Goal: Task Accomplishment & Management: Manage account settings

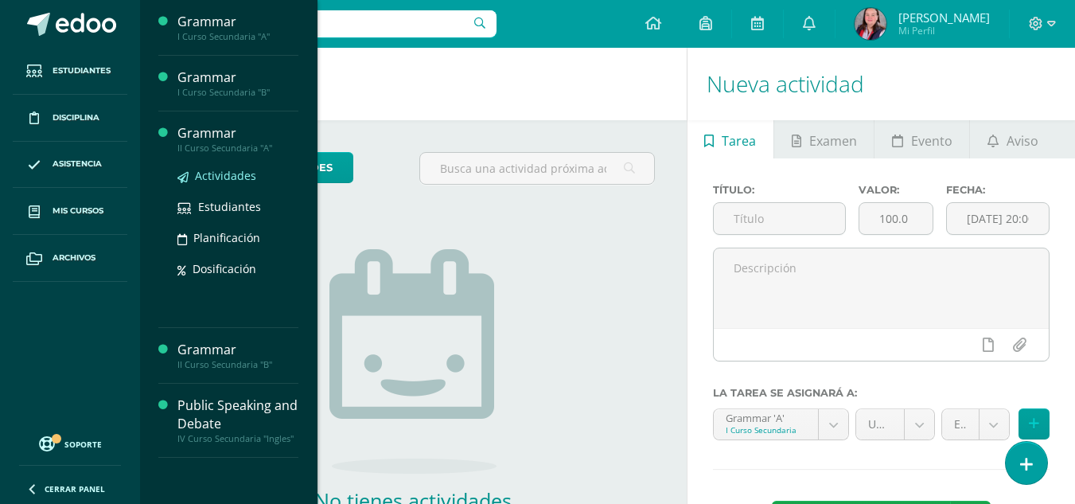
click at [232, 178] on span "Actividades" at bounding box center [225, 175] width 61 height 15
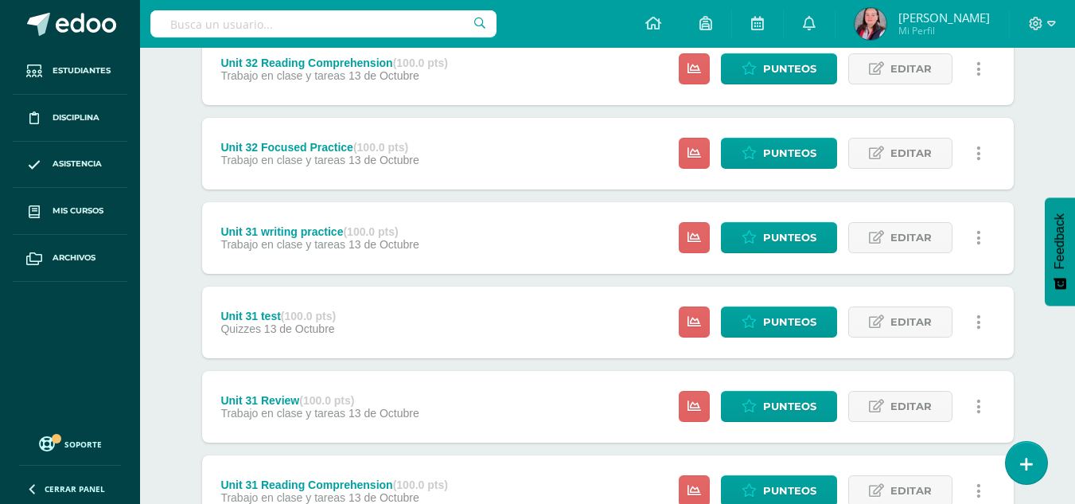
scroll to position [523, 0]
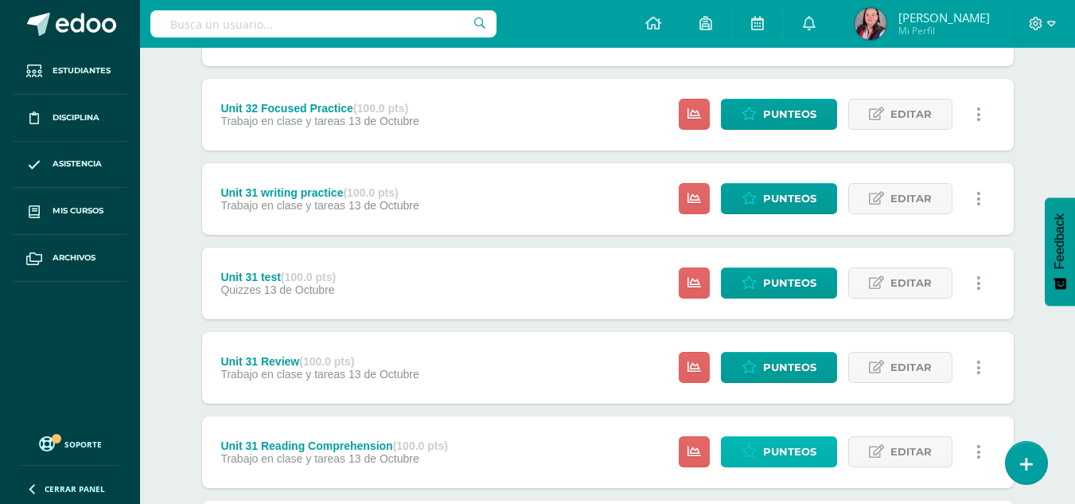
click at [771, 455] on span "Punteos" at bounding box center [789, 451] width 53 height 29
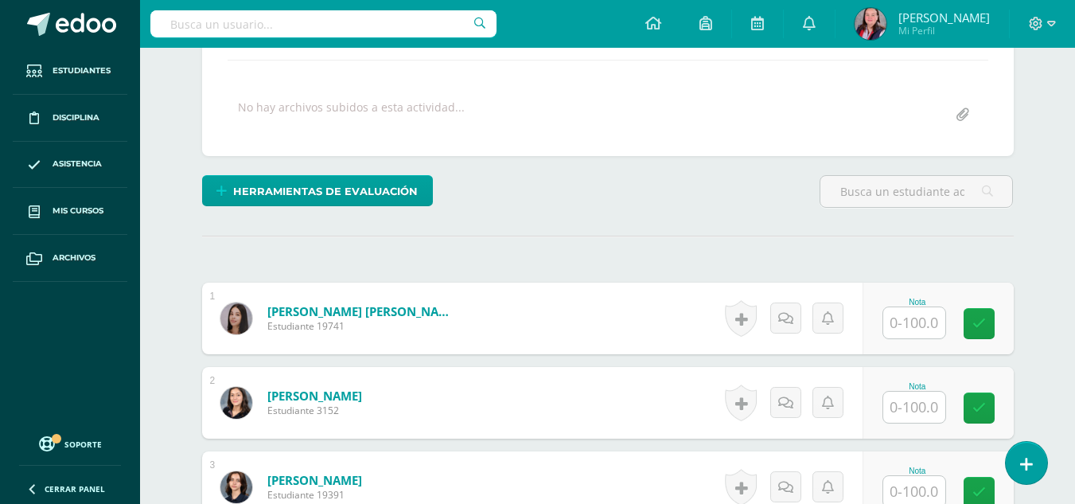
scroll to position [271, 0]
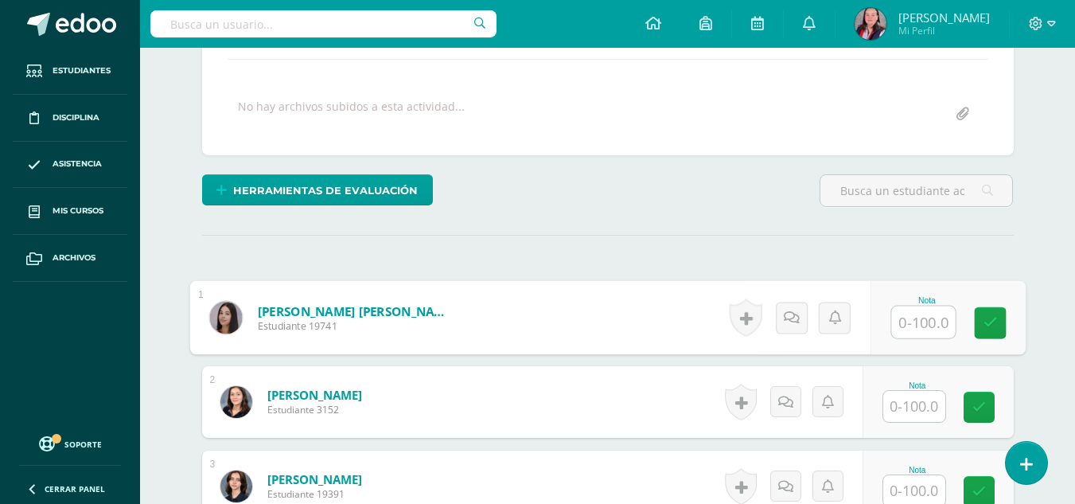
click at [913, 331] on input "text" at bounding box center [923, 322] width 64 height 32
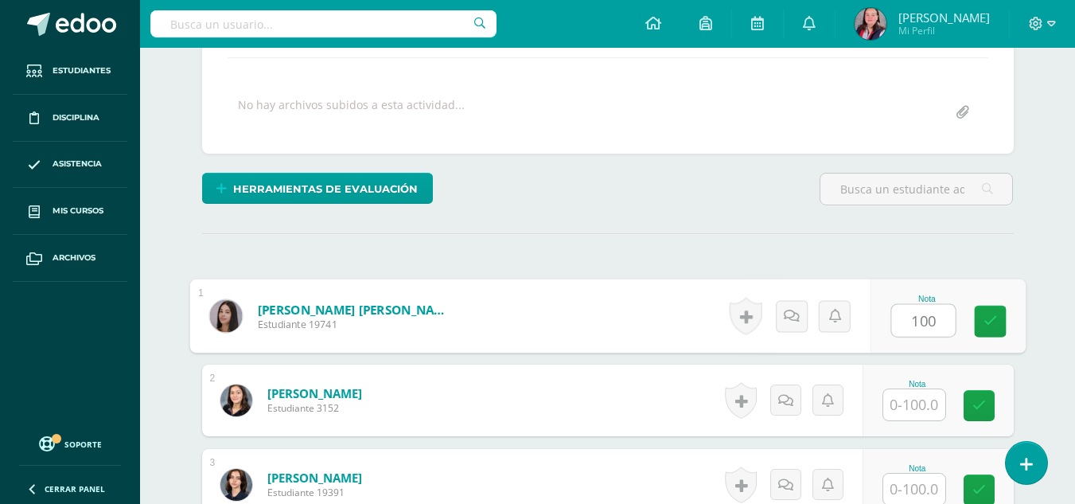
type input "100"
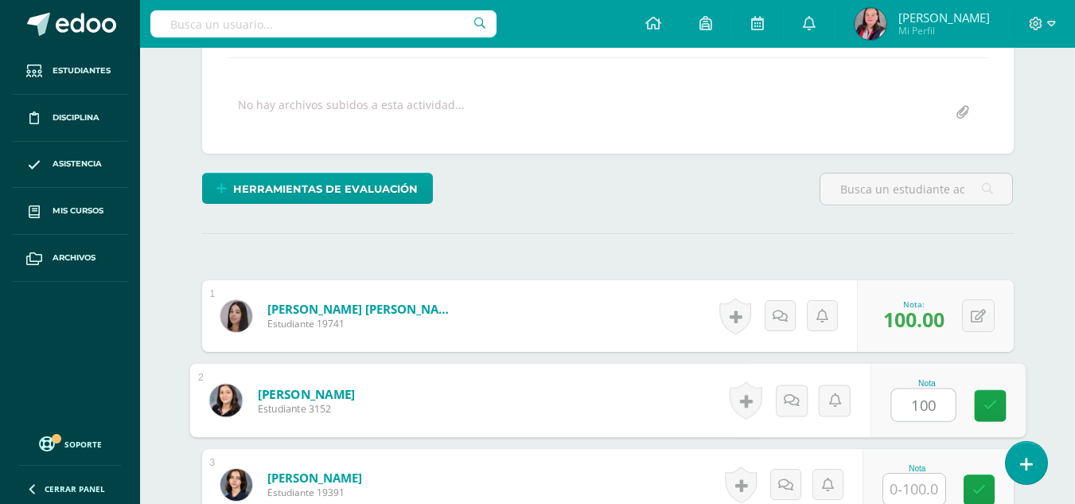
type input "100"
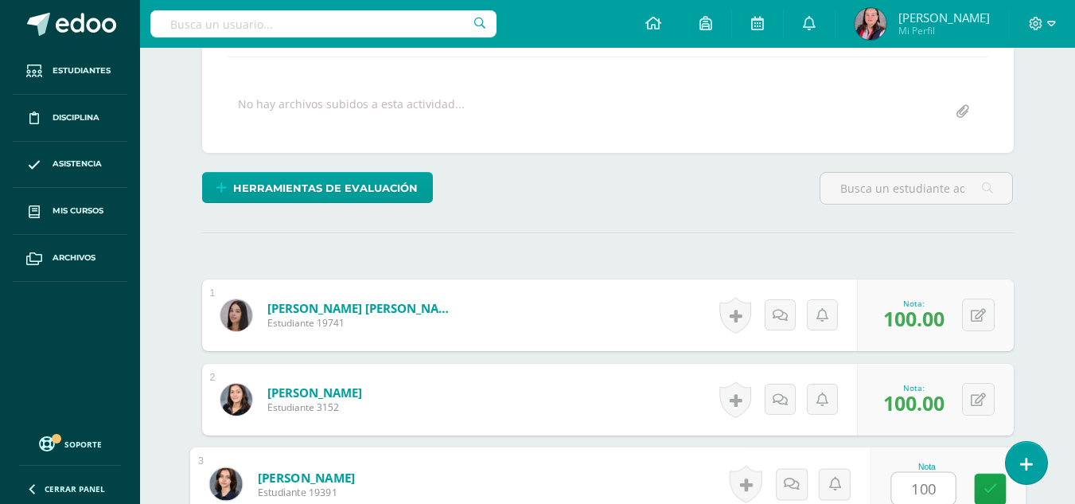
type input "100"
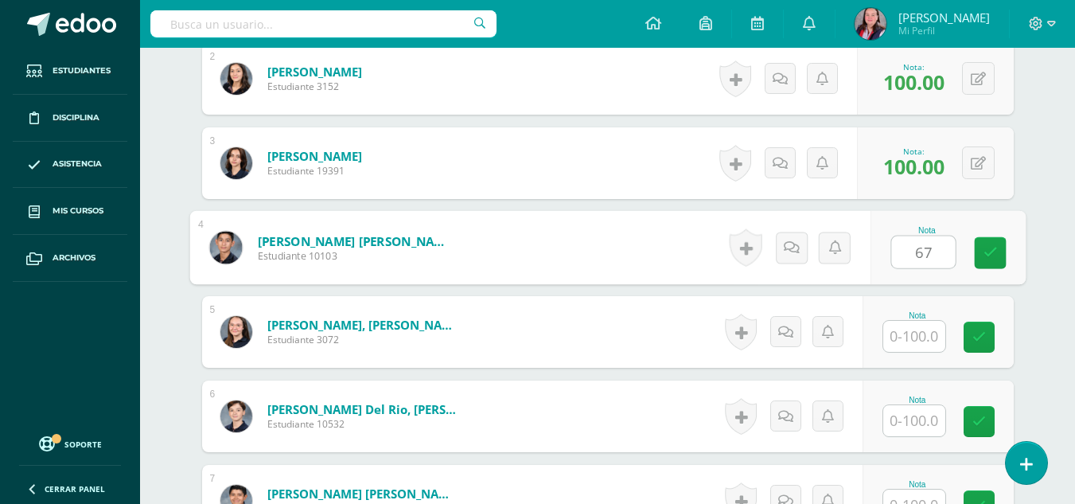
type input "67"
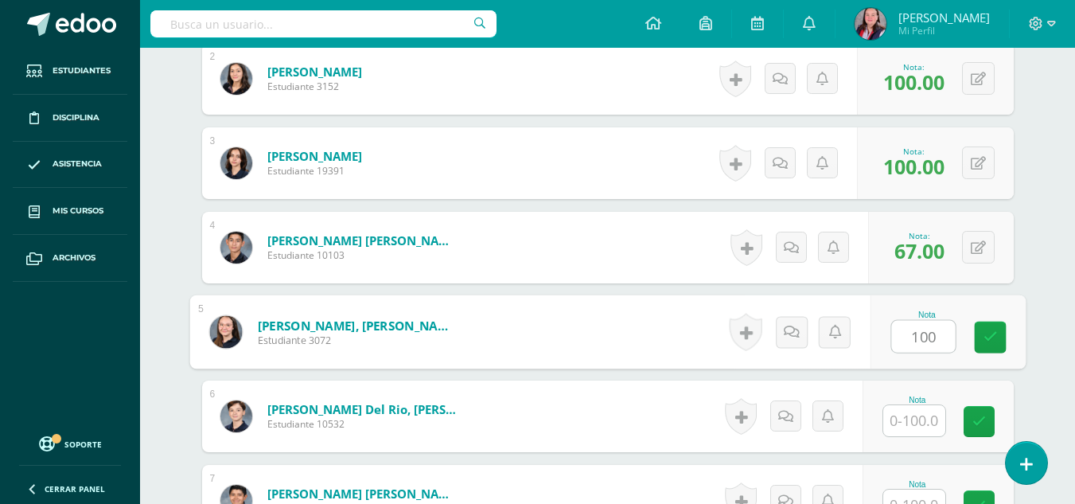
type input "100"
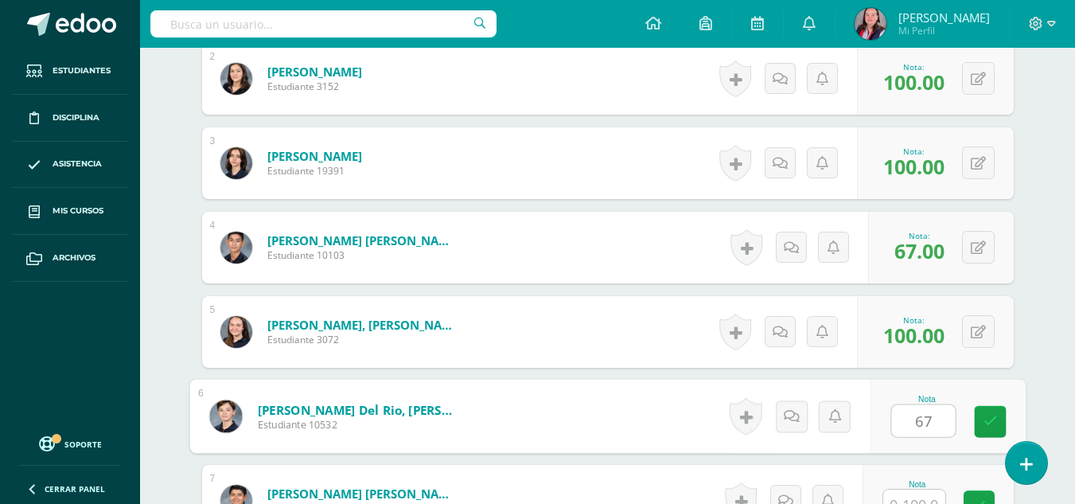
type input "67"
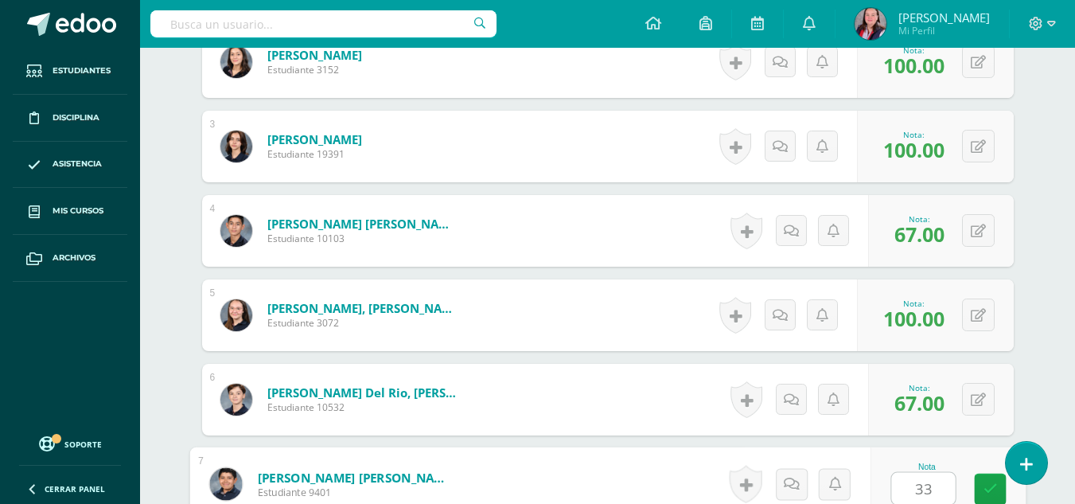
type input "33"
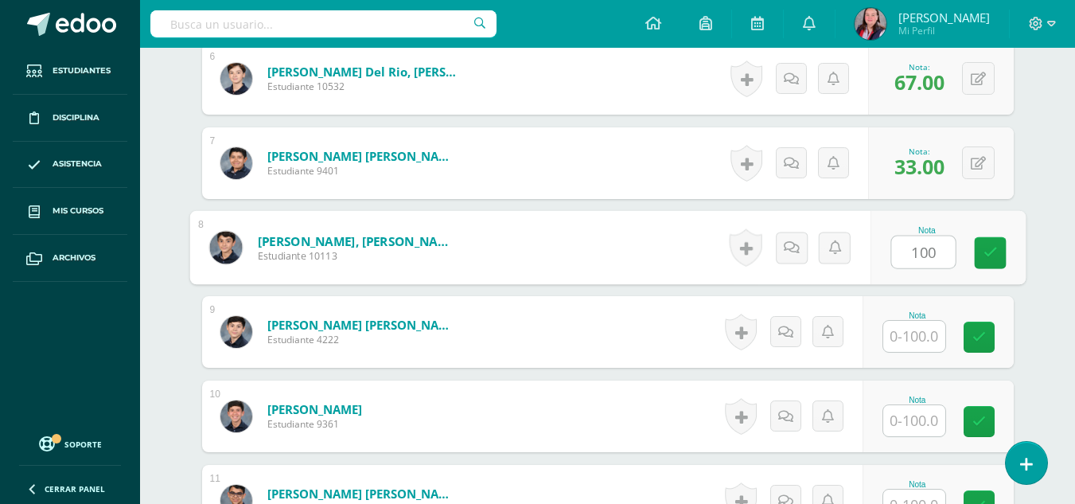
type input "100"
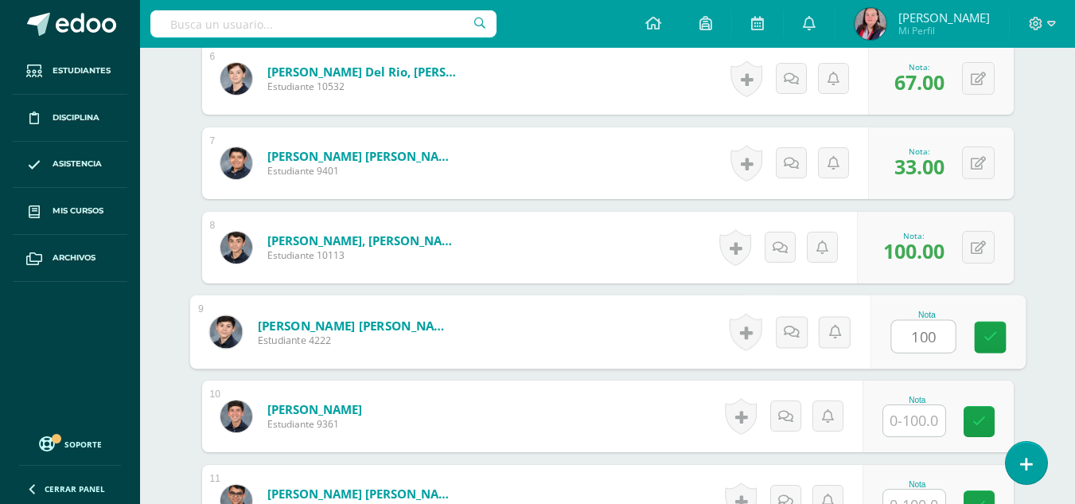
type input "100"
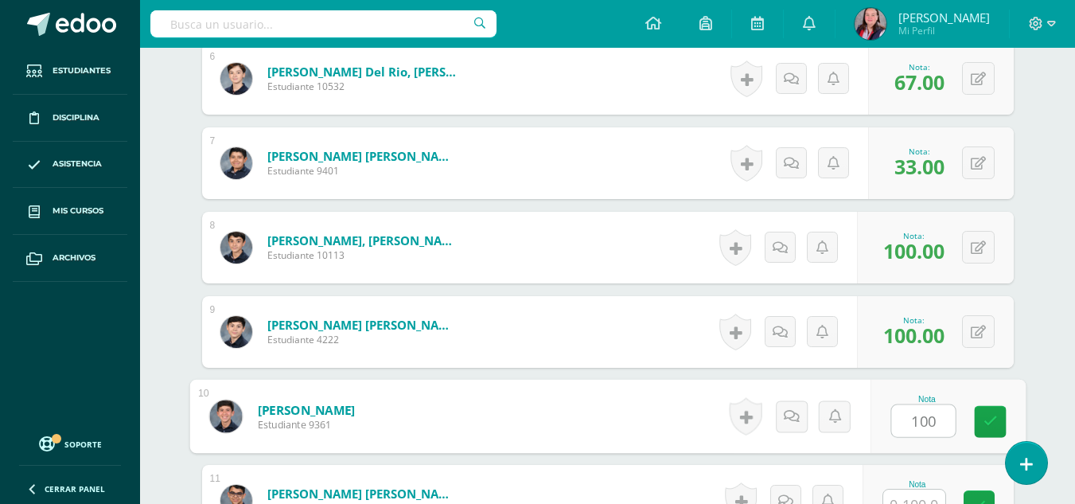
type input "100"
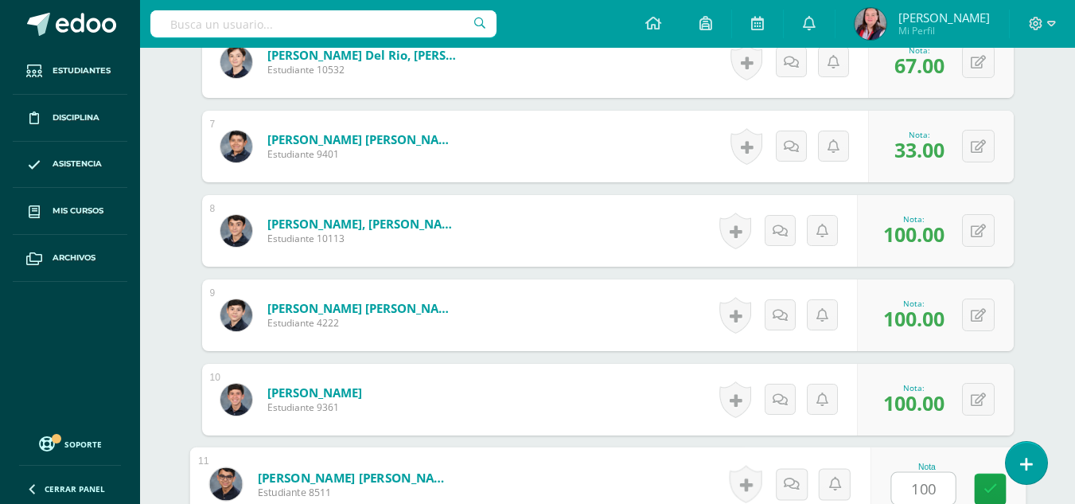
type input "100"
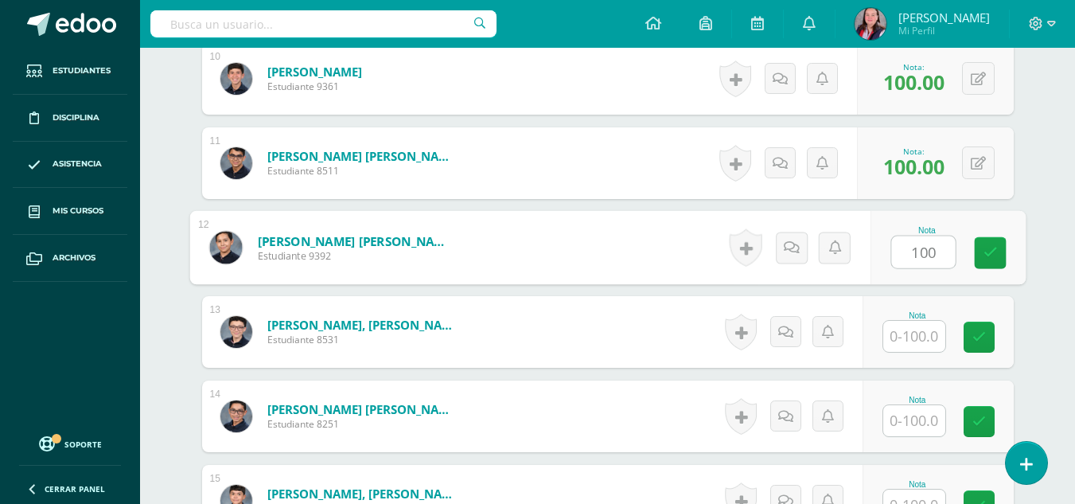
type input "100"
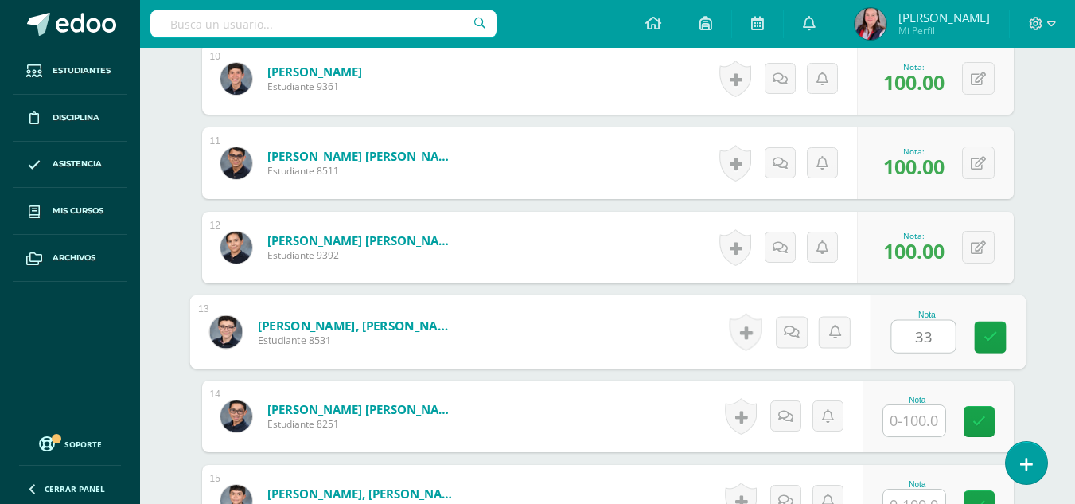
type input "33"
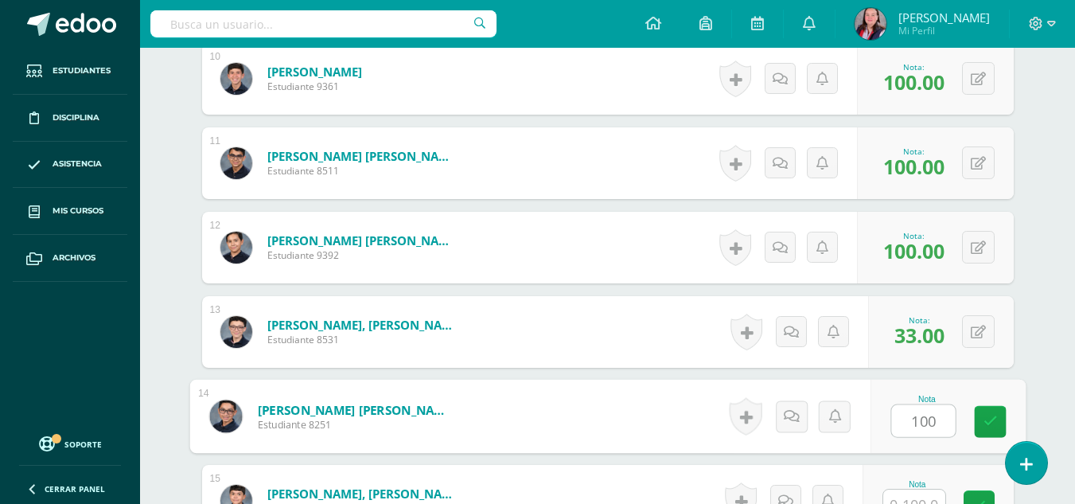
type input "100"
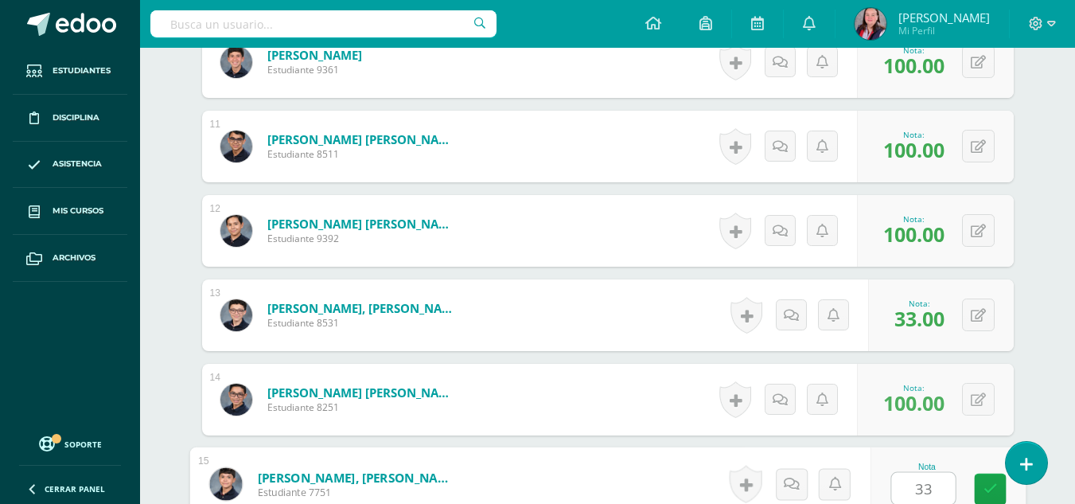
type input "33"
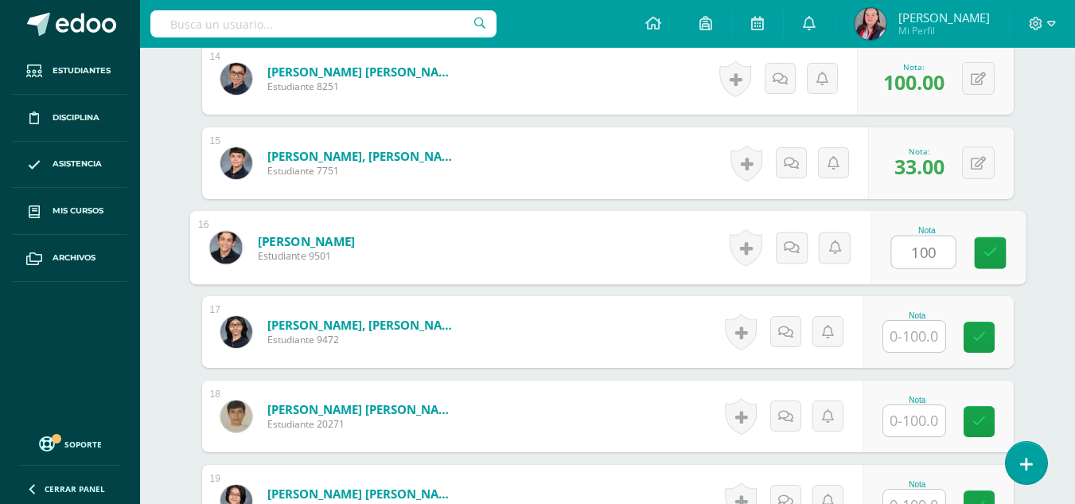
type input "100"
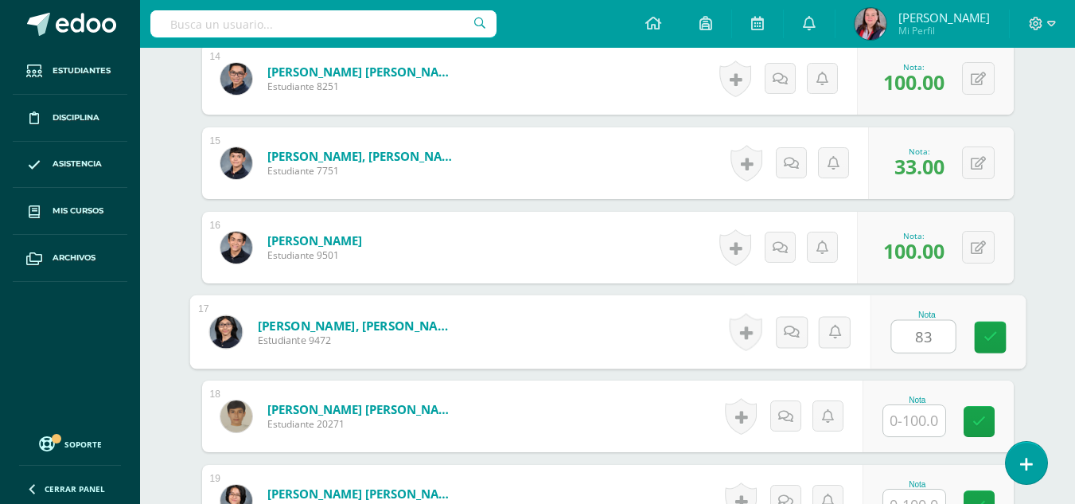
type input "83"
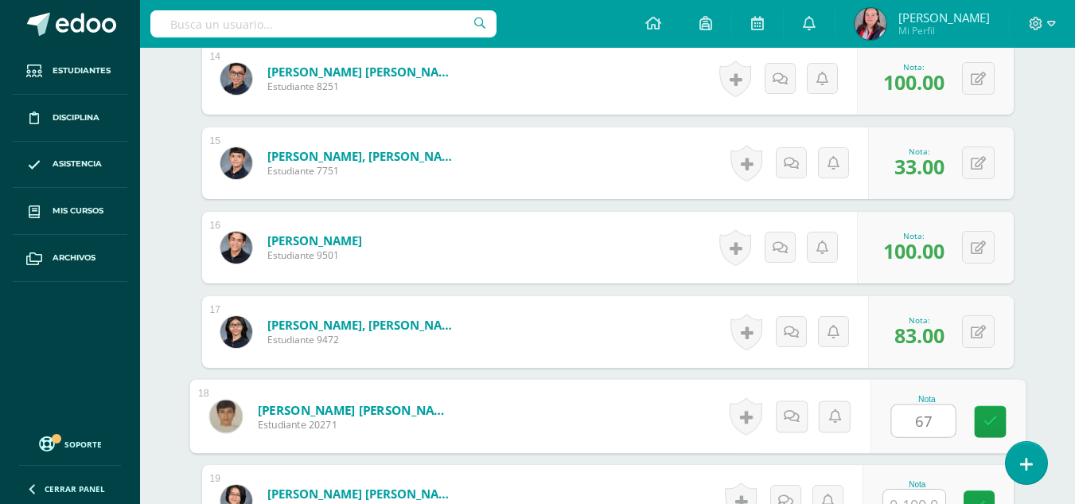
type input "67"
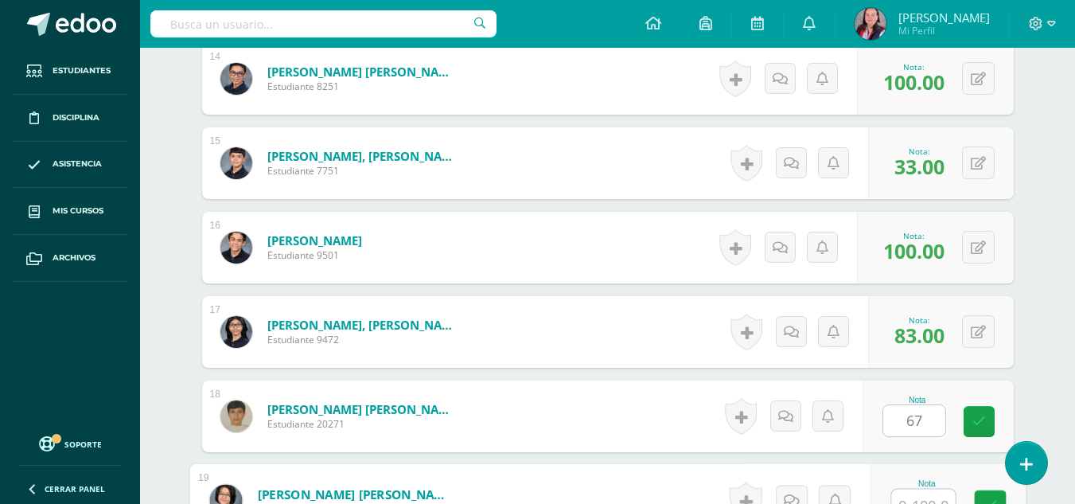
scroll to position [1623, 0]
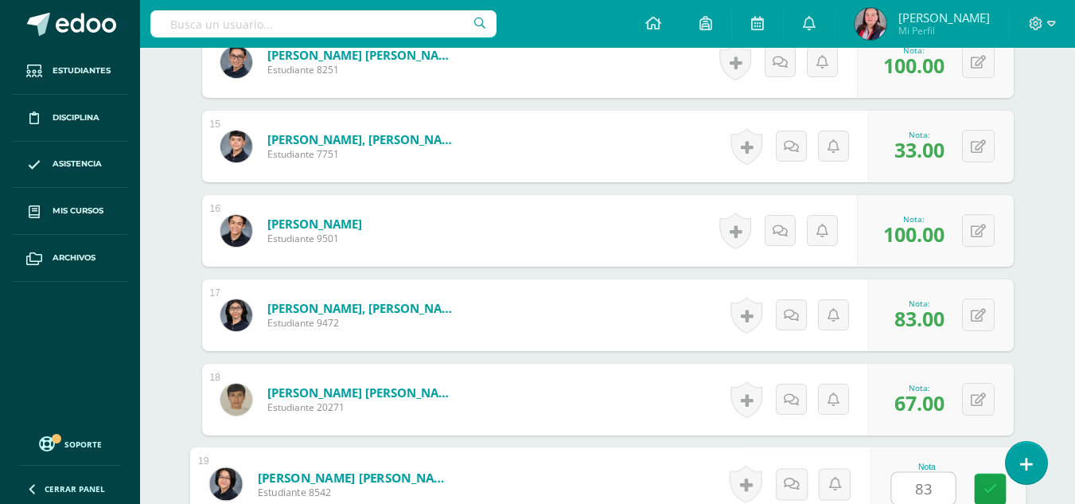
type input "83"
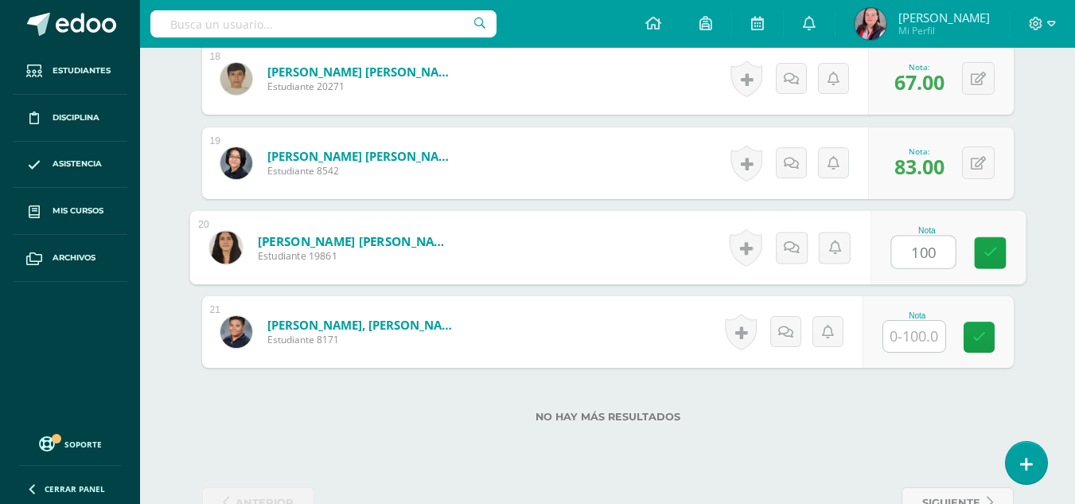
type input "100"
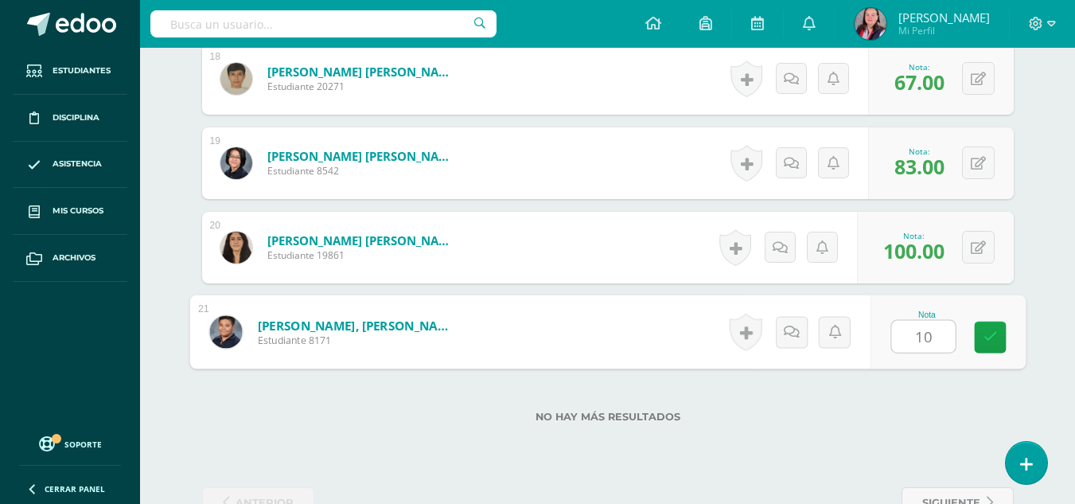
type input "100"
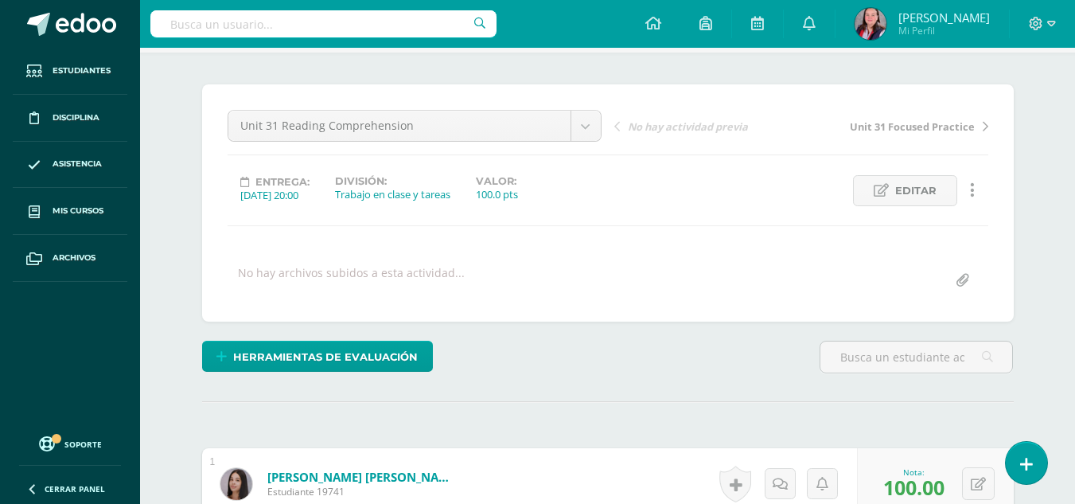
scroll to position [0, 0]
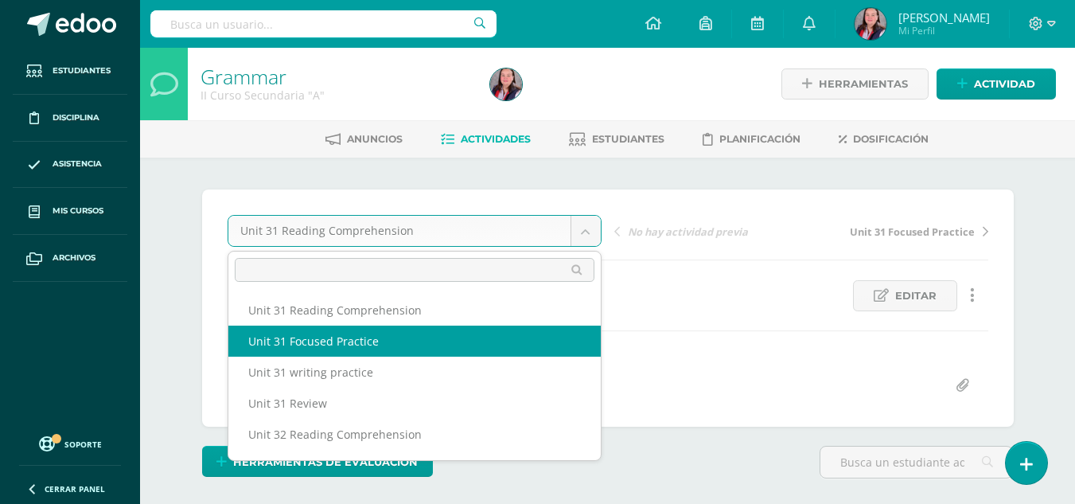
select select "/dashboard/teacher/grade-activity/238440/"
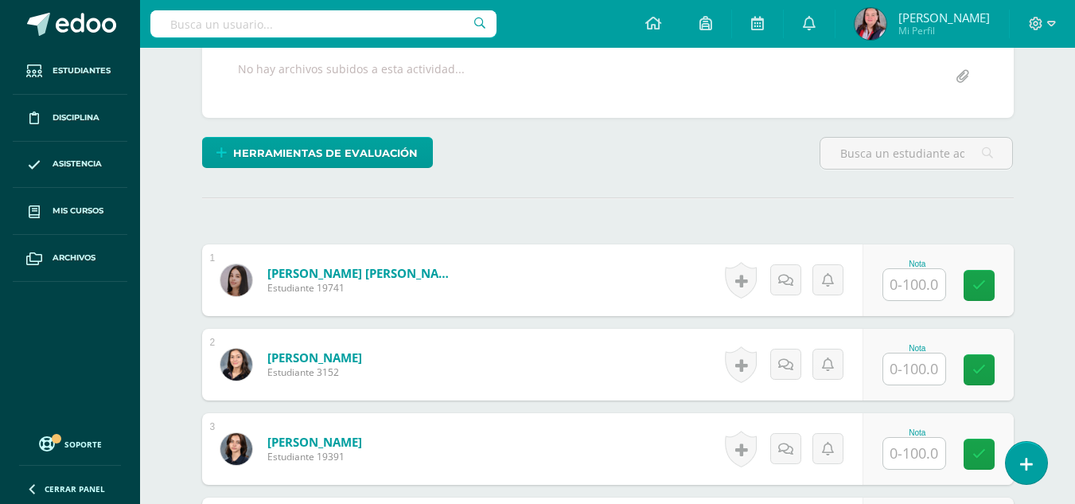
scroll to position [309, 0]
click at [913, 288] on input "text" at bounding box center [914, 283] width 62 height 31
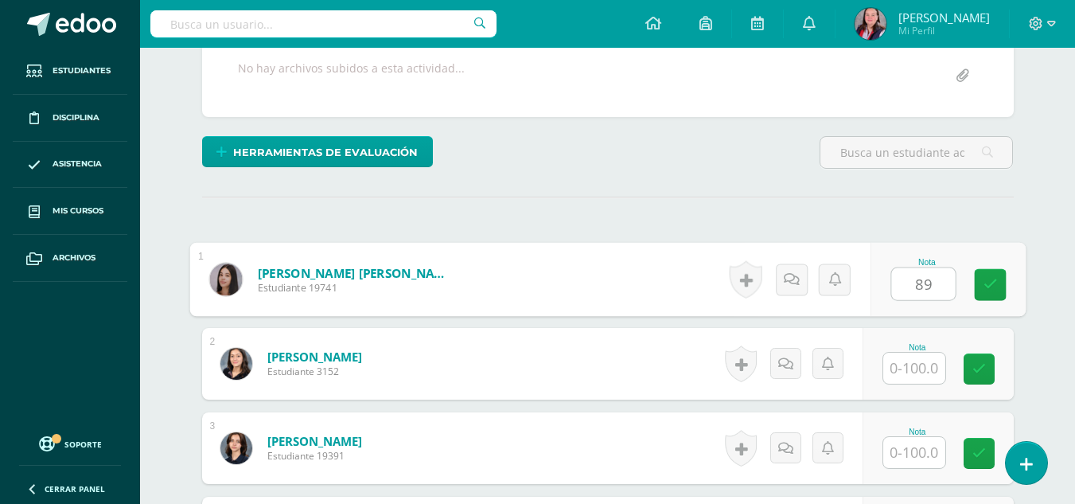
type input "89"
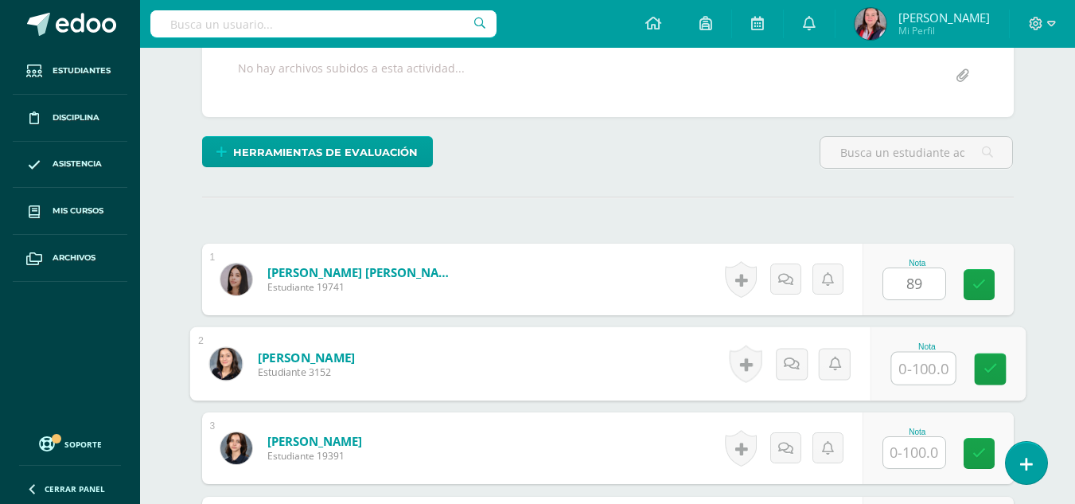
scroll to position [310, 0]
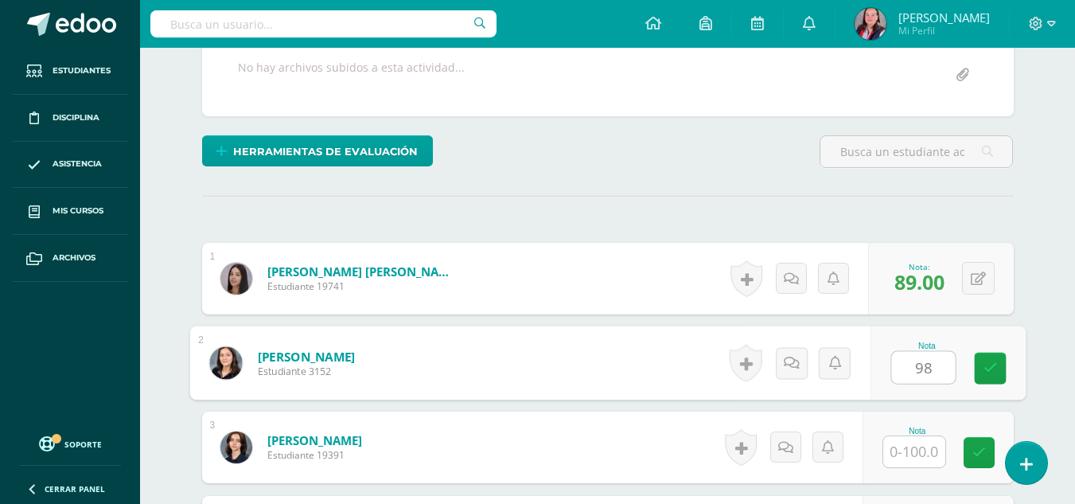
type input "98"
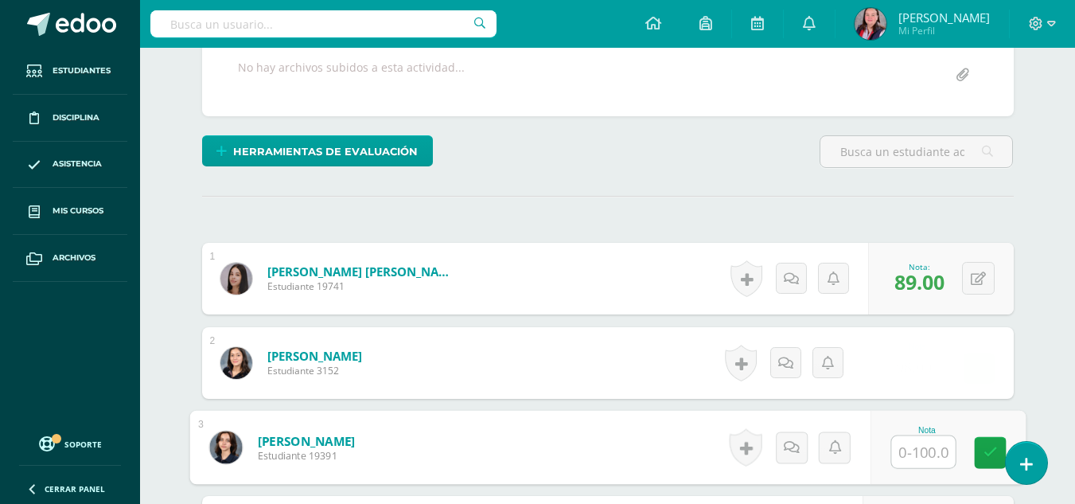
scroll to position [311, 0]
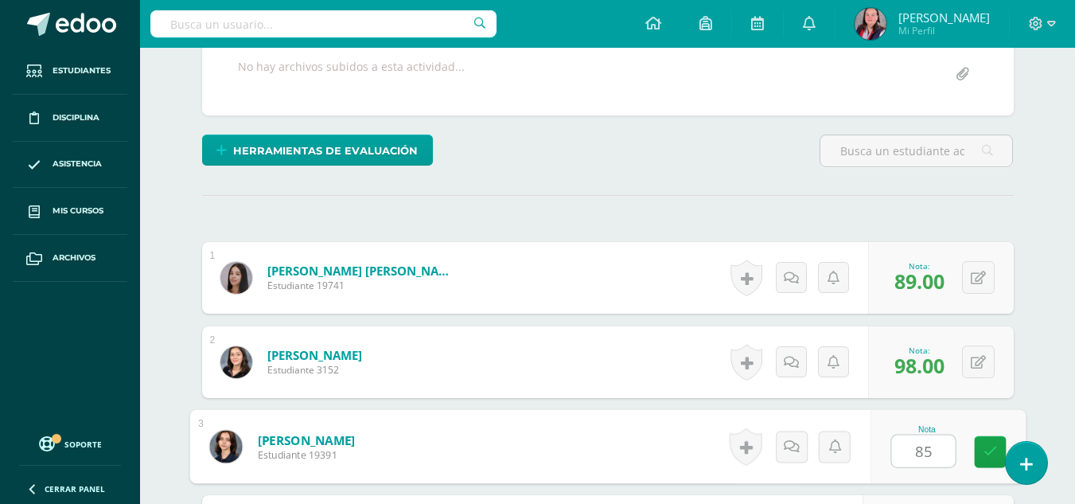
type input "85"
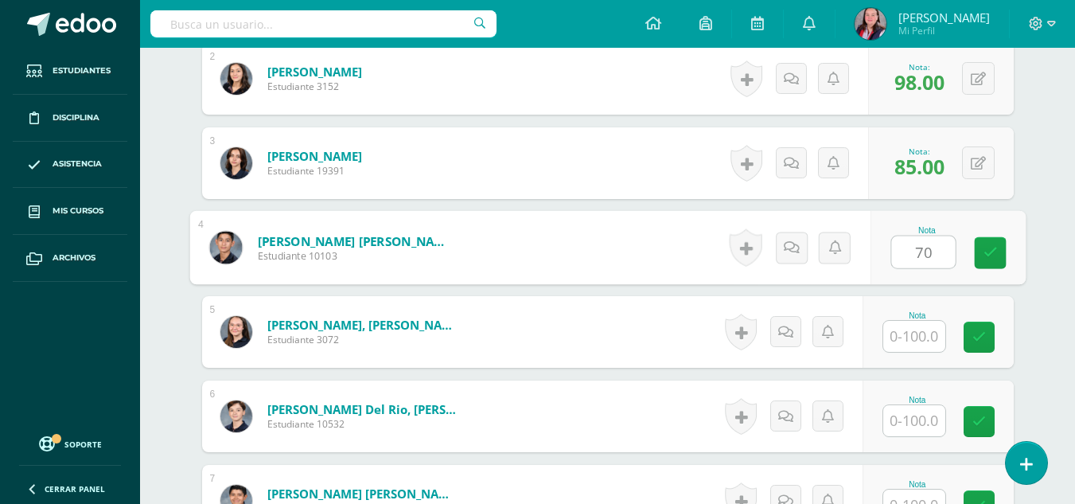
type input "70"
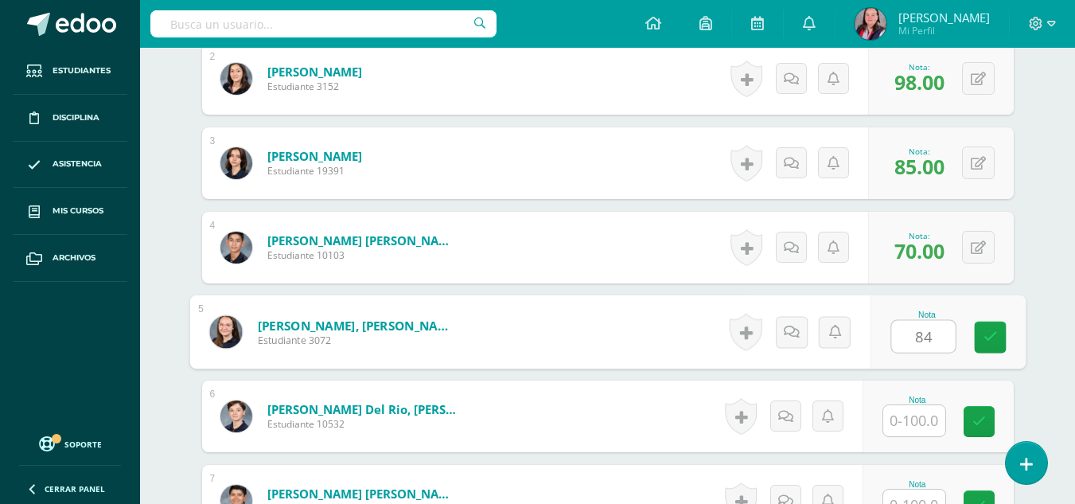
type input "84"
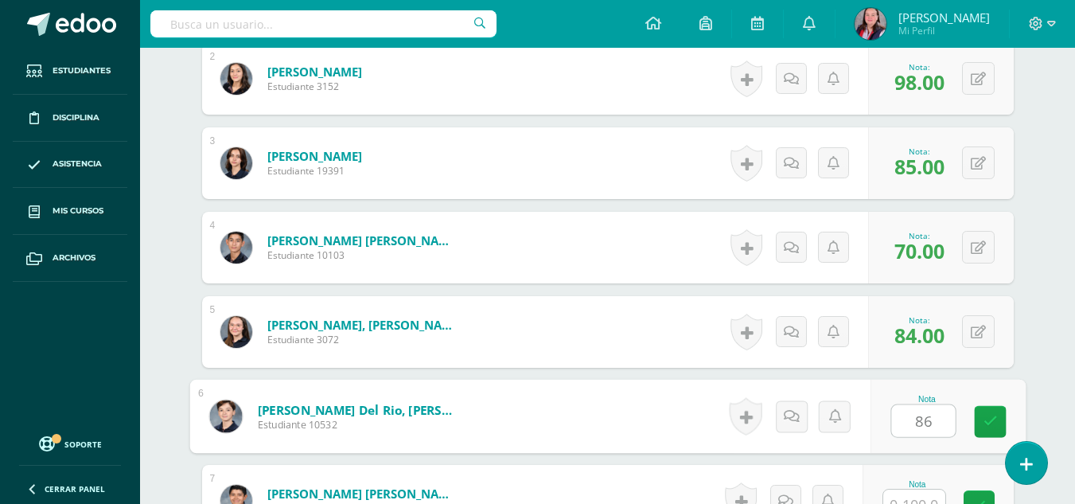
type input "86"
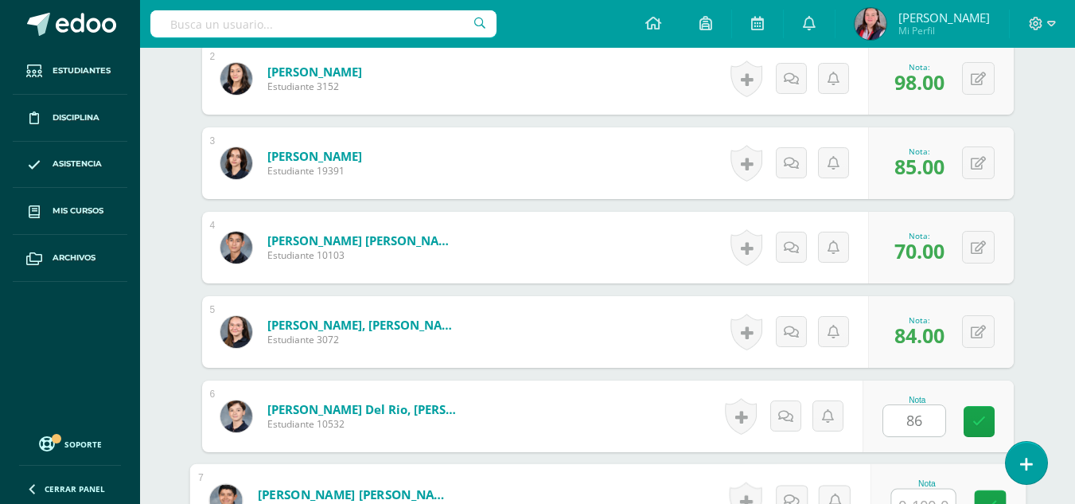
scroll to position [611, 0]
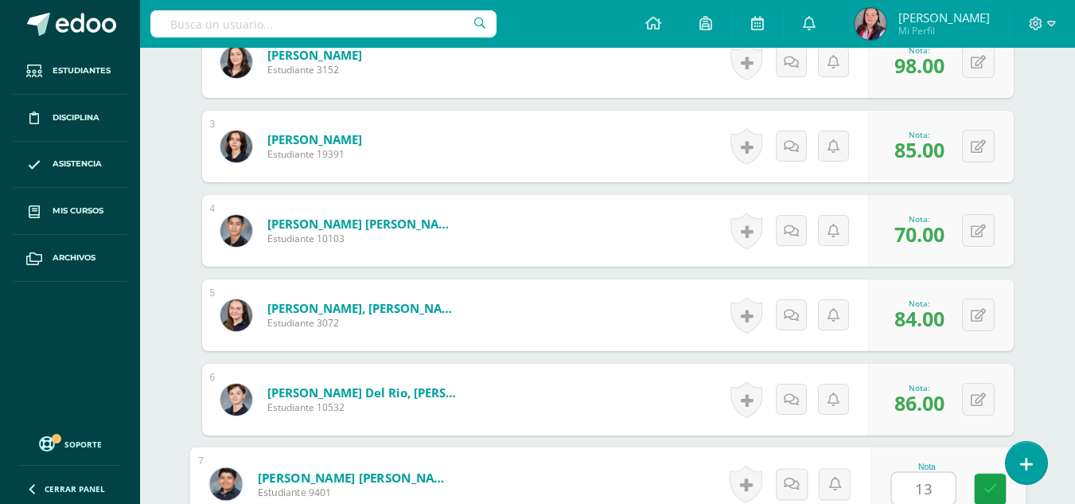
type input "13"
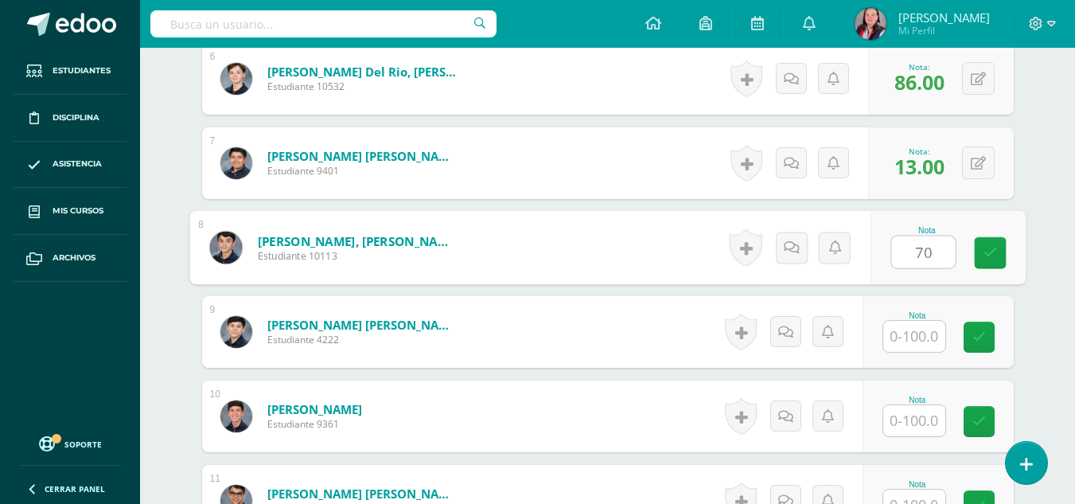
type input "70"
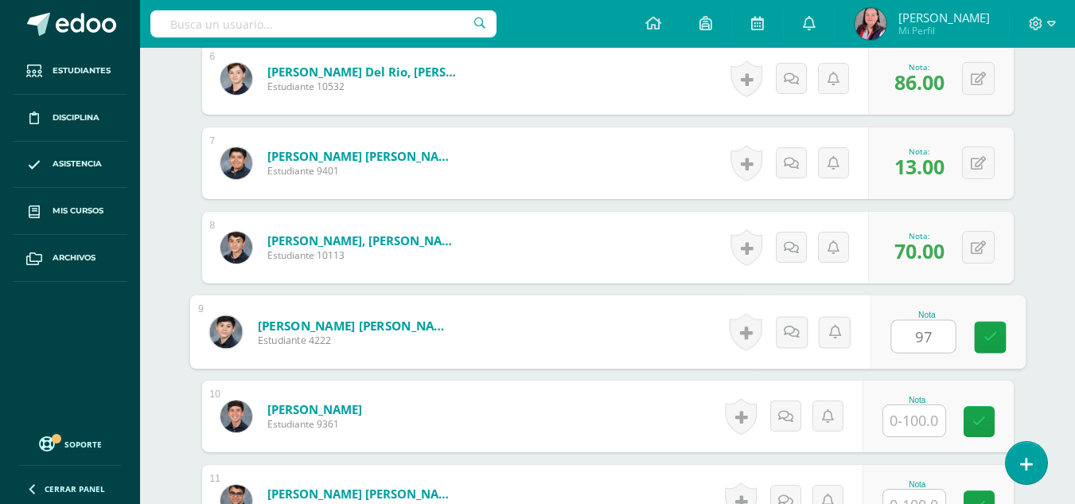
type input "97"
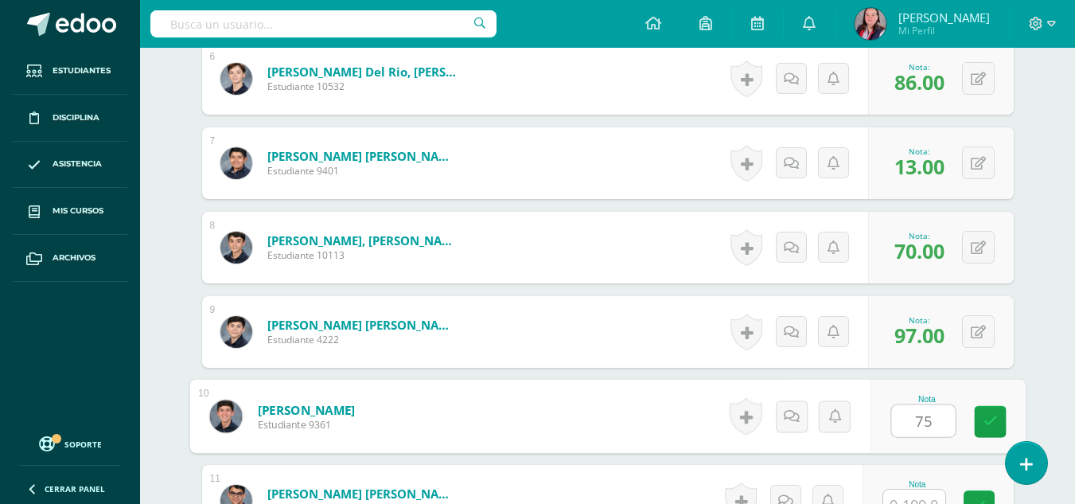
type input "75"
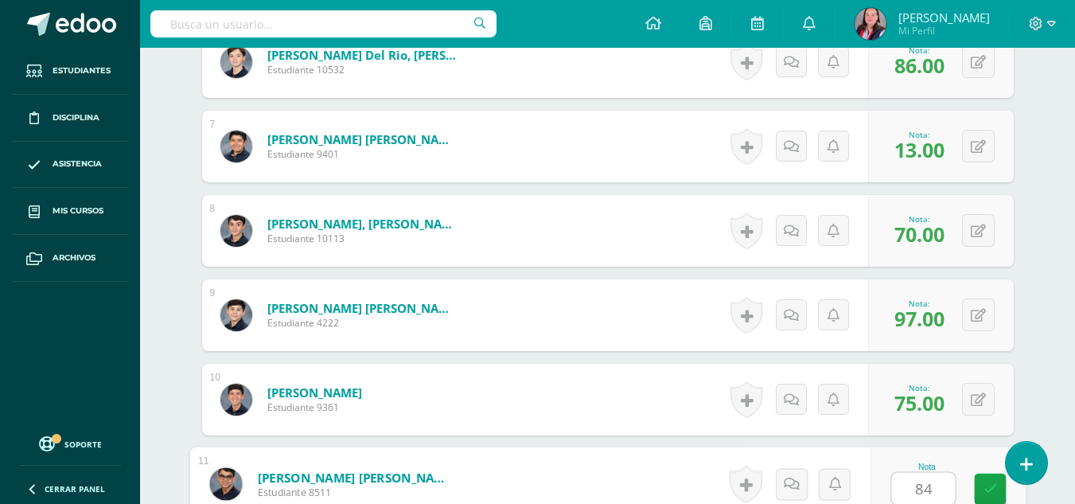
type input "84"
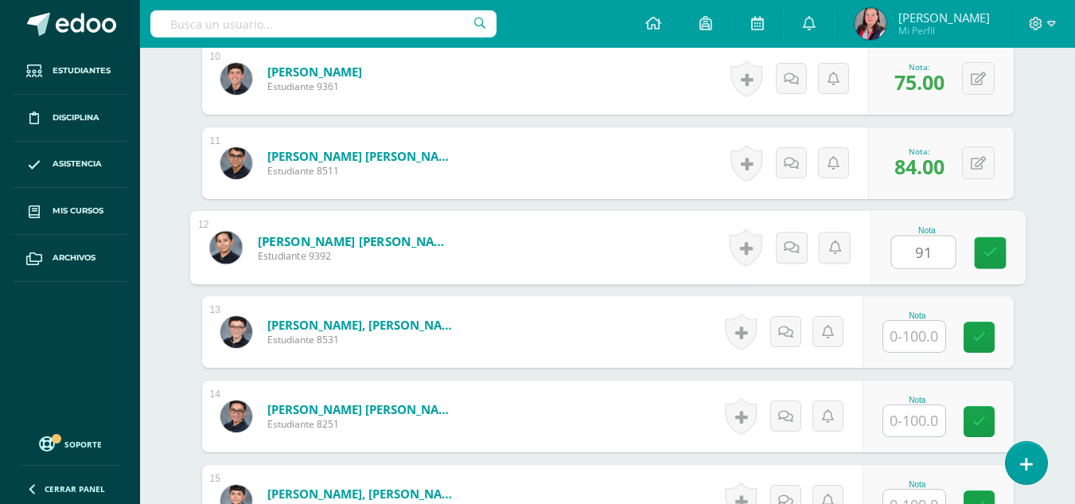
type input "91"
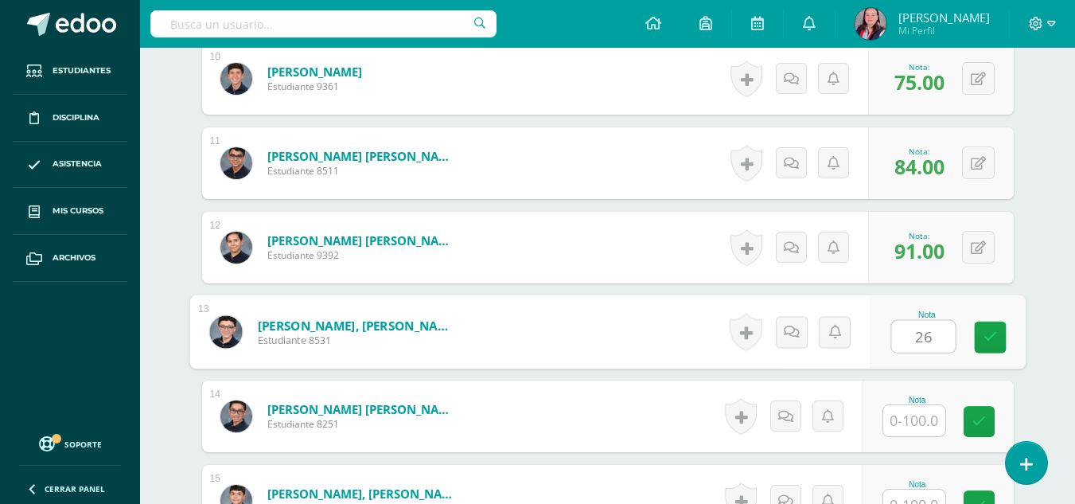
type input "26"
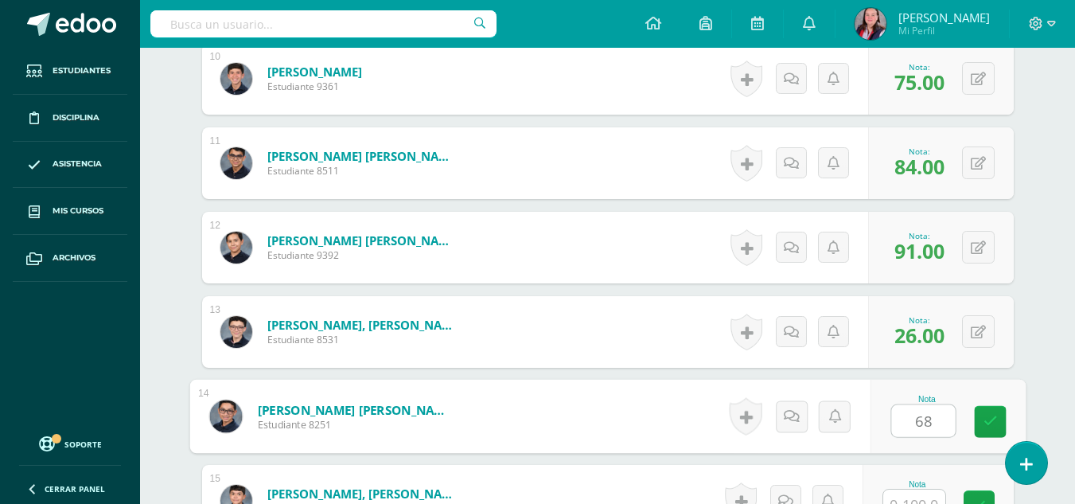
type input "68"
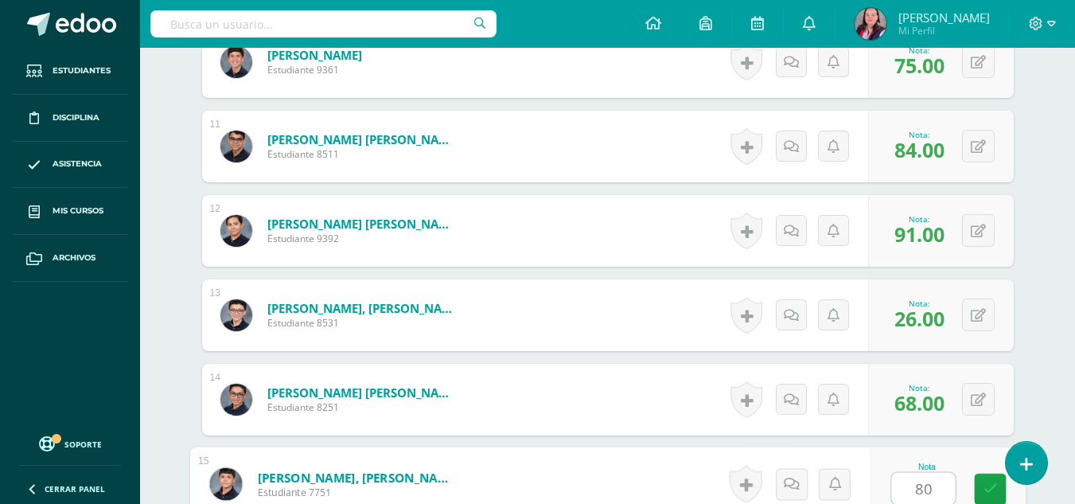
type input "80"
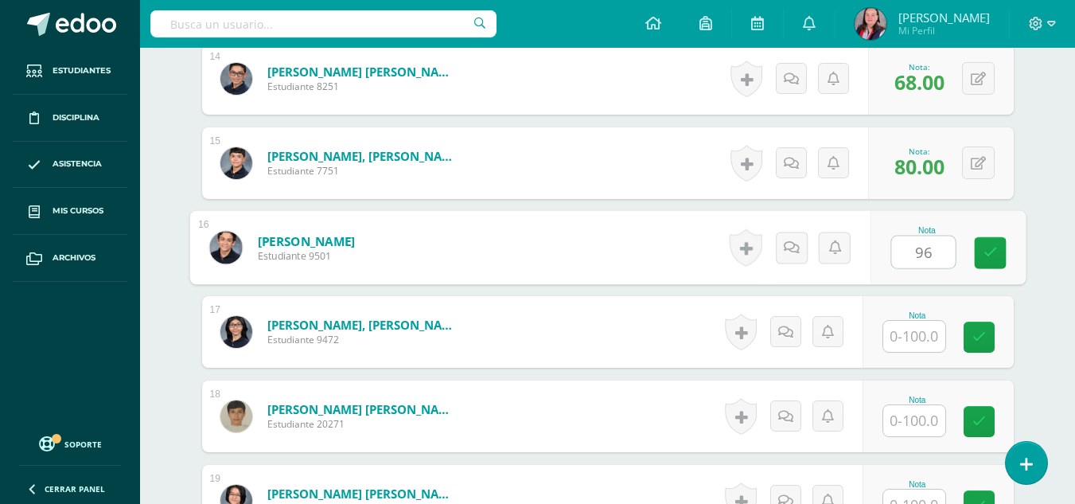
type input "96"
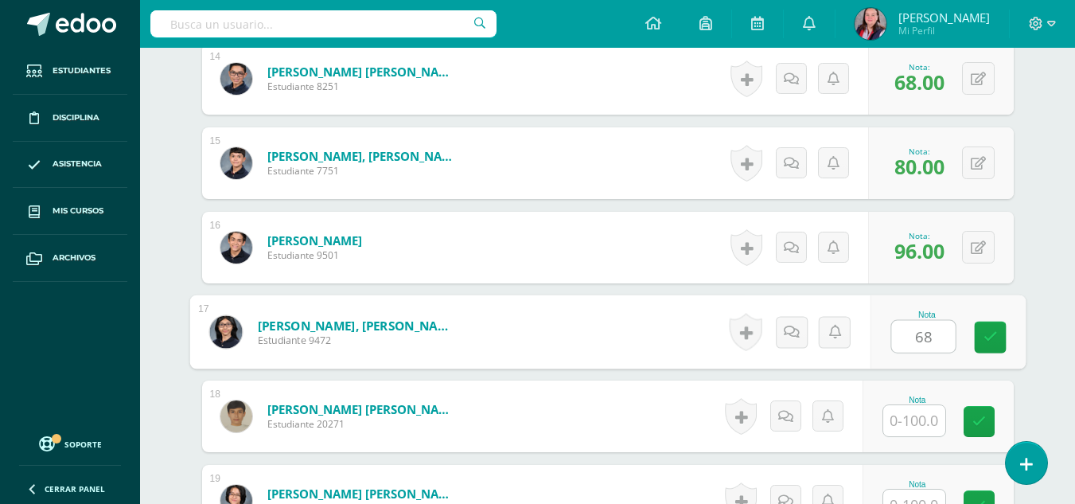
type input "68"
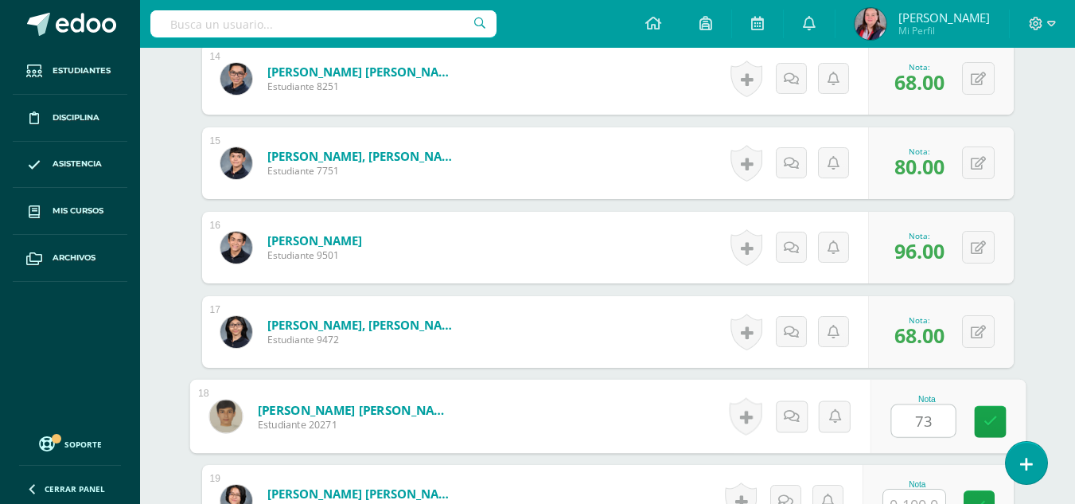
type input "73"
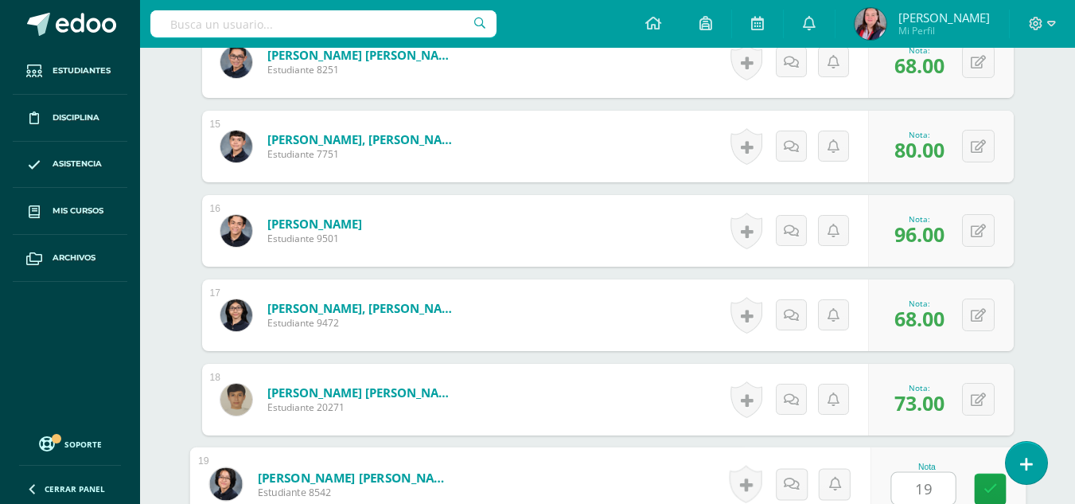
type input "19"
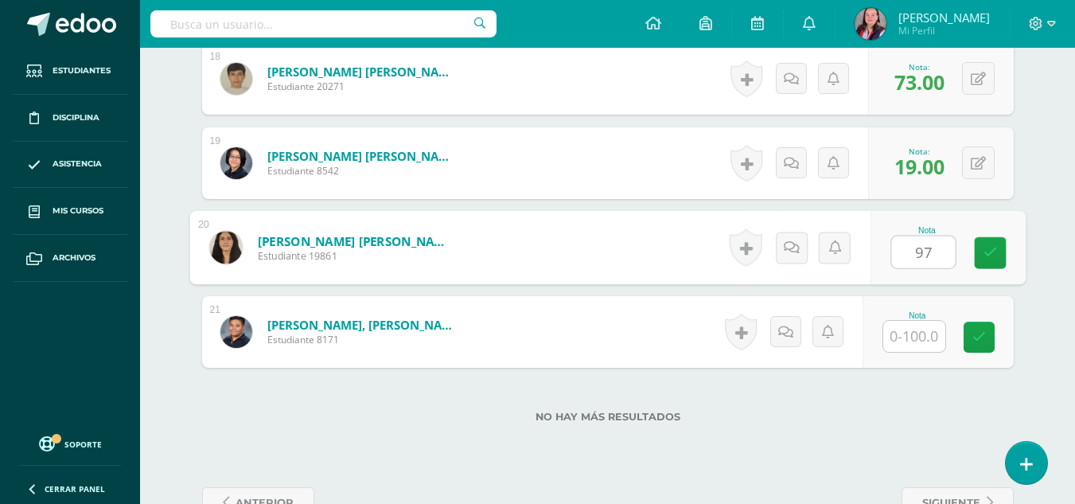
type input "97"
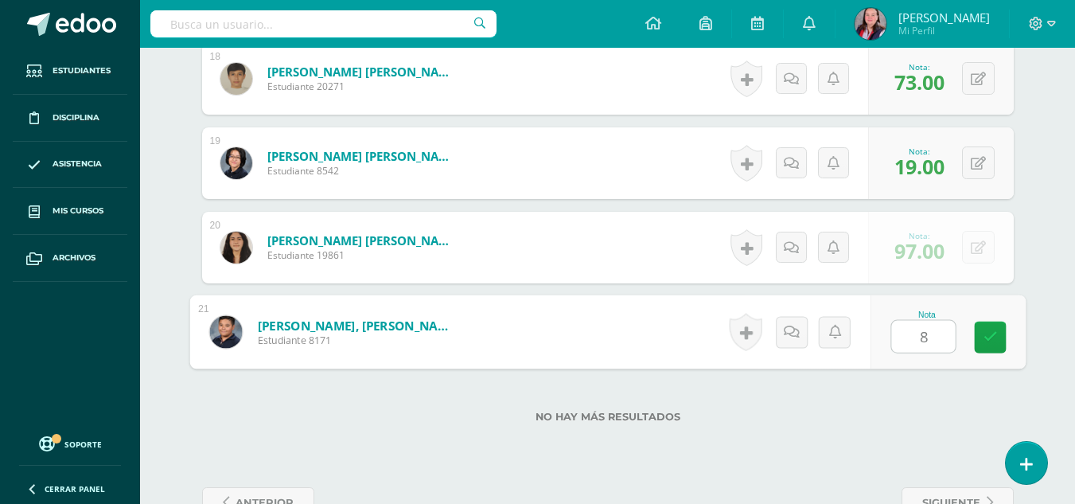
type input "89"
click at [998, 339] on link at bounding box center [990, 337] width 32 height 32
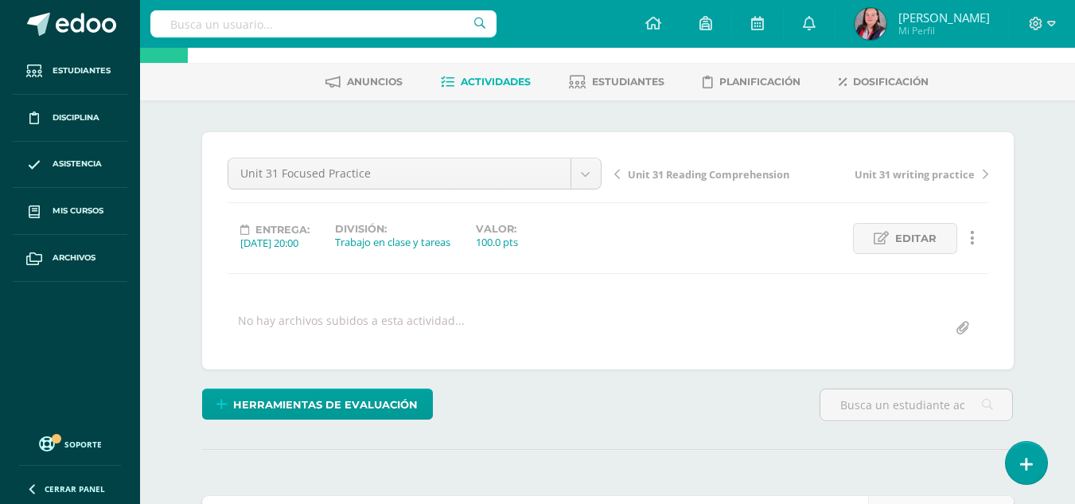
scroll to position [0, 0]
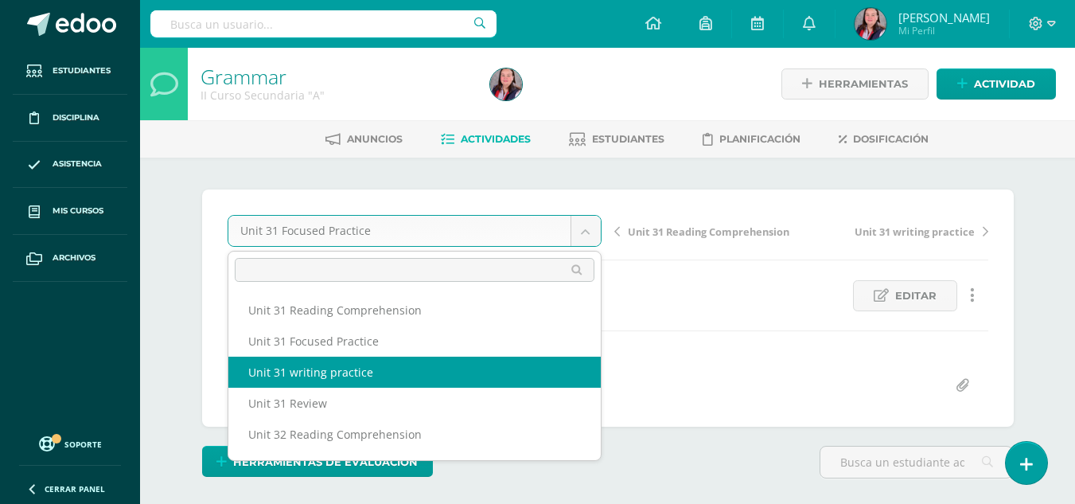
select select "/dashboard/teacher/grade-activity/238441/"
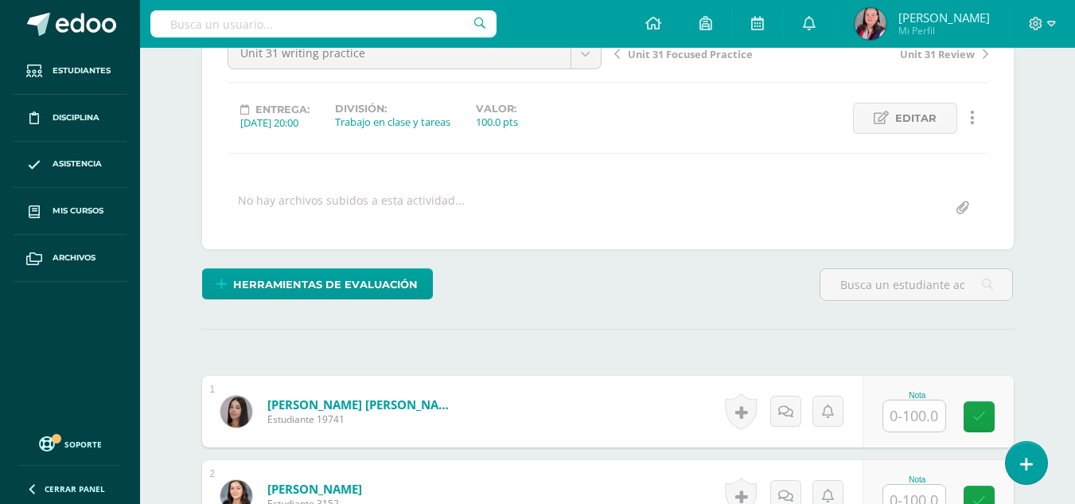
scroll to position [179, 0]
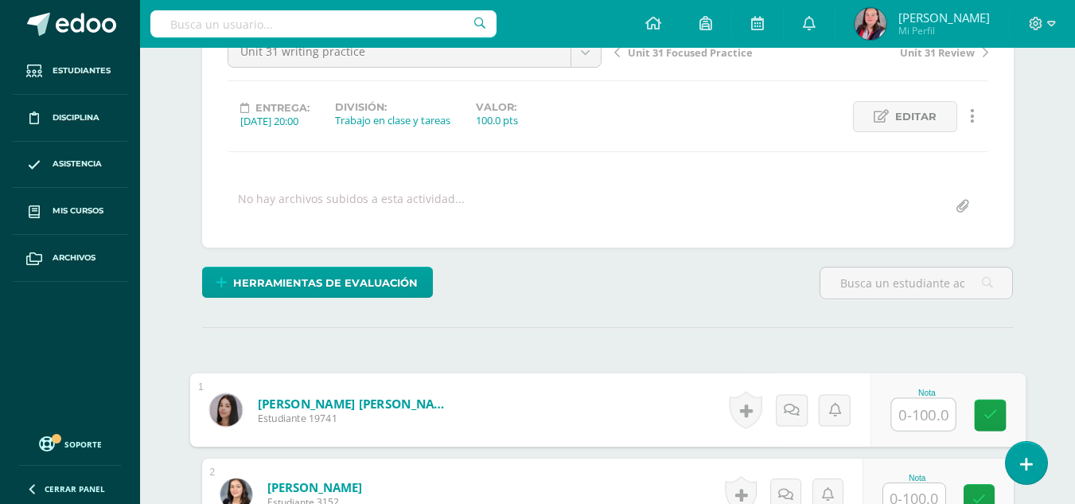
click at [914, 410] on input "text" at bounding box center [923, 415] width 64 height 32
type input "100"
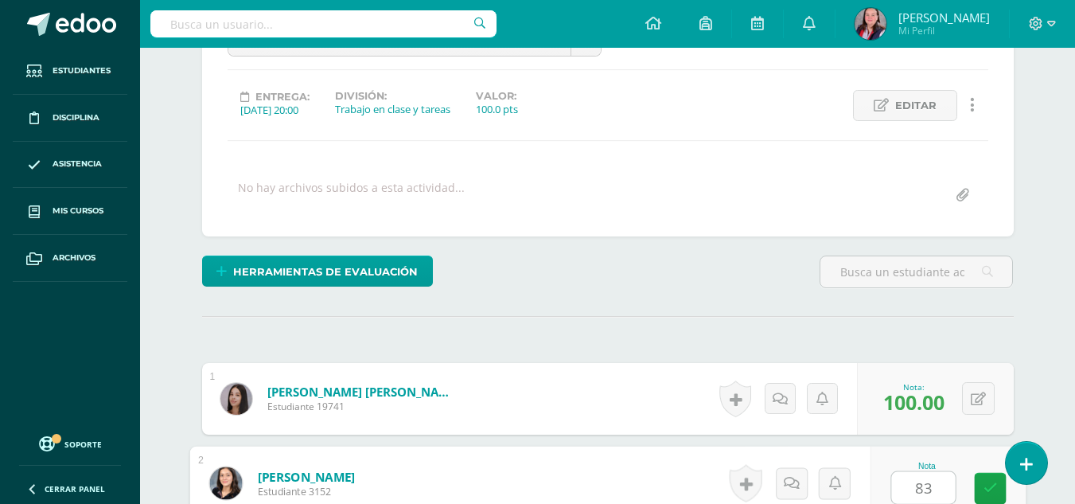
type input "83"
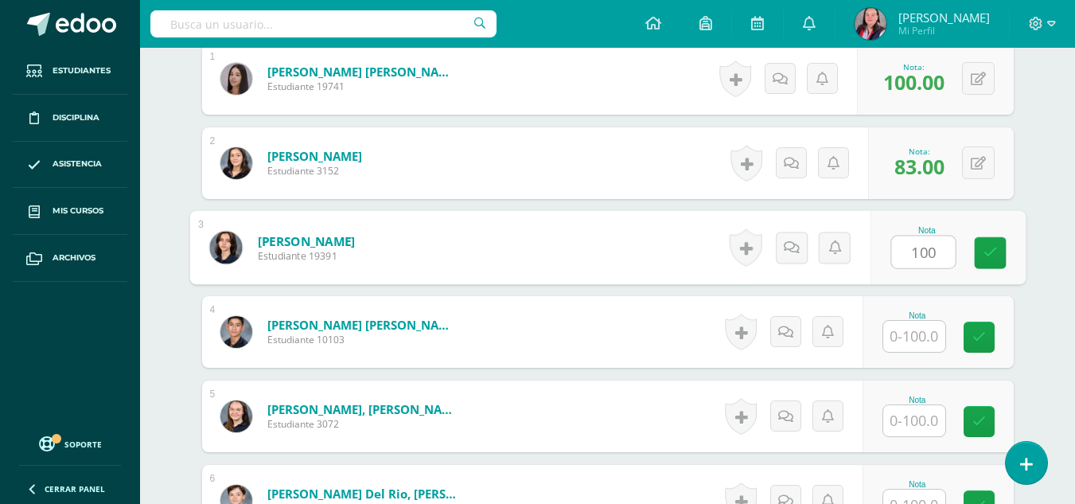
type input "100"
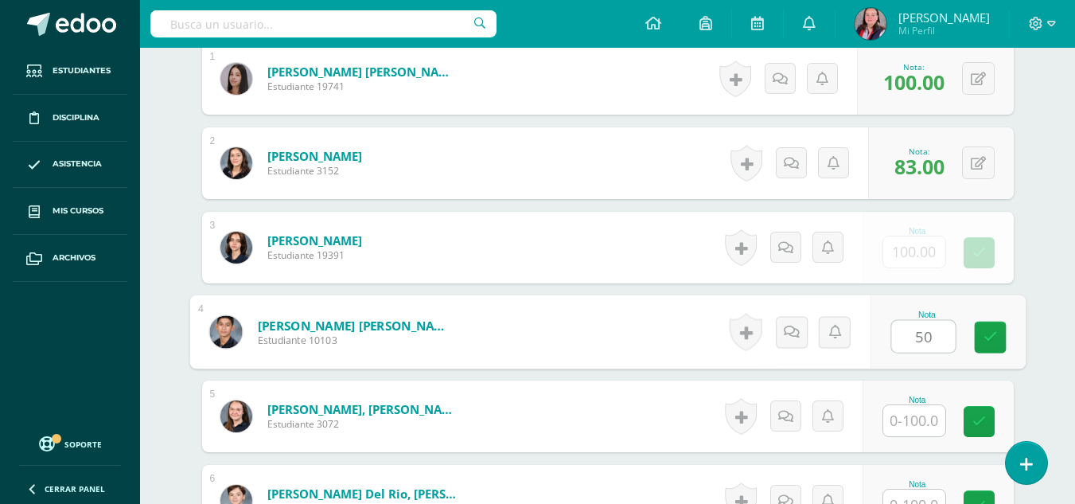
type input "50"
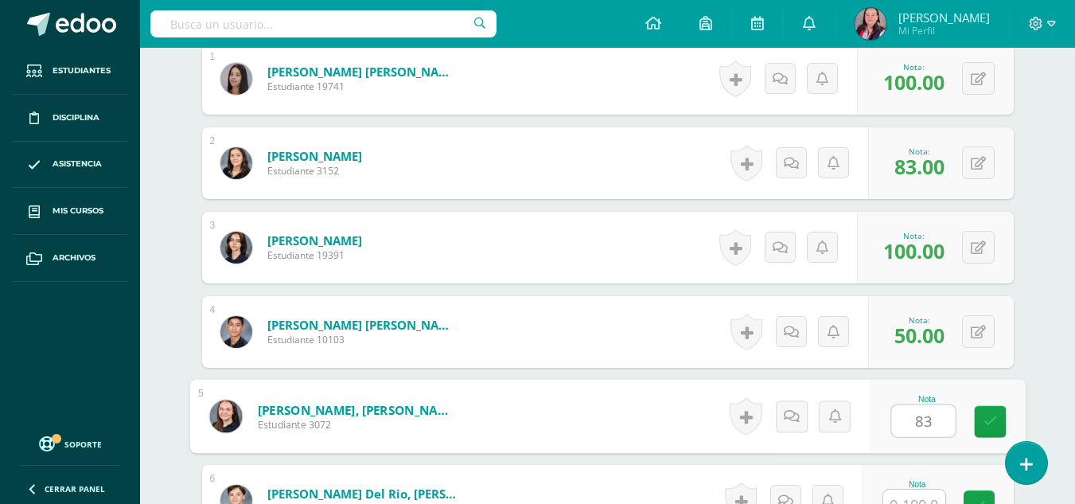
type input "83"
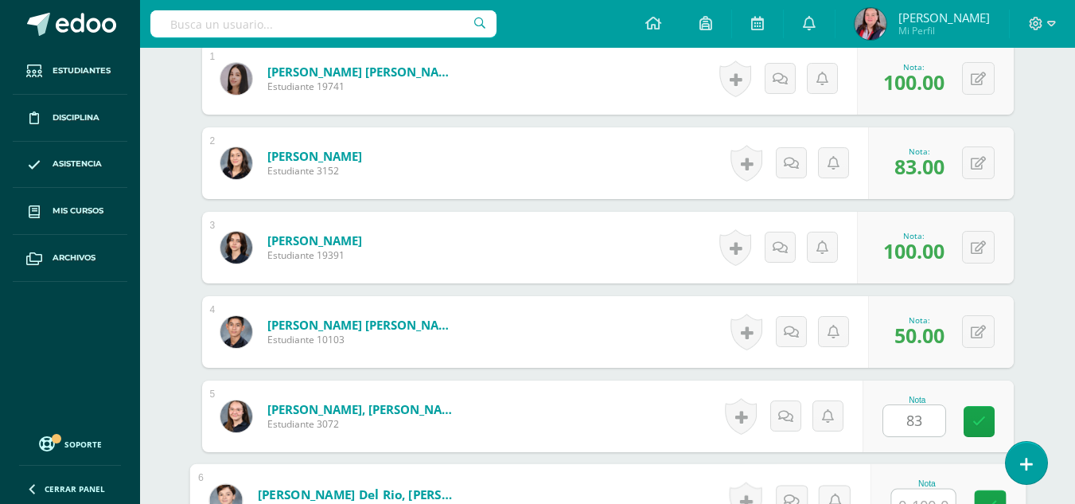
scroll to position [527, 0]
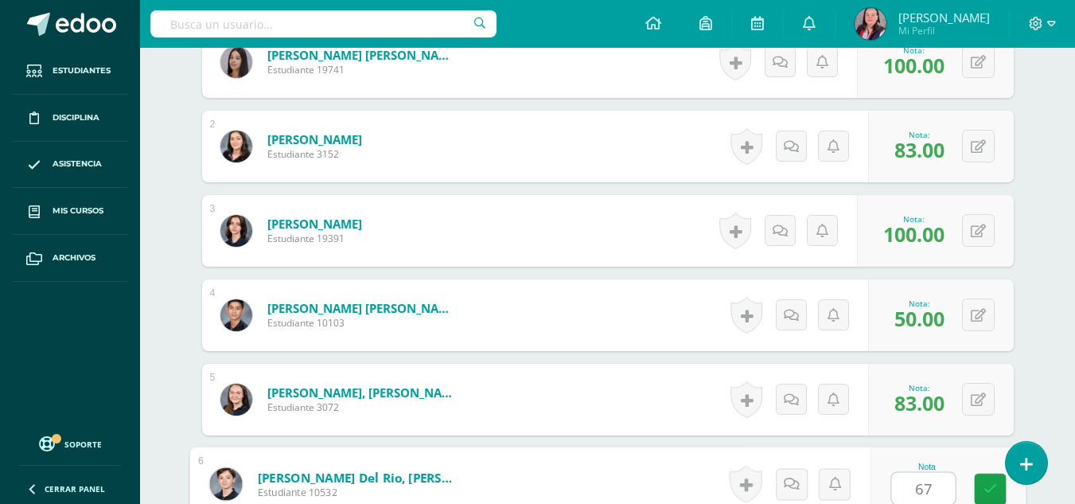
type input "67"
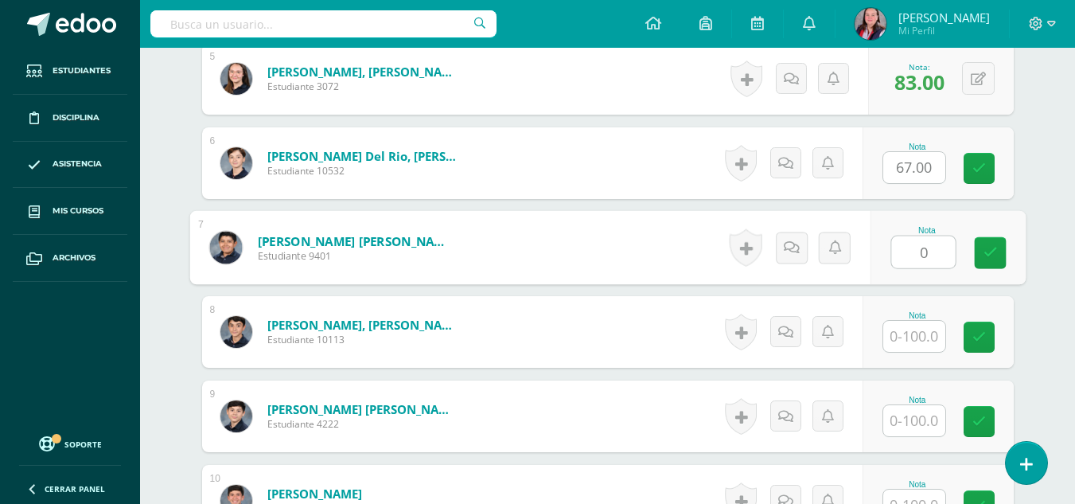
type input "0"
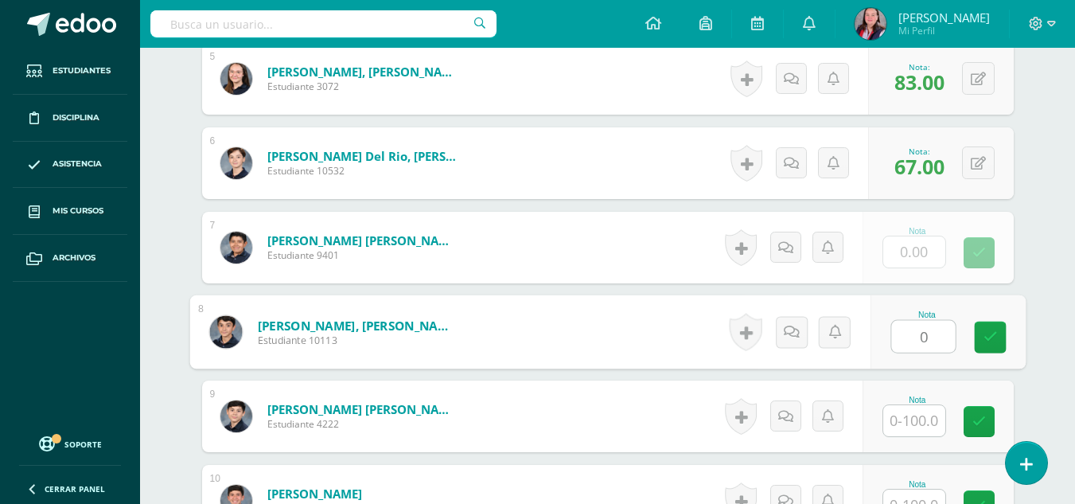
type input "0"
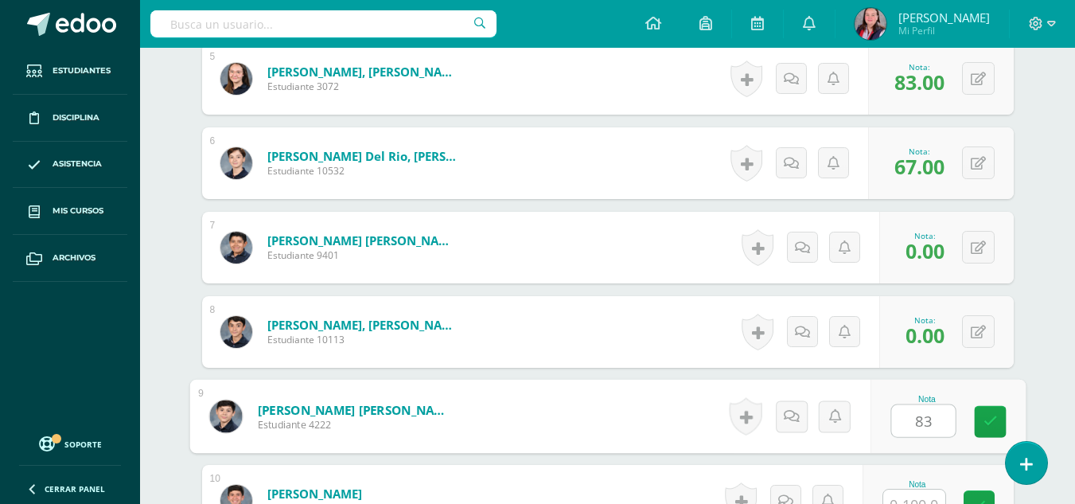
type input "83"
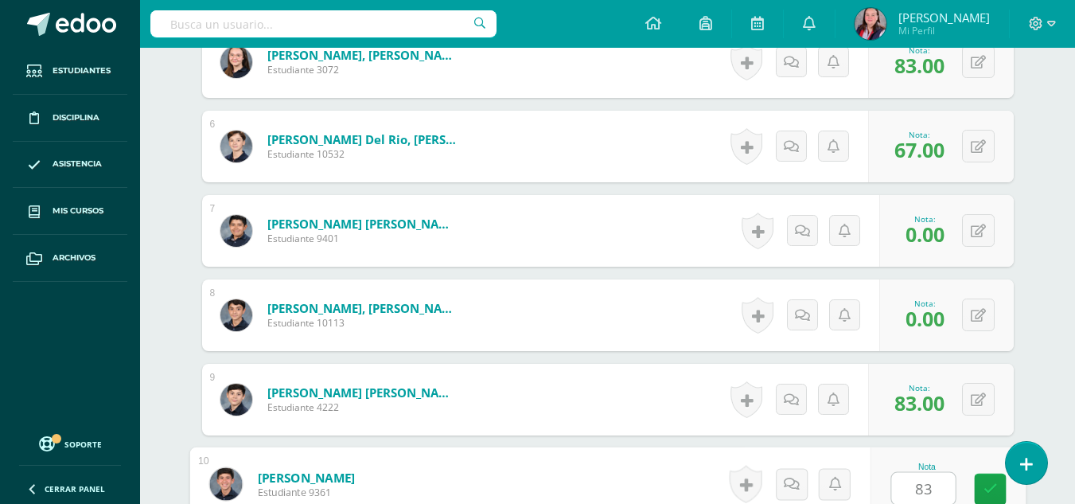
type input "83"
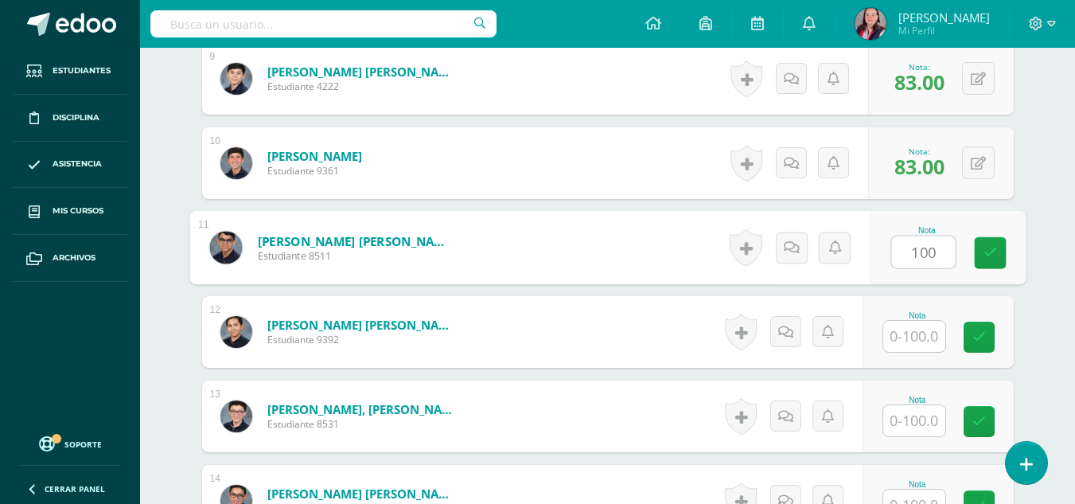
type input "100"
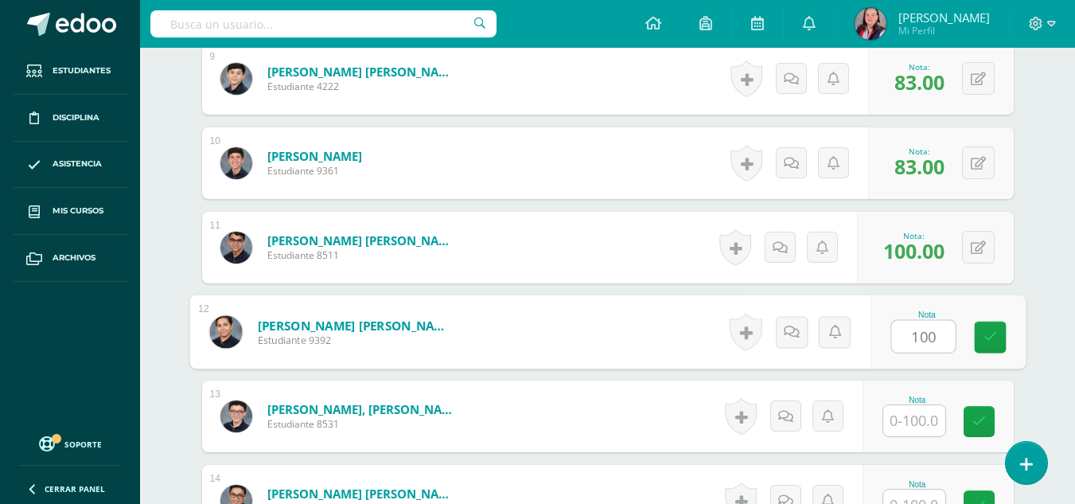
type input "100"
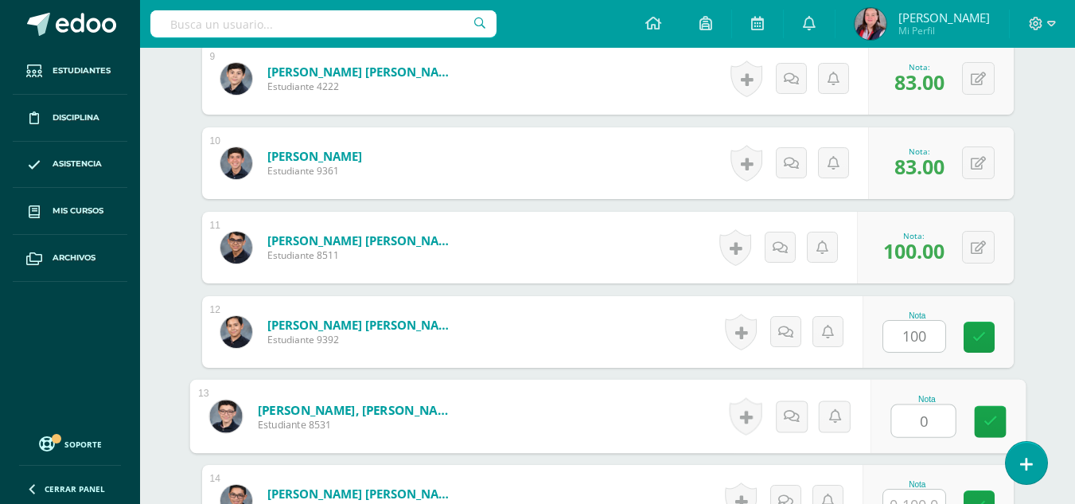
type input "0"
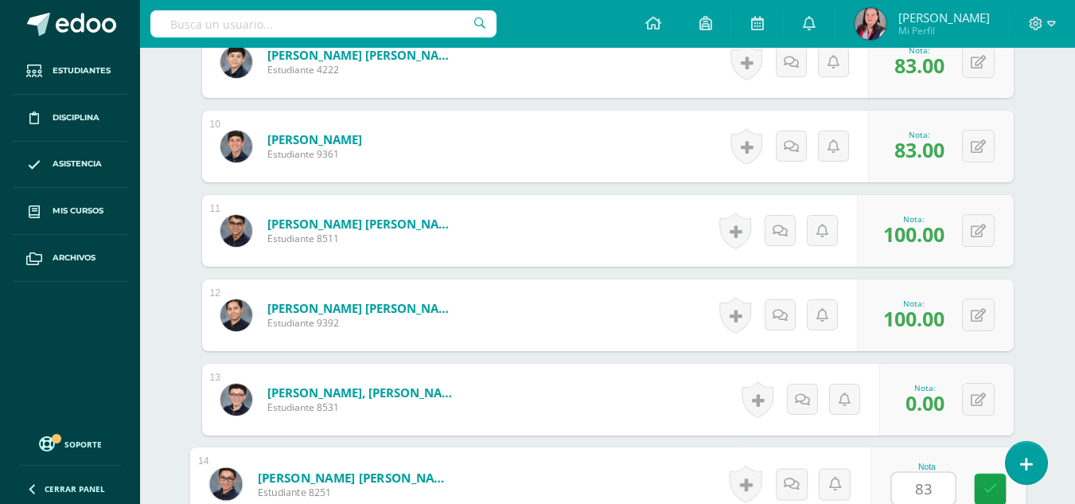
type input "83"
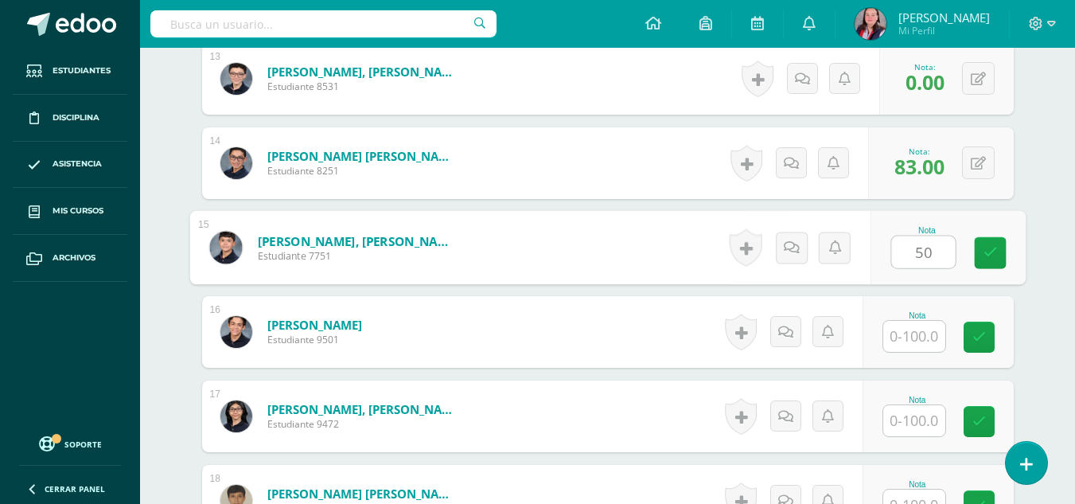
type input "50"
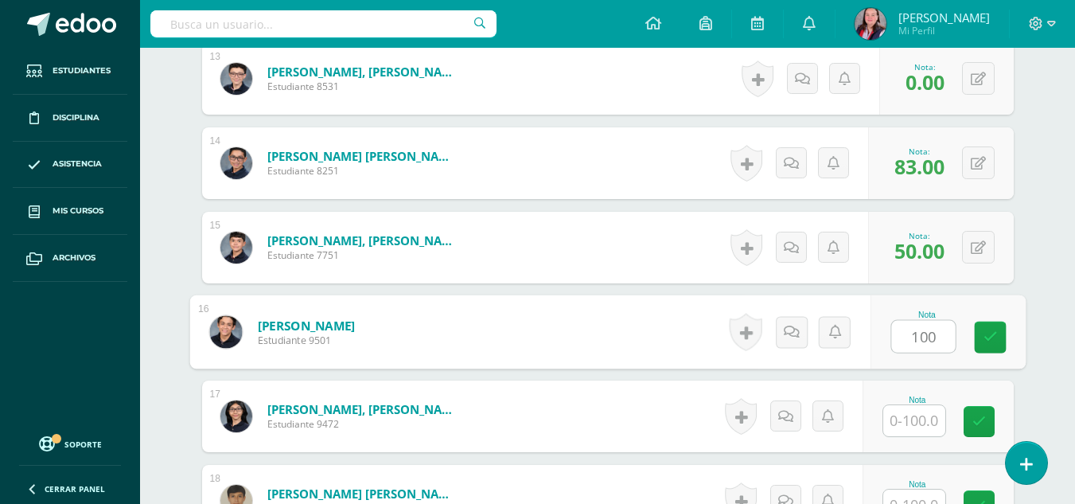
type input "100"
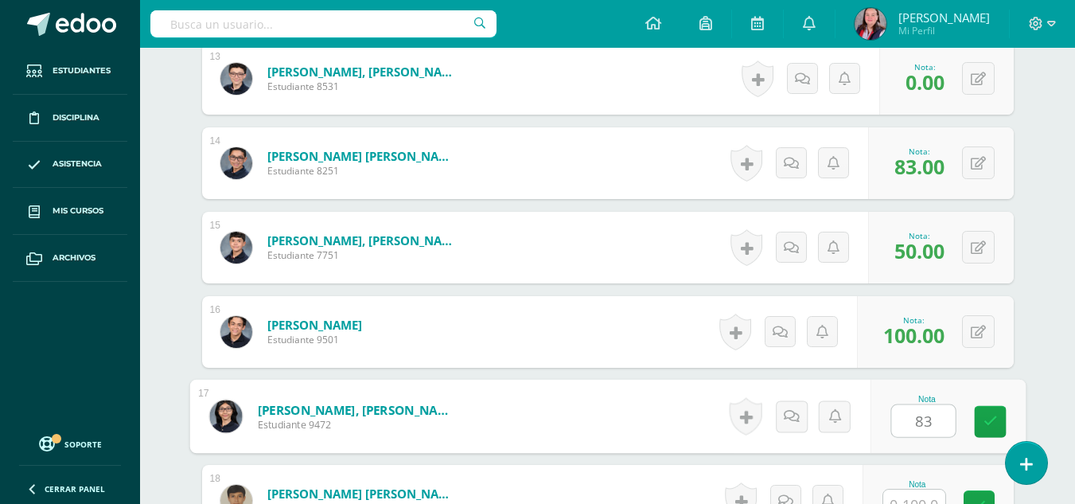
type input "83"
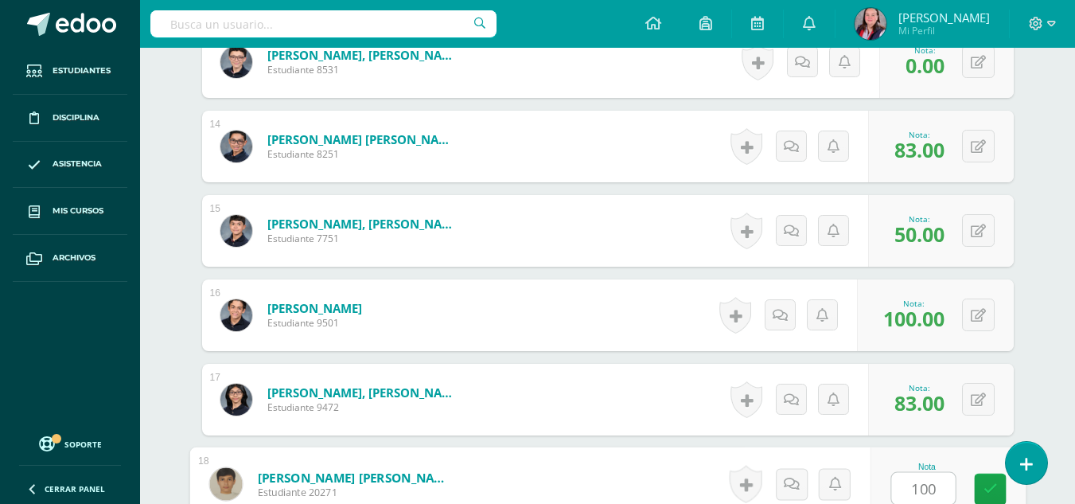
type input "100"
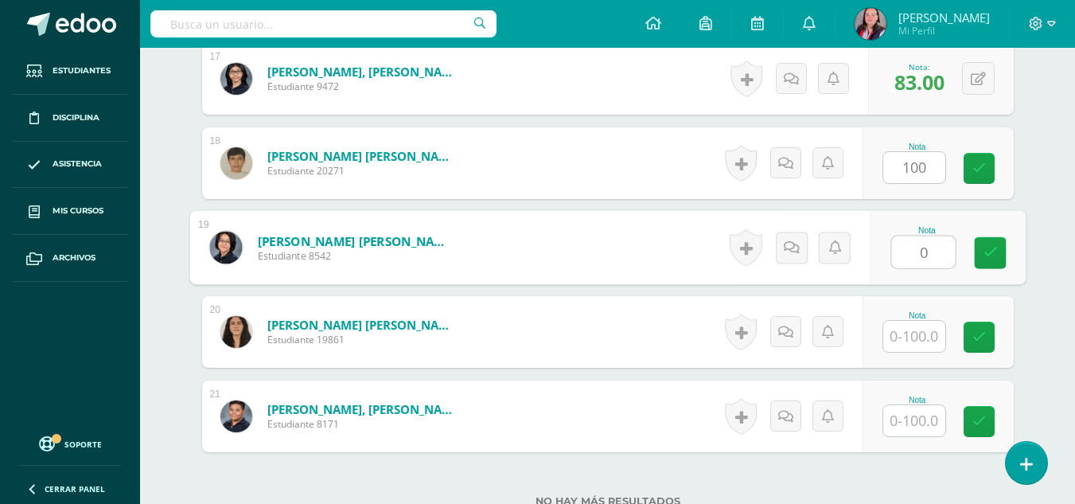
type input "0"
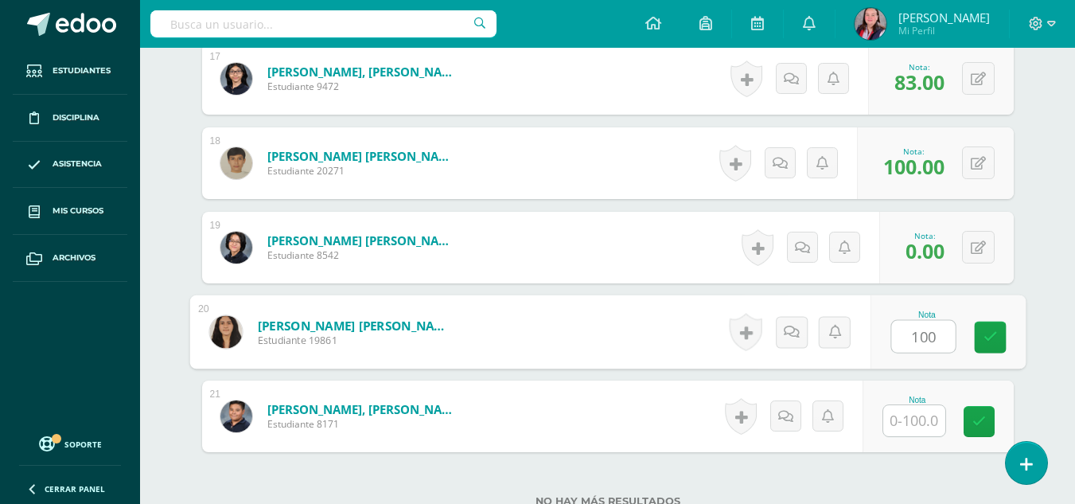
type input "100"
type input "0"
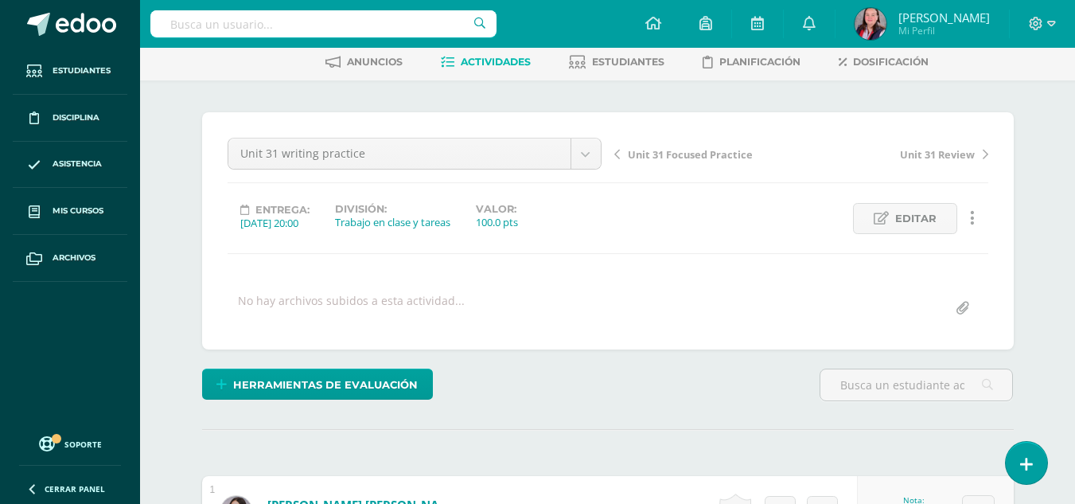
scroll to position [0, 0]
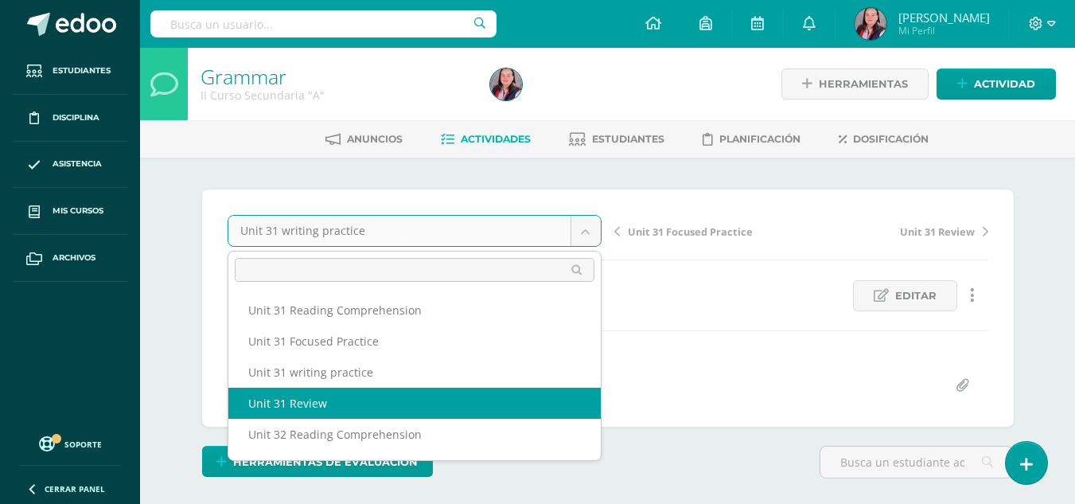
select select "/dashboard/teacher/grade-activity/238442/"
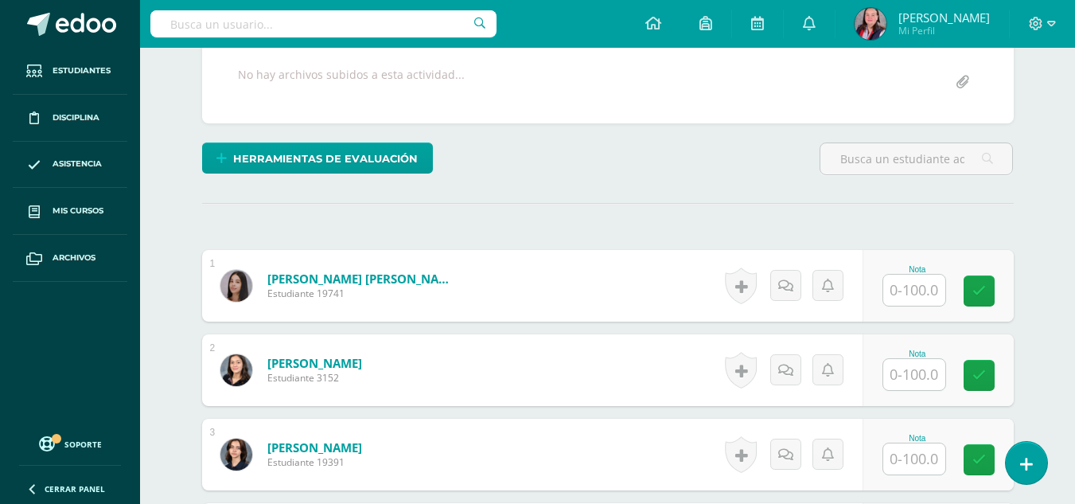
scroll to position [335, 0]
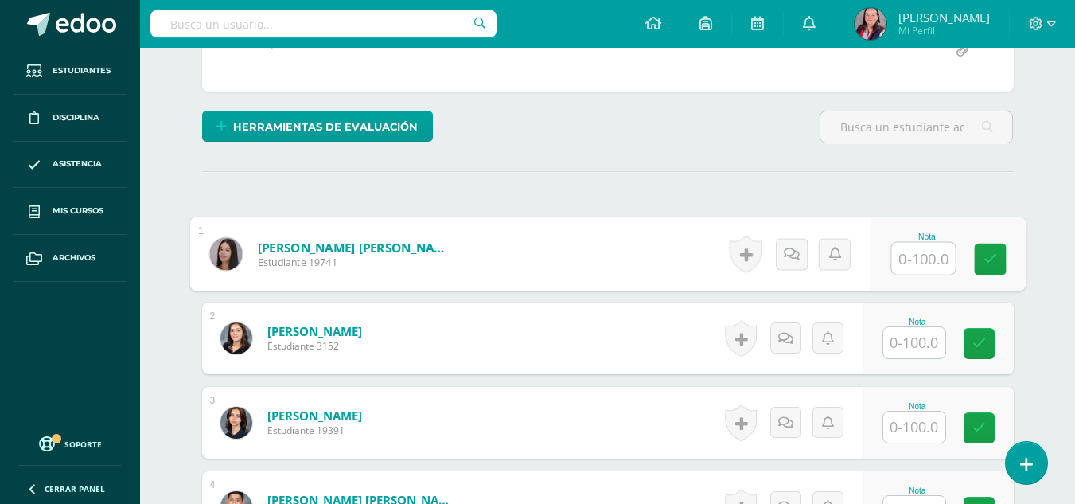
click at [929, 254] on input "text" at bounding box center [923, 259] width 64 height 32
type input "91"
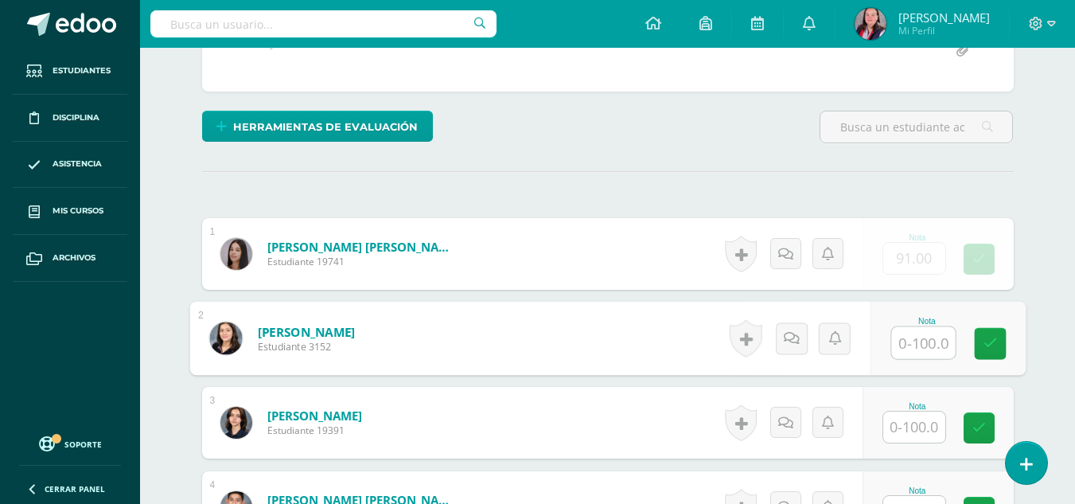
type input "0"
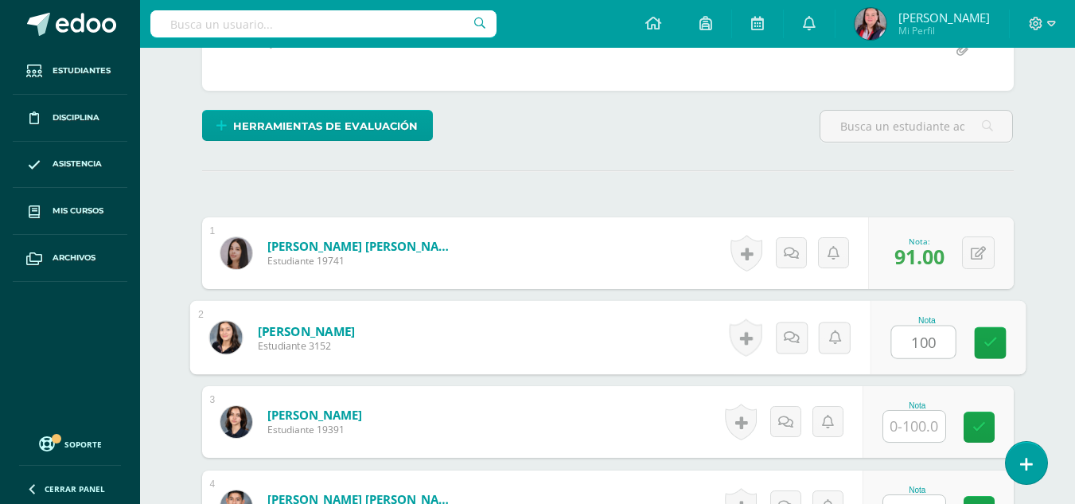
type input "100"
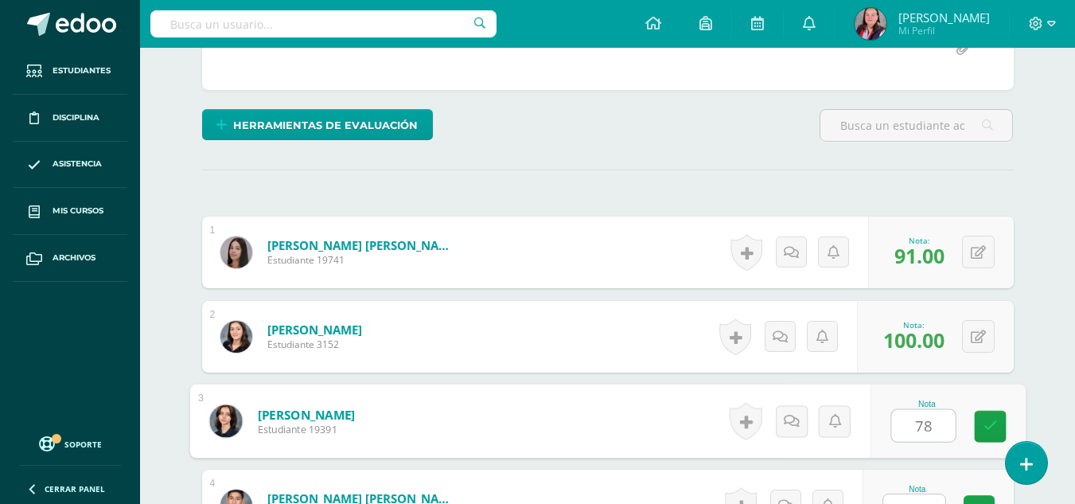
type input "78"
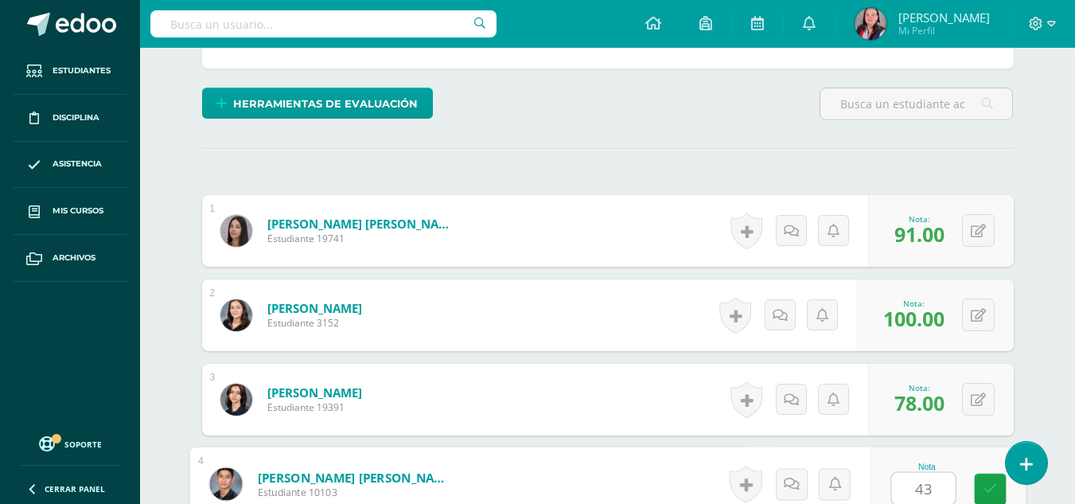
type input "43"
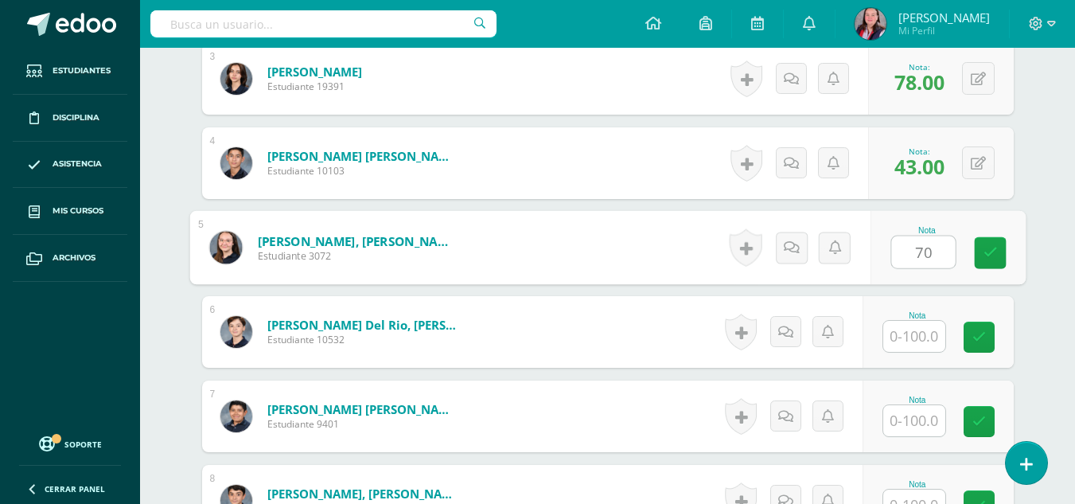
type input "70"
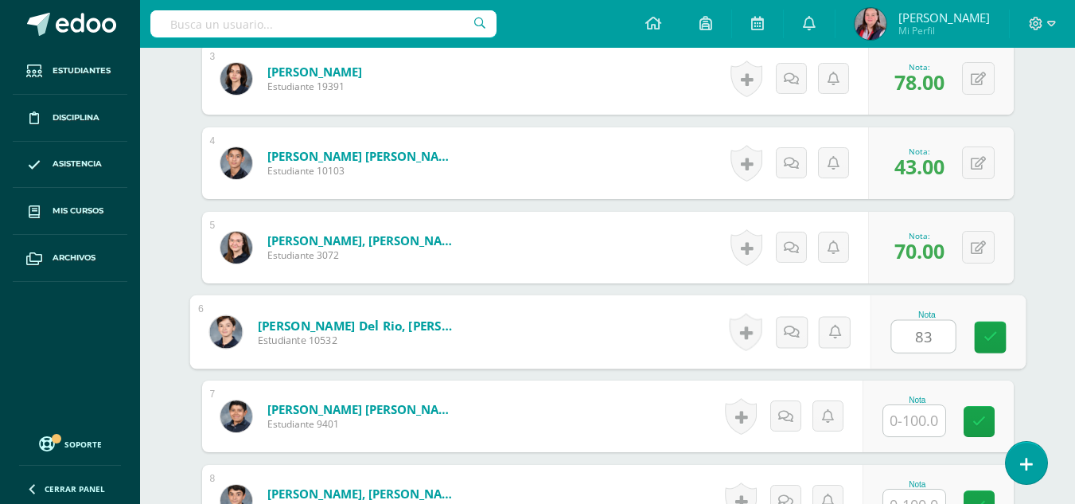
type input "83"
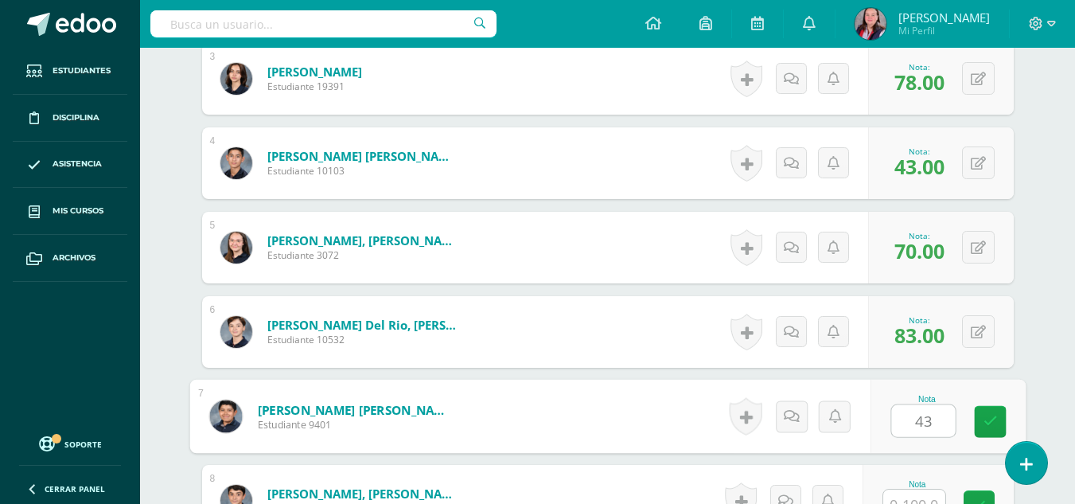
type input "43"
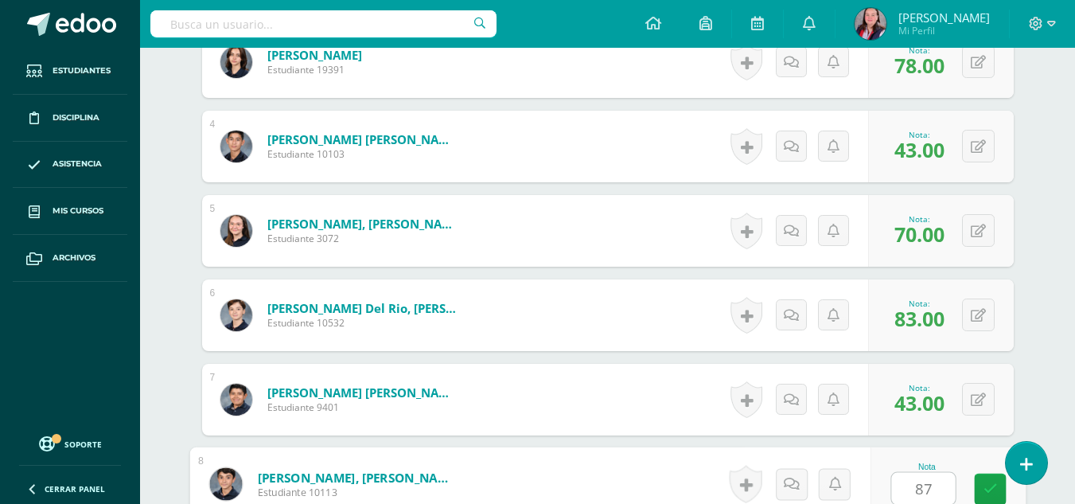
type input "87"
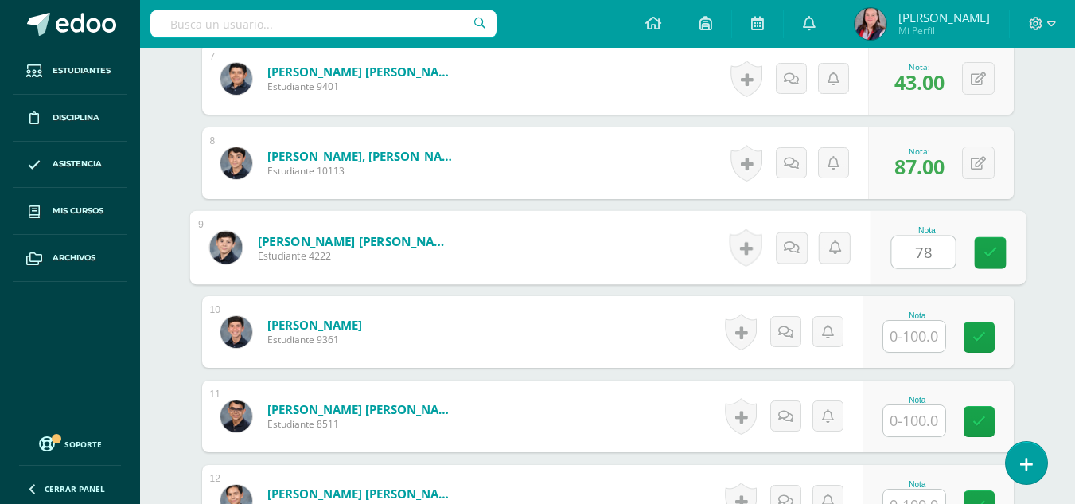
type input "78"
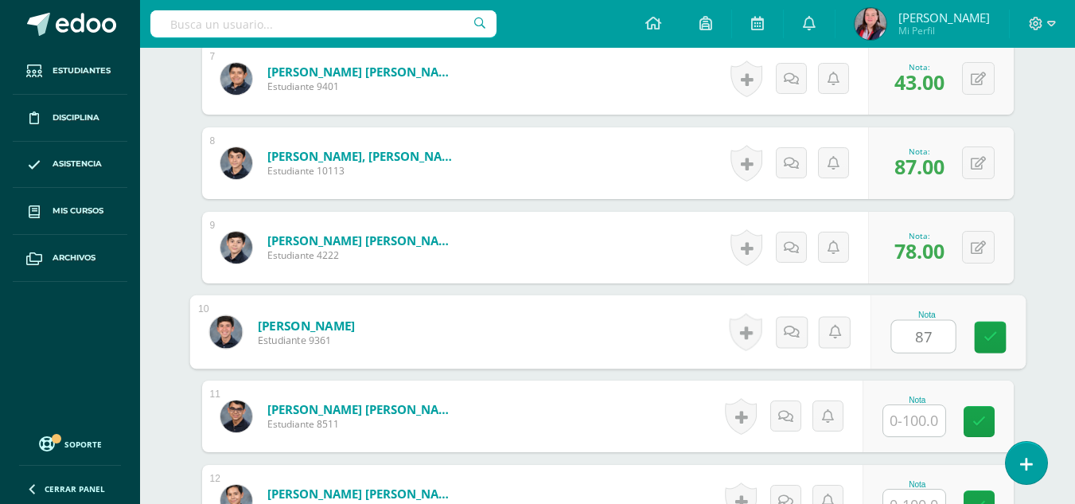
type input "87"
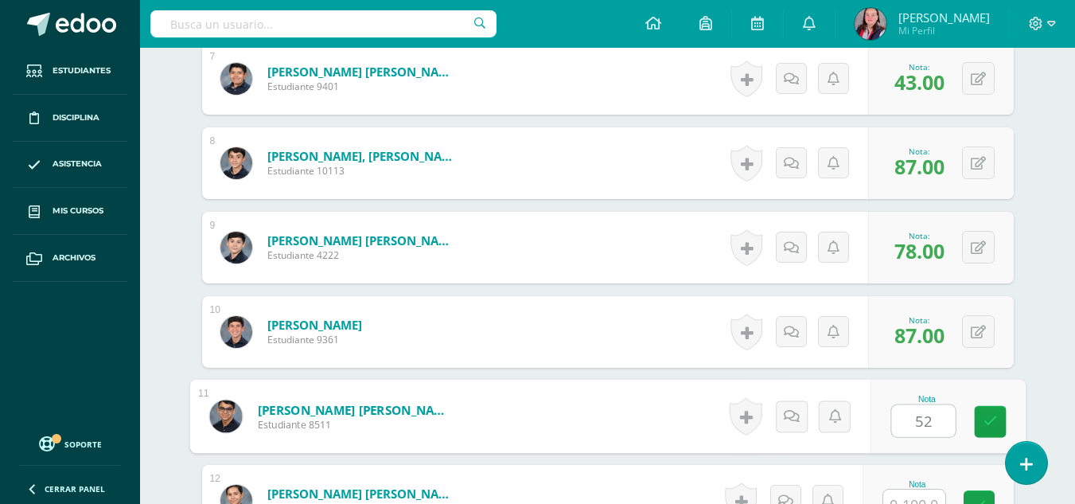
type input "52"
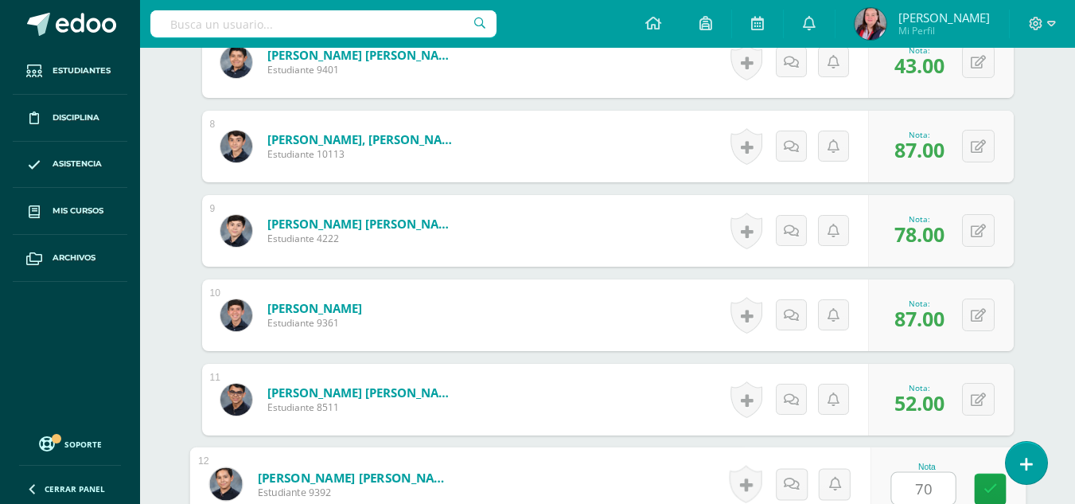
type input "70"
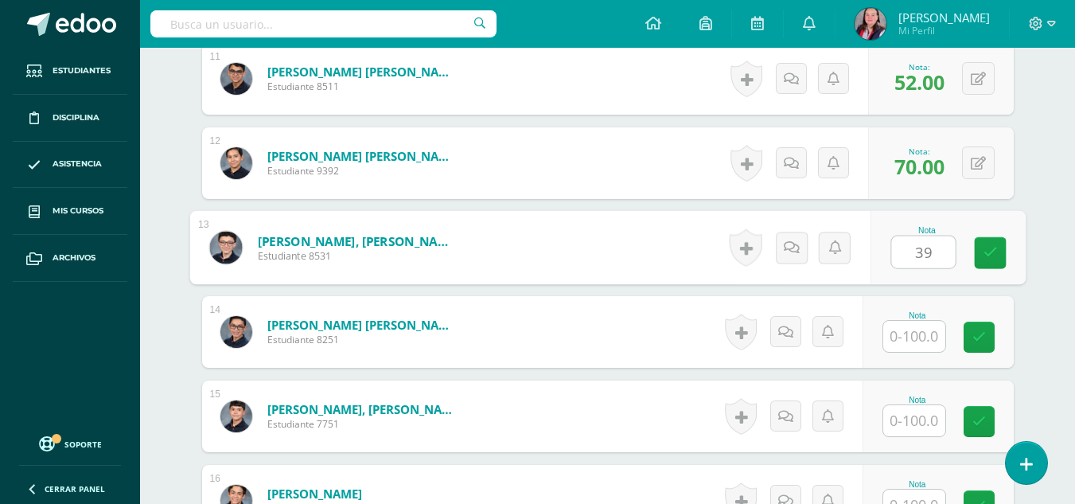
type input "39"
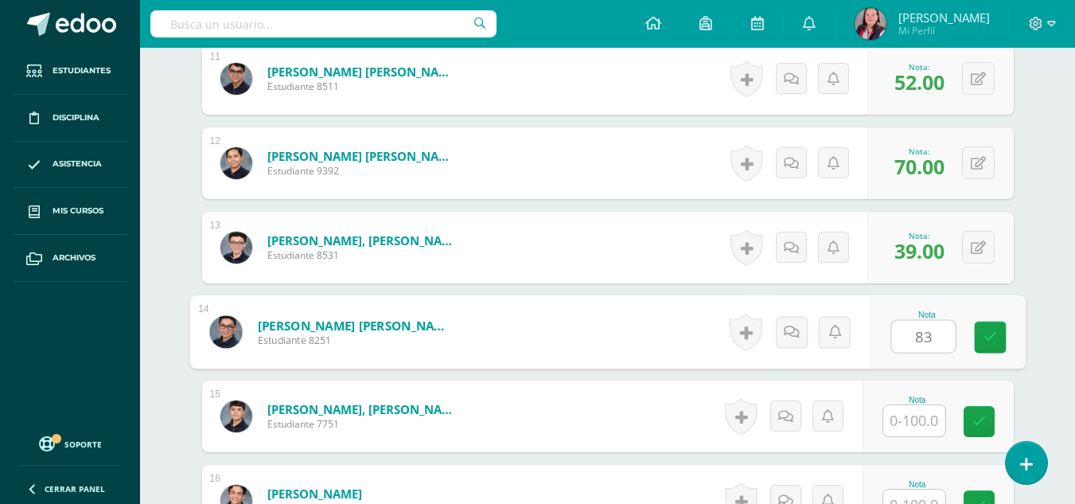
type input "83"
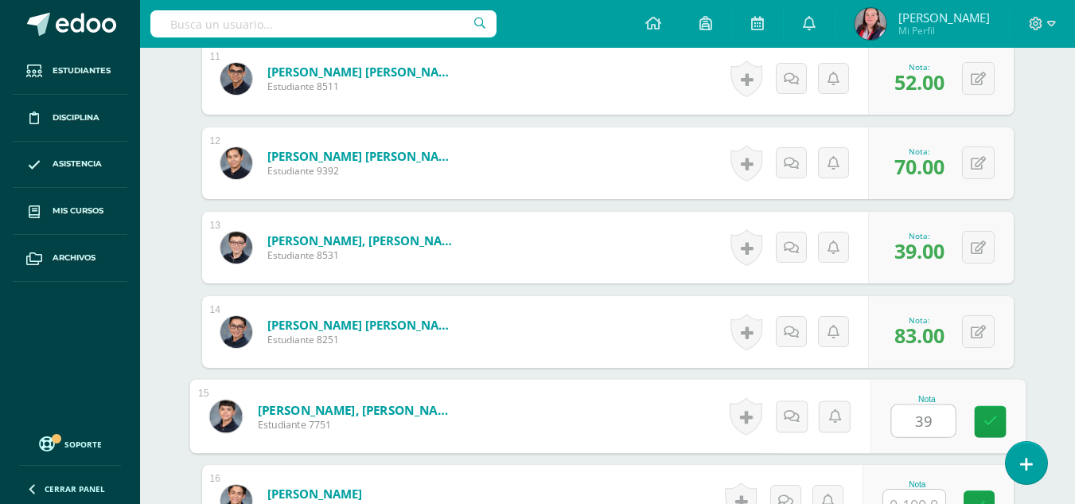
type input "39"
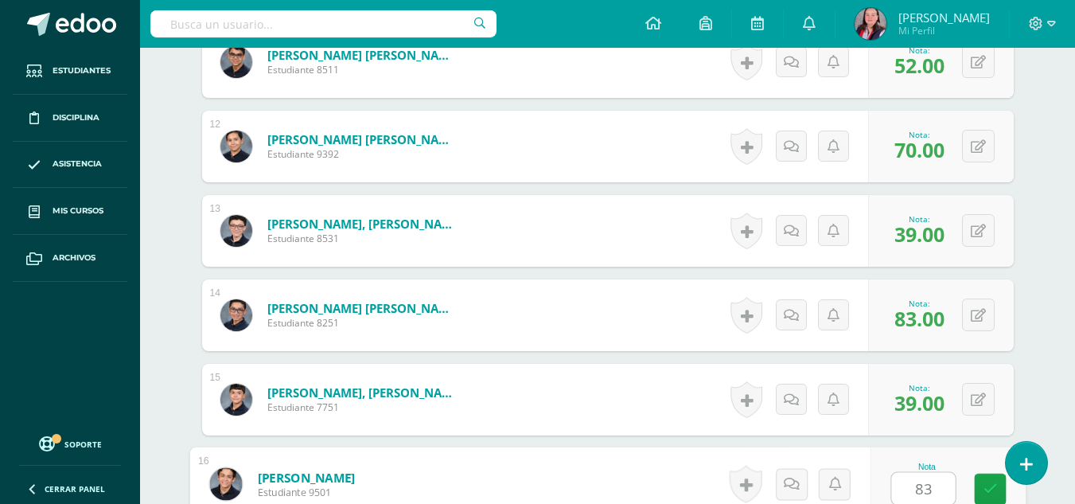
type input "83"
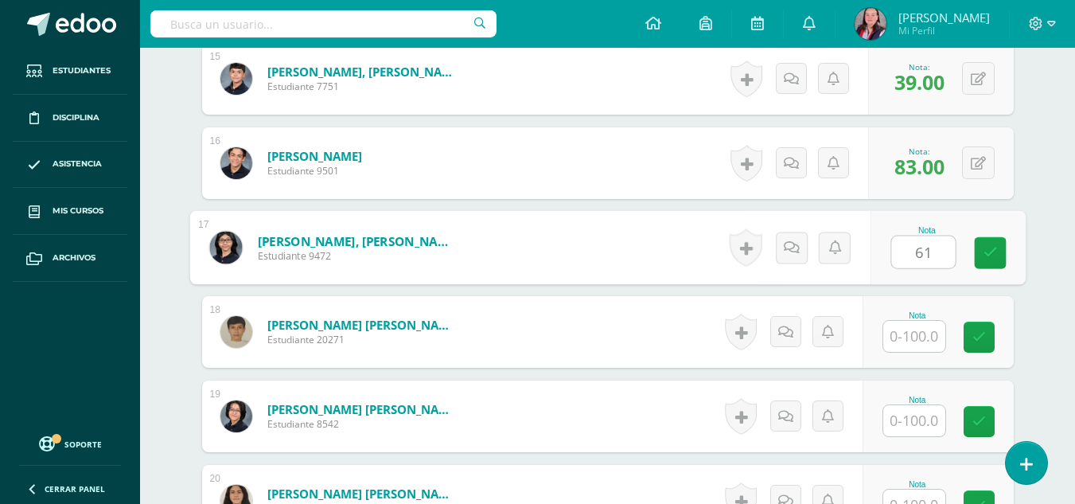
type input "61"
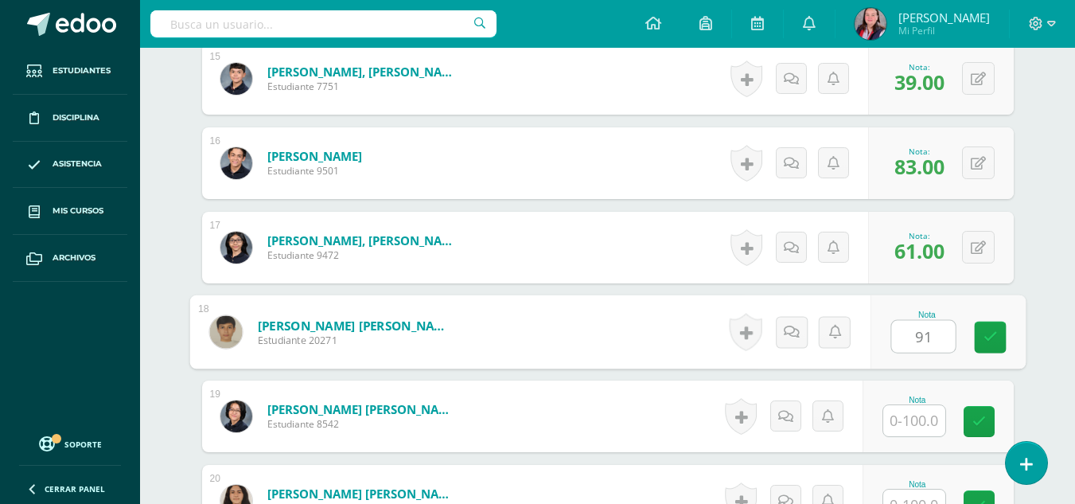
type input "91"
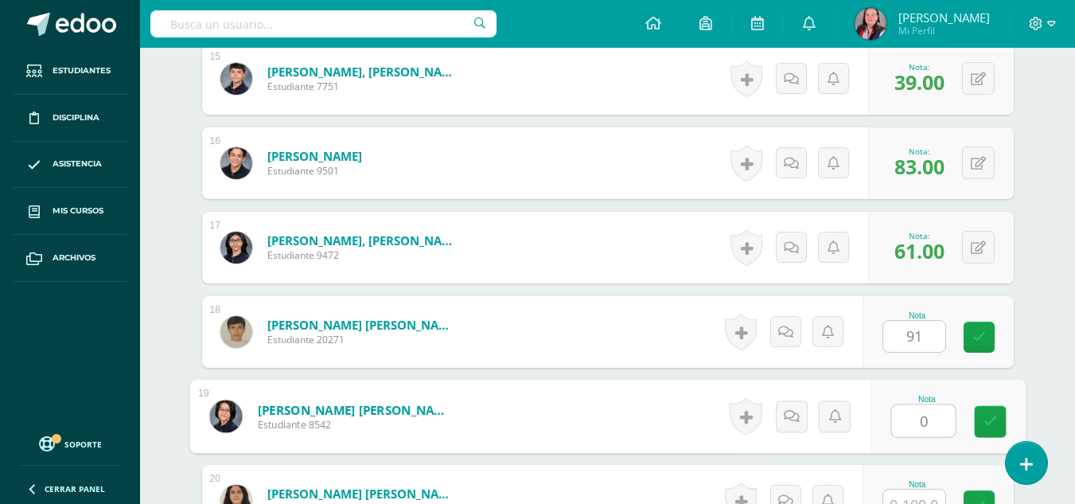
type input "0"
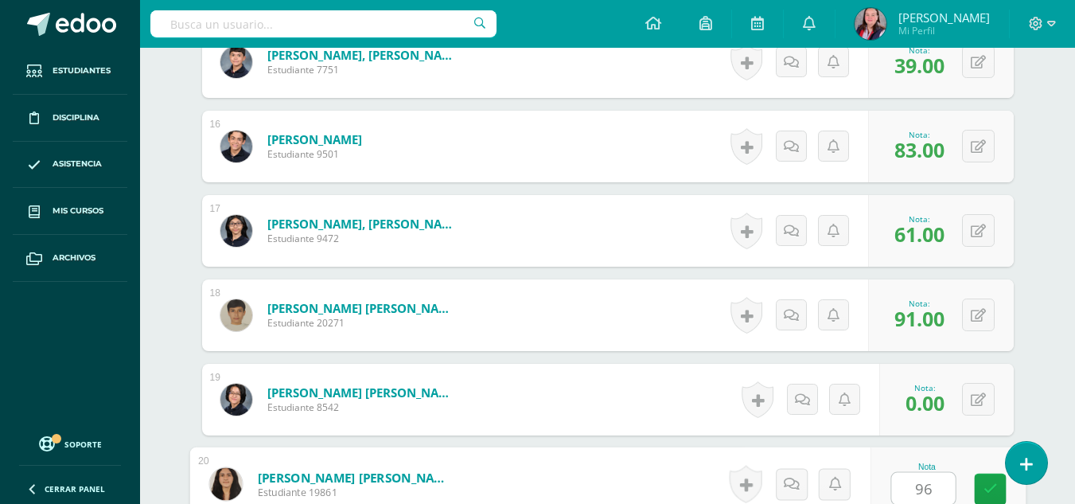
type input "96"
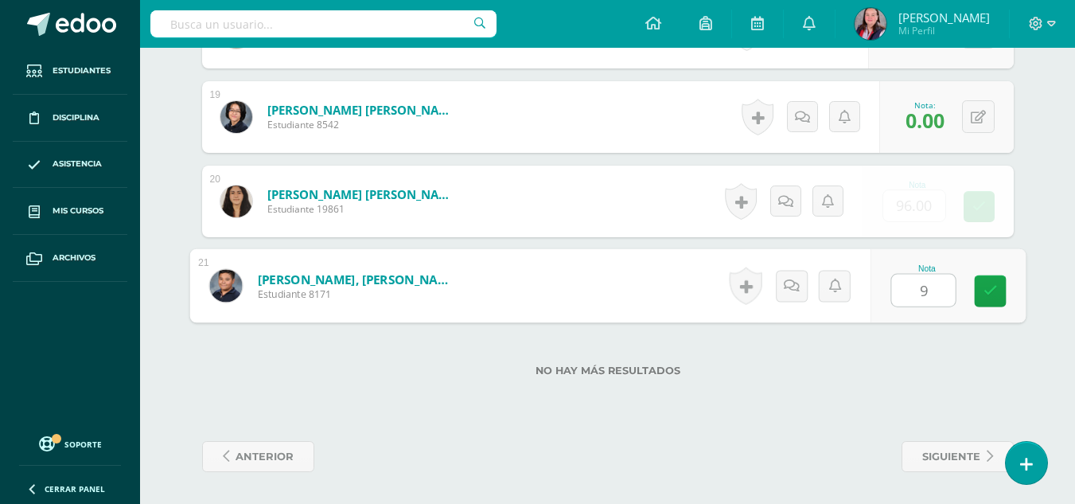
type input "96"
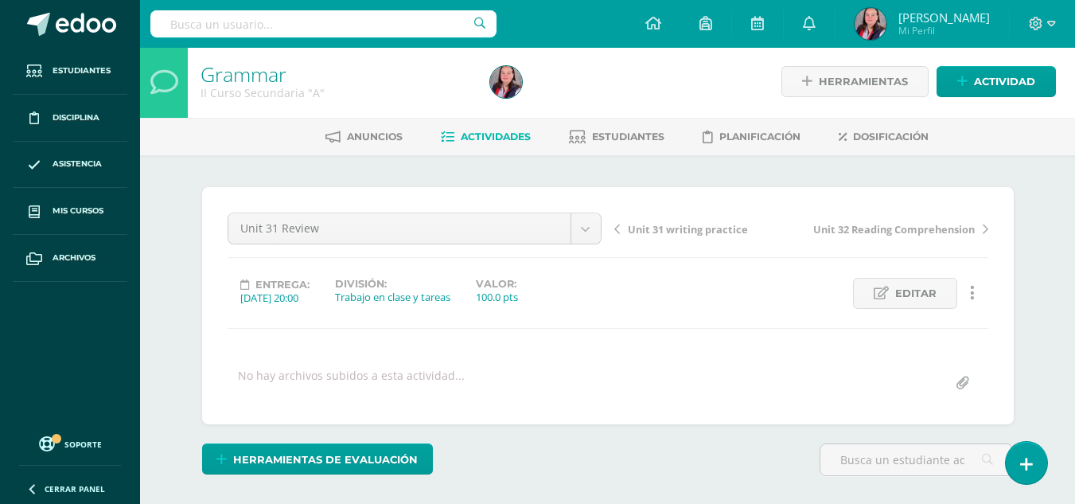
scroll to position [0, 0]
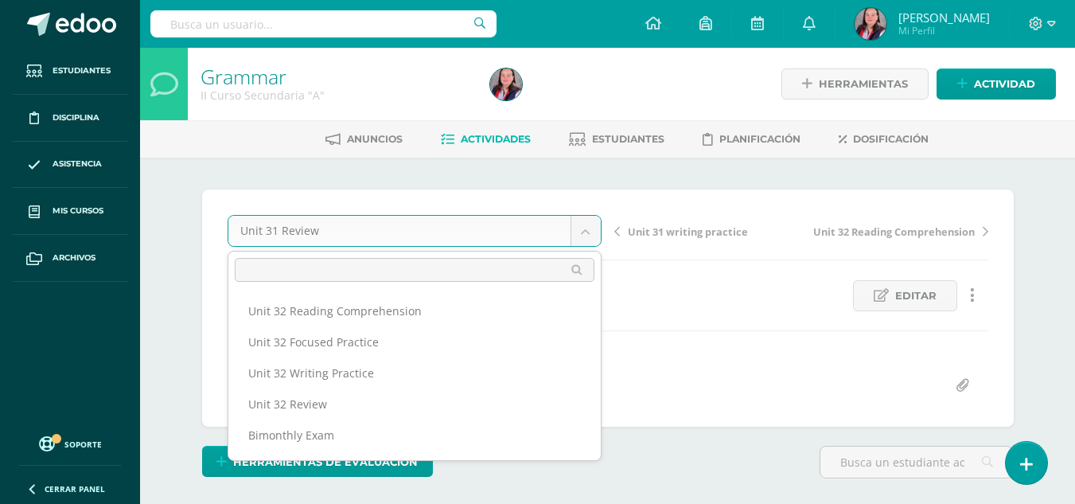
scroll to position [124, 0]
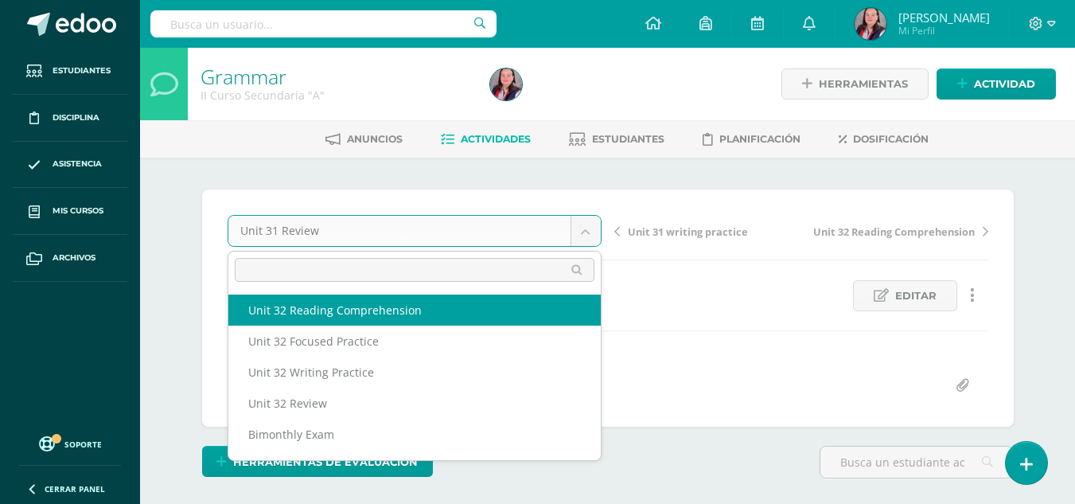
select select "/dashboard/teacher/grade-activity/238443/"
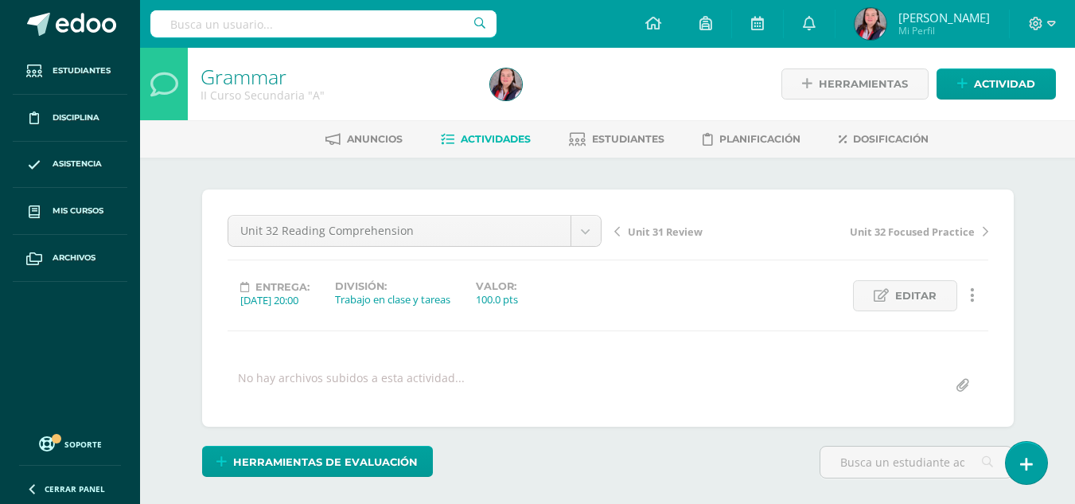
scroll to position [1, 0]
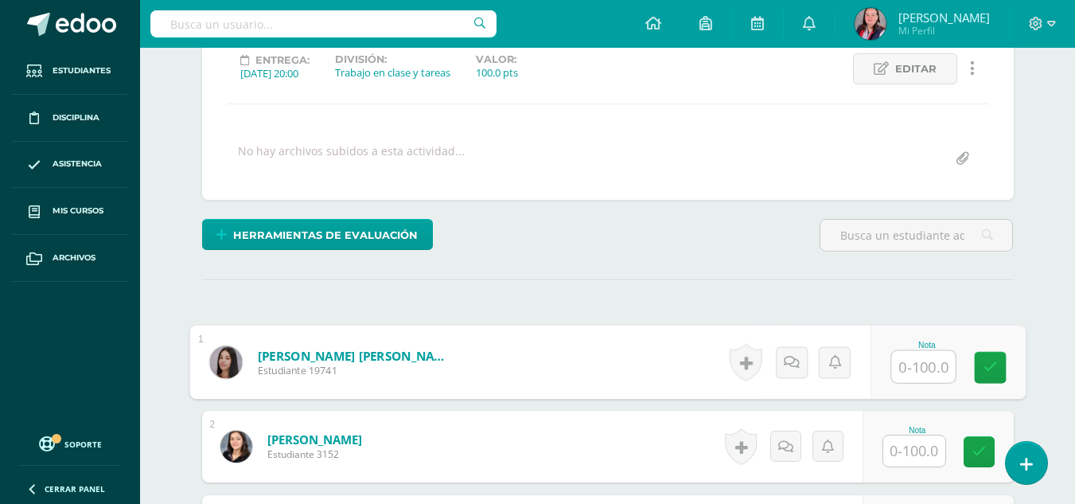
click at [902, 371] on input "text" at bounding box center [923, 367] width 64 height 32
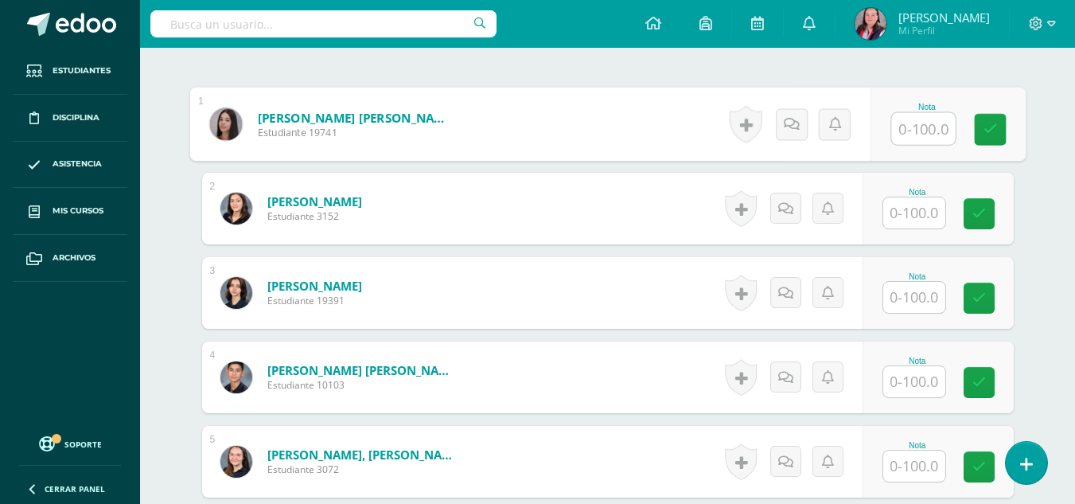
scroll to position [466, 0]
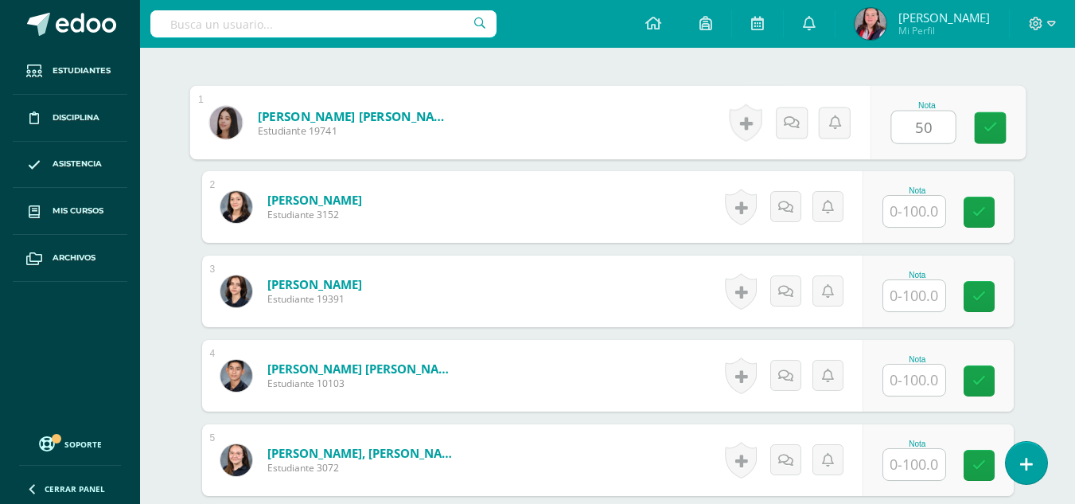
type input "50"
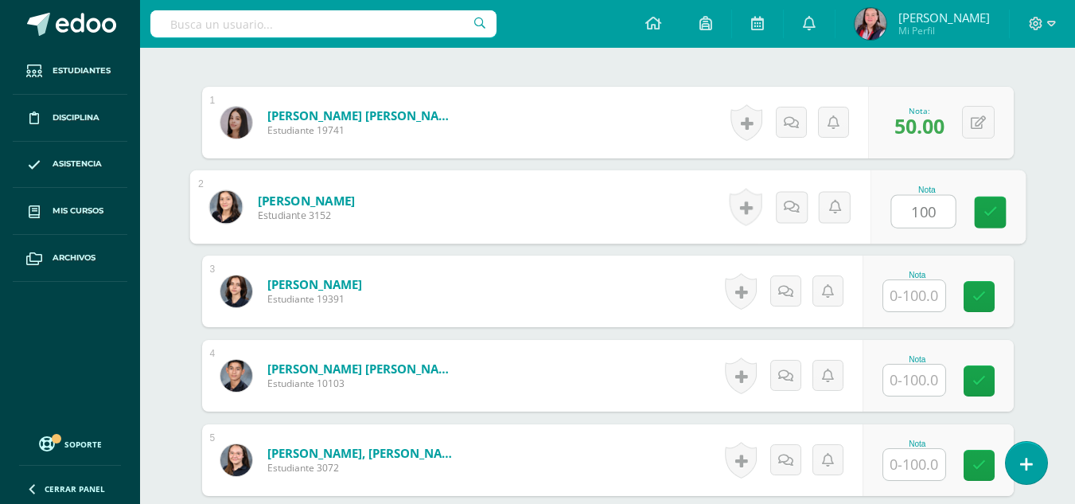
type input "100"
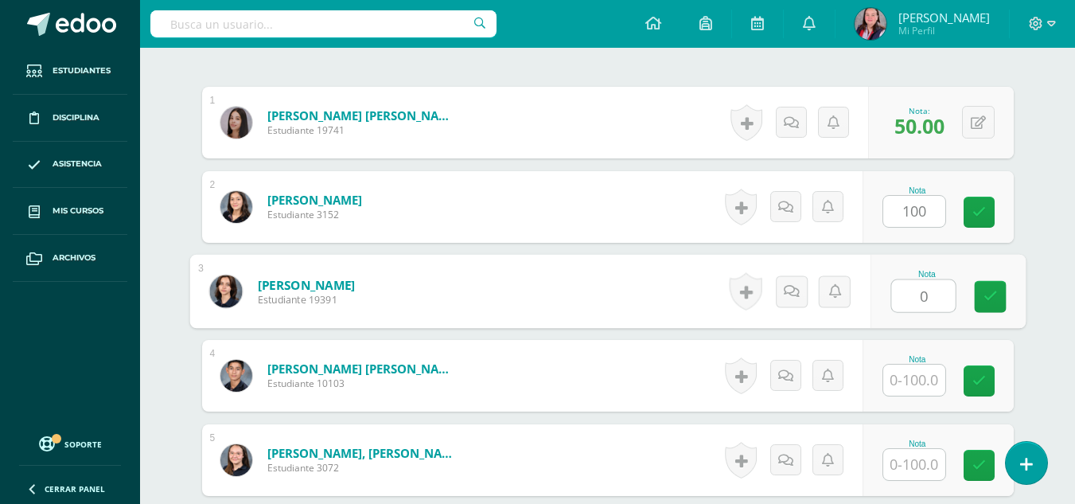
type input "0"
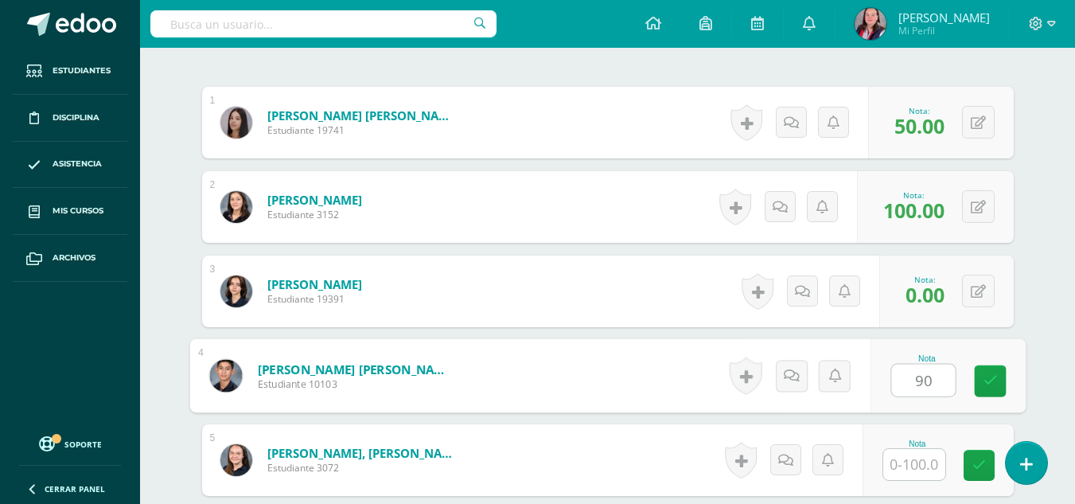
type input "90"
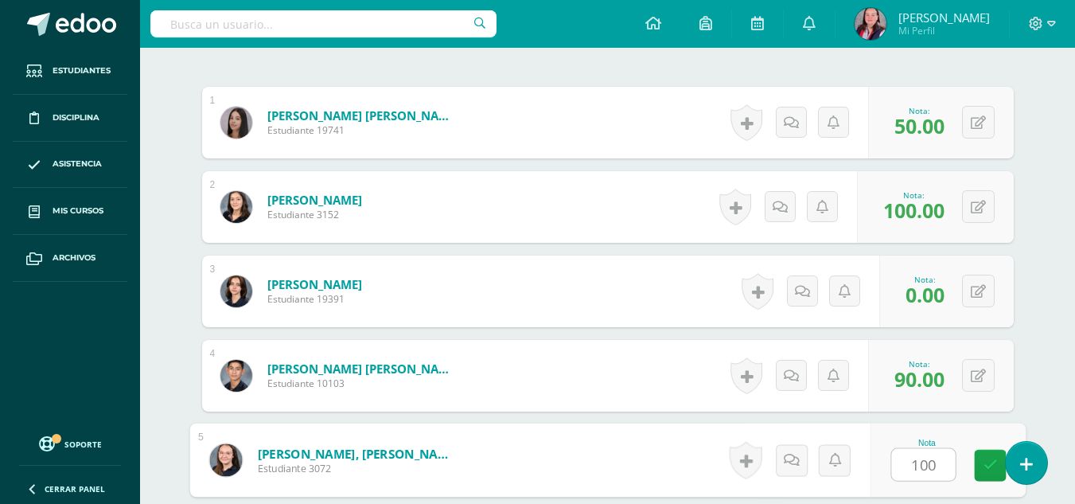
type input "100"
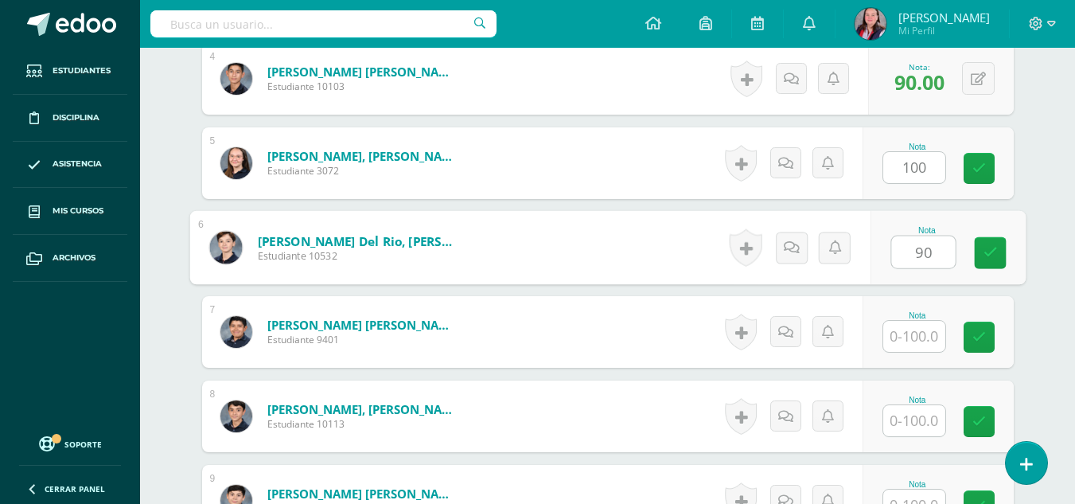
type input "90"
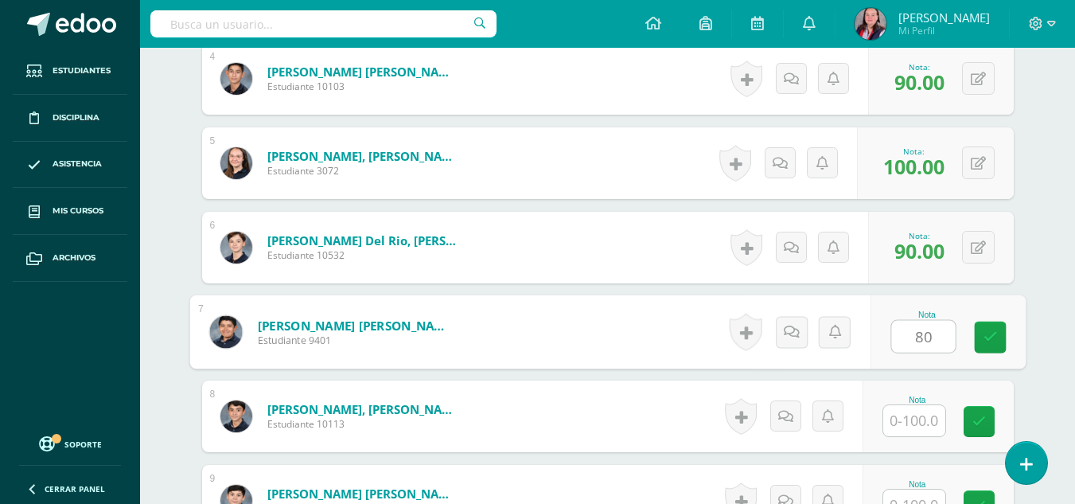
type input "80"
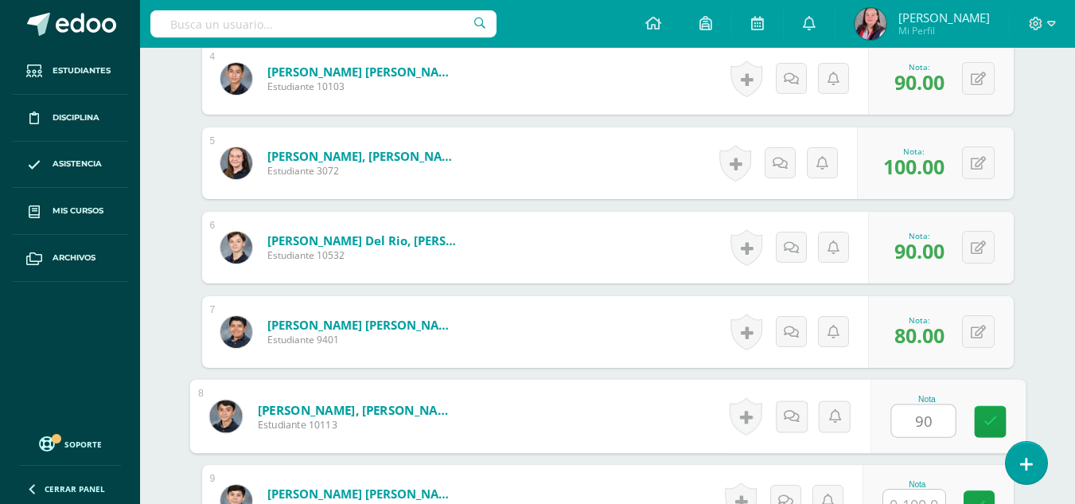
type input "90"
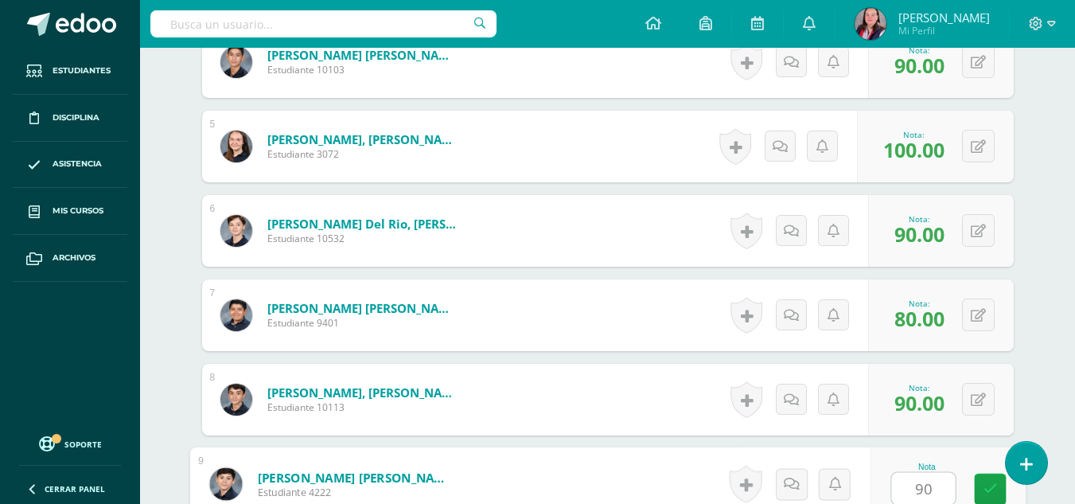
type input "90"
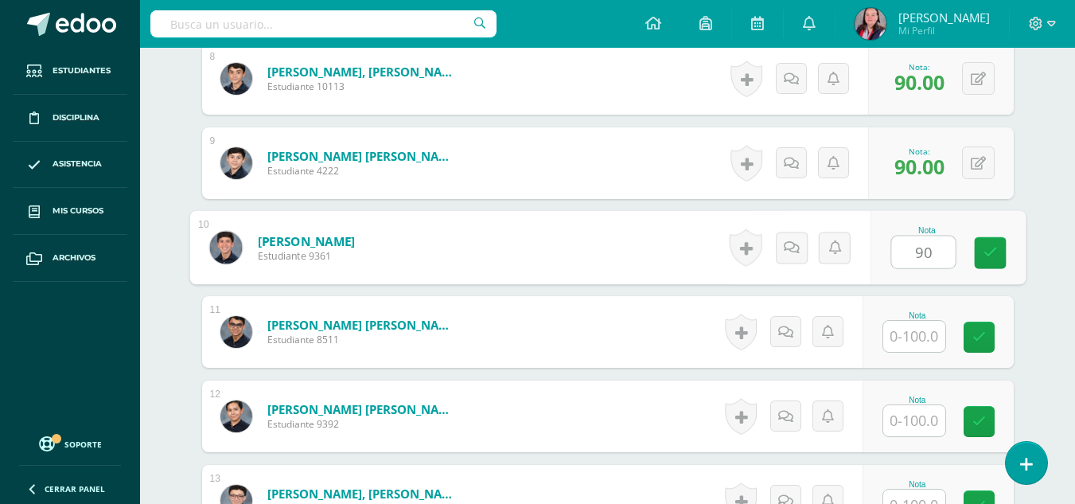
type input "90"
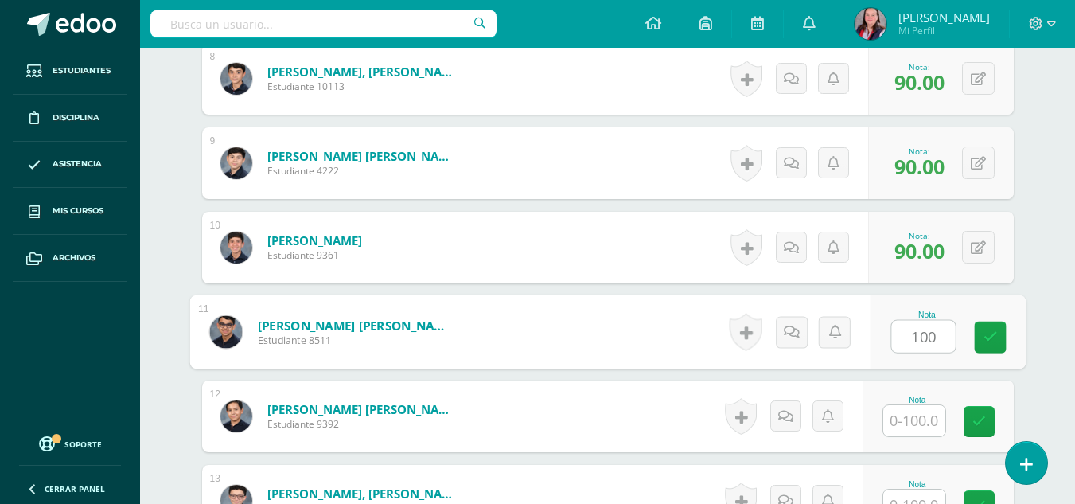
type input "100"
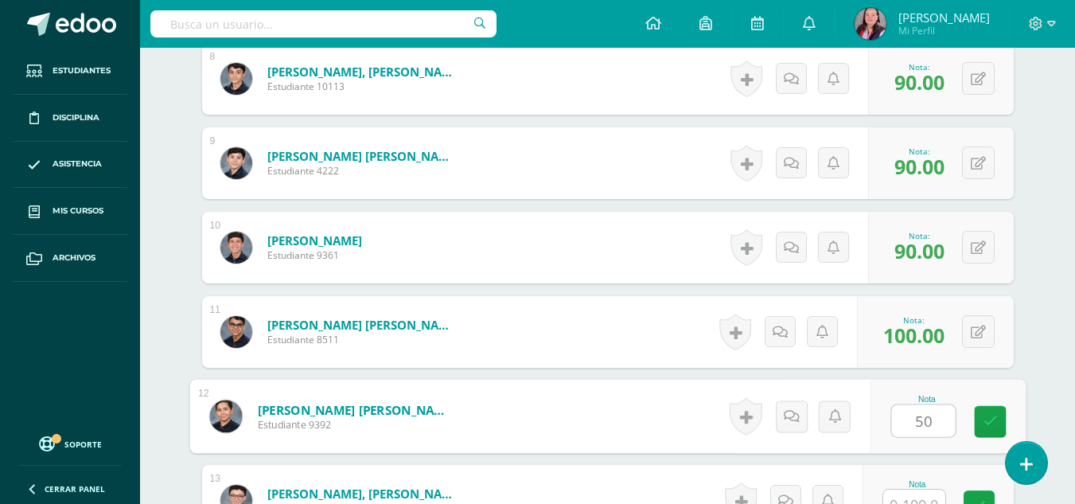
type input "50"
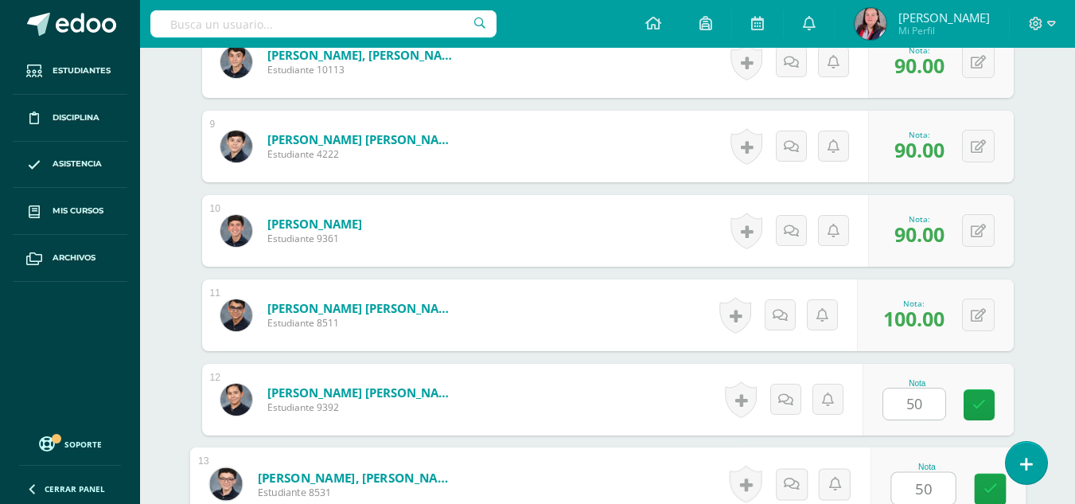
type input "50"
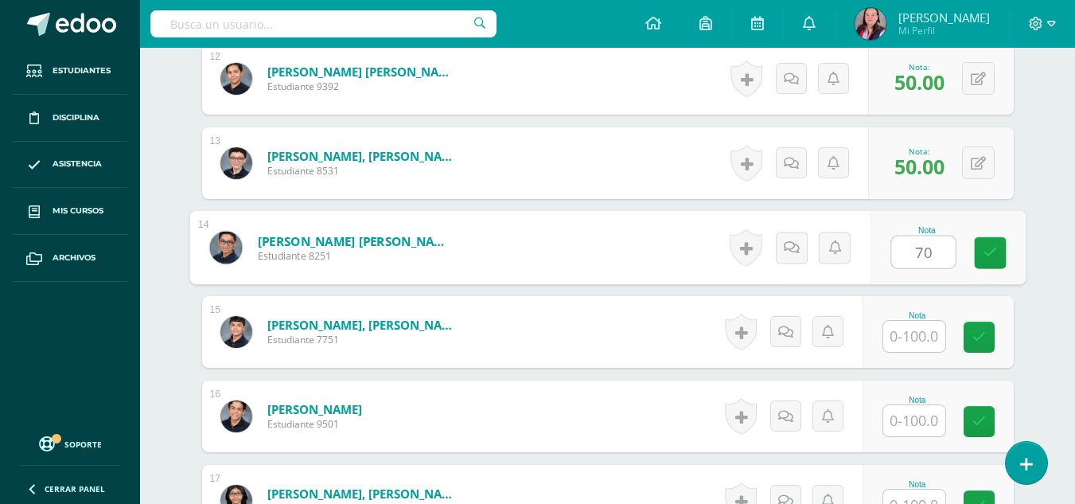
type input "70"
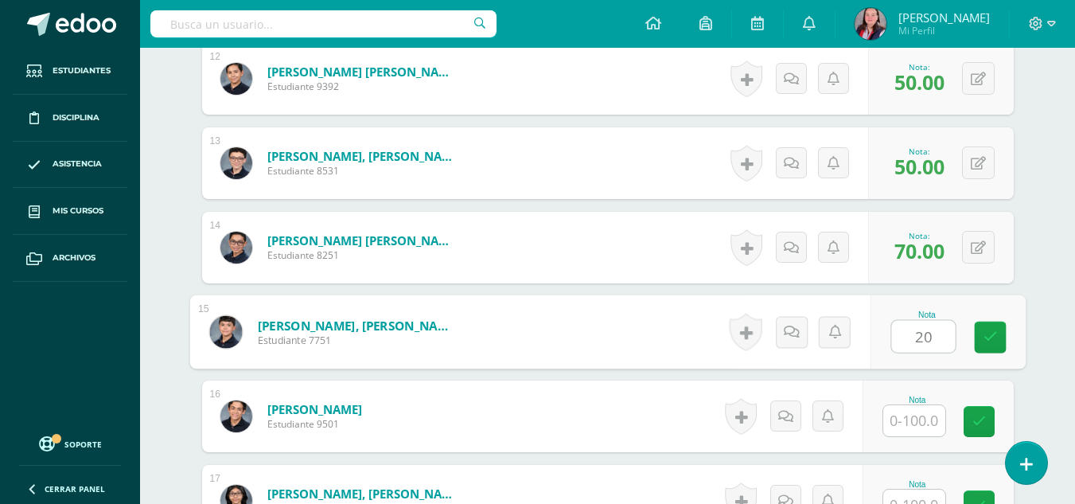
type input "20"
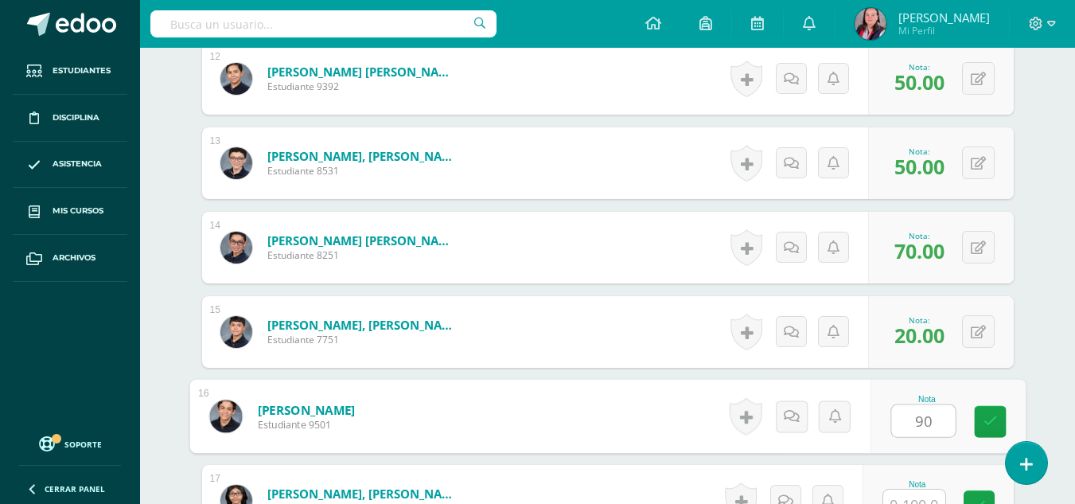
type input "90"
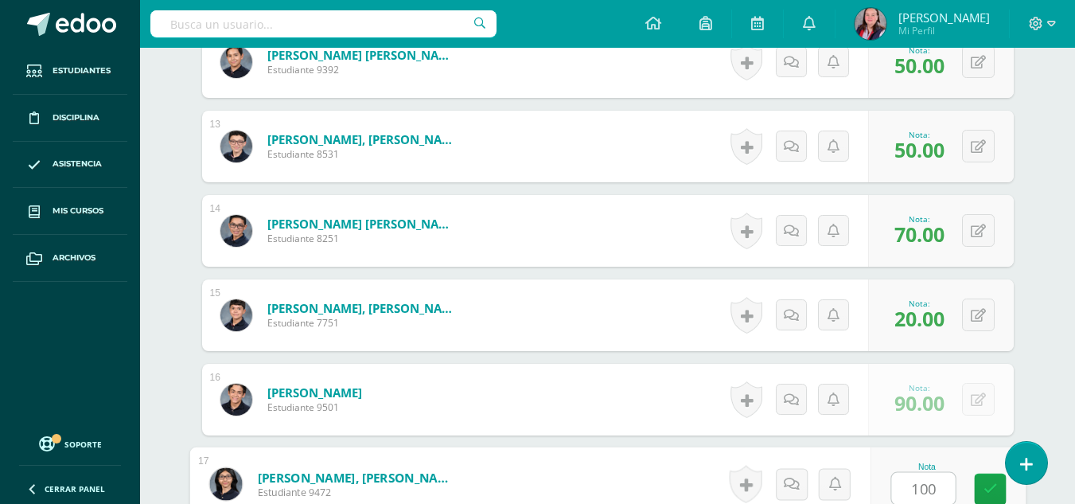
type input "100"
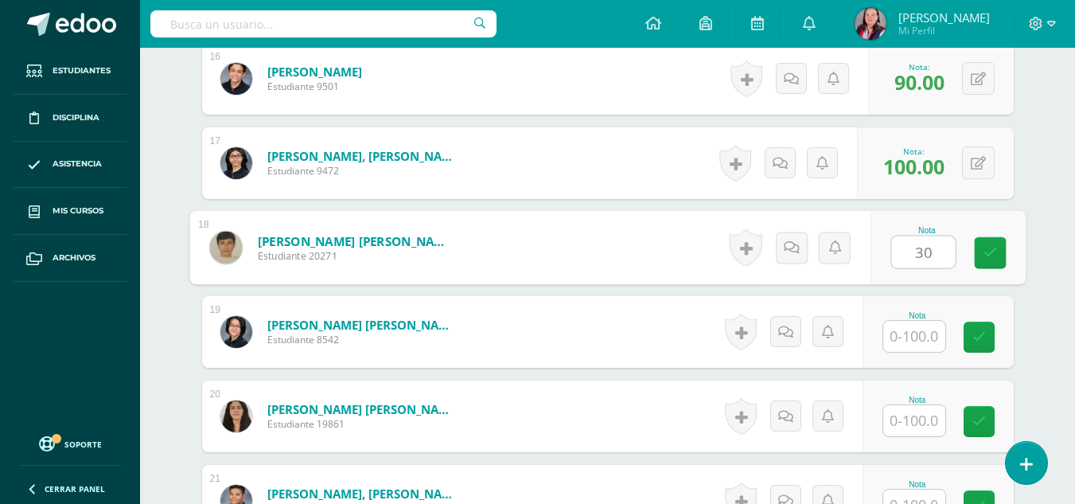
type input "30"
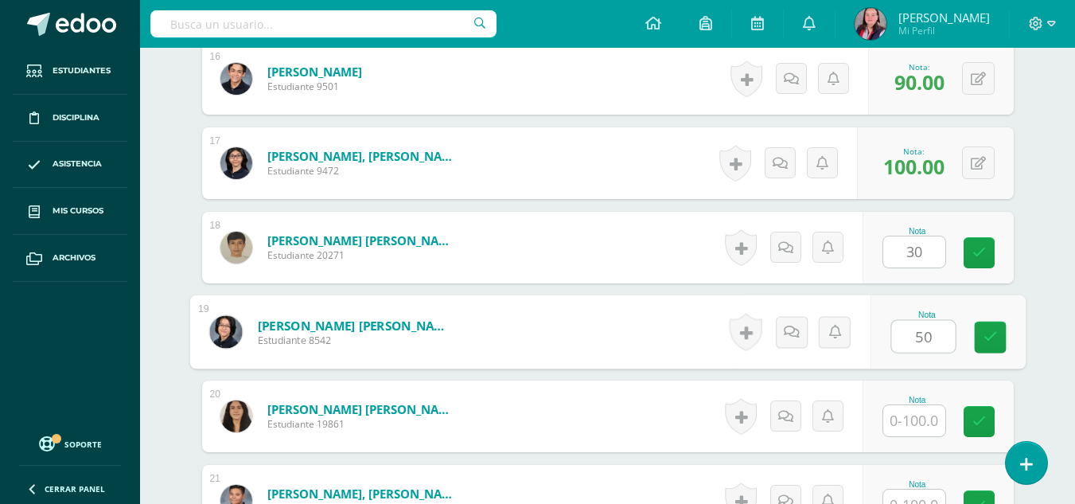
type input "50"
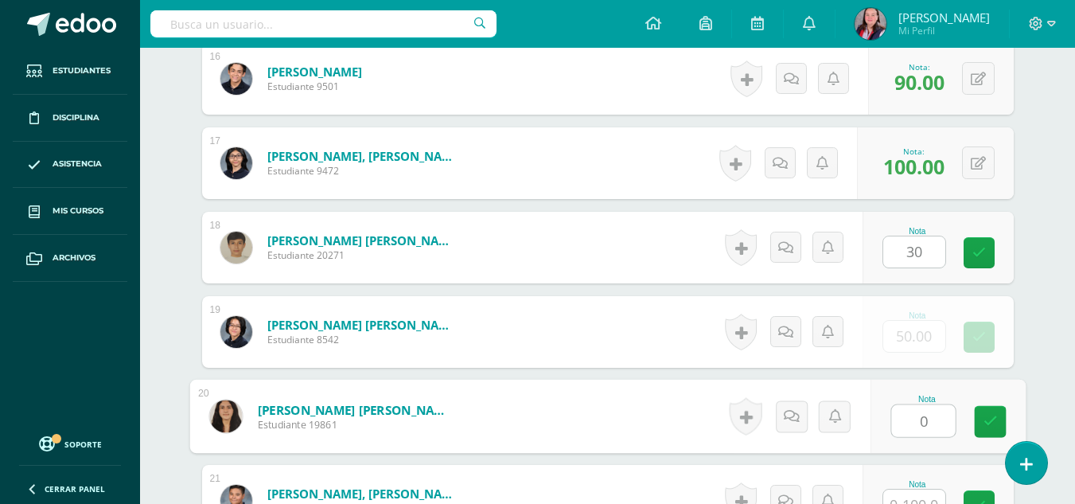
type input "0"
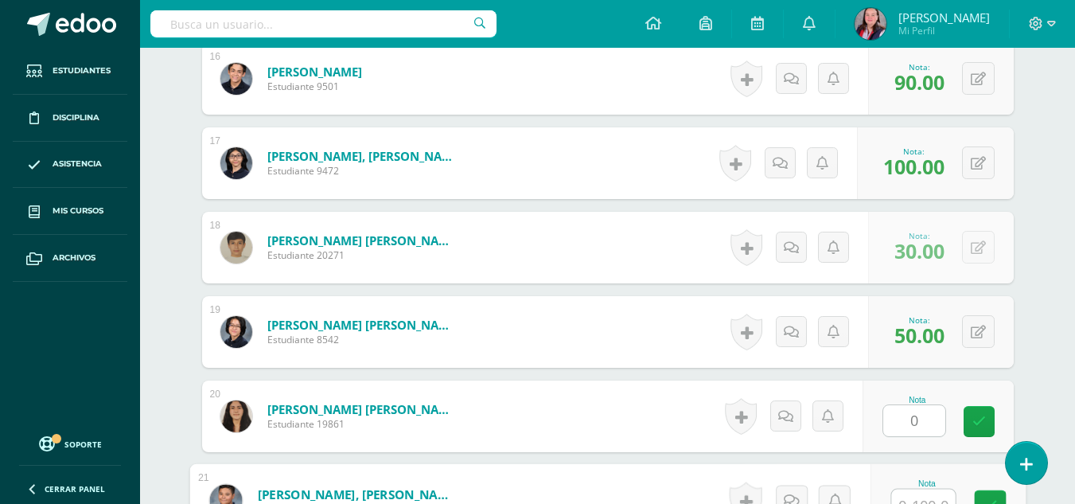
scroll to position [1792, 0]
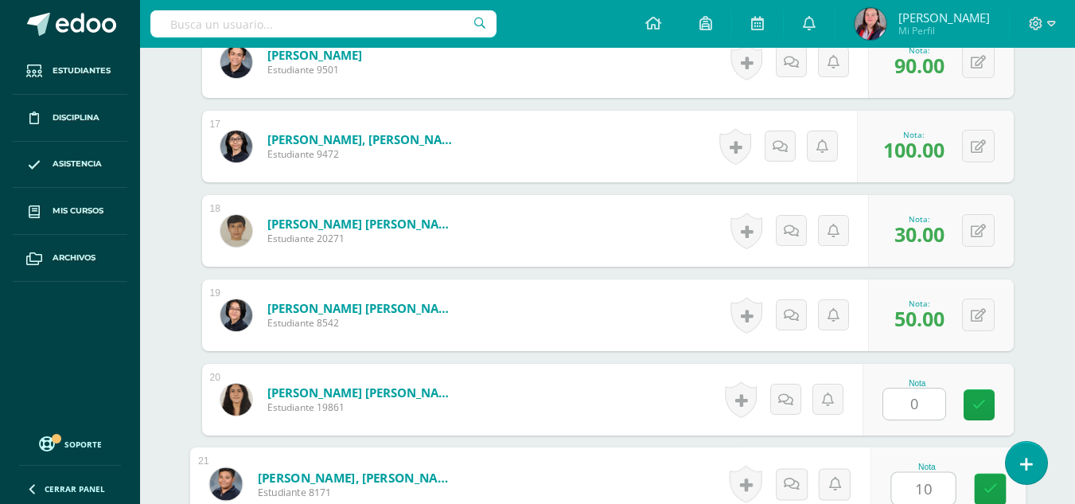
type input "100"
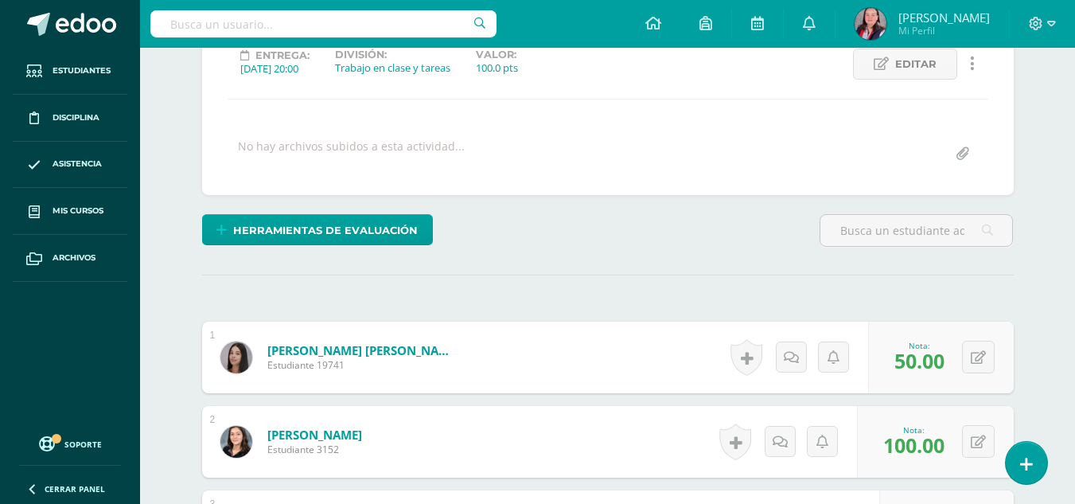
scroll to position [0, 0]
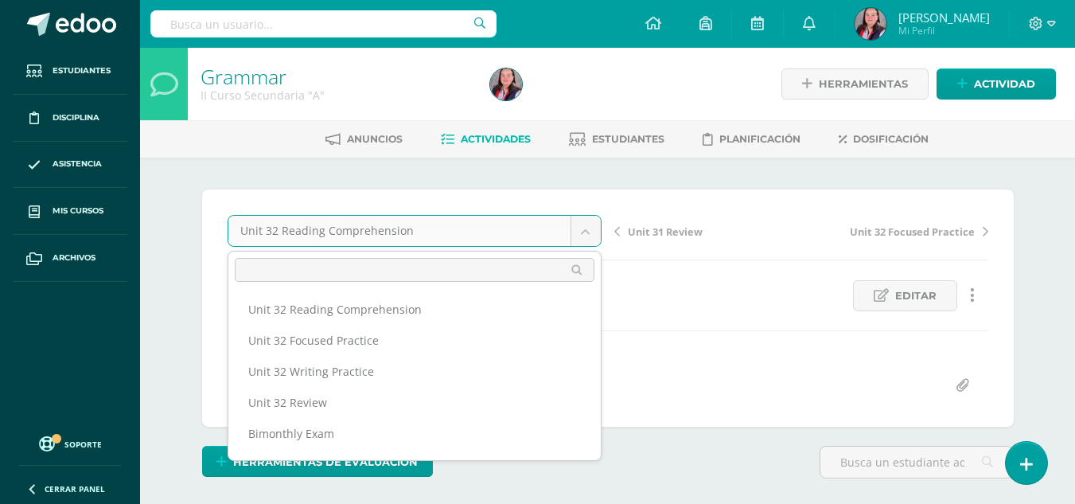
scroll to position [126, 0]
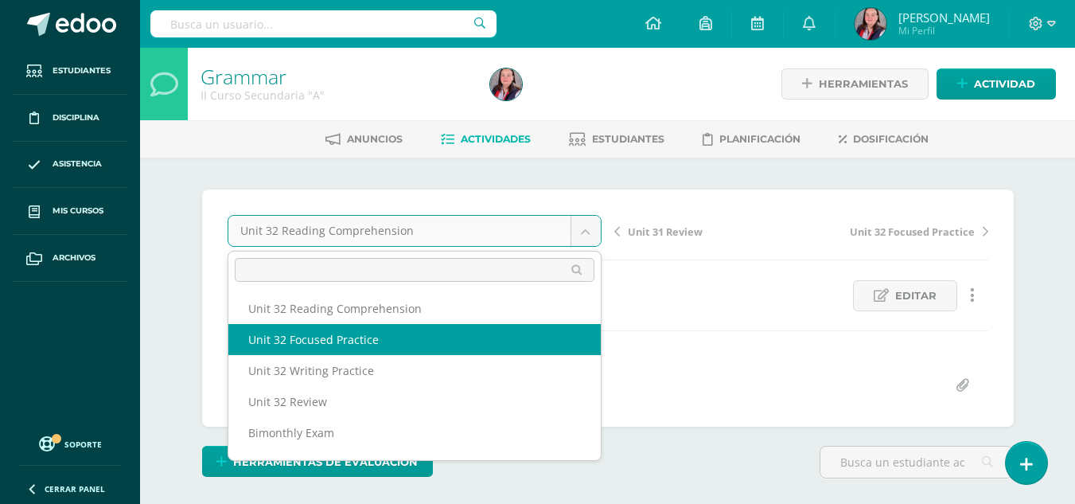
select select "/dashboard/teacher/grade-activity/238444/"
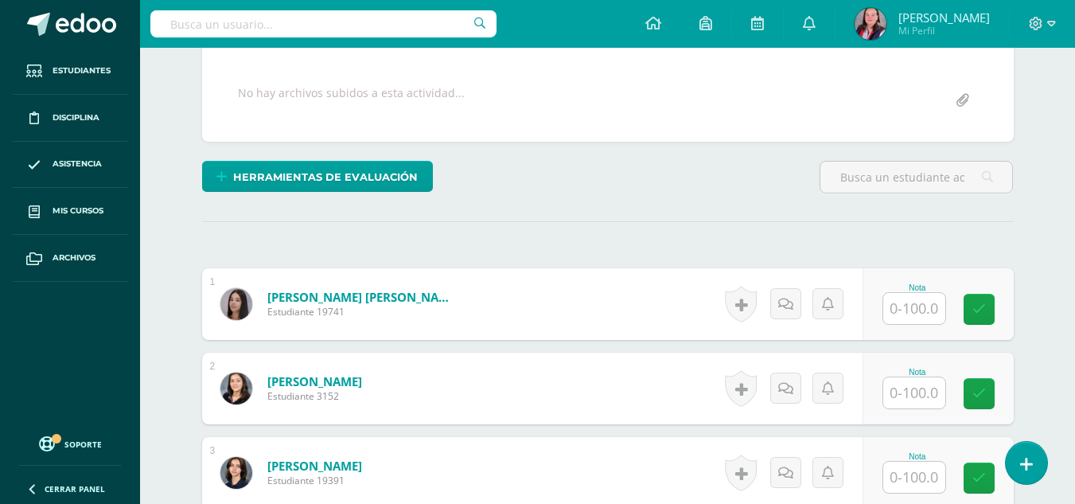
scroll to position [288, 0]
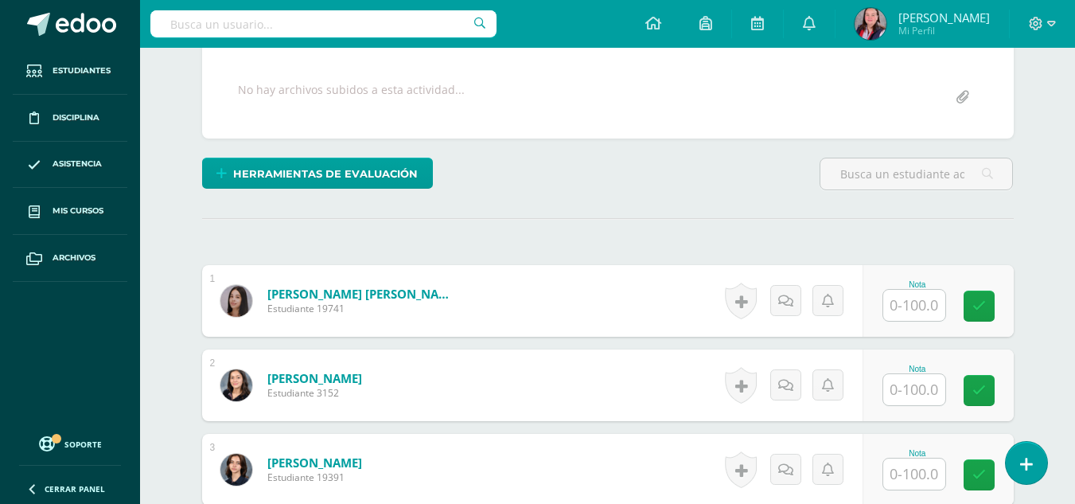
click at [924, 305] on input "text" at bounding box center [914, 305] width 62 height 31
type input "100"
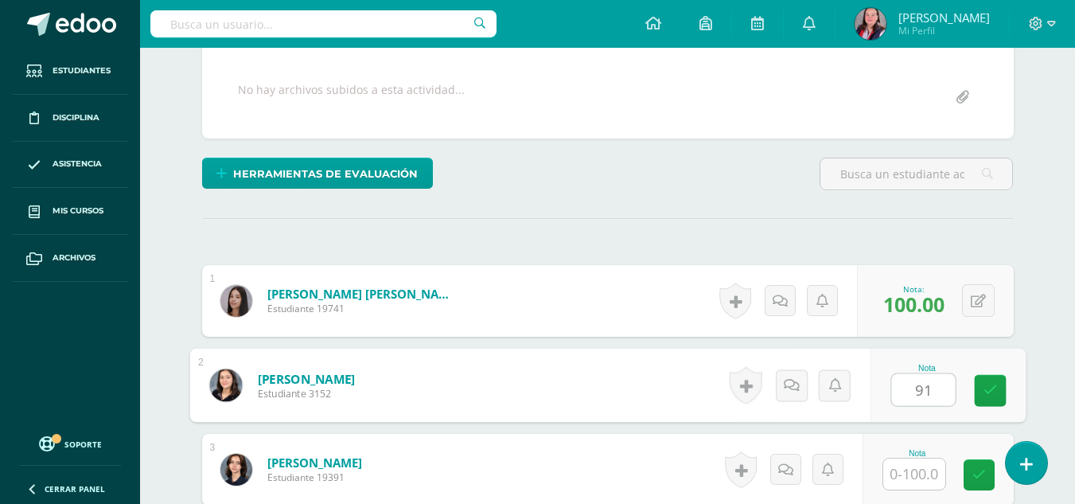
type input "91"
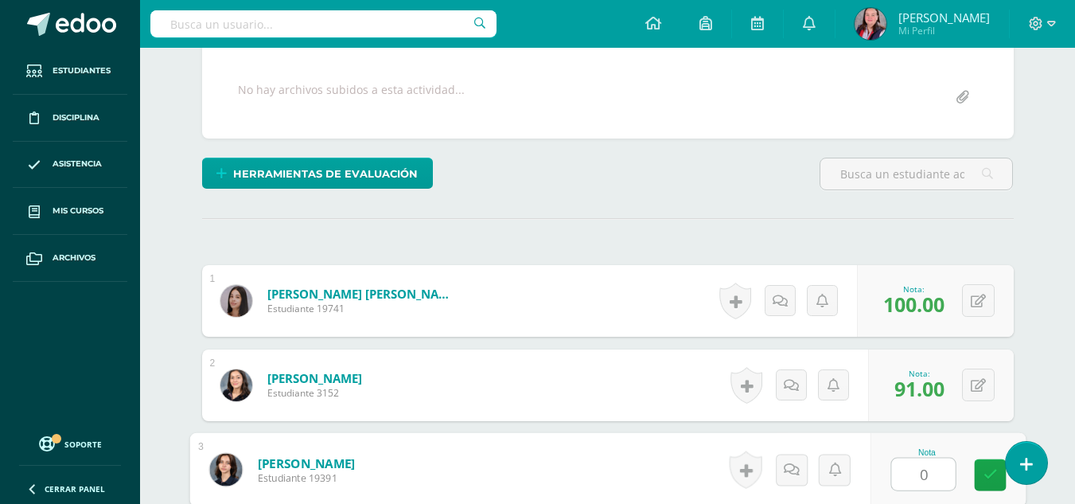
type input "0"
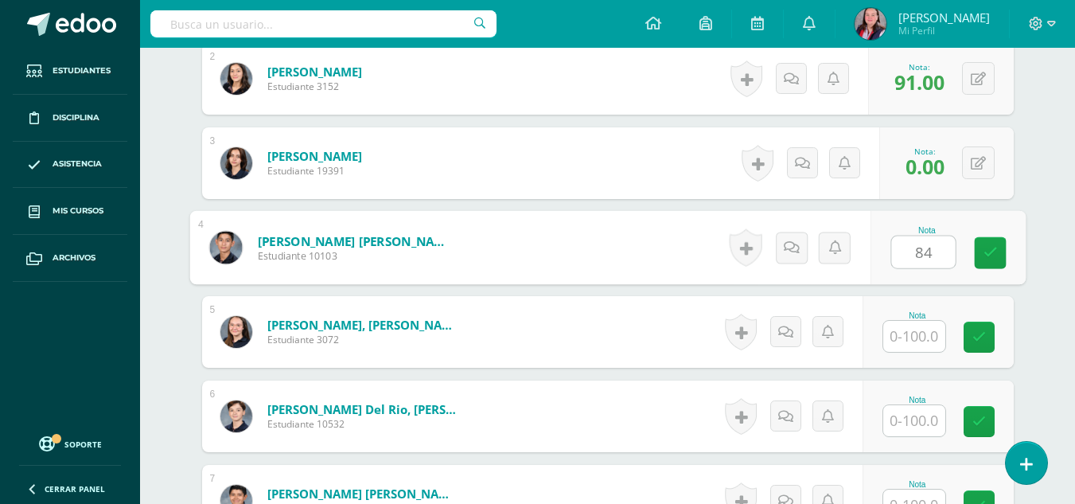
type input "84"
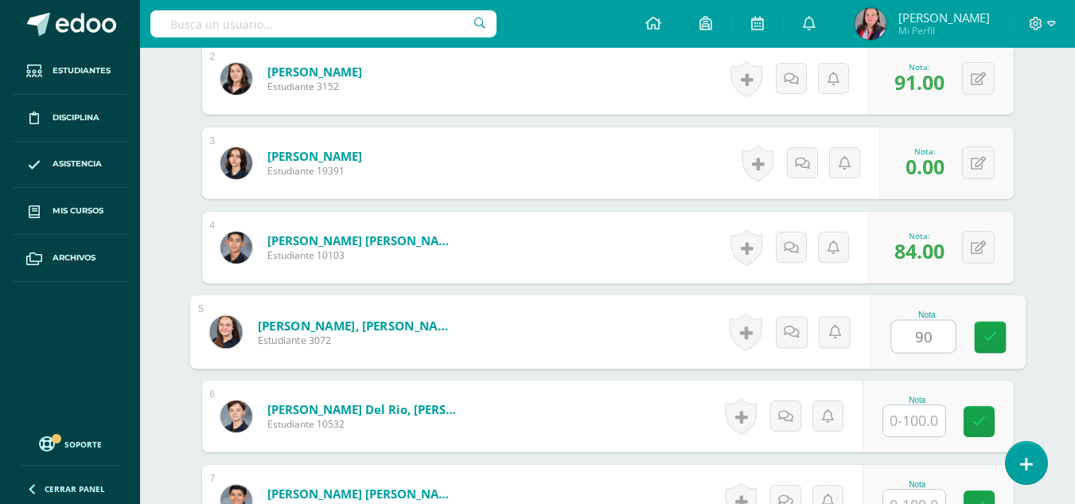
type input "90"
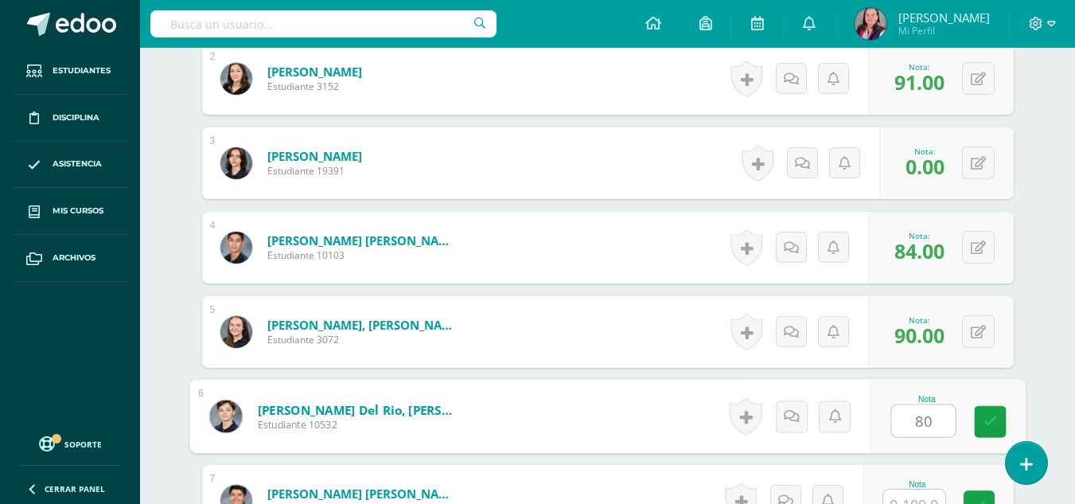
type input "80"
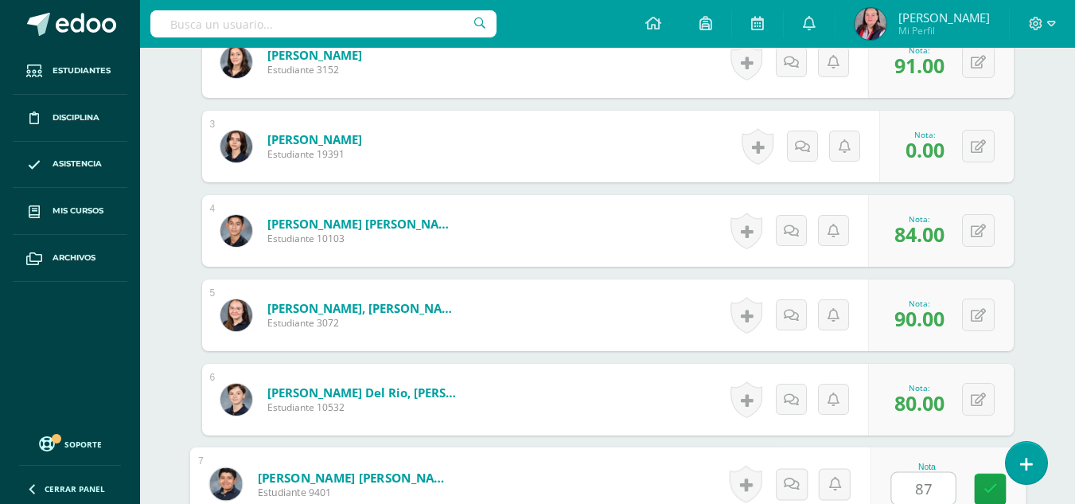
type input "87"
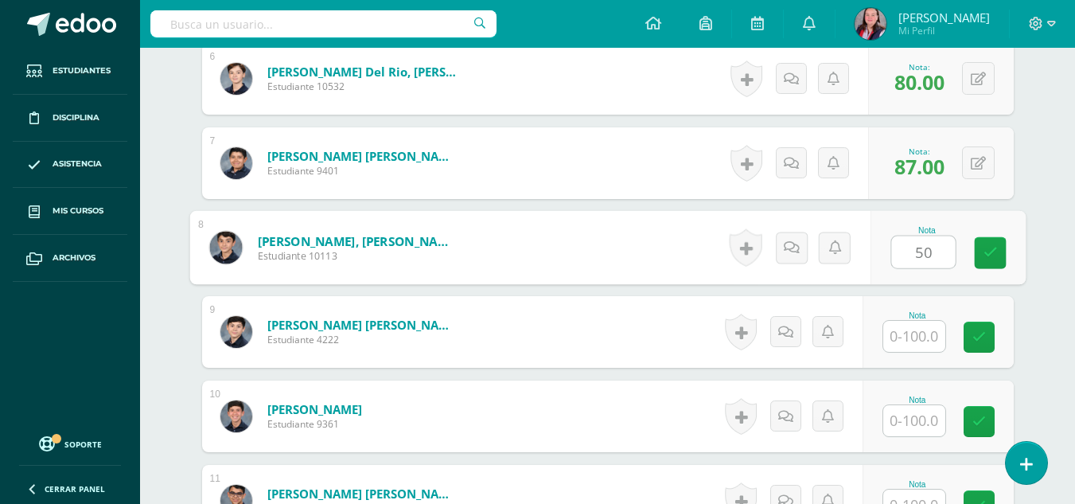
type input "50"
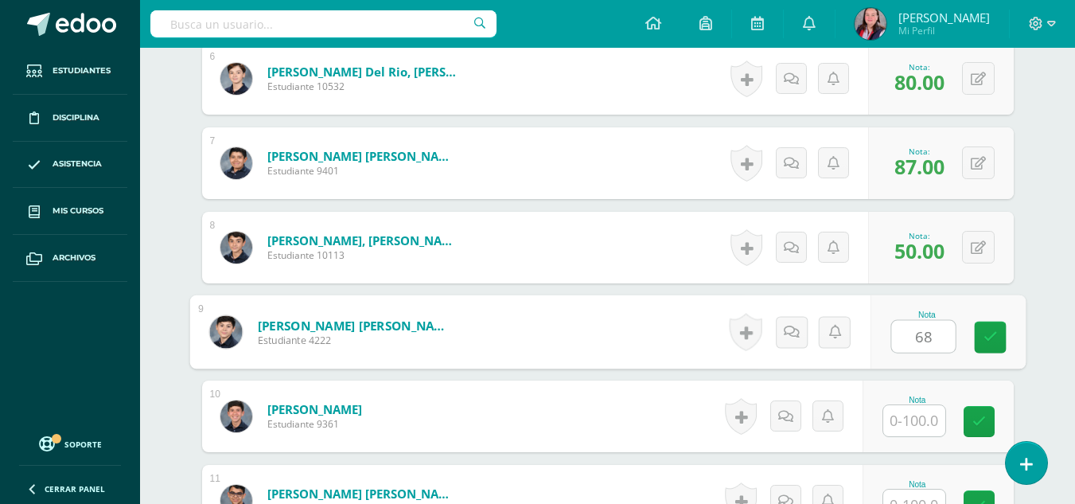
type input "68"
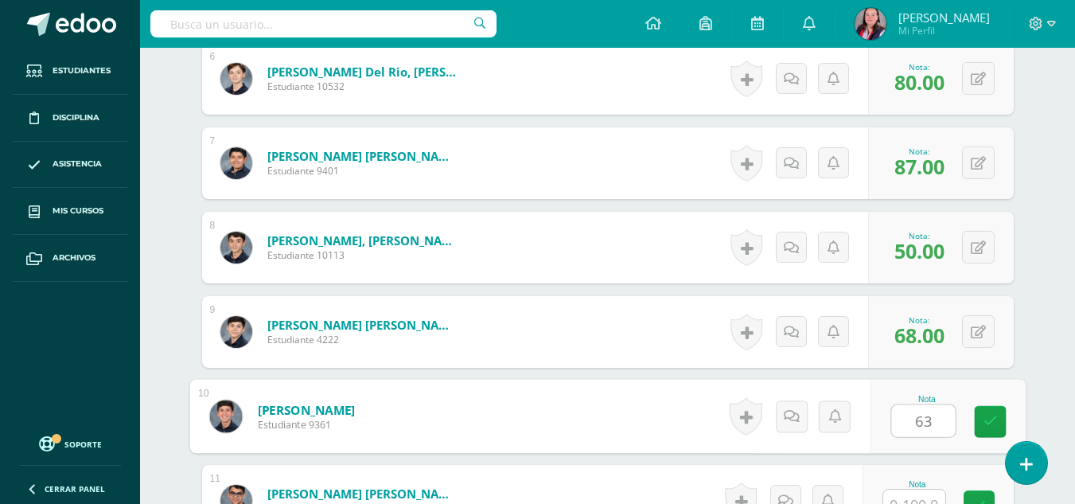
type input "63"
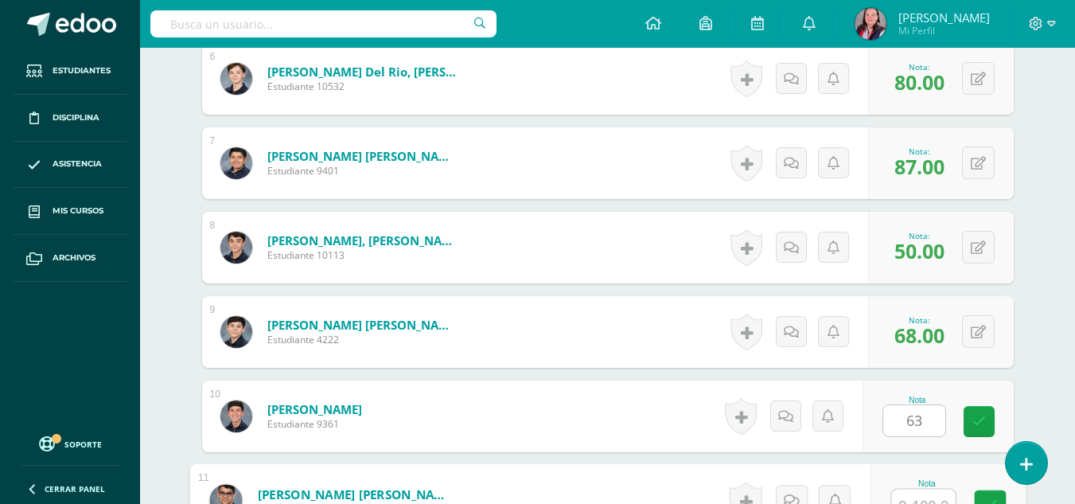
scroll to position [948, 0]
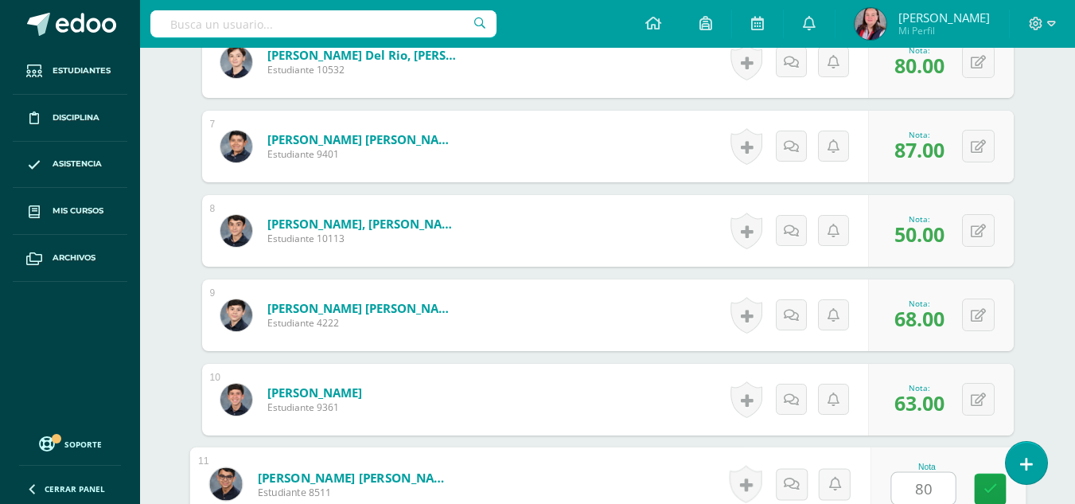
type input "80"
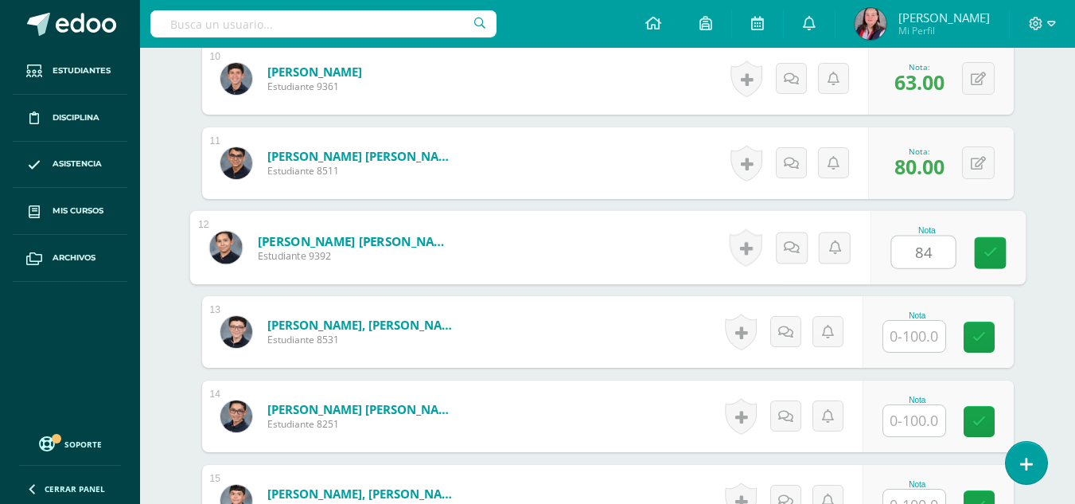
type input "84"
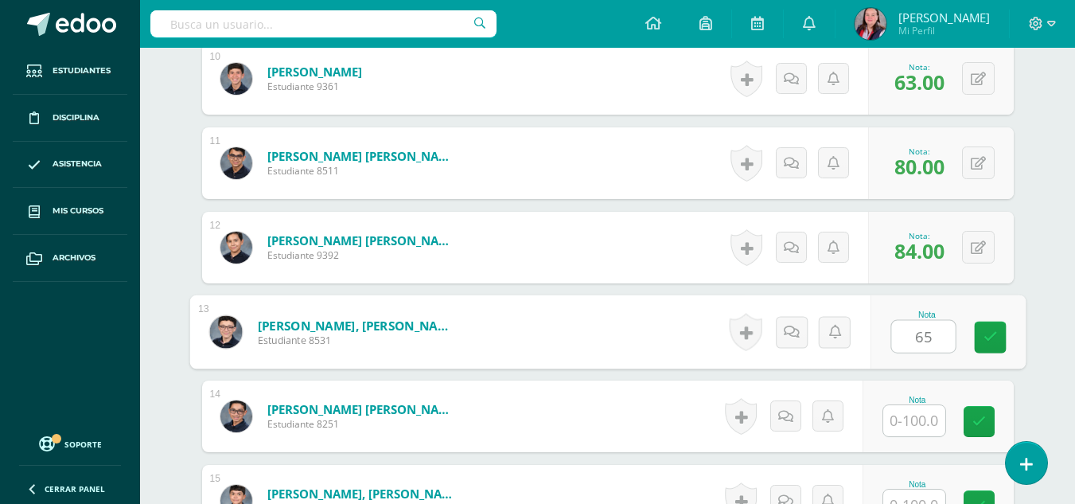
type input "65"
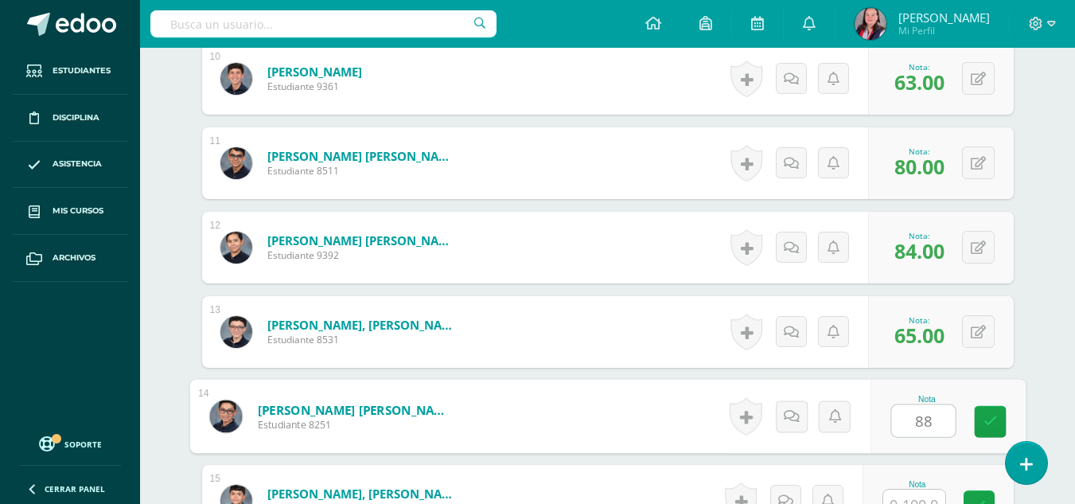
type input "88"
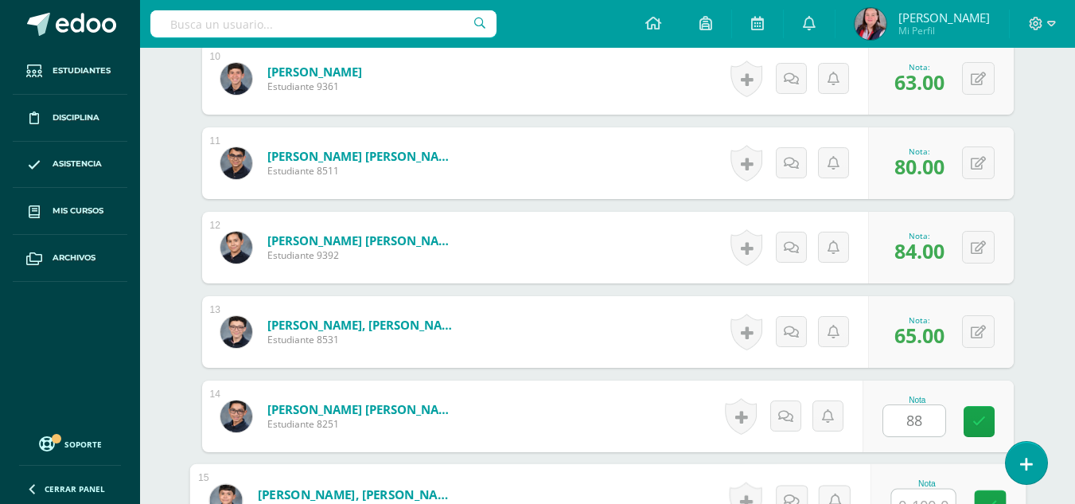
scroll to position [1286, 0]
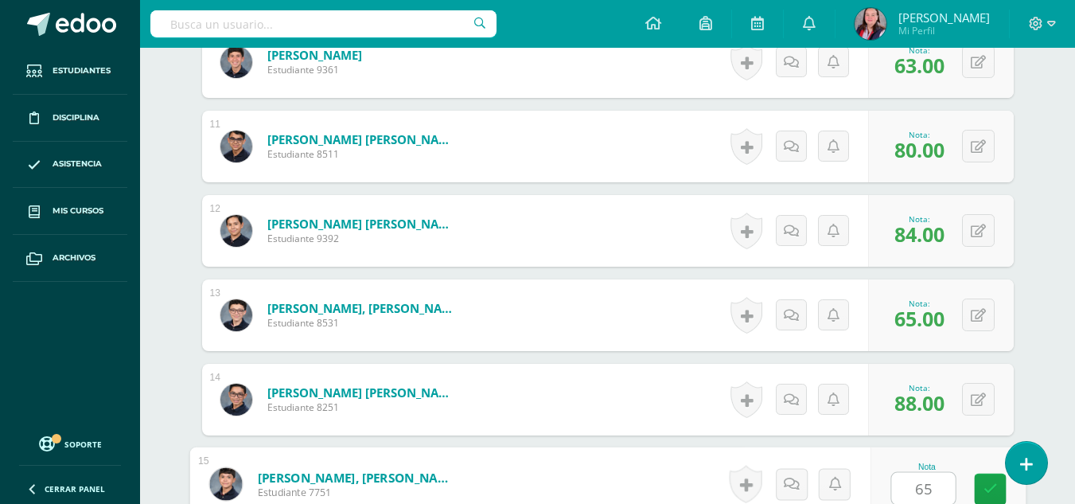
type input "65"
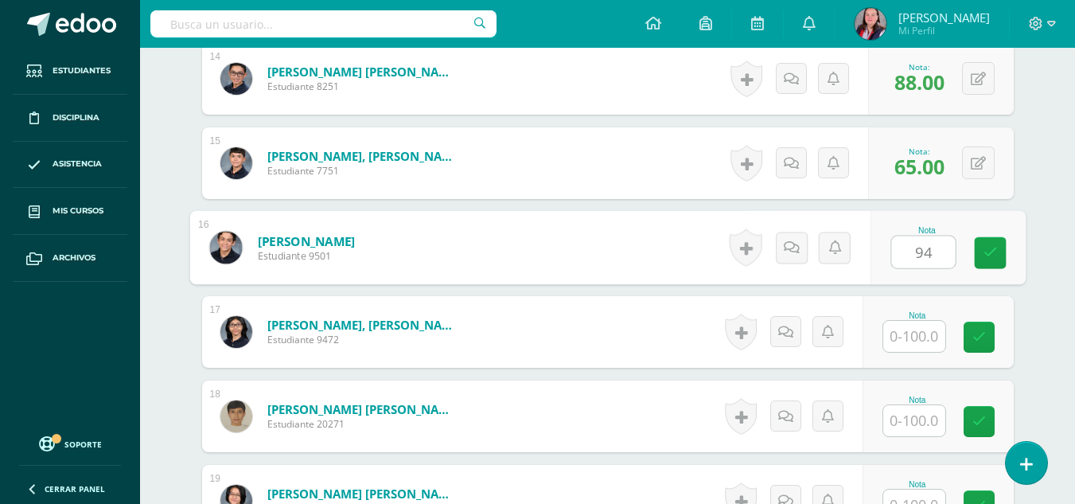
type input "94"
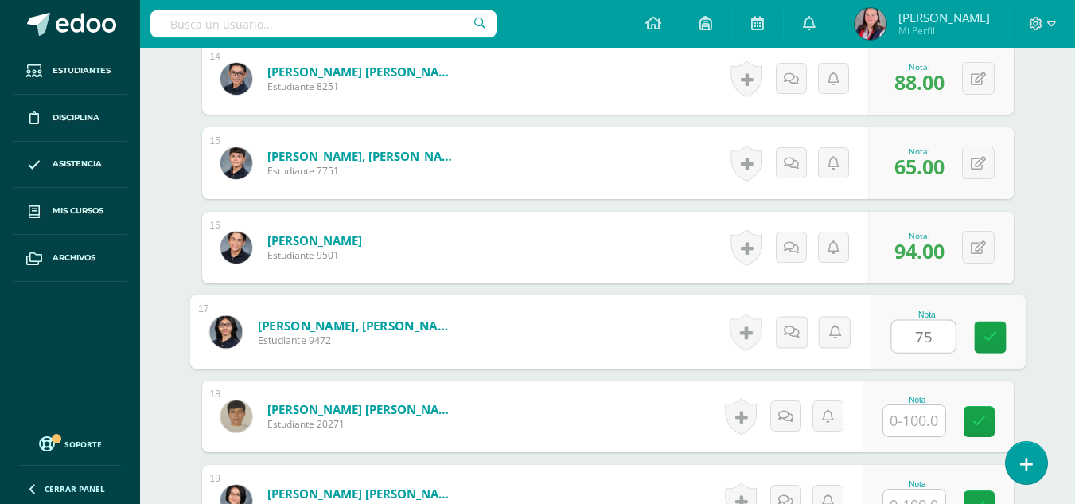
type input "75"
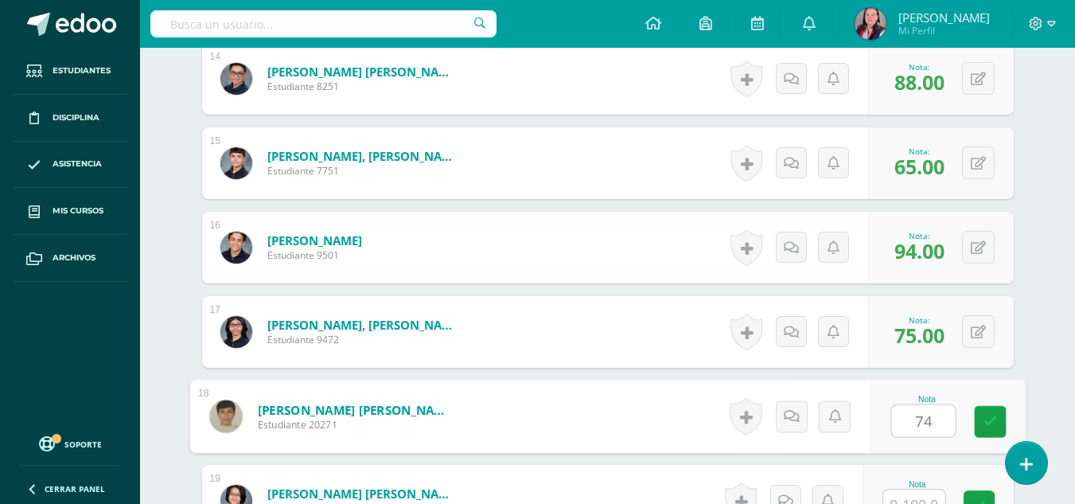
type input "74"
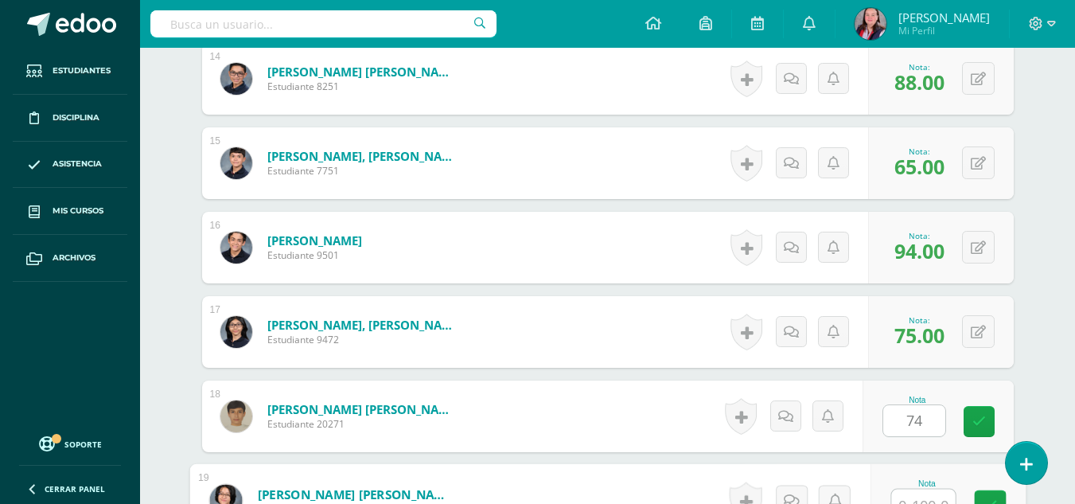
scroll to position [1623, 0]
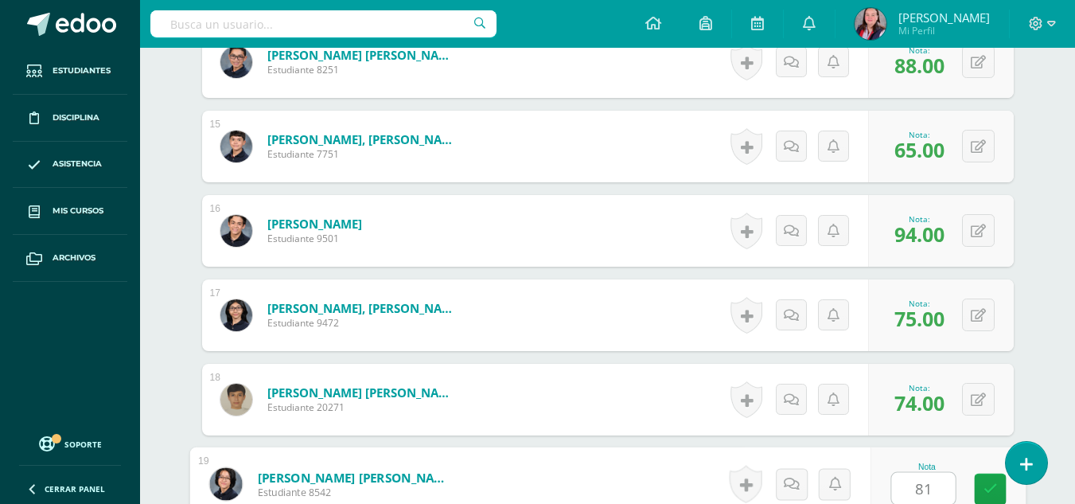
type input "81"
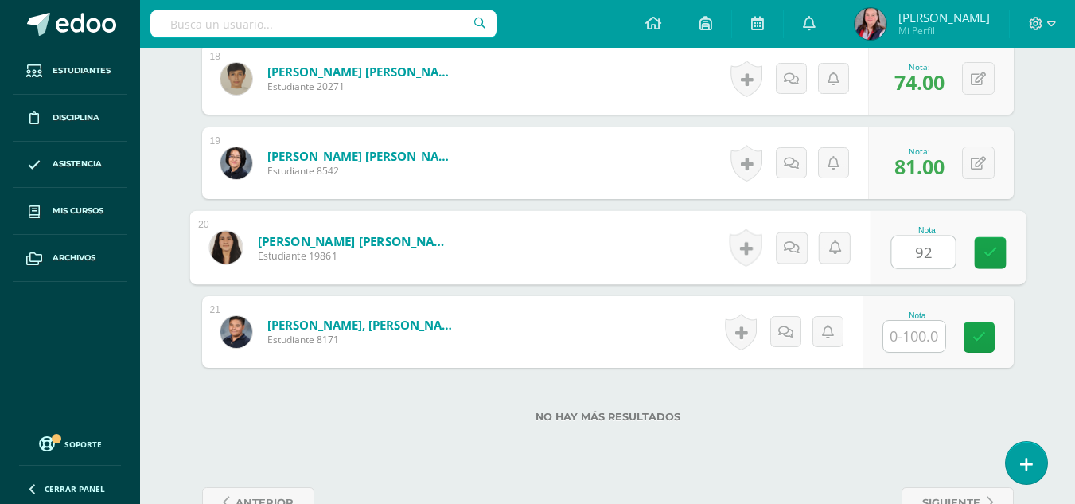
type input "92"
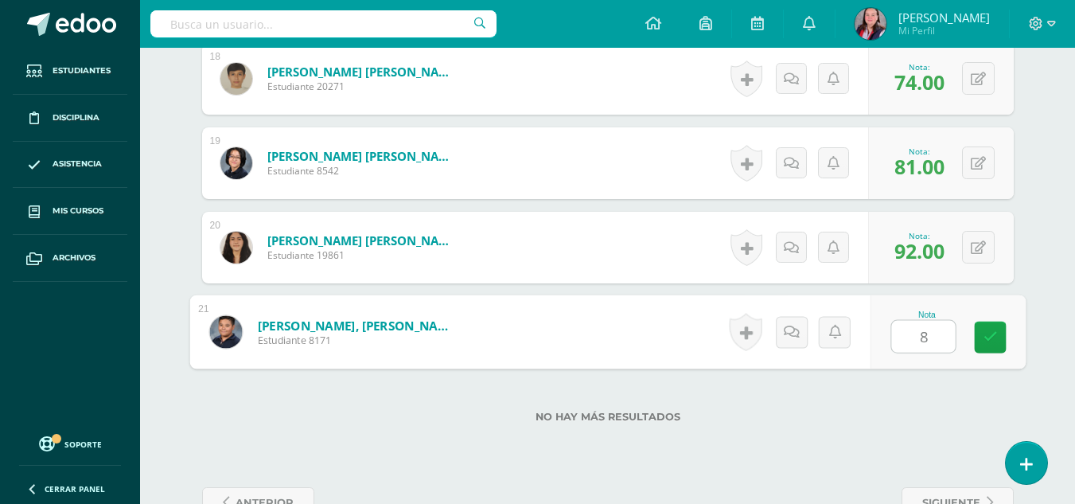
type input "82"
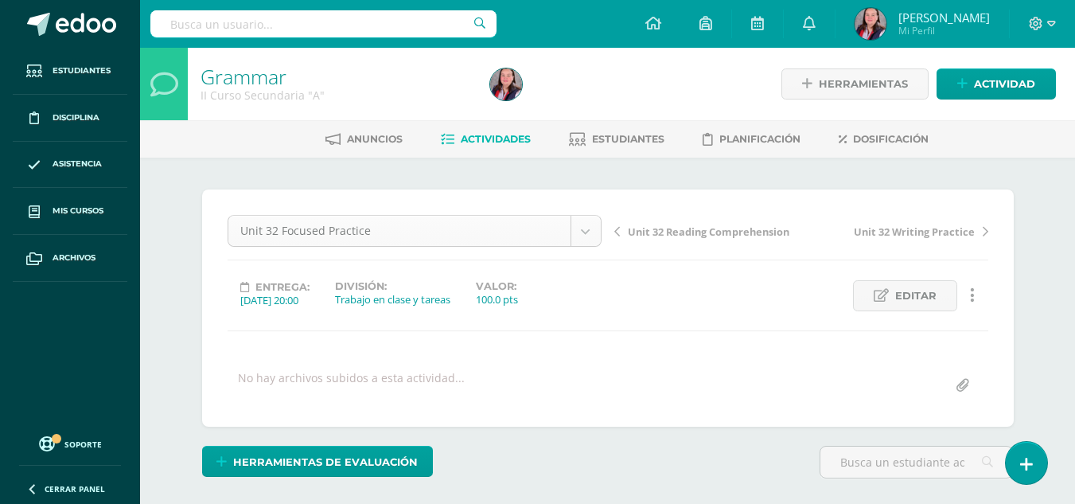
scroll to position [21, 0]
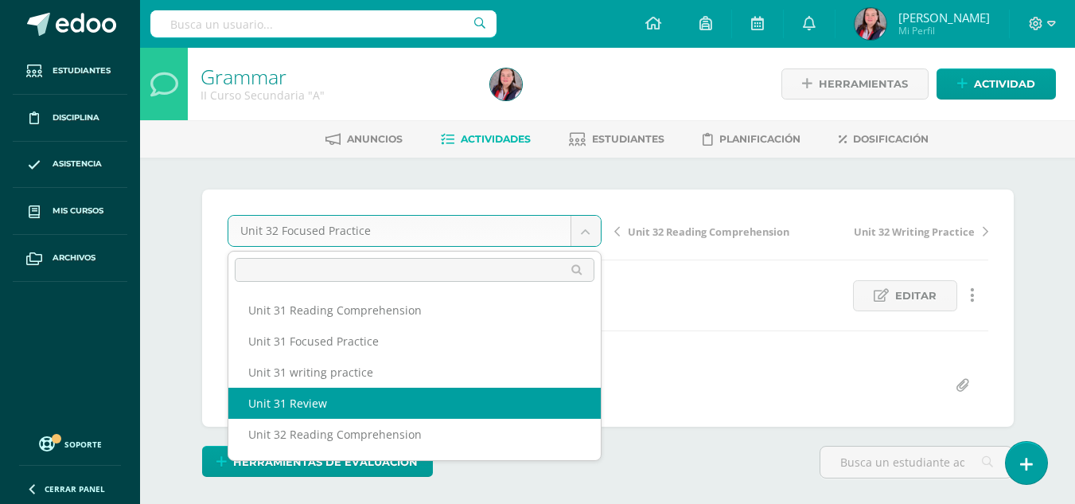
scroll to position [121, 0]
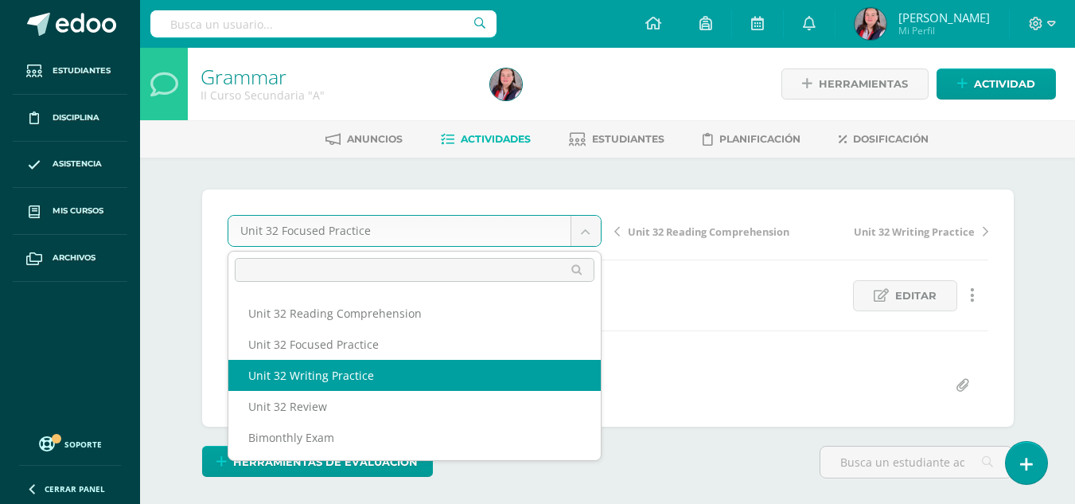
select select "/dashboard/teacher/grade-activity/238445/"
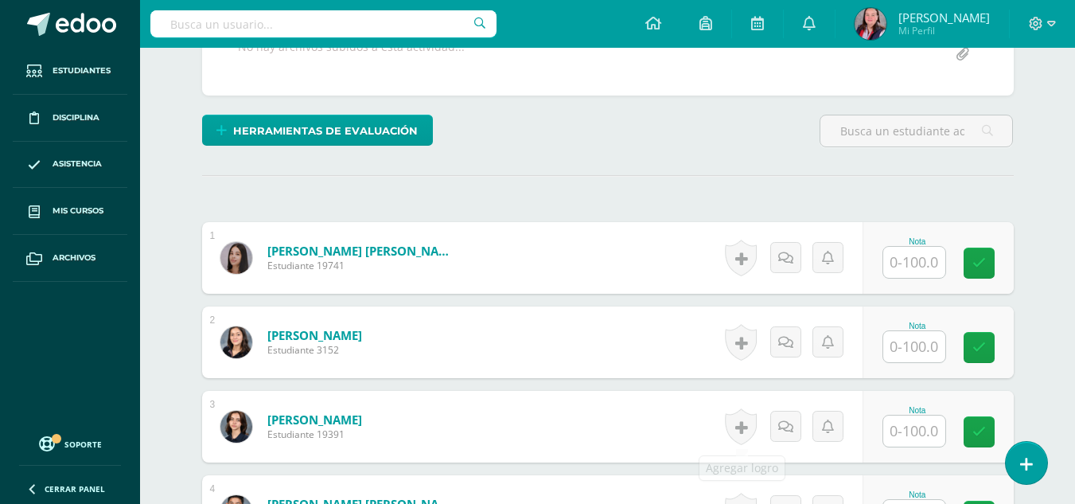
scroll to position [332, 0]
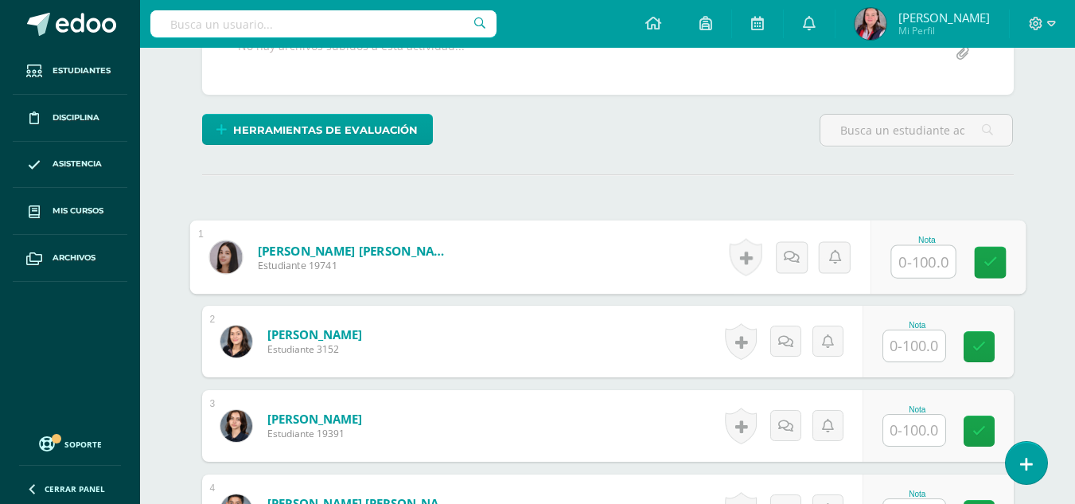
click at [916, 272] on input "text" at bounding box center [923, 262] width 64 height 32
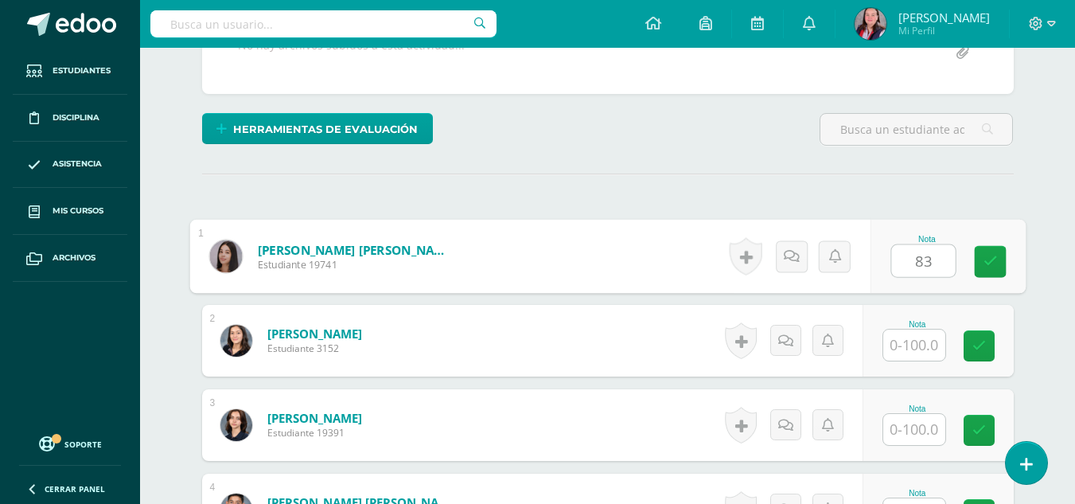
type input "83"
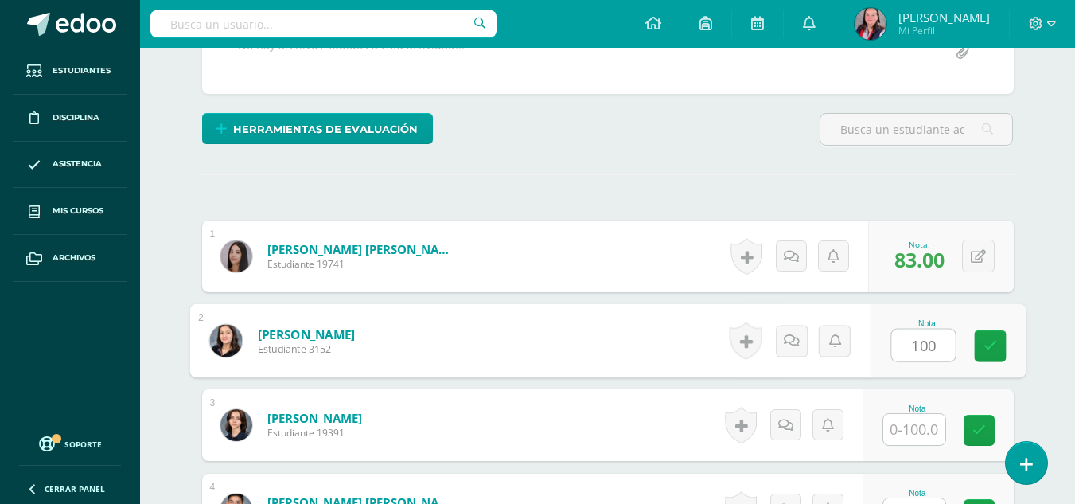
type input "100"
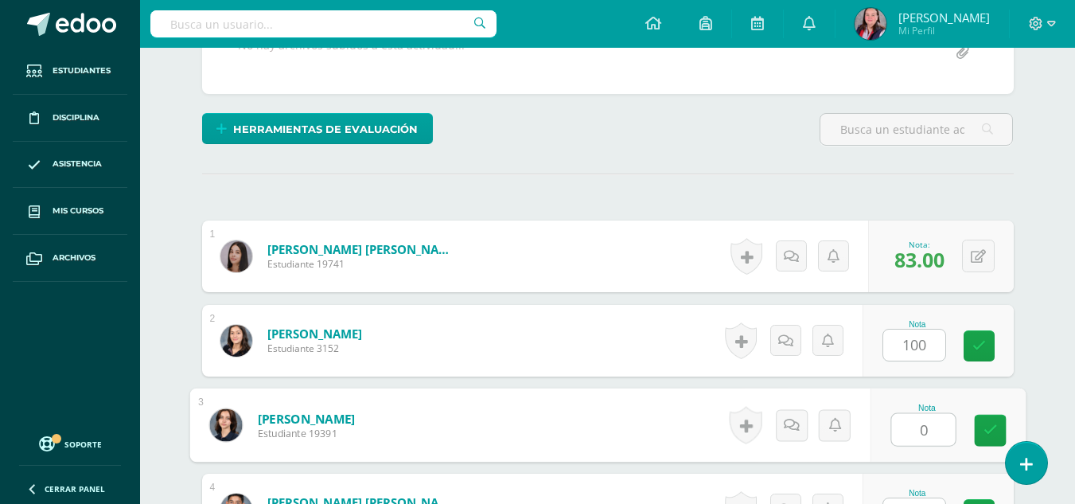
type input "0"
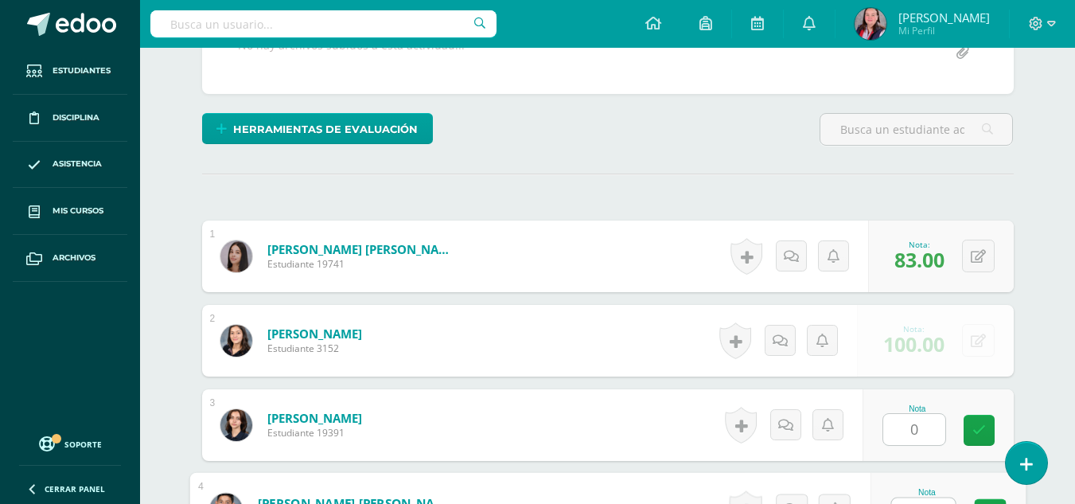
scroll to position [358, 0]
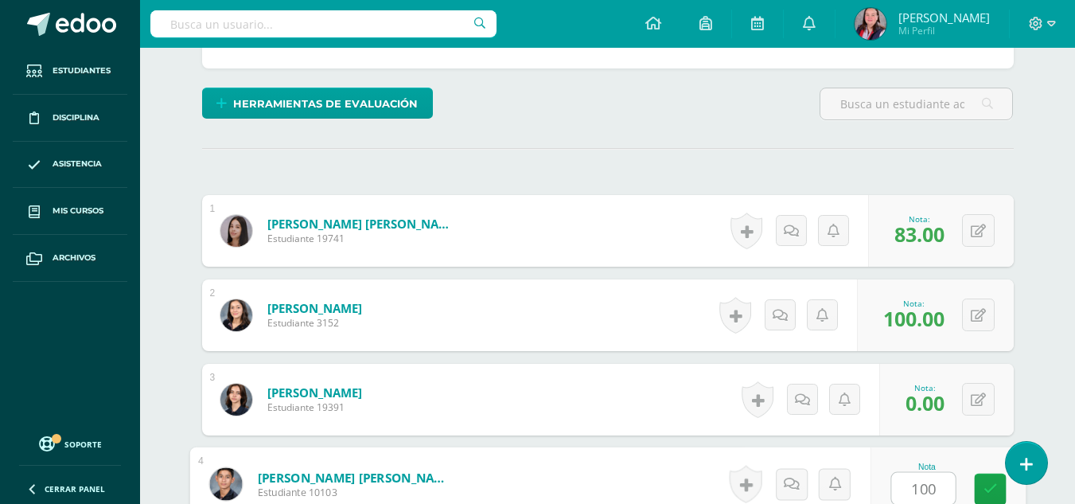
type input "100"
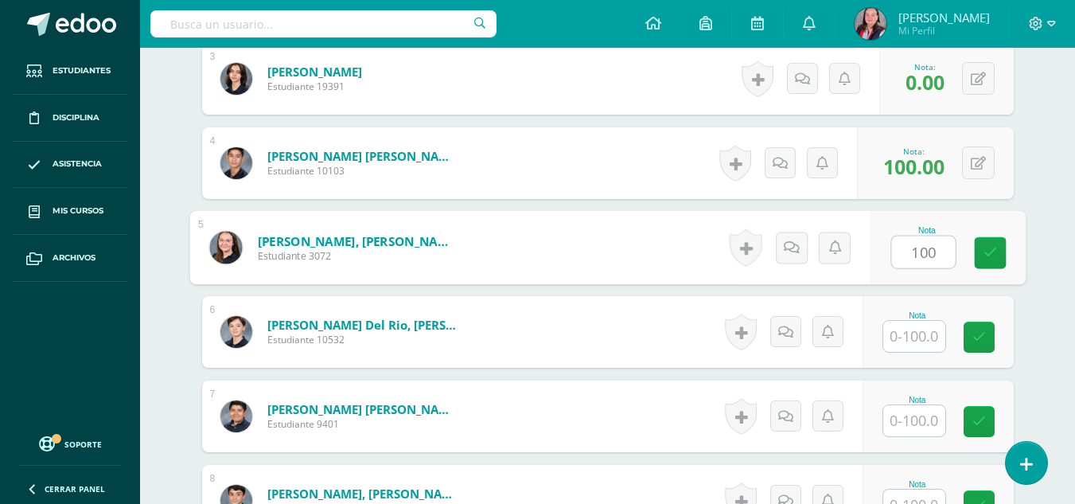
type input "100"
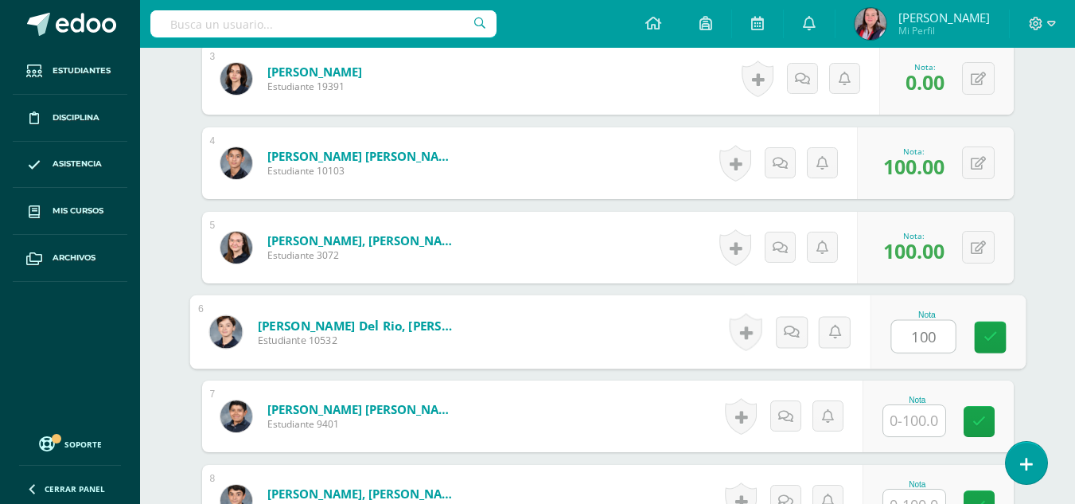
type input "100"
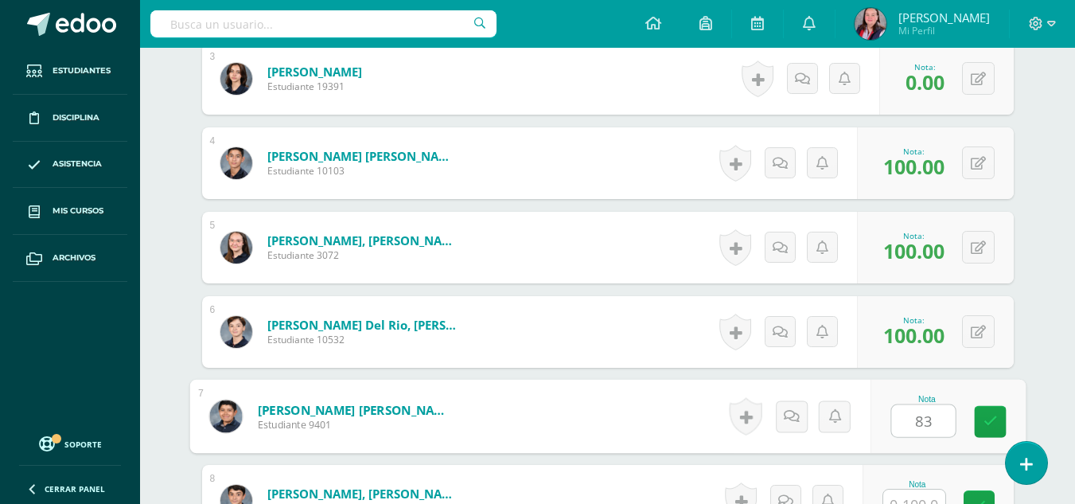
type input "83"
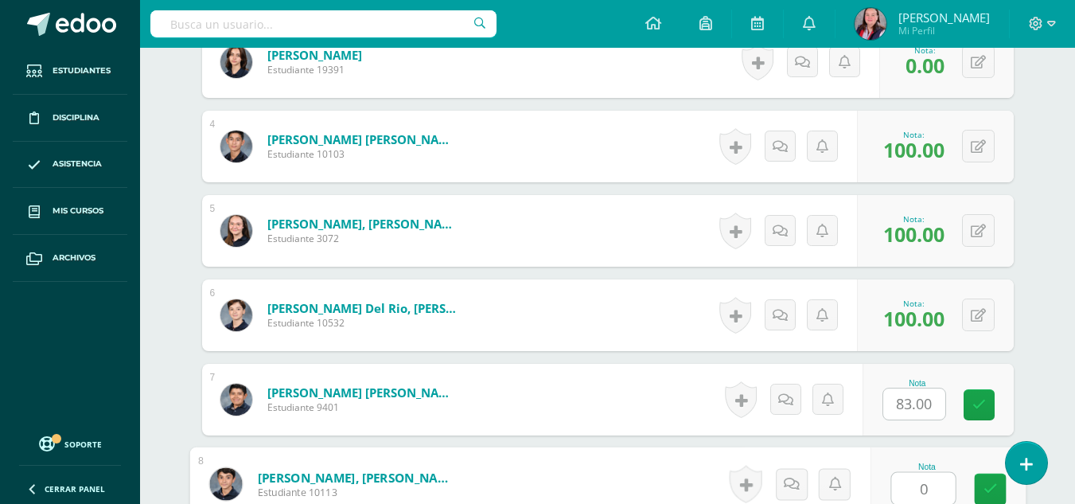
type input "0"
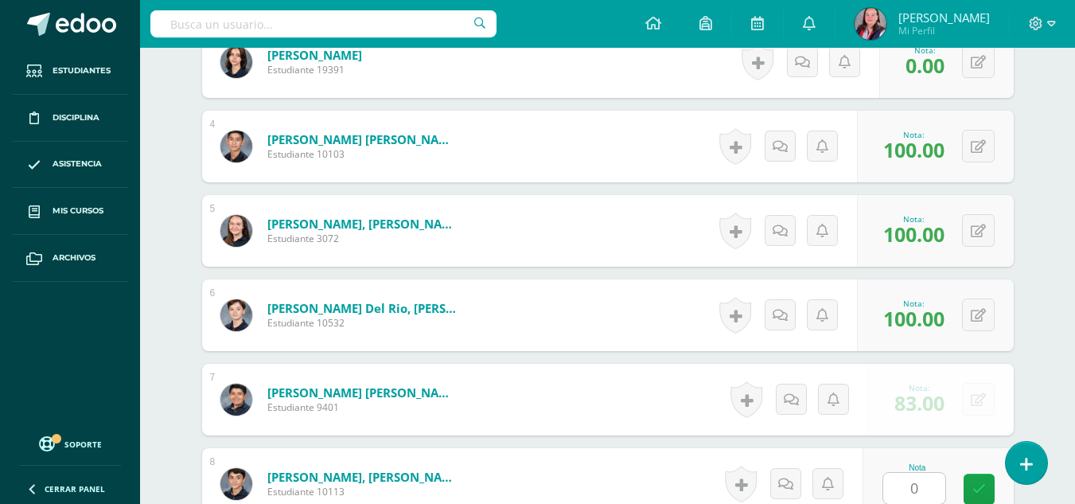
scroll to position [1016, 0]
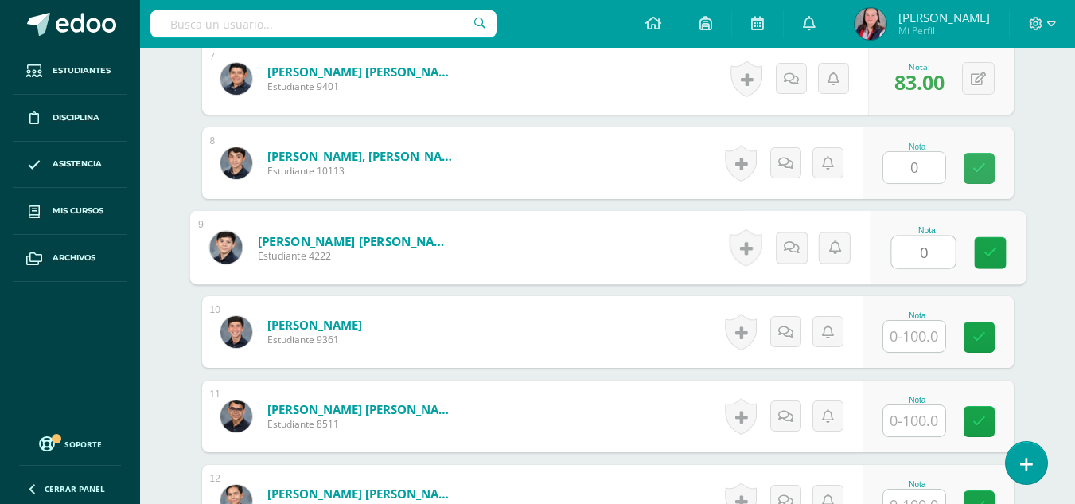
type input "0"
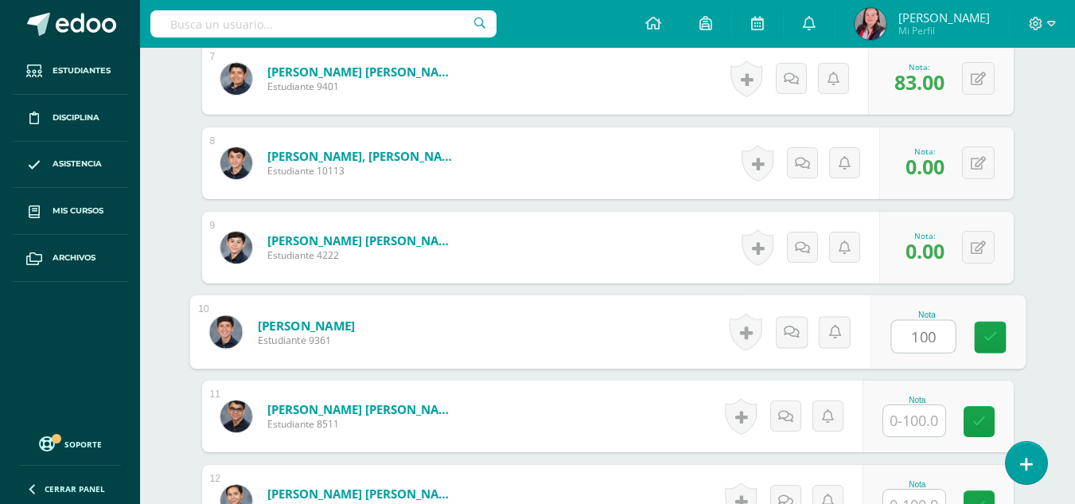
type input "100"
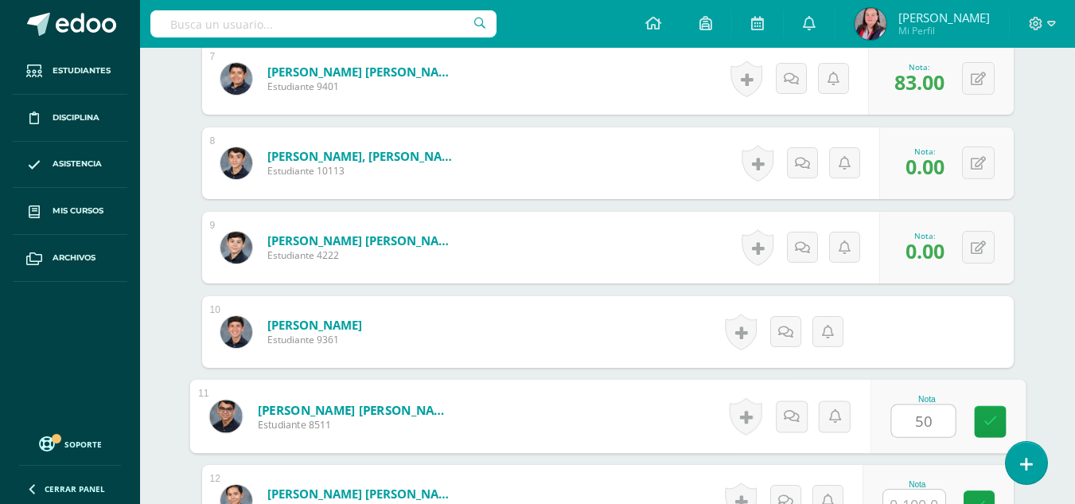
type input "50"
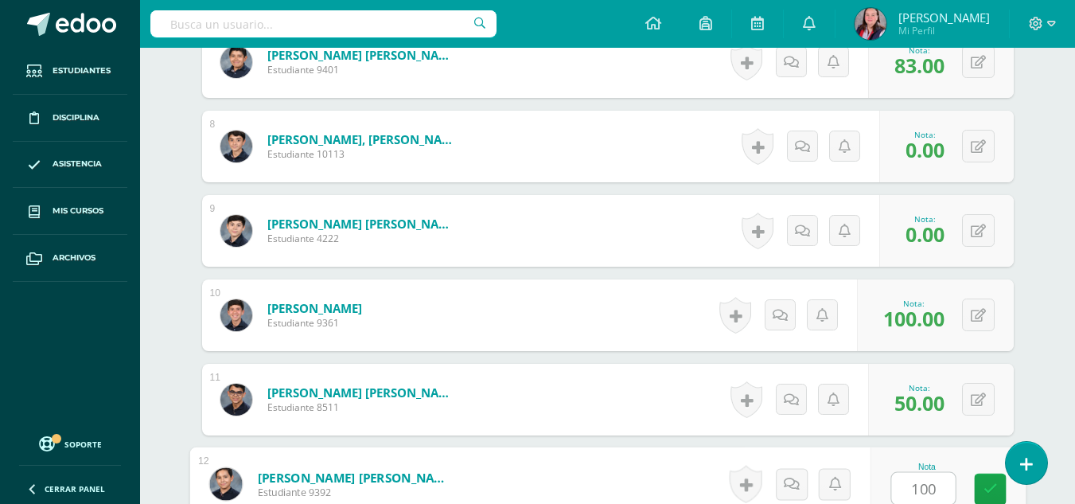
type input "100"
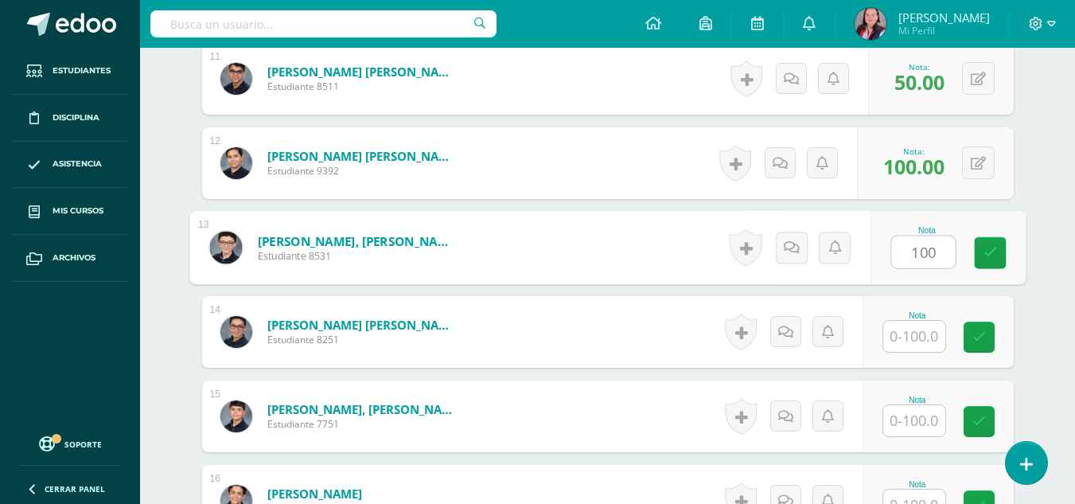
type input "100"
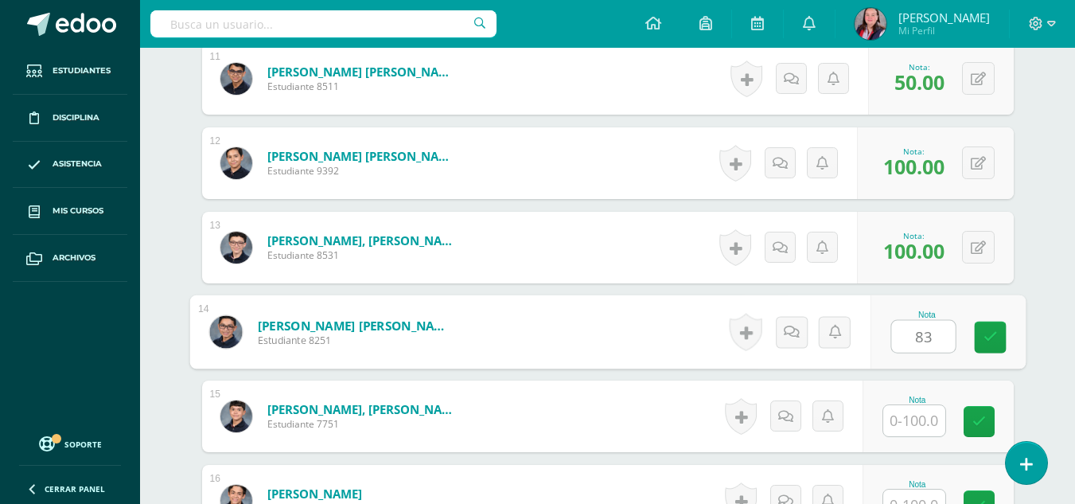
type input "83"
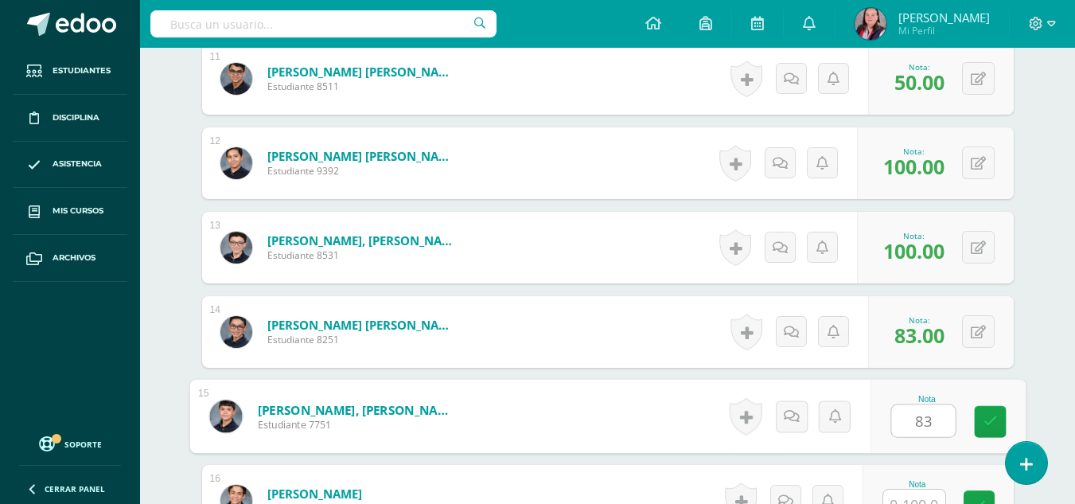
type input "83"
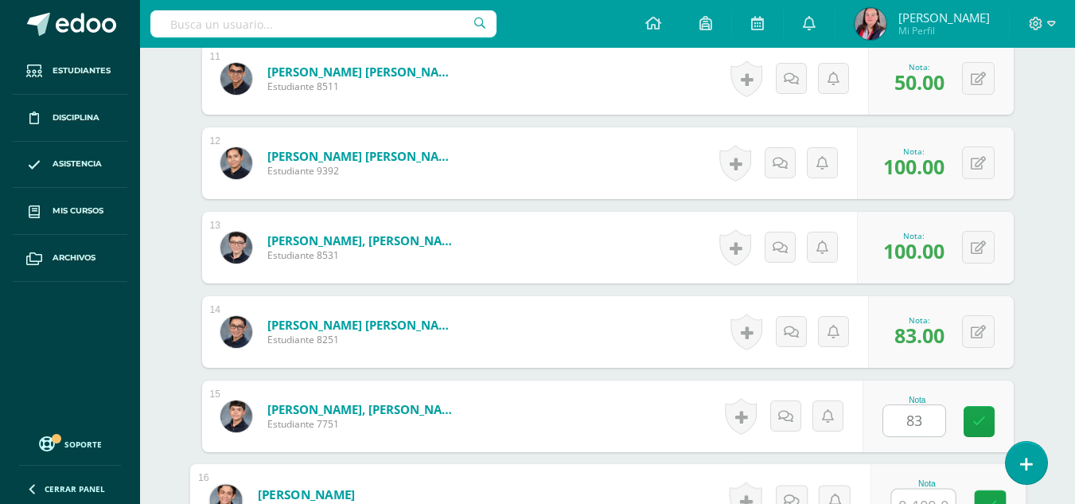
scroll to position [1370, 0]
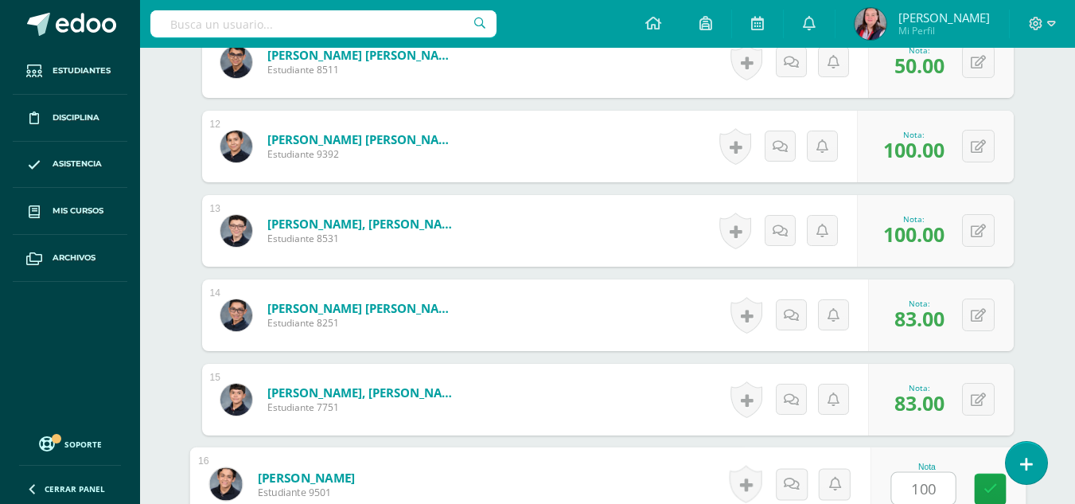
type input "100"
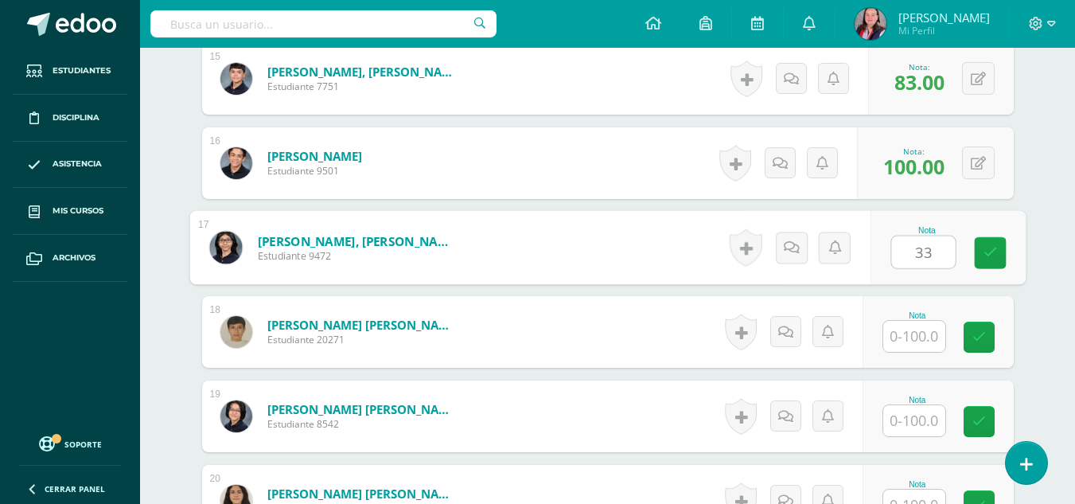
type input "33"
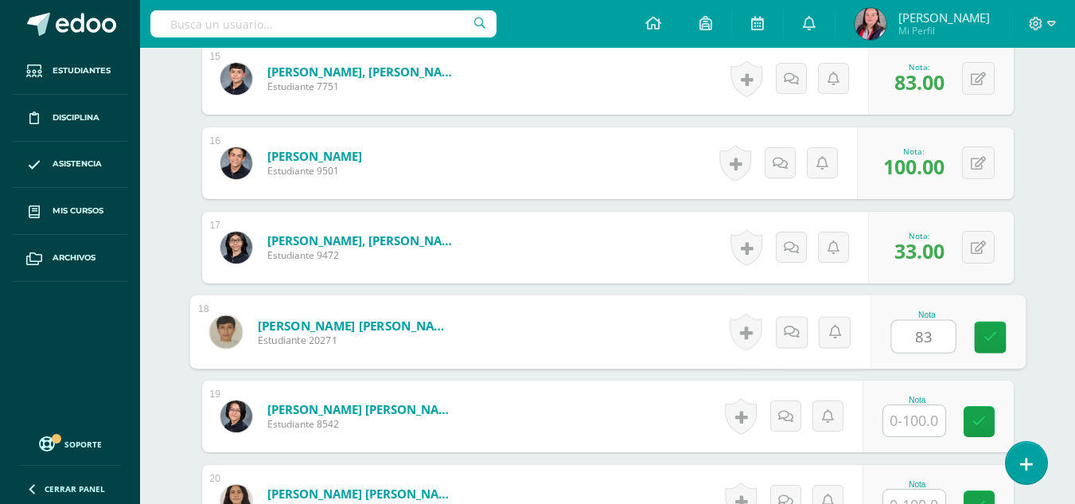
type input "83"
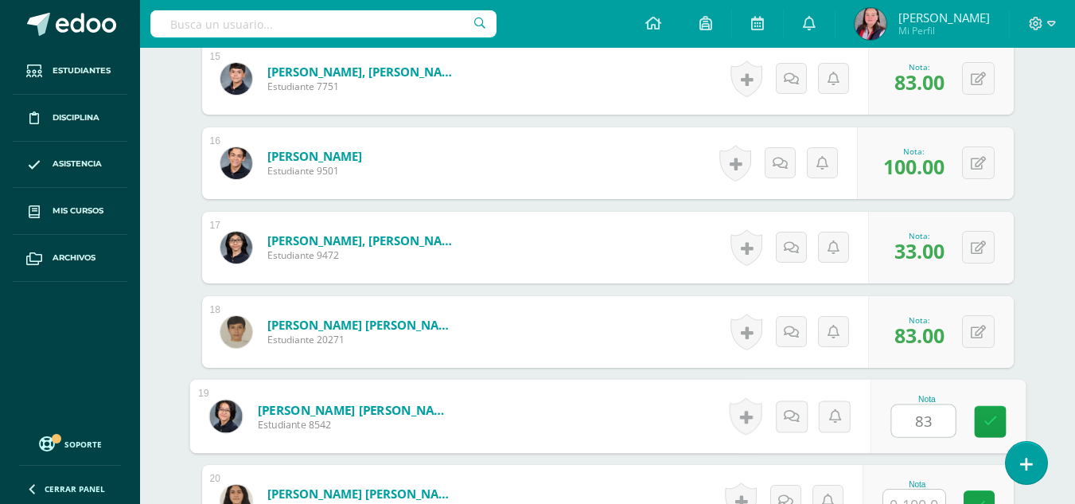
type input "83"
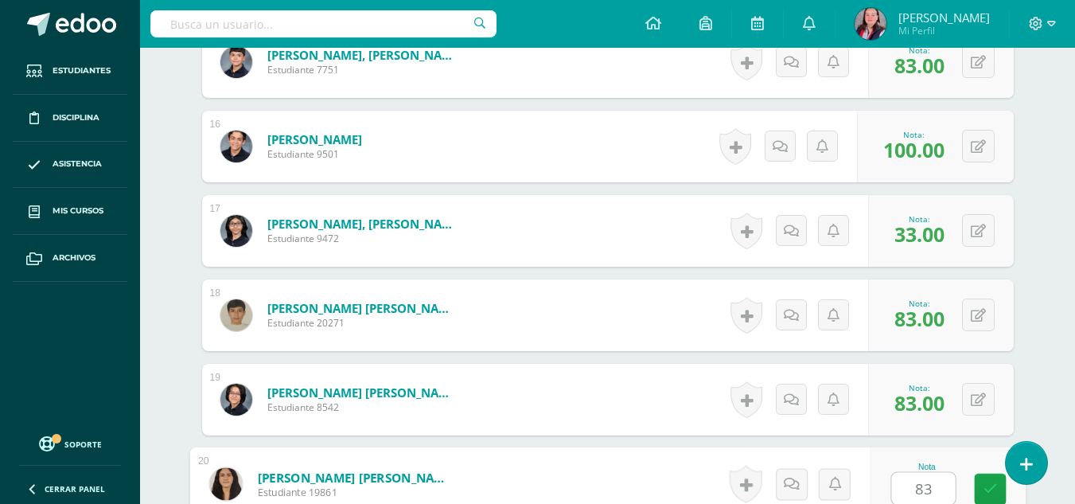
type input "83"
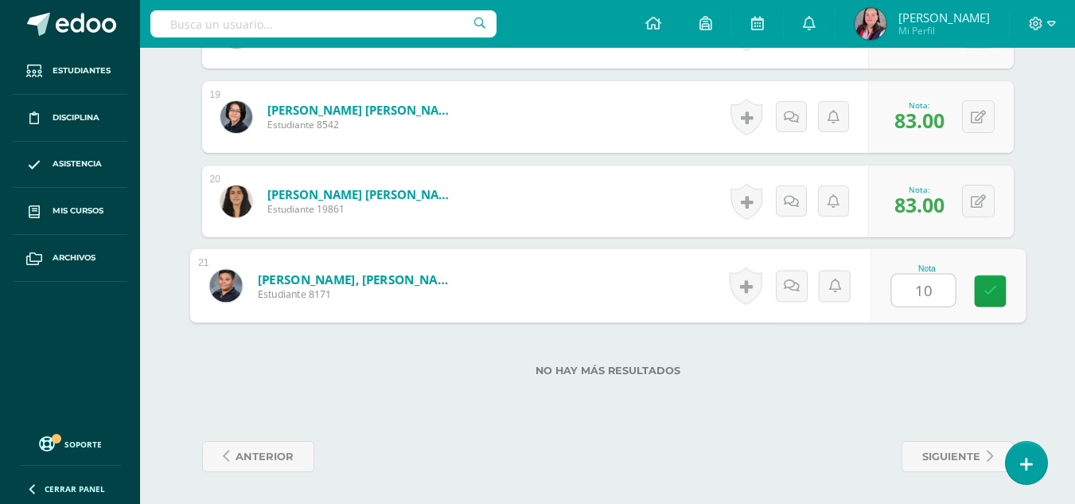
type input "100"
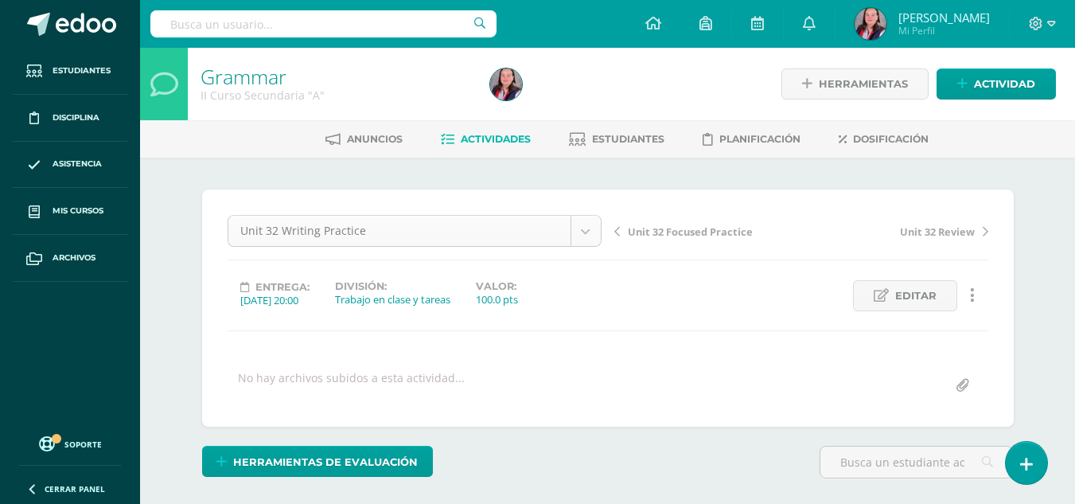
scroll to position [52, 0]
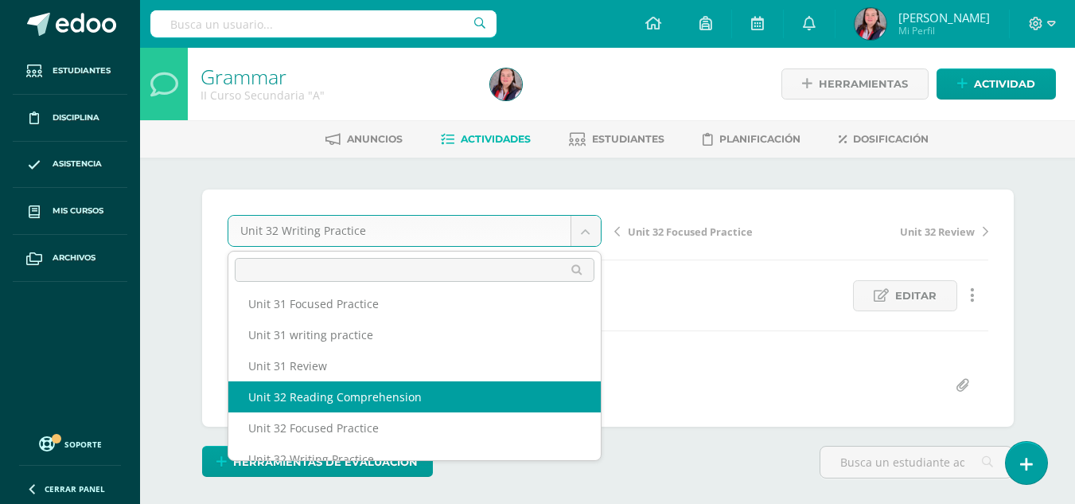
scroll to position [214, 0]
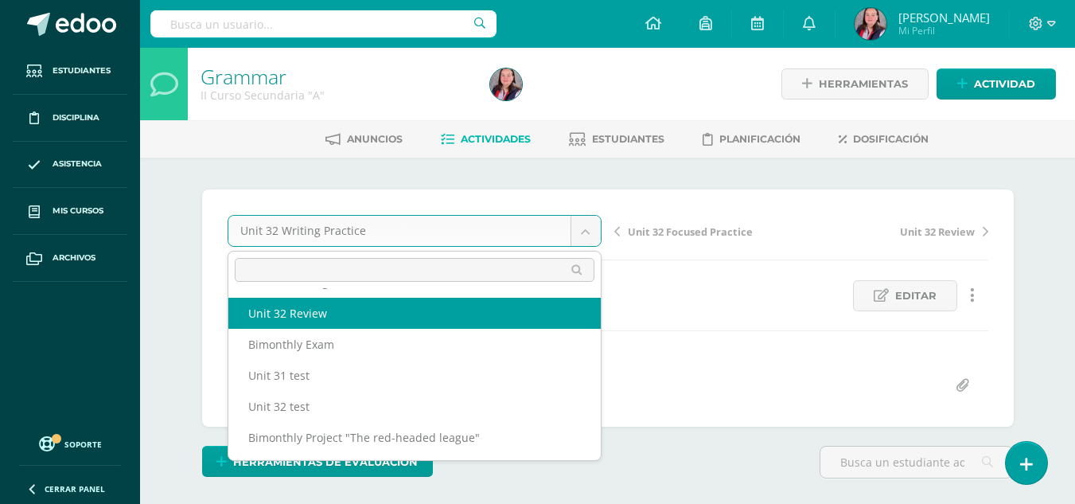
select select "/dashboard/teacher/grade-activity/238446/"
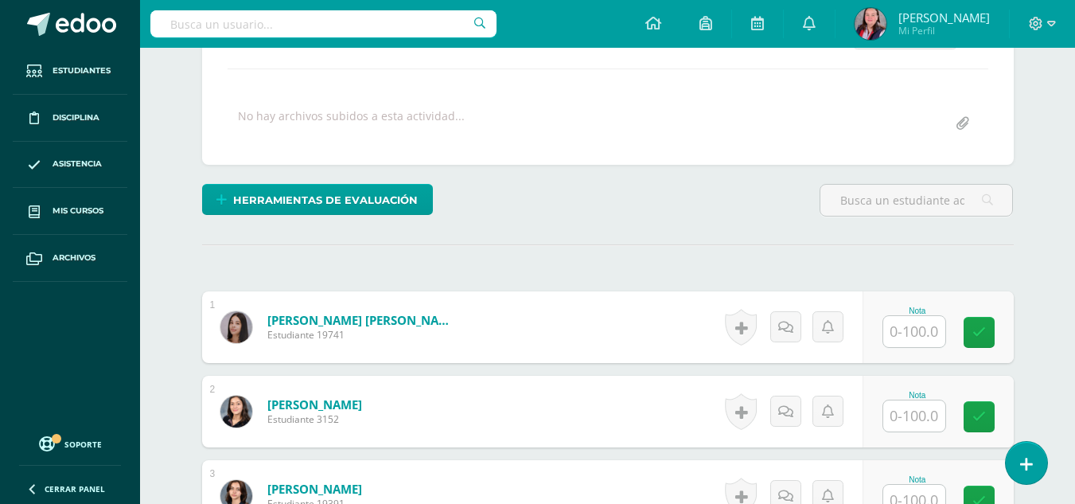
scroll to position [263, 0]
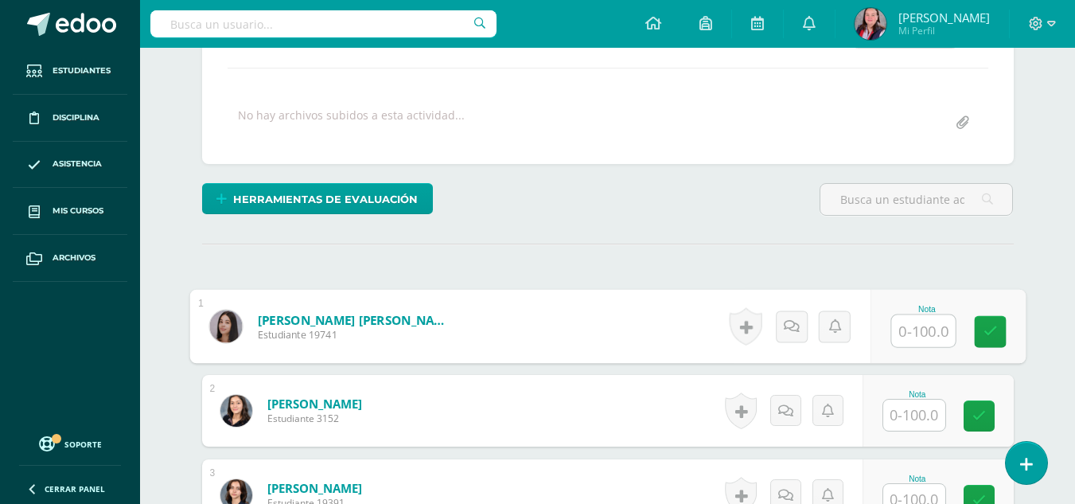
click at [912, 333] on input "text" at bounding box center [923, 331] width 64 height 32
type input "91"
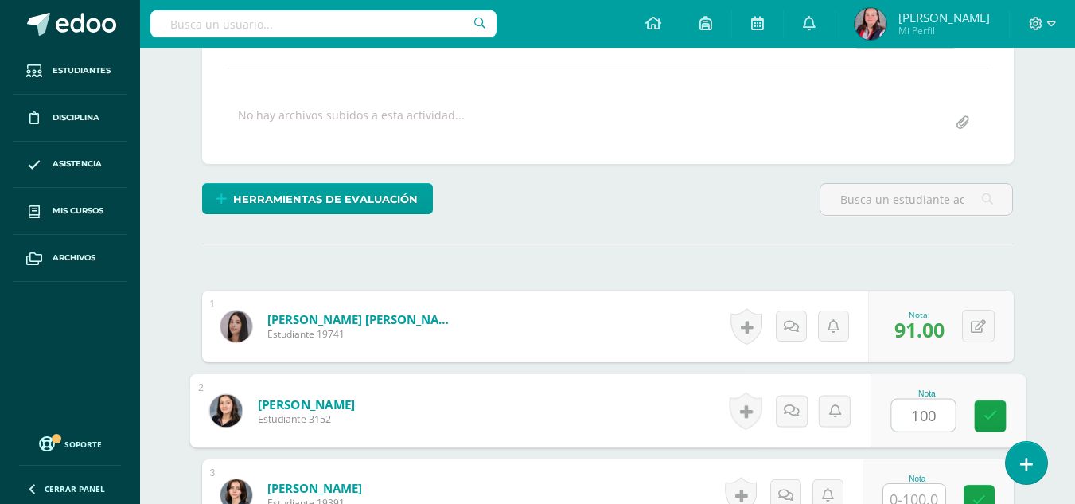
type input "100"
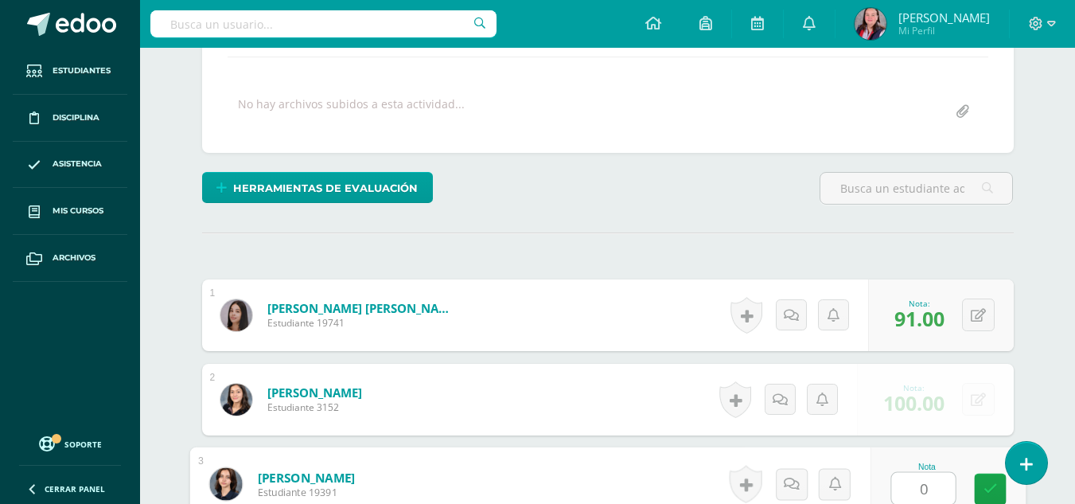
type input "0"
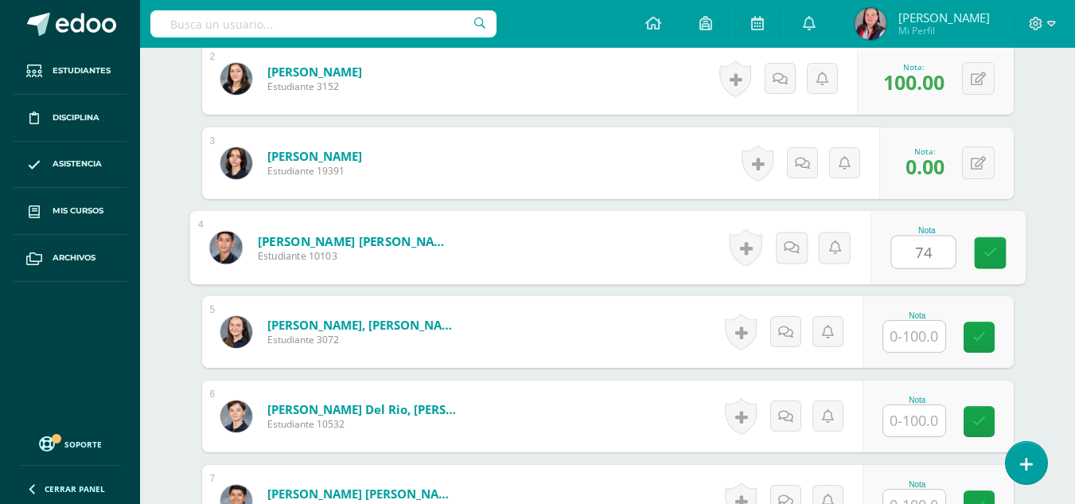
type input "74"
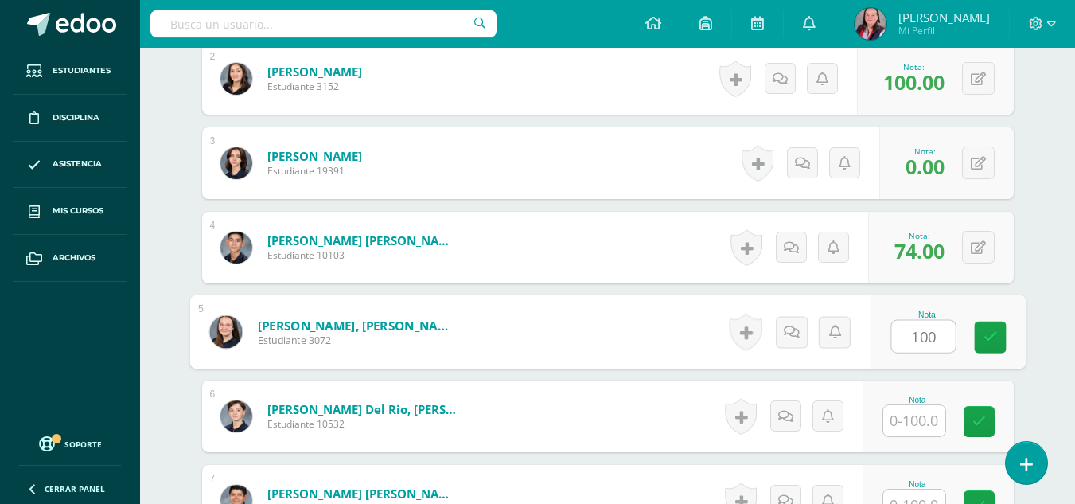
type input "100"
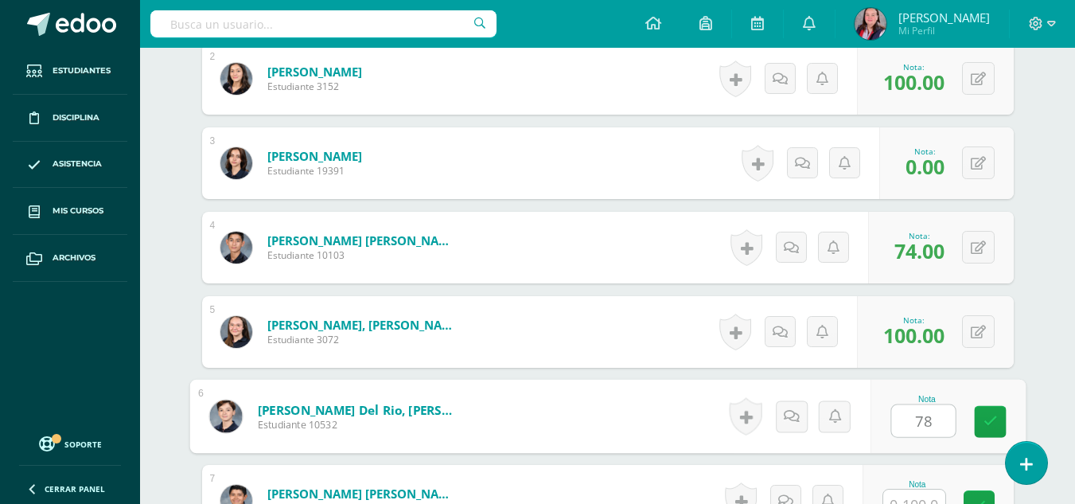
type input "78"
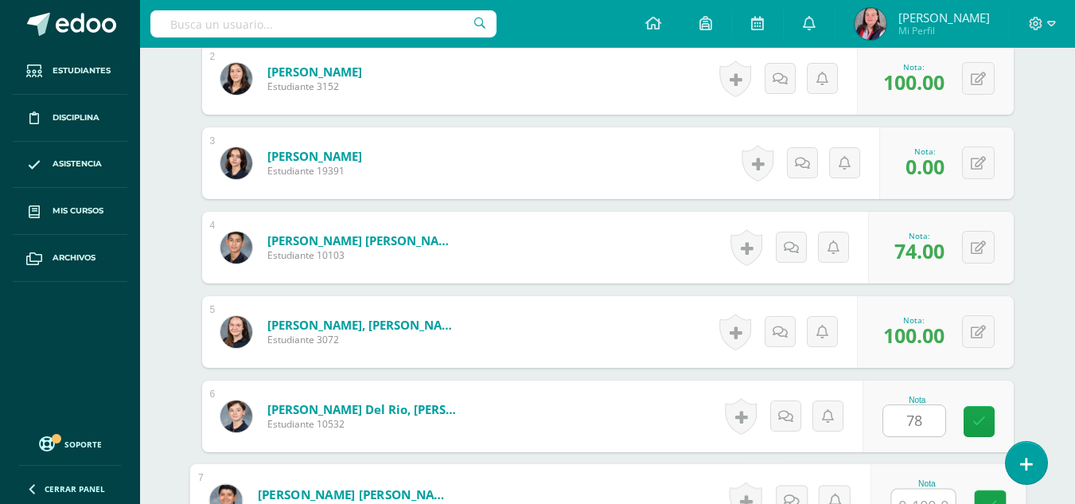
scroll to position [611, 0]
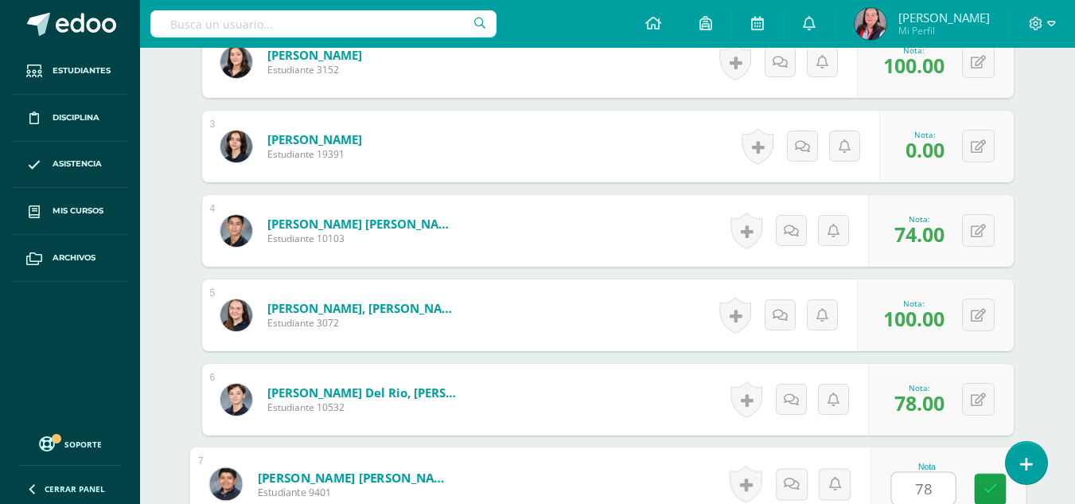
type input "78"
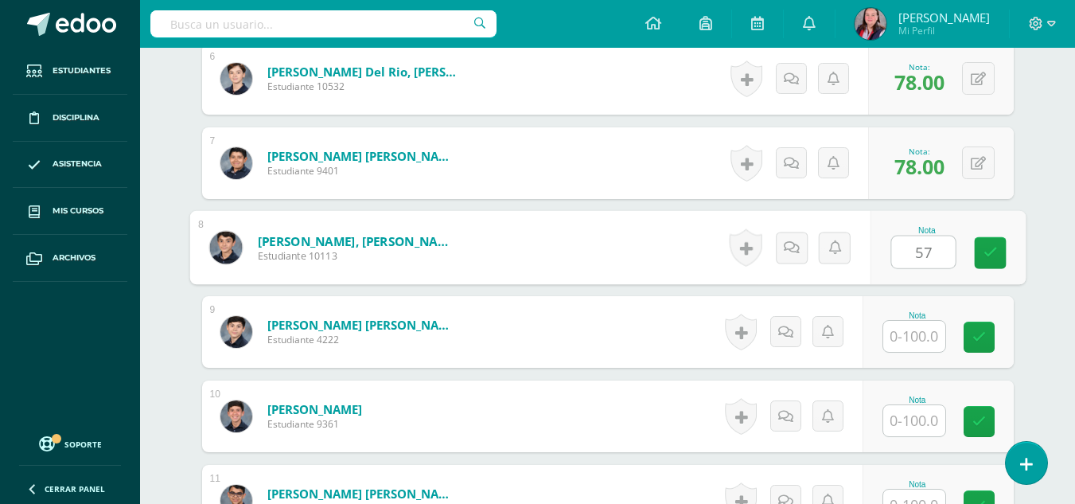
type input "57"
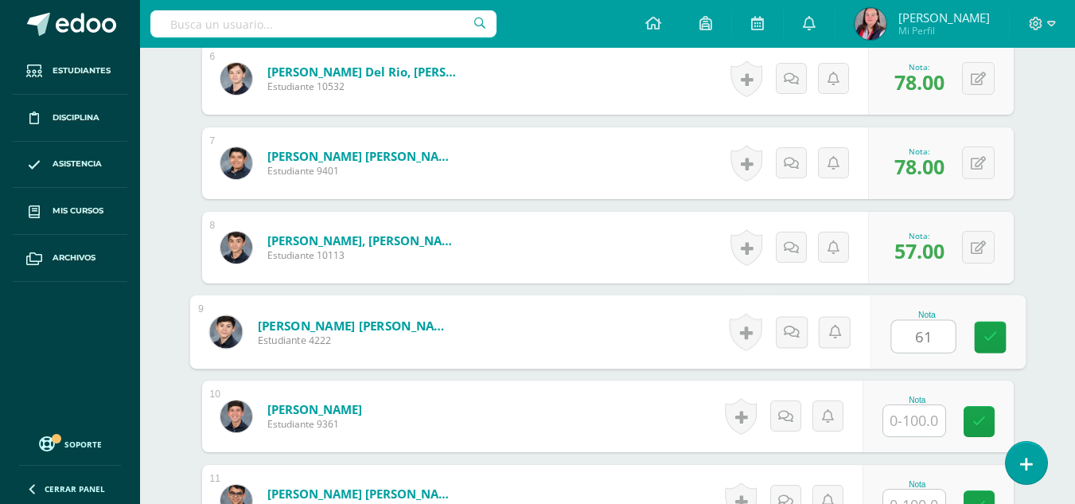
type input "61"
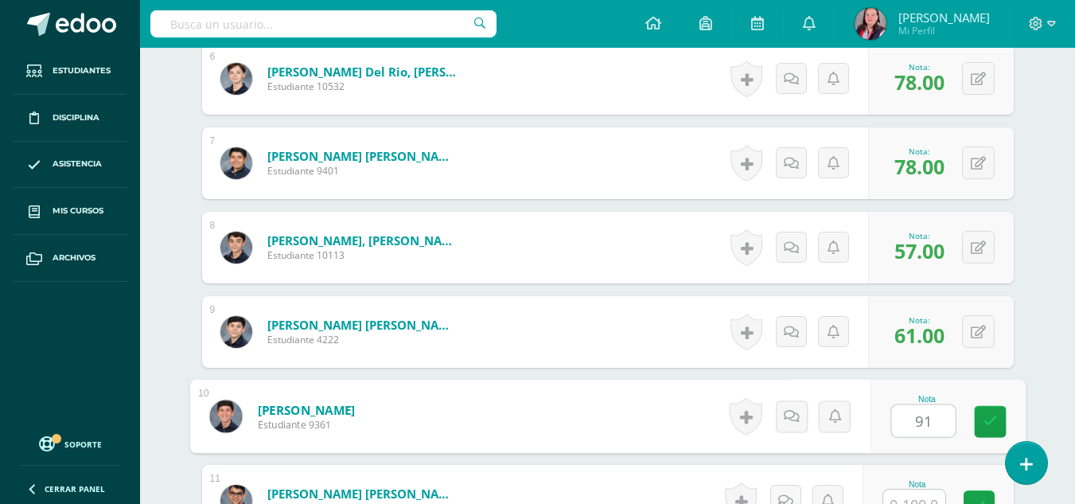
type input "91"
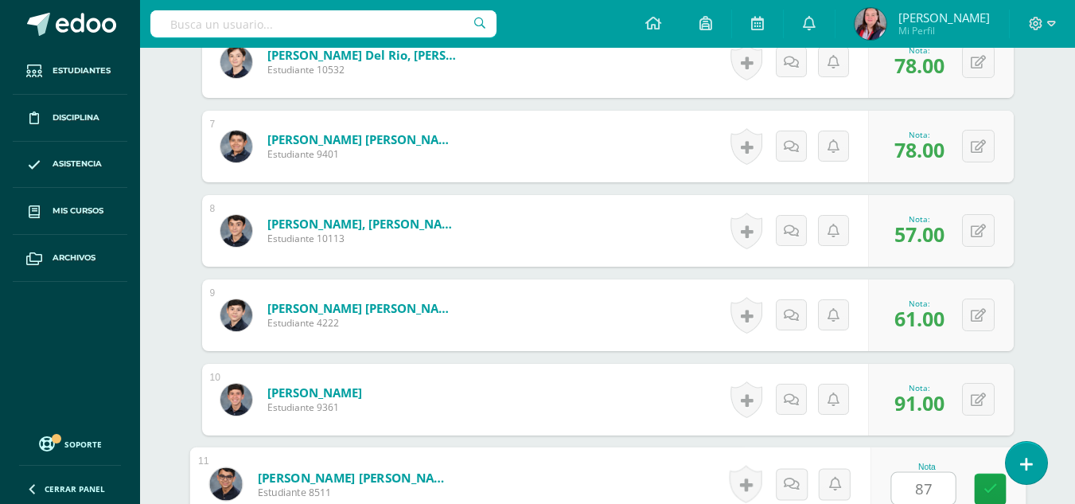
type input "87"
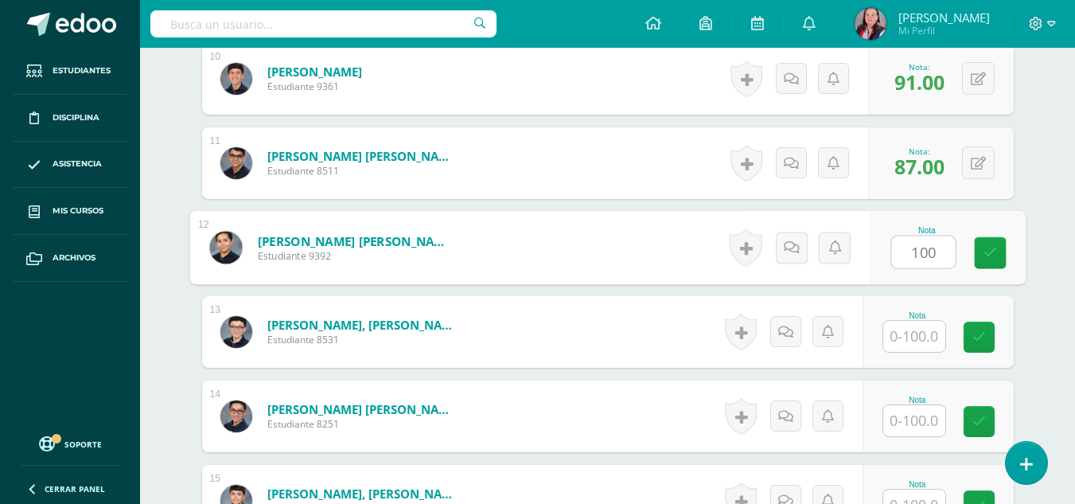
type input "100"
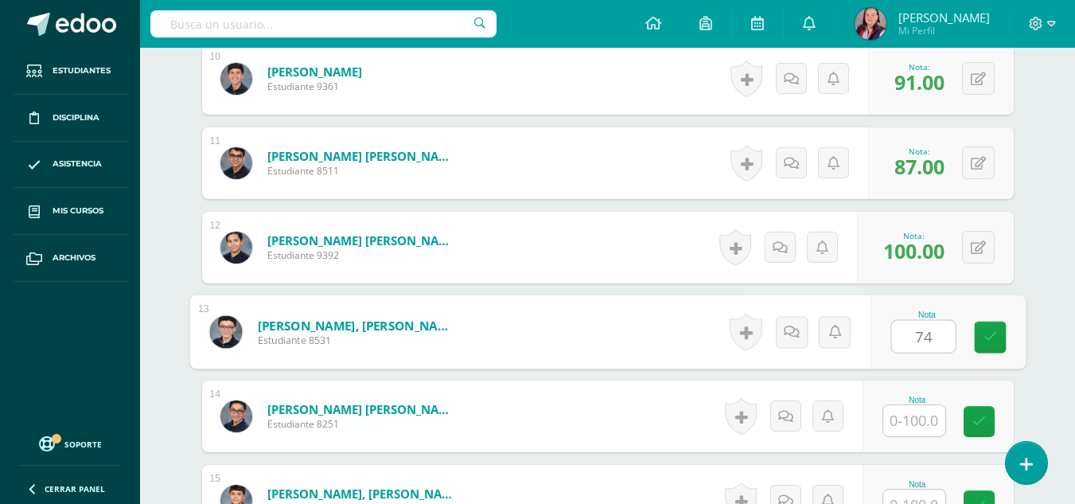
type input "74"
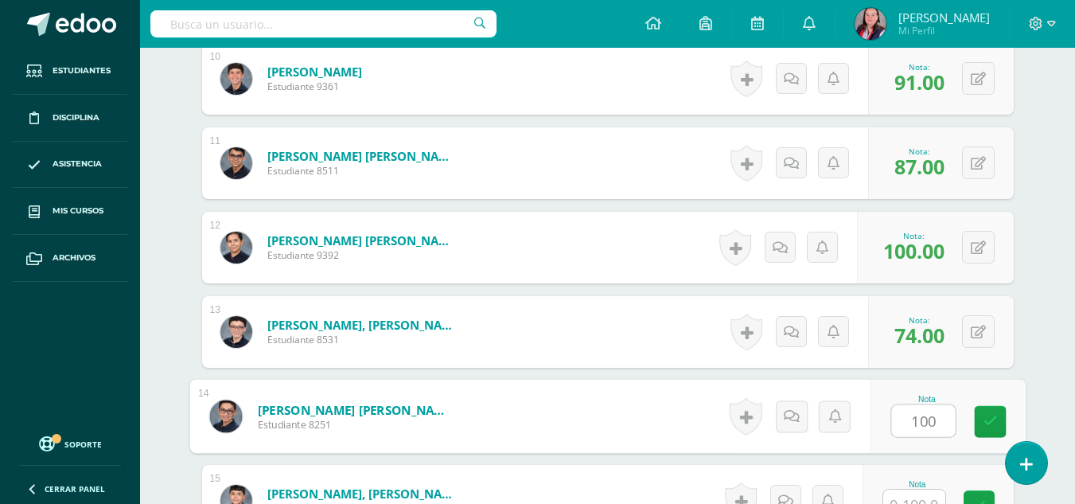
type input "100"
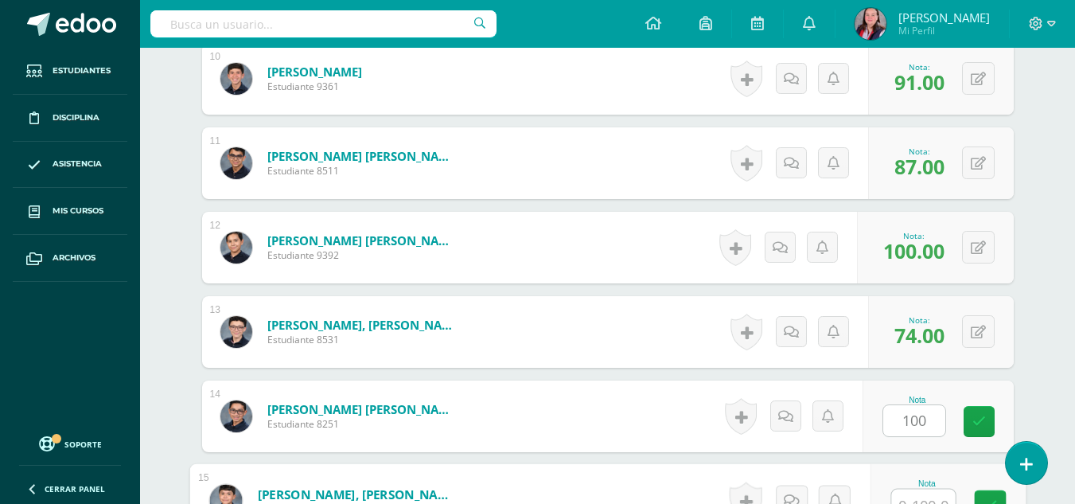
scroll to position [1286, 0]
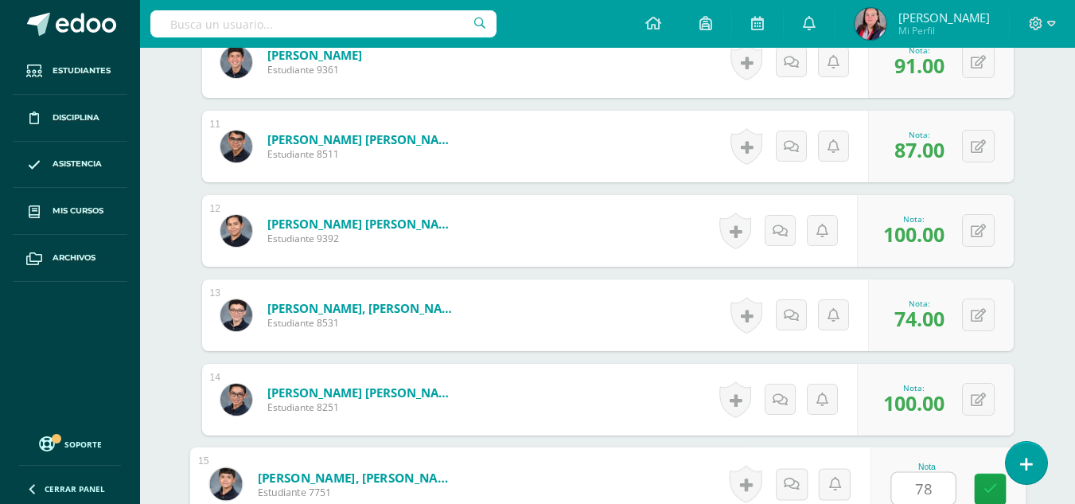
type input "78"
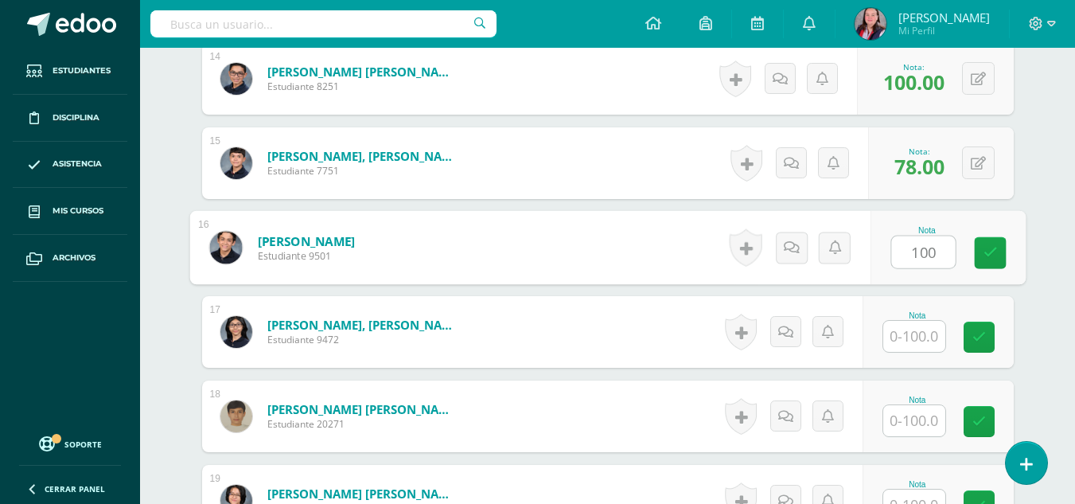
type input "100"
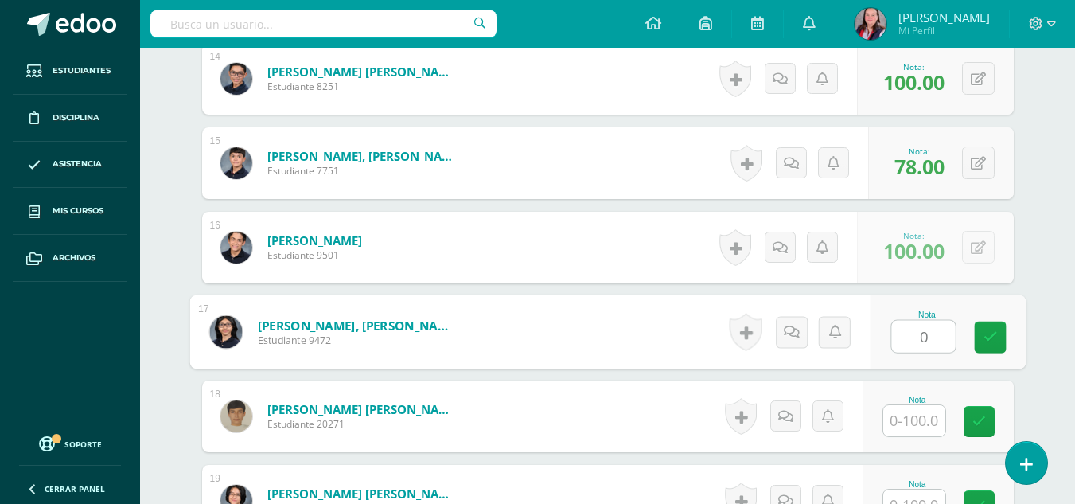
type input "0"
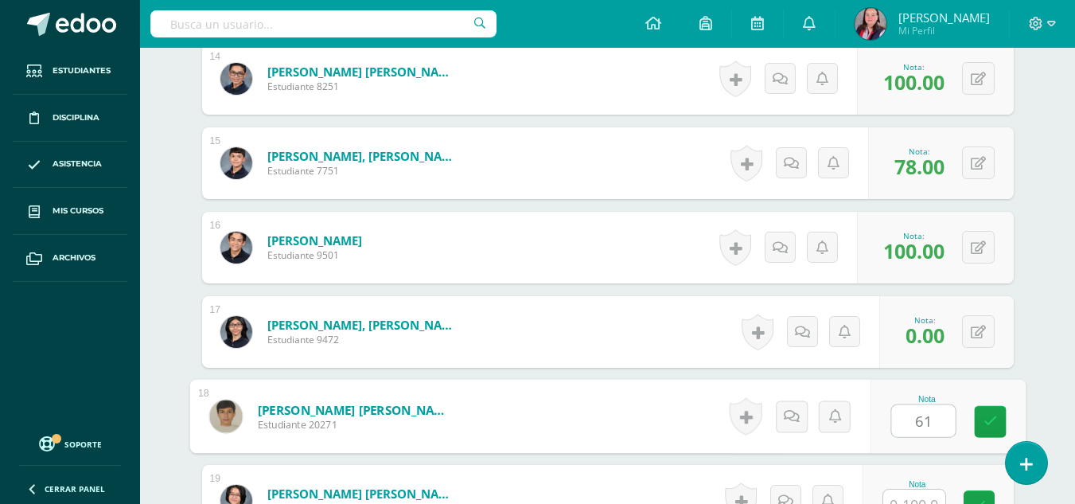
type input "61"
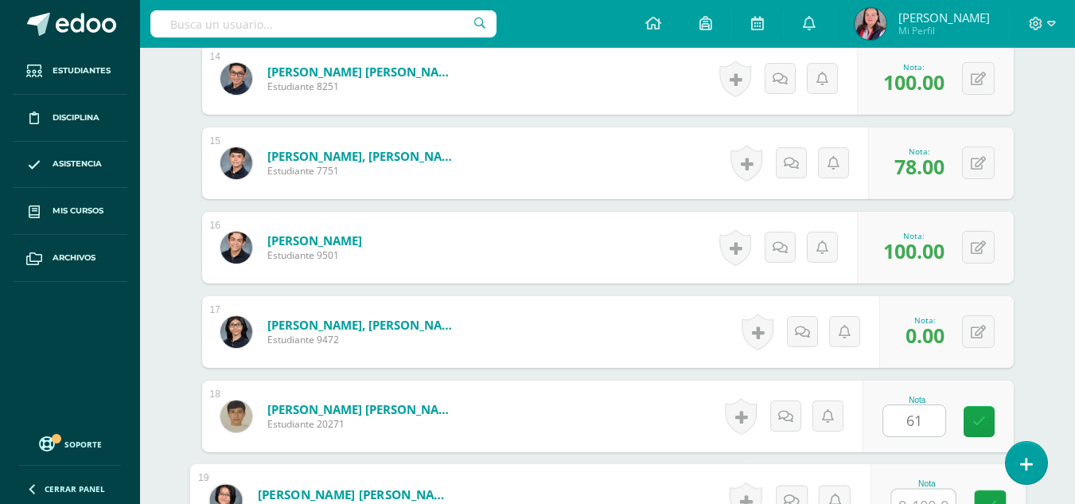
scroll to position [1623, 0]
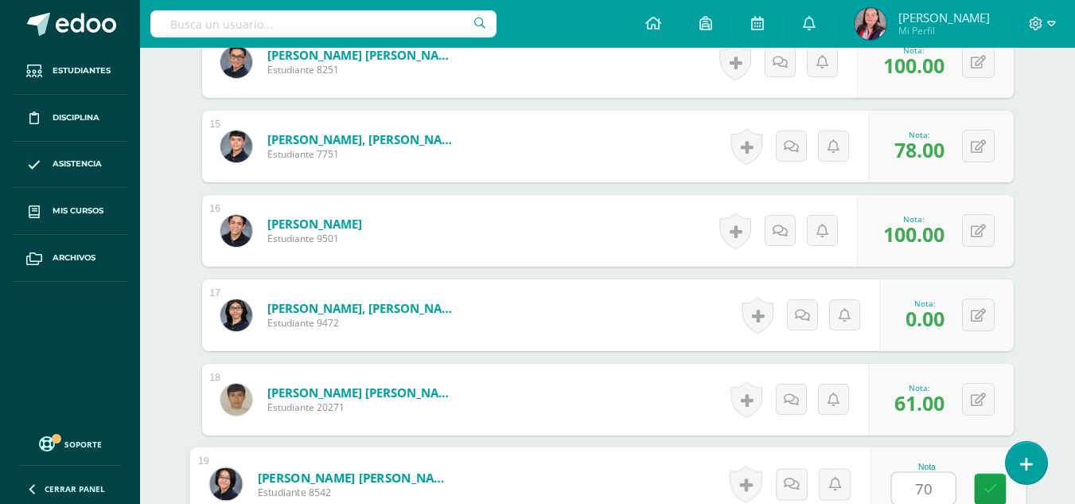
type input "70"
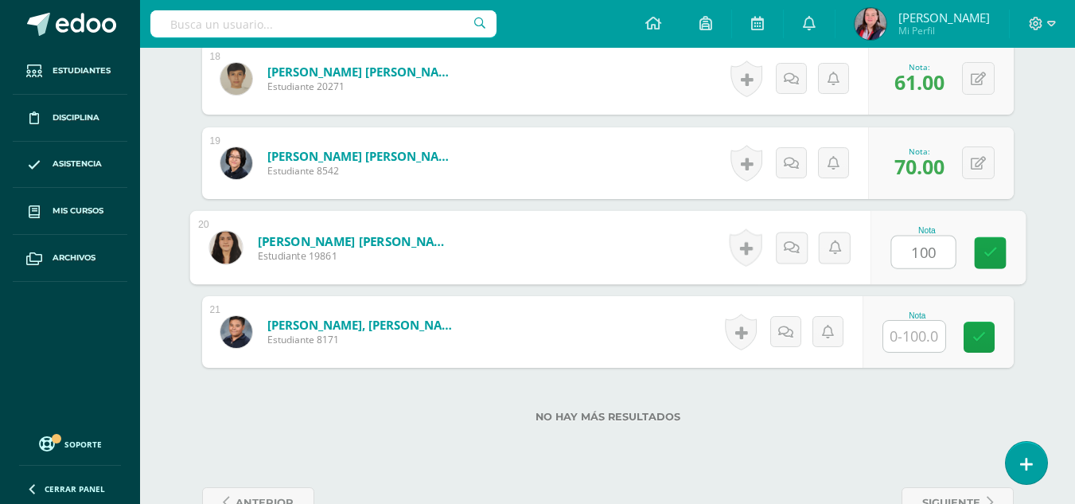
type input "100"
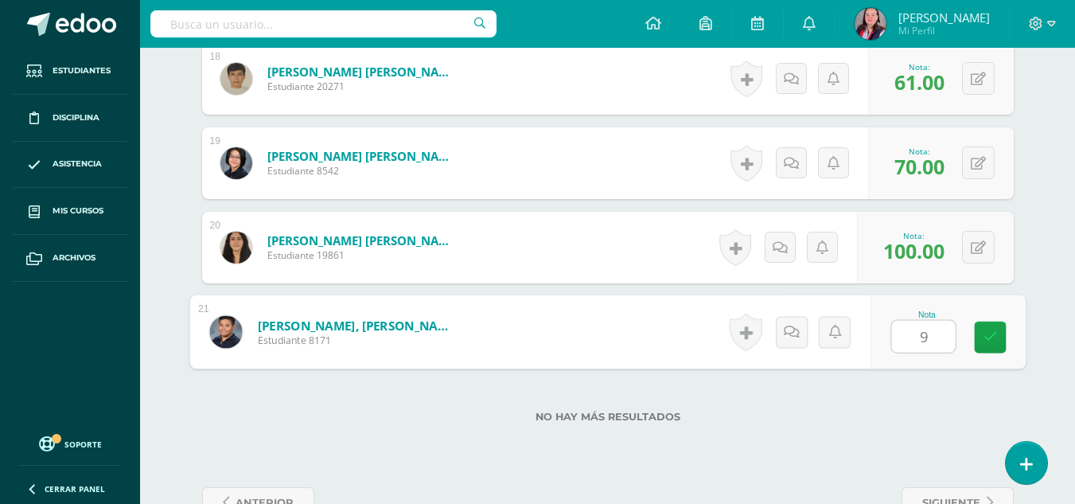
type input "96"
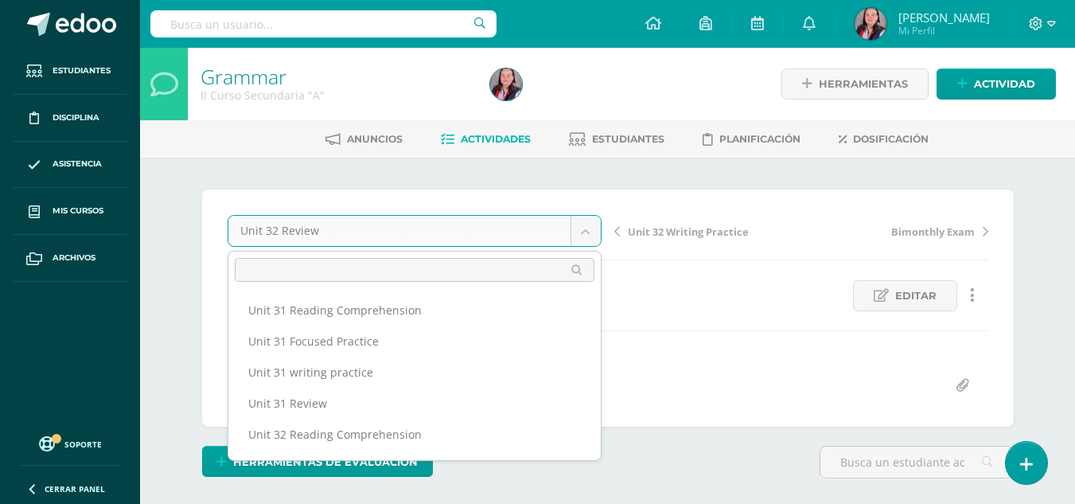
scroll to position [83, 0]
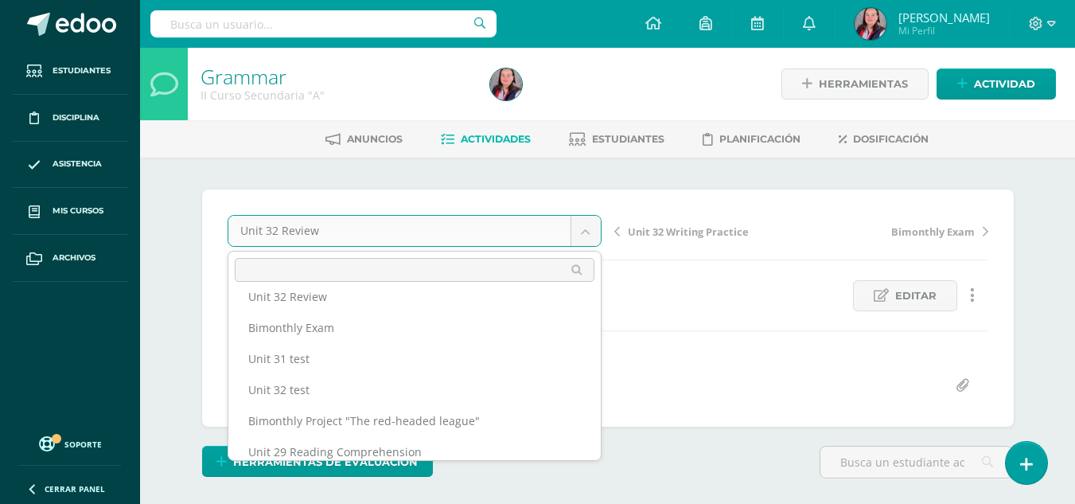
scroll to position [231, 0]
select select "/dashboard/teacher/grade-activity/238447/"
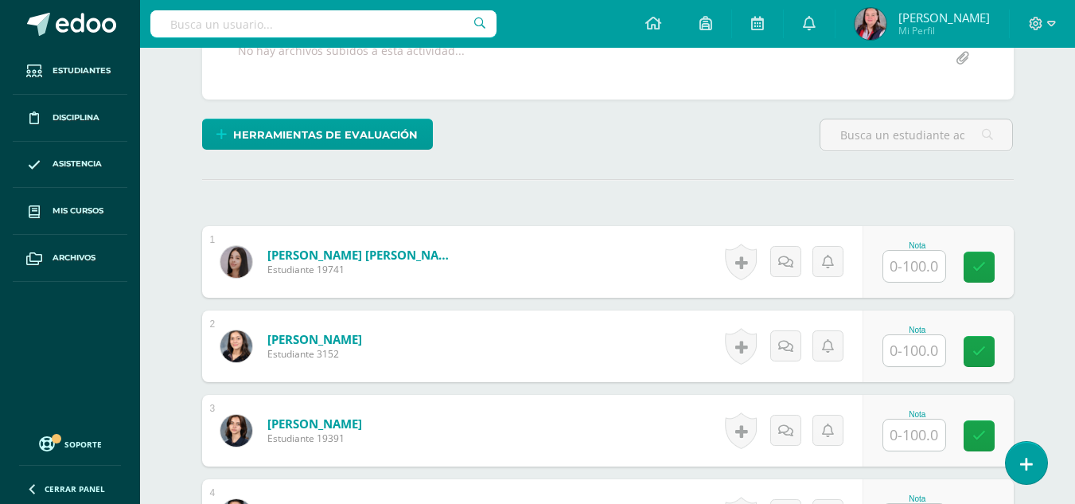
scroll to position [329, 0]
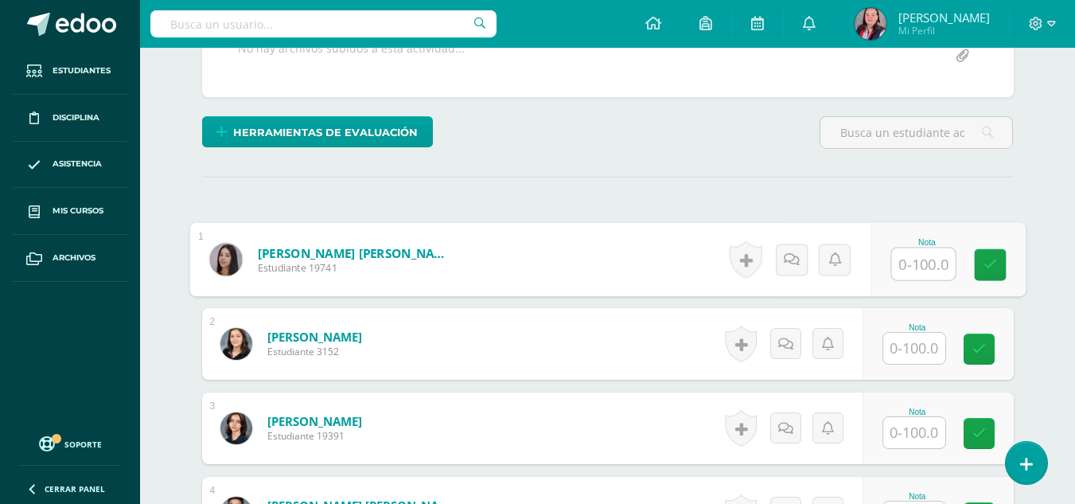
click at [909, 270] on input "text" at bounding box center [923, 264] width 64 height 32
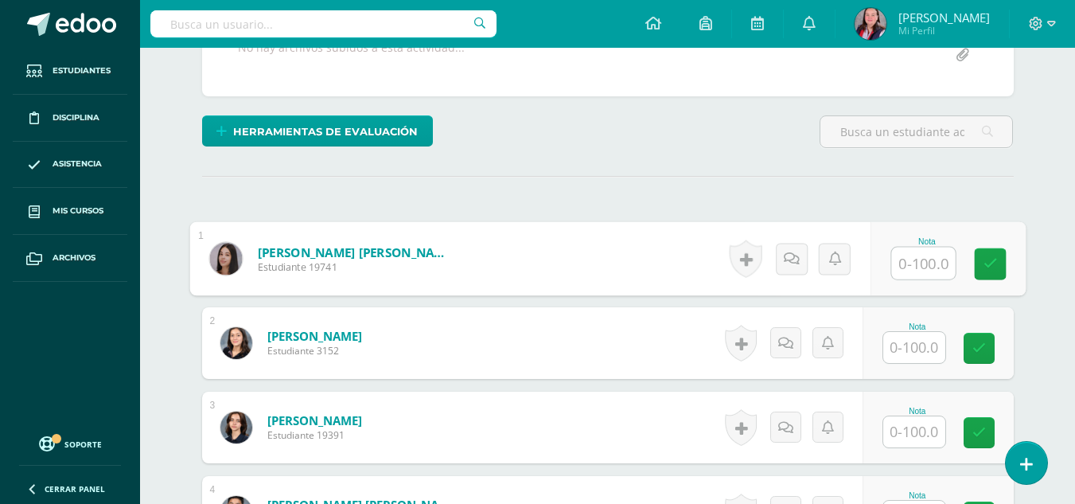
scroll to position [331, 0]
type input "100"
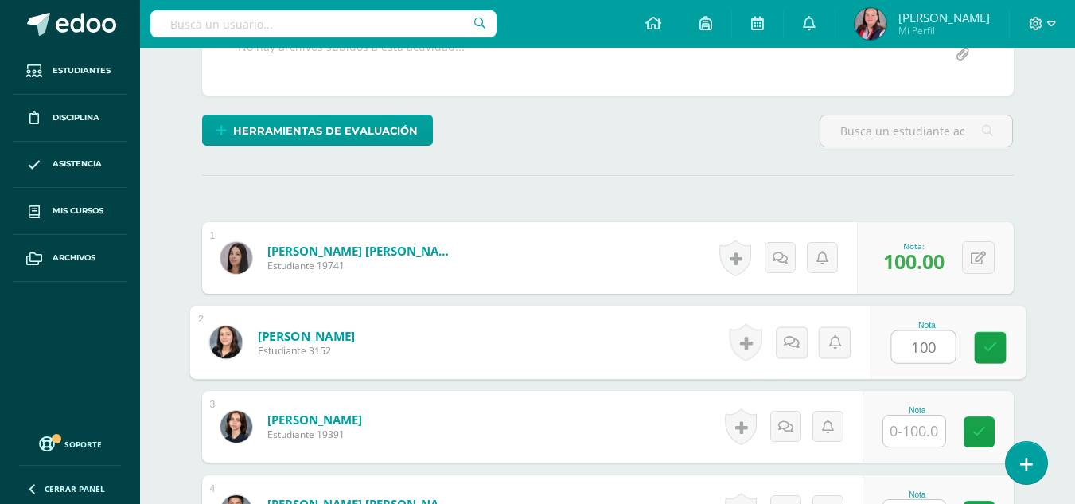
type input "100"
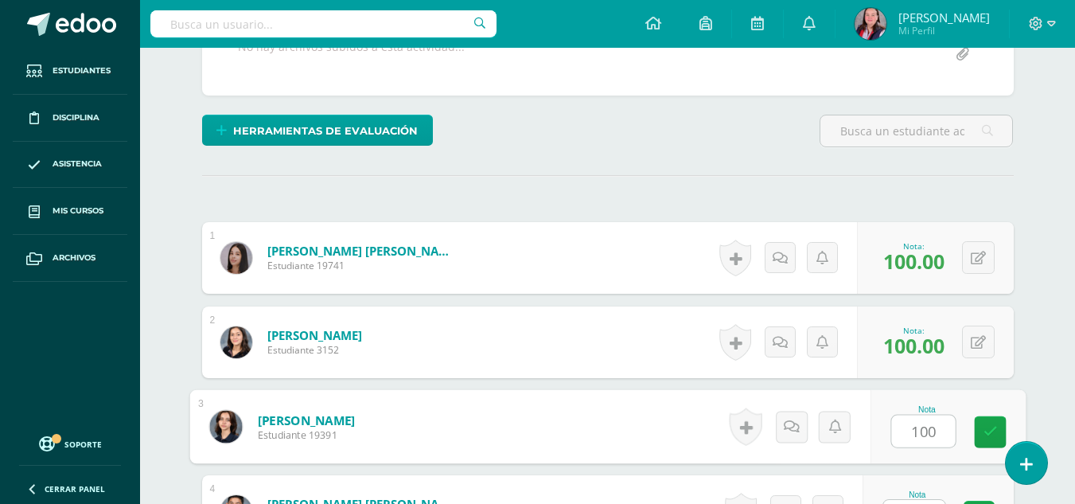
type input "100"
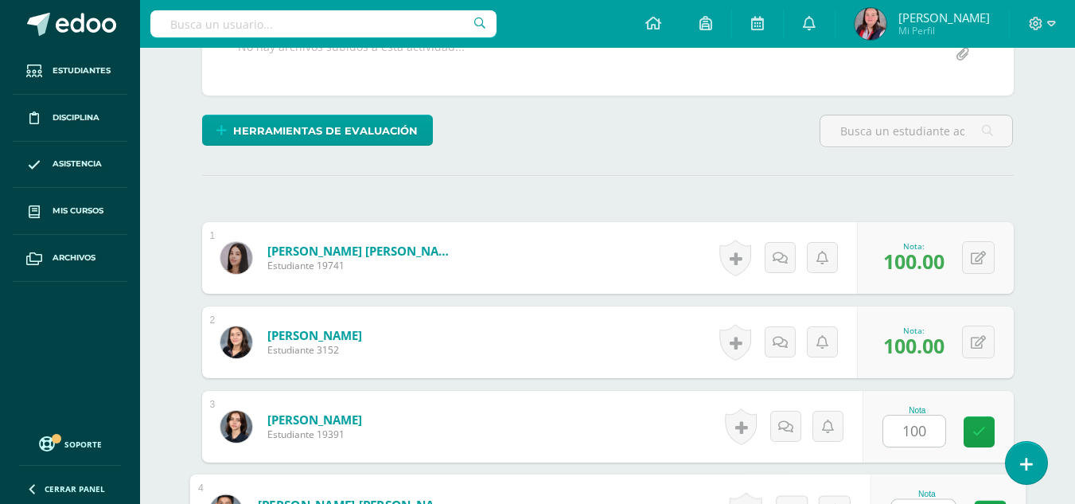
scroll to position [358, 0]
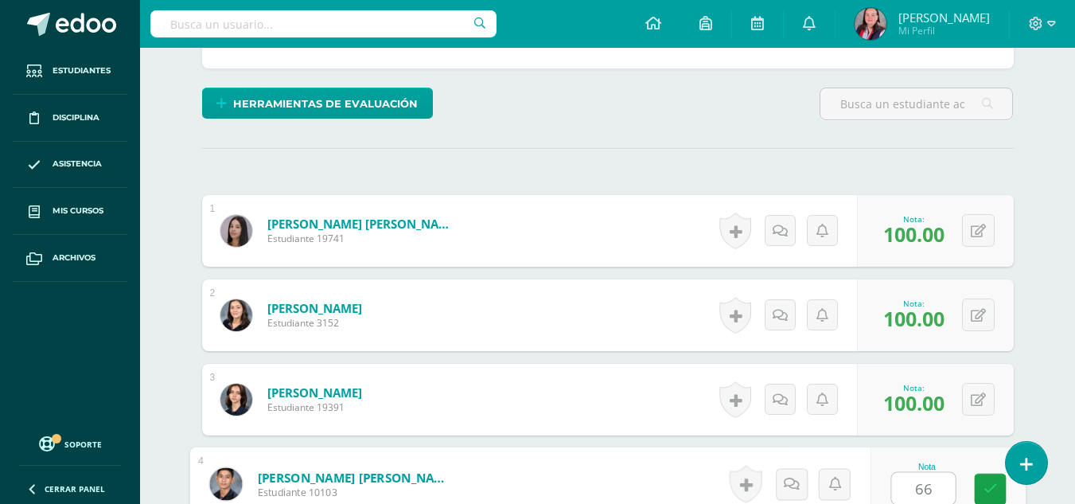
type input "66"
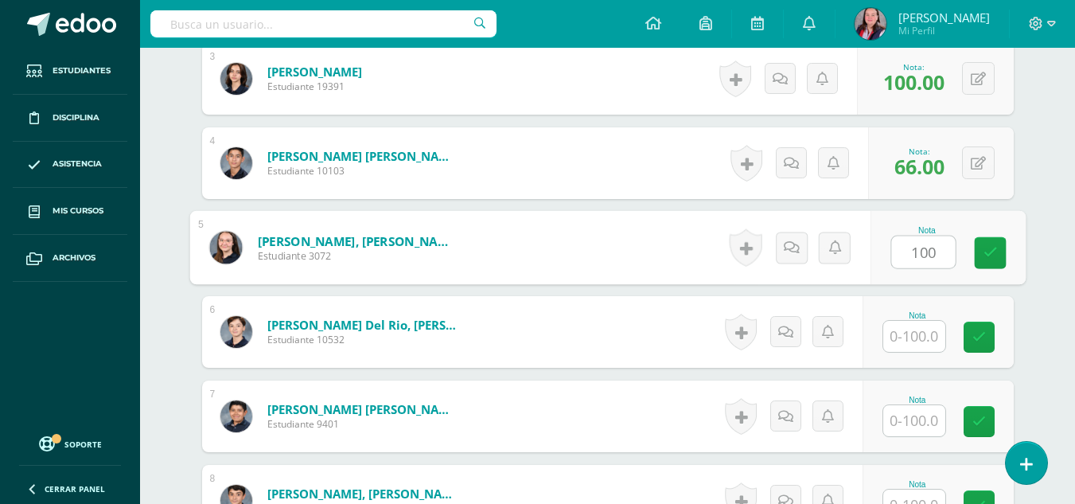
type input "100"
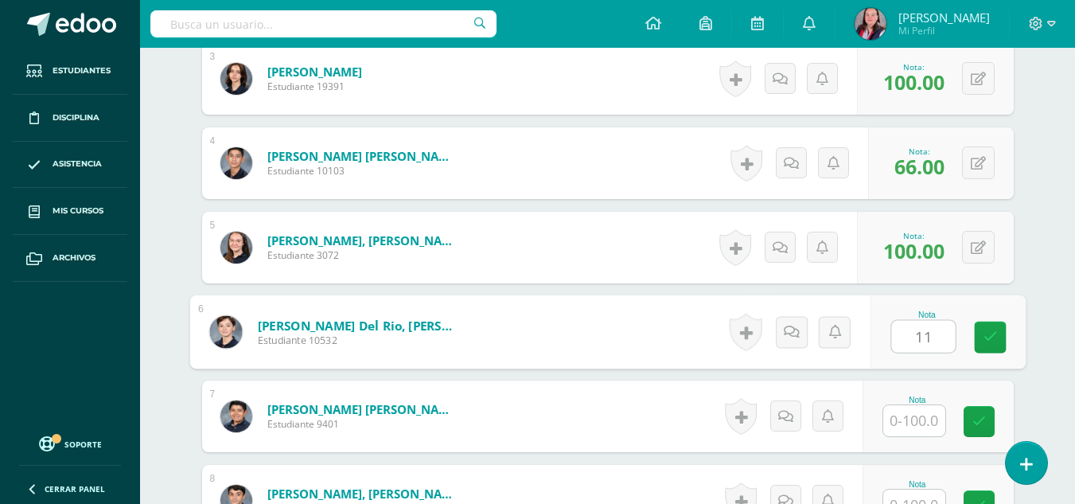
type input "11"
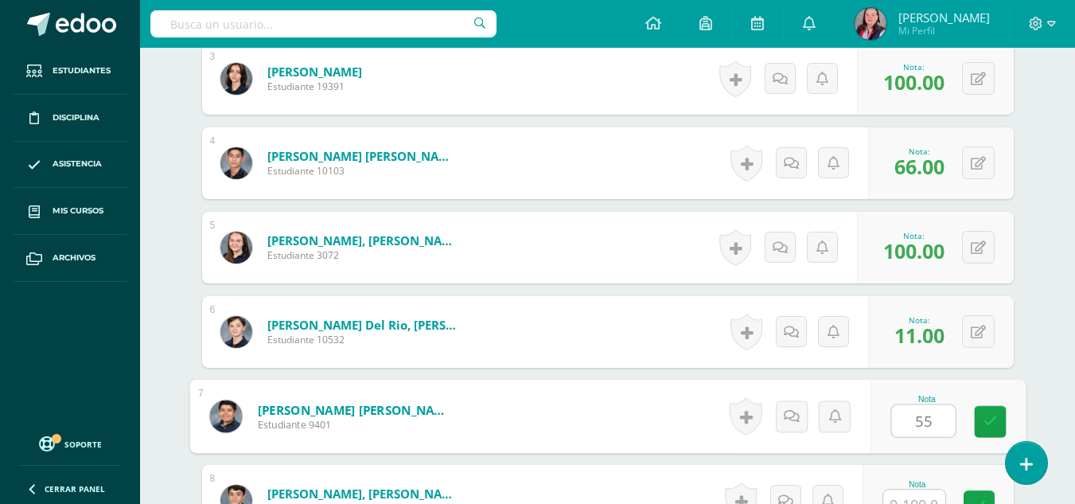
type input "55"
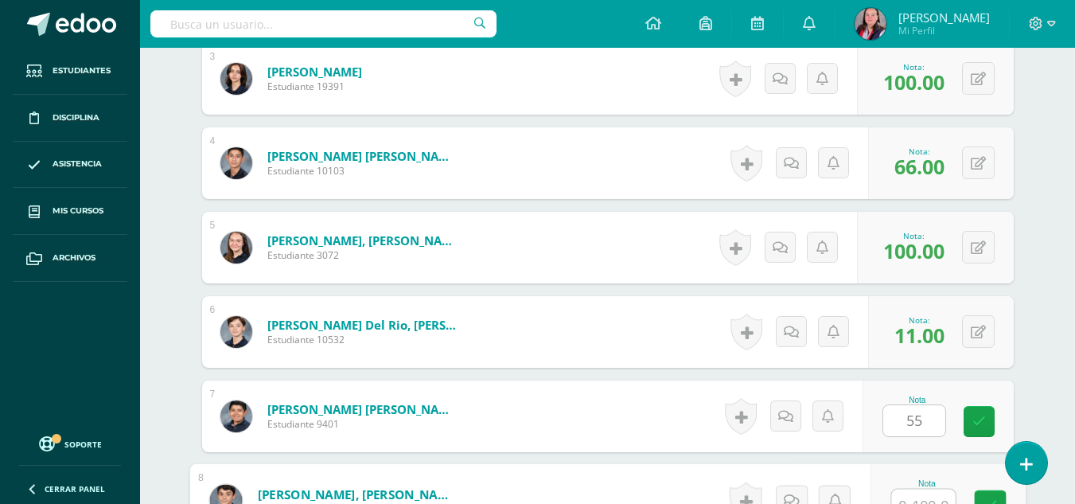
scroll to position [695, 0]
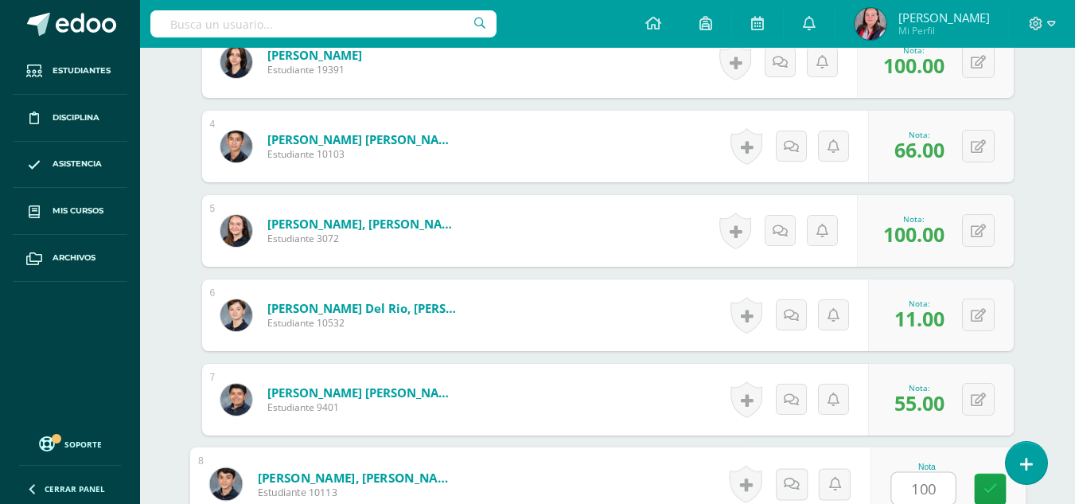
type input "100"
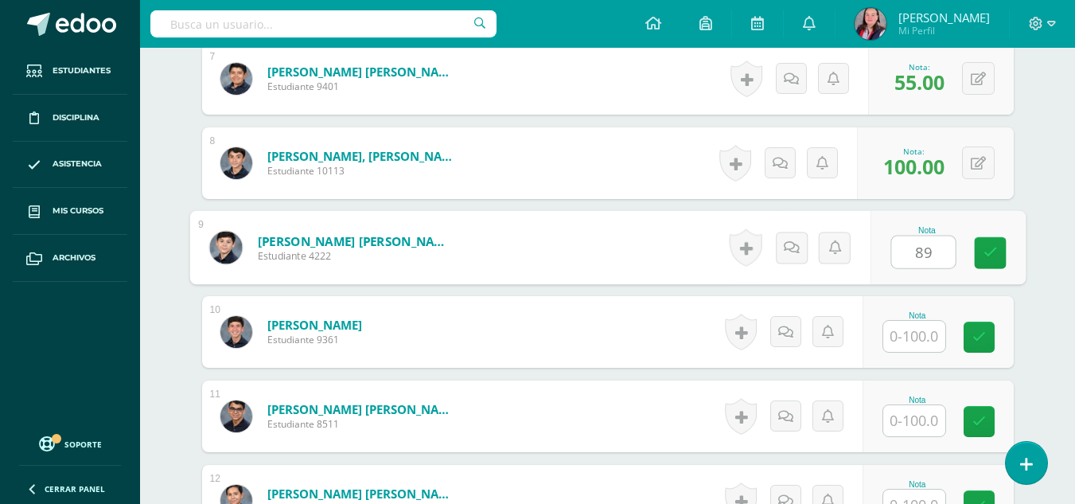
type input "89"
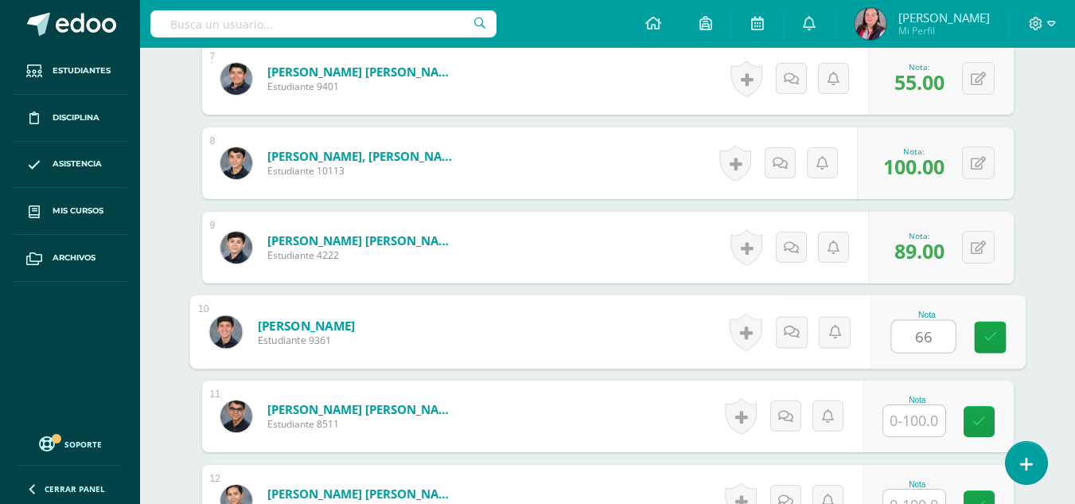
type input "66"
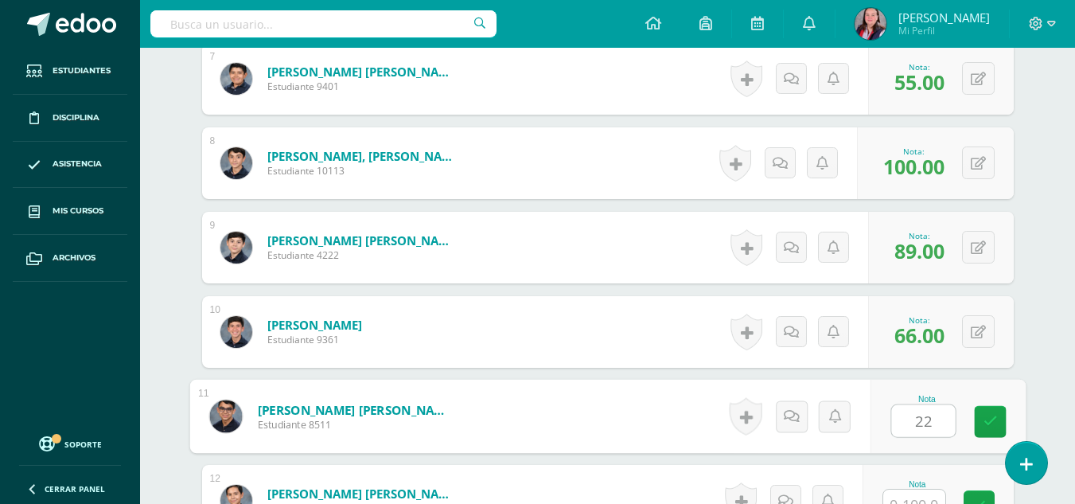
type input "22"
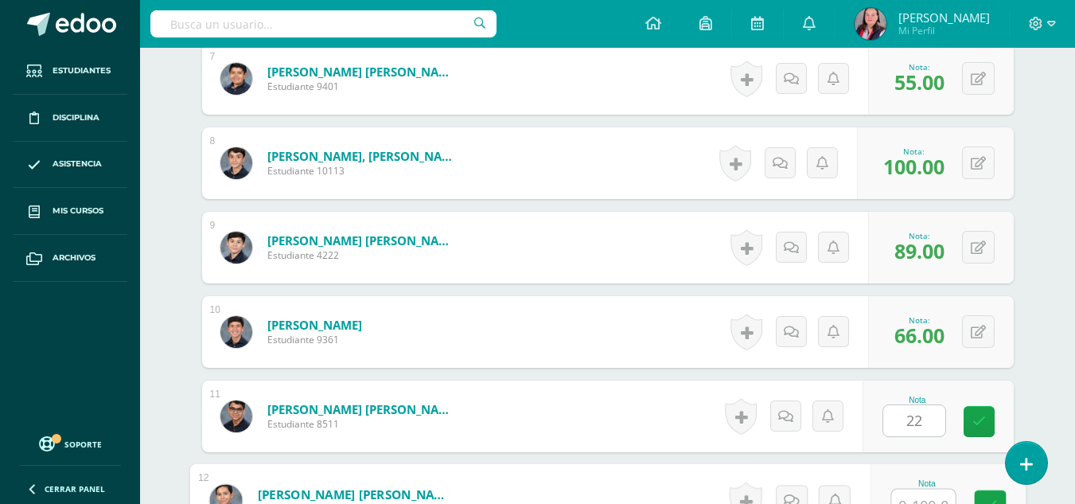
scroll to position [1033, 0]
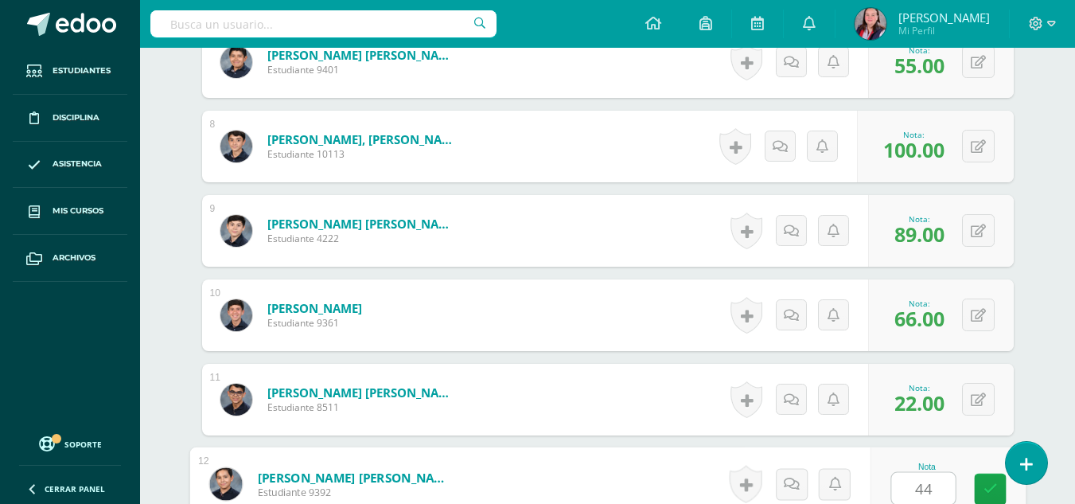
type input "44"
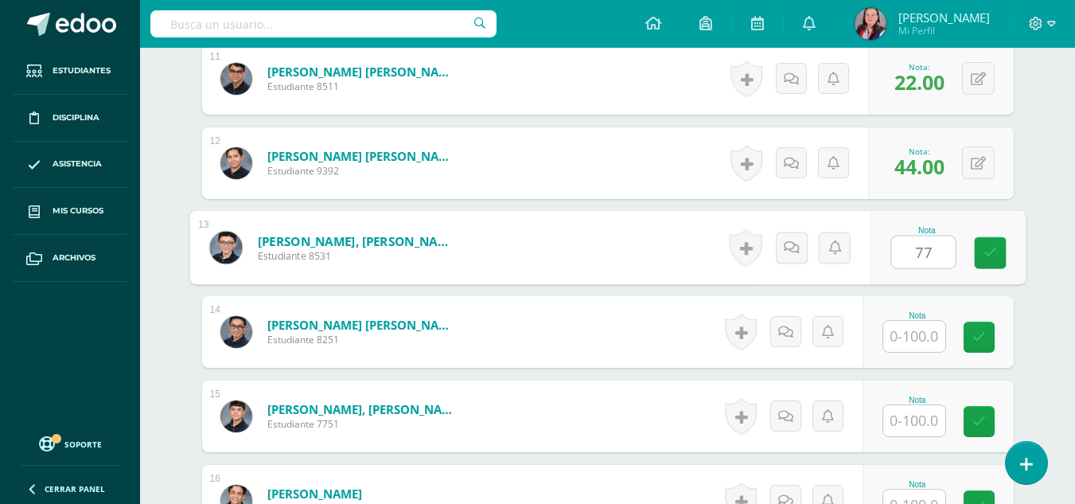
type input "77"
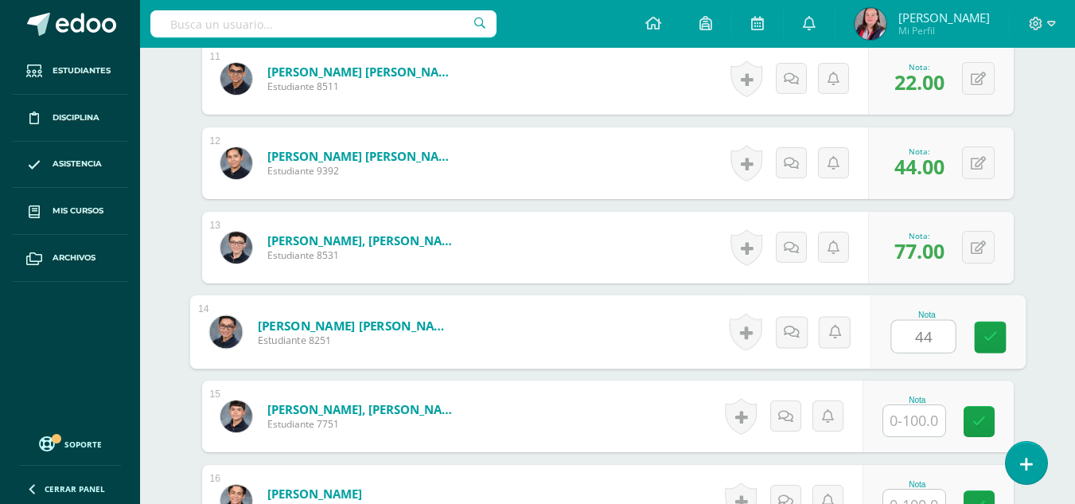
type input "44"
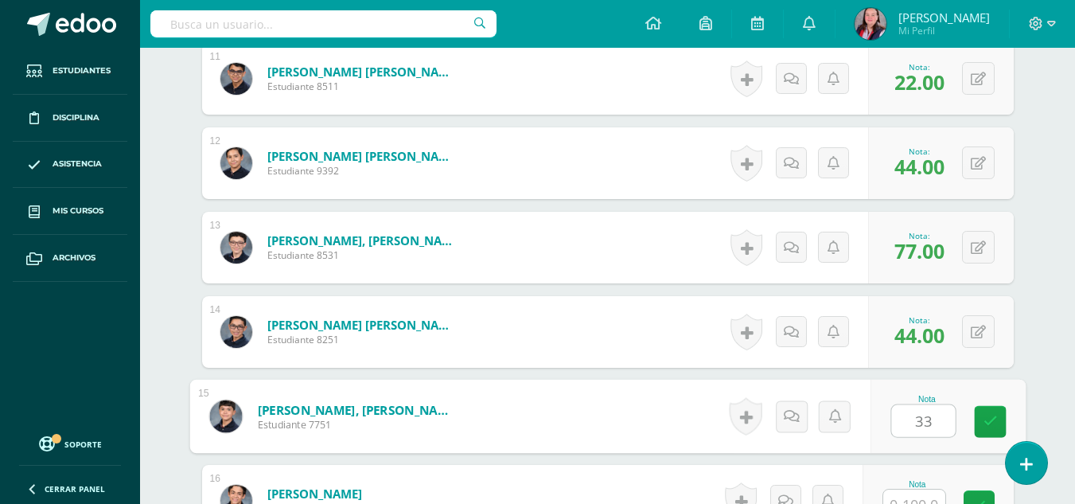
type input "33"
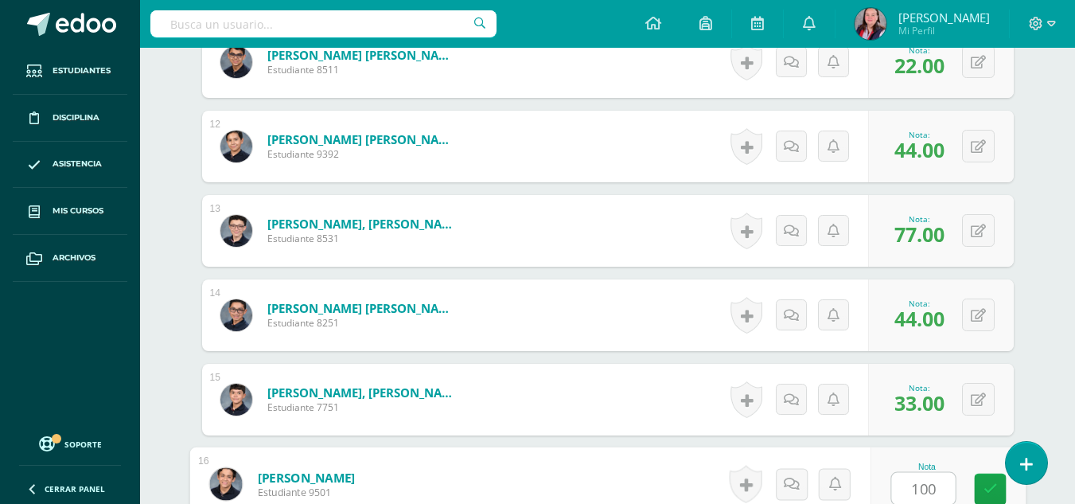
type input "100"
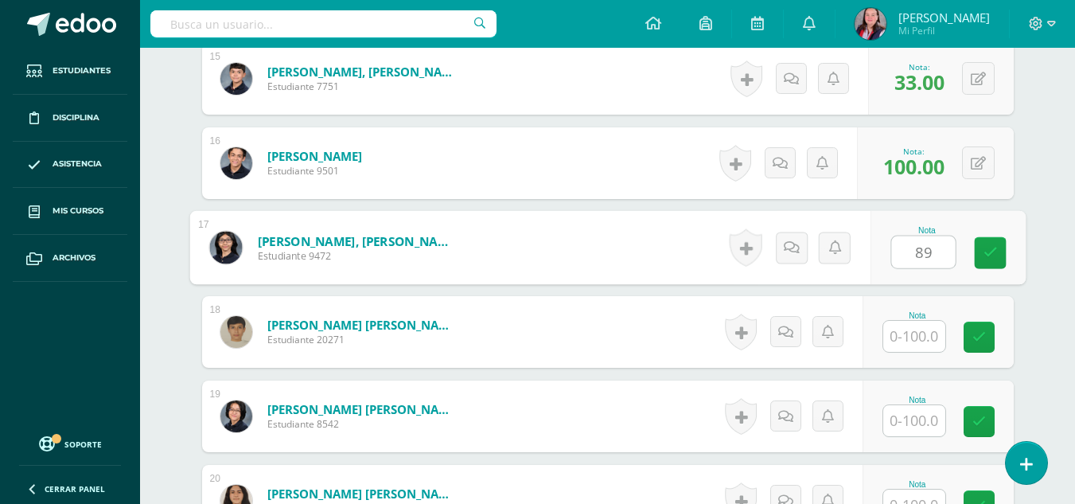
type input "89"
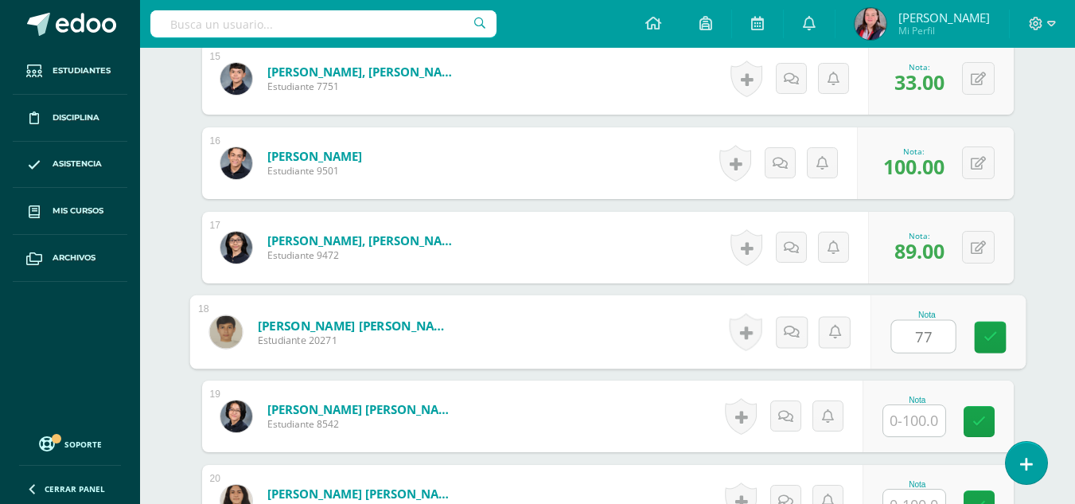
type input "77"
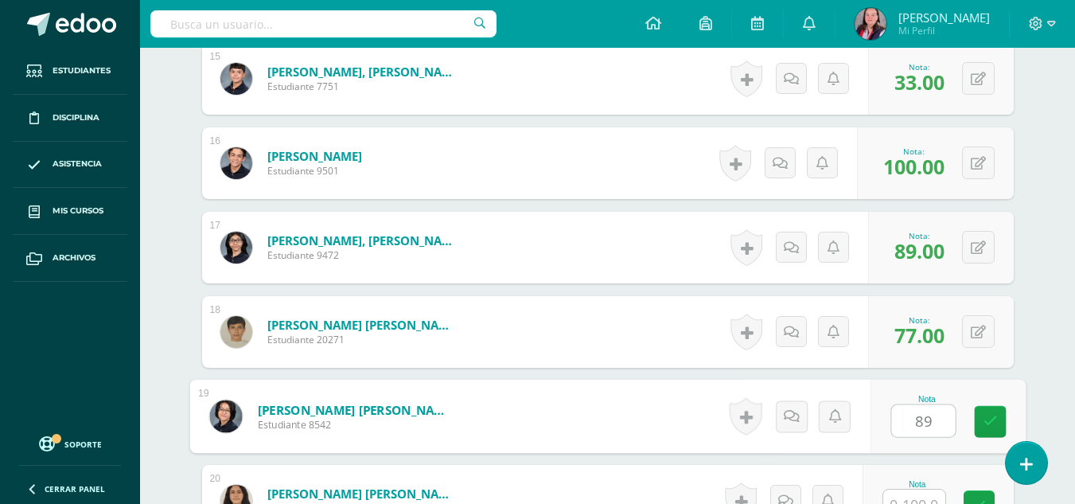
type input "89"
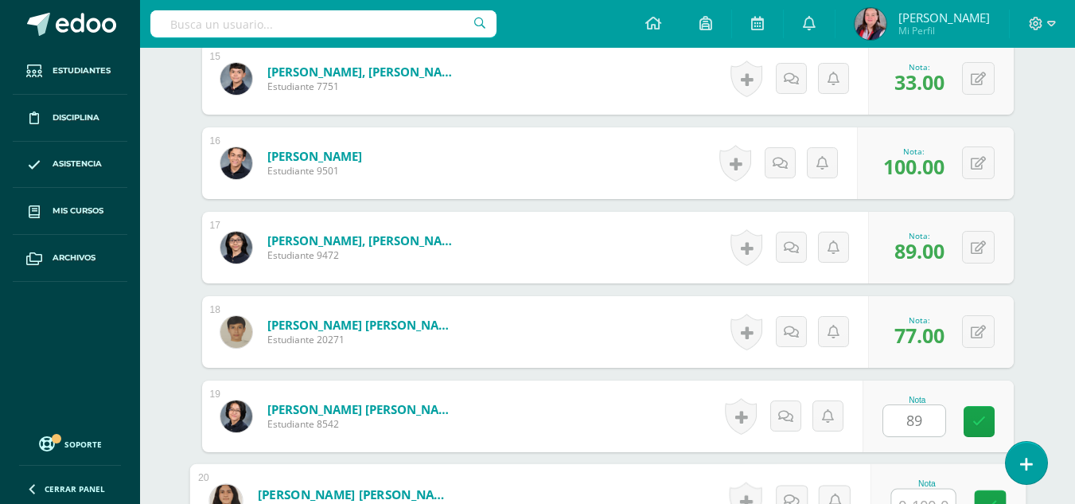
scroll to position [1707, 0]
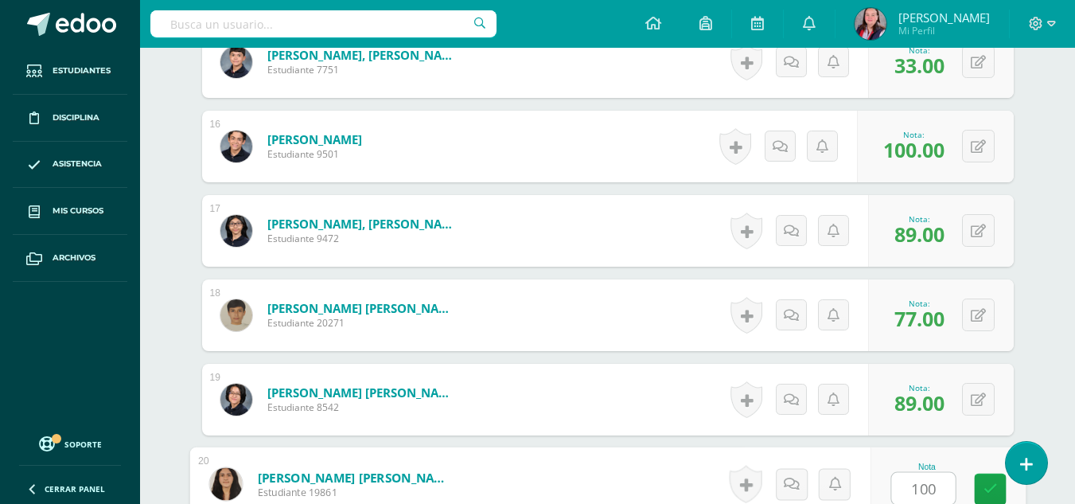
type input "100"
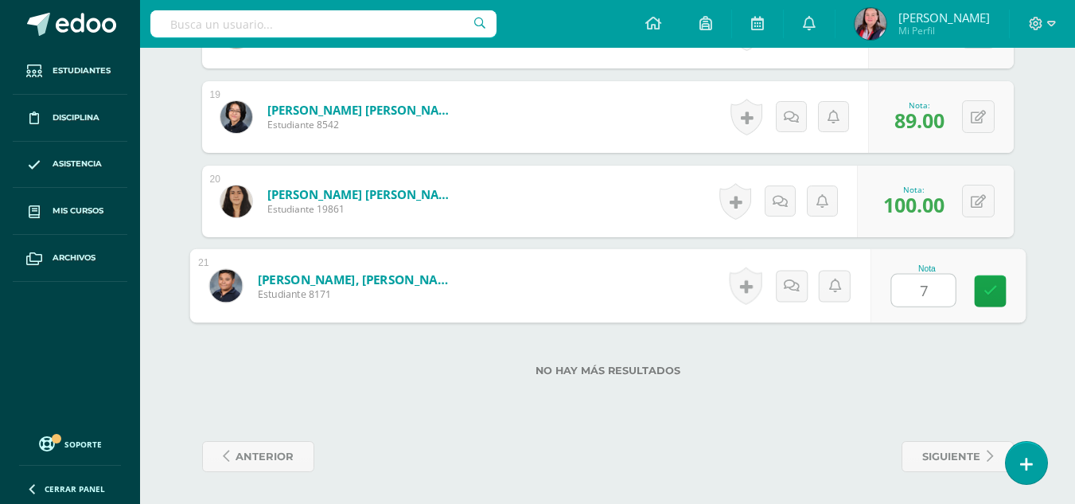
type input "78"
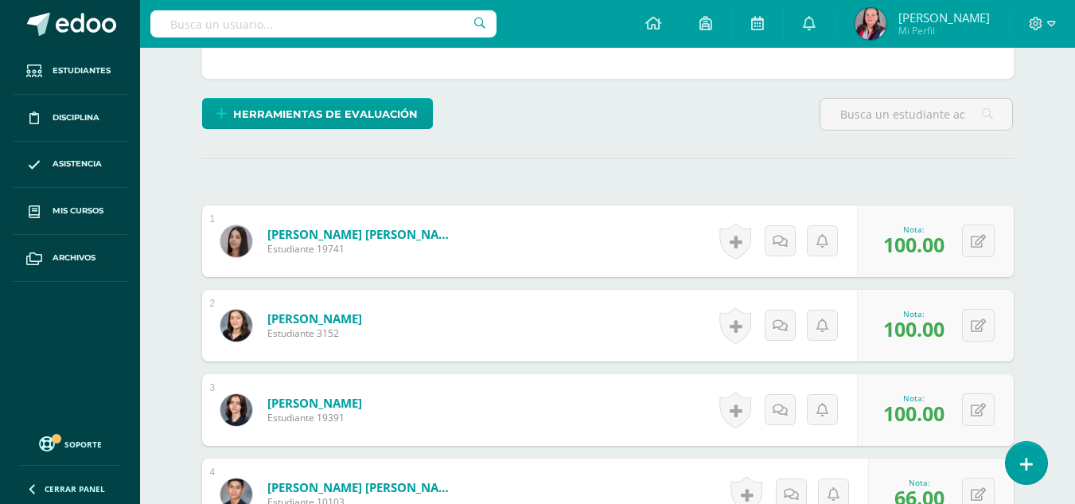
scroll to position [0, 0]
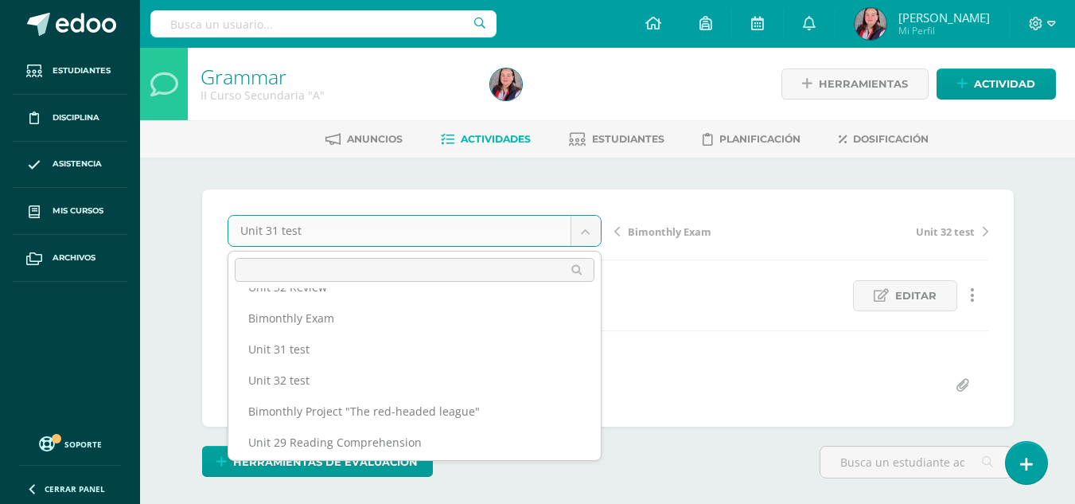
scroll to position [241, 0]
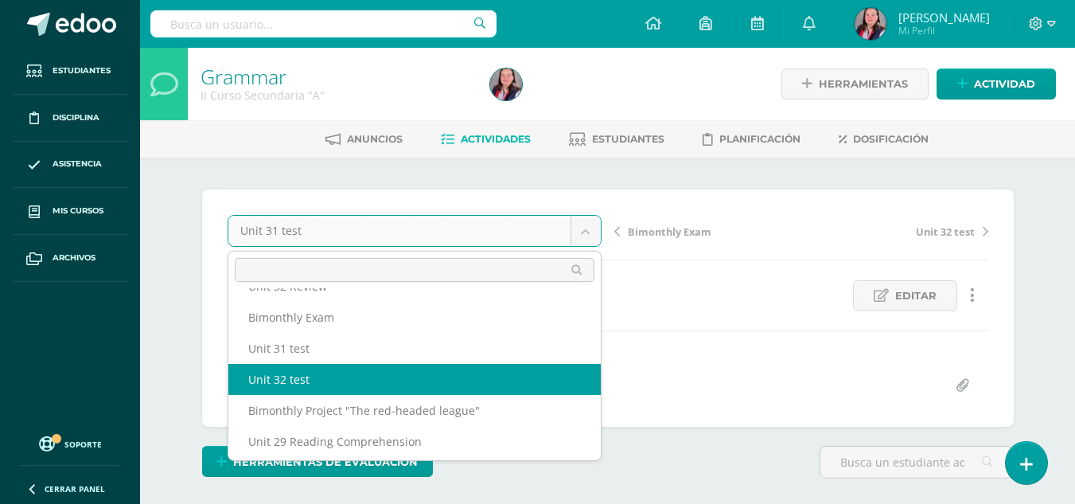
select select "/dashboard/teacher/grade-activity/238448/"
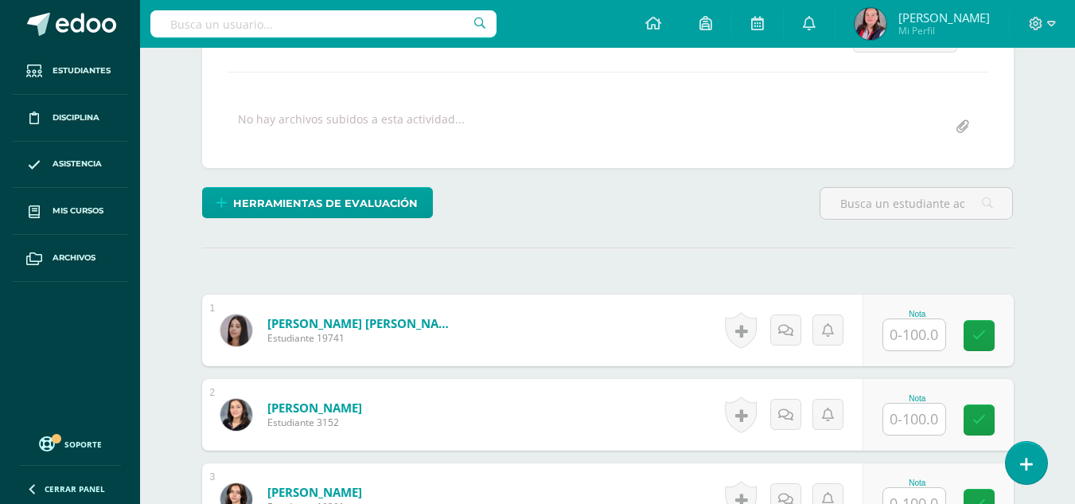
scroll to position [259, 0]
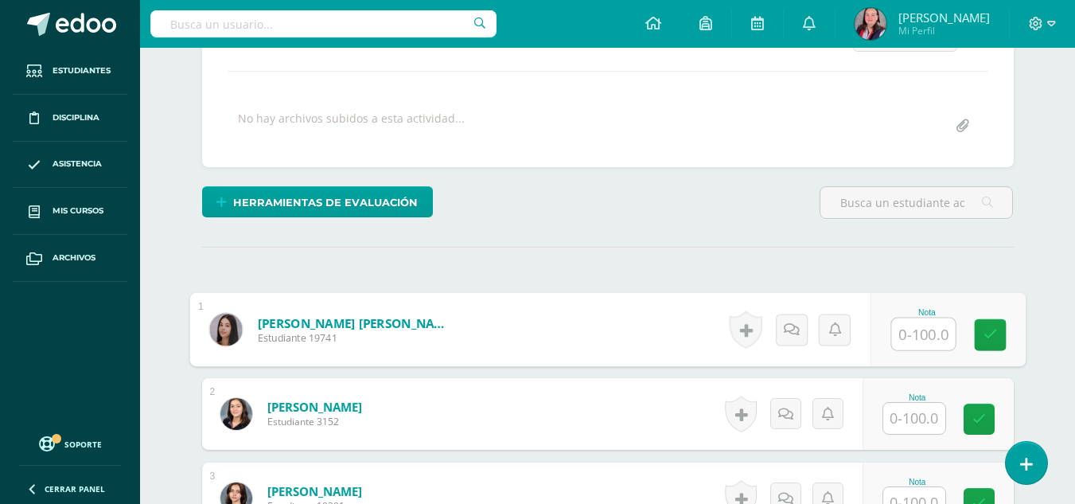
click at [927, 347] on input "text" at bounding box center [923, 334] width 64 height 32
type input "95"
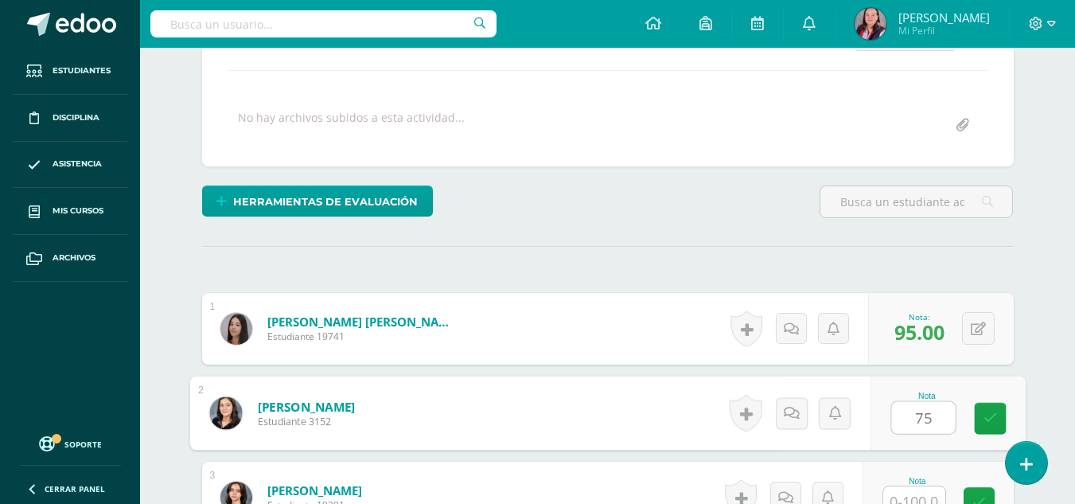
type input "75"
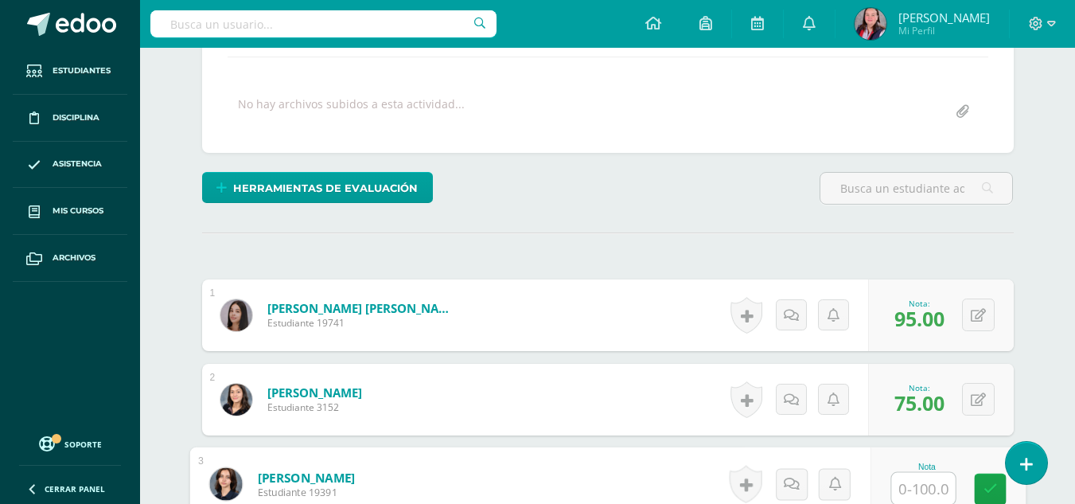
scroll to position [274, 0]
type input "80"
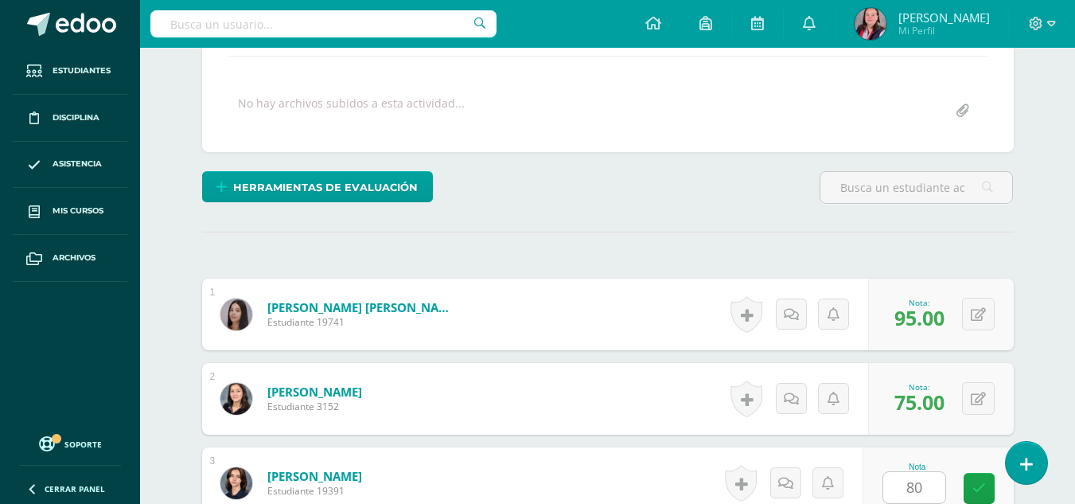
scroll to position [594, 0]
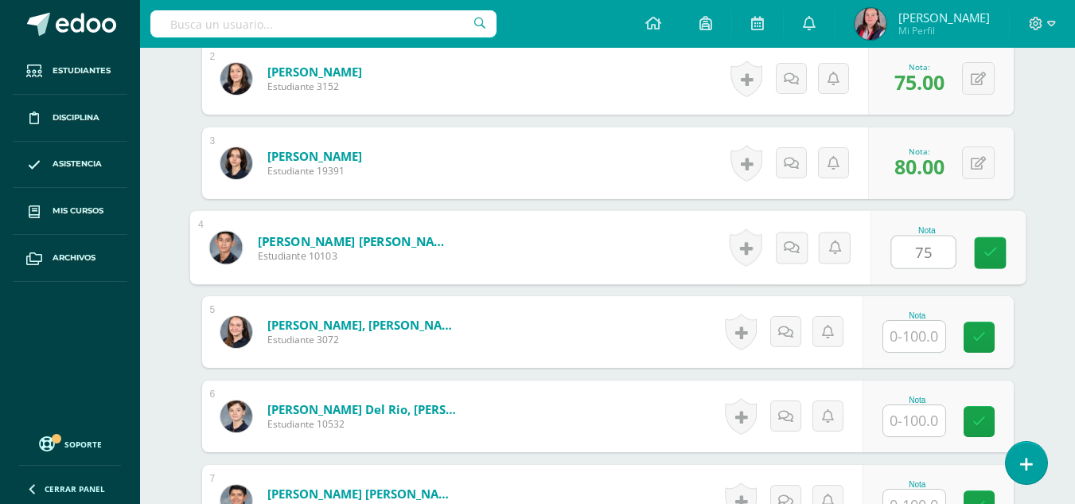
type input "75"
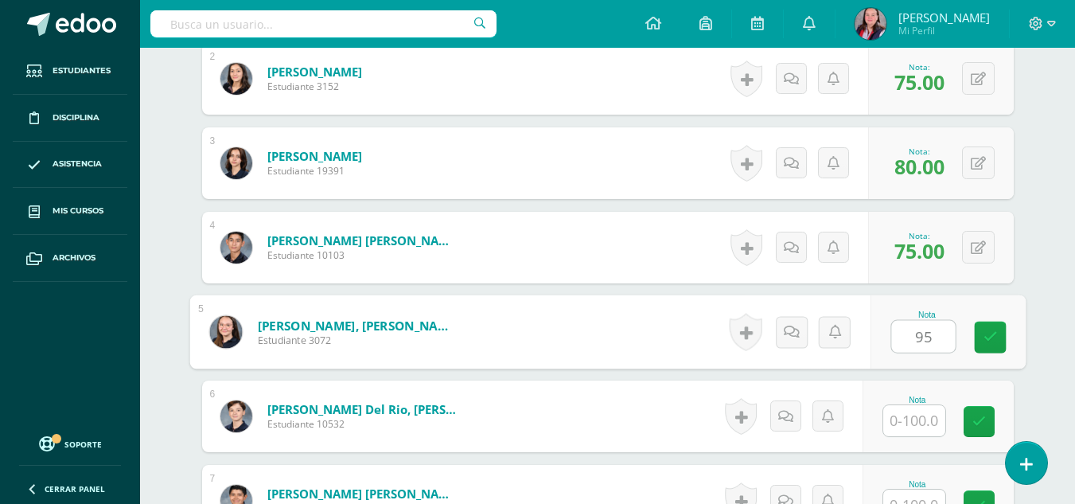
type input "95"
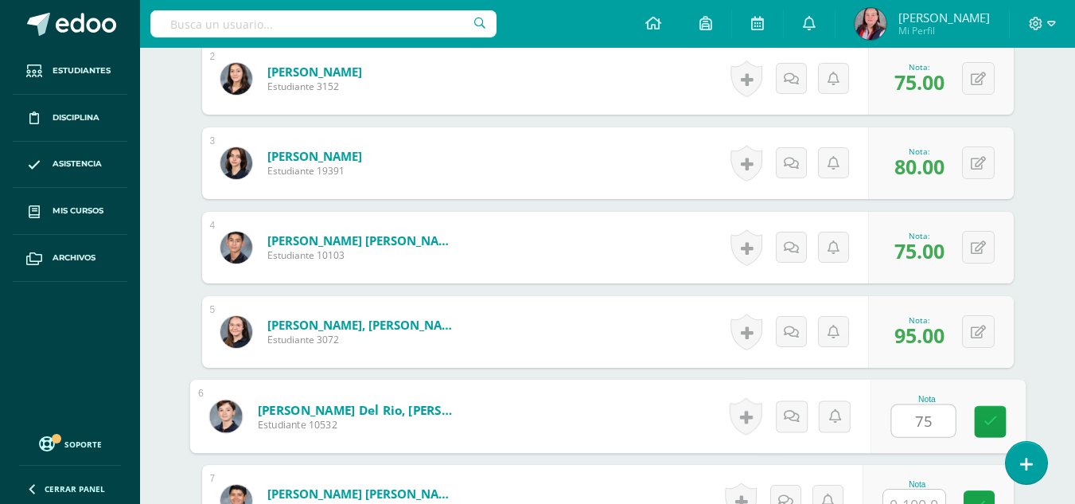
type input "75"
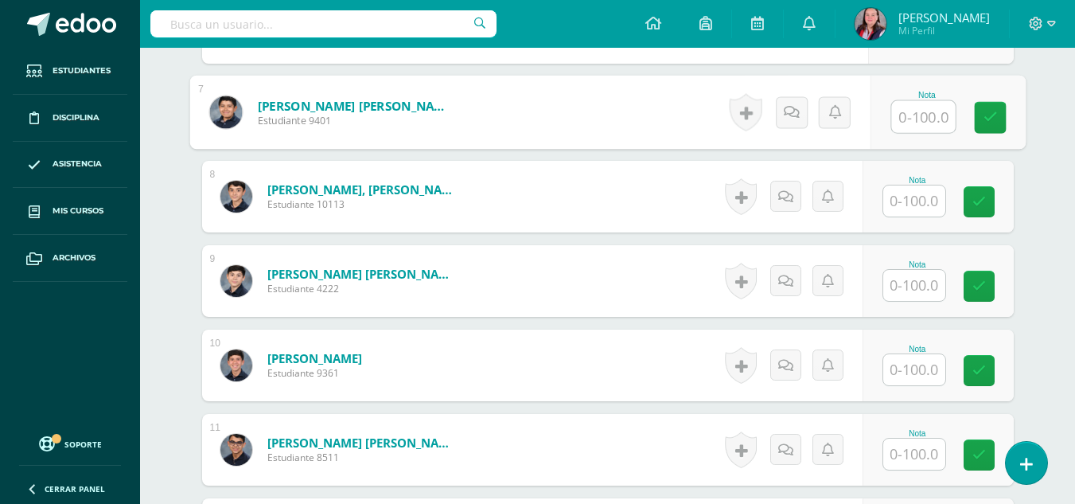
scroll to position [983, 0]
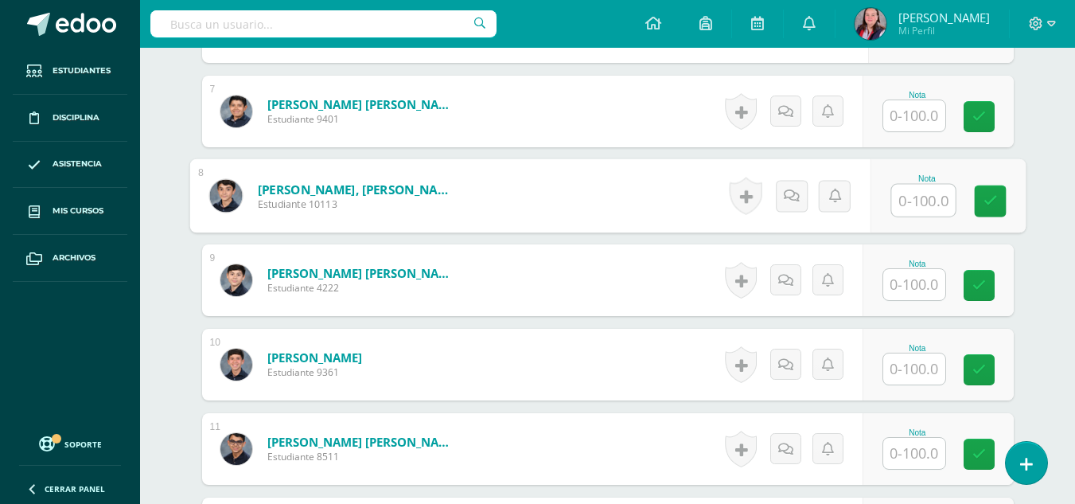
click at [918, 195] on input "text" at bounding box center [923, 201] width 64 height 32
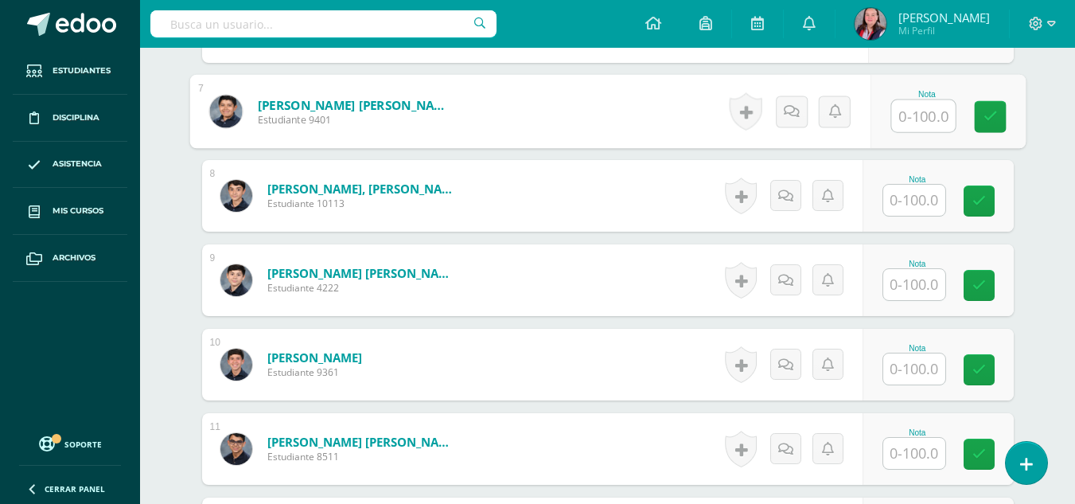
click at [918, 111] on input "text" at bounding box center [923, 116] width 64 height 32
type input "55"
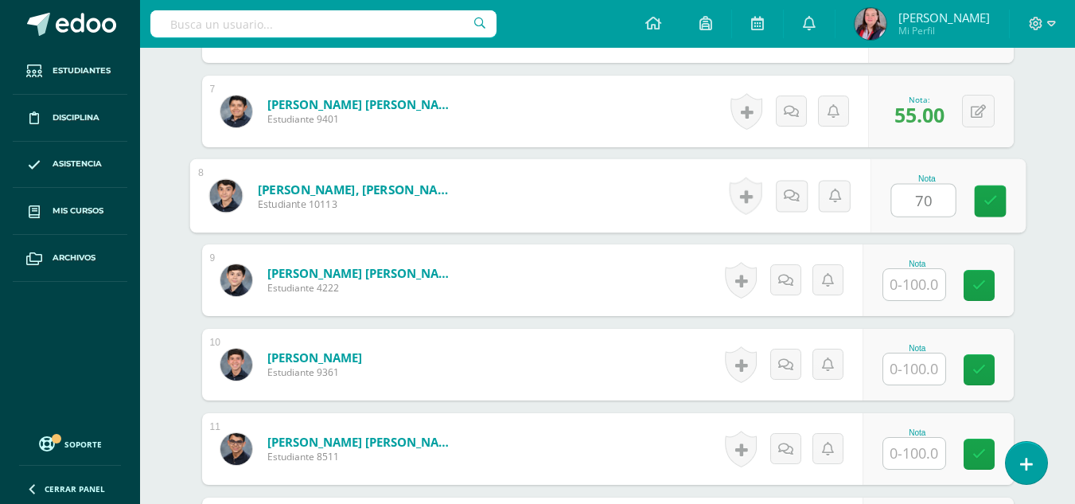
type input "70"
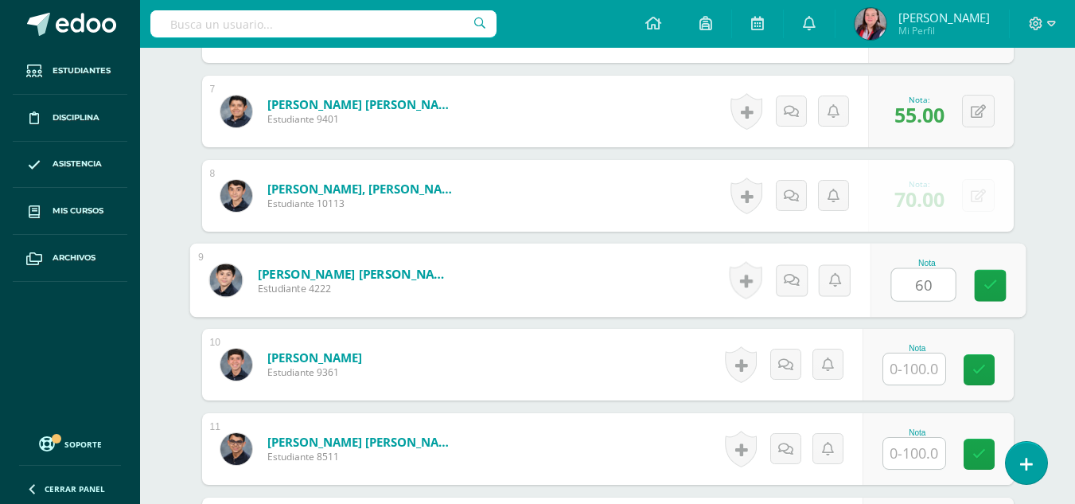
type input "60"
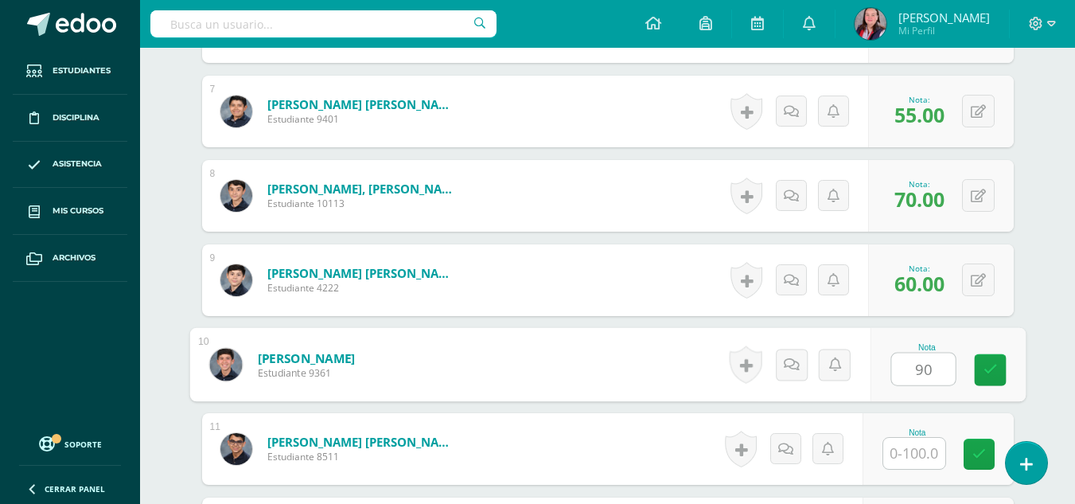
type input "90"
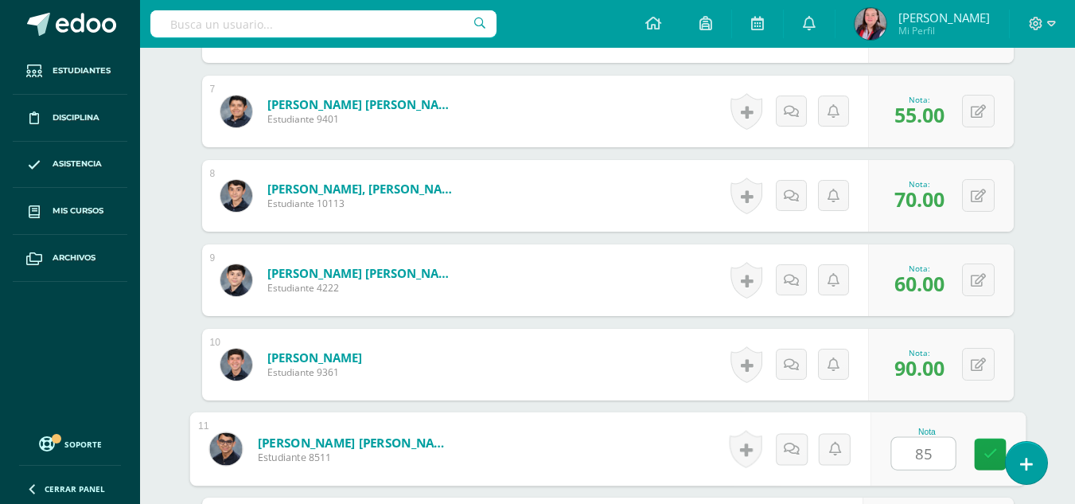
type input "85"
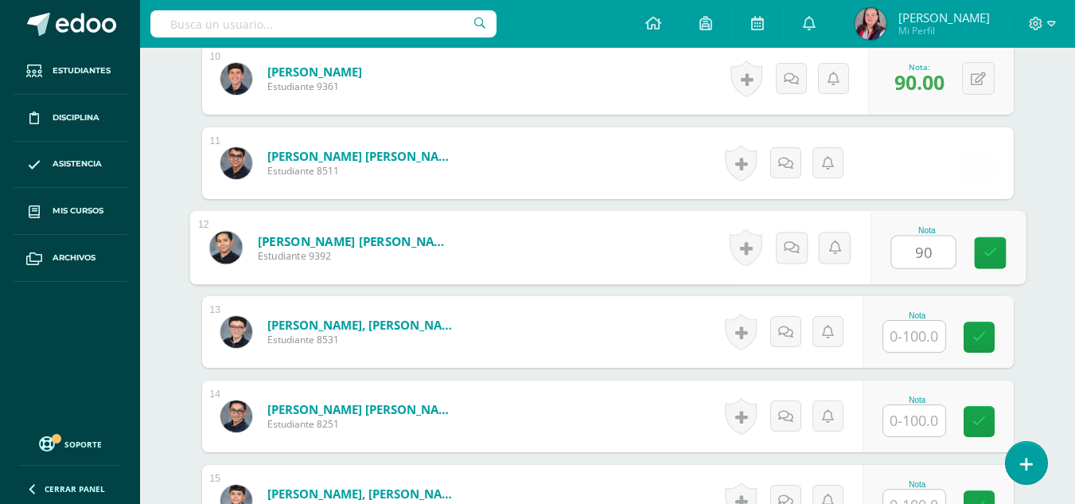
type input "90"
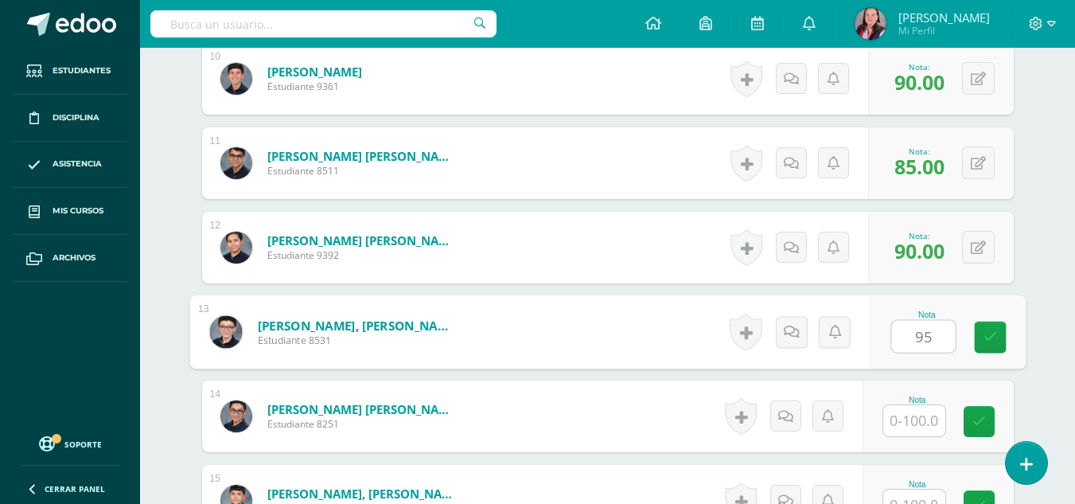
type input "95"
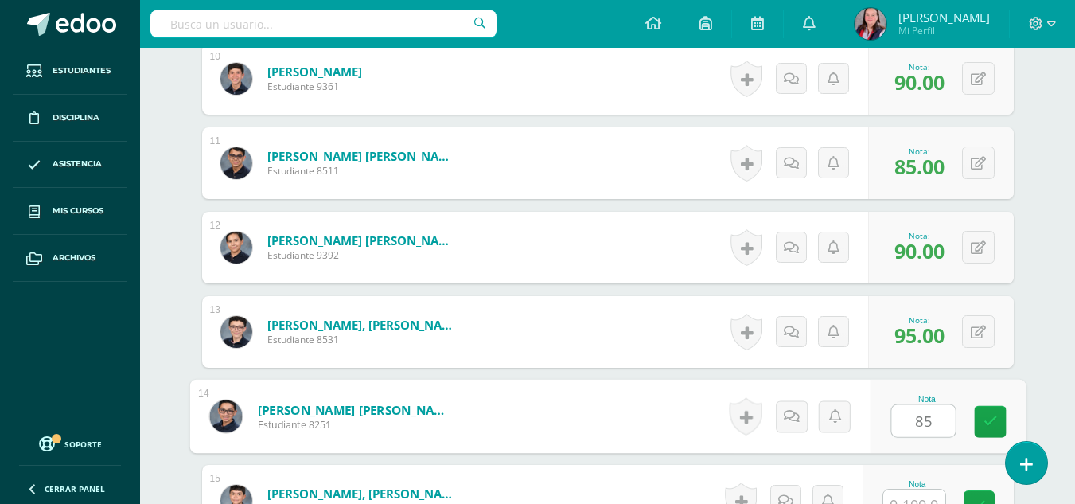
type input "85"
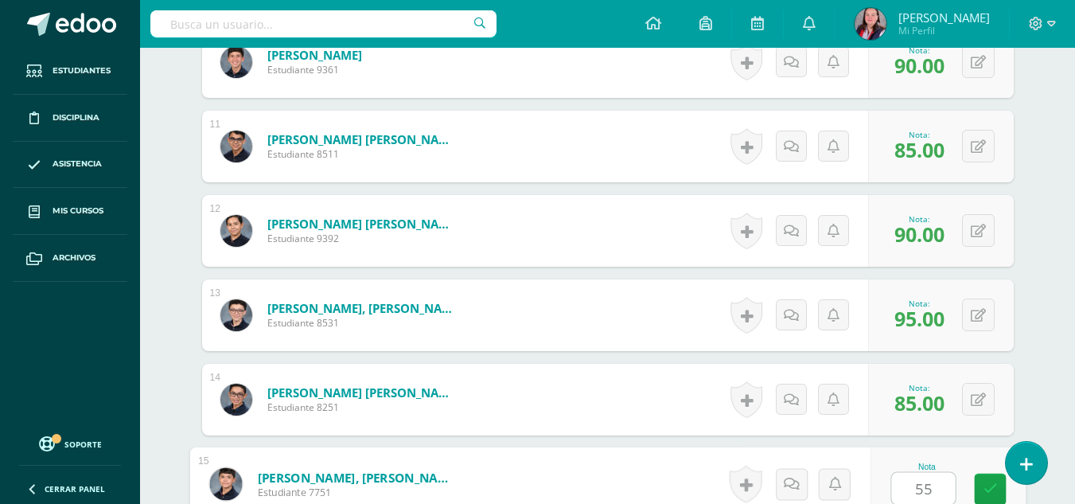
type input "55"
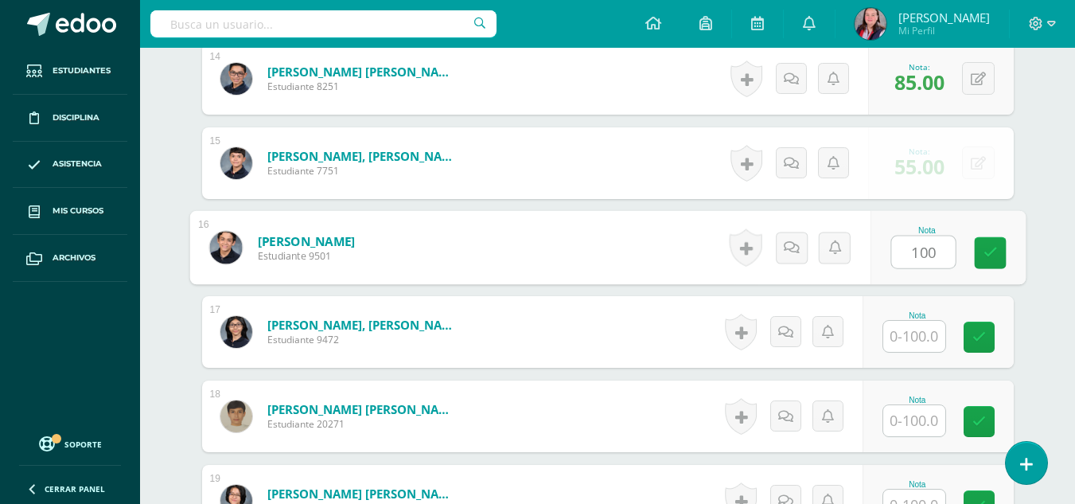
type input "100"
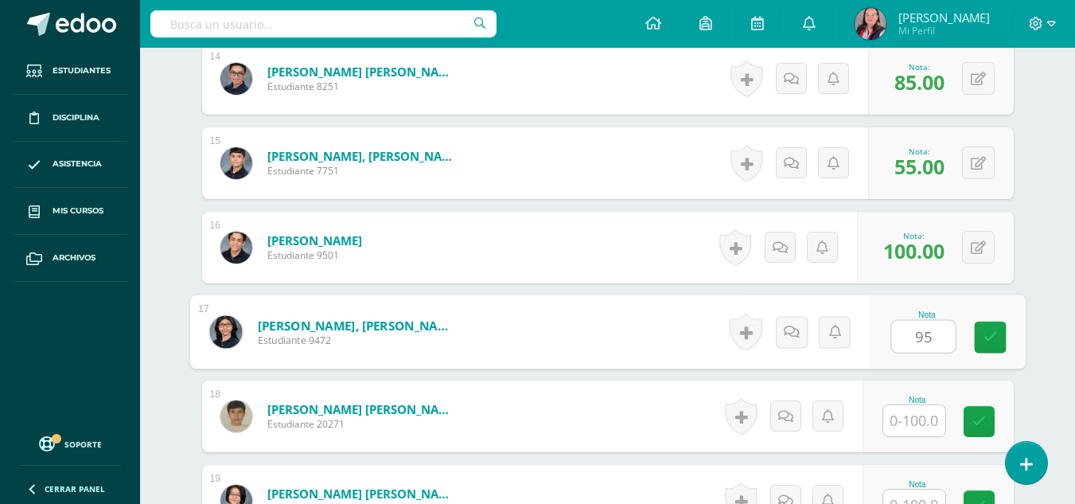
type input "95"
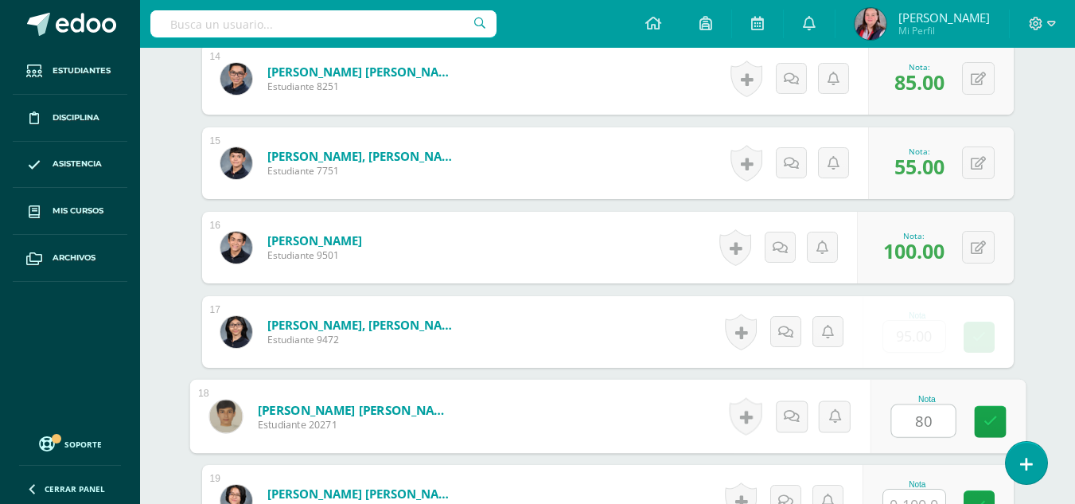
type input "80"
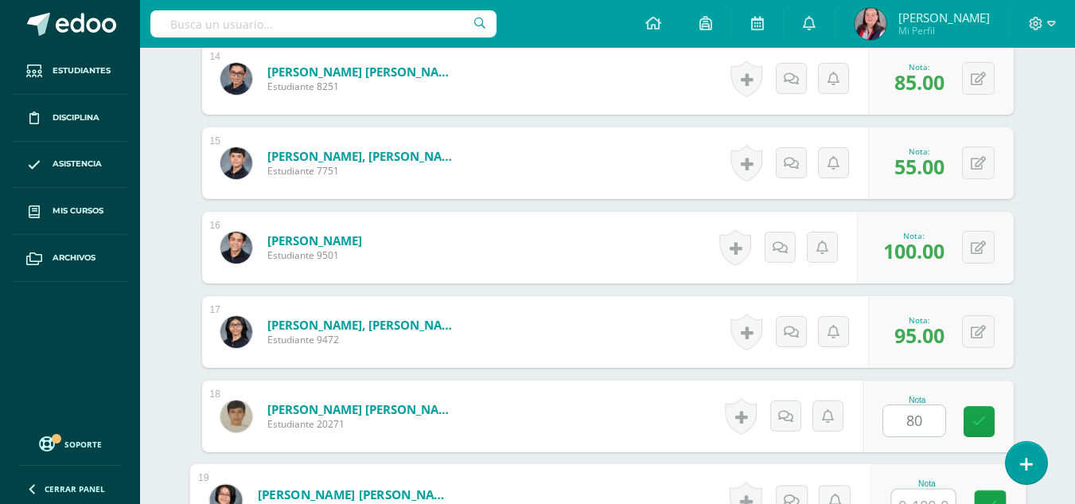
scroll to position [1623, 0]
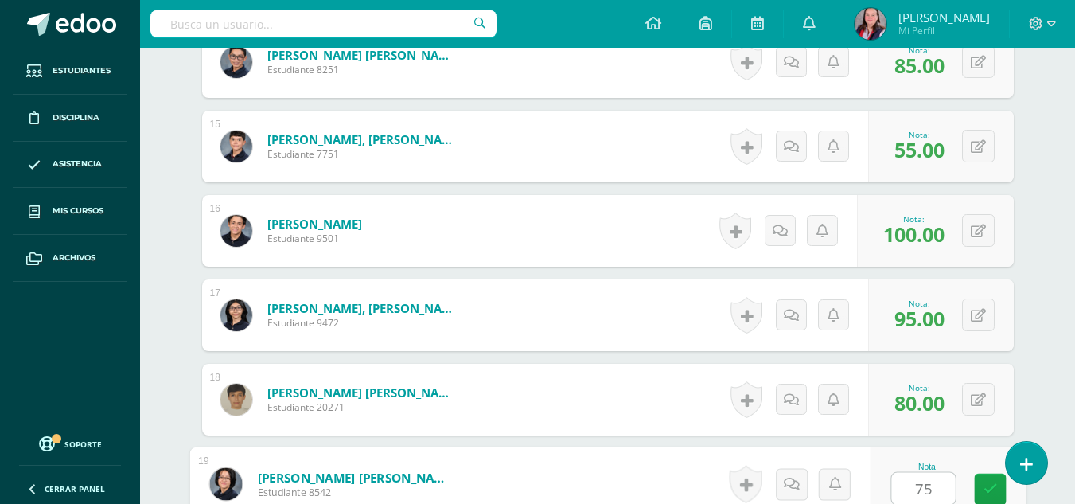
type input "75"
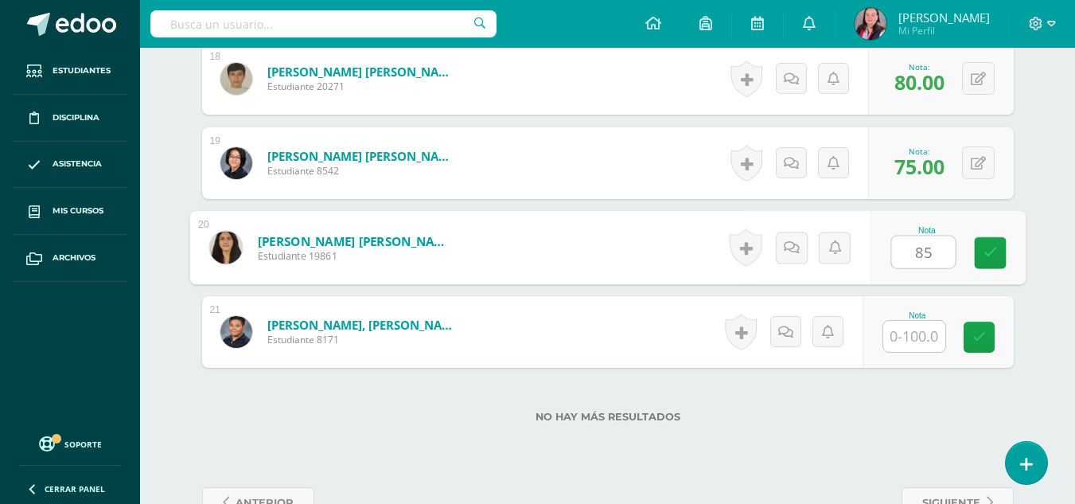
type input "85"
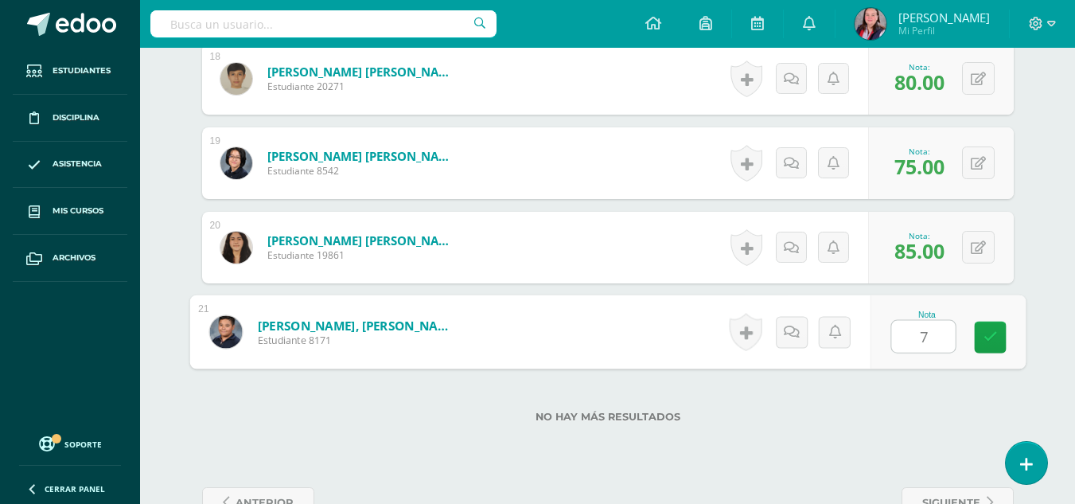
type input "78"
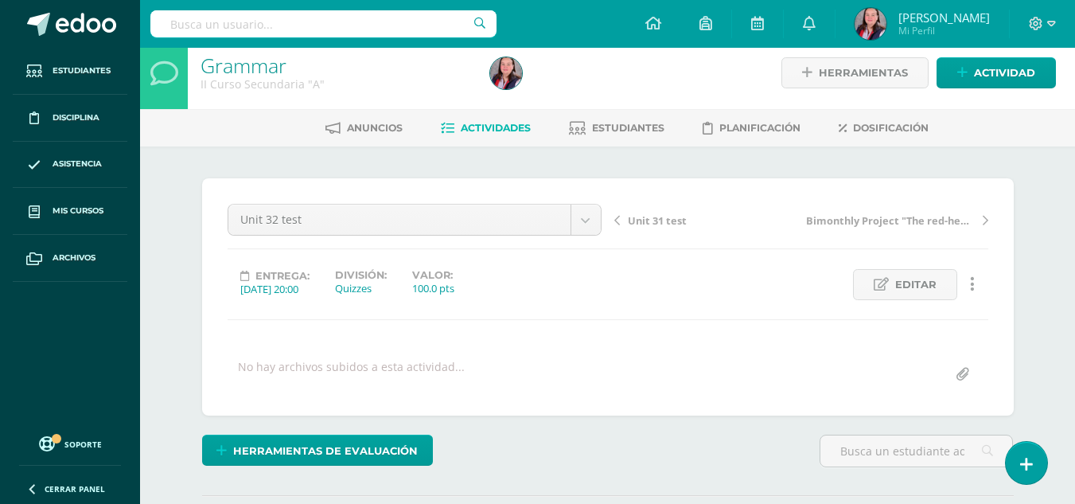
scroll to position [3, 0]
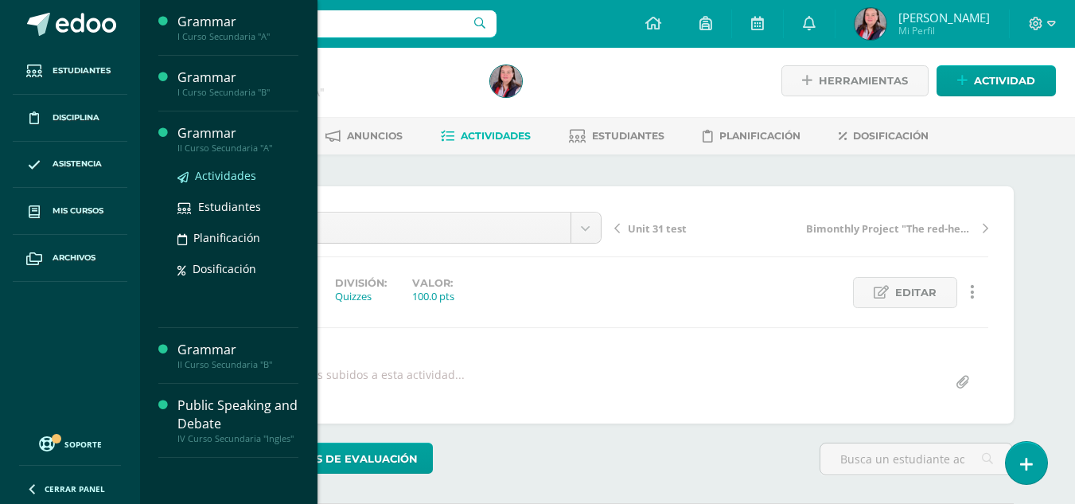
click at [212, 173] on span "Actividades" at bounding box center [225, 175] width 61 height 15
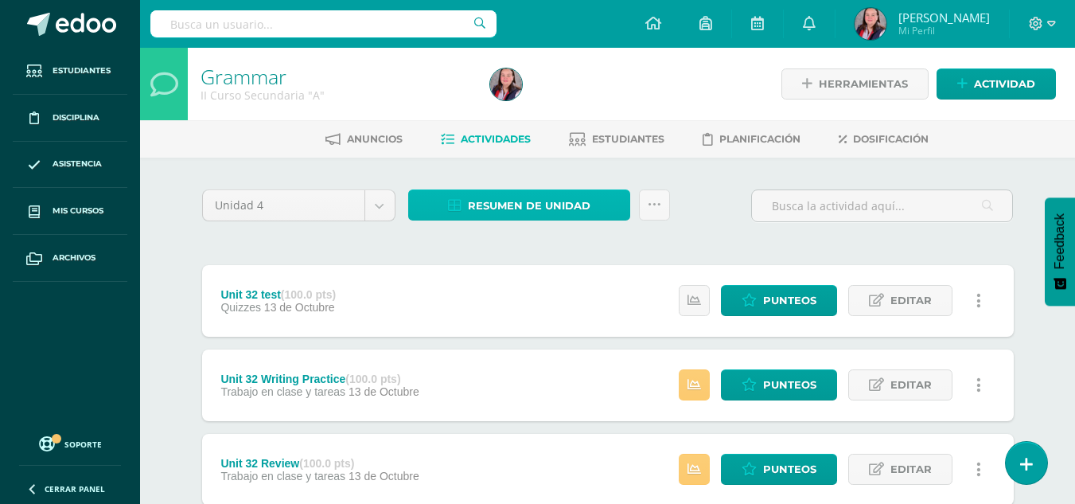
click at [511, 205] on span "Resumen de unidad" at bounding box center [529, 205] width 123 height 29
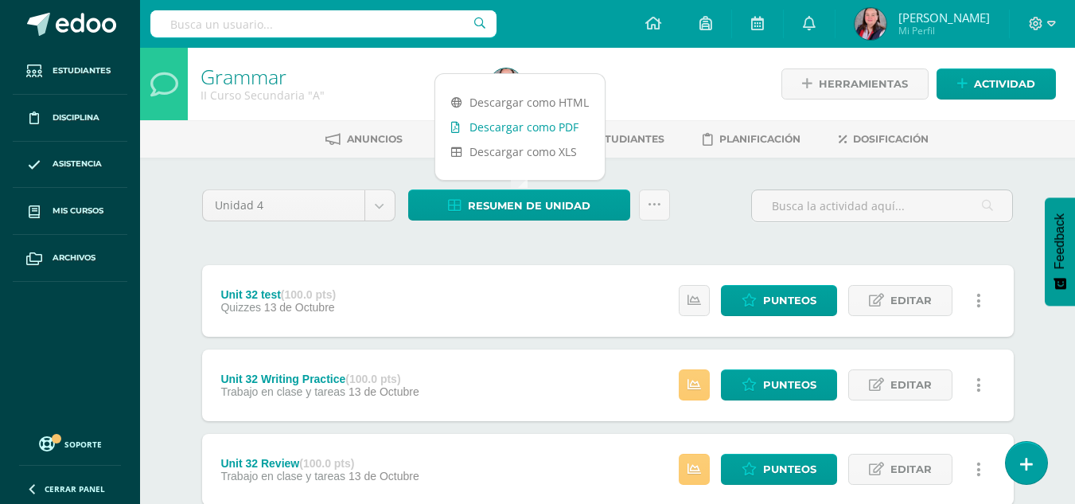
click at [527, 128] on link "Descargar como PDF" at bounding box center [519, 127] width 169 height 25
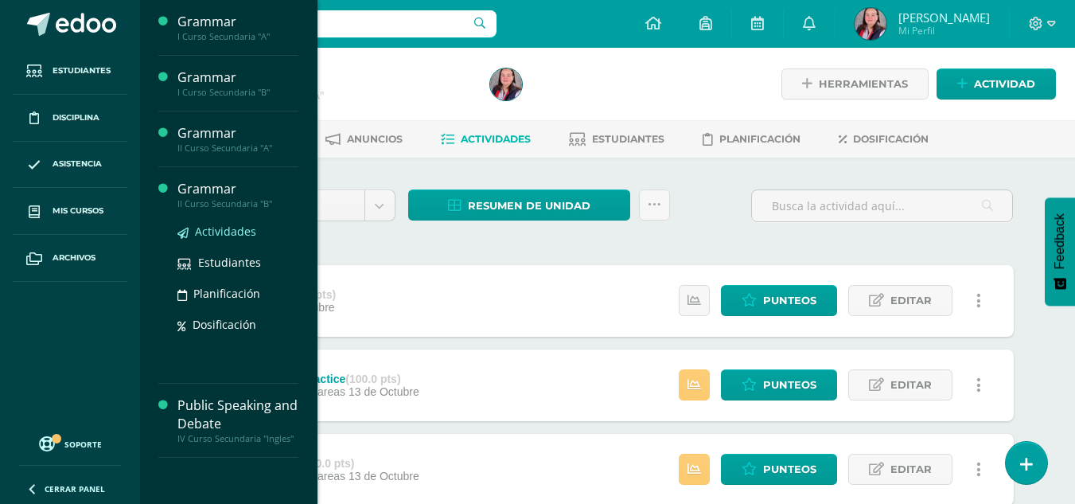
click at [230, 237] on span "Actividades" at bounding box center [225, 231] width 61 height 15
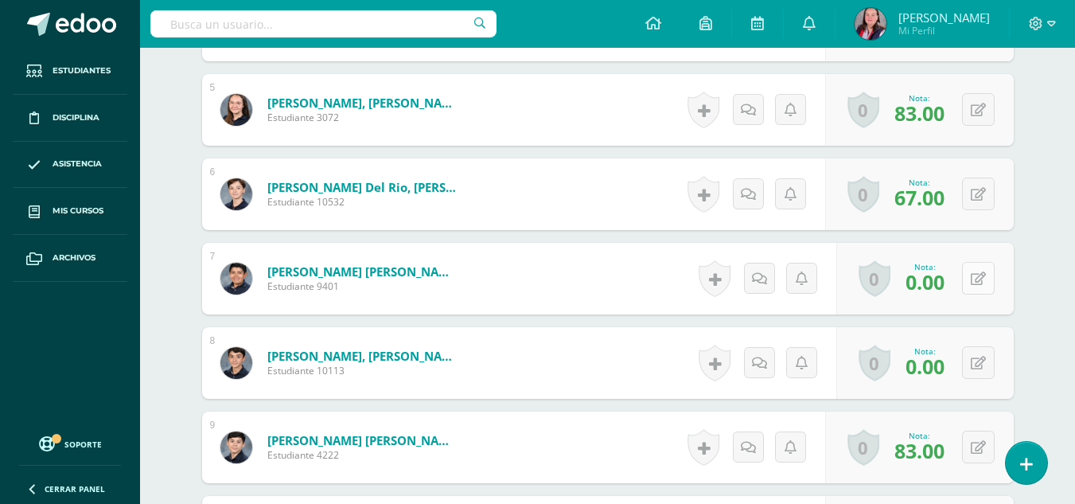
scroll to position [817, 0]
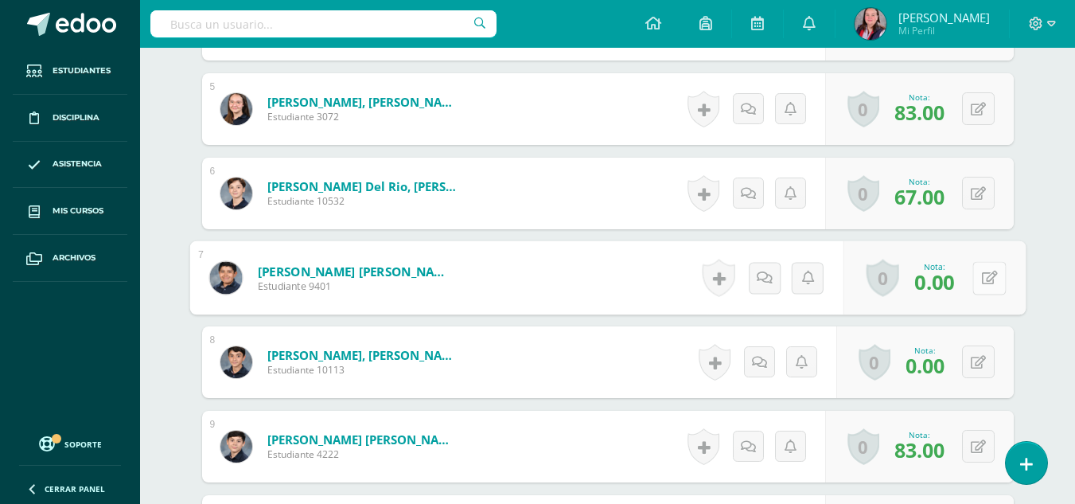
click at [979, 277] on button at bounding box center [988, 277] width 33 height 33
type input "83"
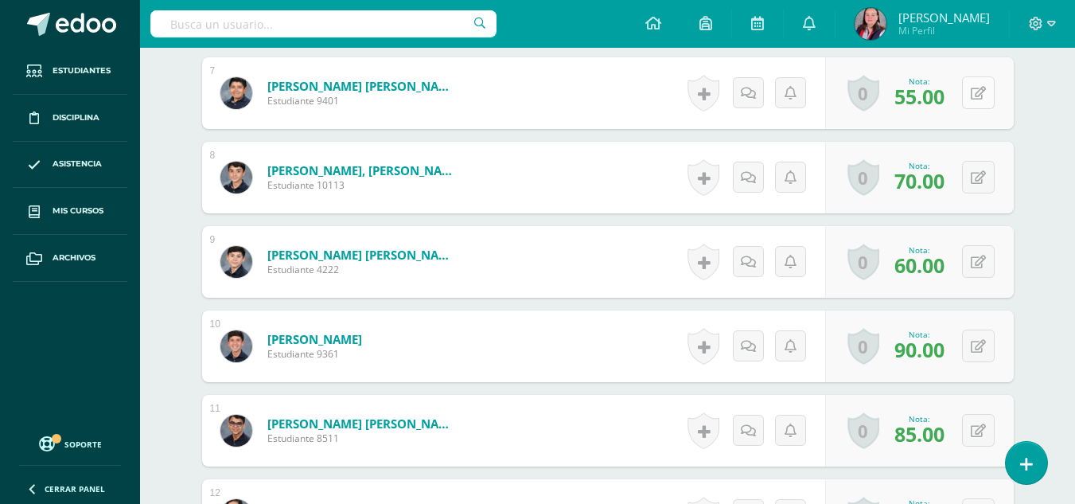
scroll to position [1002, 0]
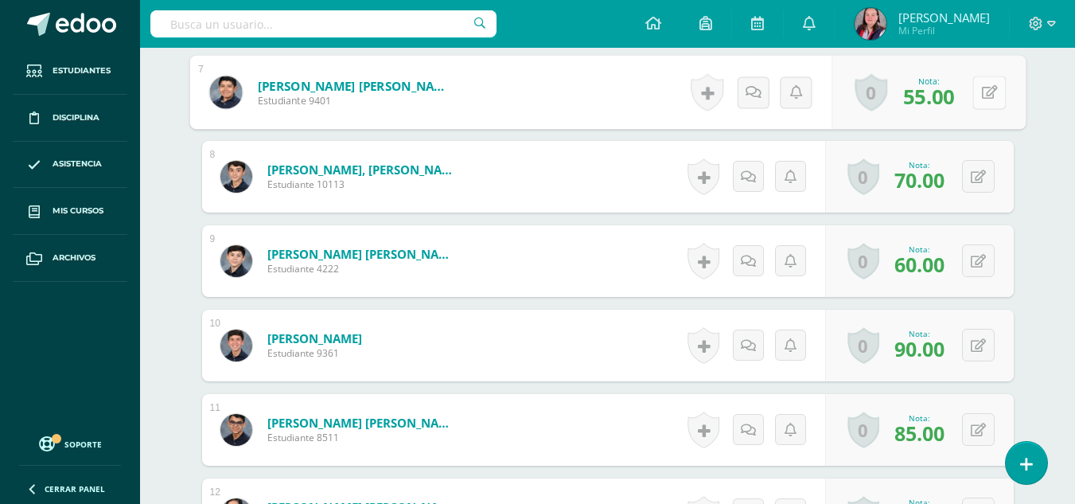
click at [987, 86] on button at bounding box center [988, 92] width 33 height 33
type input "60"
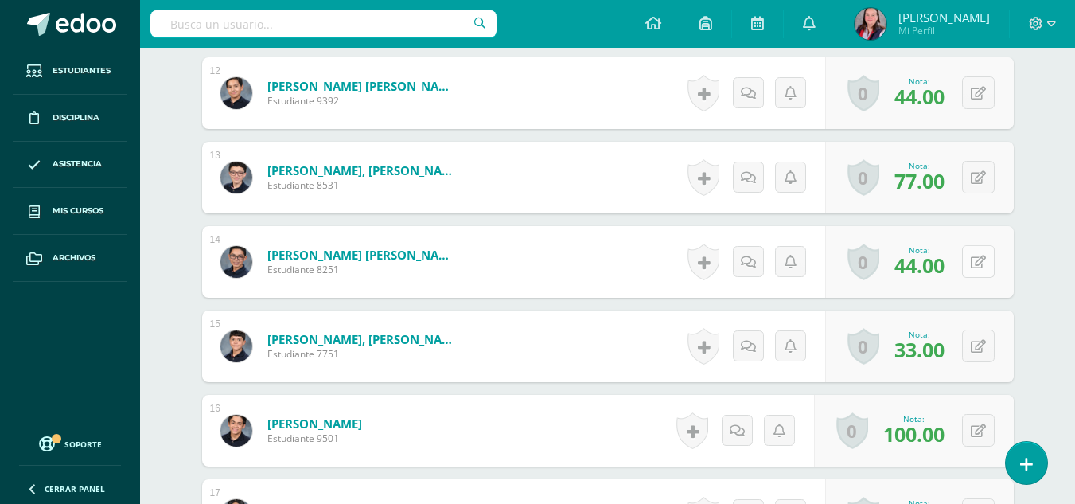
scroll to position [1424, 0]
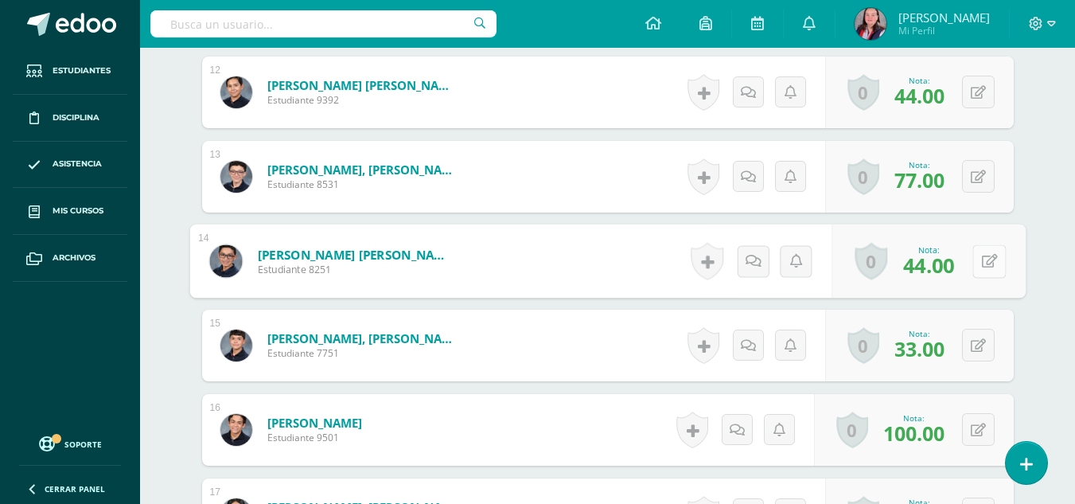
click at [981, 252] on button at bounding box center [988, 260] width 33 height 33
type input "84"
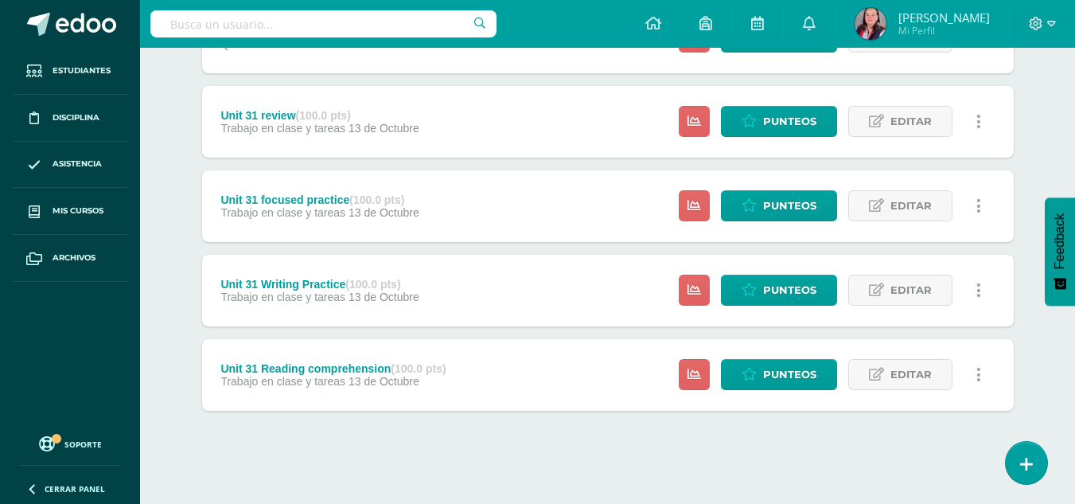
scroll to position [686, 0]
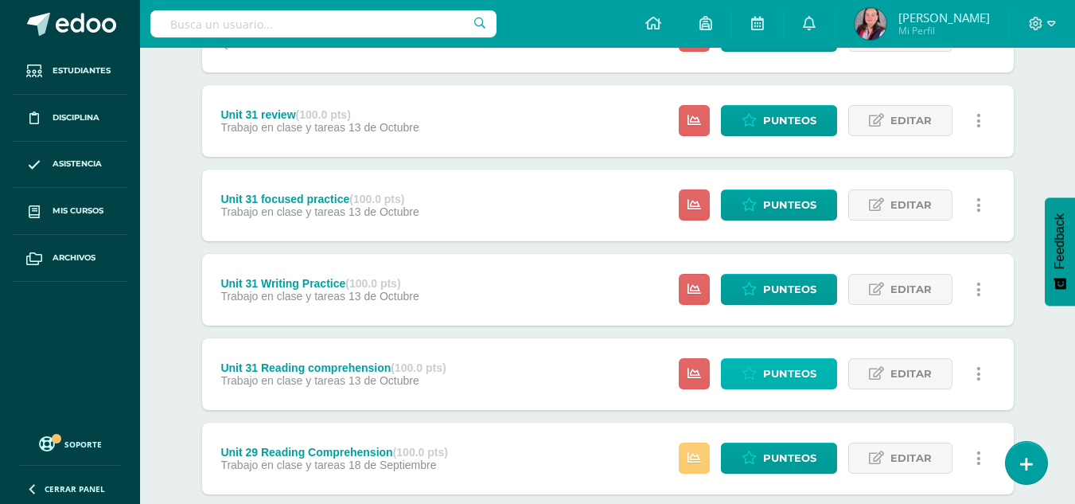
click at [828, 382] on link "Punteos" at bounding box center [779, 373] width 116 height 31
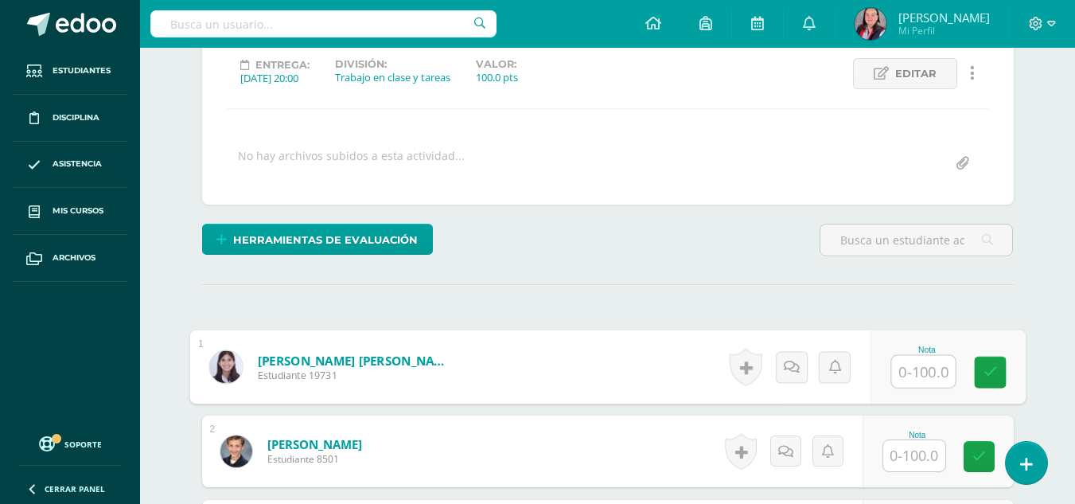
scroll to position [223, 0]
click at [911, 367] on input "text" at bounding box center [923, 371] width 64 height 32
type input "100"
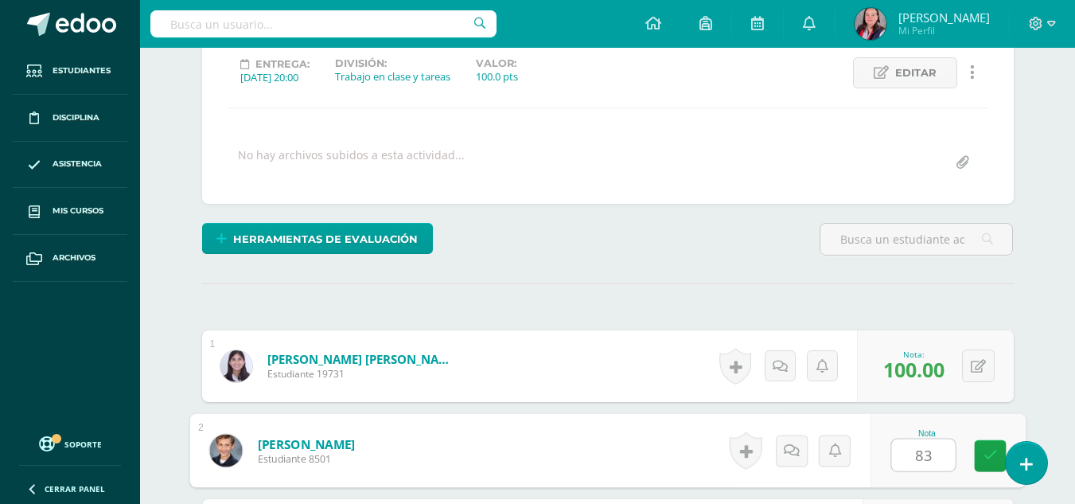
type input "83"
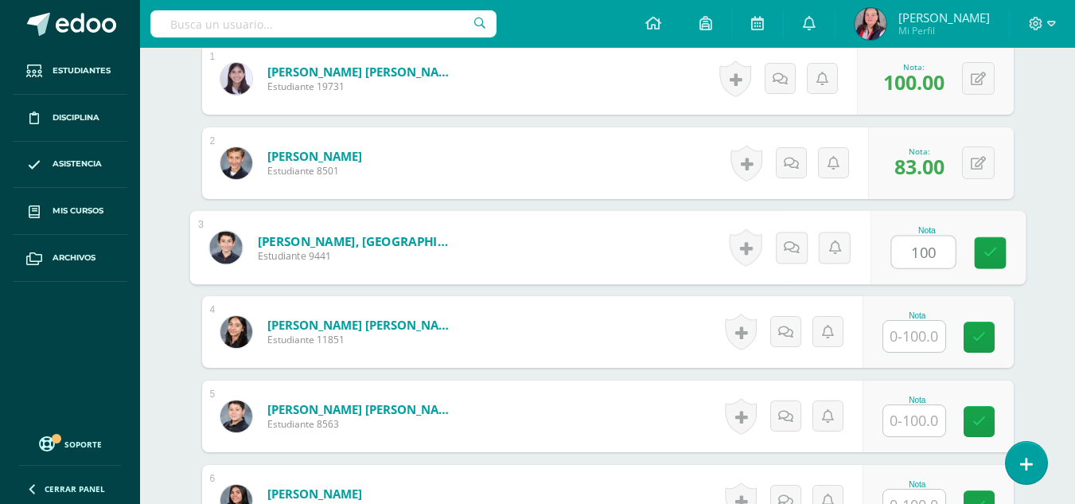
type input "100"
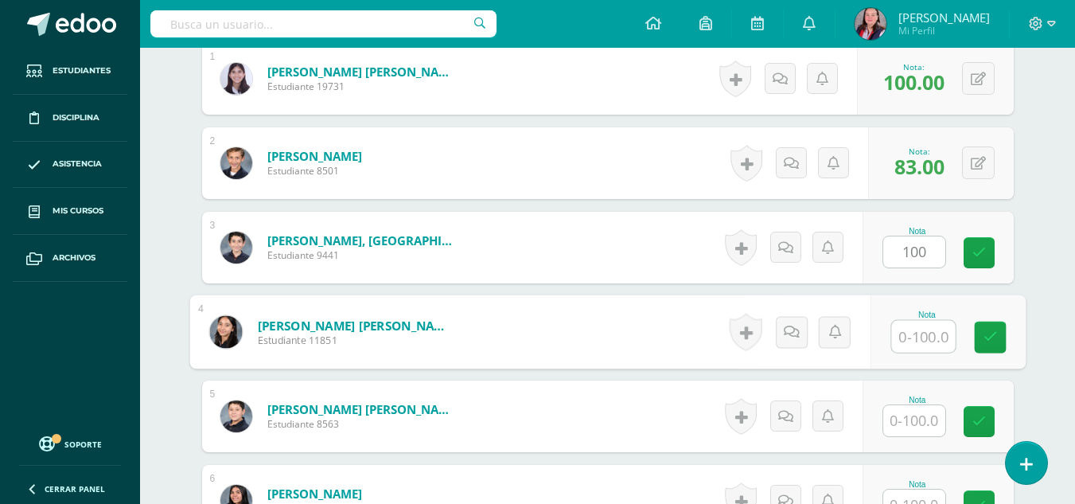
scroll to position [511, 0]
type input "100"
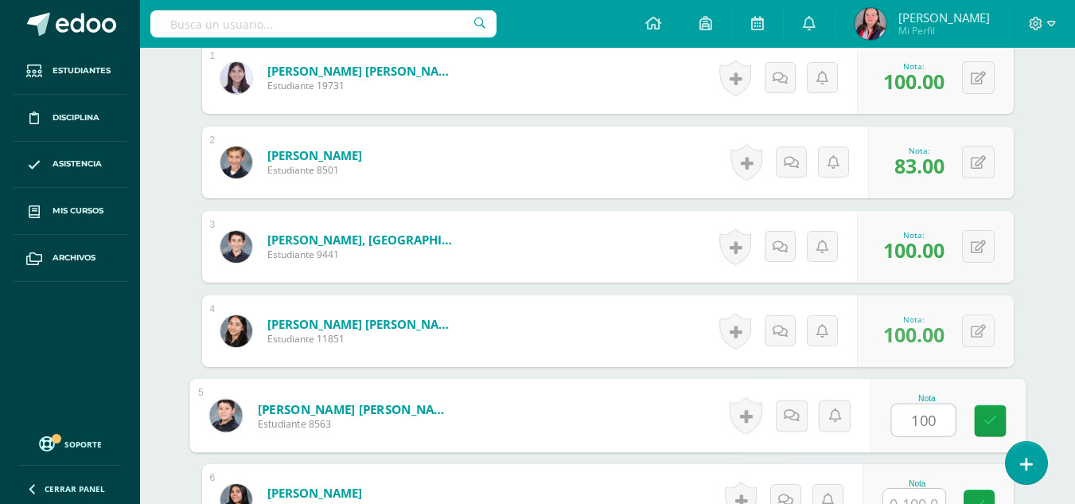
type input "100"
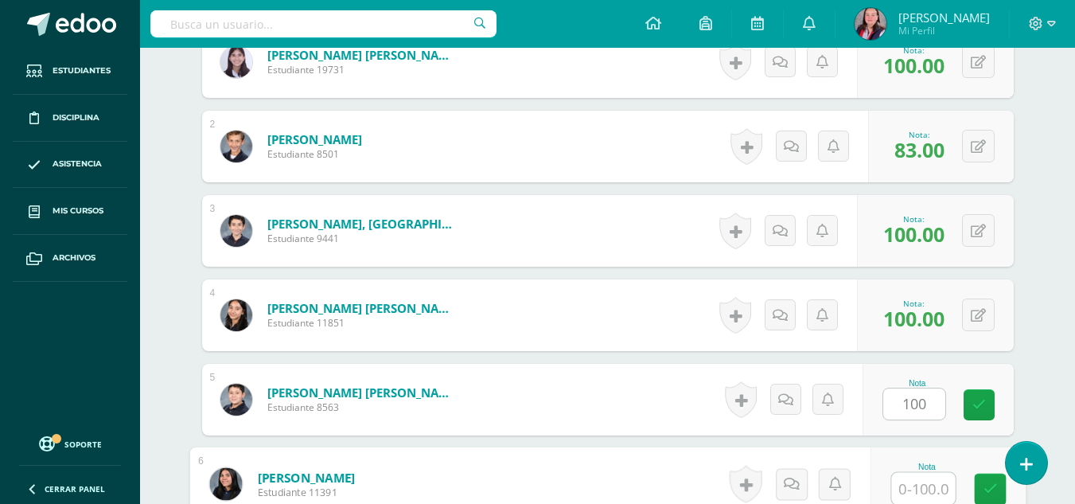
scroll to position [527, 0]
type input "100"
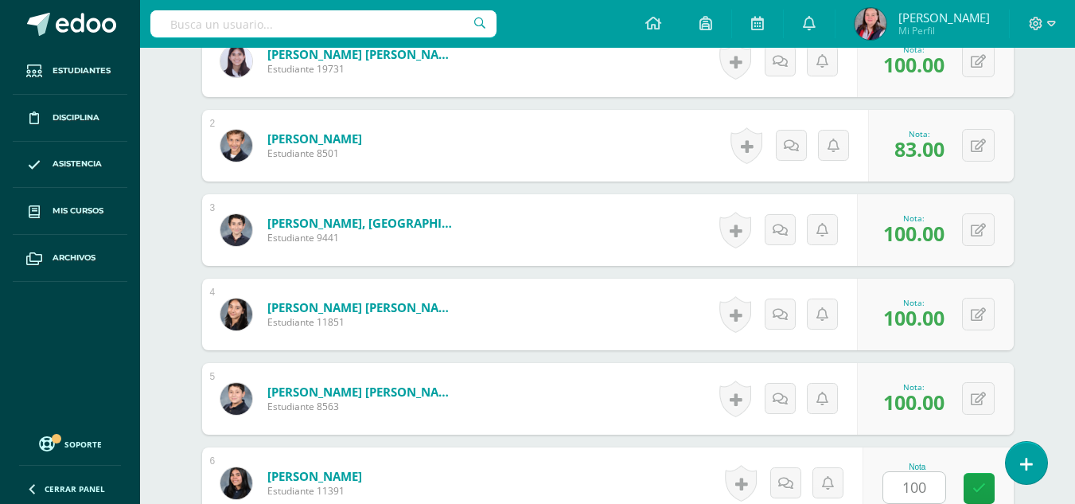
scroll to position [847, 0]
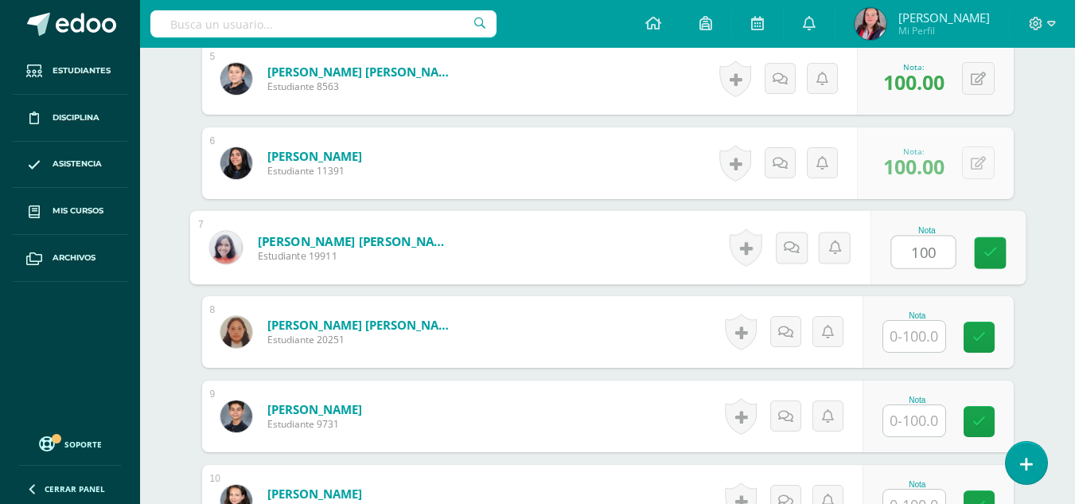
type input "100"
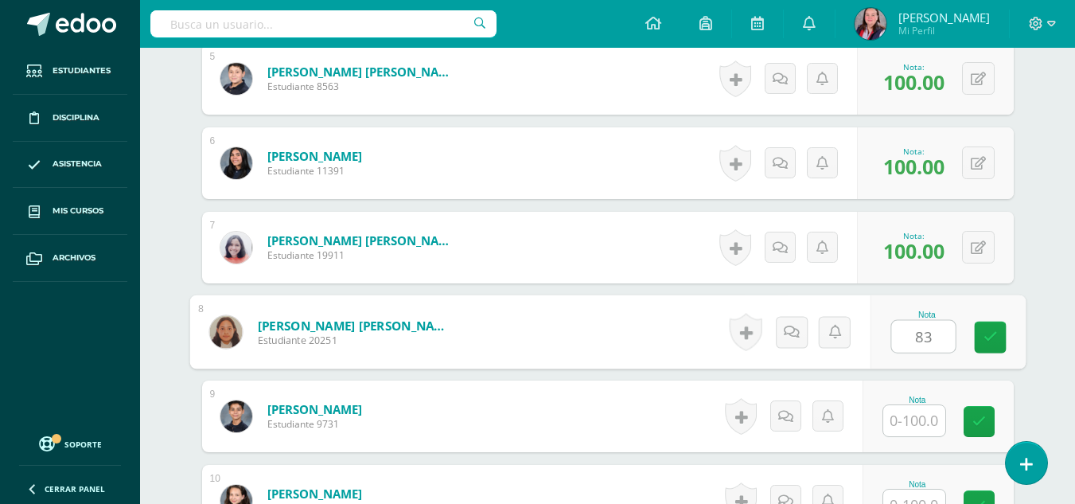
type input "83"
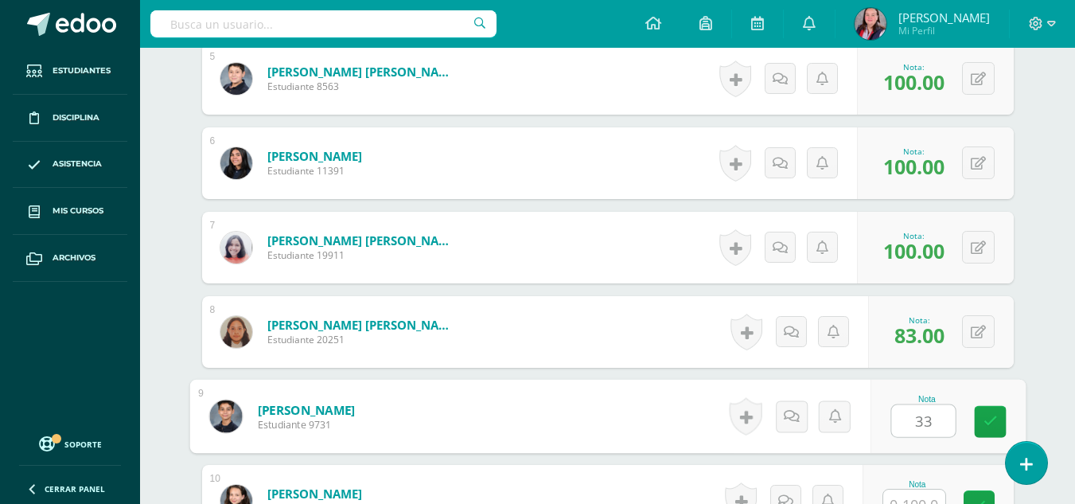
type input "33"
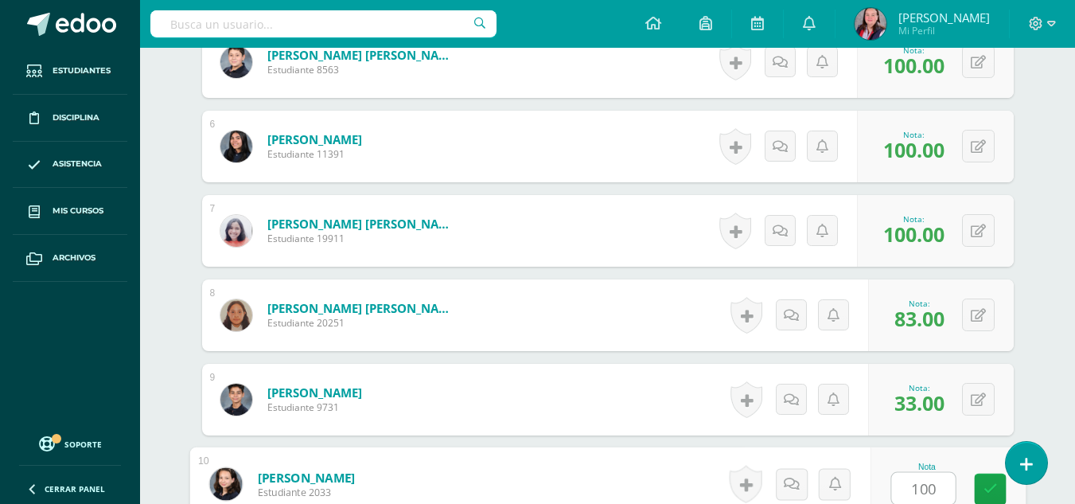
type input "100"
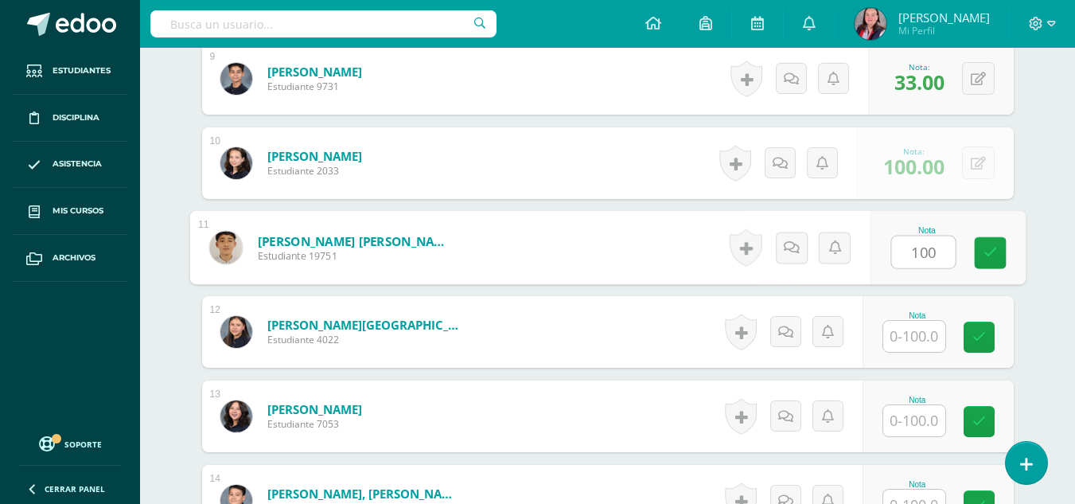
type input "100"
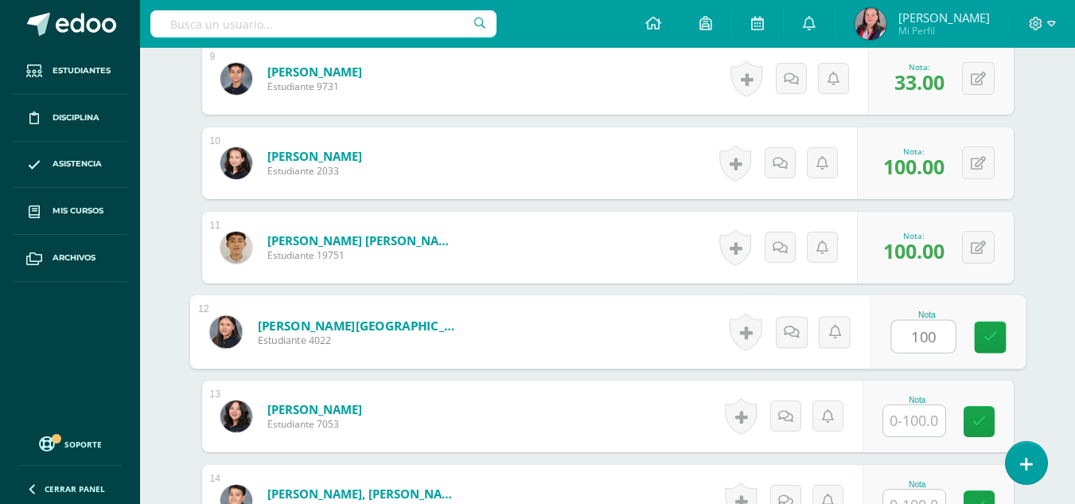
type input "100"
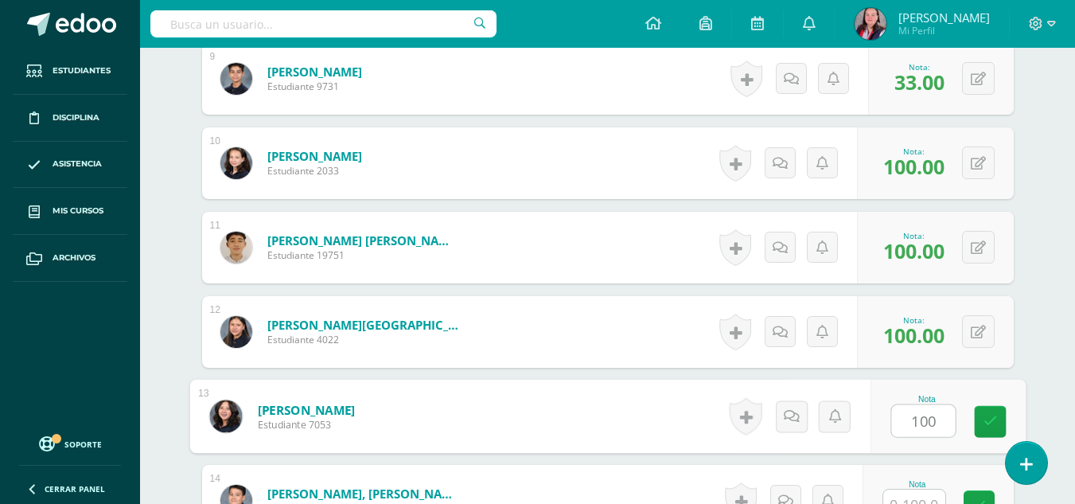
type input "100"
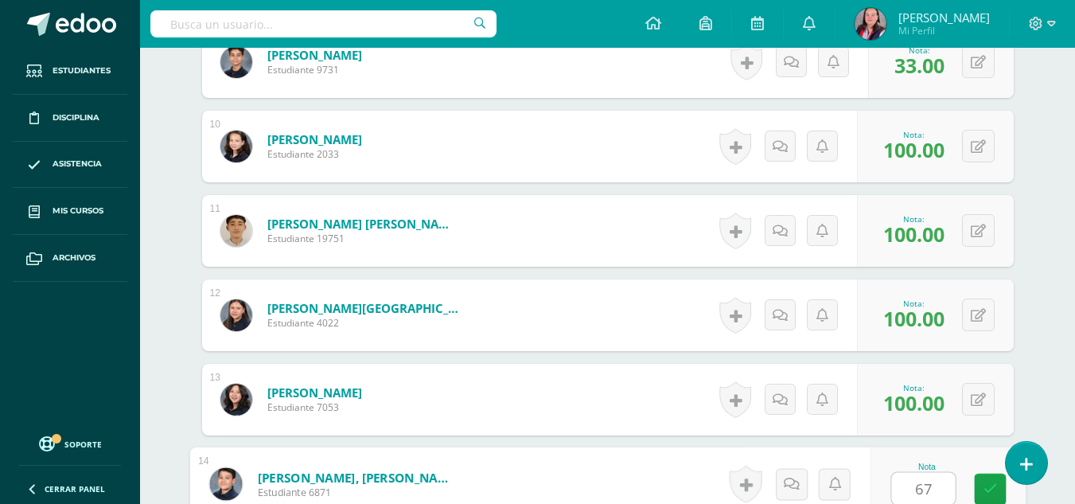
type input "67"
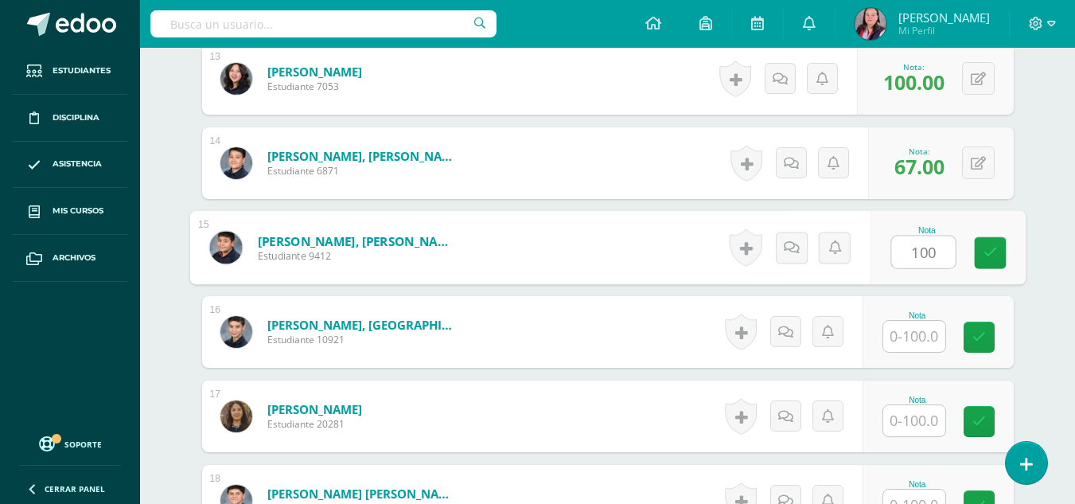
type input "100"
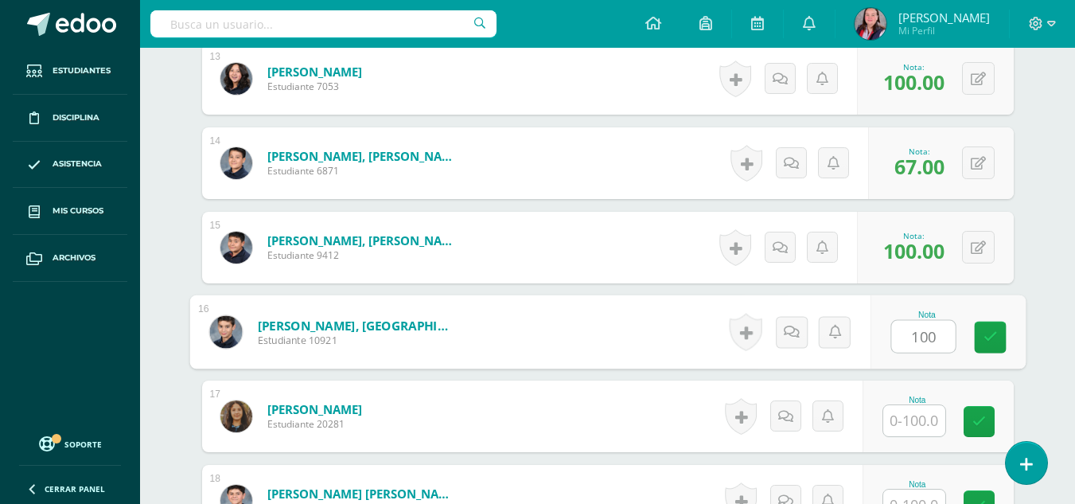
type input "100"
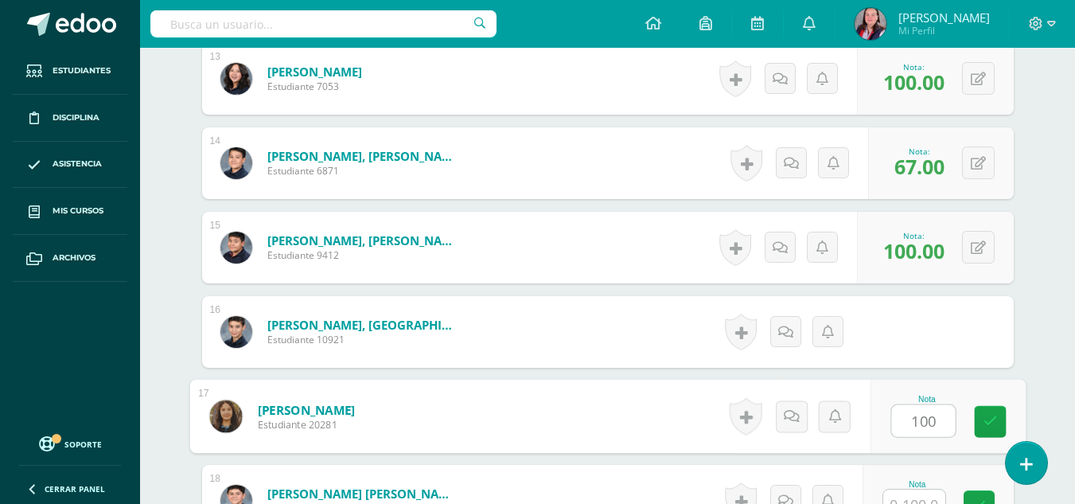
type input "100"
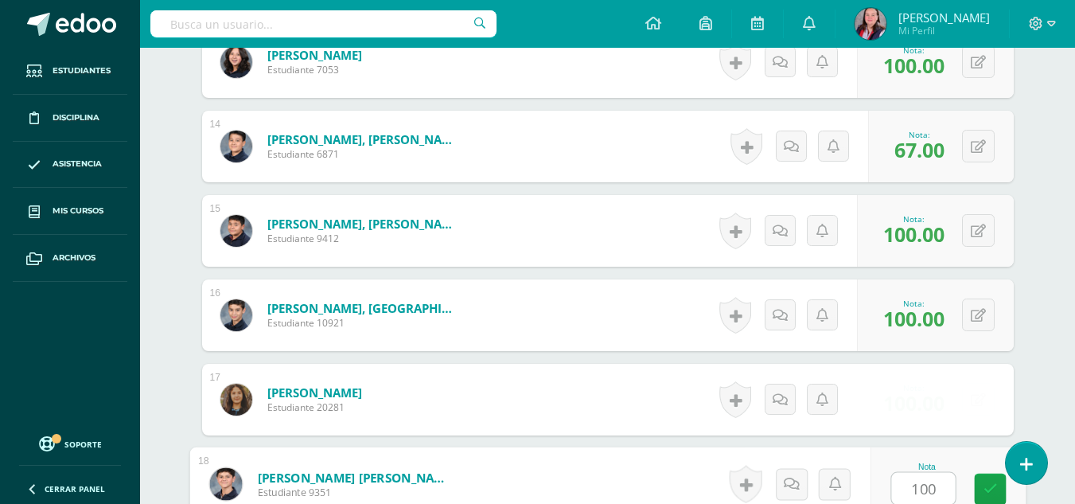
type input "100"
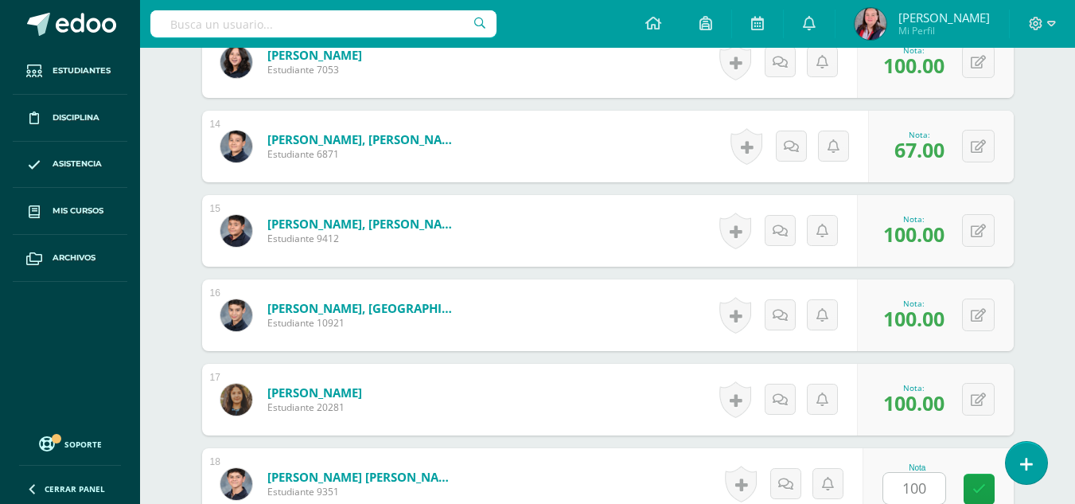
scroll to position [1859, 0]
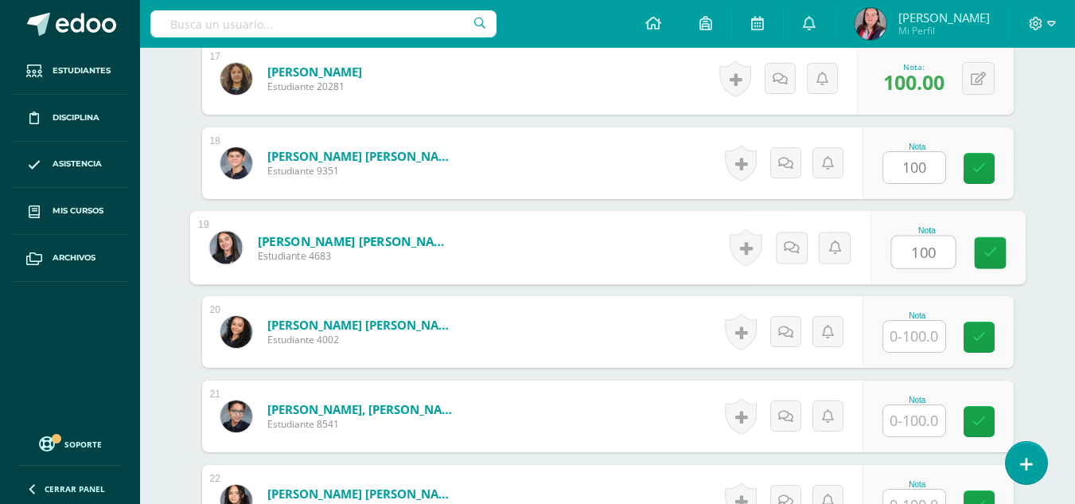
type input "100"
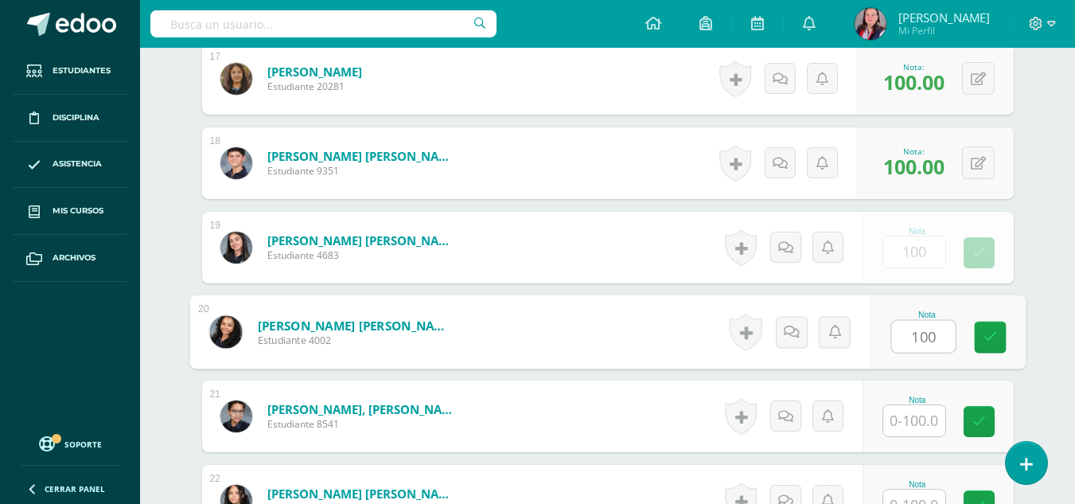
type input "100"
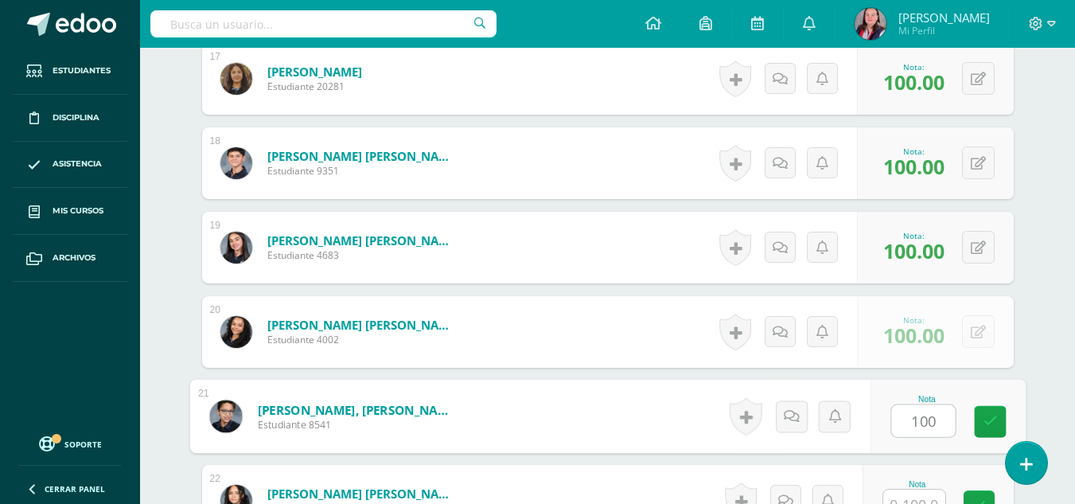
type input "100"
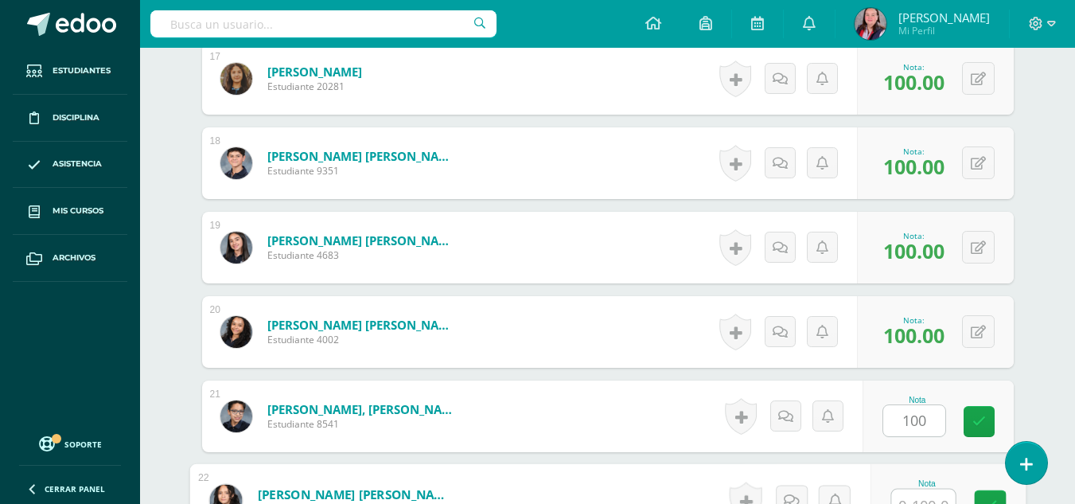
scroll to position [1876, 0]
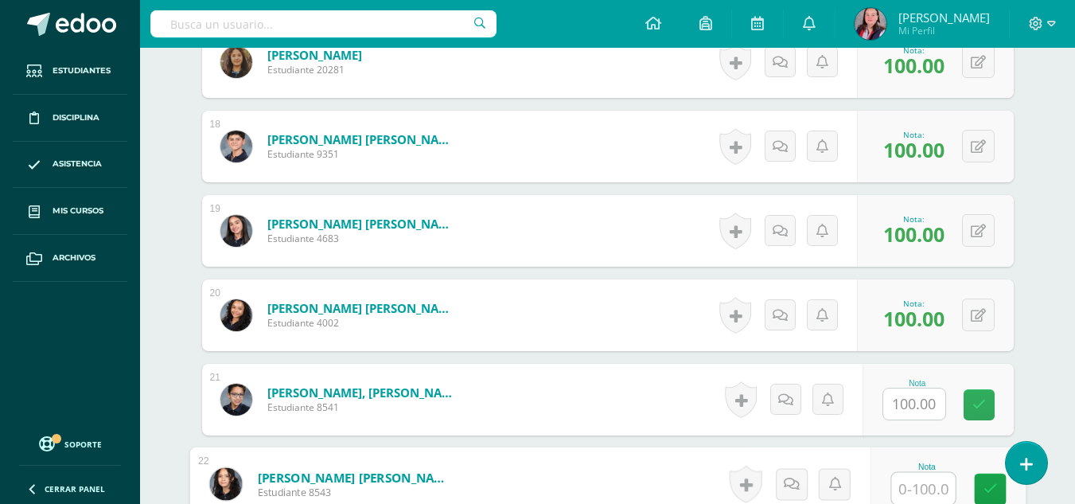
type input "0"
type input "100"
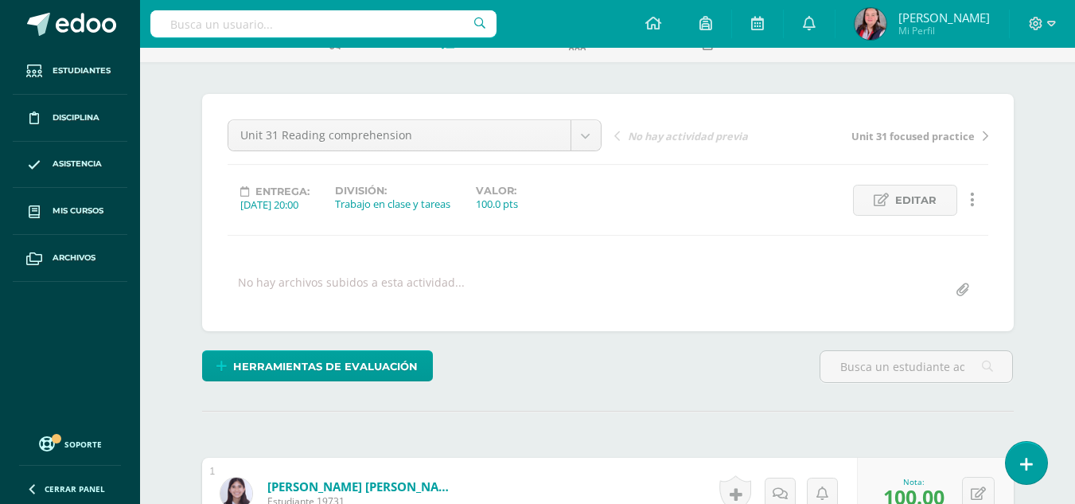
scroll to position [0, 0]
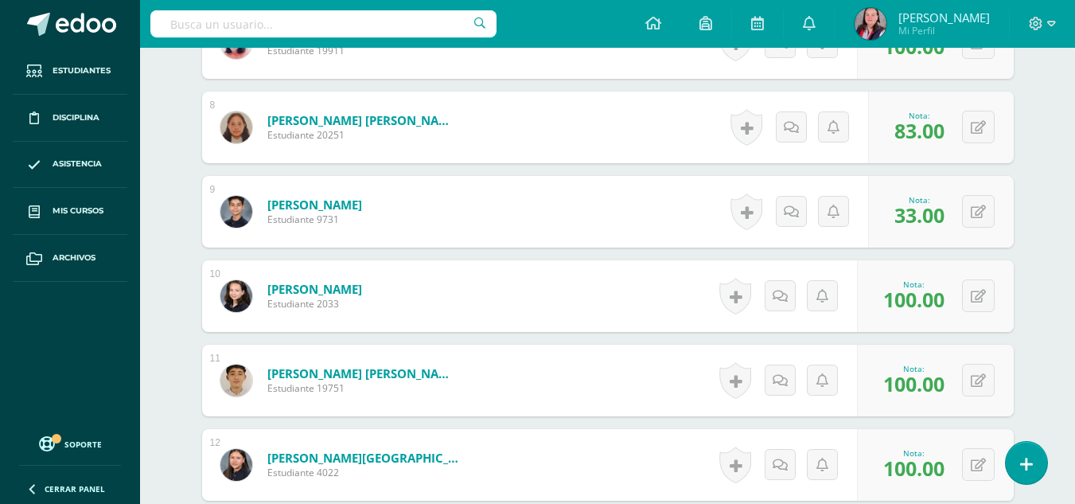
scroll to position [1052, 0]
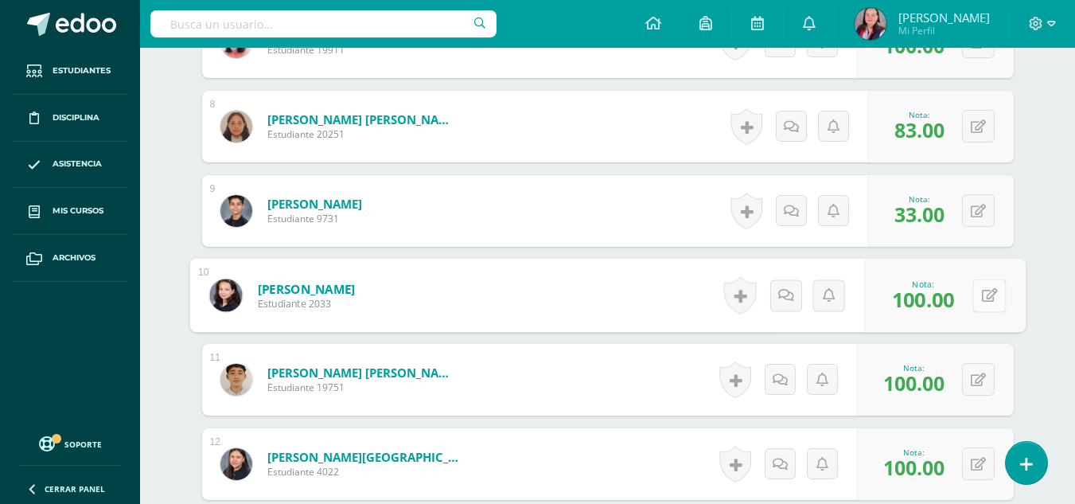
click at [976, 302] on button at bounding box center [988, 294] width 33 height 33
click at [959, 299] on link at bounding box center [947, 301] width 32 height 32
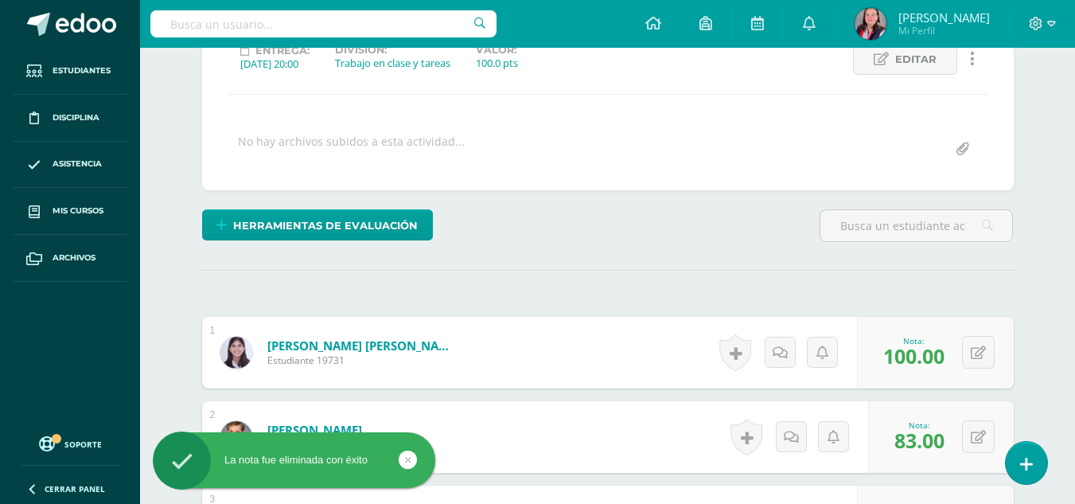
scroll to position [0, 0]
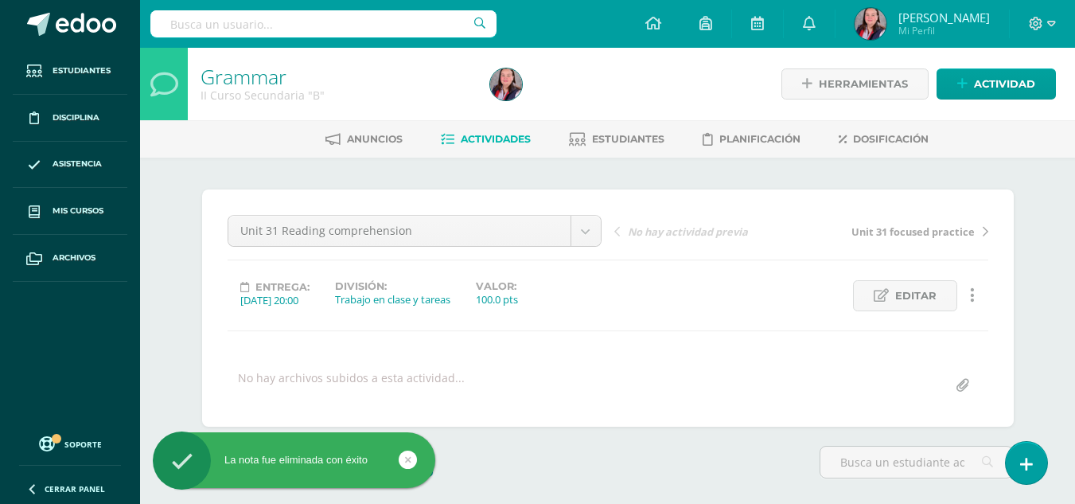
click at [587, 204] on div "Unit 31 Reading comprehension Unit 31 Reading comprehension Unit 31 focused pra…" at bounding box center [607, 307] width 811 height 237
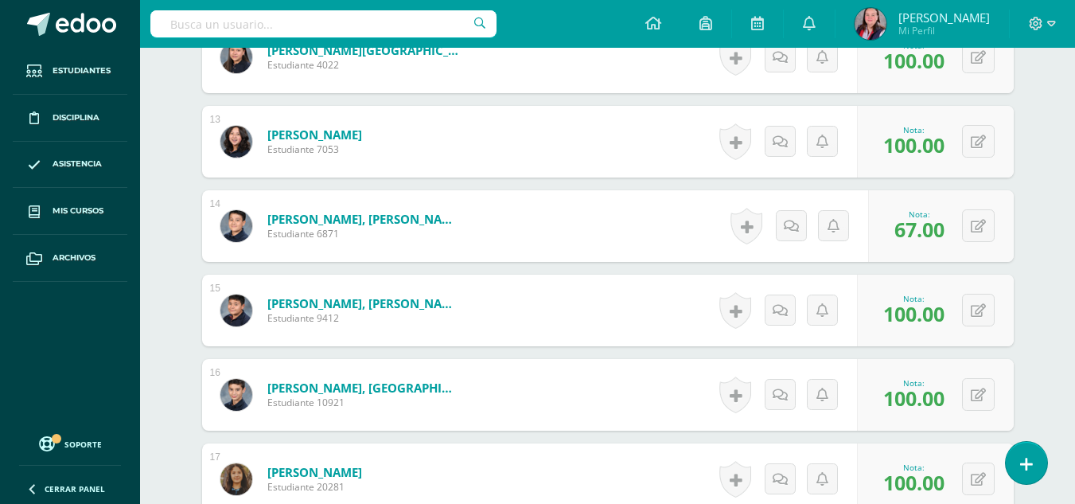
scroll to position [1457, 0]
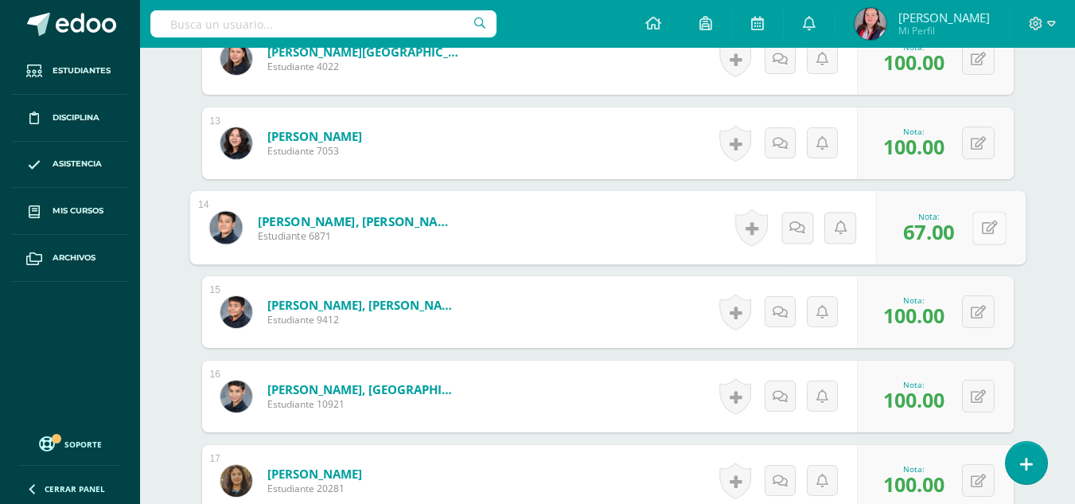
click at [978, 224] on button at bounding box center [988, 227] width 33 height 33
type input "100"
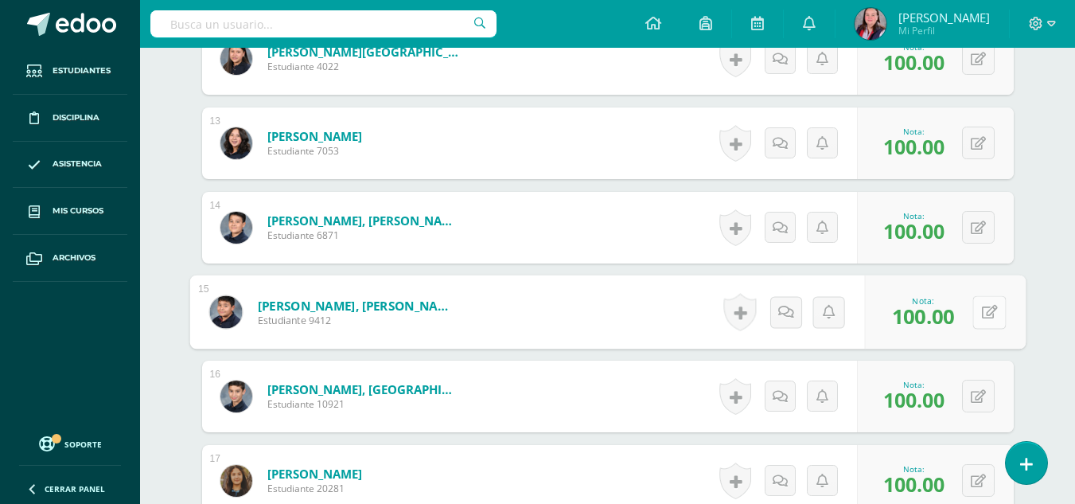
click at [969, 308] on div "0 Logros Logros obtenidos Aún no hay logros agregados Nota: 100.00" at bounding box center [944, 312] width 161 height 74
click at [980, 312] on button at bounding box center [988, 311] width 33 height 33
type input "67"
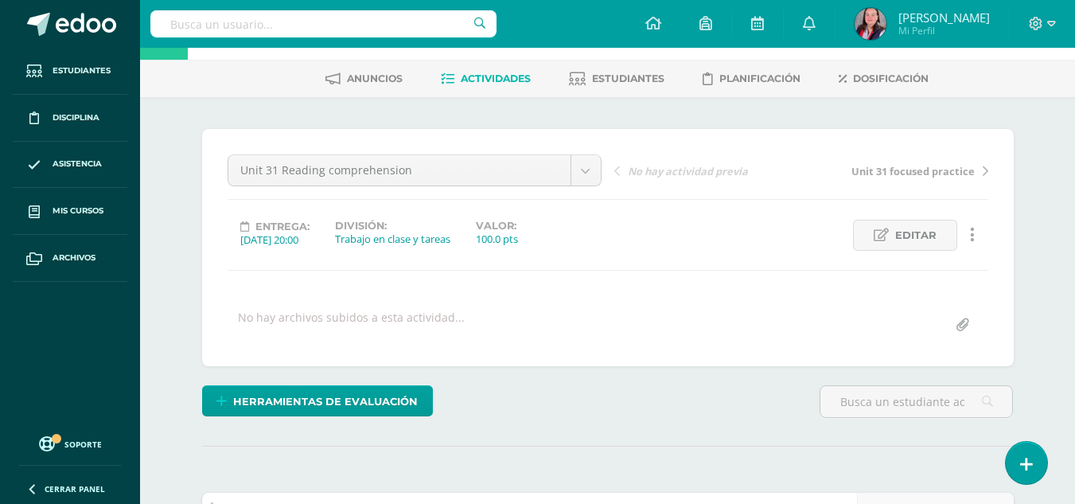
scroll to position [0, 0]
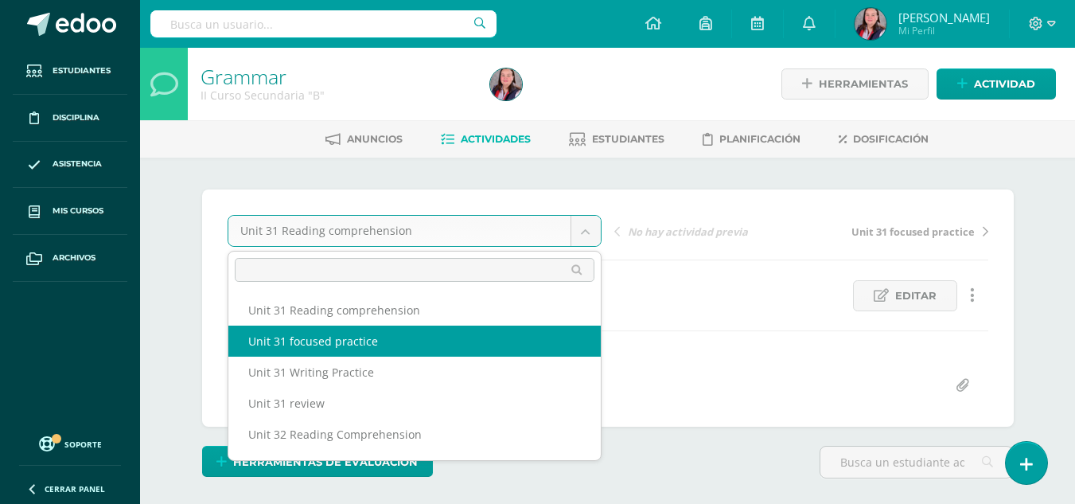
select select "/dashboard/teacher/grade-activity/238452/"
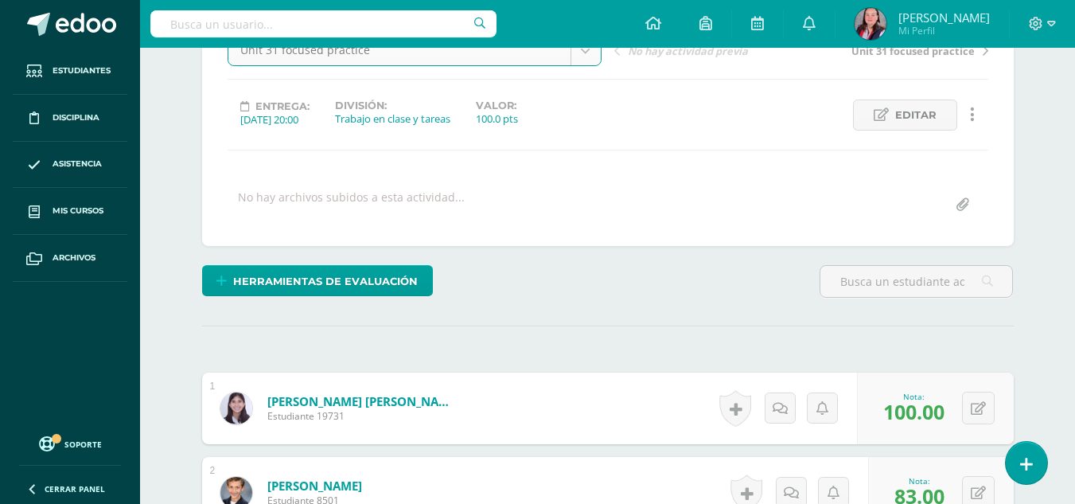
scroll to position [182, 0]
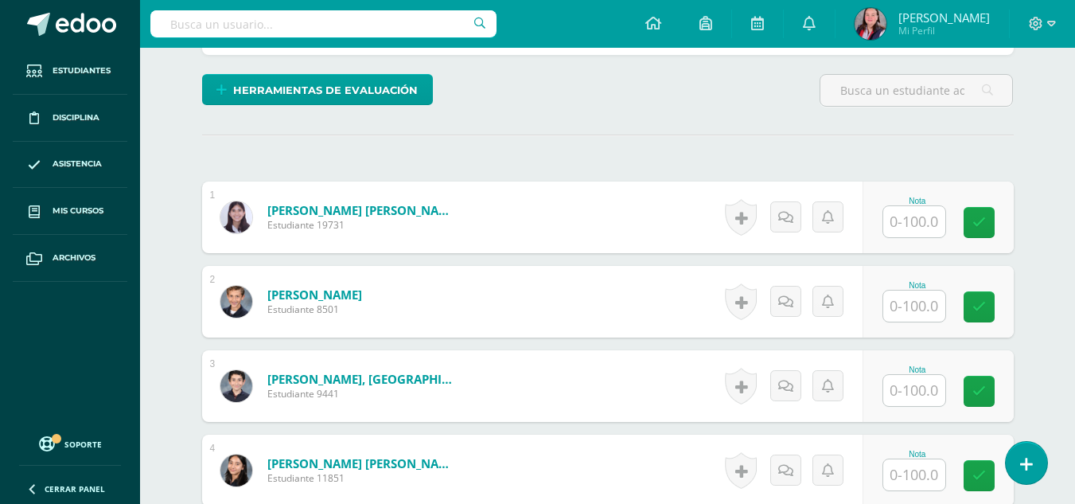
scroll to position [372, 0]
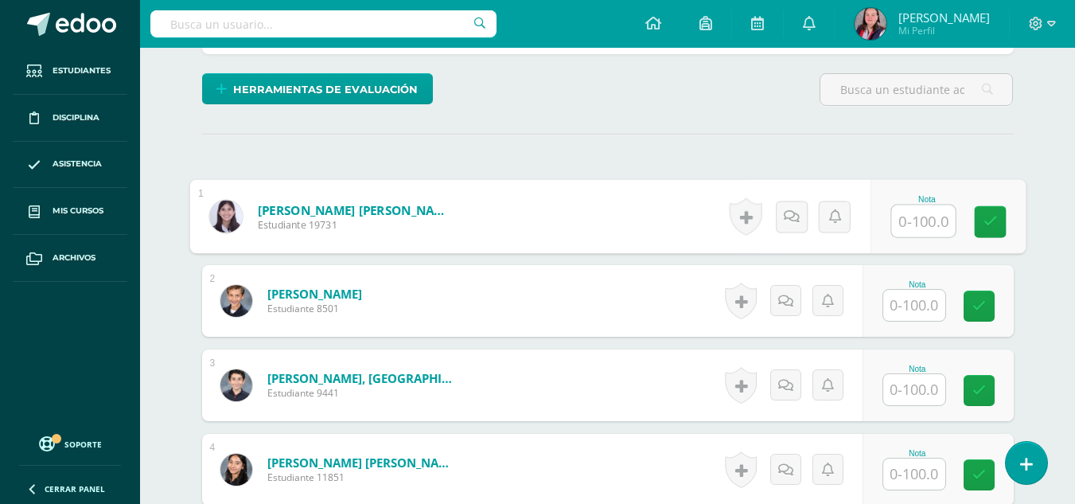
click at [922, 220] on input "text" at bounding box center [923, 221] width 64 height 32
type input "83"
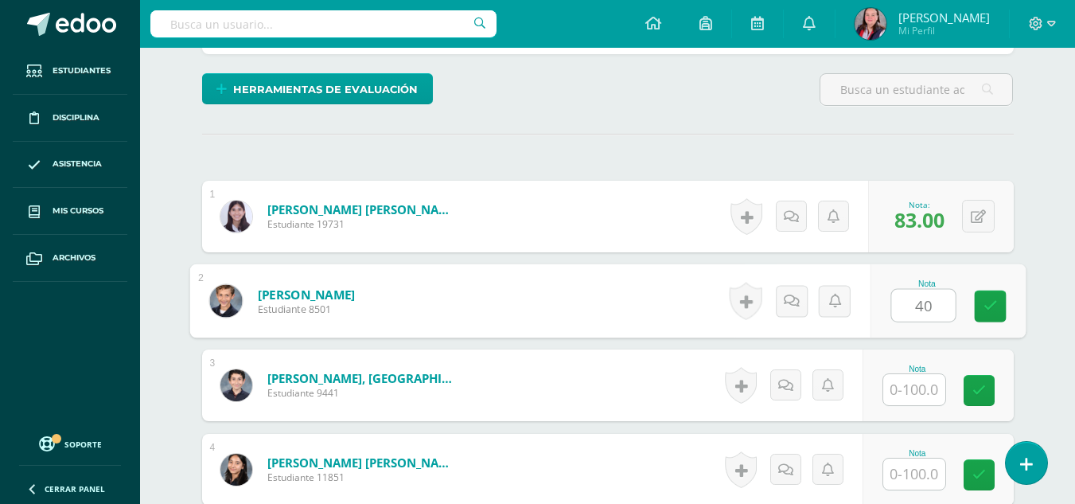
type input "40"
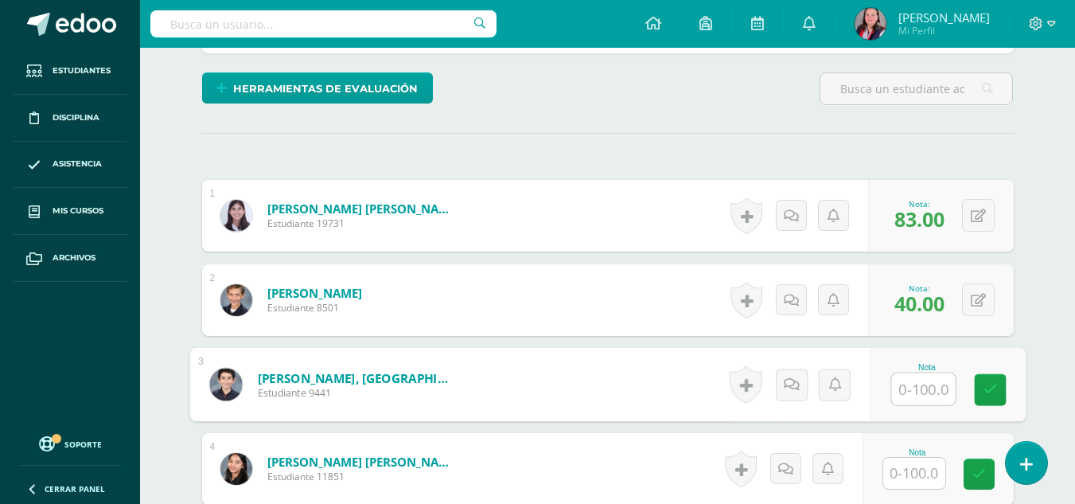
scroll to position [374, 0]
type input "83"
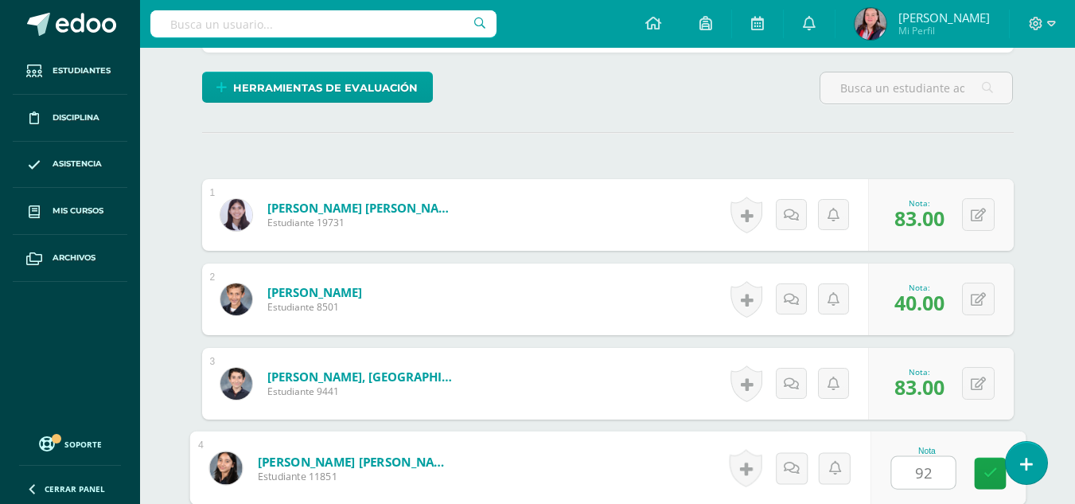
type input "92"
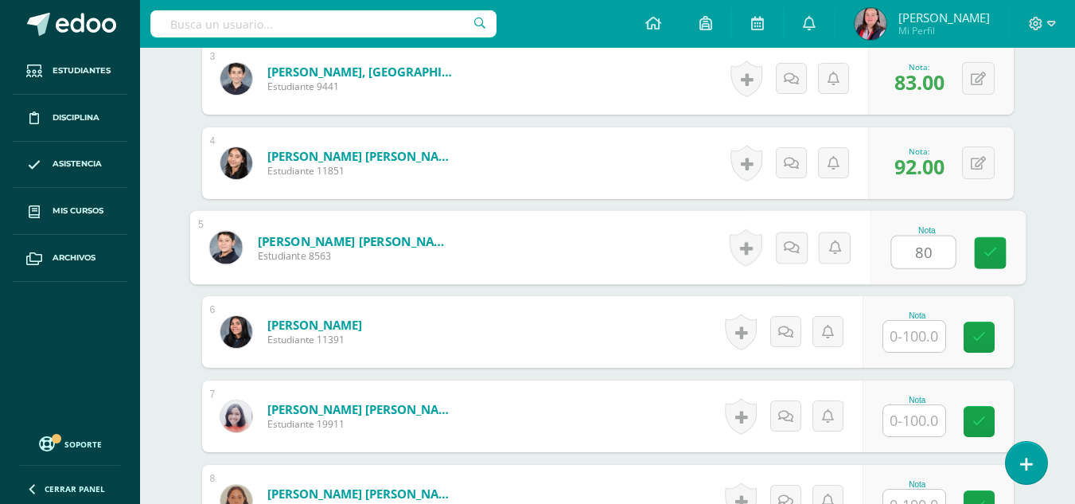
type input "80"
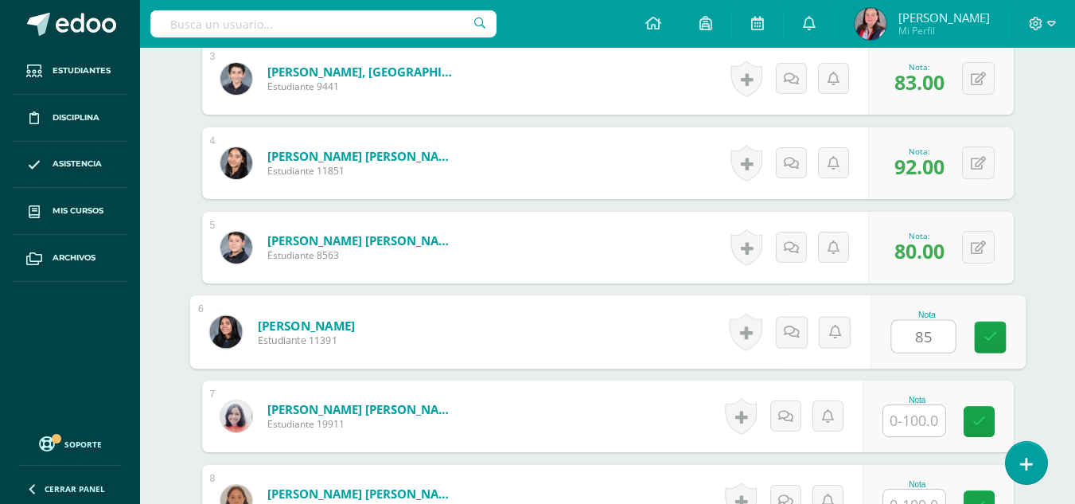
type input "85"
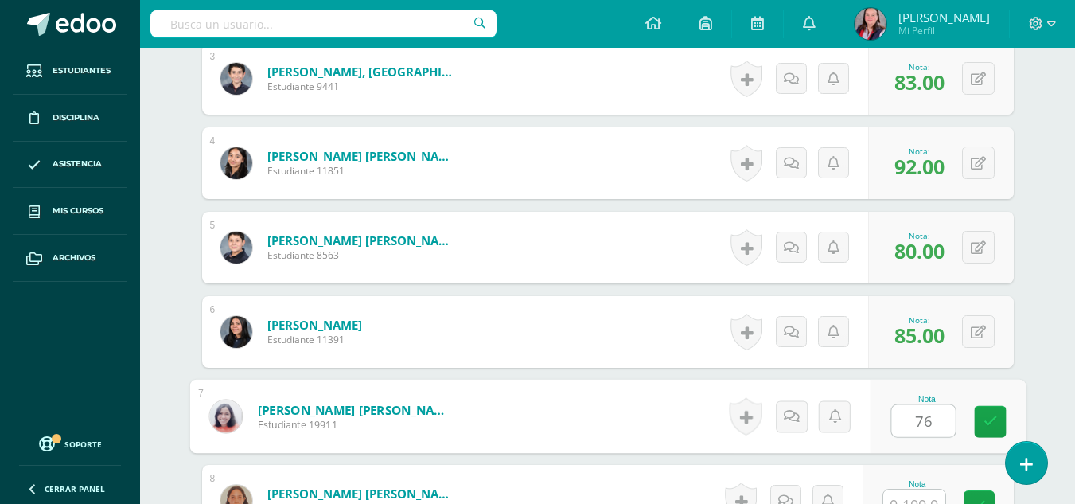
type input "76"
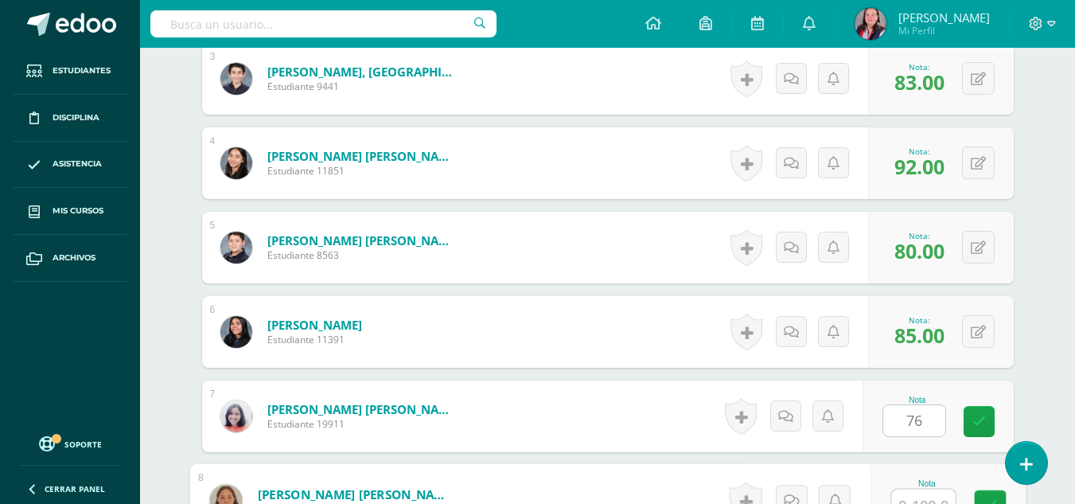
scroll to position [695, 0]
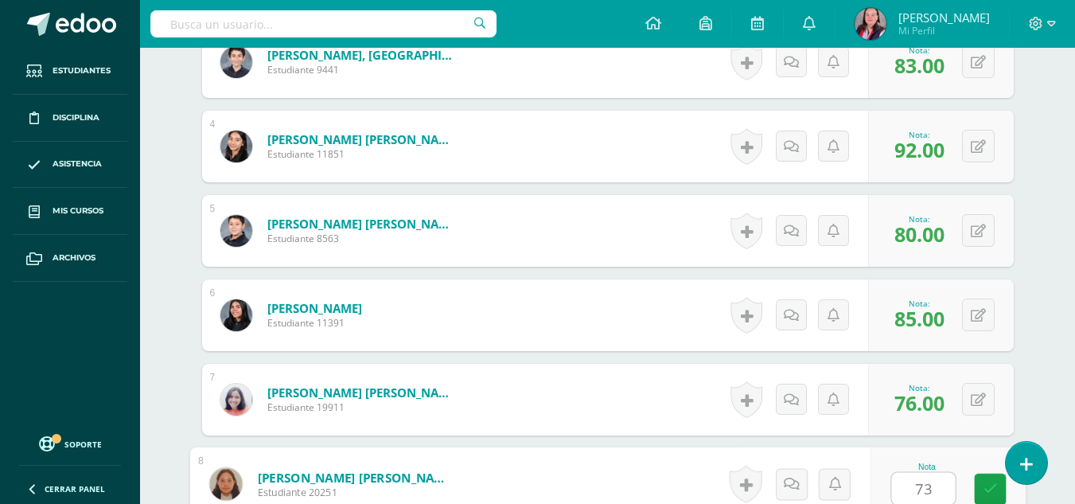
type input "73"
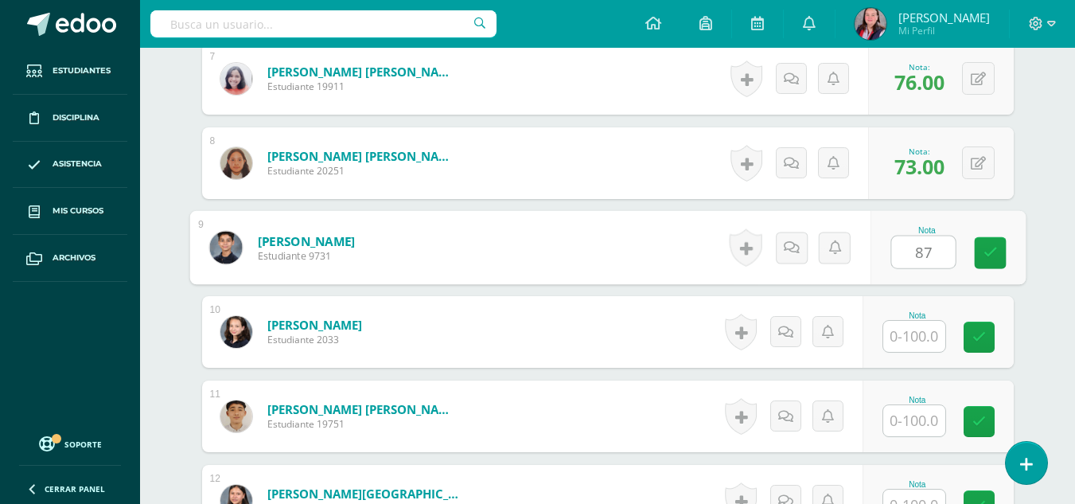
type input "87"
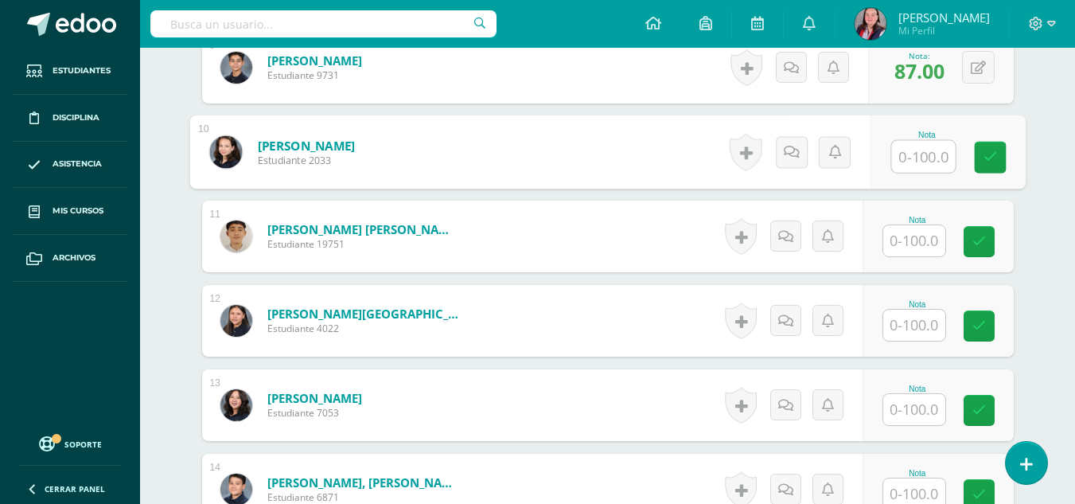
scroll to position [1196, 0]
type input "75"
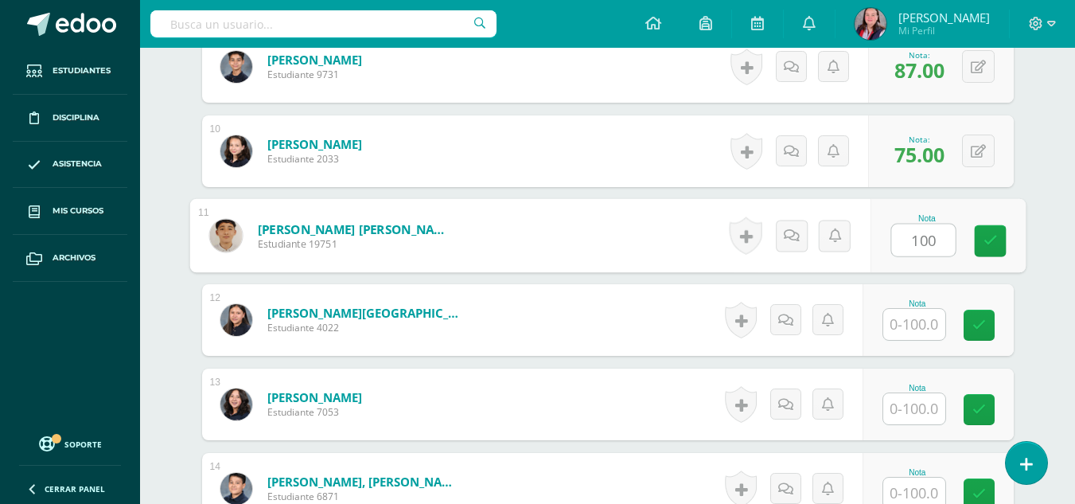
type input "100"
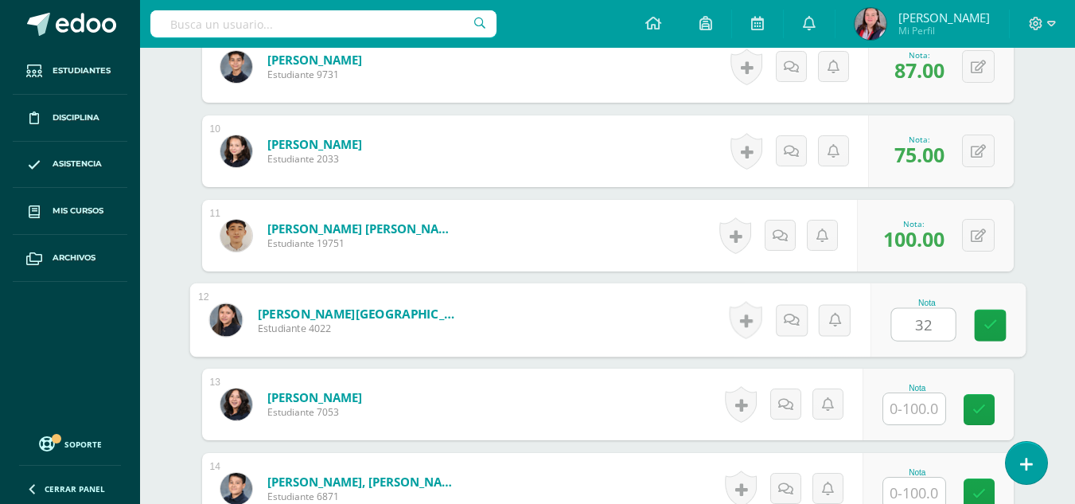
type input "32"
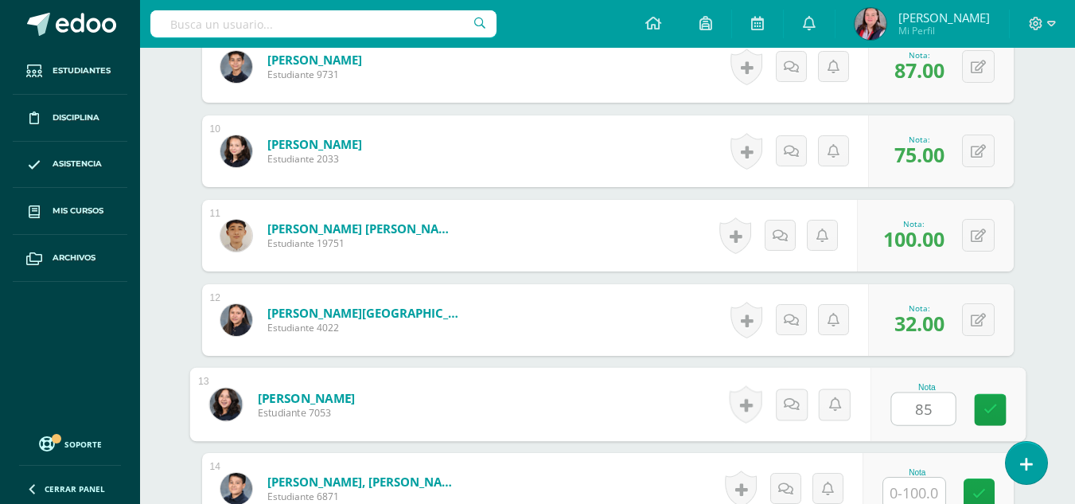
type input "85"
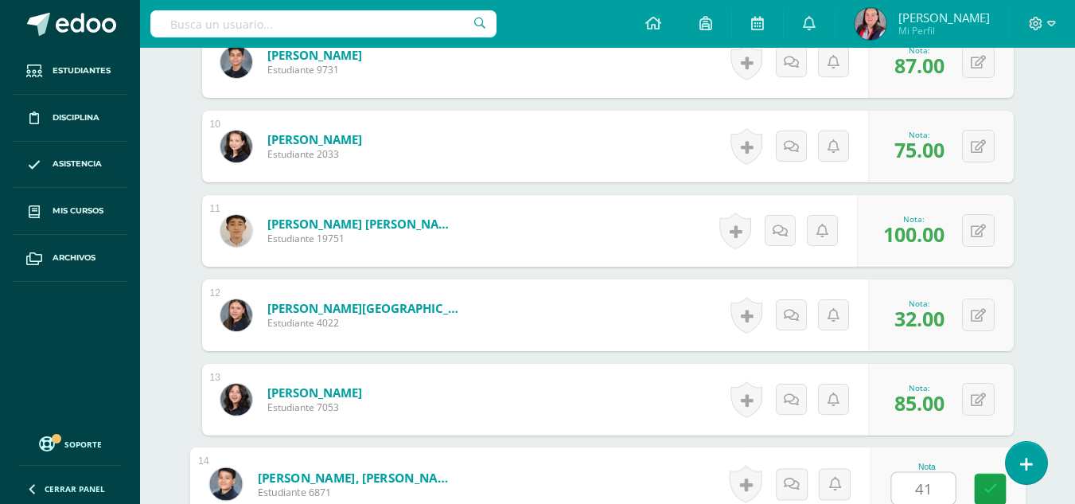
type input "41"
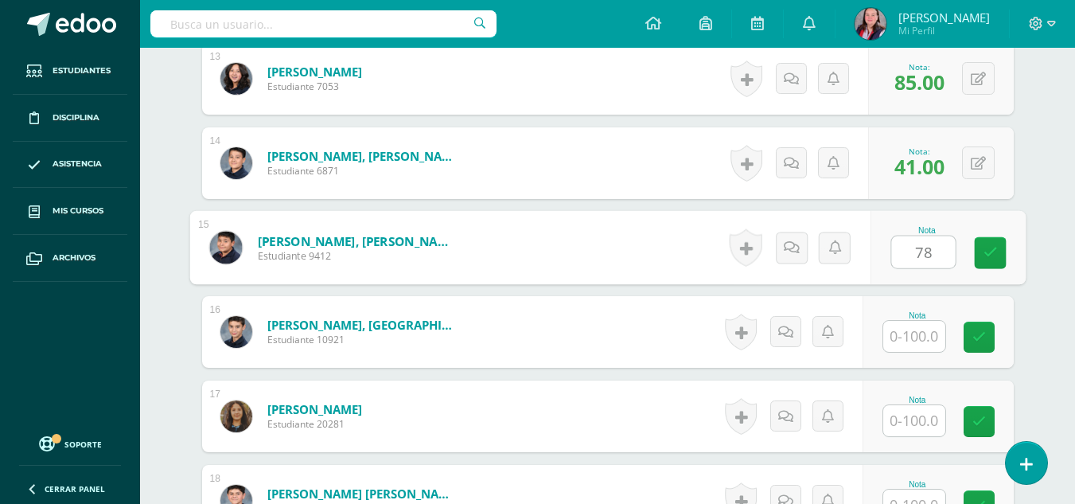
type input "78"
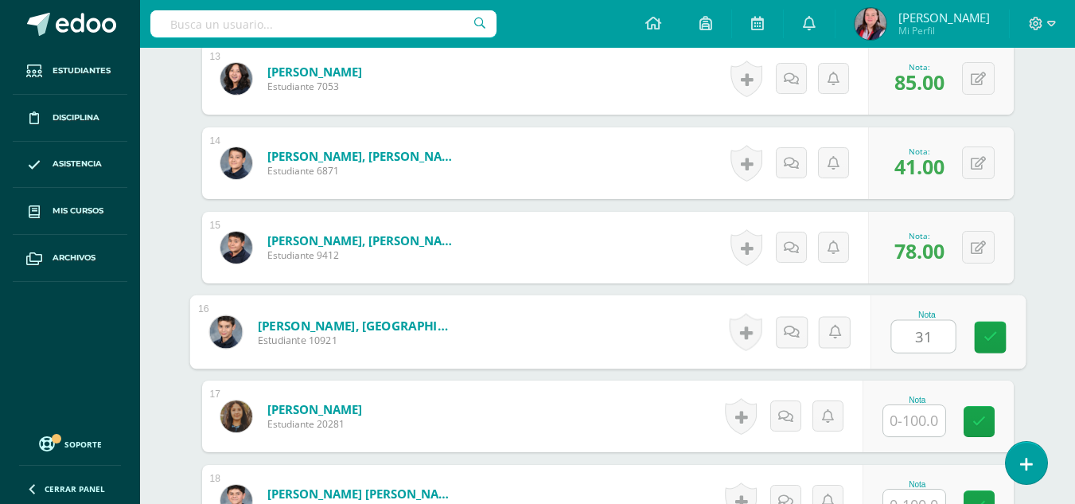
type input "31"
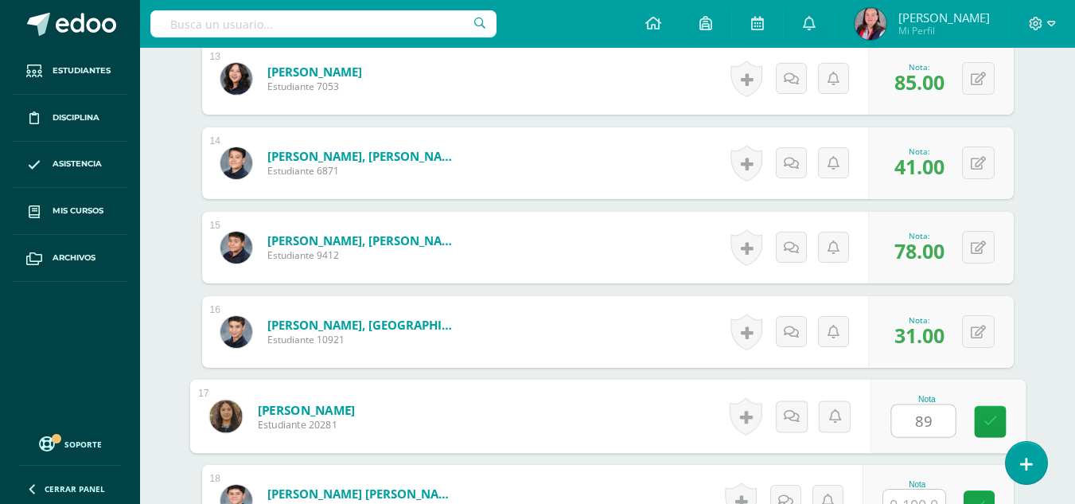
type input "89"
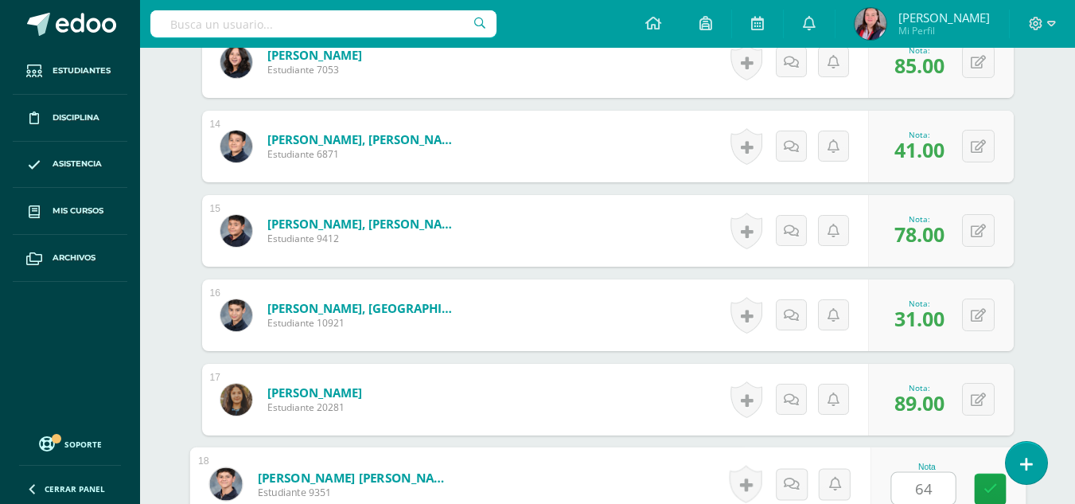
type input "64"
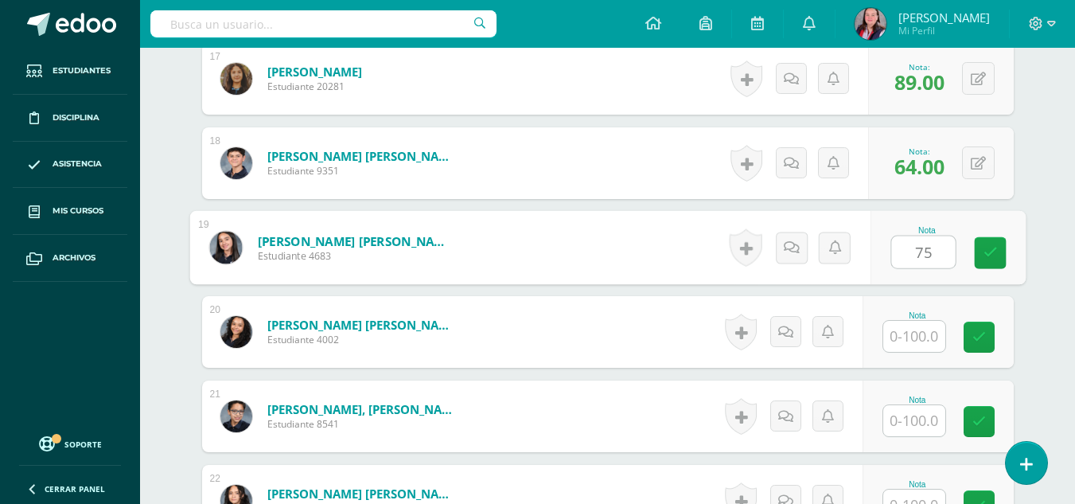
type input "75"
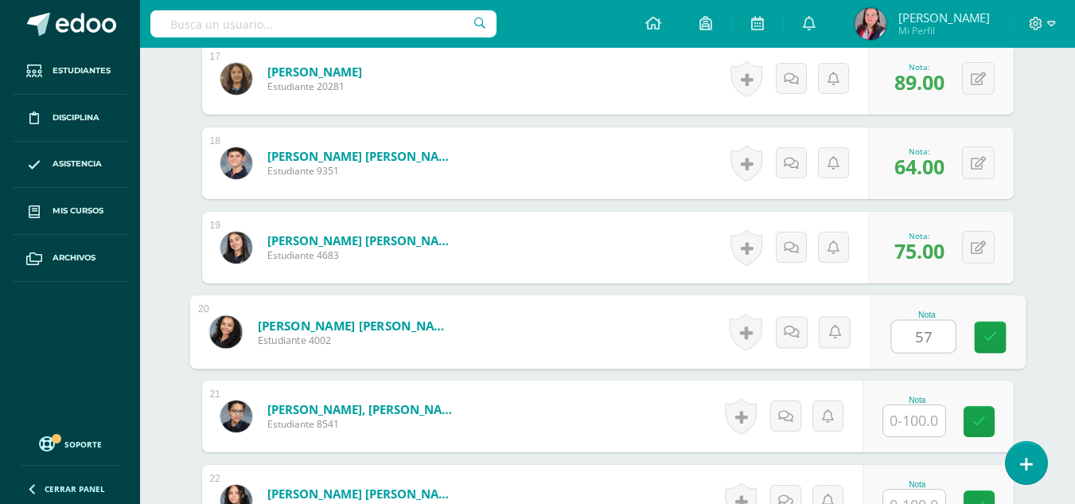
type input "57"
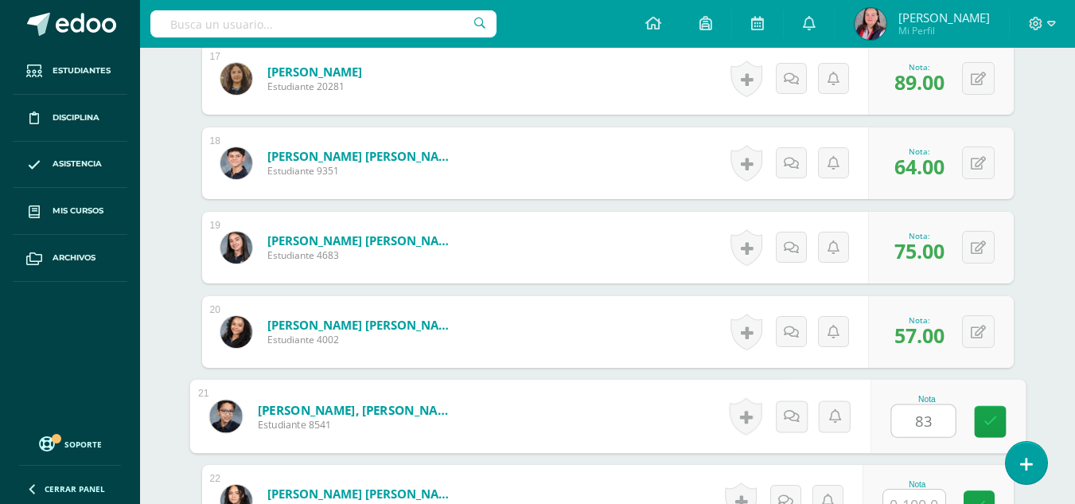
type input "83"
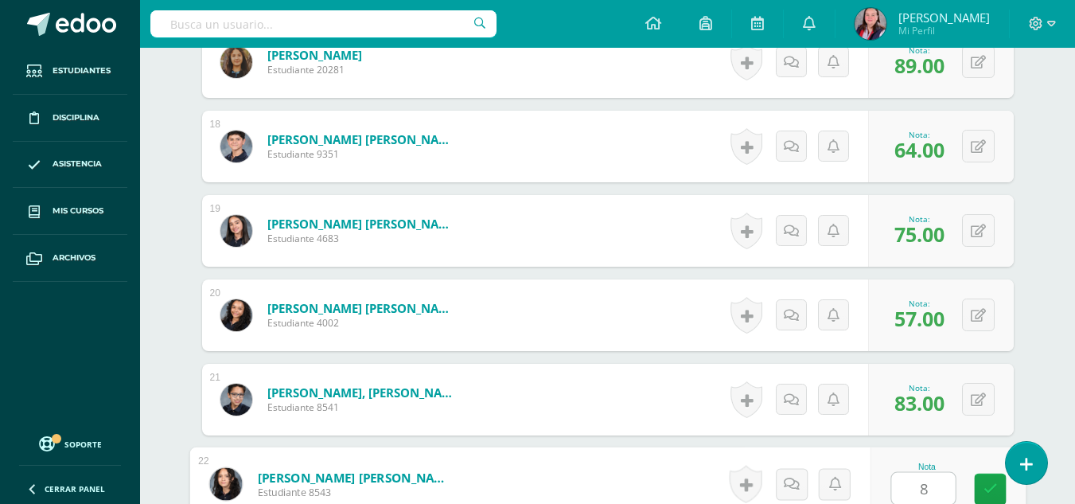
type input "83"
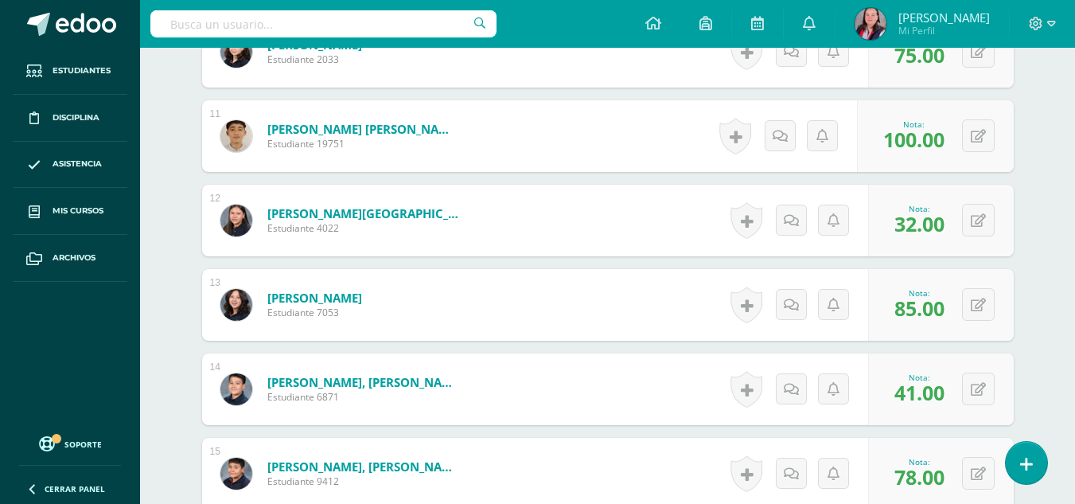
scroll to position [1185, 0]
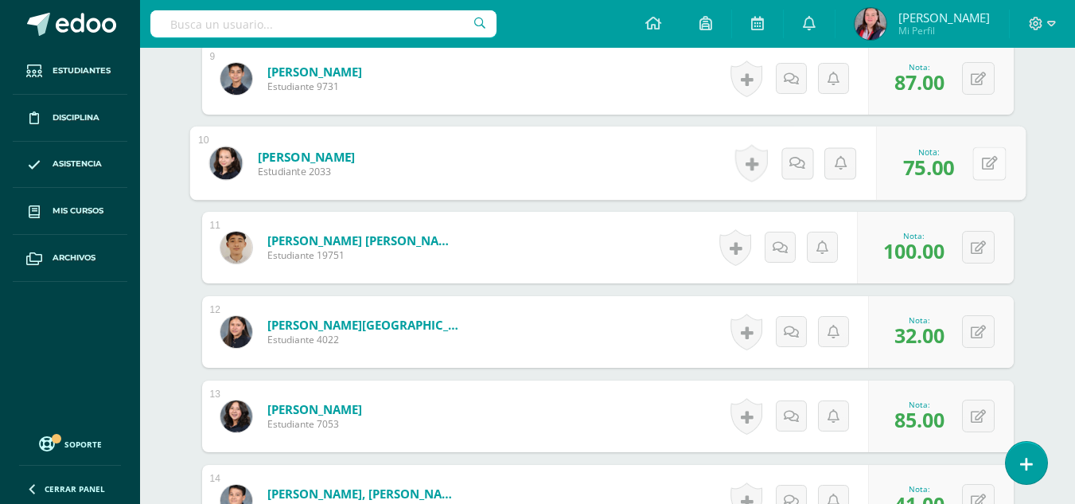
click at [975, 160] on button at bounding box center [988, 162] width 33 height 33
click at [948, 162] on icon at bounding box center [947, 168] width 14 height 14
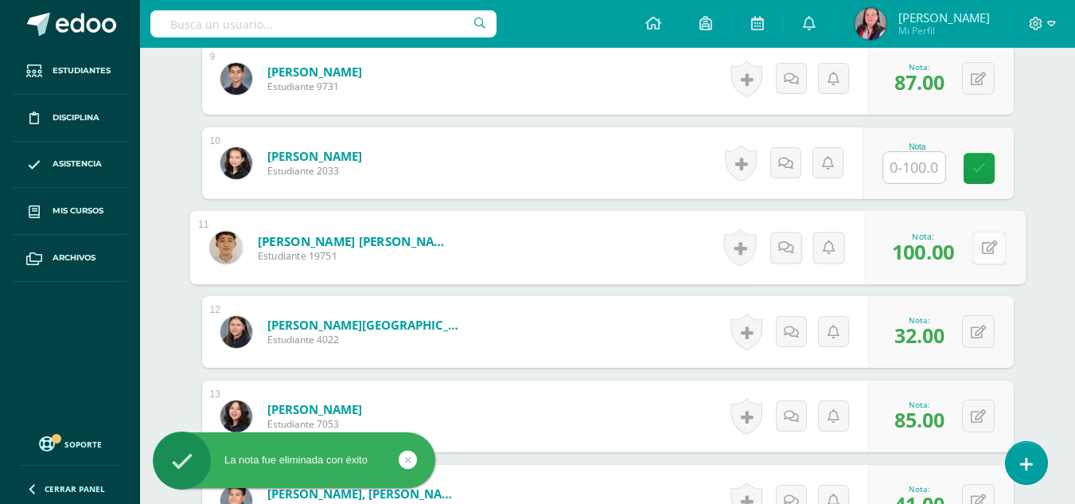
click at [985, 251] on button at bounding box center [988, 247] width 33 height 33
type input "75"
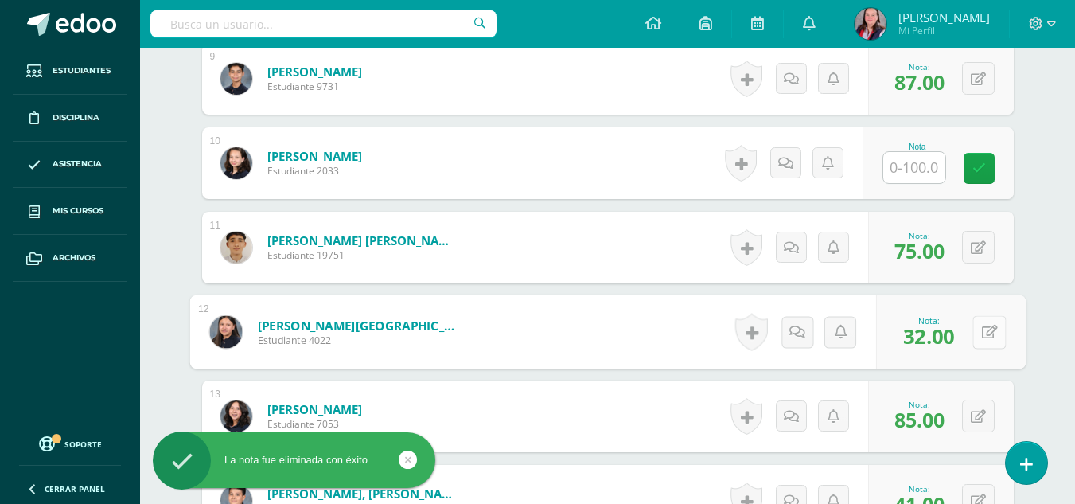
click at [978, 328] on button at bounding box center [988, 331] width 33 height 33
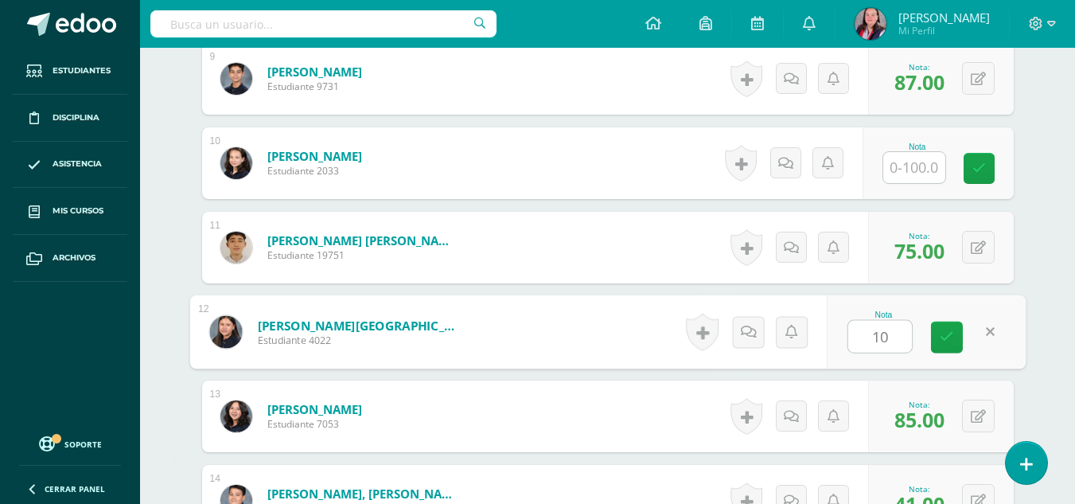
type input "100"
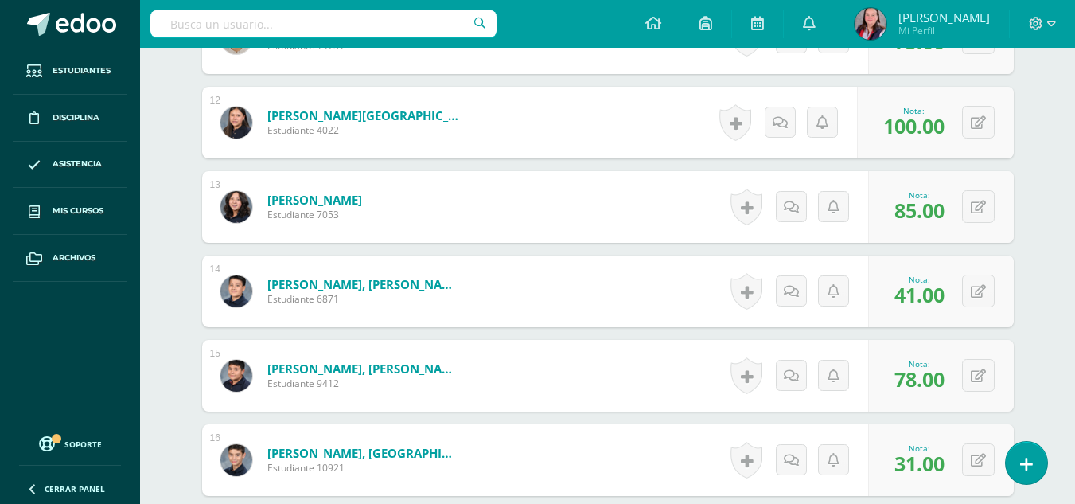
scroll to position [1413, 0]
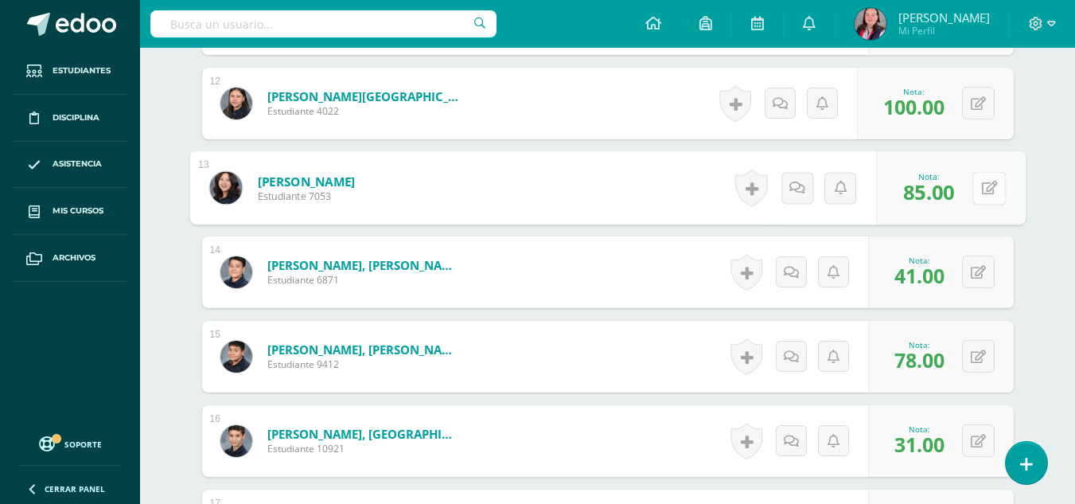
click at [978, 191] on button at bounding box center [988, 187] width 33 height 33
type input "32"
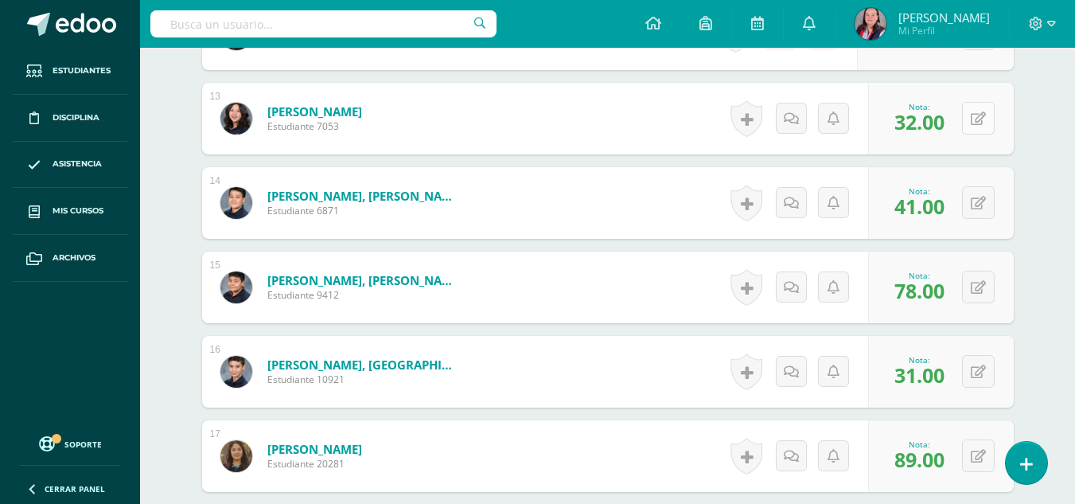
scroll to position [1483, 0]
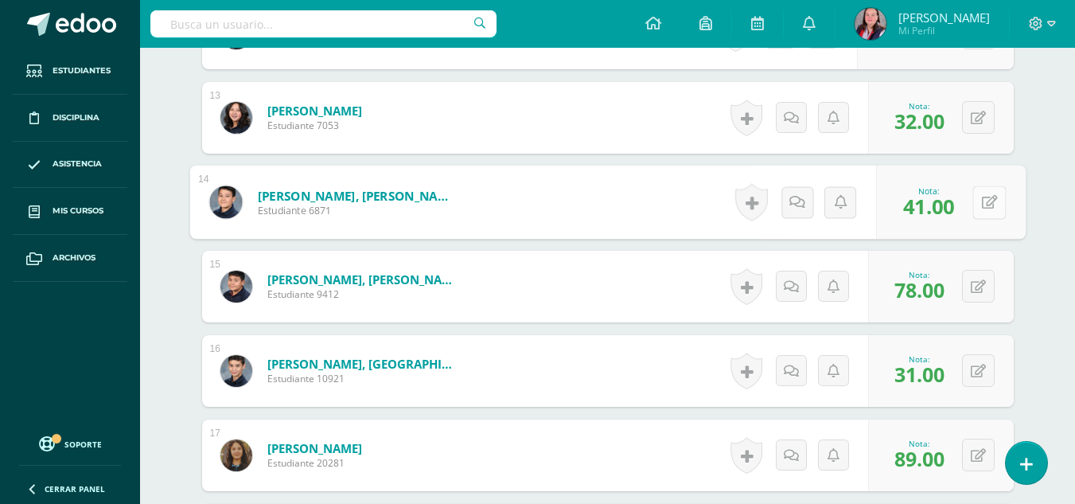
click at [978, 196] on button at bounding box center [988, 201] width 33 height 33
type input "100"
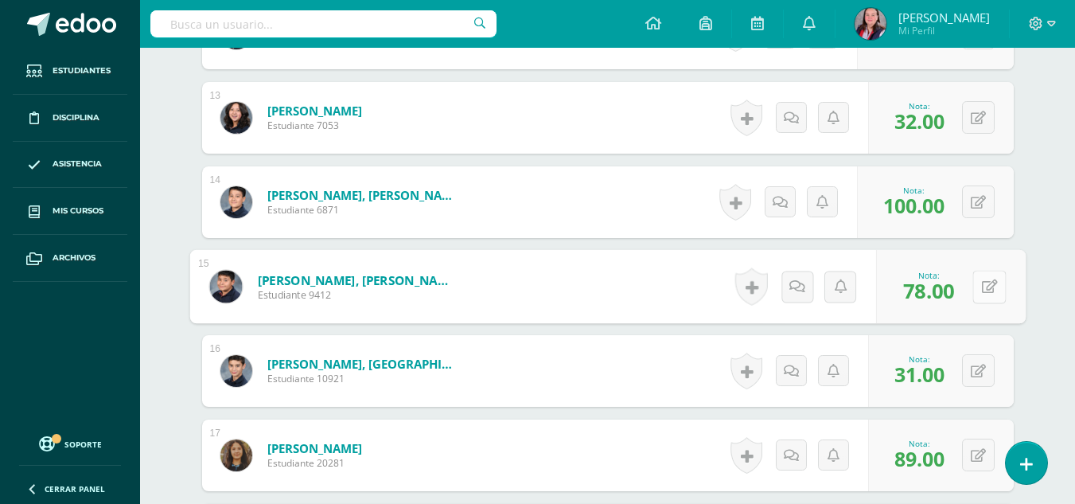
click at [978, 289] on button at bounding box center [988, 286] width 33 height 33
type input "41"
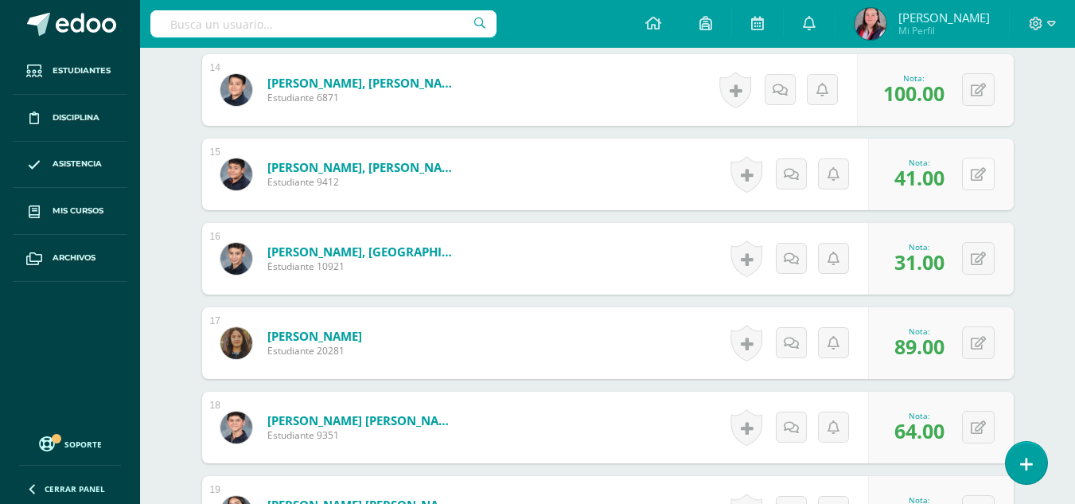
scroll to position [1597, 0]
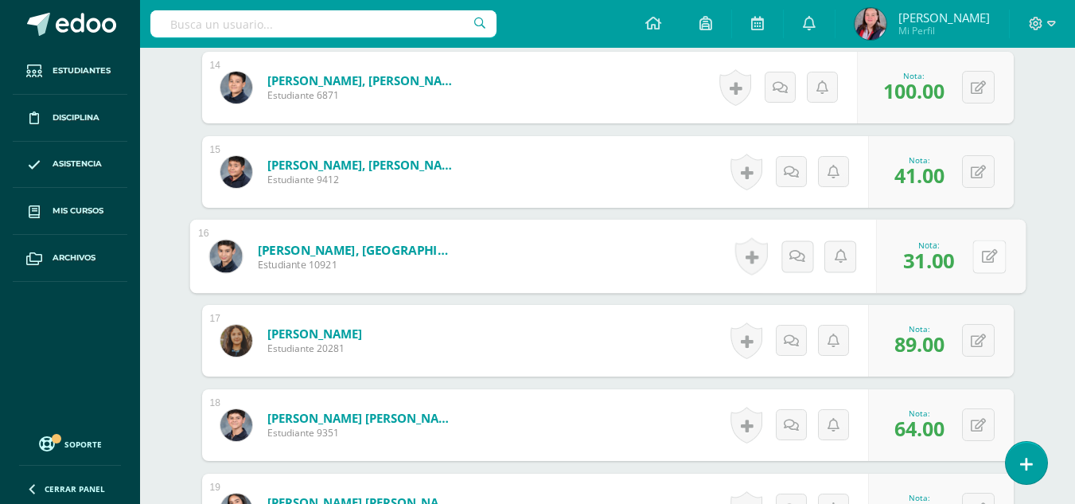
click at [978, 247] on button at bounding box center [988, 255] width 33 height 33
type input "78"
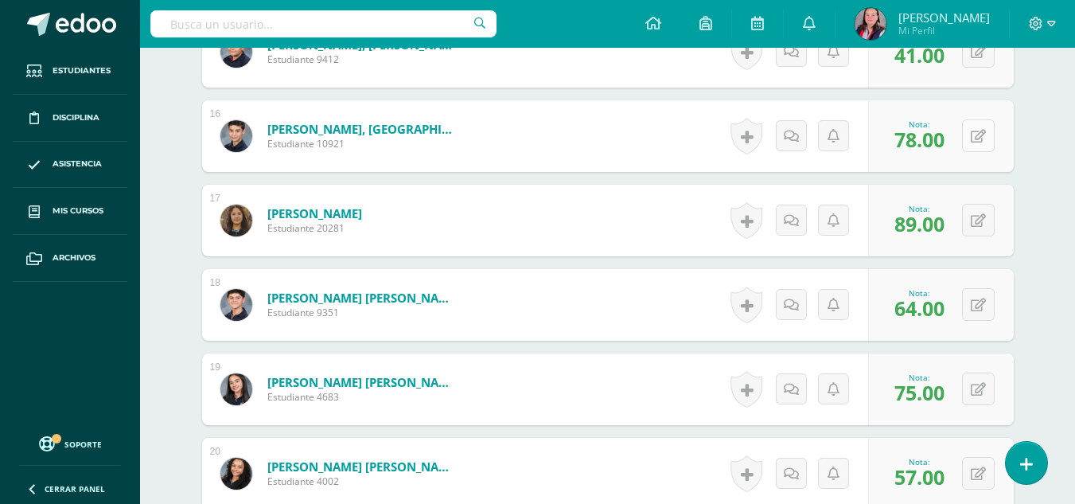
scroll to position [1725, 0]
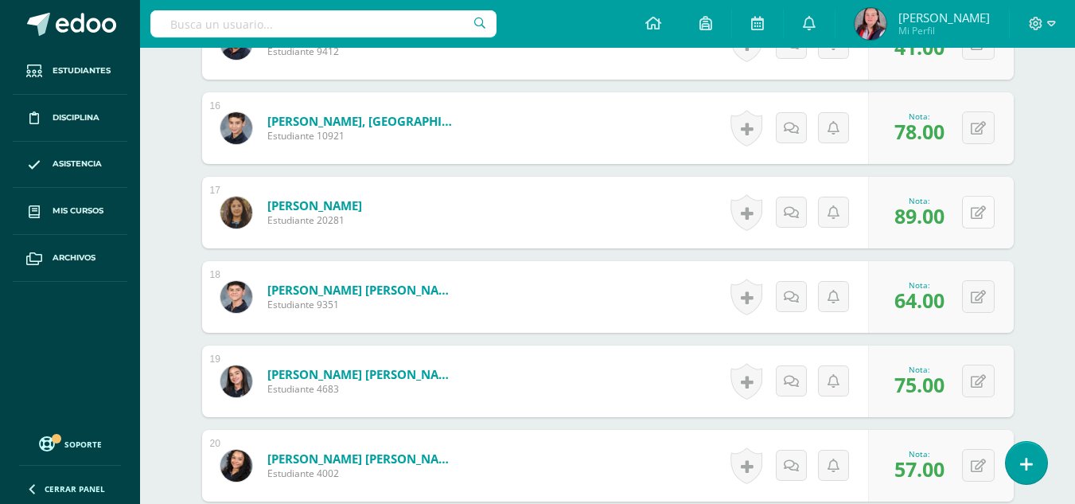
click at [976, 214] on button at bounding box center [978, 212] width 33 height 33
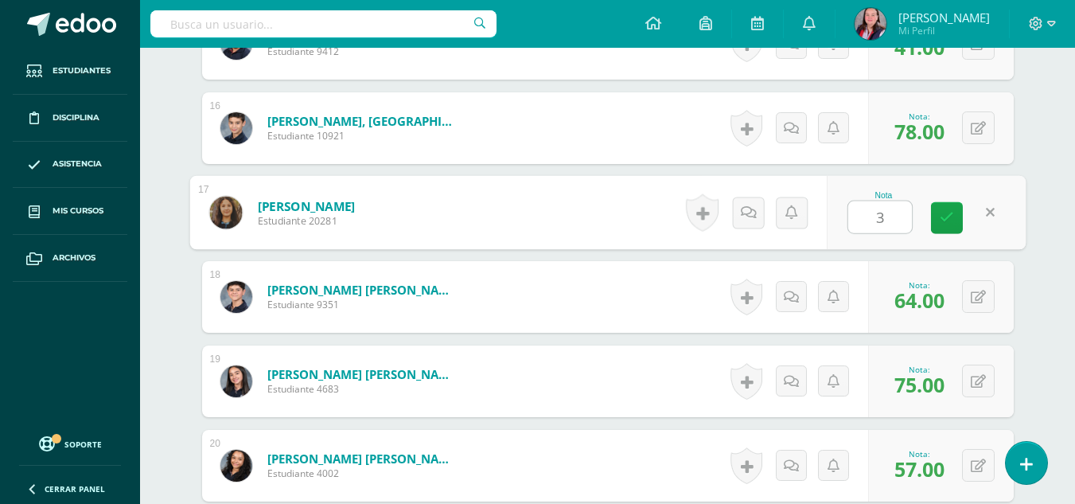
type input "31"
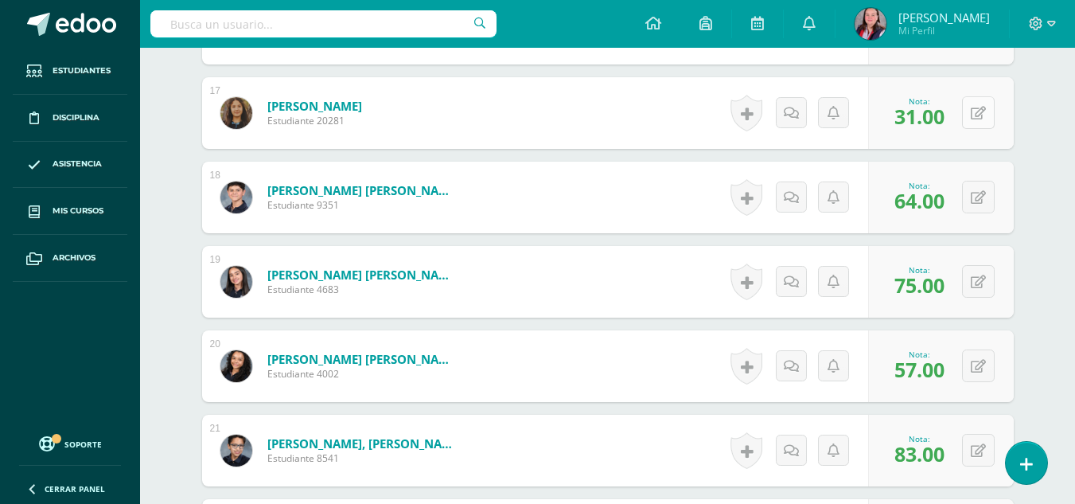
scroll to position [1827, 0]
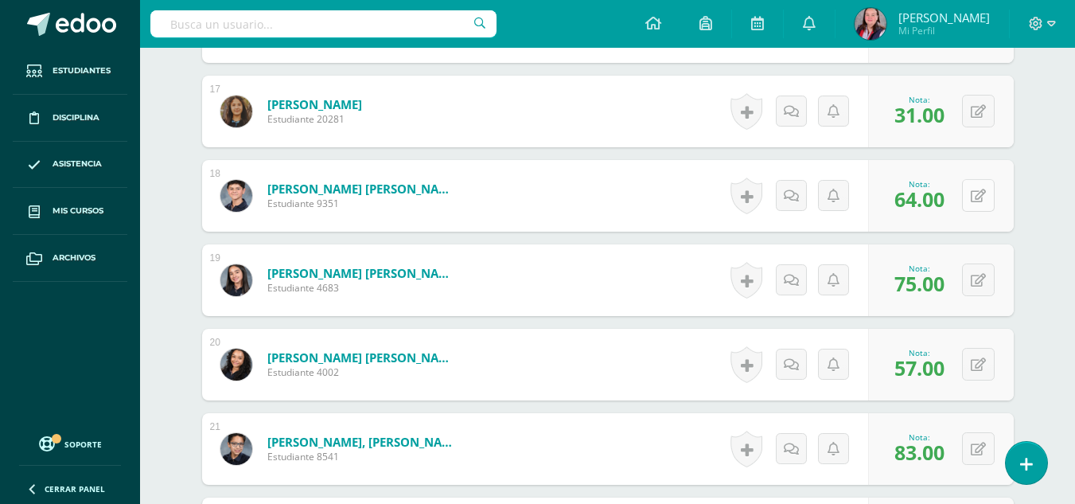
click at [976, 196] on button at bounding box center [978, 195] width 33 height 33
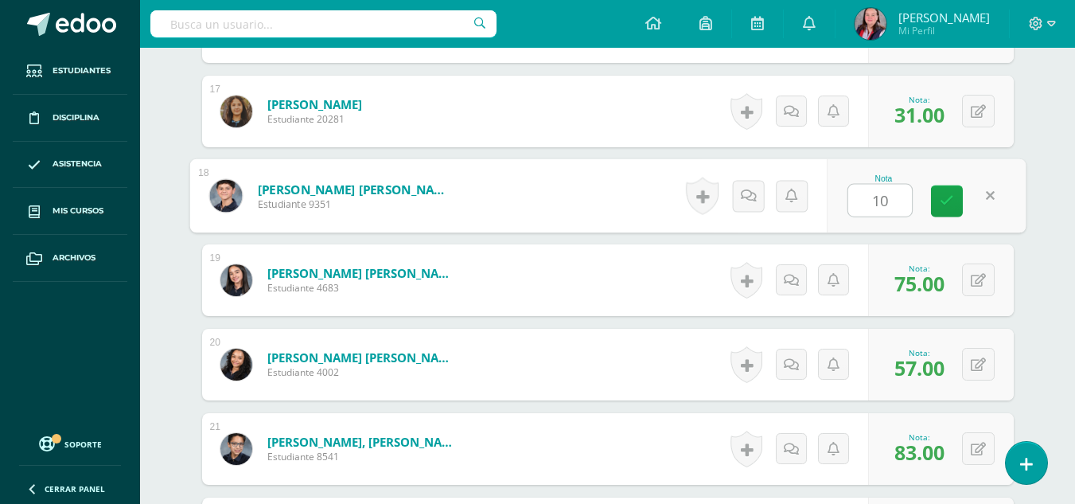
type input "100"
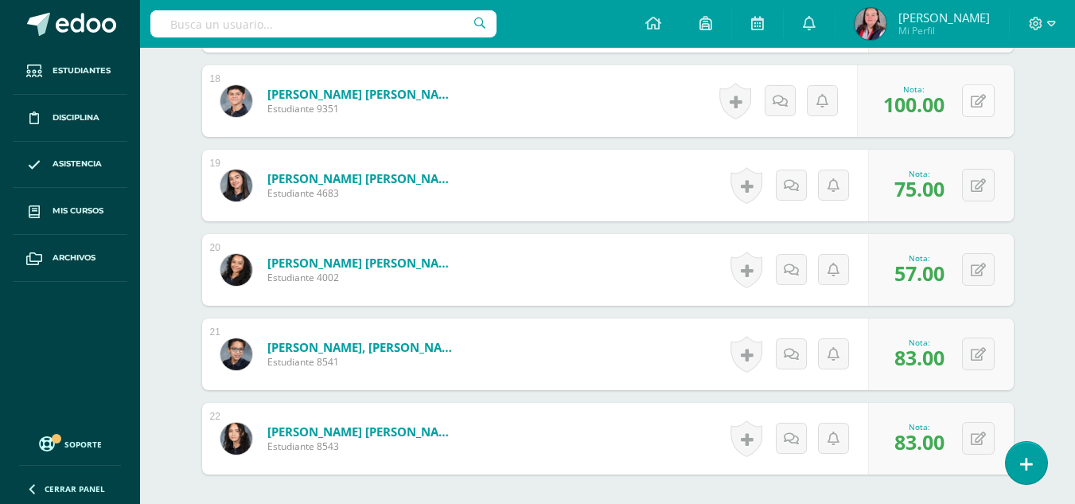
scroll to position [1922, 0]
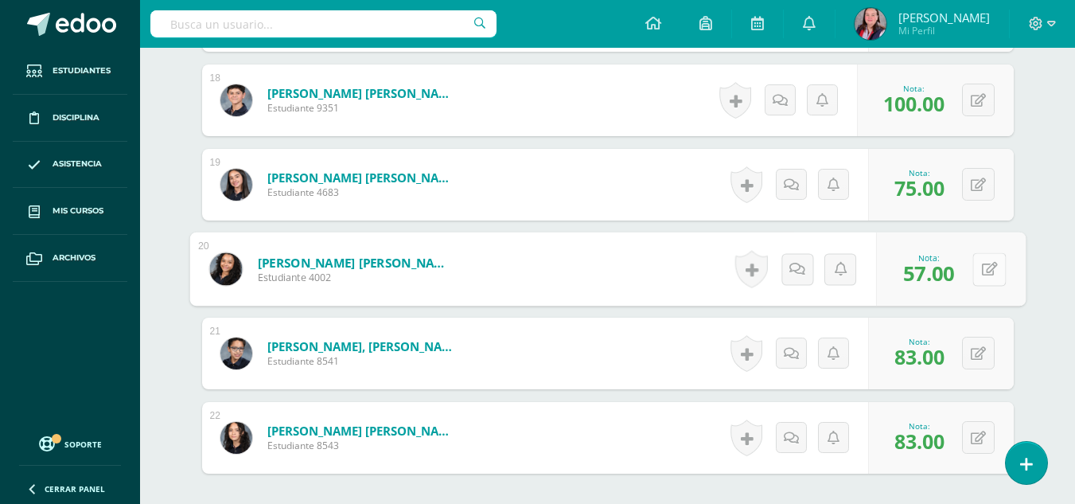
click at [978, 267] on button at bounding box center [988, 268] width 33 height 33
type input "74"
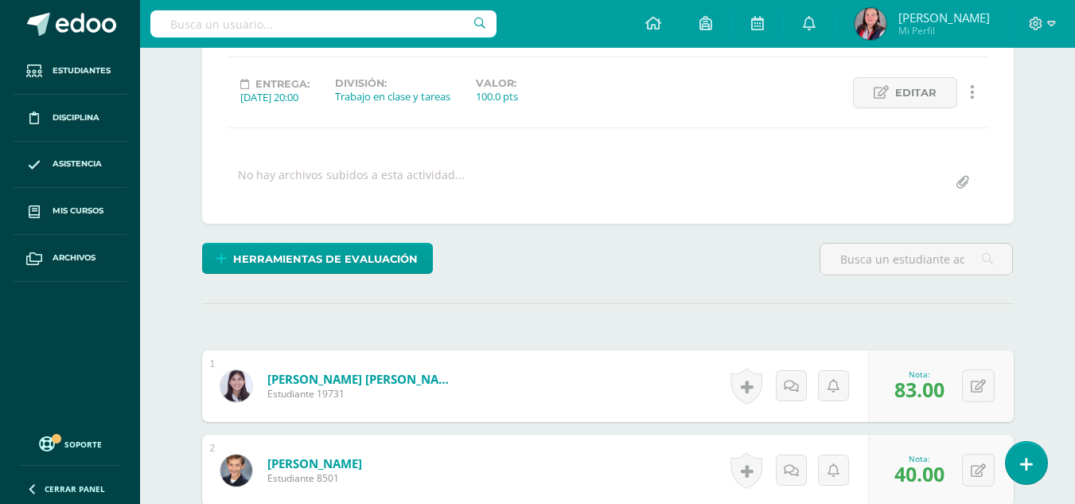
scroll to position [0, 0]
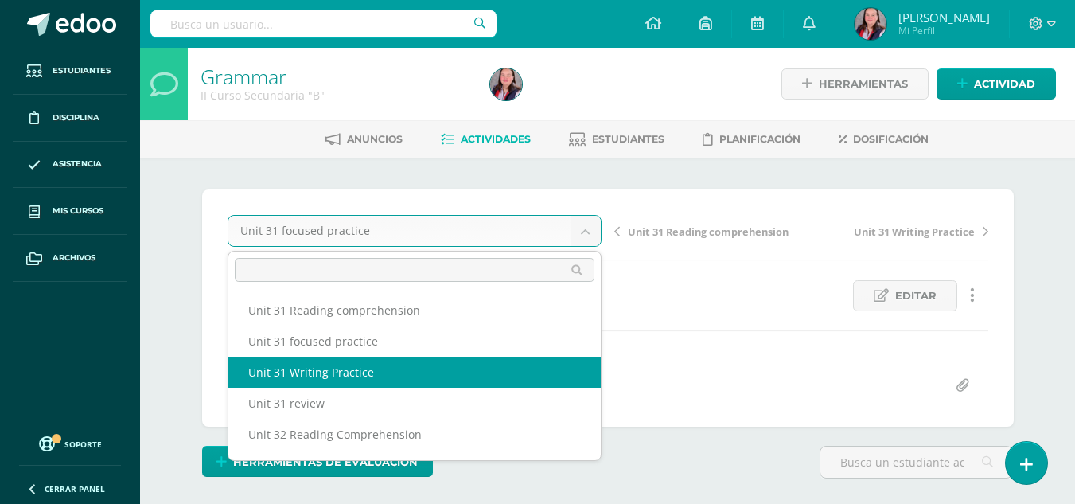
select select "/dashboard/teacher/grade-activity/238453/"
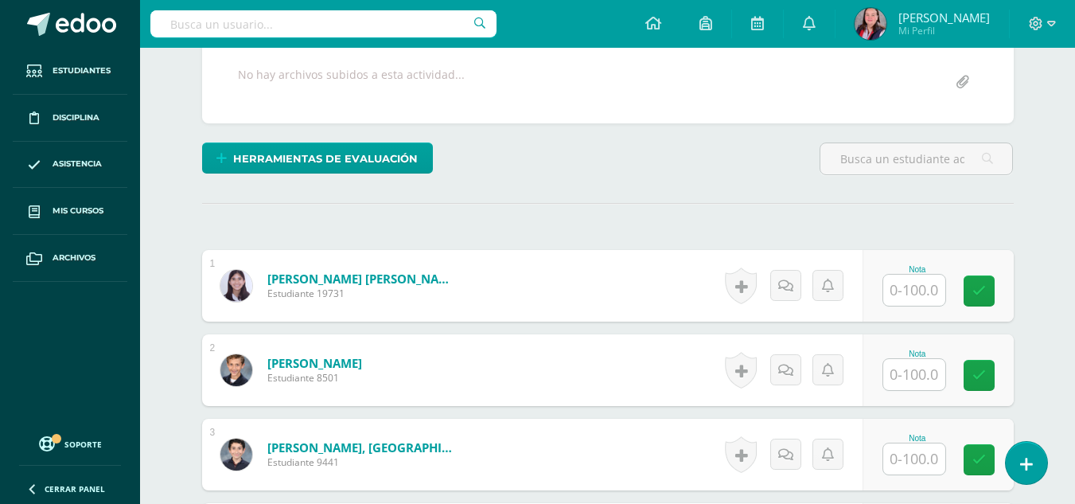
scroll to position [304, 0]
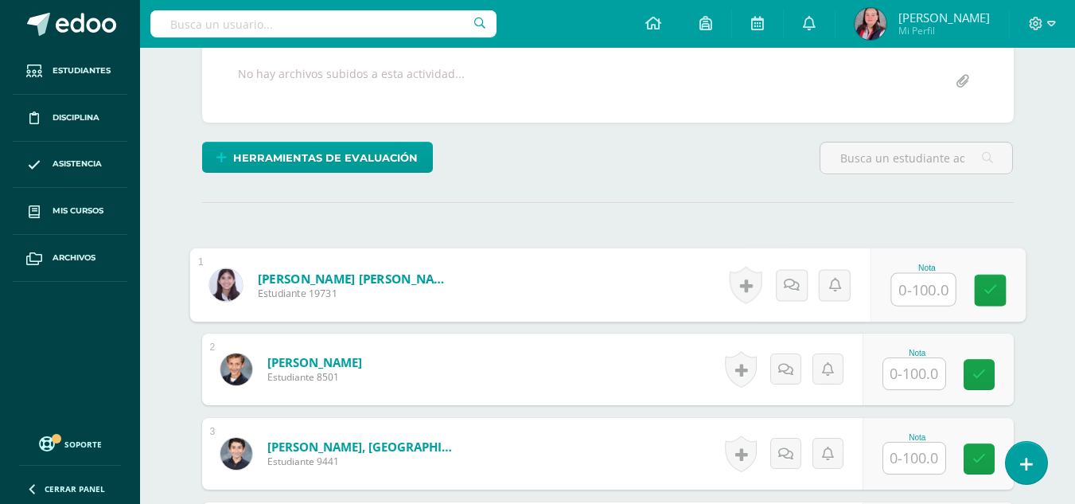
click at [906, 298] on input "text" at bounding box center [923, 290] width 64 height 32
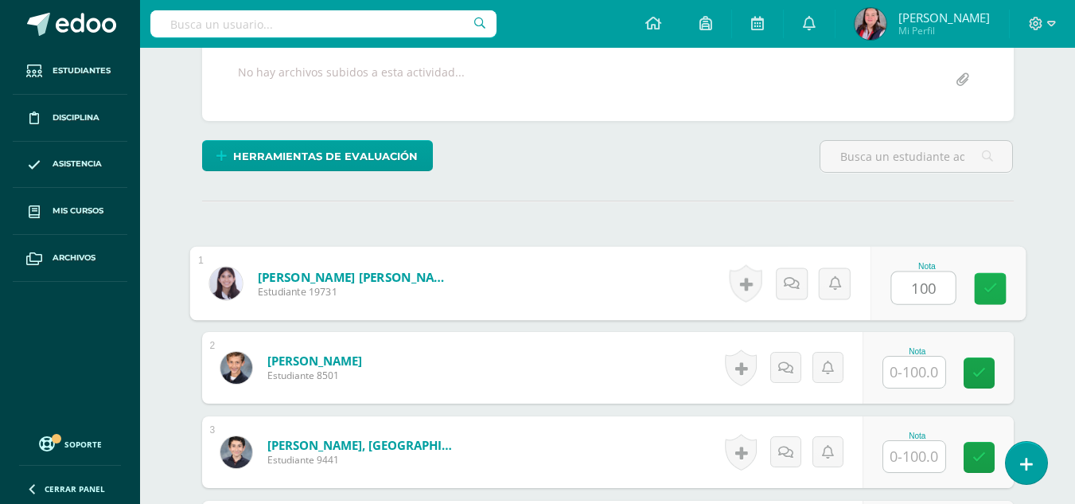
type input "100"
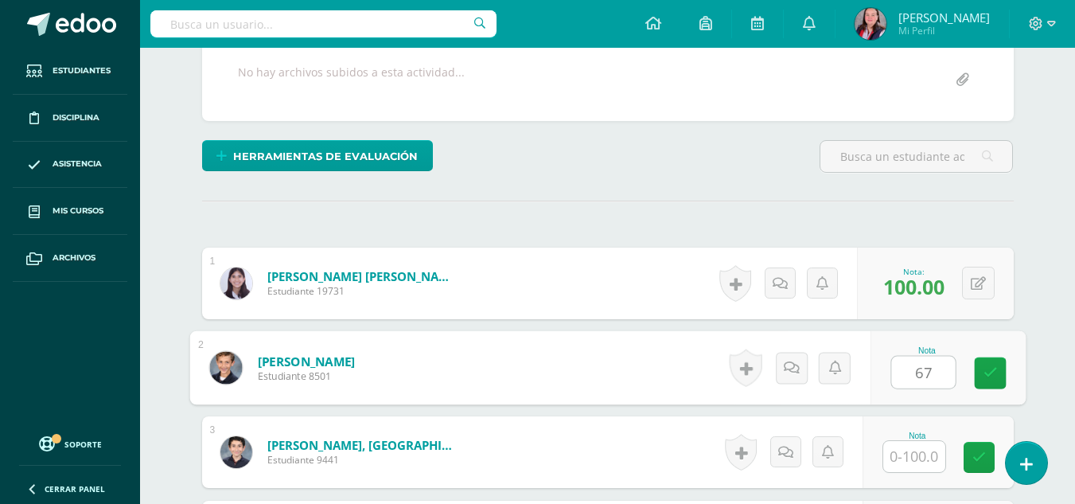
type input "67"
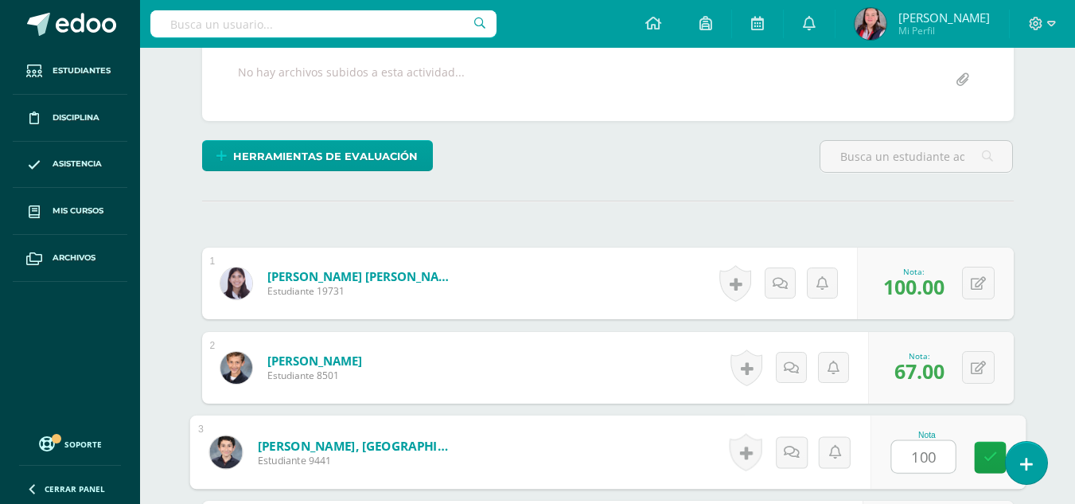
type input "100"
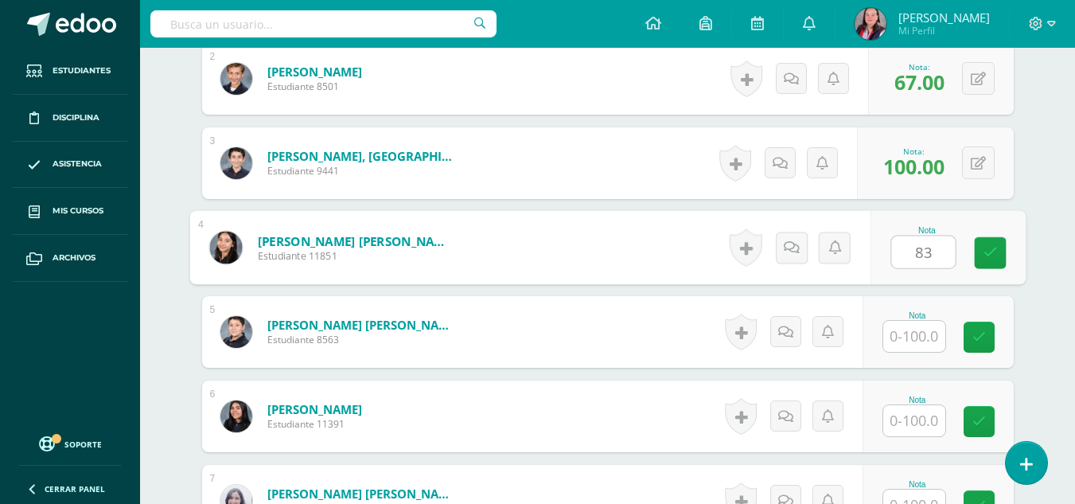
type input "83"
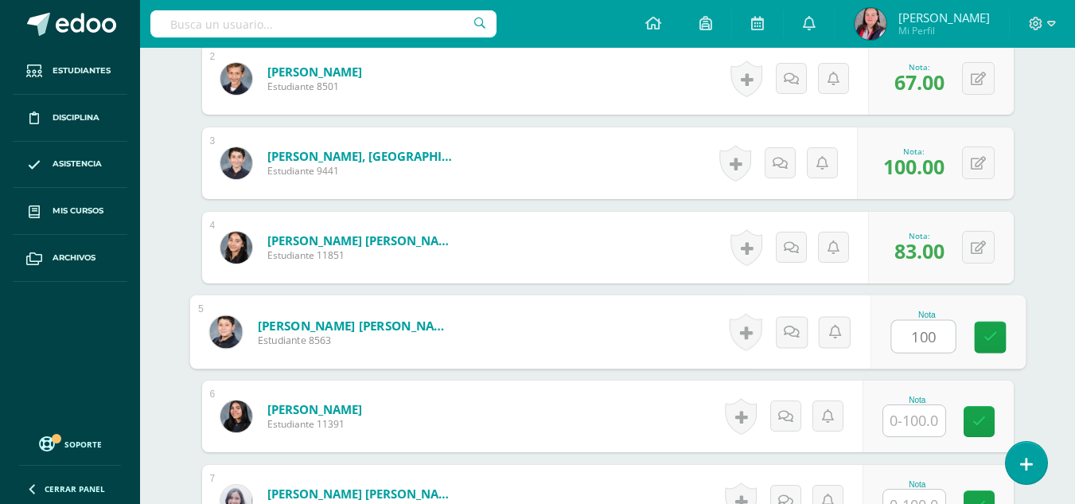
type input "100"
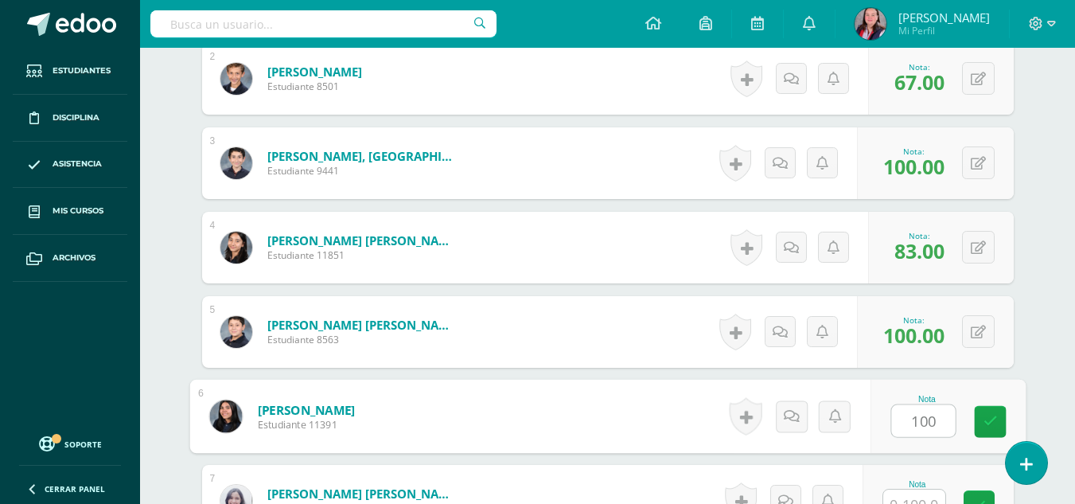
type input "100"
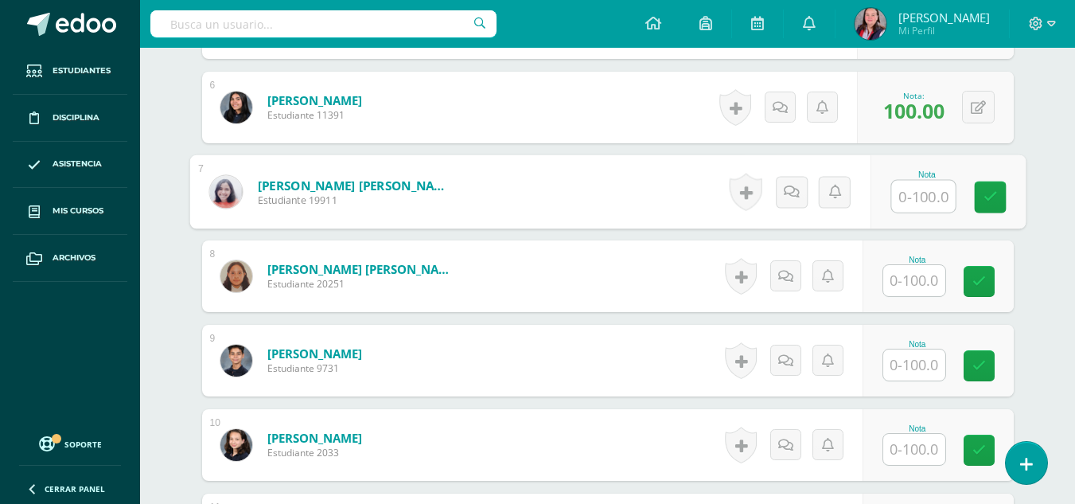
scroll to position [904, 0]
type input "100"
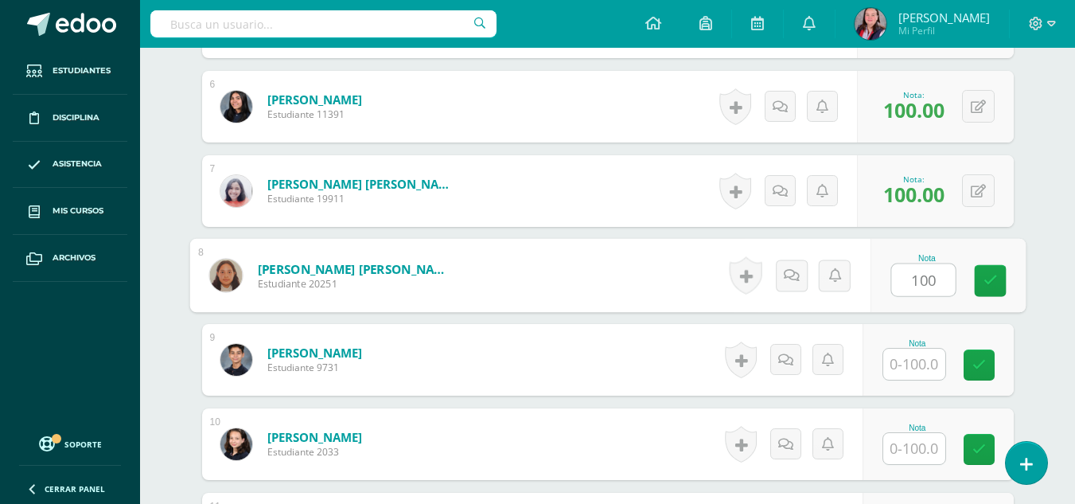
type input "100"
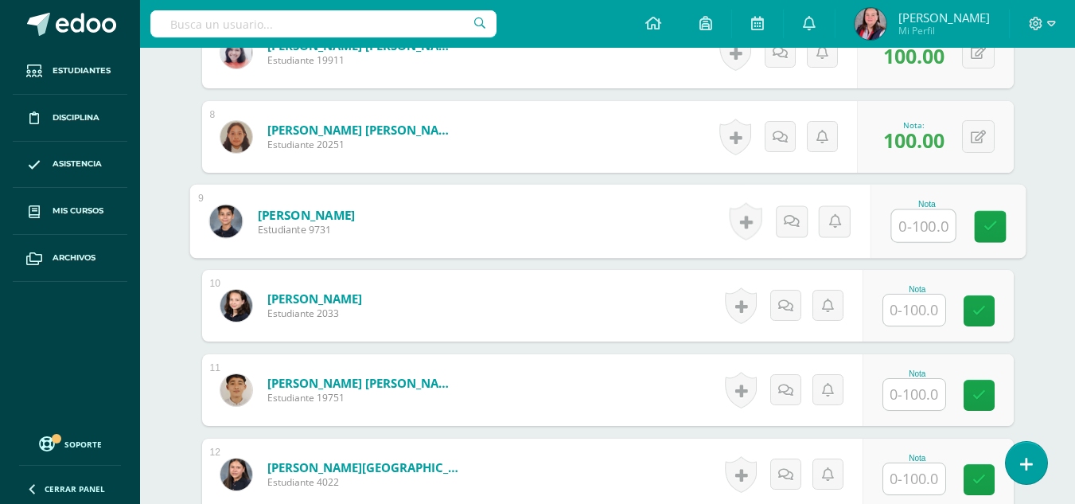
scroll to position [1043, 0]
type input "67"
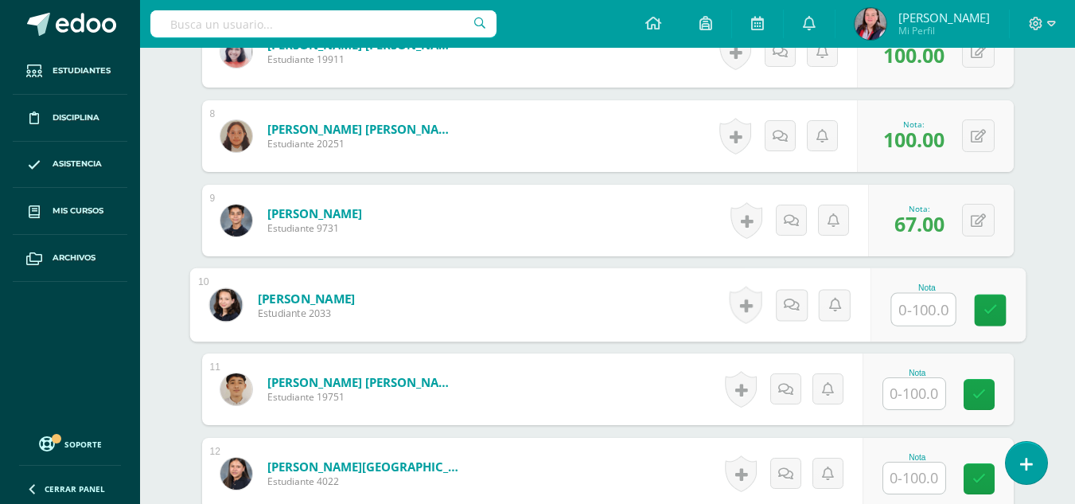
click at [905, 390] on input "text" at bounding box center [914, 393] width 62 height 31
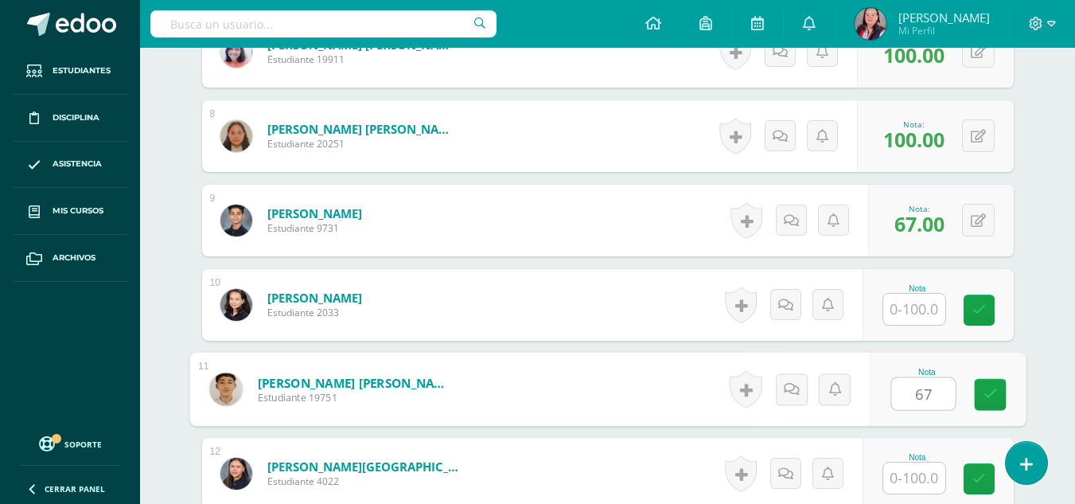
type input "67"
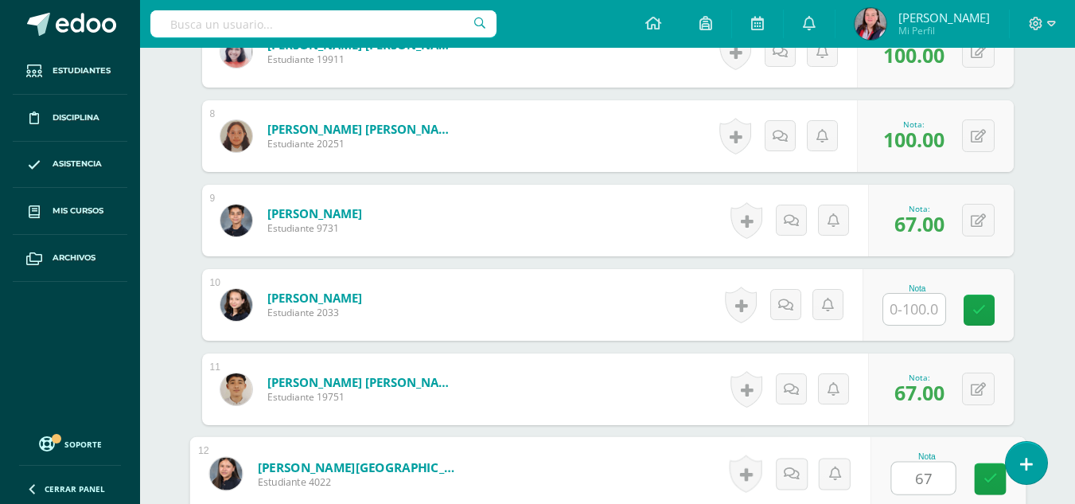
type input "67"
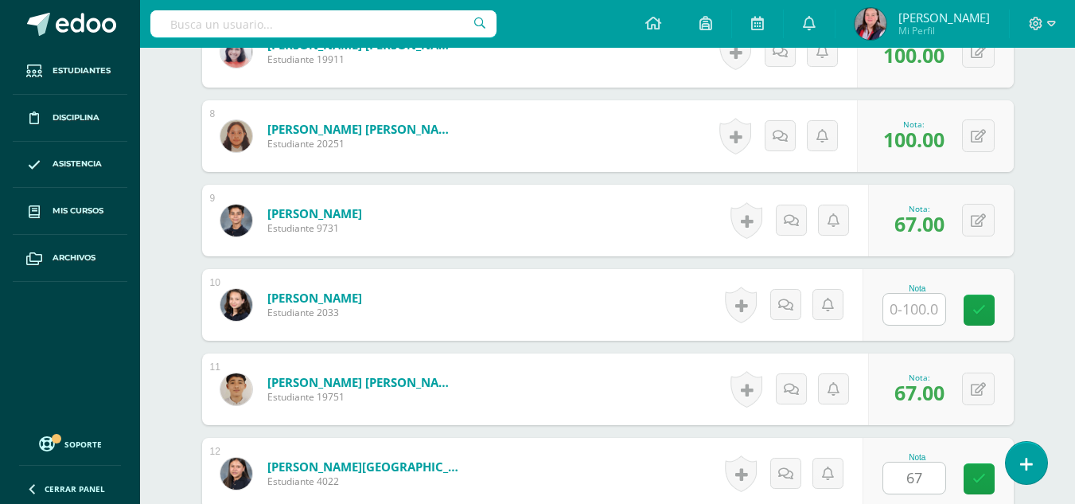
scroll to position [1353, 0]
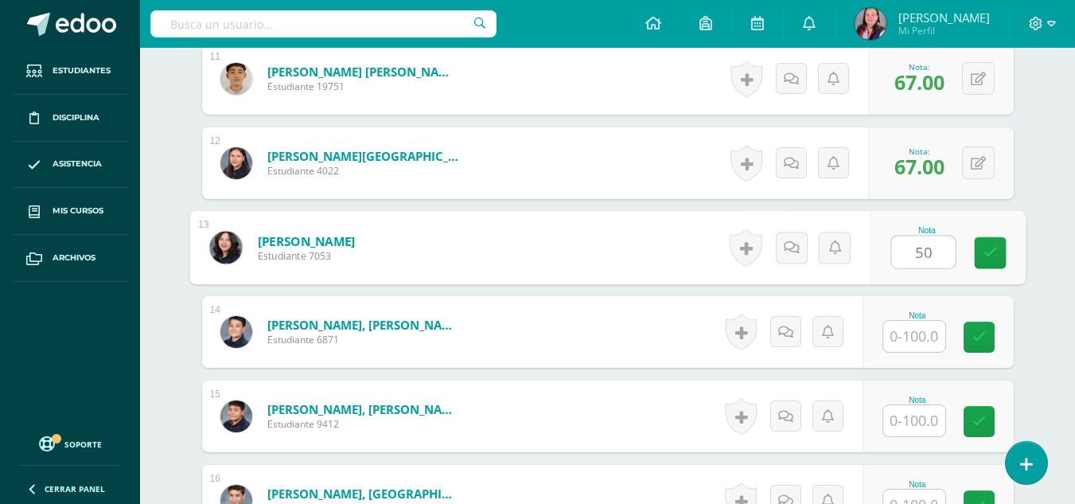
type input "50"
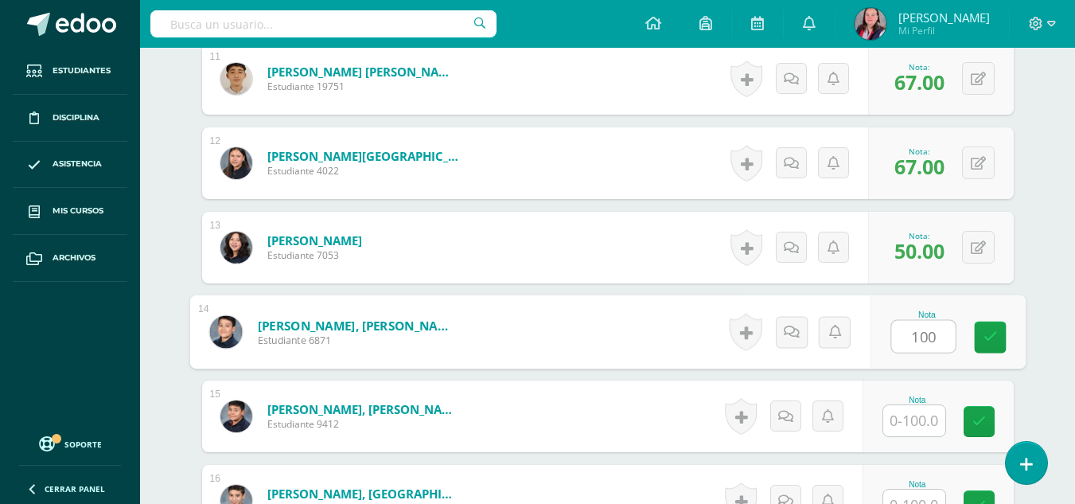
type input "100"
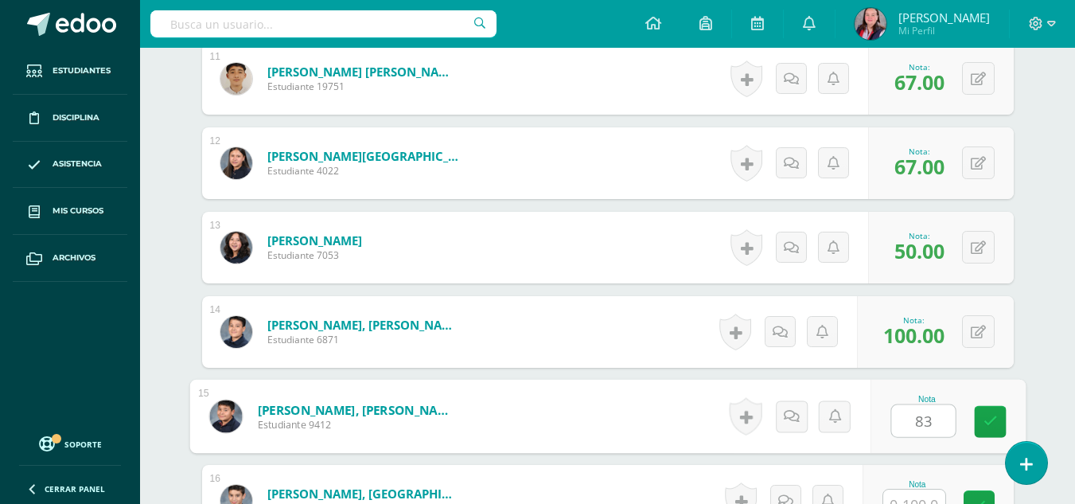
type input "83"
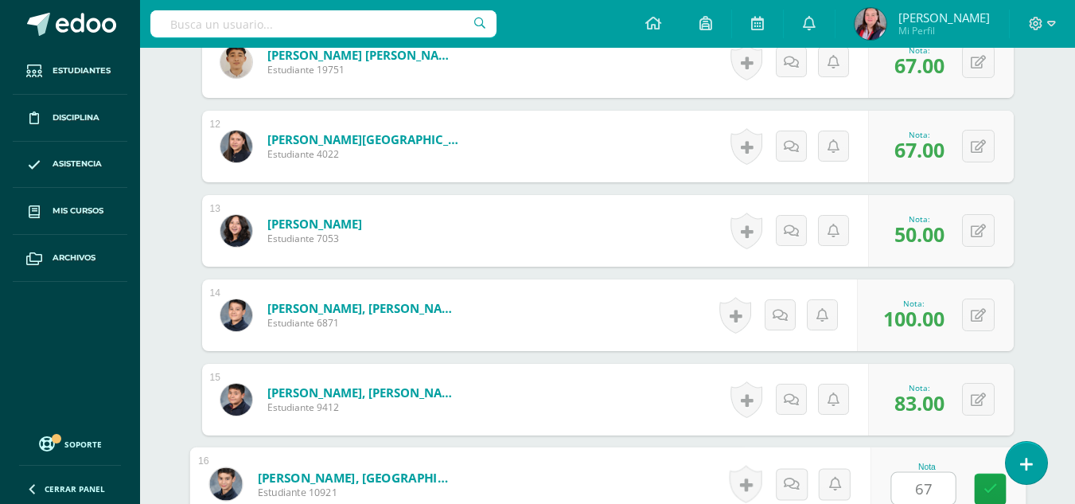
type input "67"
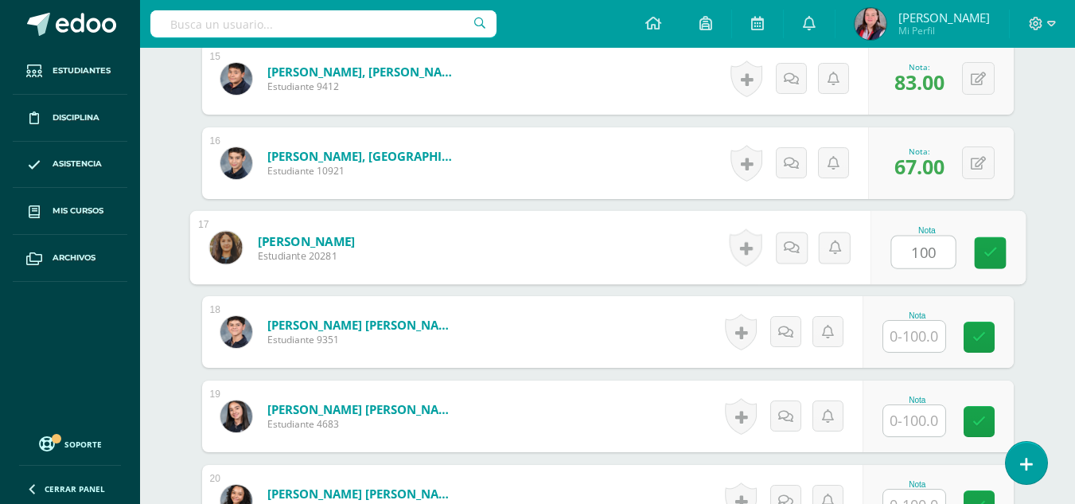
type input "100"
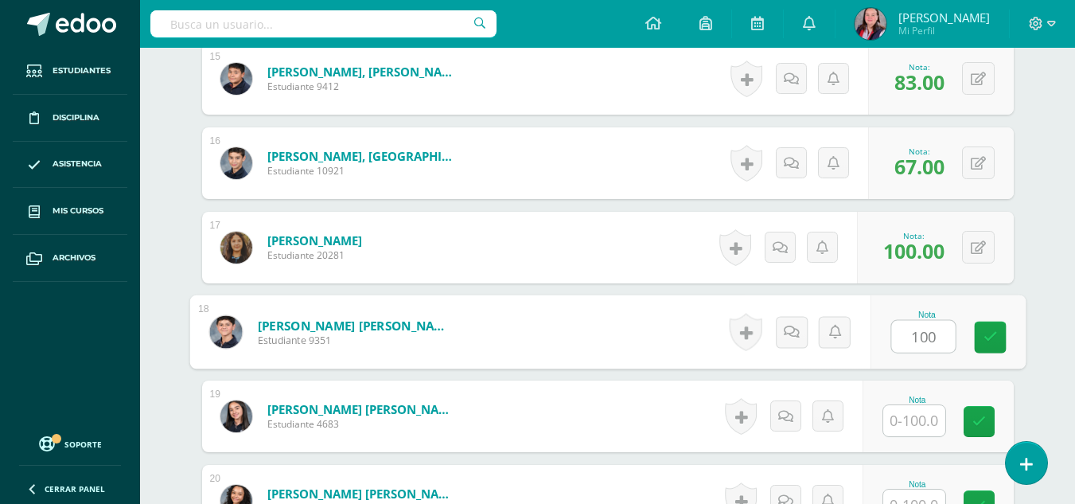
type input "100"
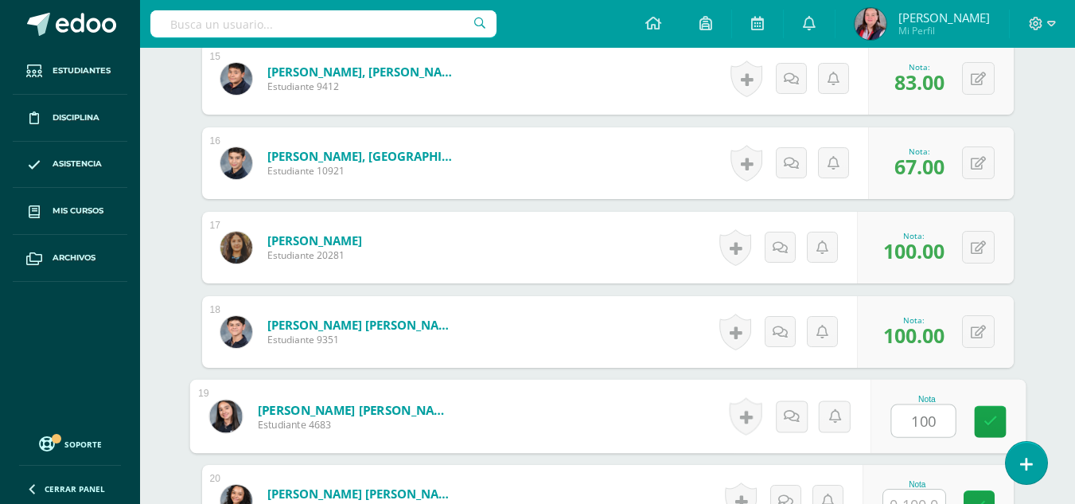
type input "100"
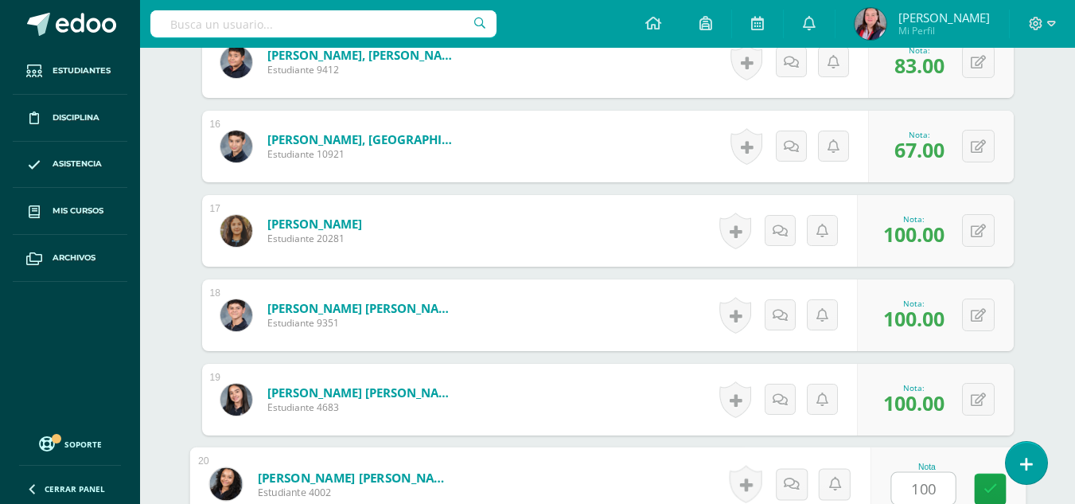
type input "100"
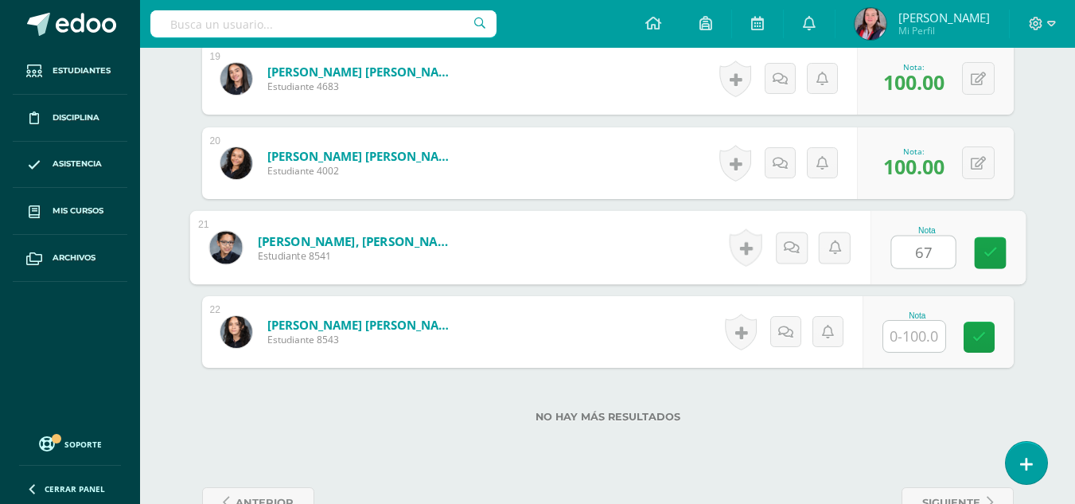
type input "67"
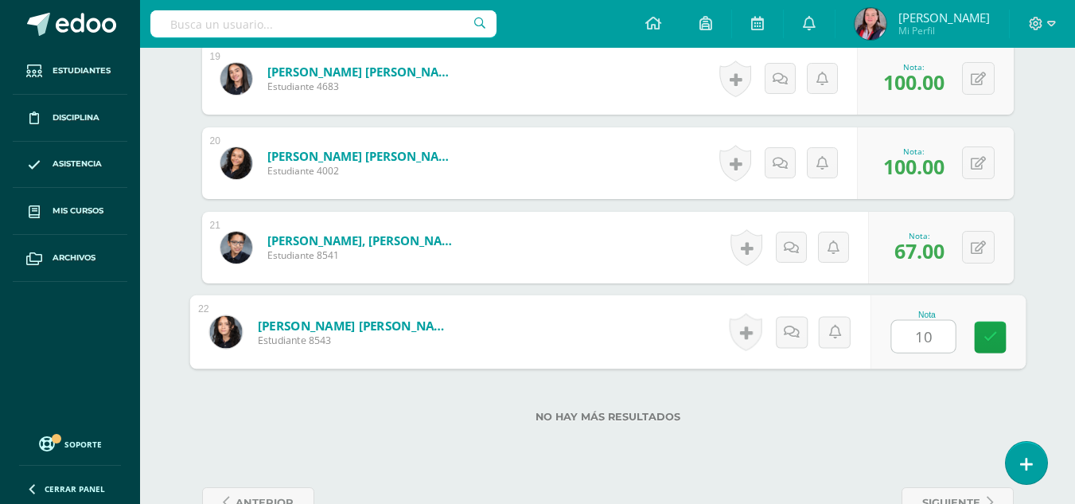
type input "100"
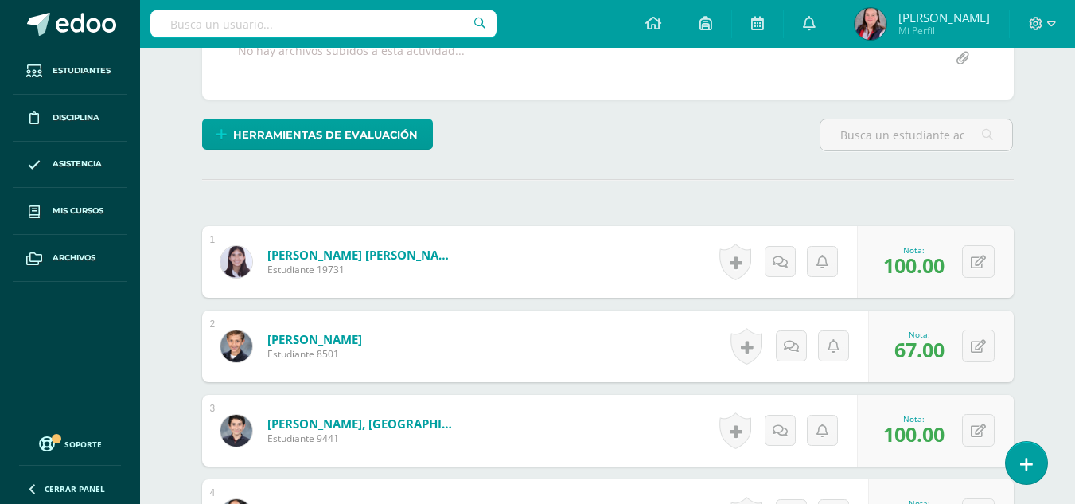
scroll to position [0, 0]
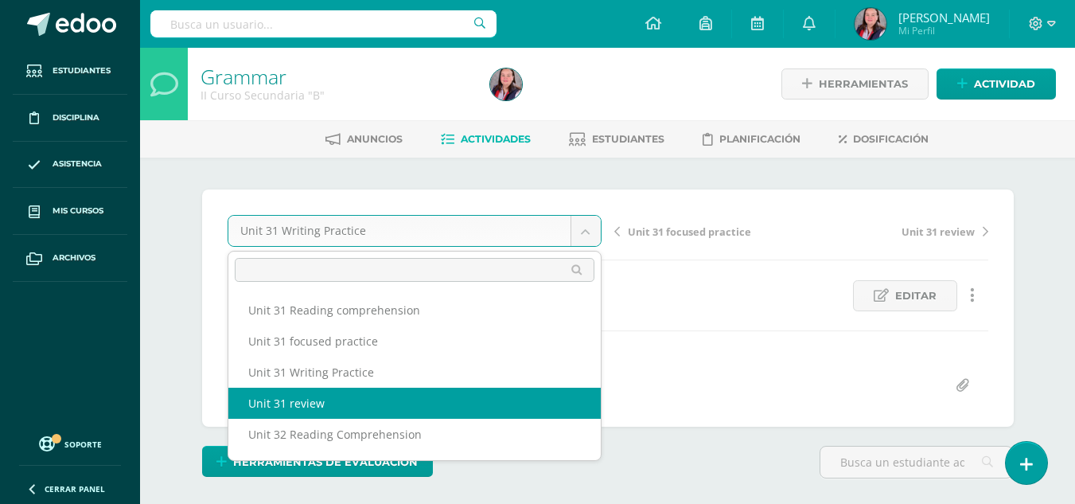
select select "/dashboard/teacher/grade-activity/238454/"
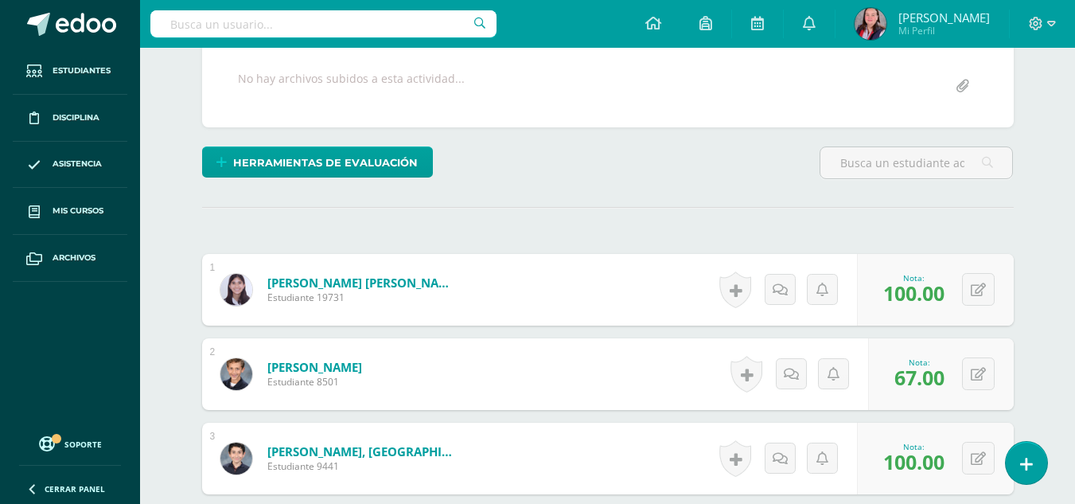
scroll to position [300, 0]
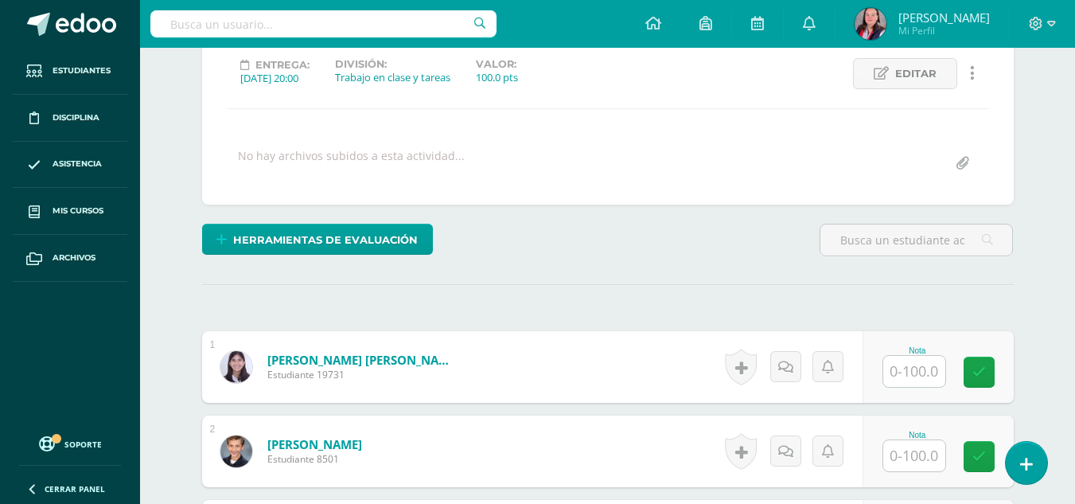
scroll to position [223, 0]
click at [919, 379] on input "text" at bounding box center [914, 370] width 62 height 31
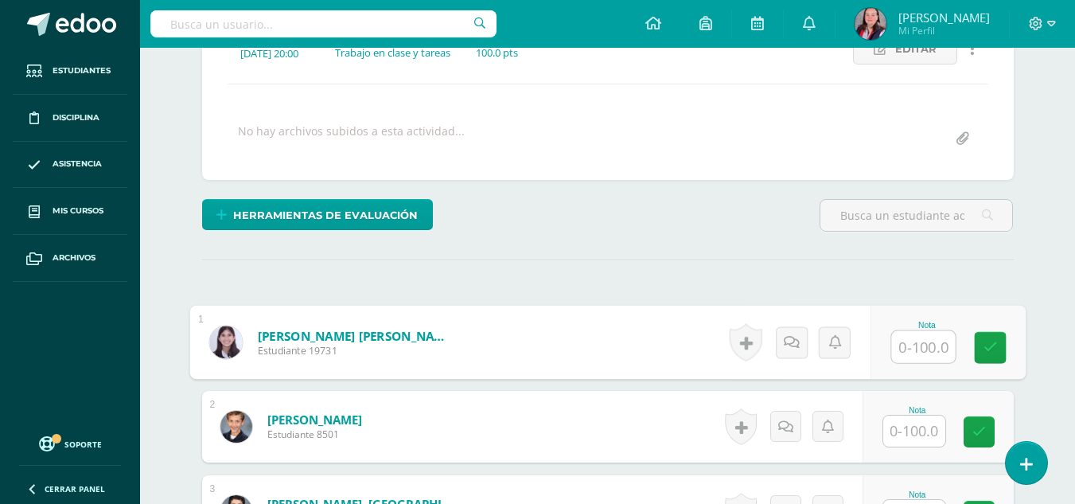
scroll to position [251, 0]
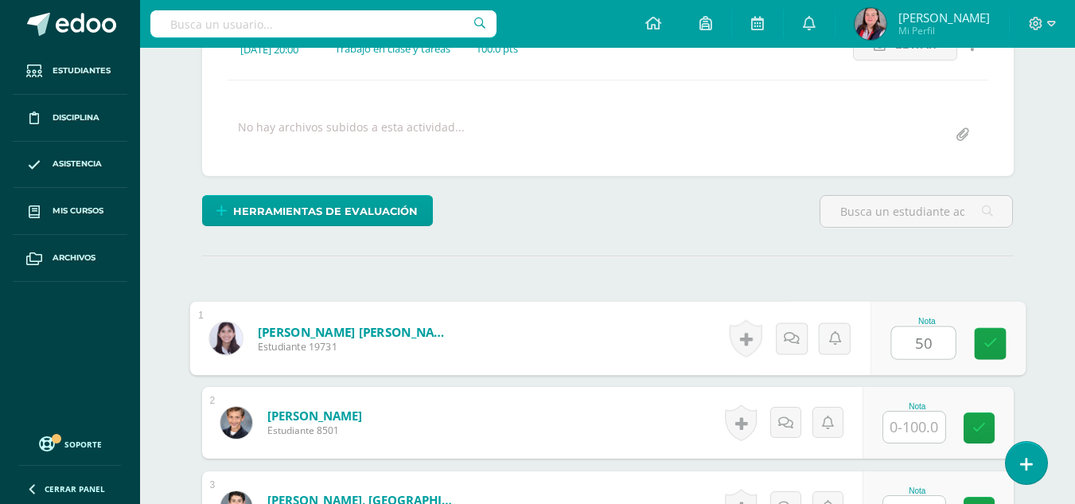
type input "50"
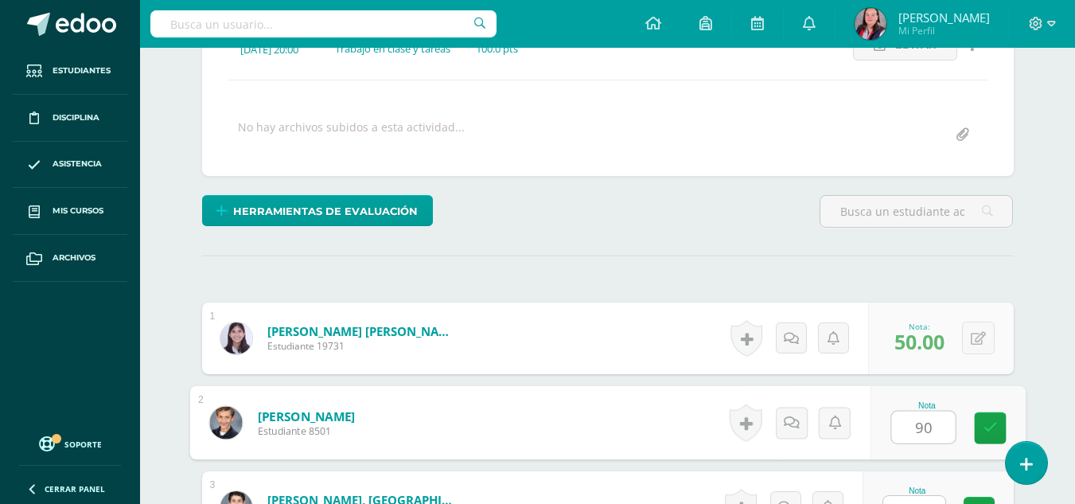
type input "90"
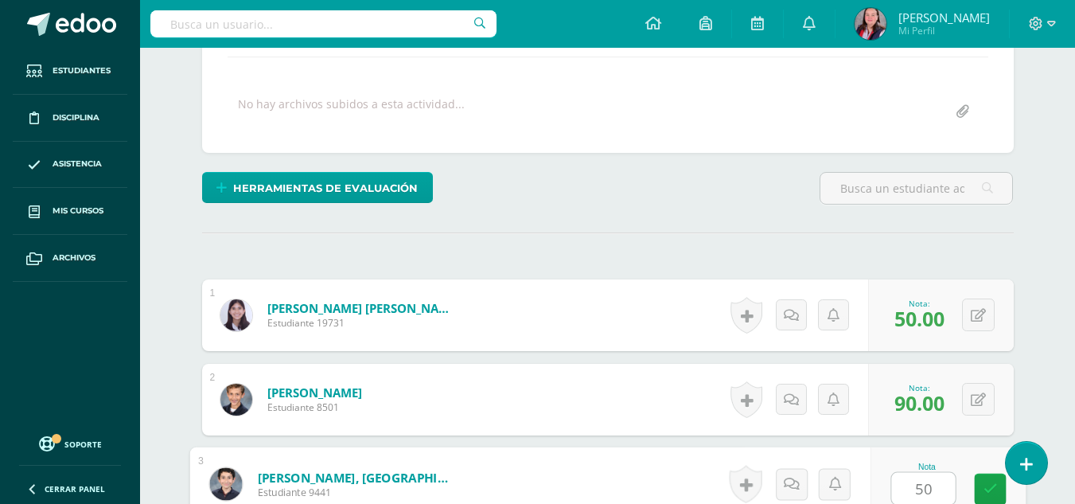
type input "50"
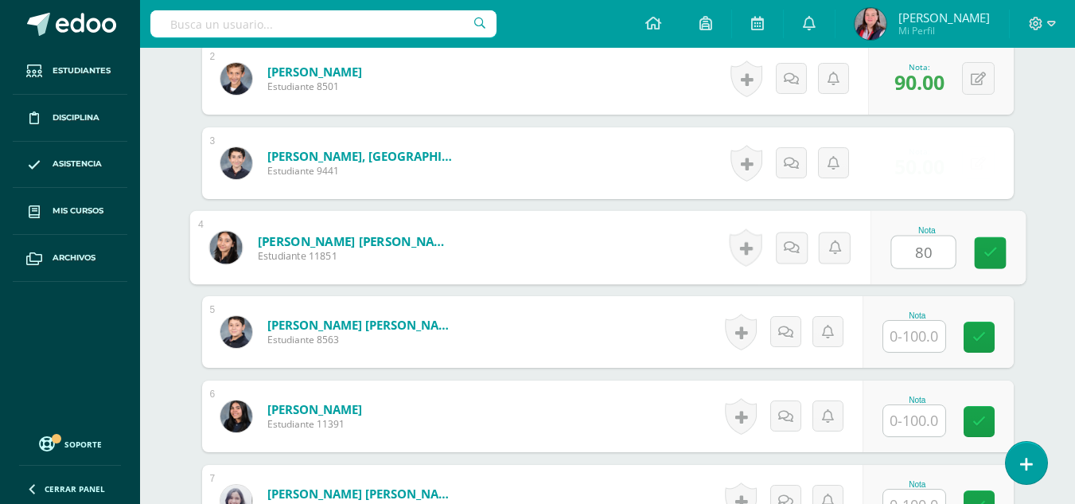
type input "80"
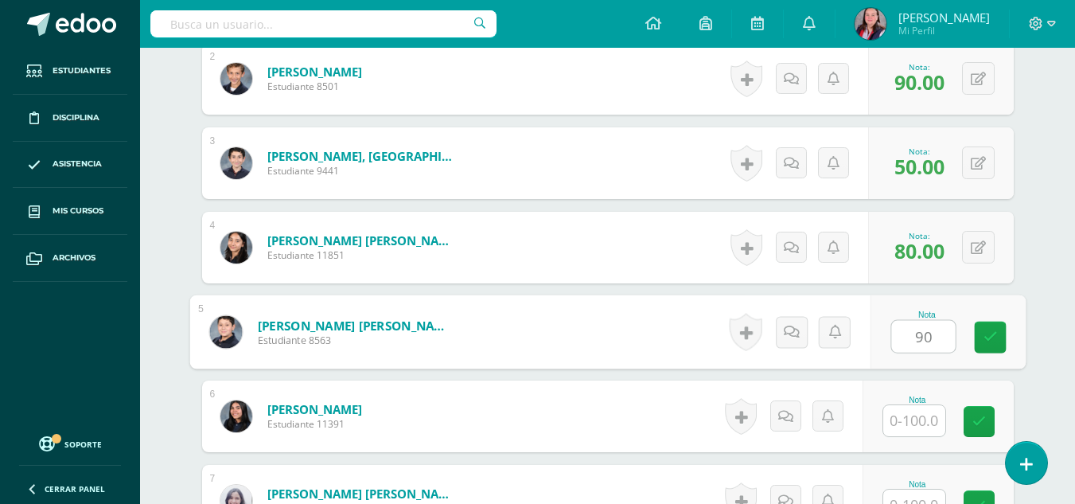
type input "90"
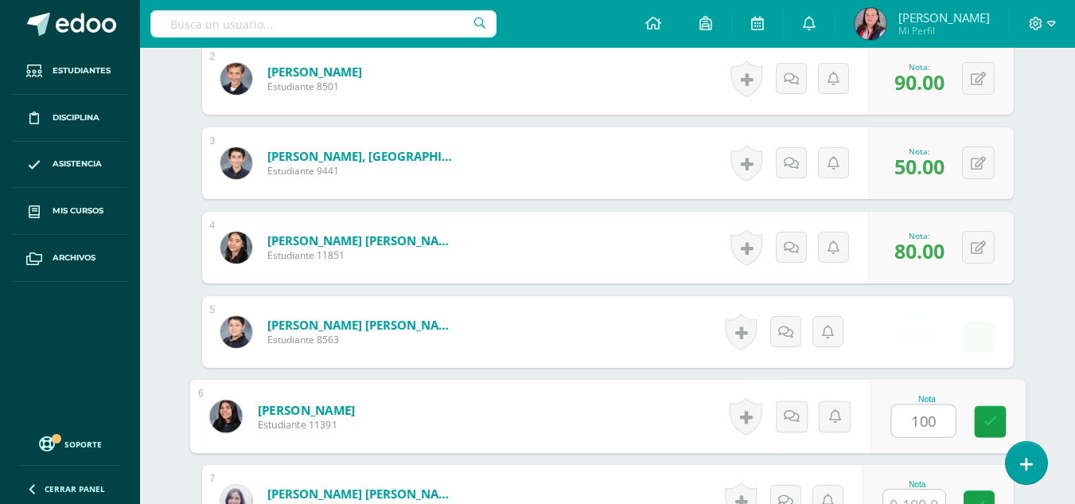
type input "100"
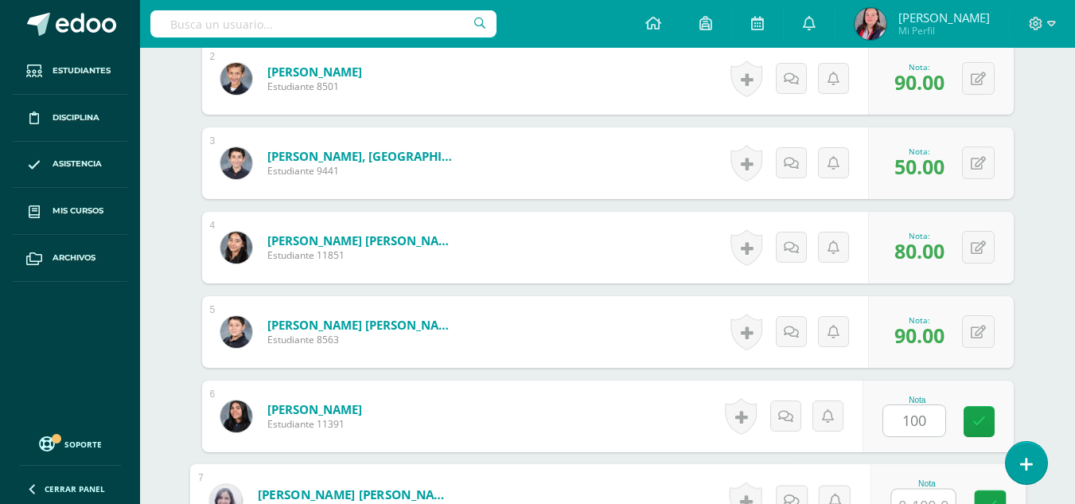
scroll to position [611, 0]
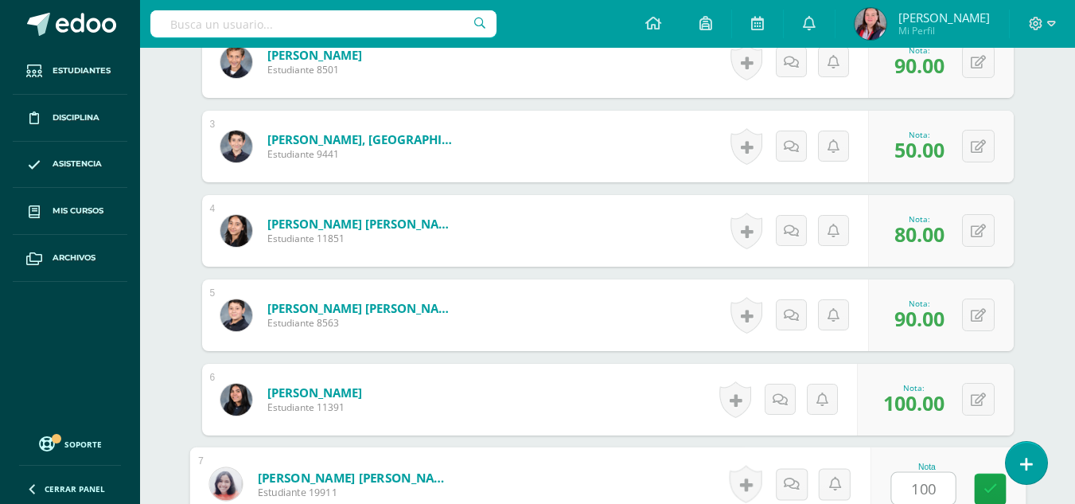
type input "100"
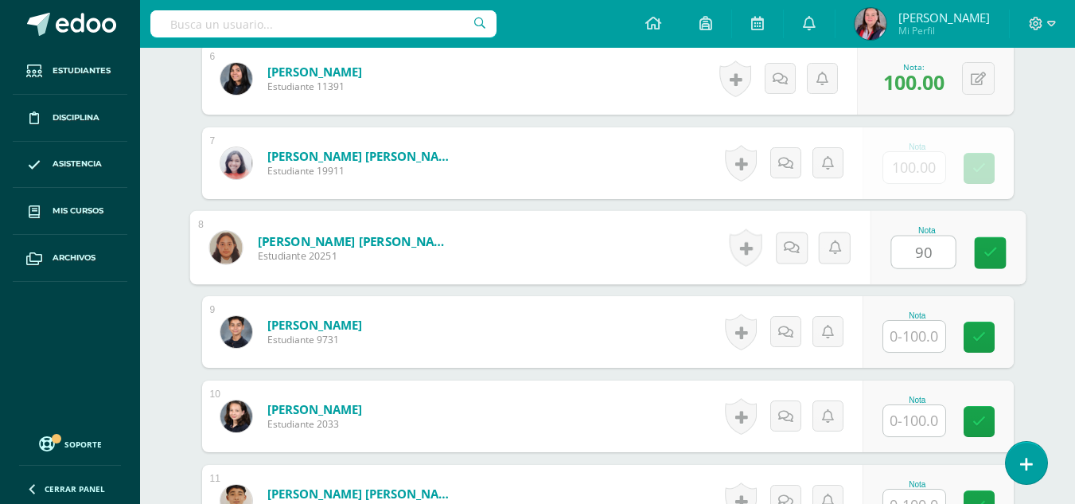
type input "90"
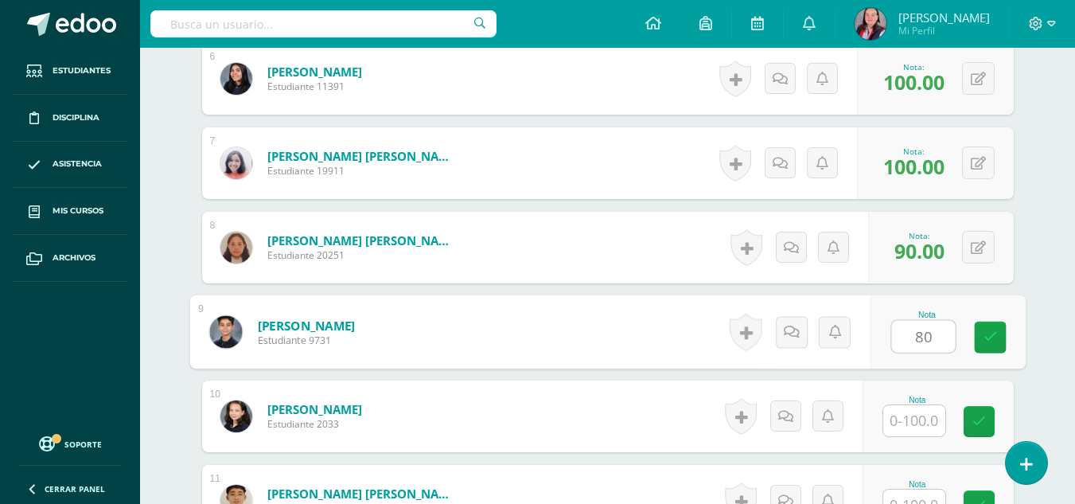
type input "80"
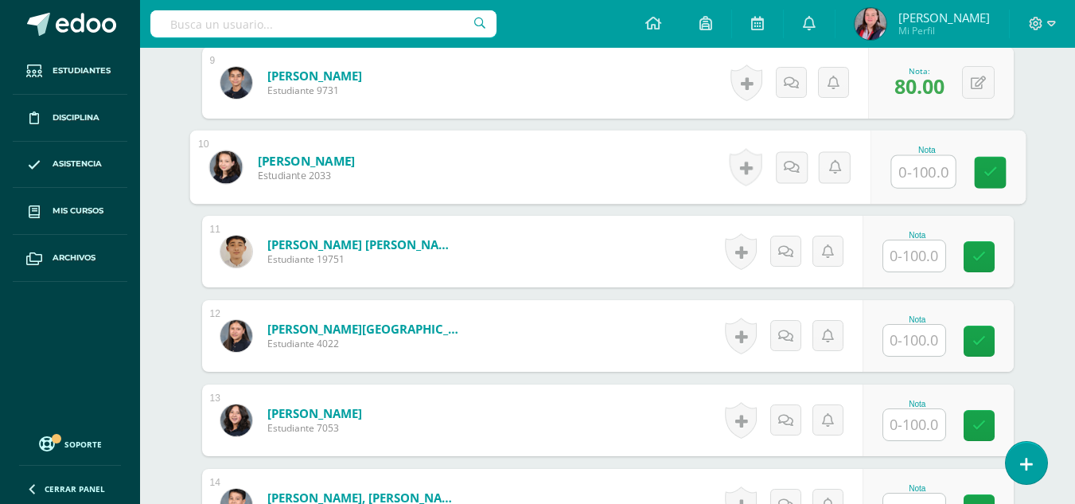
scroll to position [1181, 0]
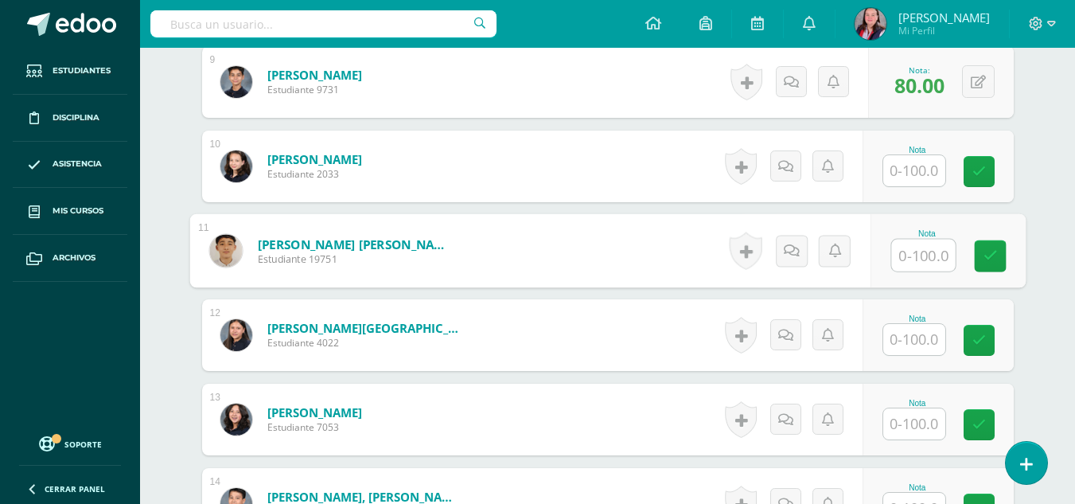
click at [932, 253] on input "text" at bounding box center [923, 255] width 64 height 32
type input "50"
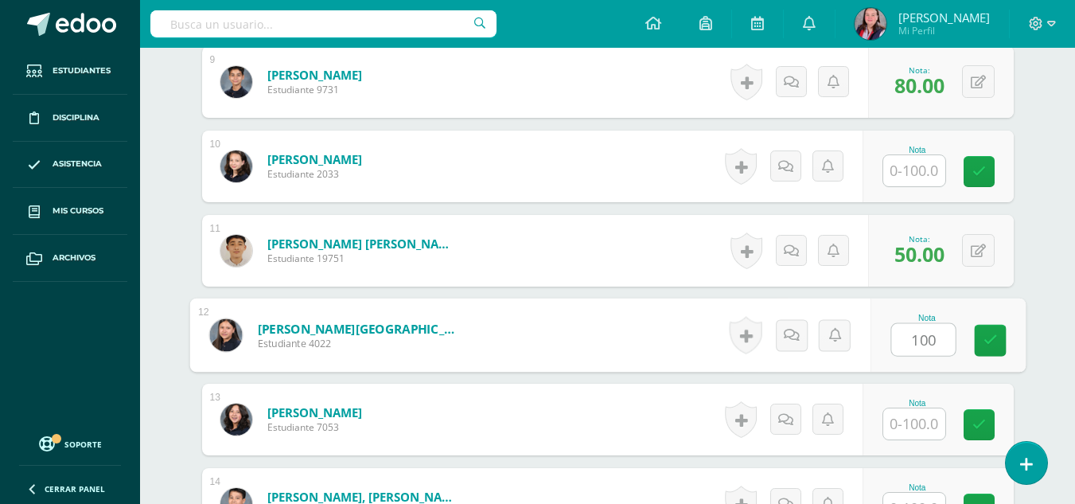
type input "100"
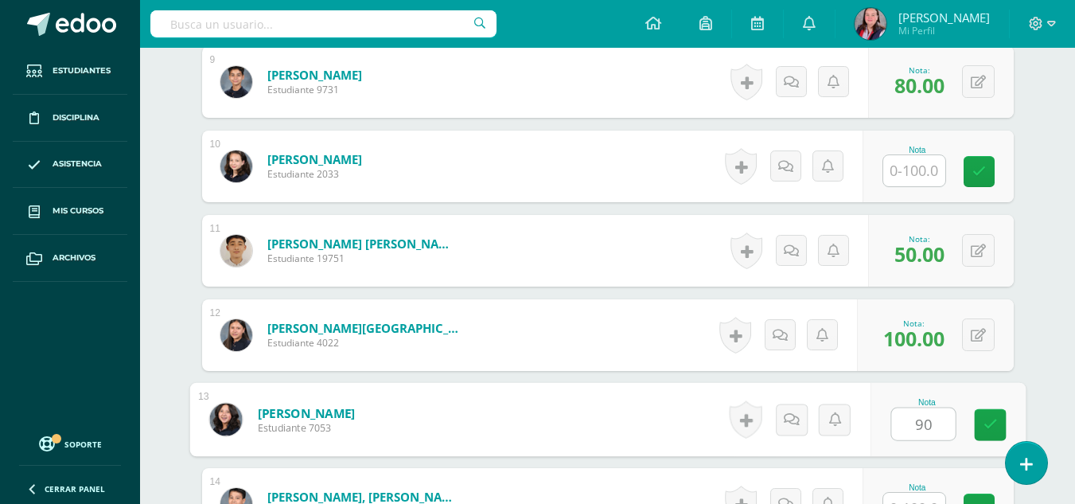
type input "90"
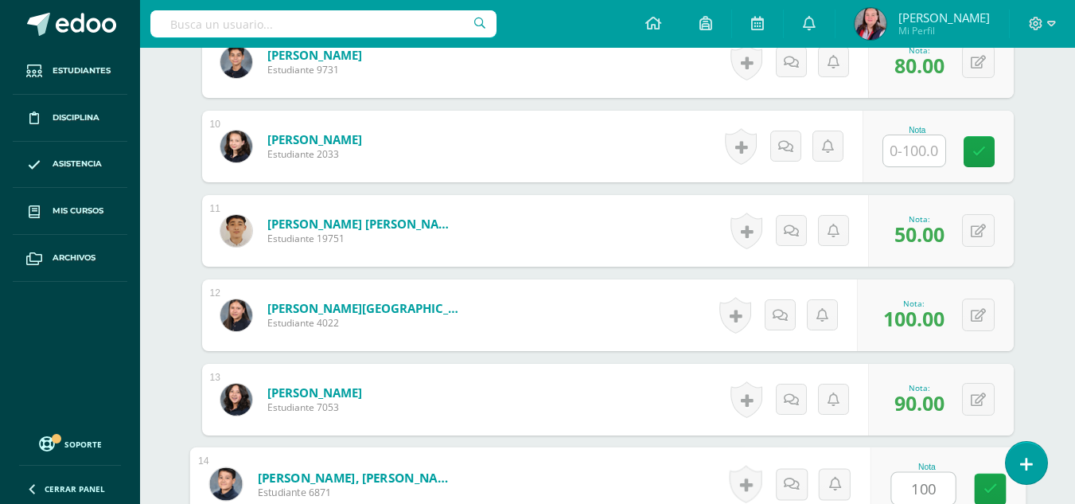
type input "100"
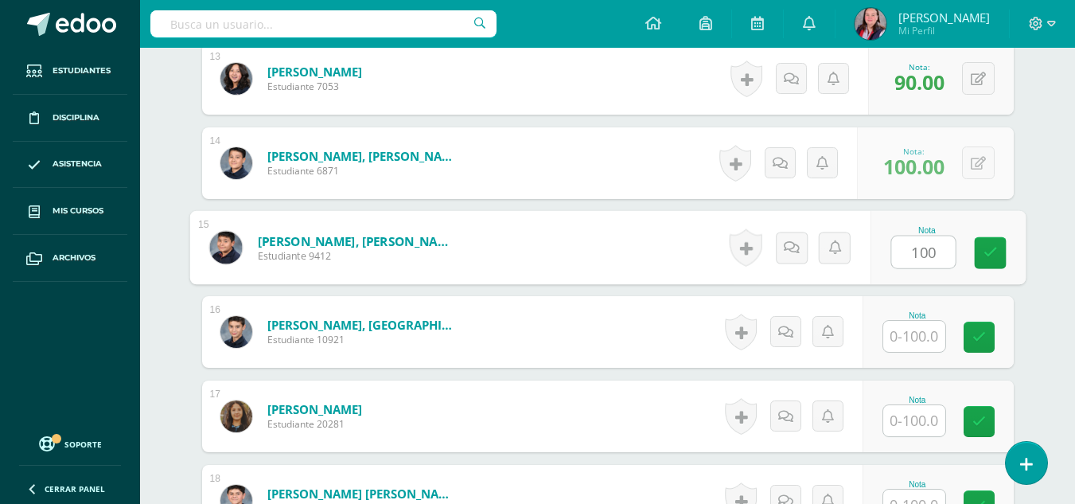
type input "100"
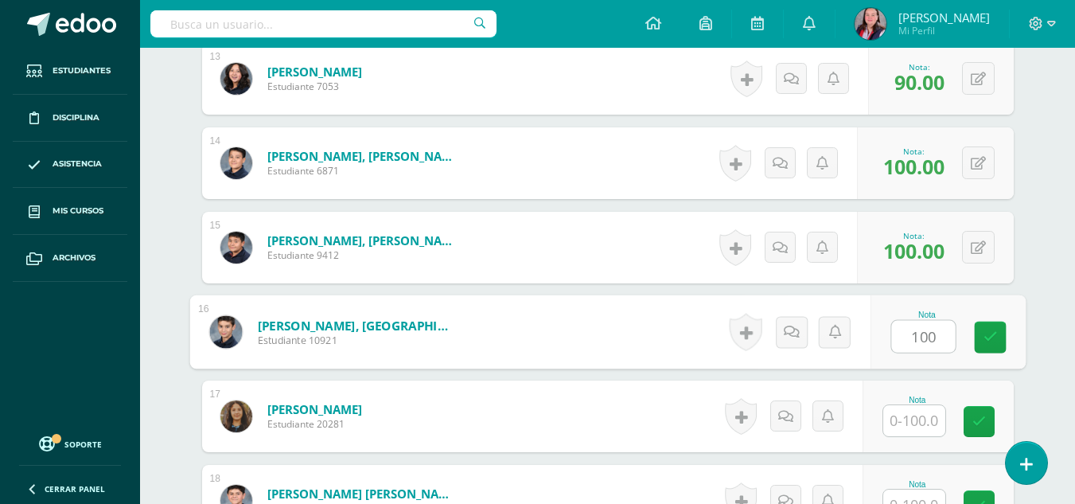
type input "100"
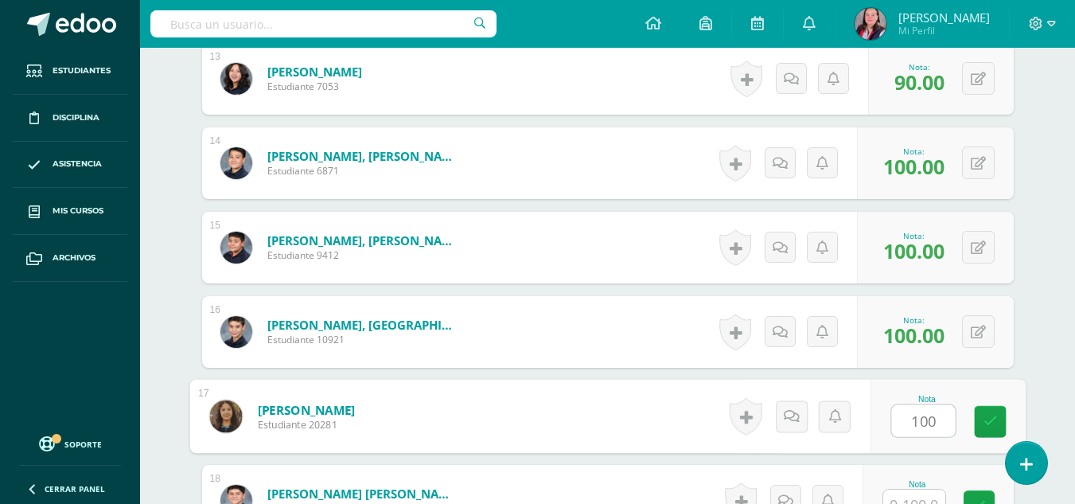
type input "100"
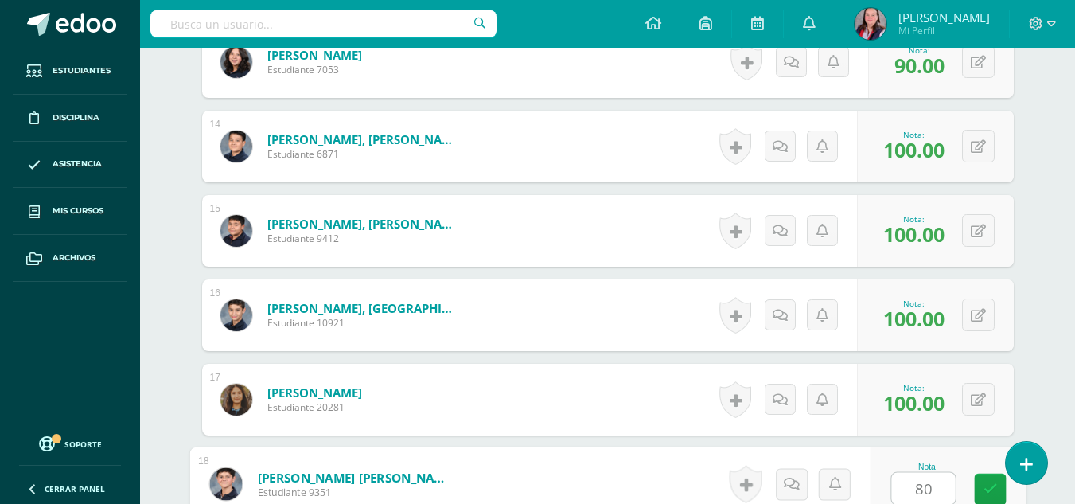
type input "80"
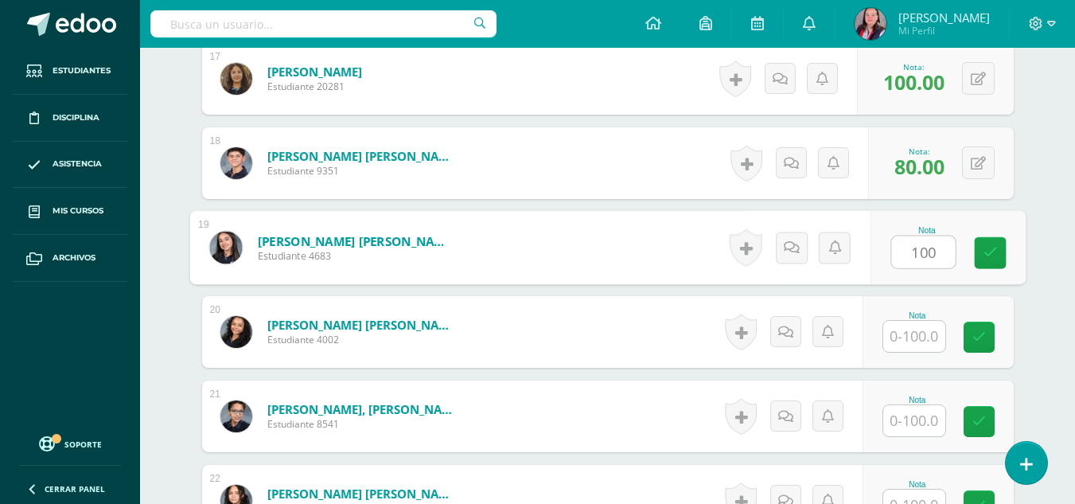
type input "100"
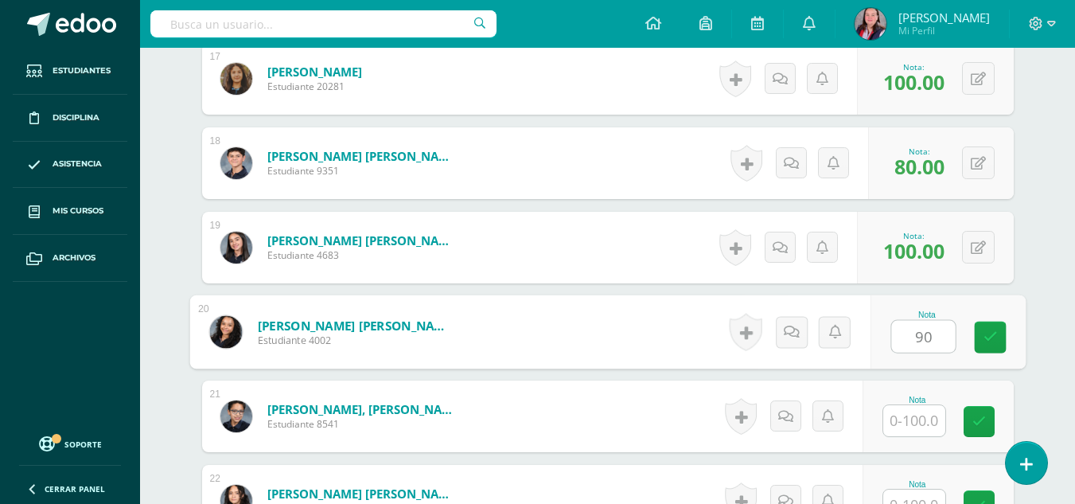
type input "90"
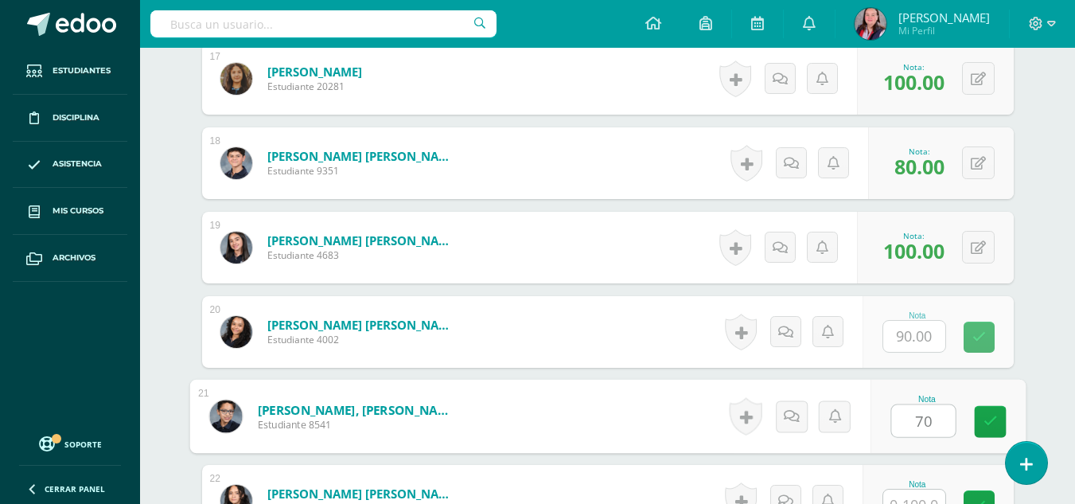
type input "70"
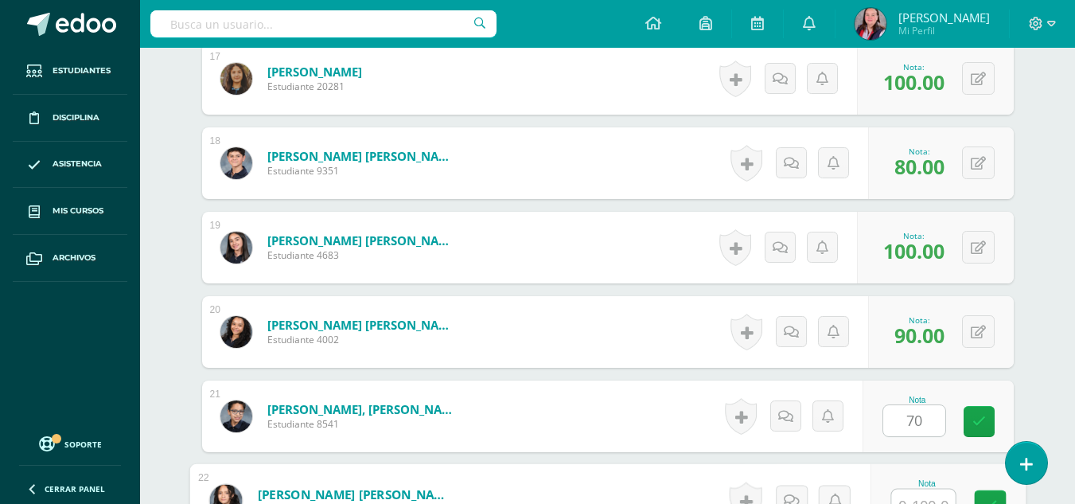
scroll to position [1876, 0]
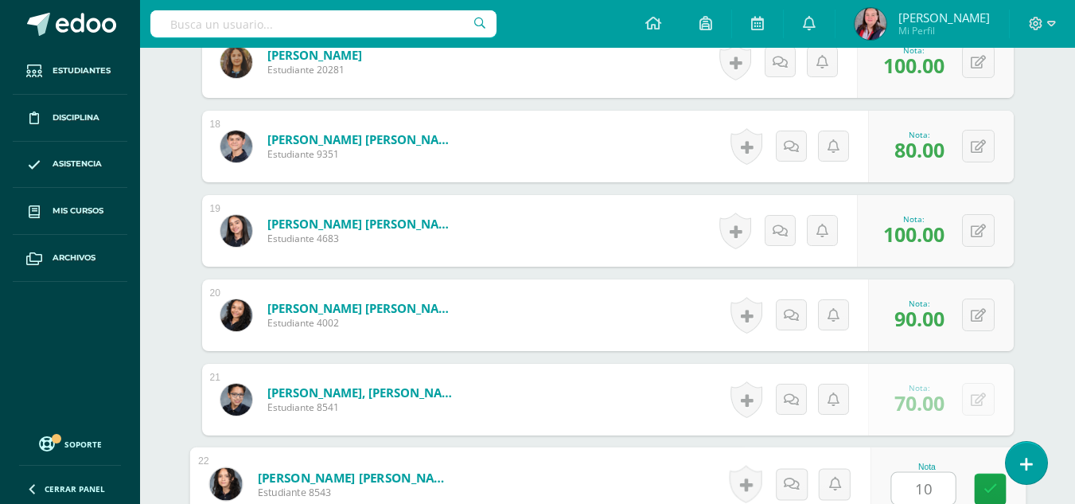
type input "100"
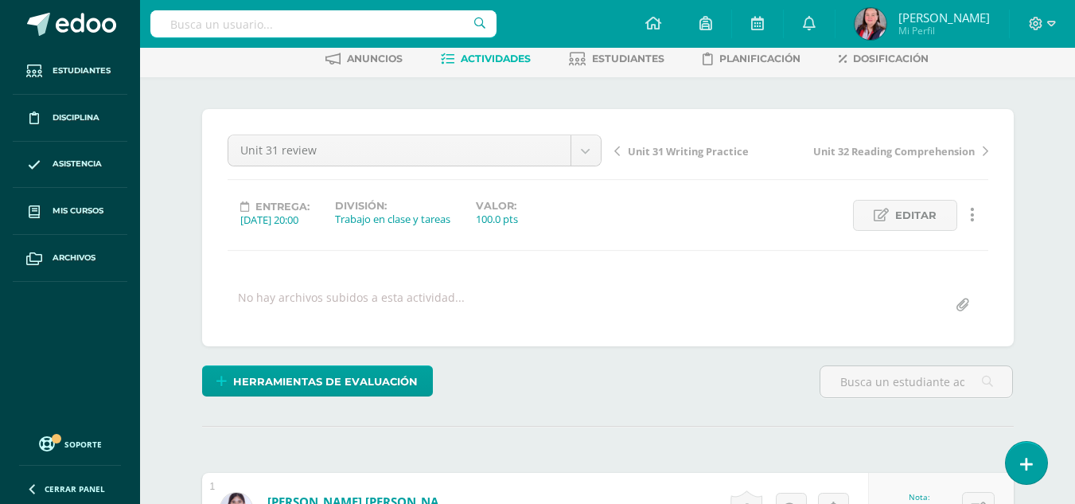
scroll to position [0, 0]
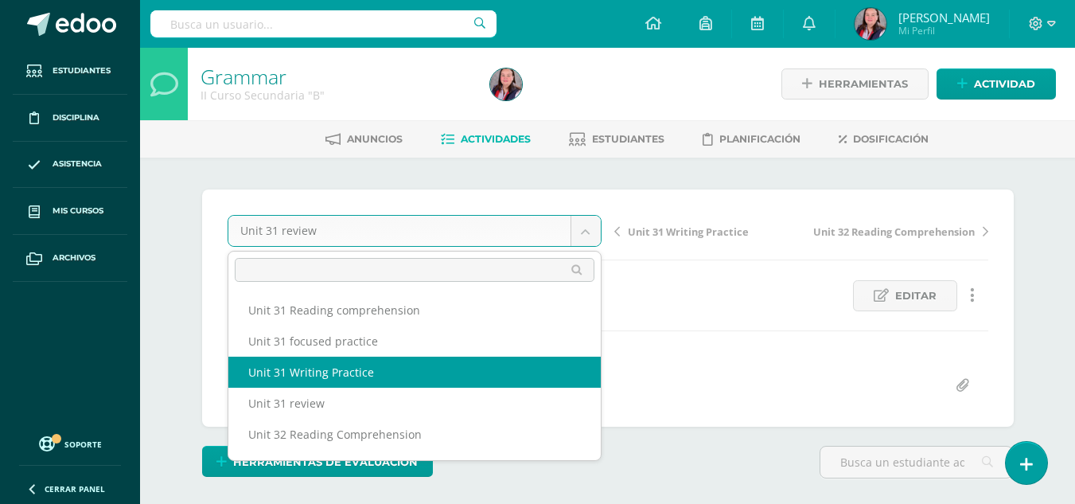
scroll to position [21, 0]
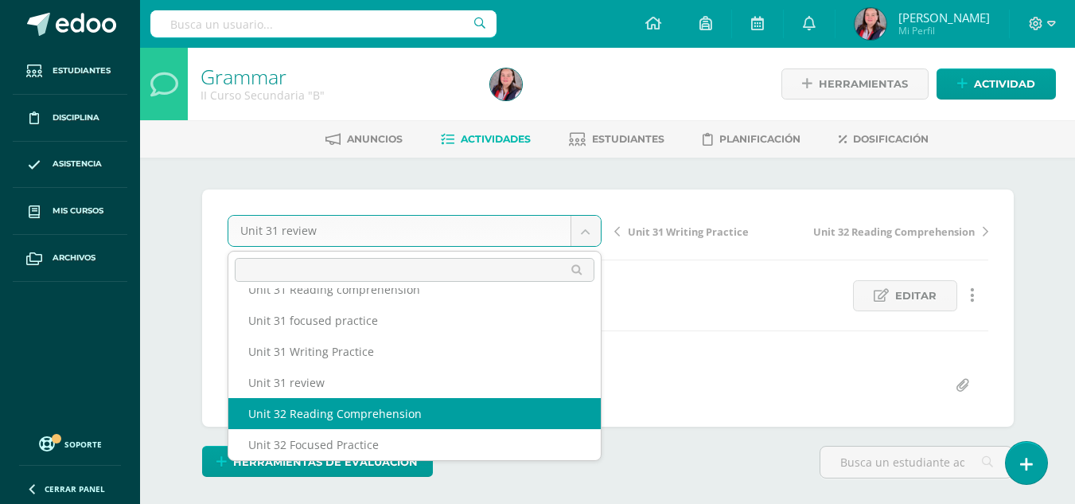
select select "/dashboard/teacher/grade-activity/238455/"
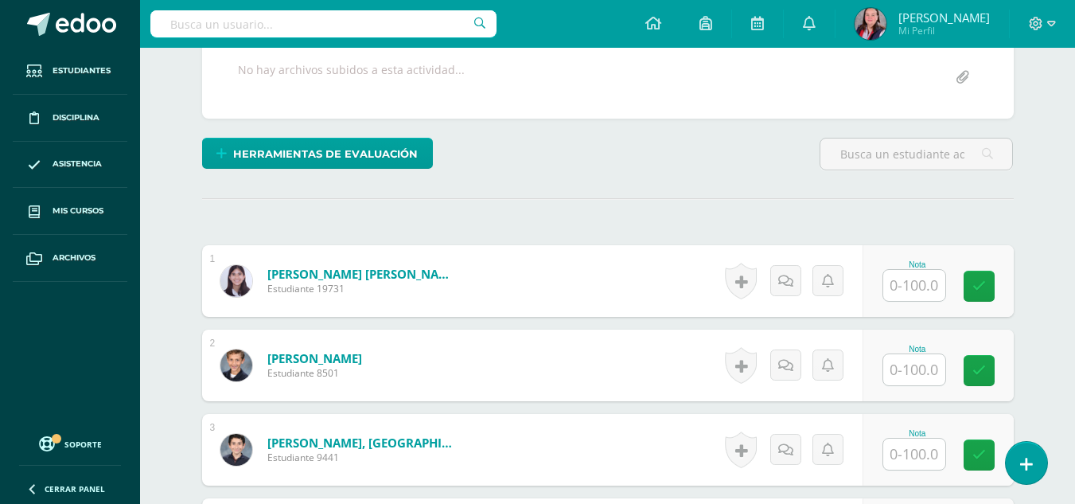
scroll to position [307, 0]
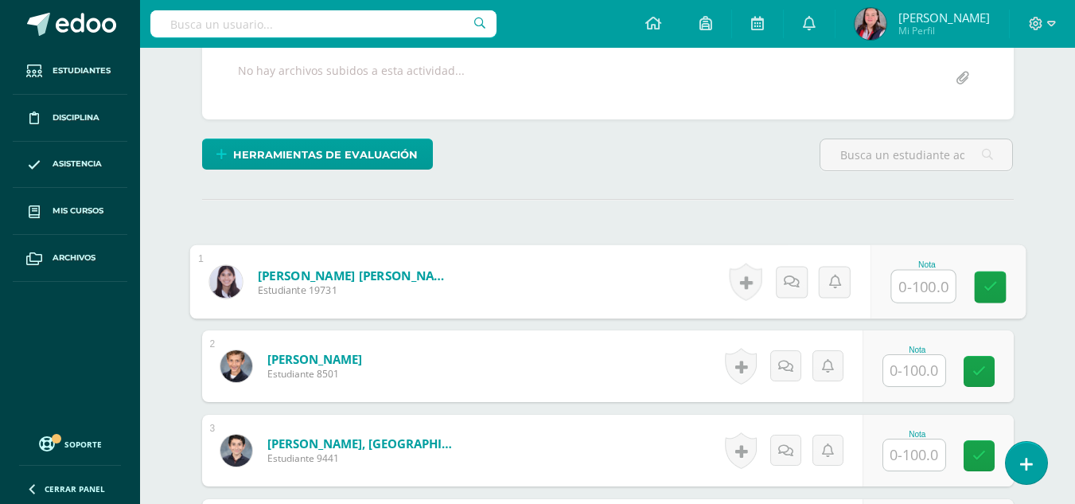
click at [918, 292] on input "text" at bounding box center [923, 286] width 64 height 32
type input "97"
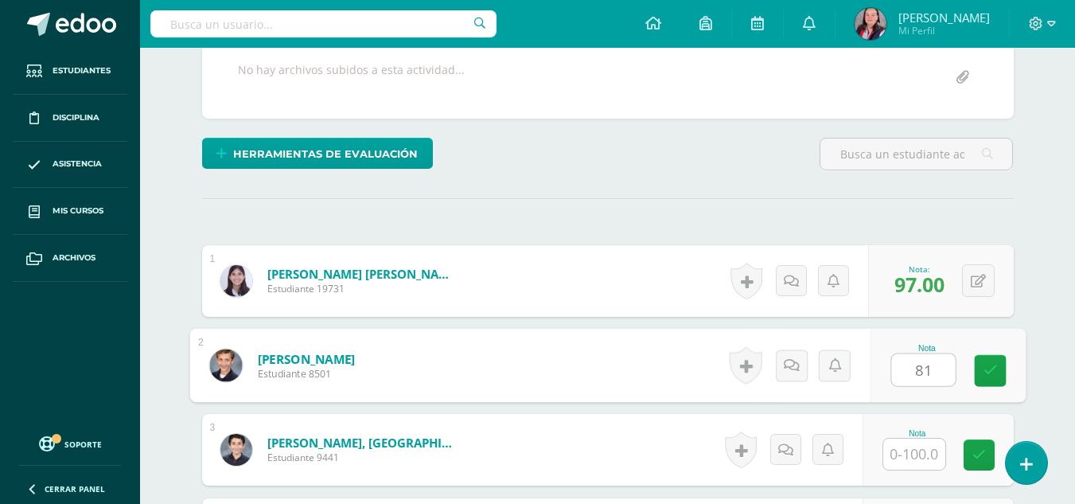
scroll to position [309, 0]
type input "81"
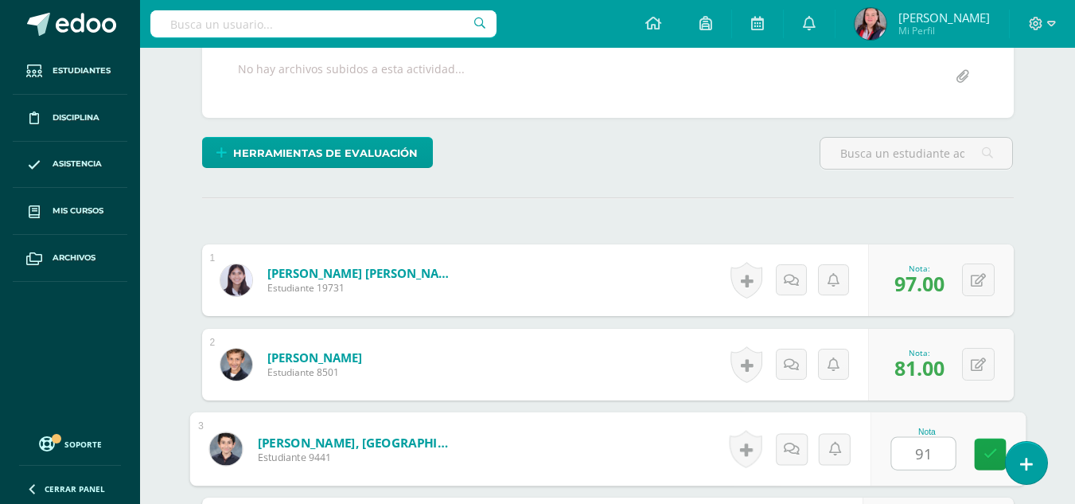
type input "91"
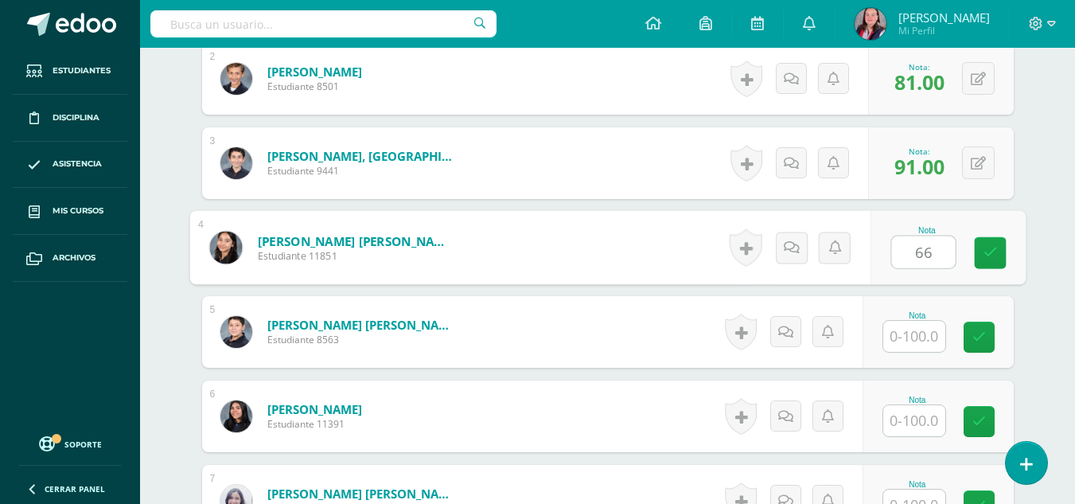
type input "66"
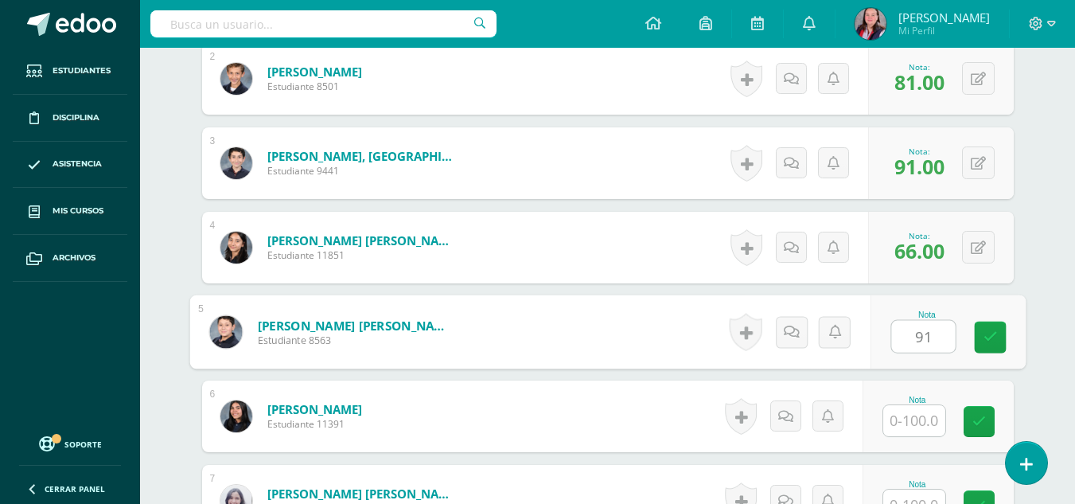
type input "91"
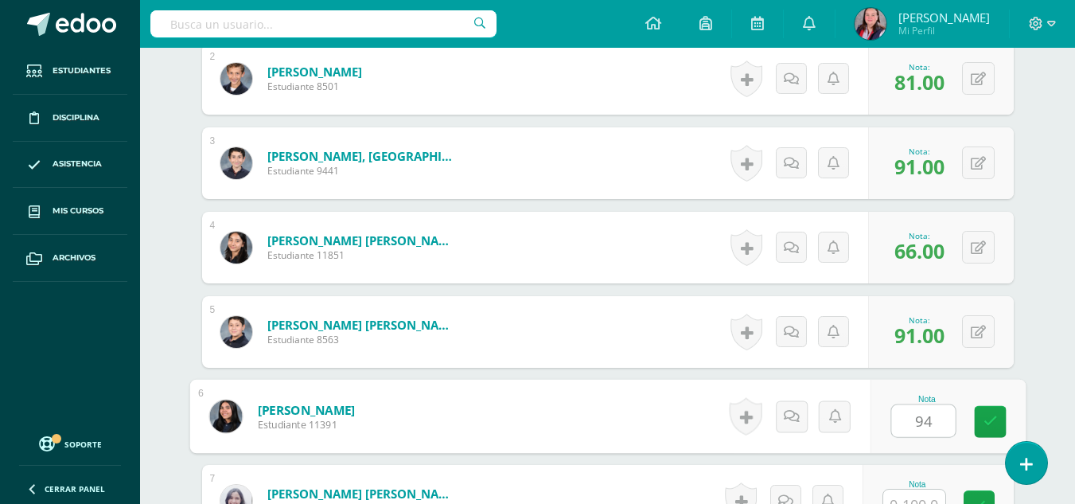
type input "94"
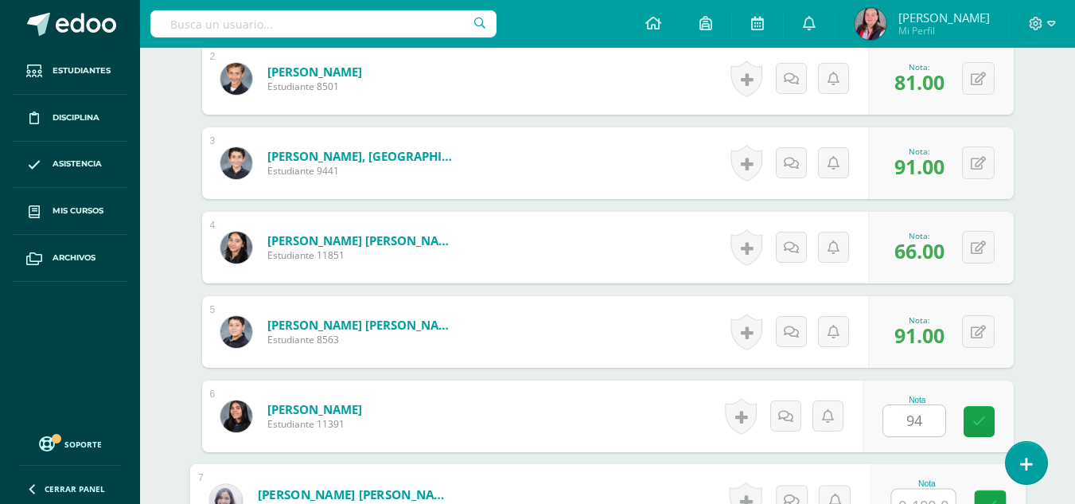
scroll to position [611, 0]
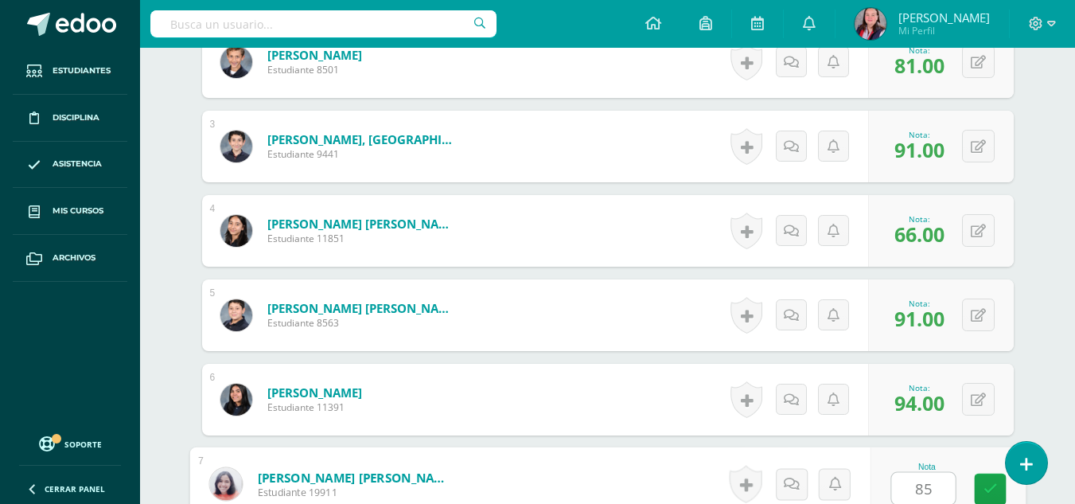
type input "85"
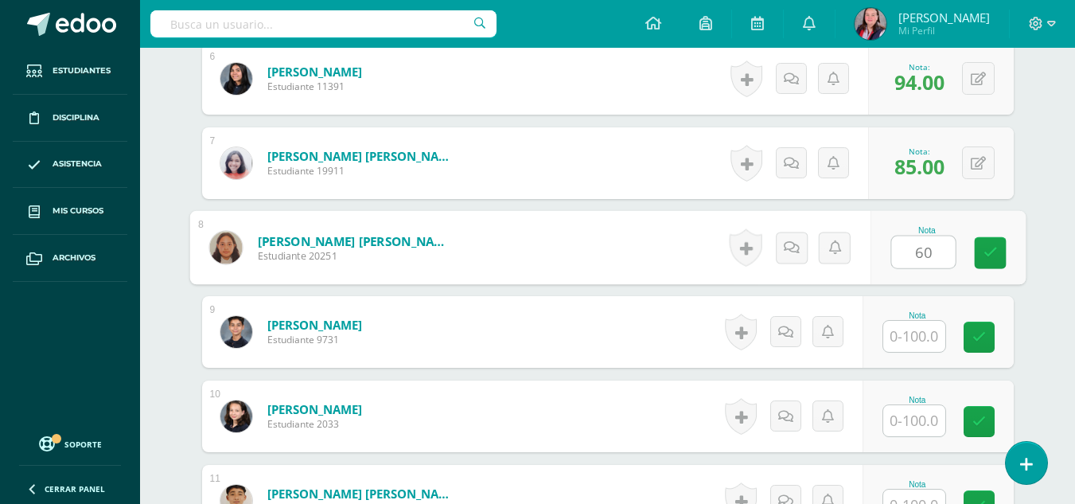
type input "60"
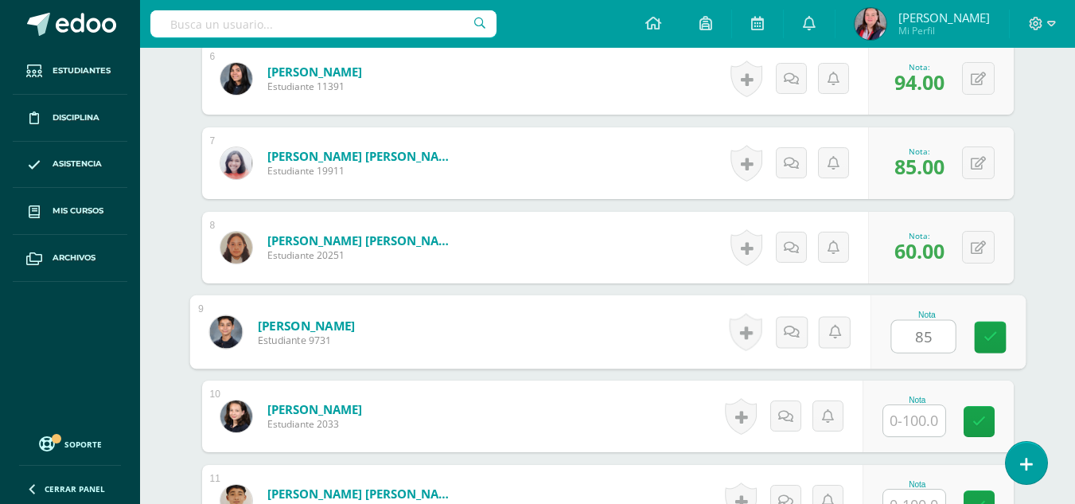
type input "85"
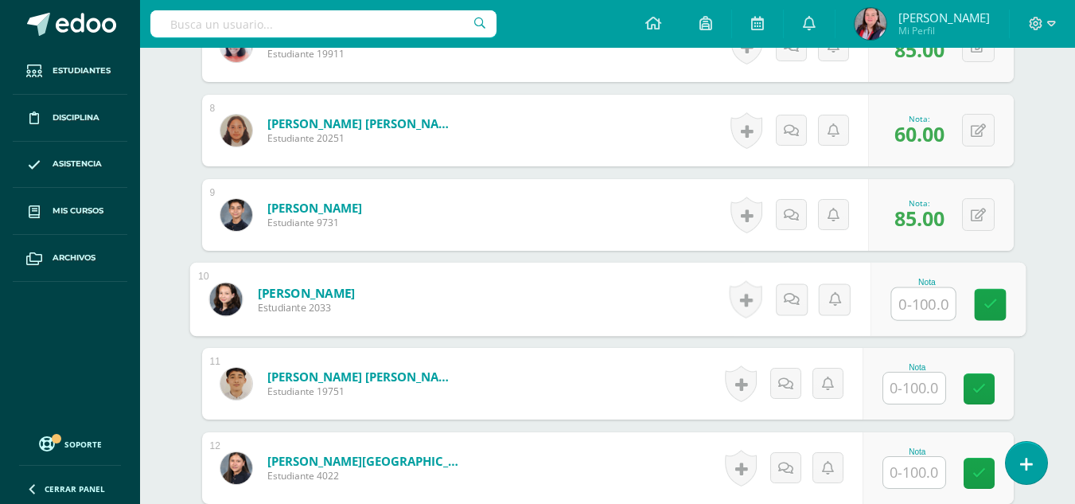
scroll to position [1142, 0]
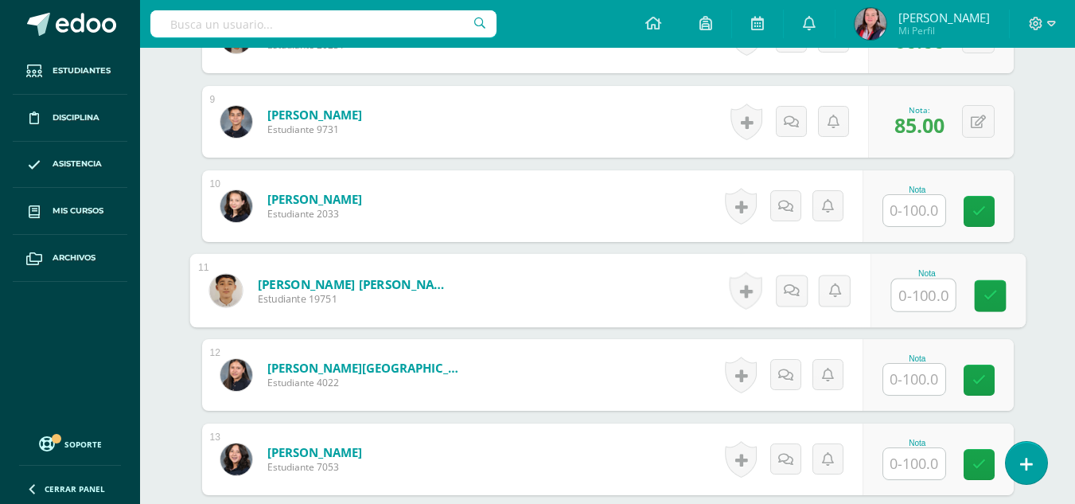
click at [916, 296] on input "text" at bounding box center [923, 295] width 64 height 32
type input "78"
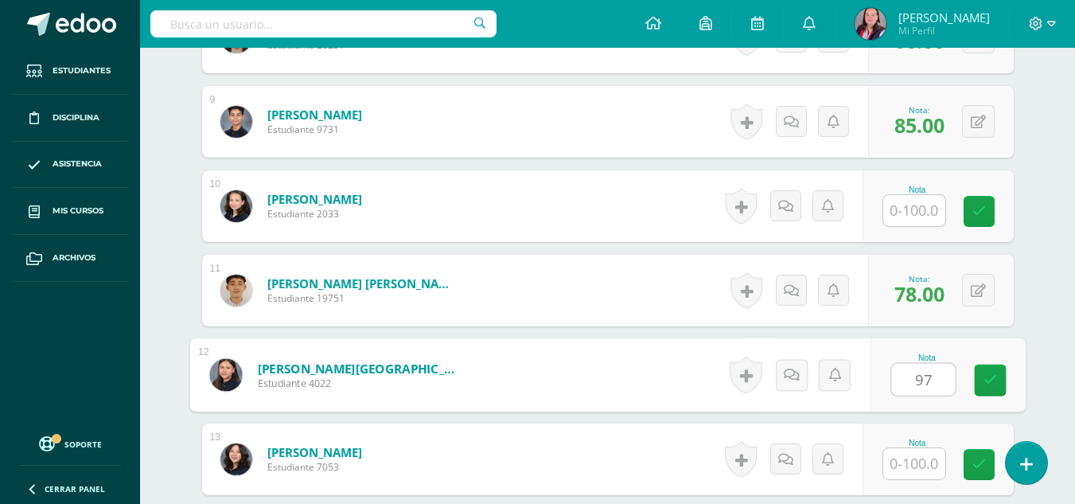
type input "97"
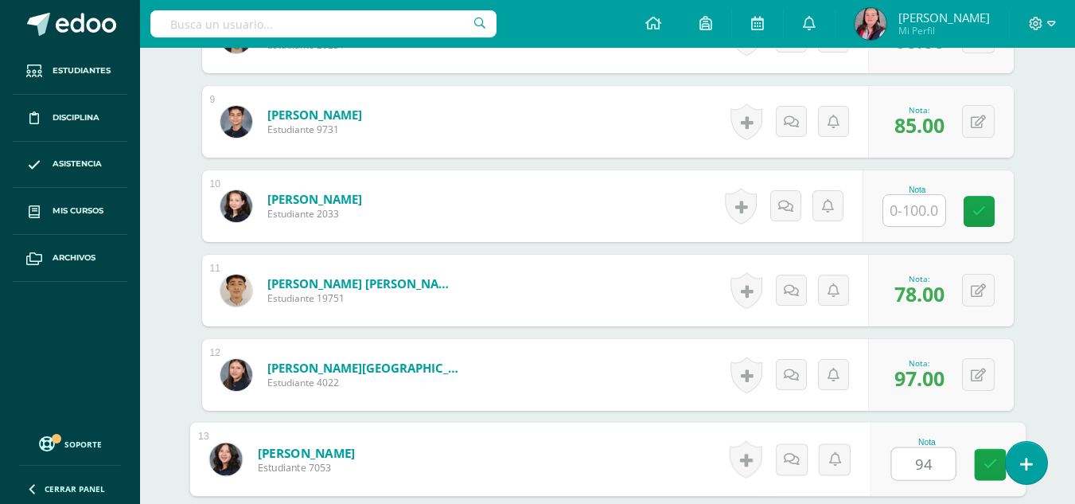
type input "94"
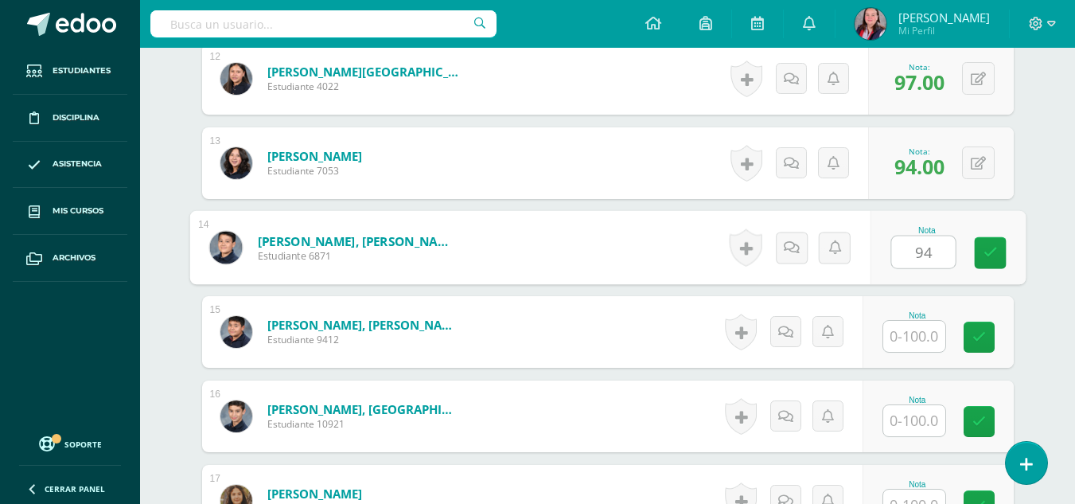
type input "94"
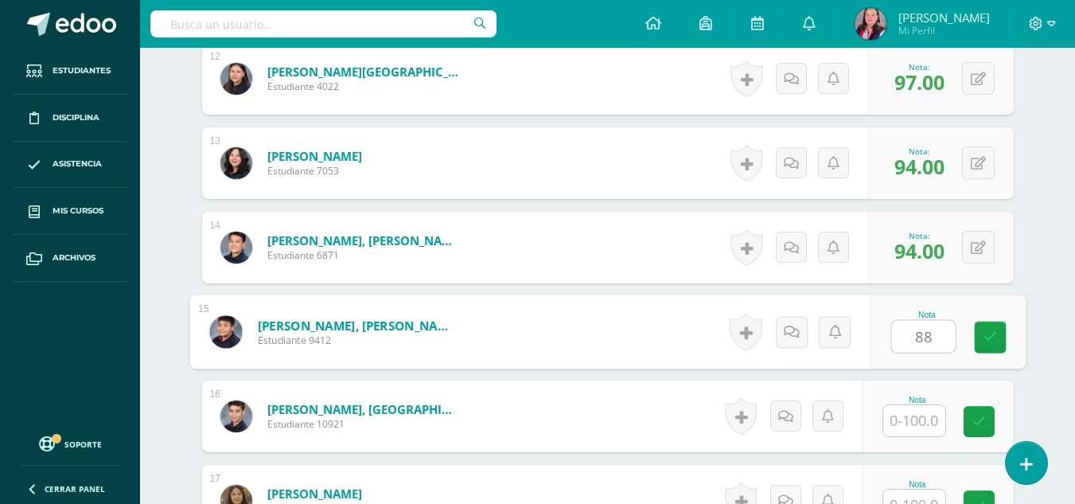
type input "88"
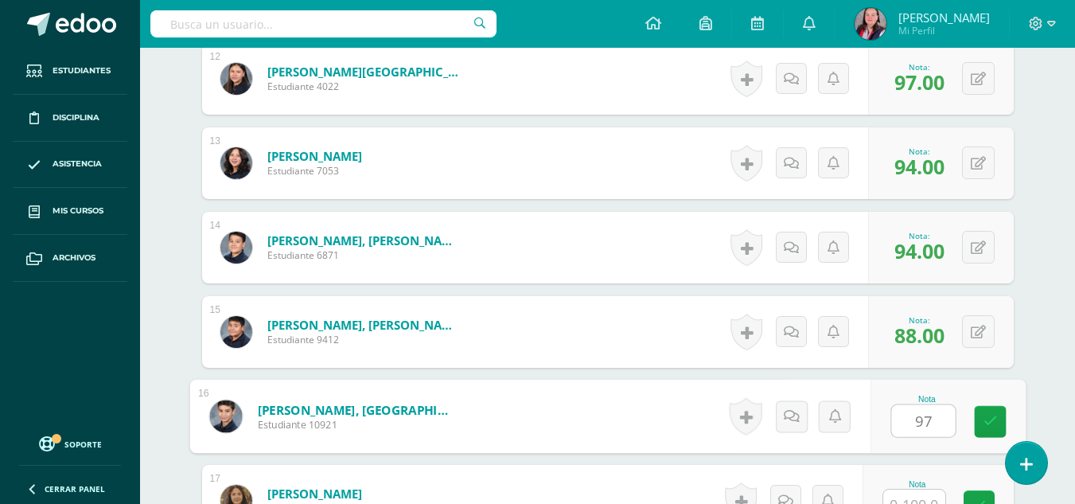
type input "97"
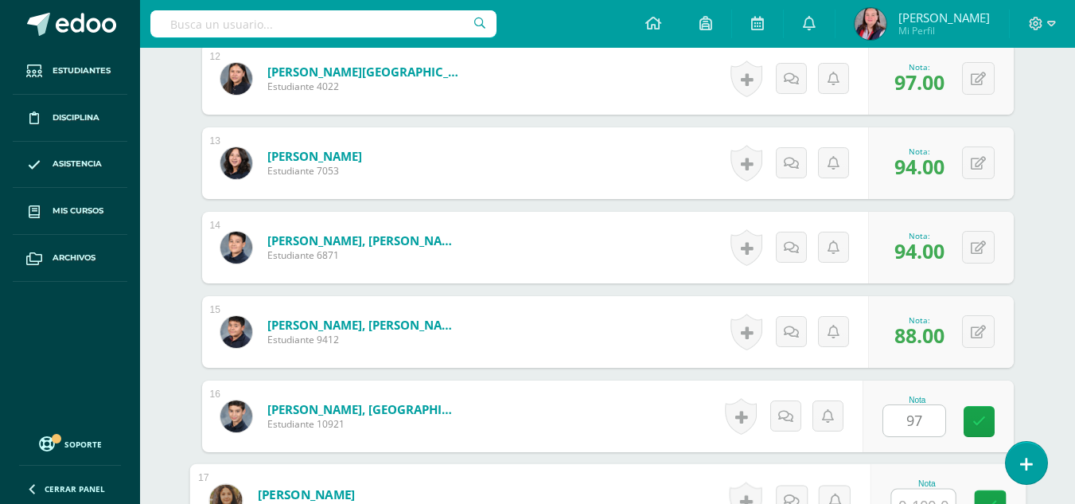
scroll to position [1454, 0]
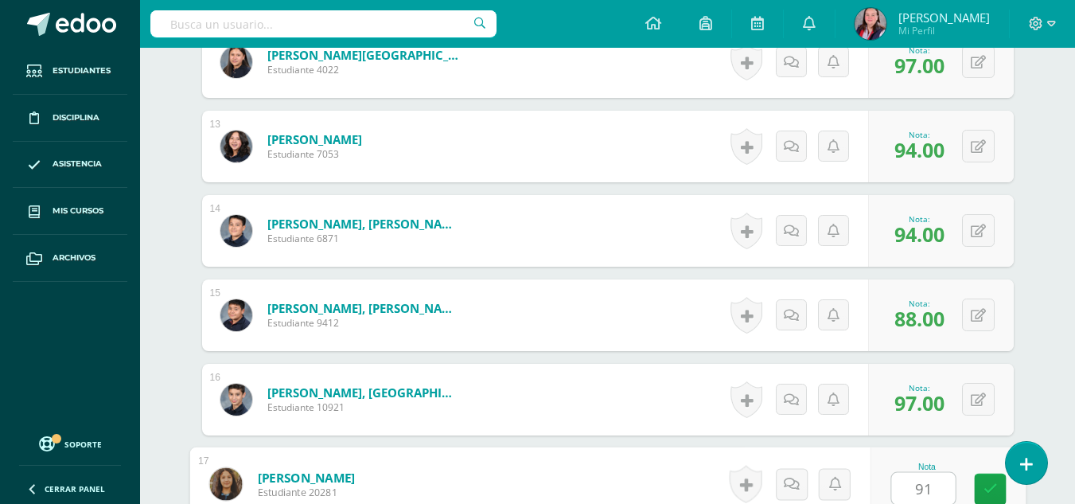
type input "91"
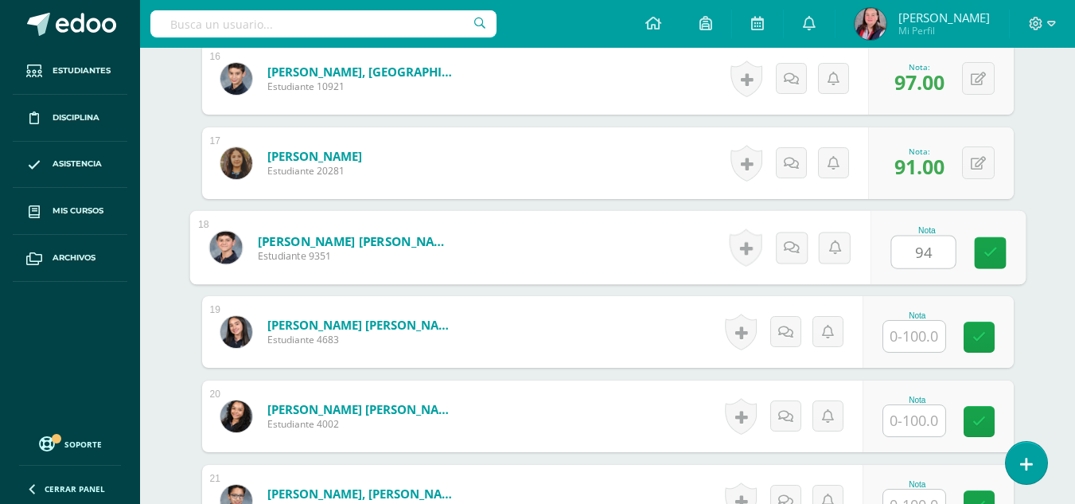
type input "94"
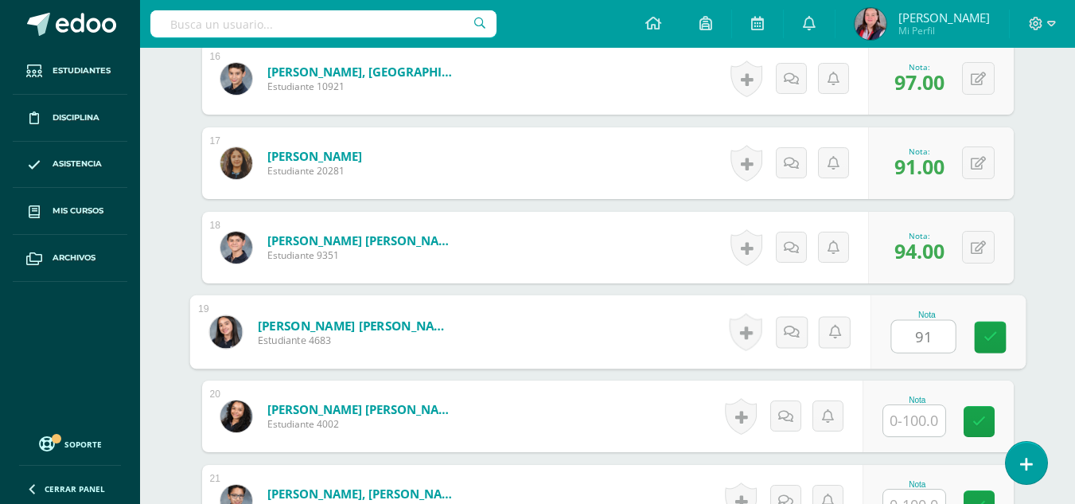
type input "91"
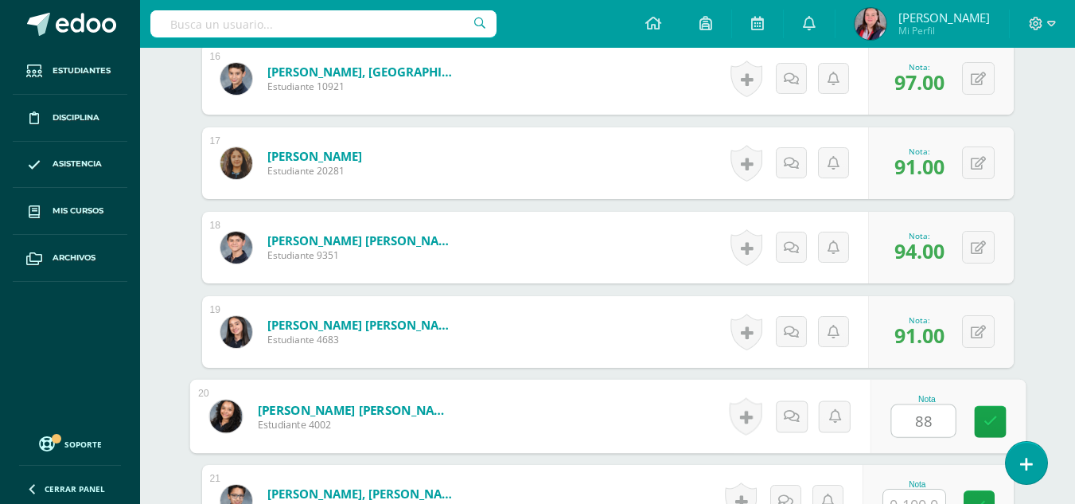
type input "88"
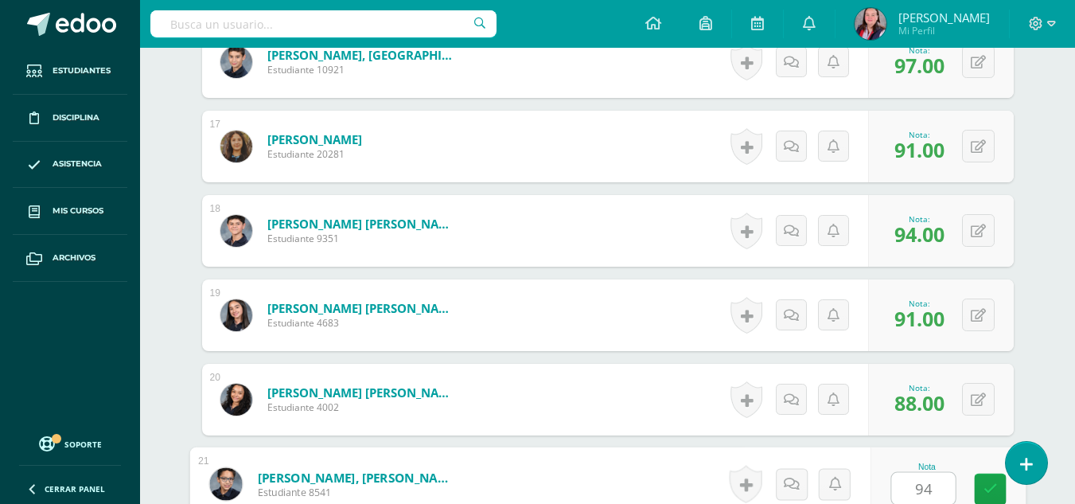
type input "94"
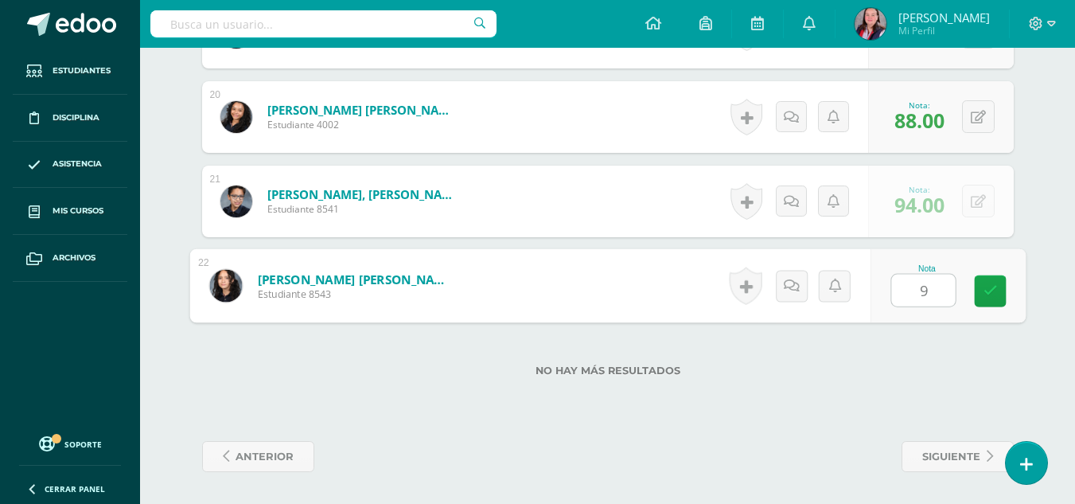
type input "97"
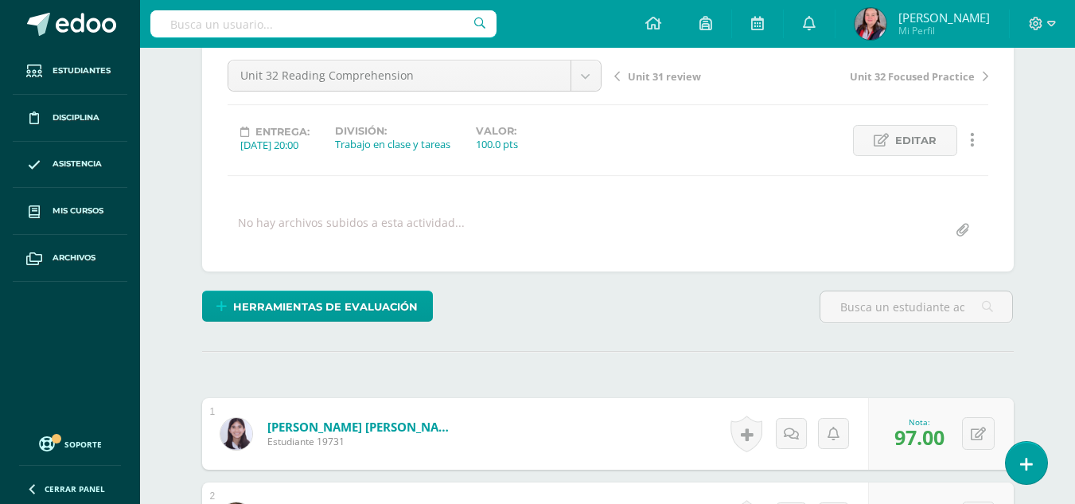
scroll to position [0, 0]
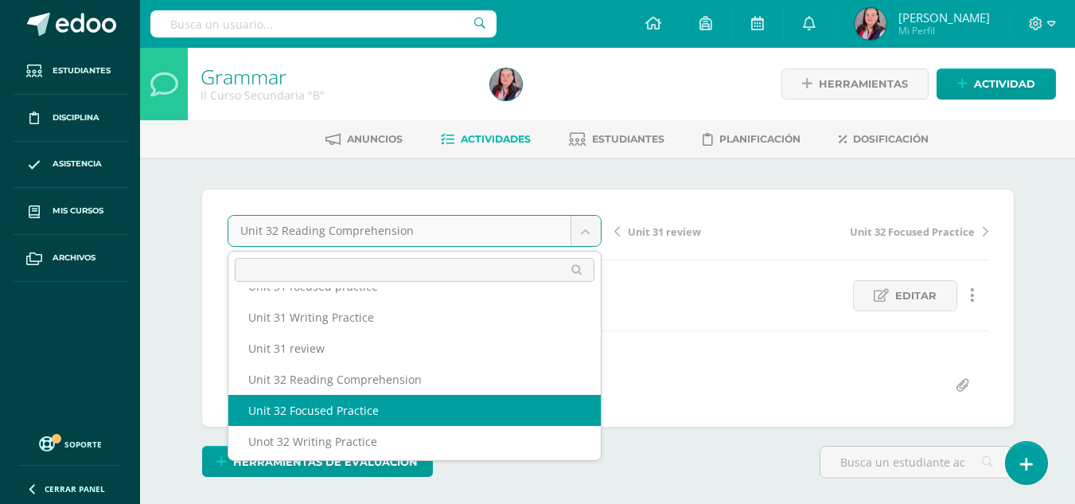
scroll to position [56, 0]
select select "/dashboard/teacher/grade-activity/238456/"
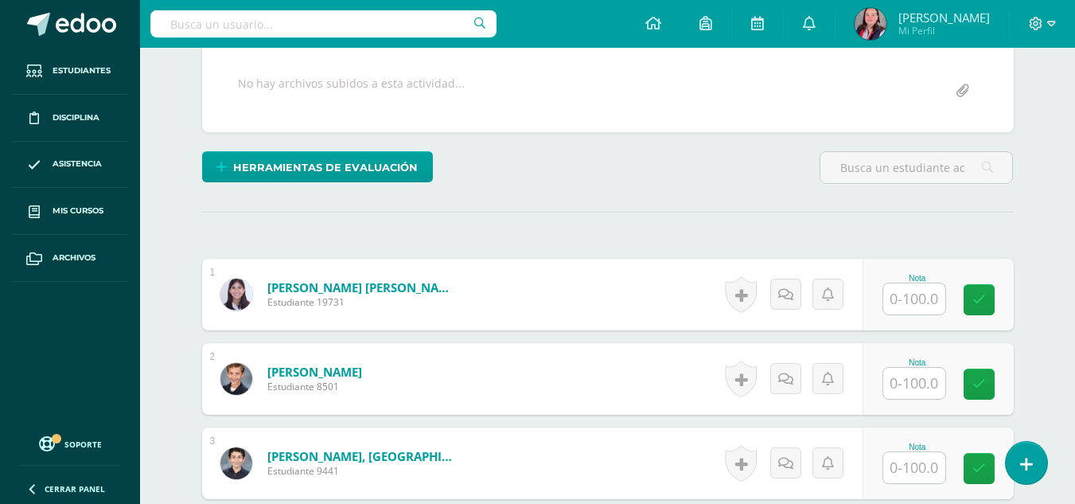
scroll to position [297, 0]
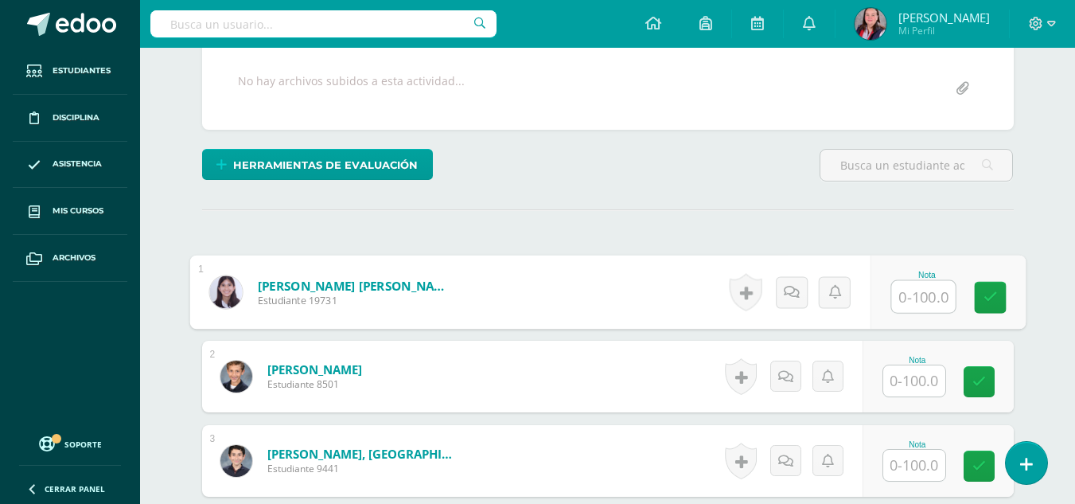
click at [931, 298] on input "text" at bounding box center [923, 297] width 64 height 32
type input "91"
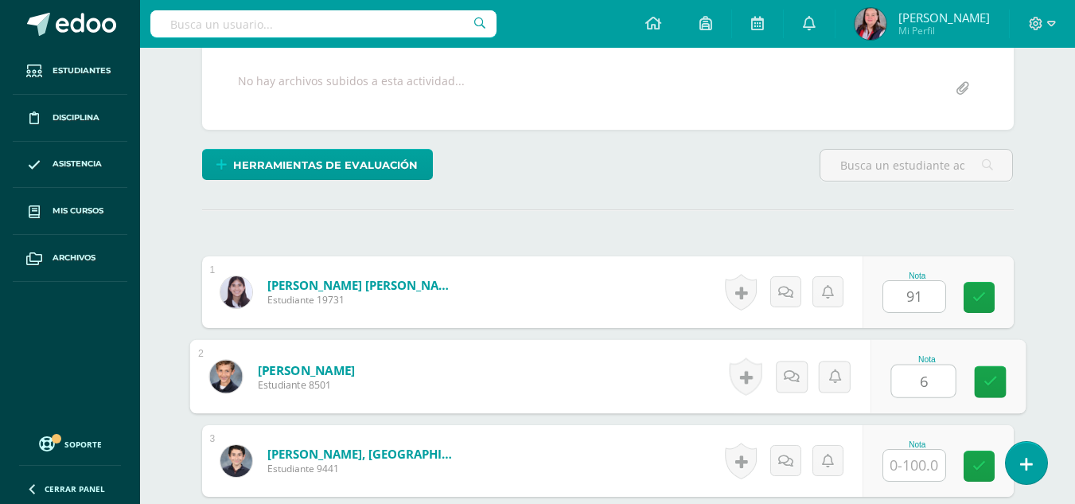
scroll to position [298, 0]
type input "65"
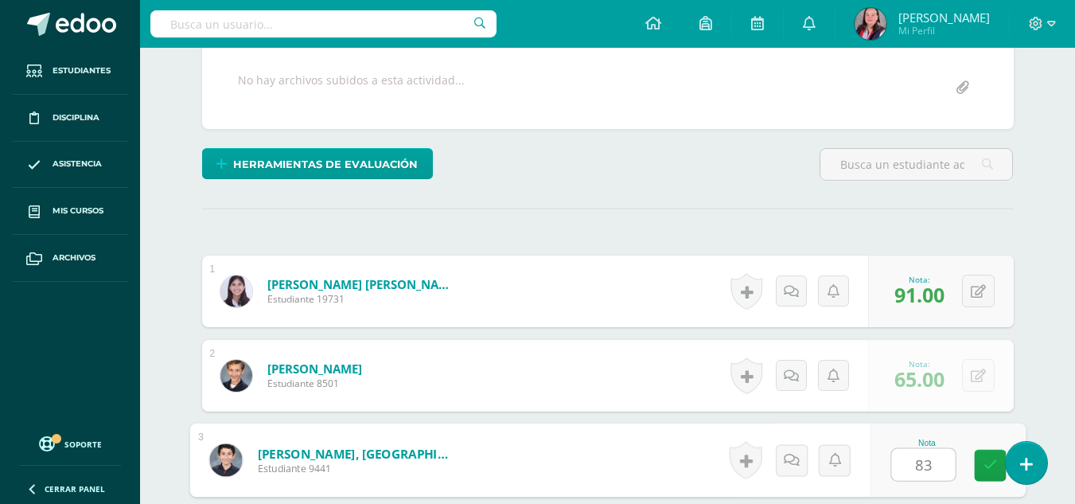
type input "83"
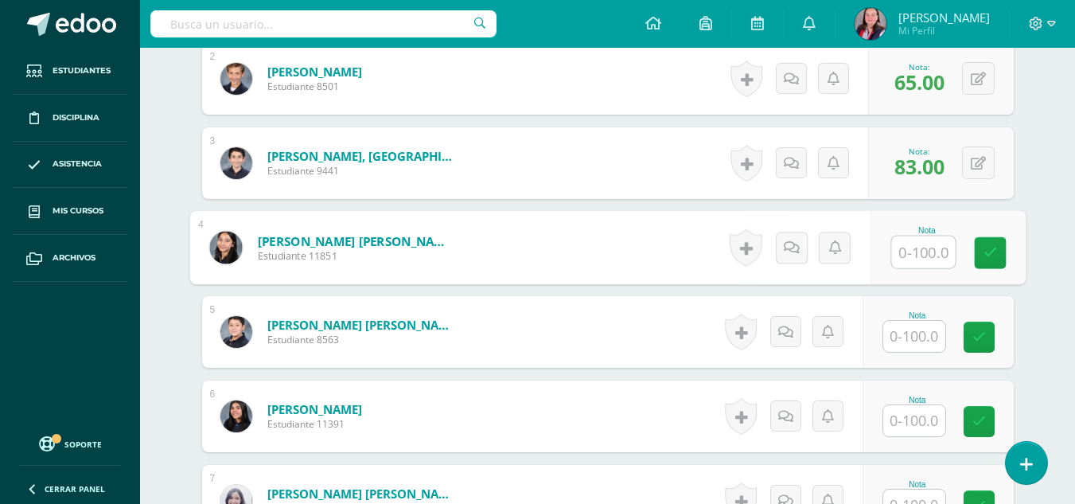
scroll to position [595, 0]
type input "91"
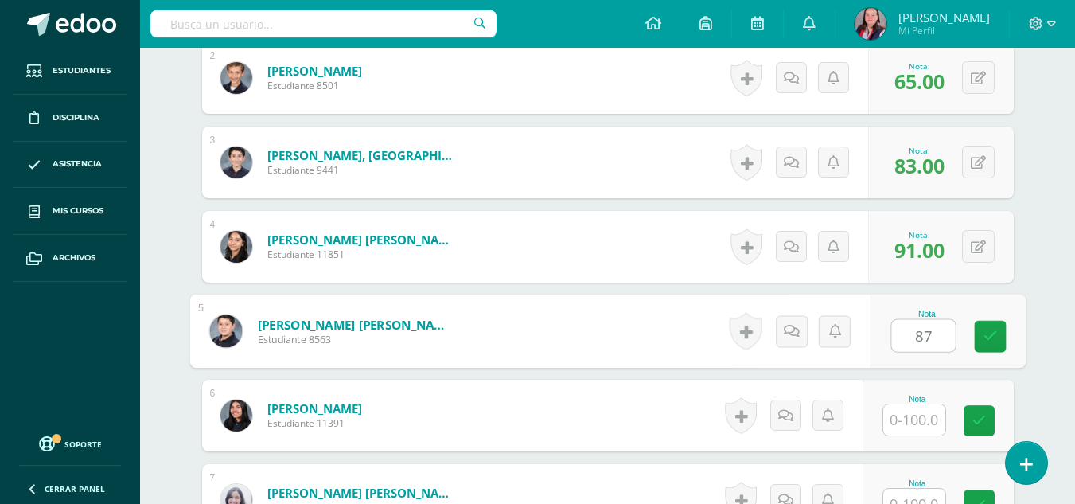
type input "87"
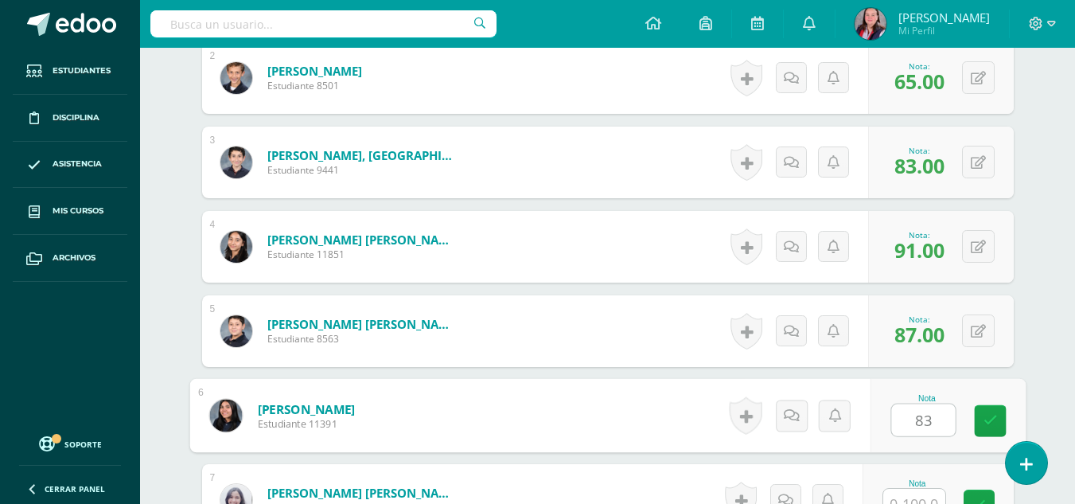
type input "83"
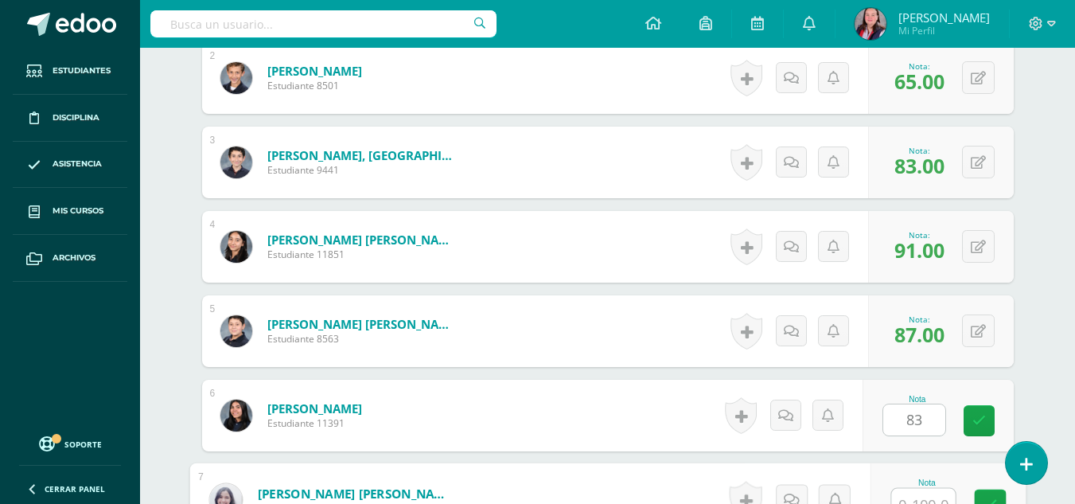
scroll to position [611, 0]
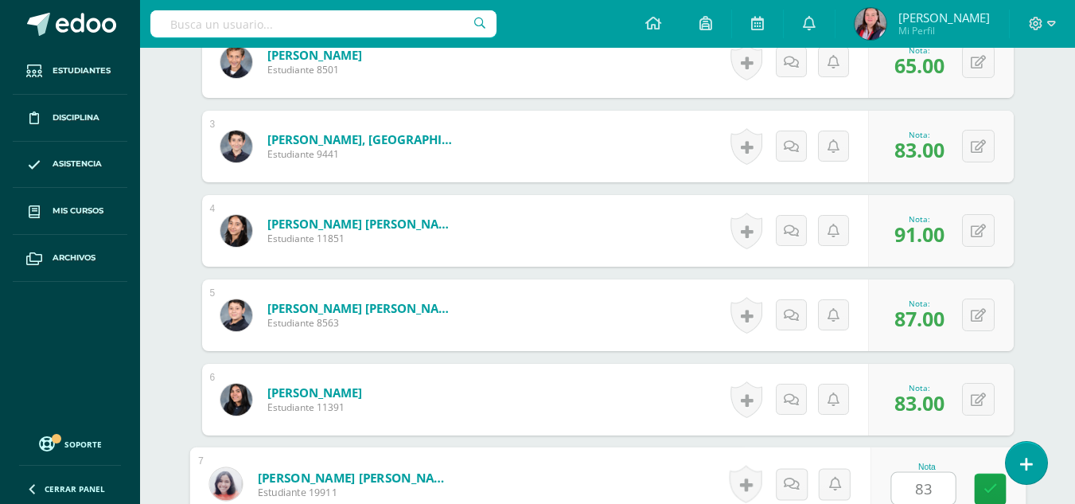
type input "83"
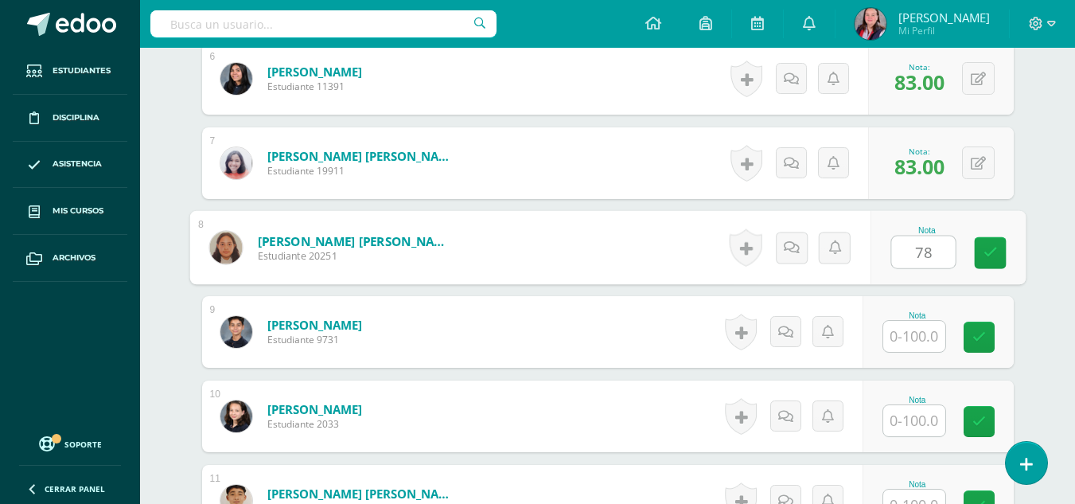
type input "78"
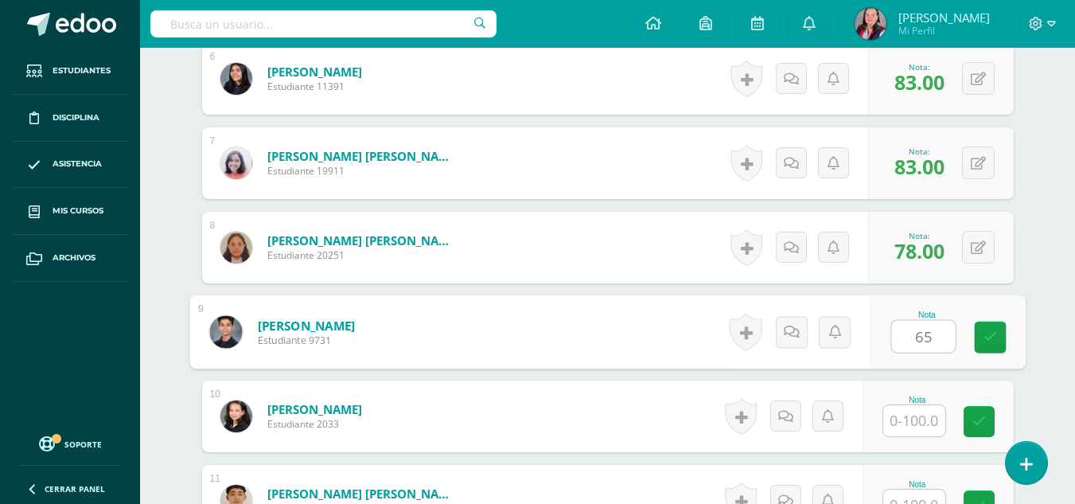
type input "65"
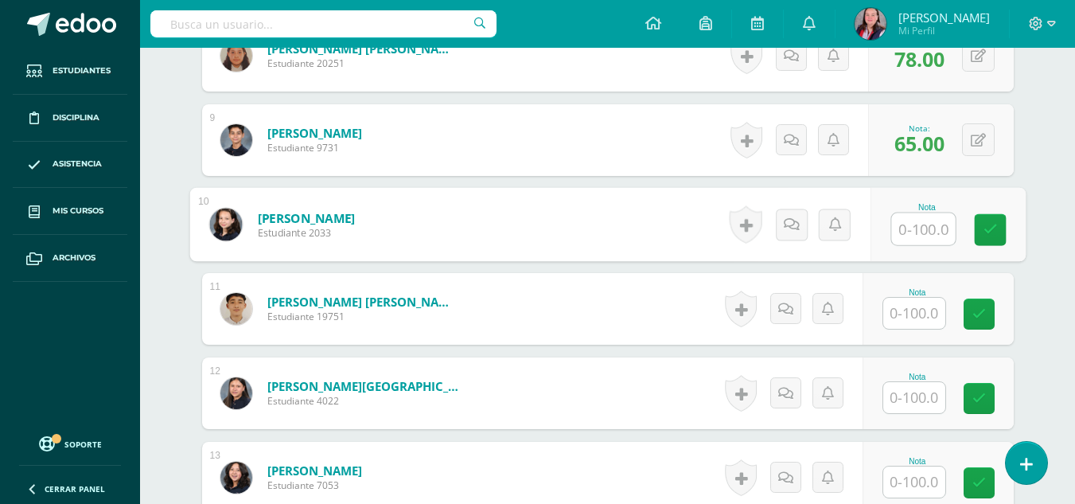
scroll to position [1124, 0]
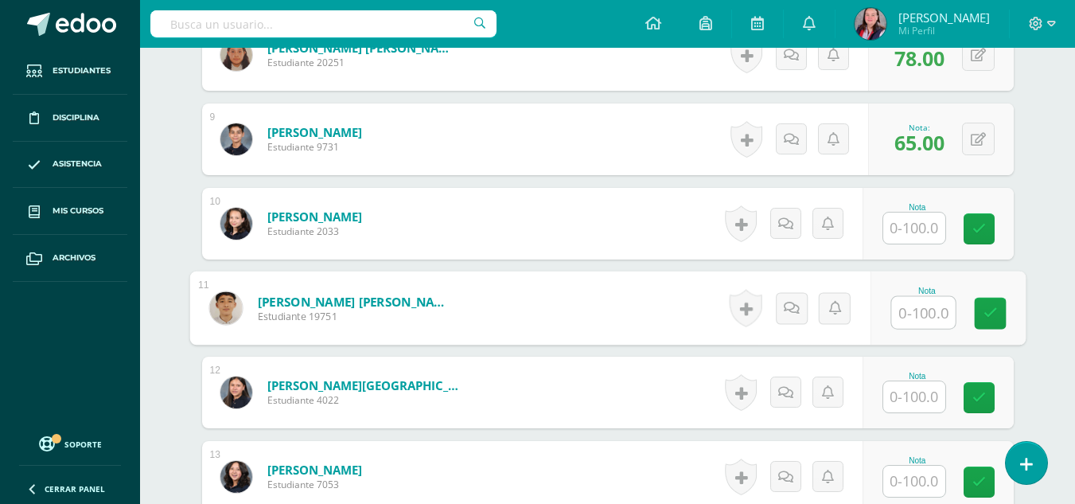
click at [918, 309] on input "text" at bounding box center [923, 313] width 64 height 32
type input "91"
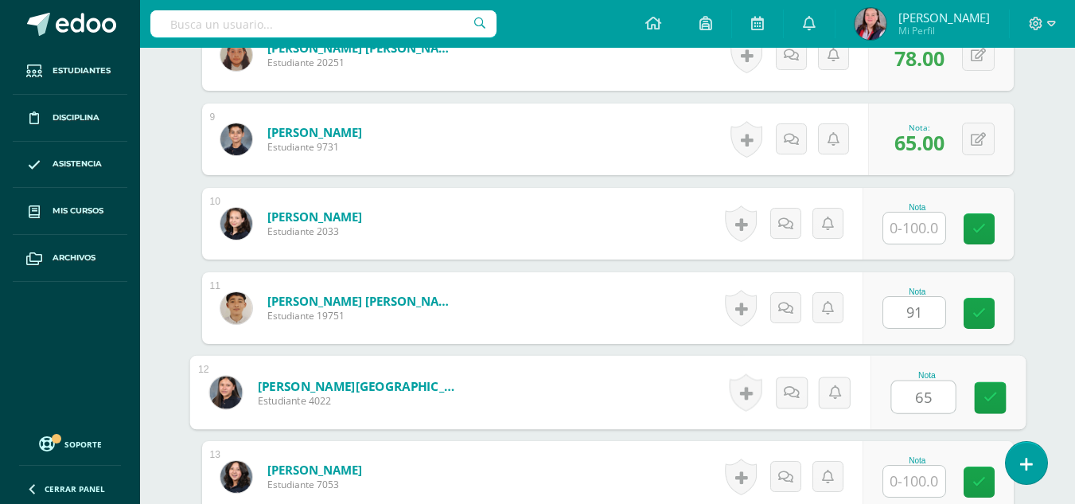
type input "65"
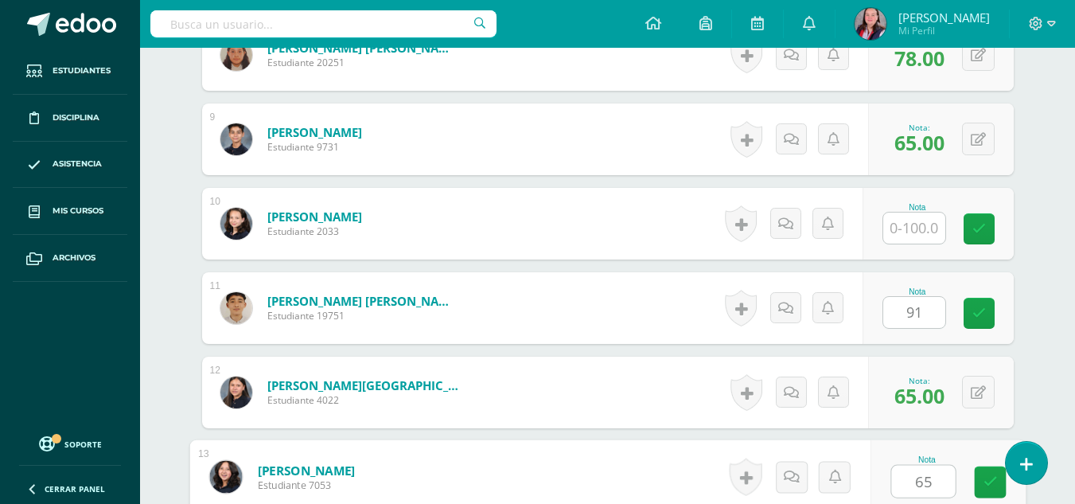
type input "65"
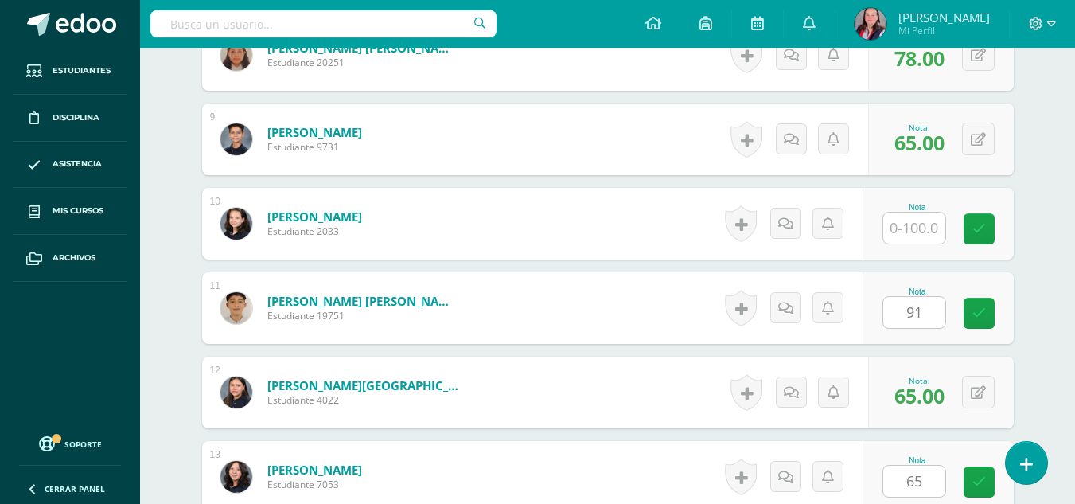
scroll to position [1438, 0]
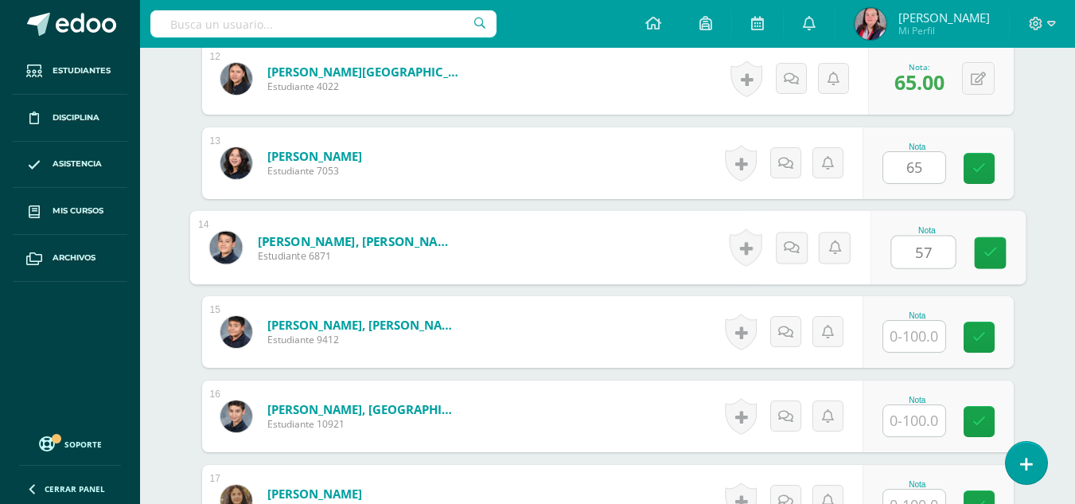
type input "57"
type input "0"
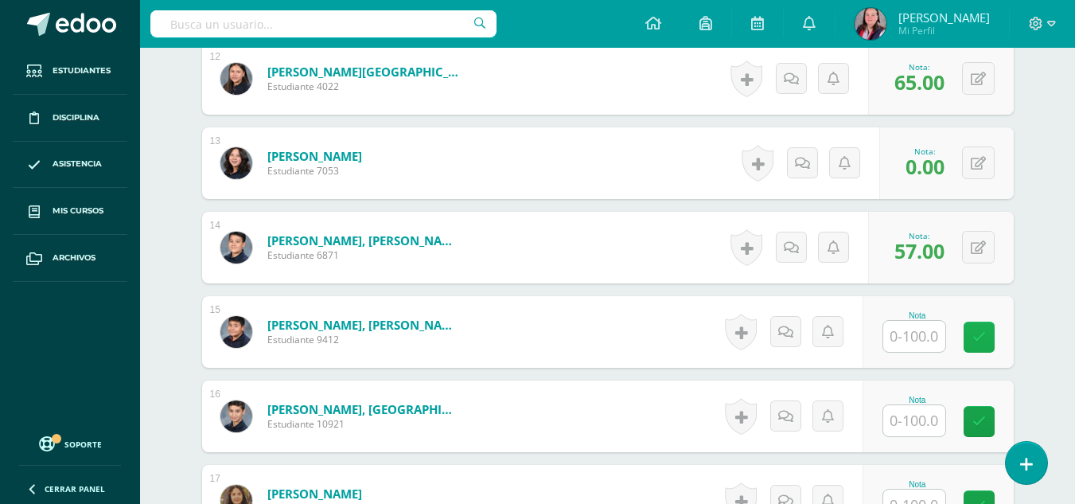
scroll to position [1512, 0]
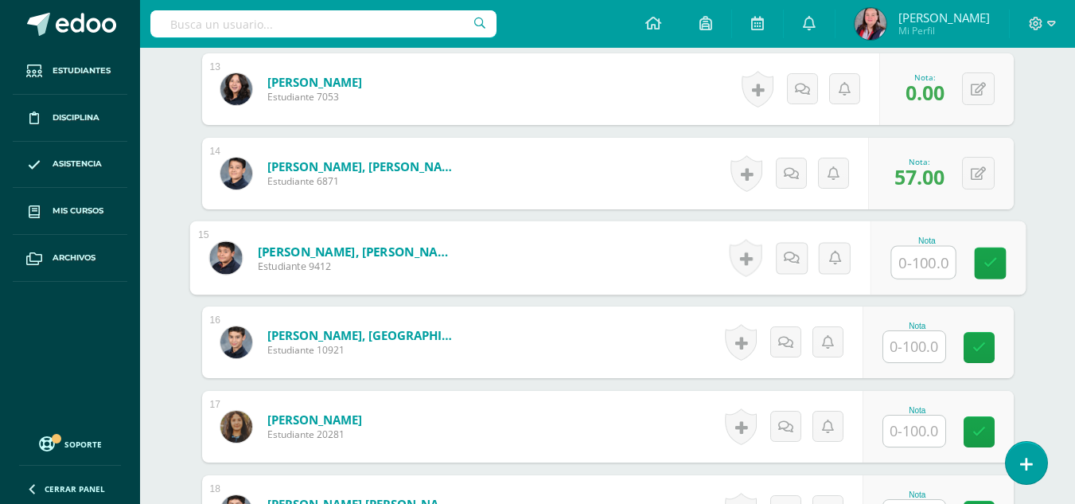
click at [916, 264] on input "text" at bounding box center [923, 263] width 64 height 32
type input "83"
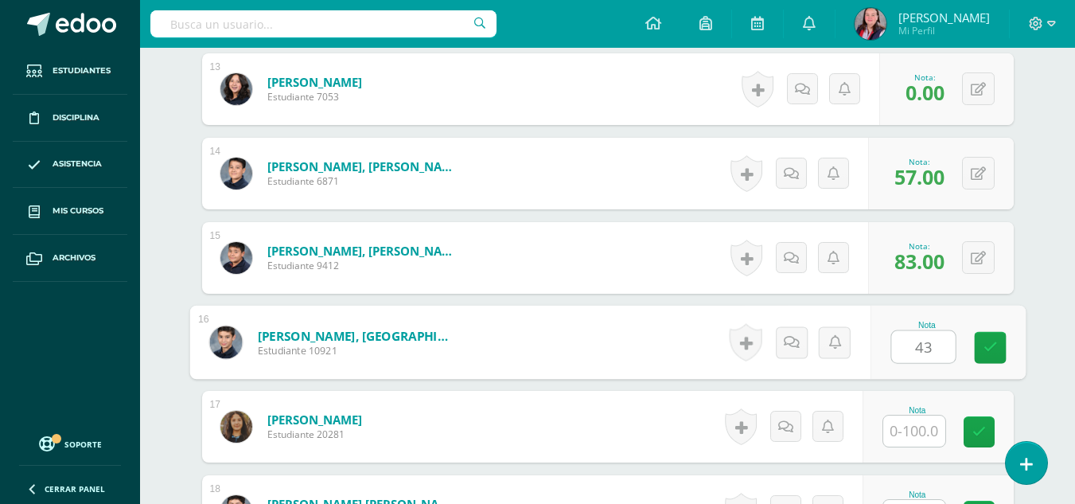
type input "43"
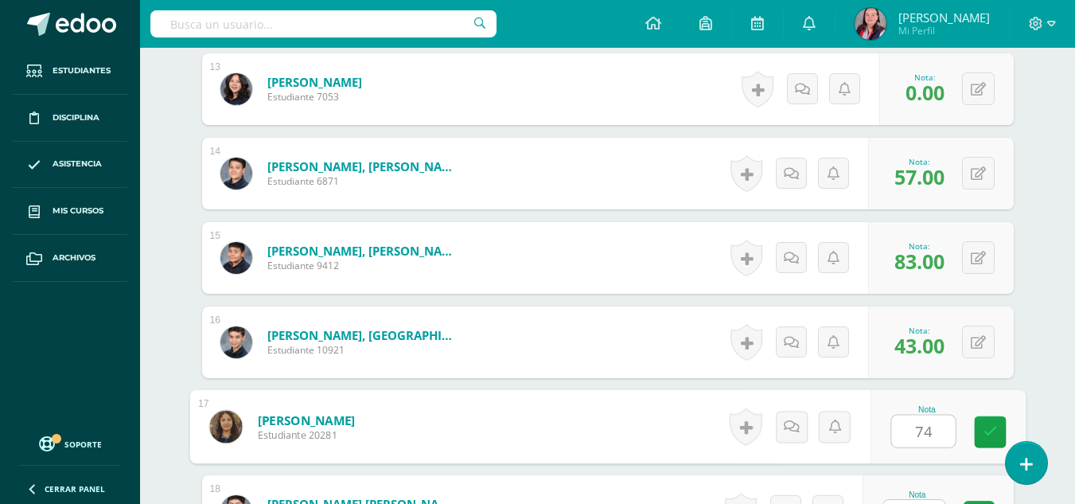
type input "74"
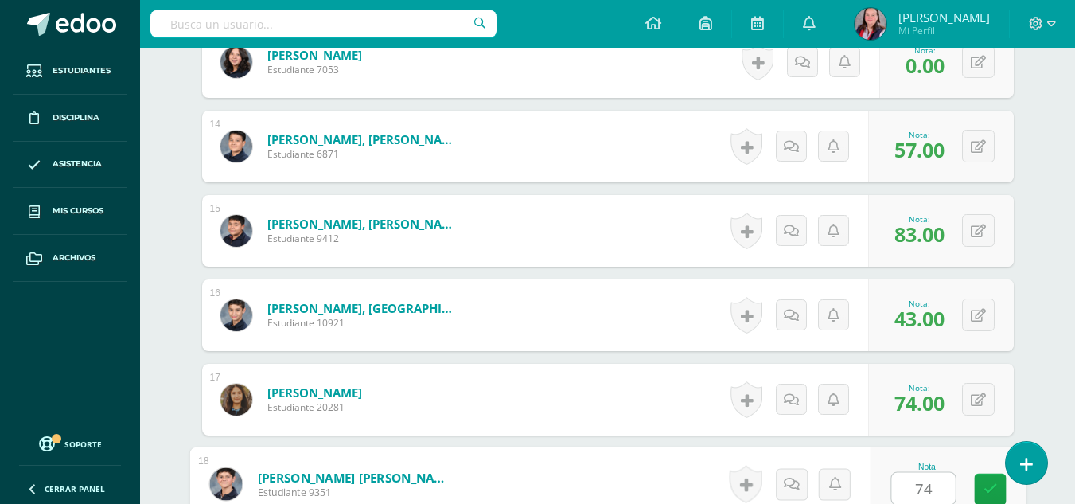
type input "74"
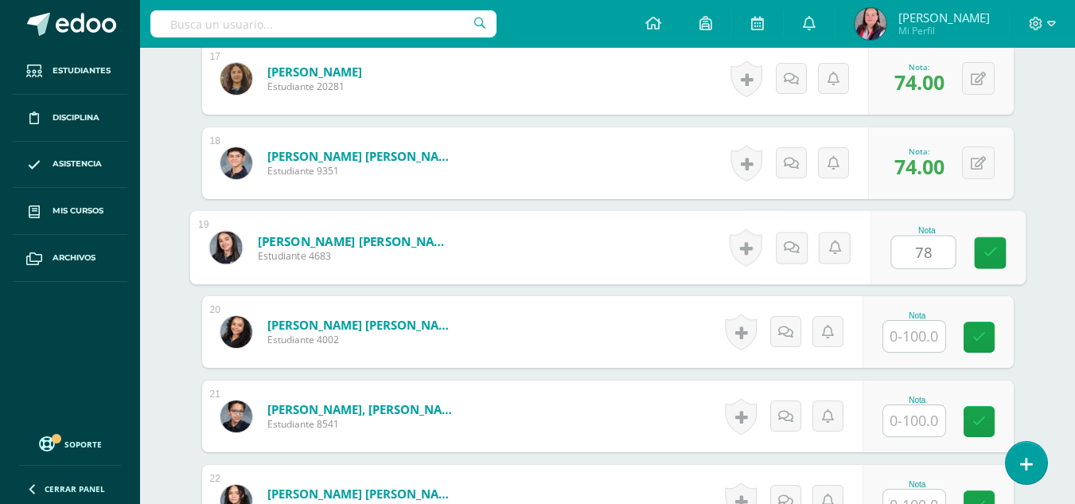
type input "78"
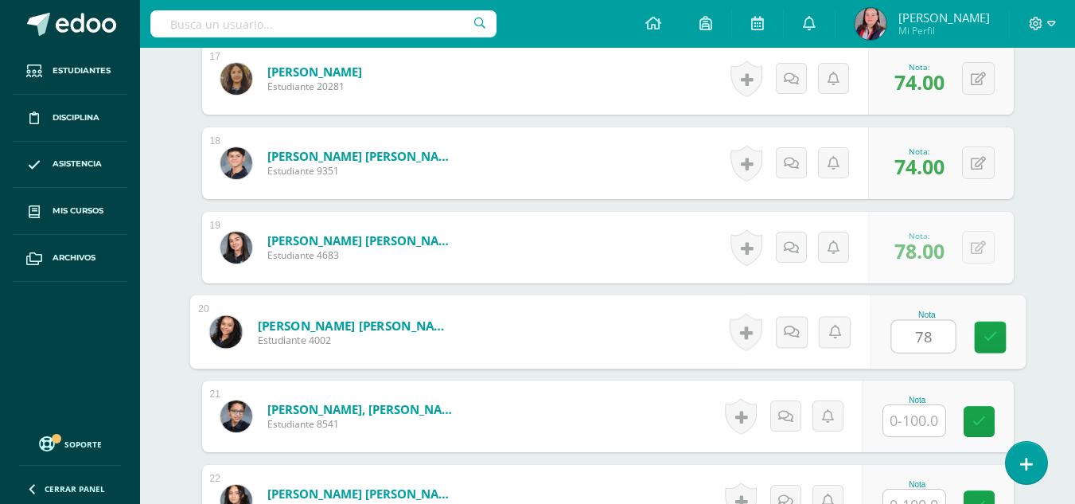
type input "78"
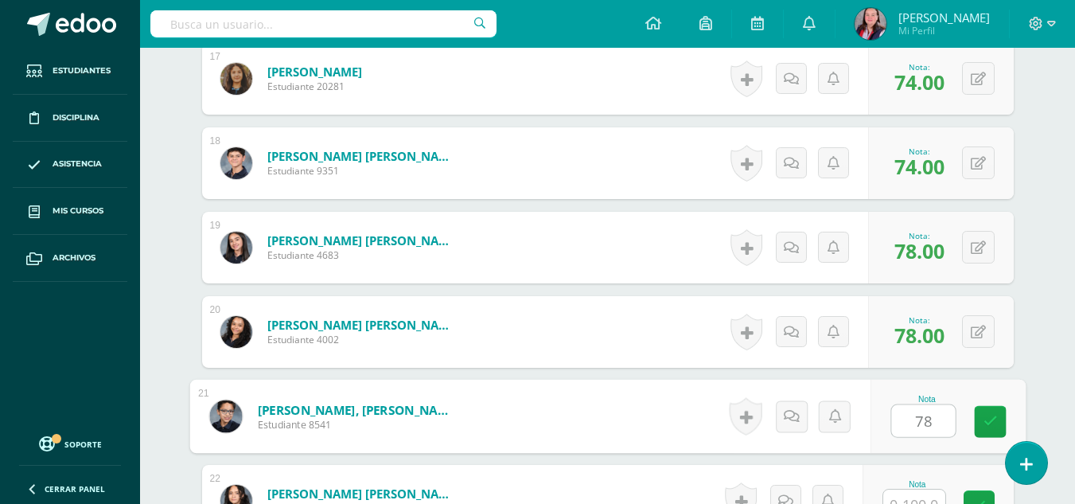
type input "78"
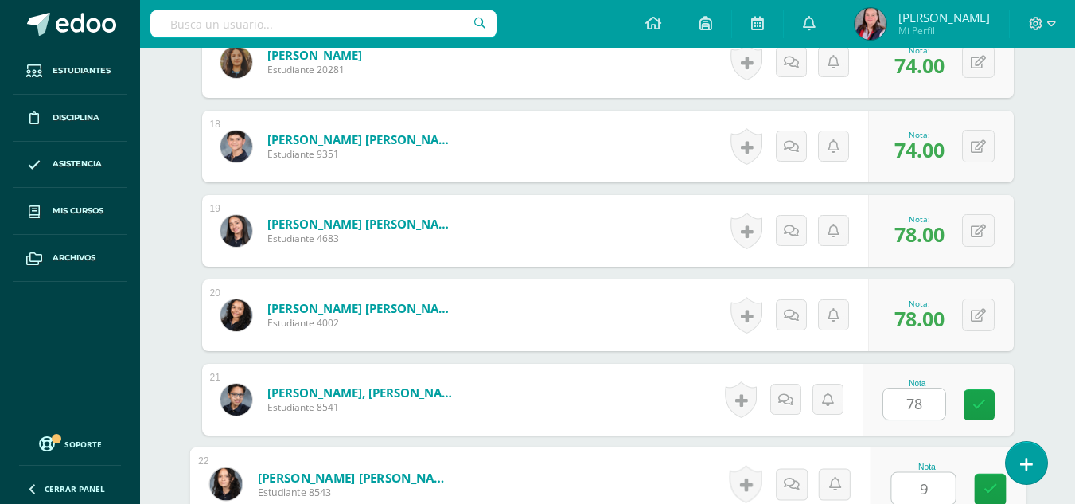
type input "91"
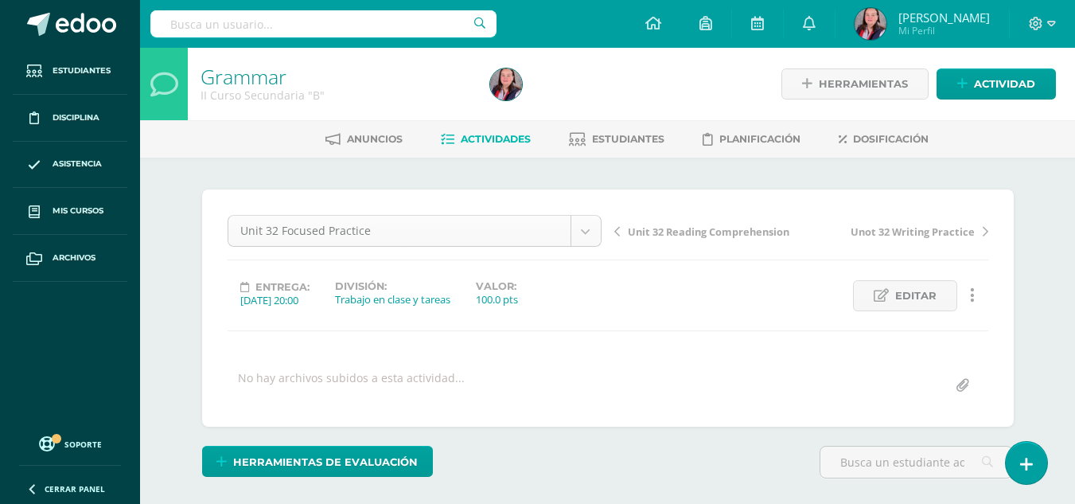
scroll to position [21, 0]
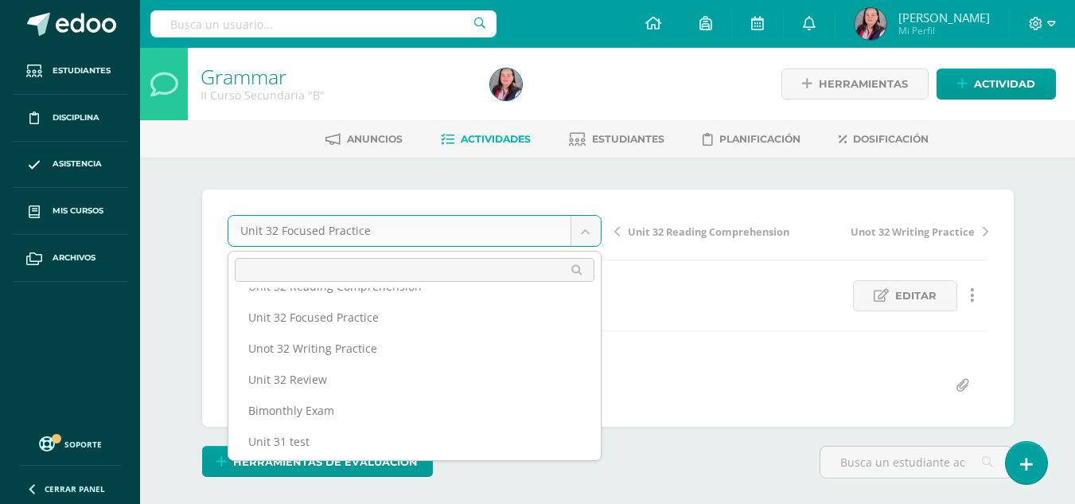
scroll to position [149, 0]
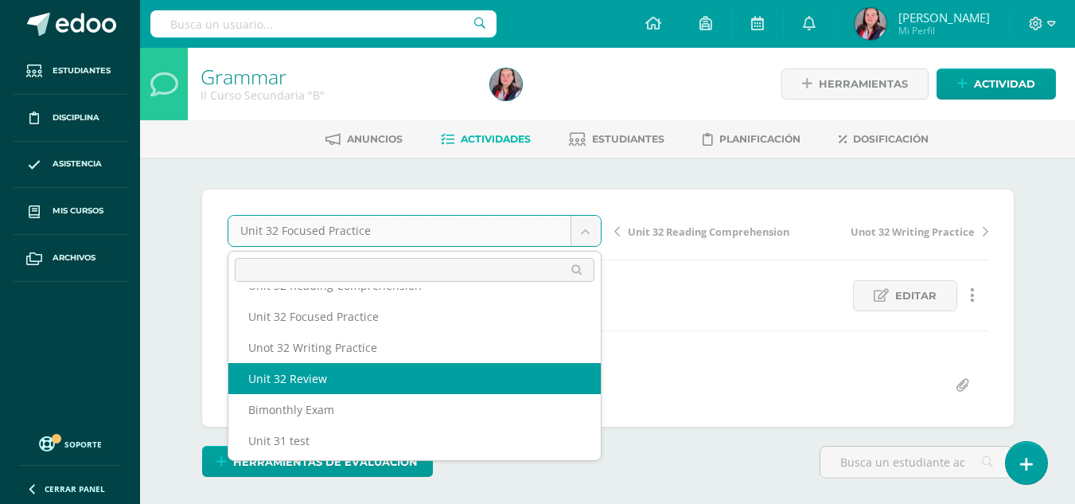
select select "/dashboard/teacher/grade-activity/238458/"
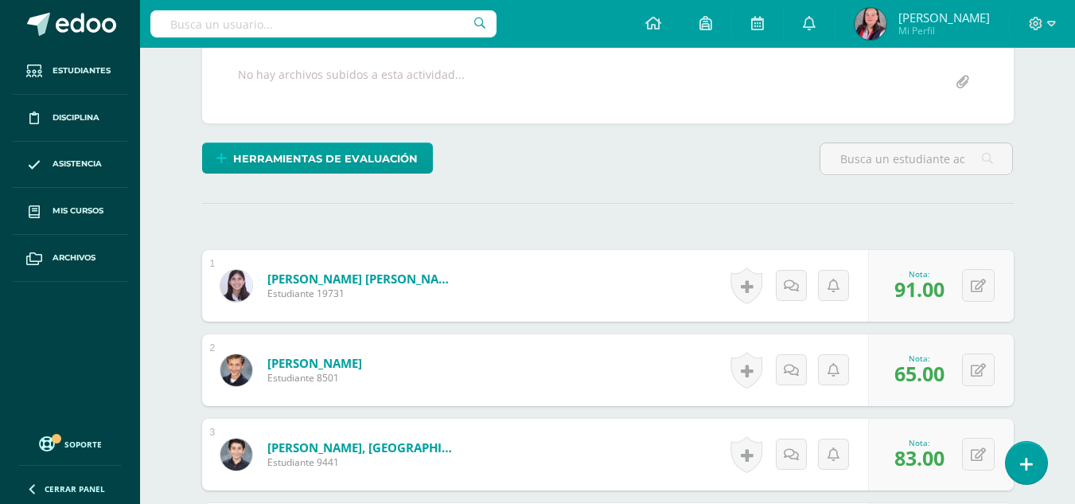
scroll to position [304, 0]
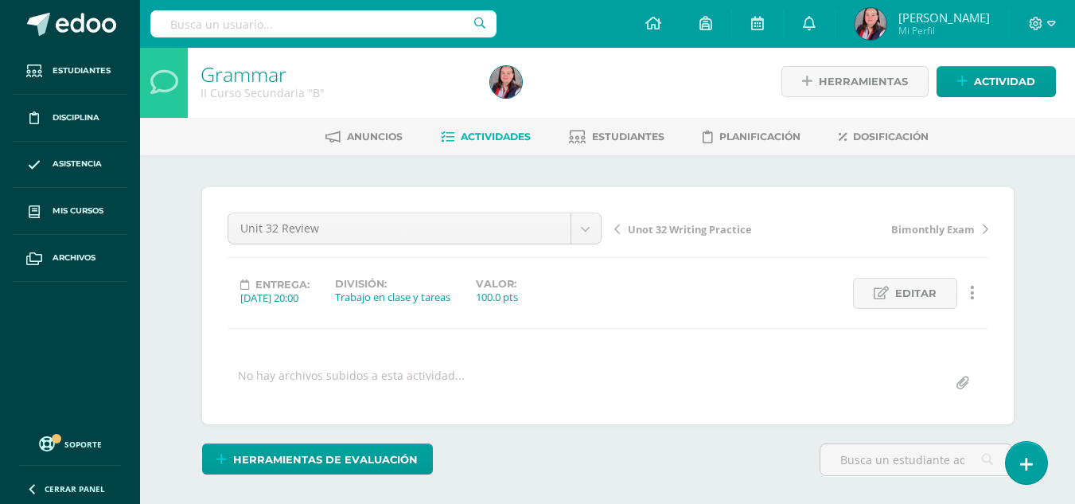
scroll to position [378, 0]
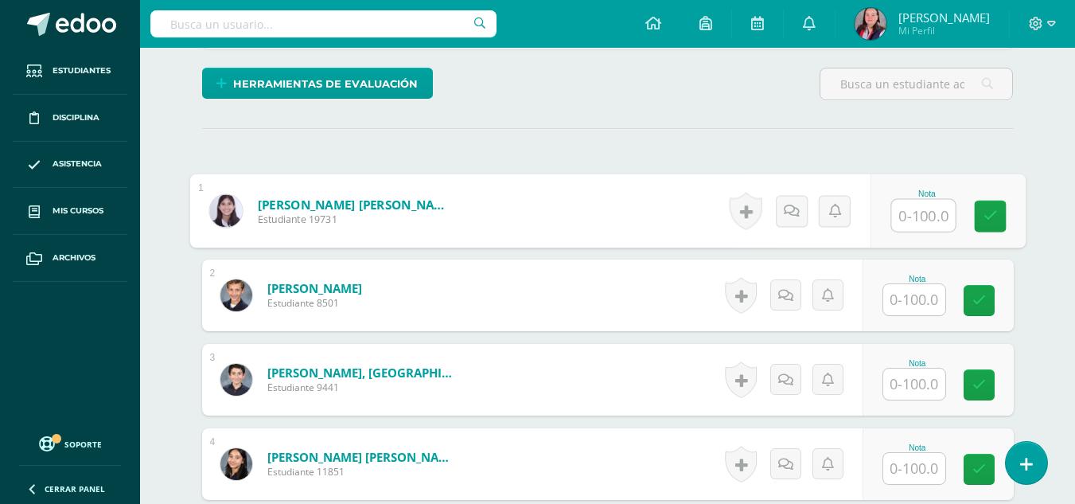
click at [916, 224] on input "text" at bounding box center [923, 216] width 64 height 32
type input "100"
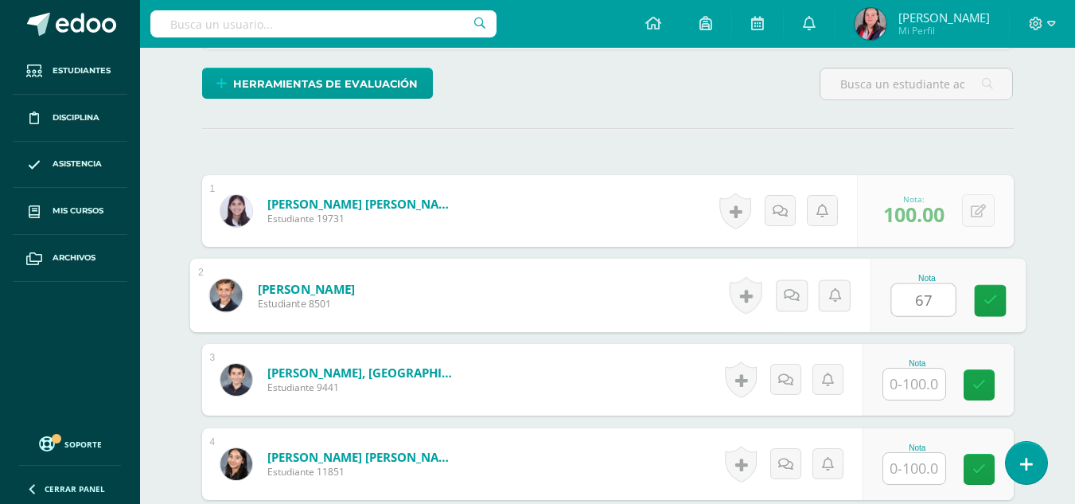
type input "67"
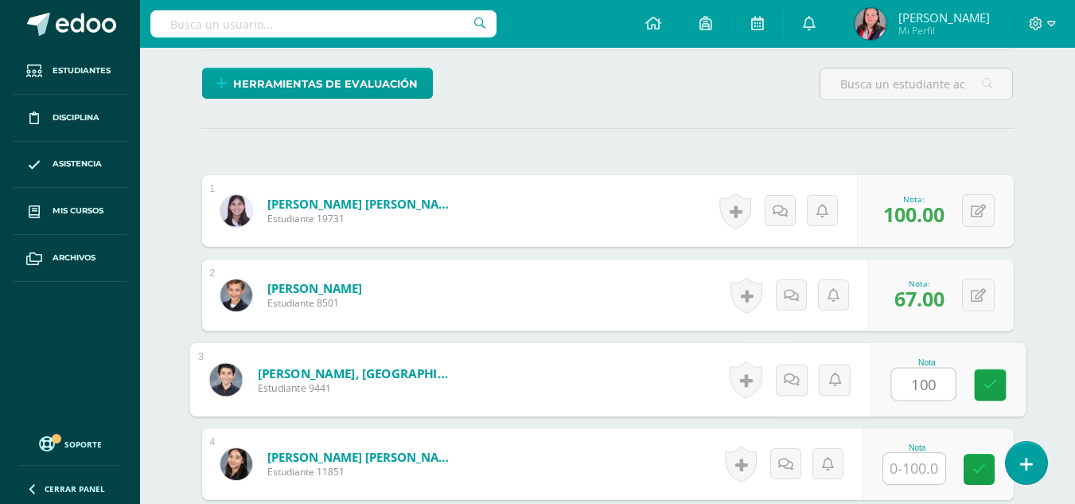
type input "100"
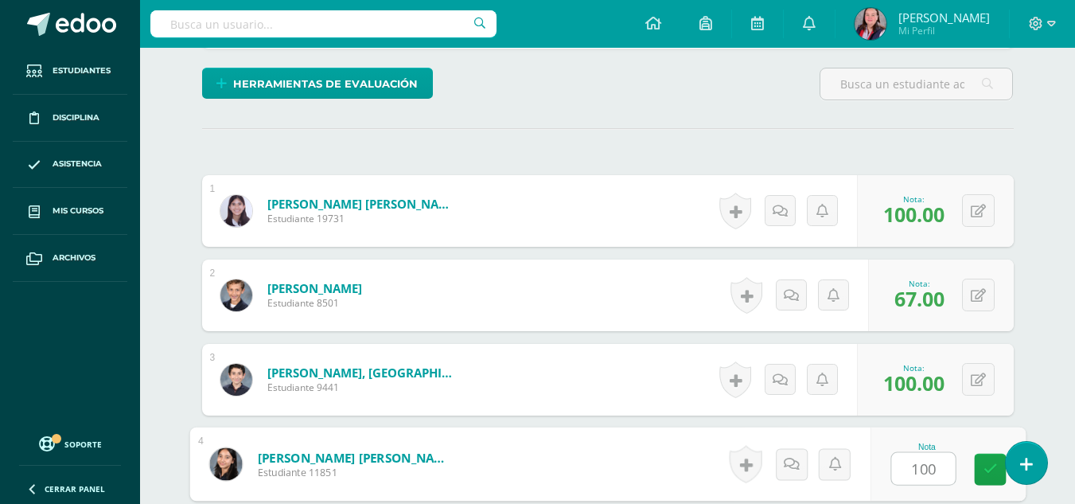
type input "100"
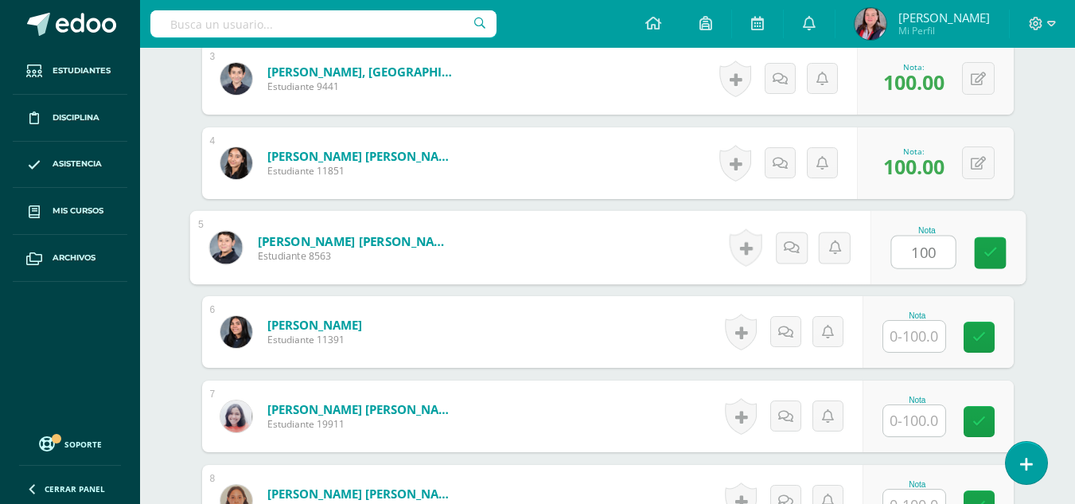
type input "100"
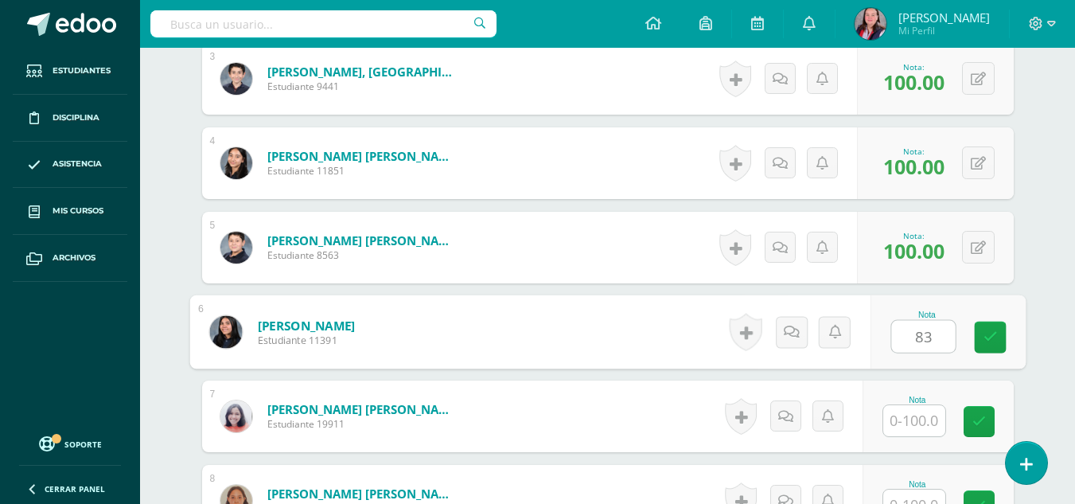
type input "83"
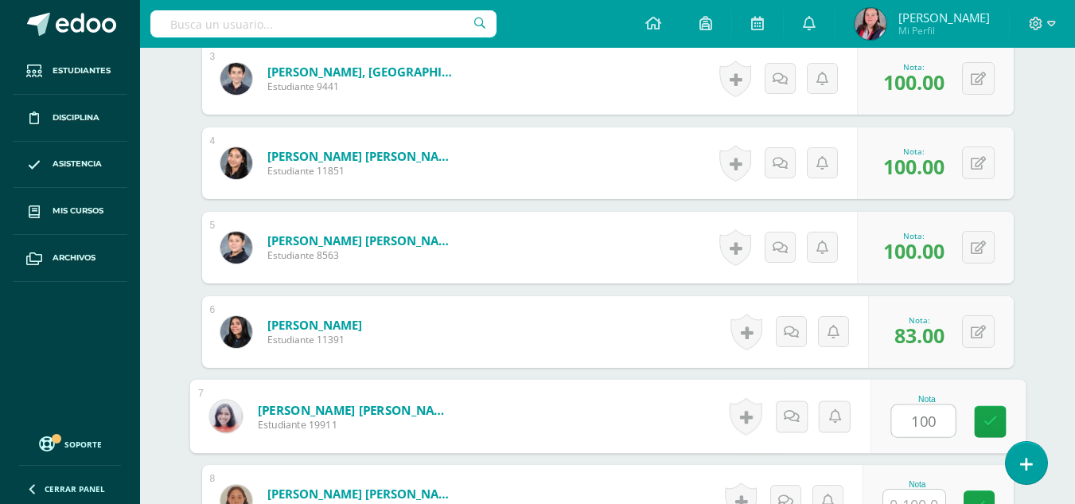
type input "100"
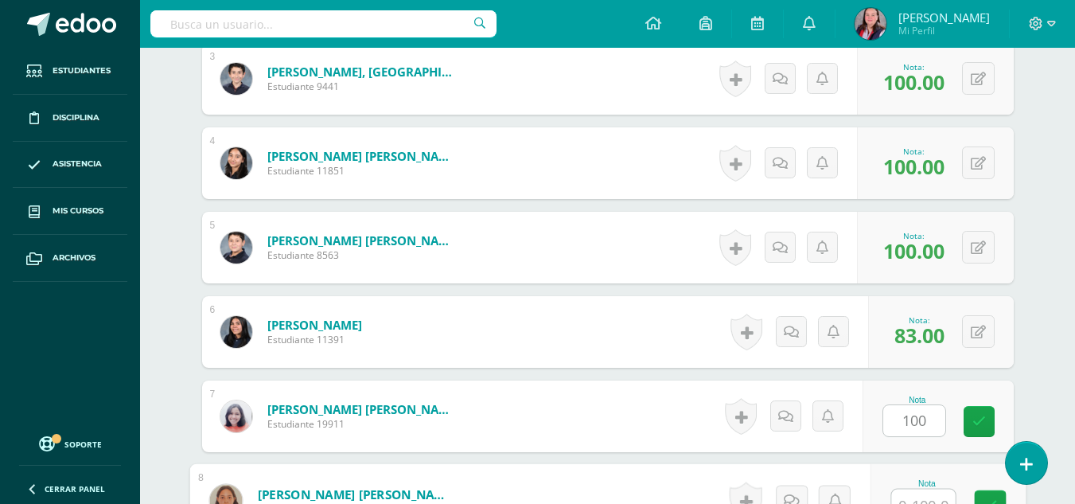
scroll to position [695, 0]
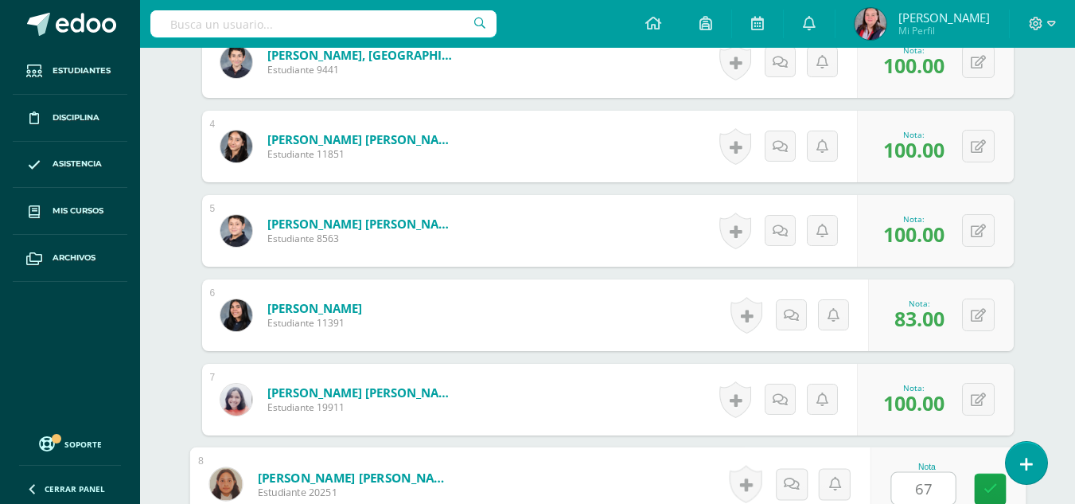
type input "67"
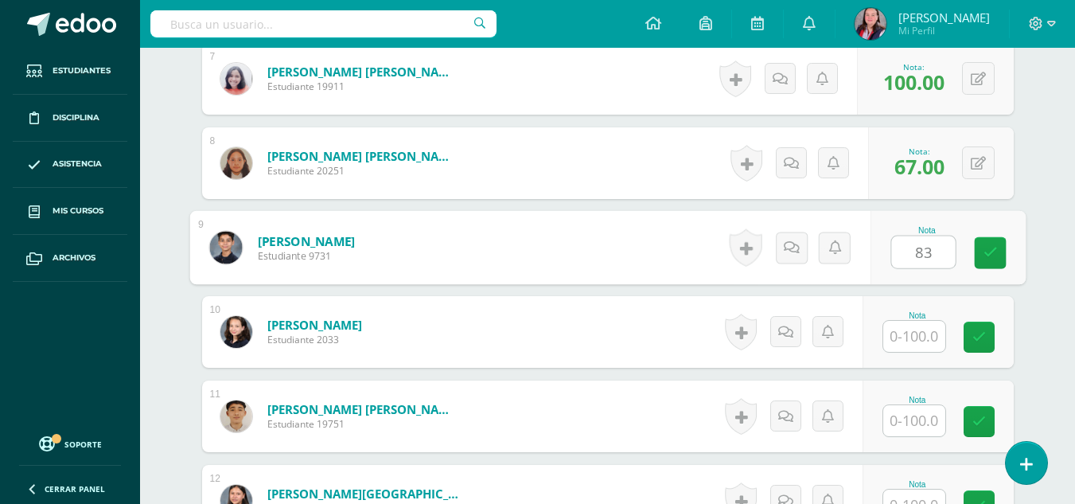
type input "83"
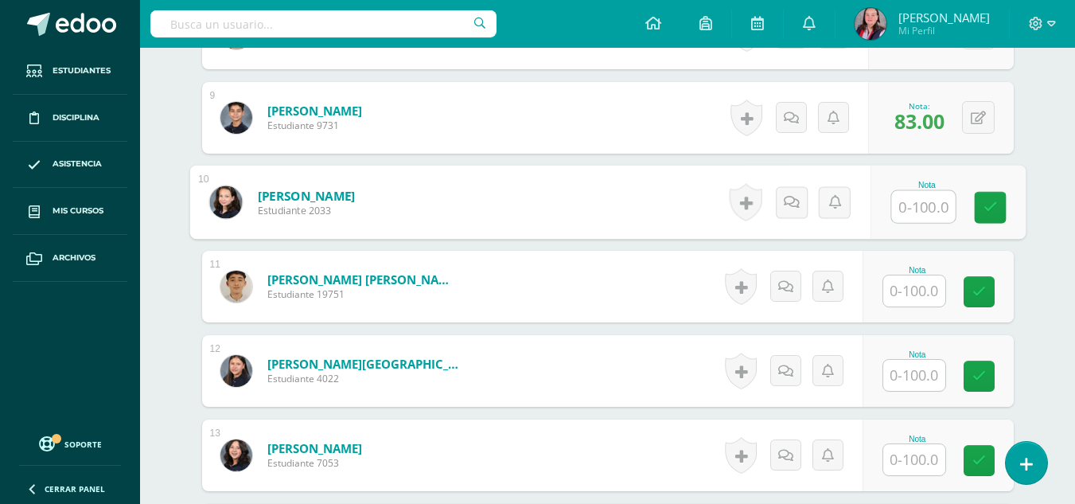
scroll to position [1149, 0]
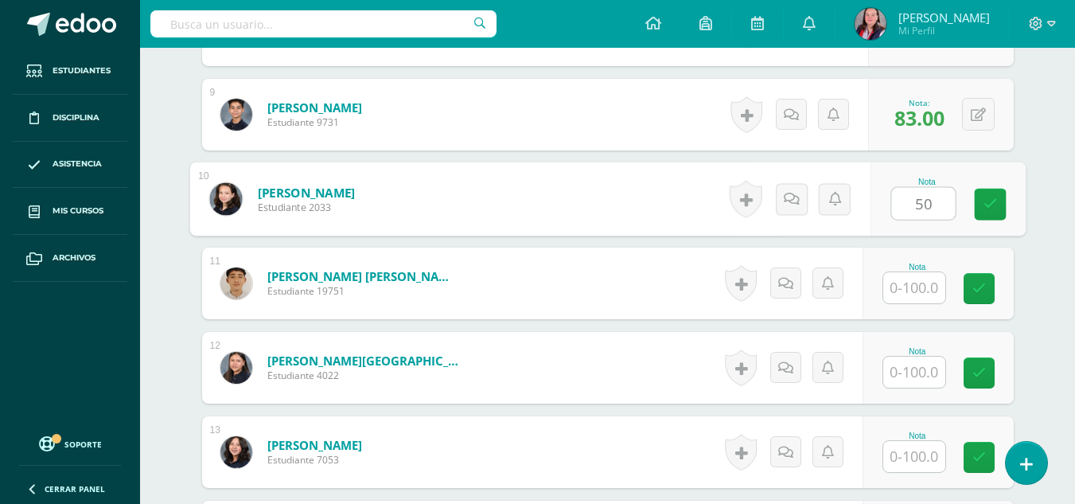
type input "50"
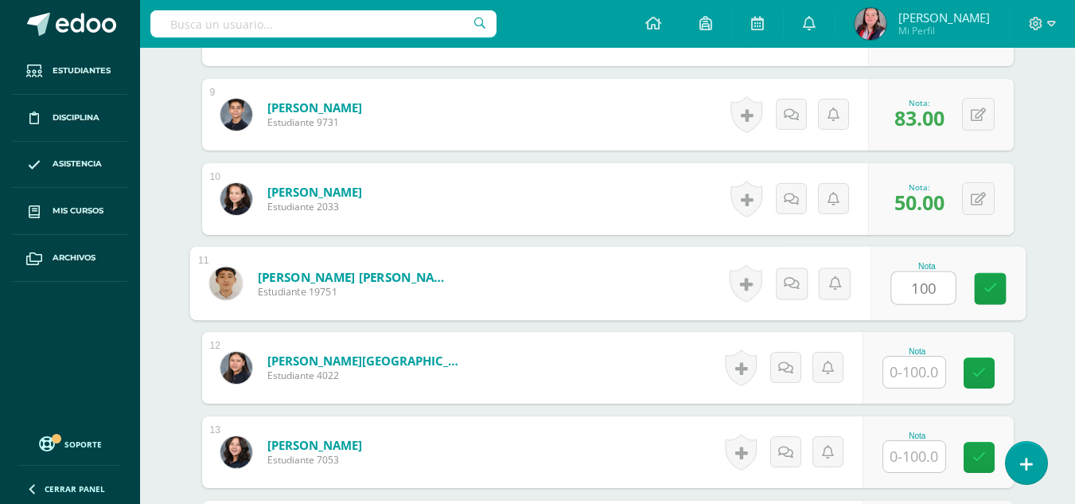
type input "100"
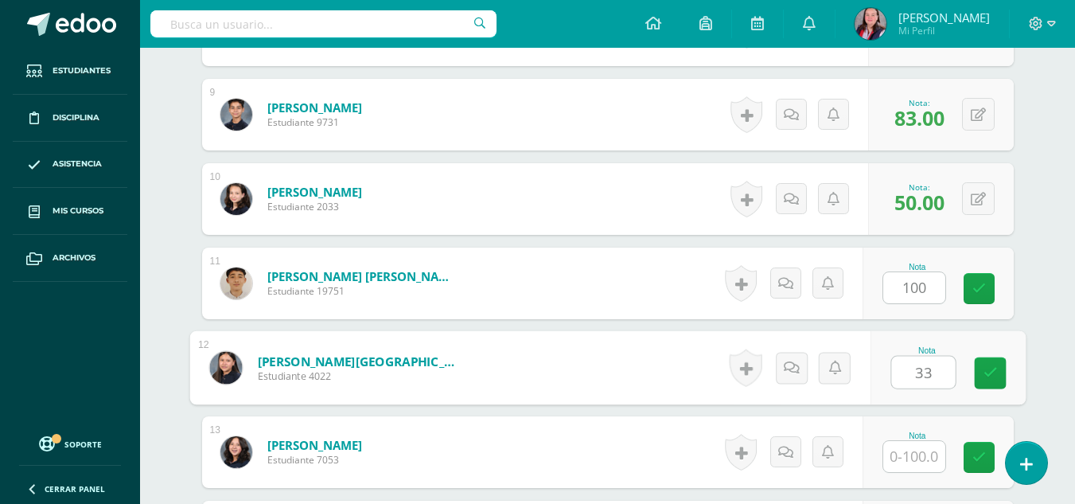
type input "33"
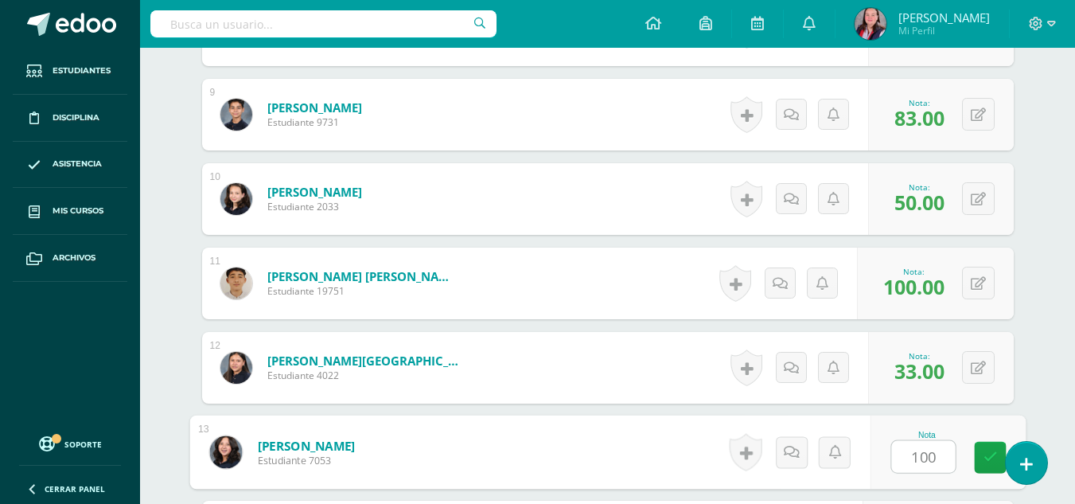
type input "100"
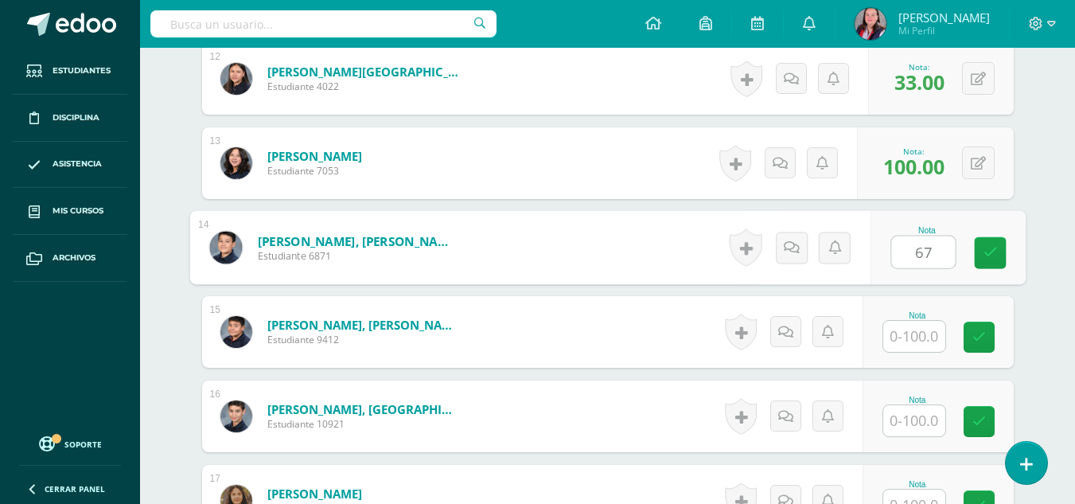
type input "67"
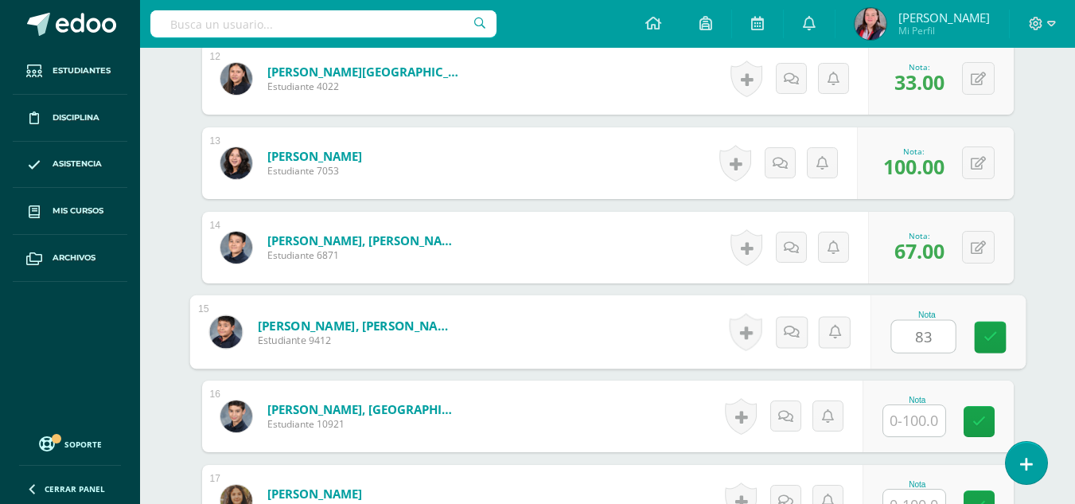
type input "83"
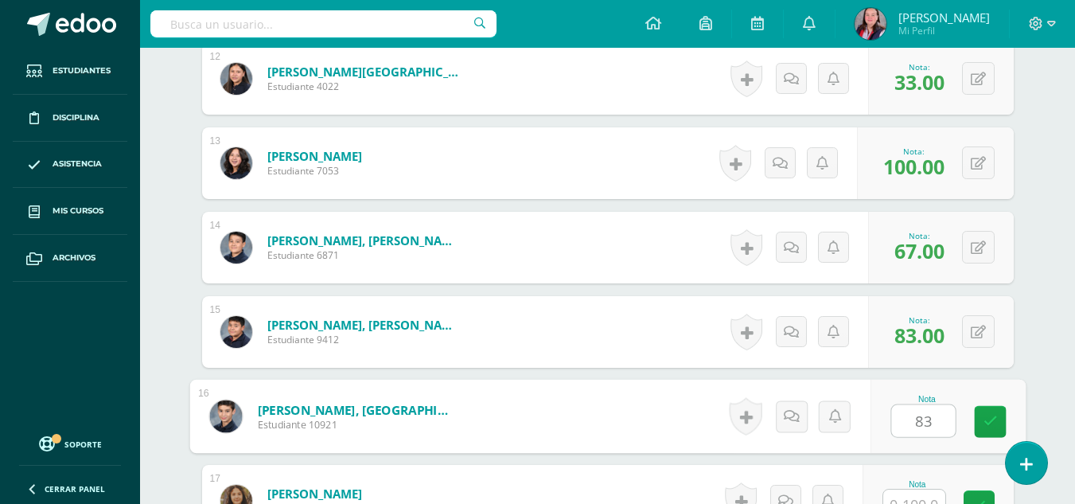
type input "83"
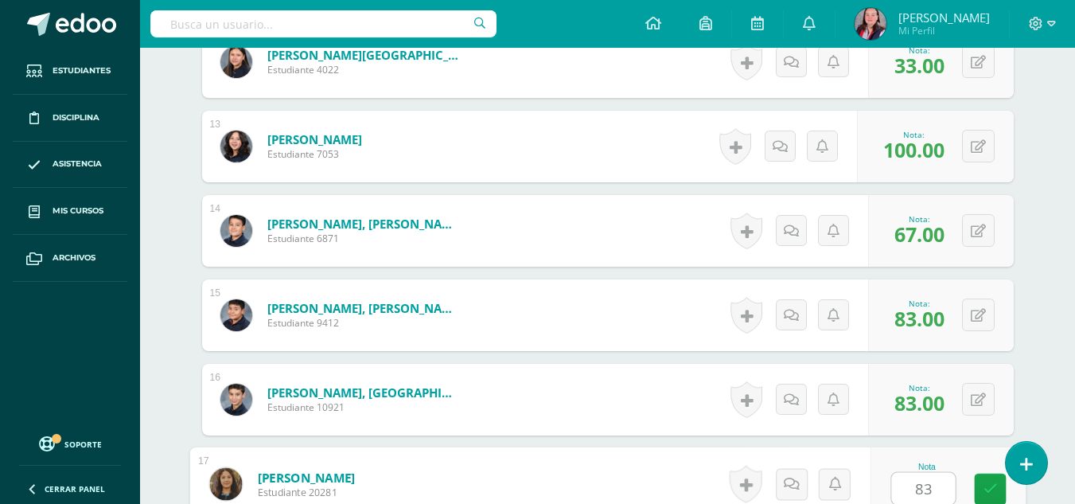
type input "83"
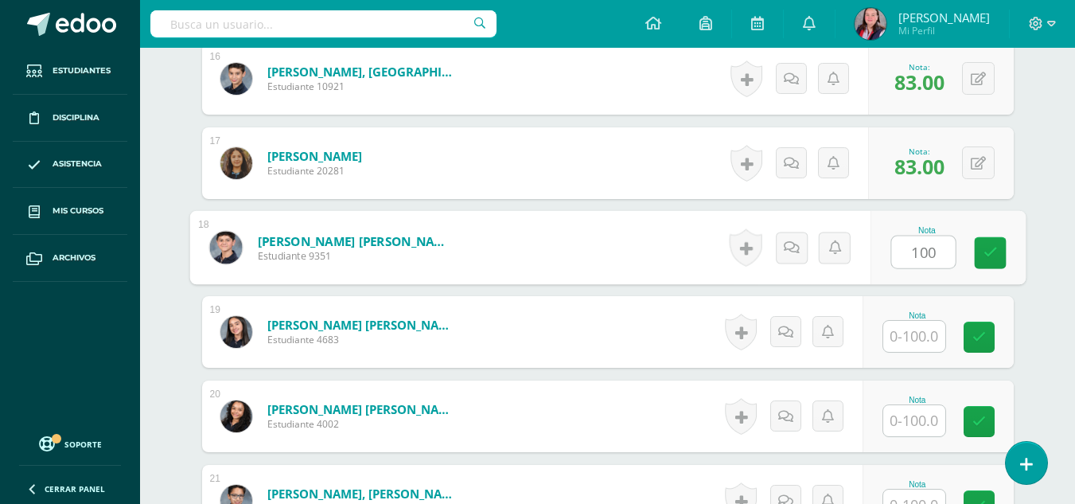
type input "100"
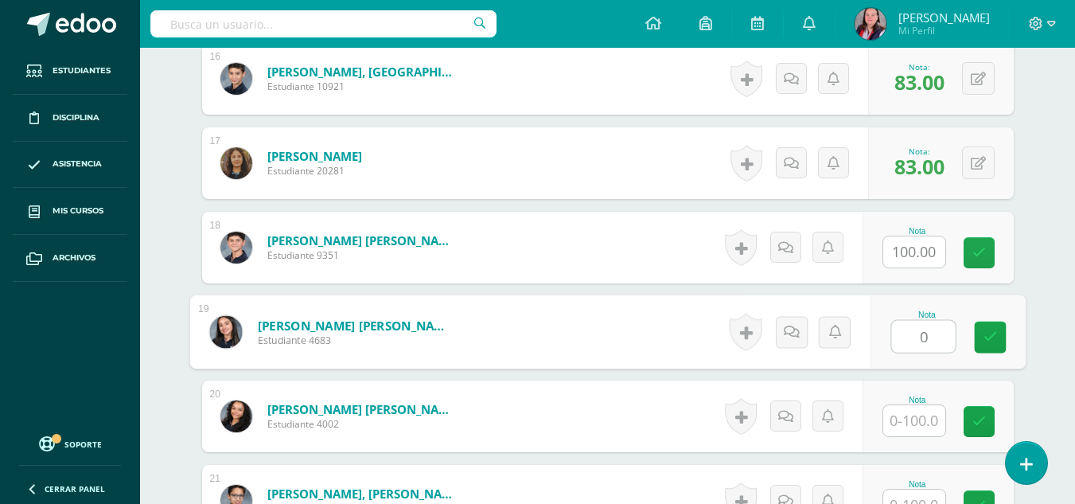
type input "0"
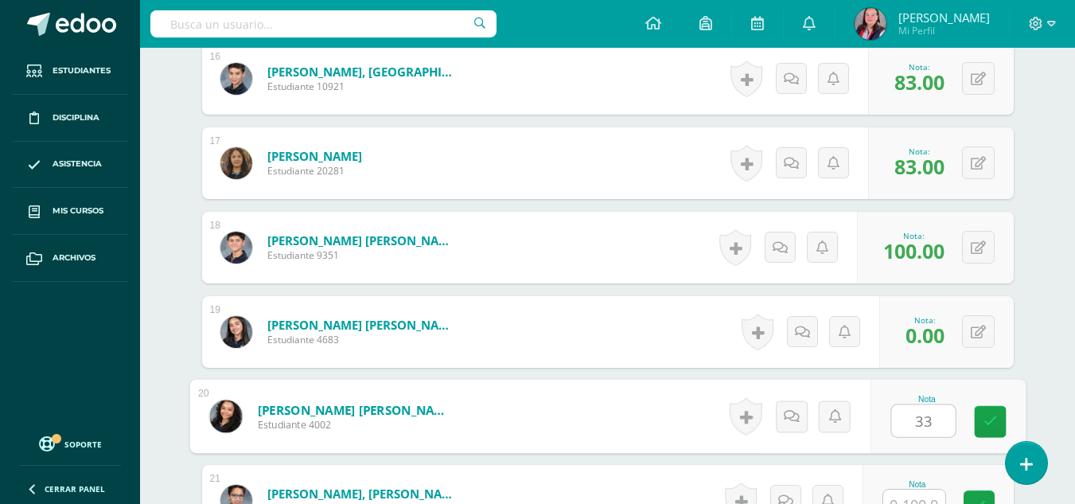
type input "33"
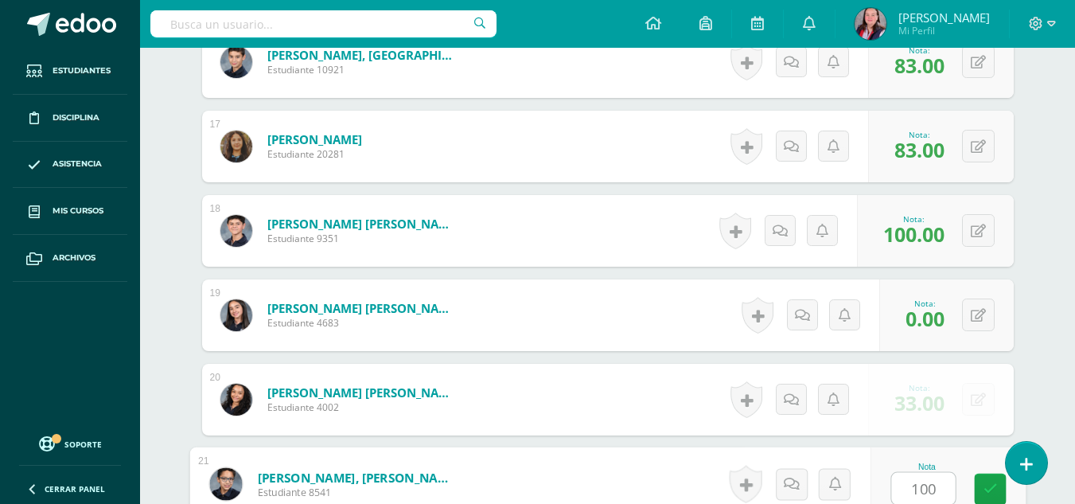
type input "100"
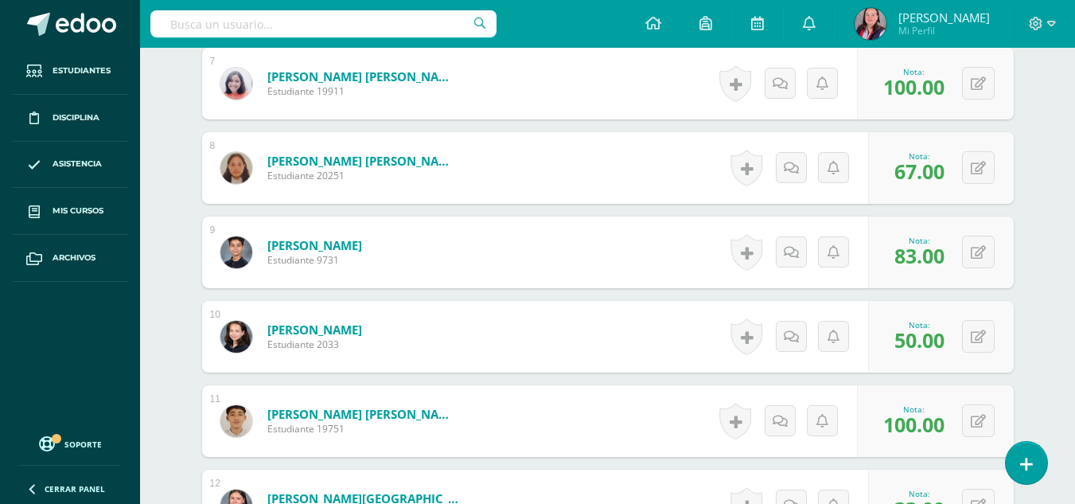
scroll to position [1076, 0]
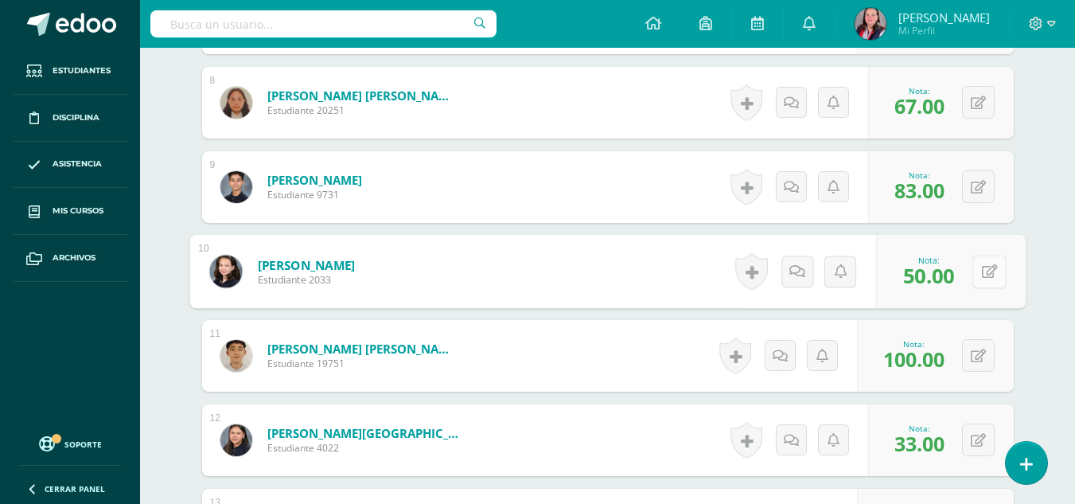
click at [975, 278] on button at bounding box center [988, 271] width 33 height 33
click at [936, 274] on link at bounding box center [947, 277] width 32 height 32
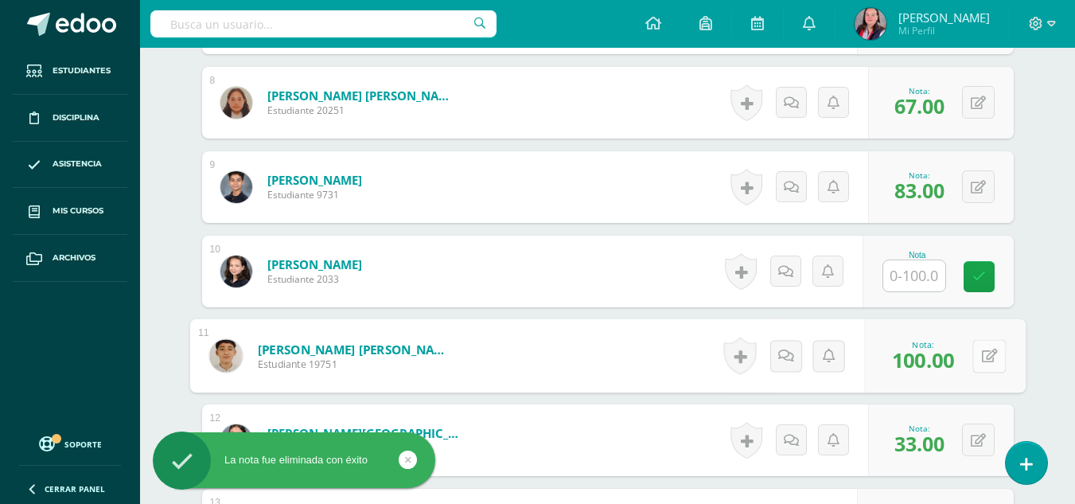
click at [980, 356] on button at bounding box center [988, 355] width 33 height 33
type input "50"
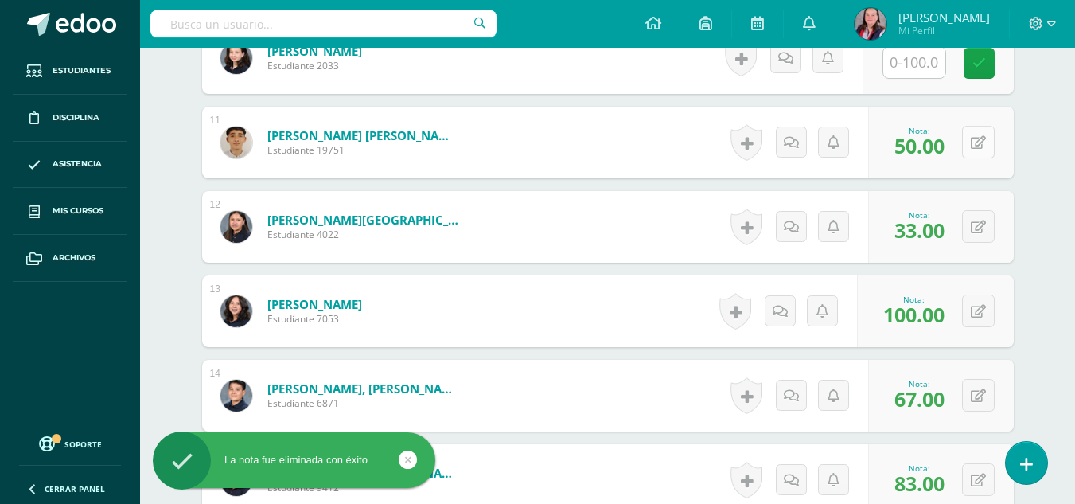
scroll to position [1290, 0]
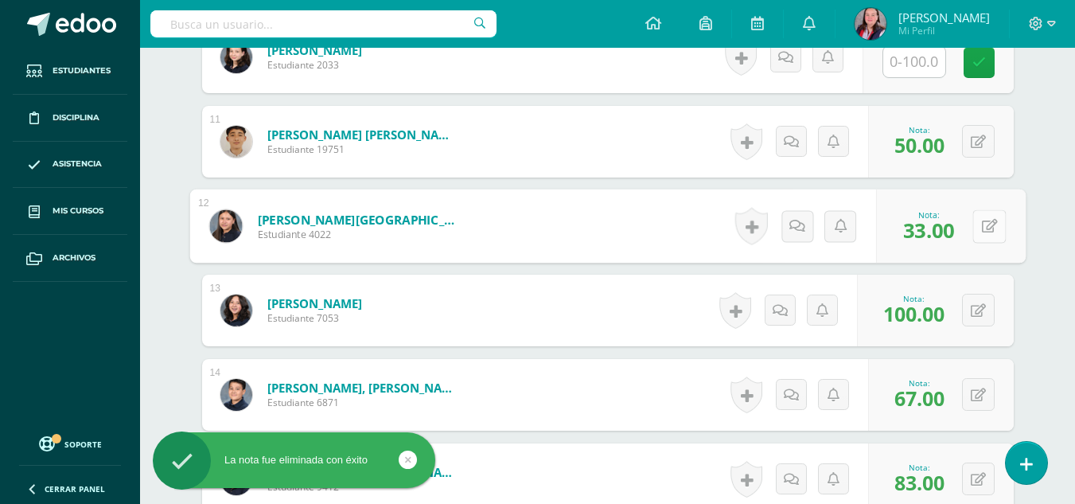
click at [978, 224] on button at bounding box center [988, 225] width 33 height 33
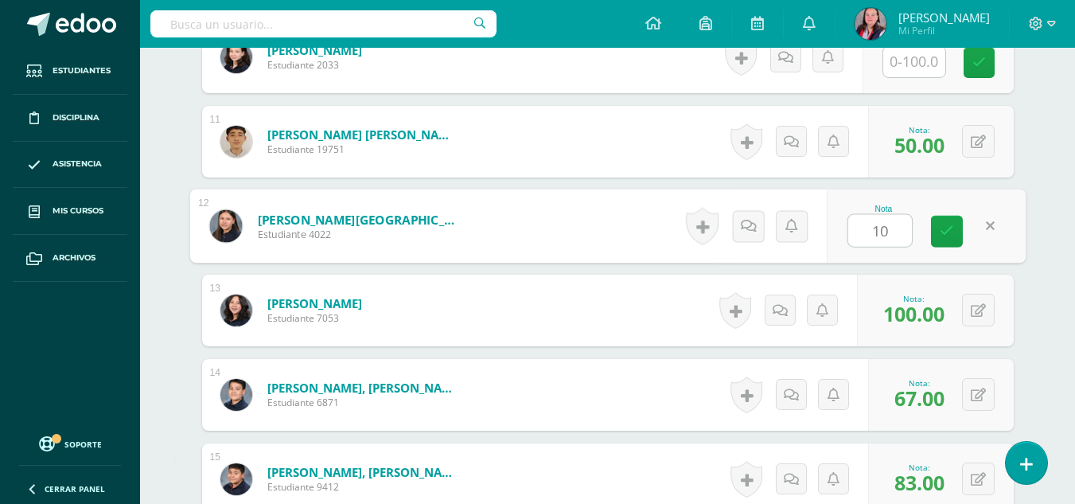
type input "100"
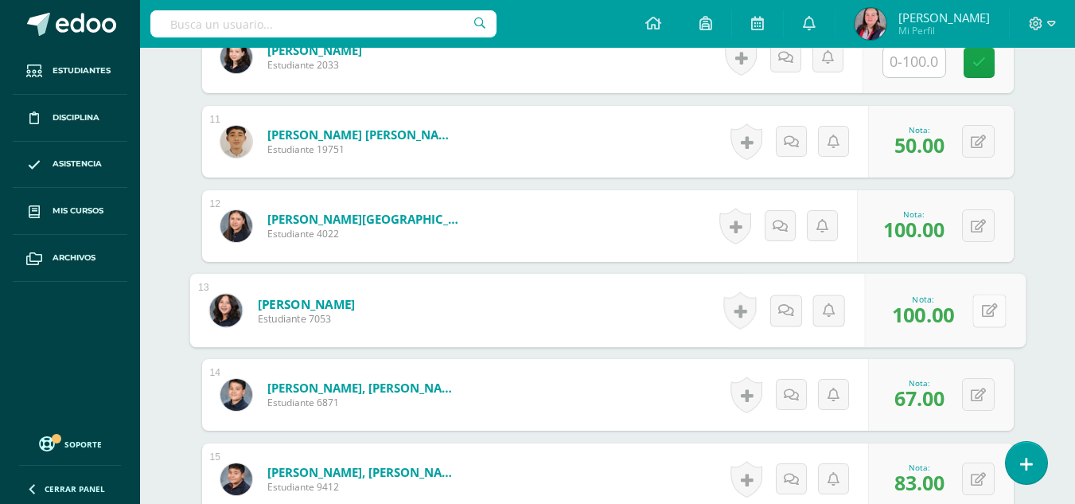
click at [973, 307] on button at bounding box center [988, 310] width 33 height 33
type input "33"
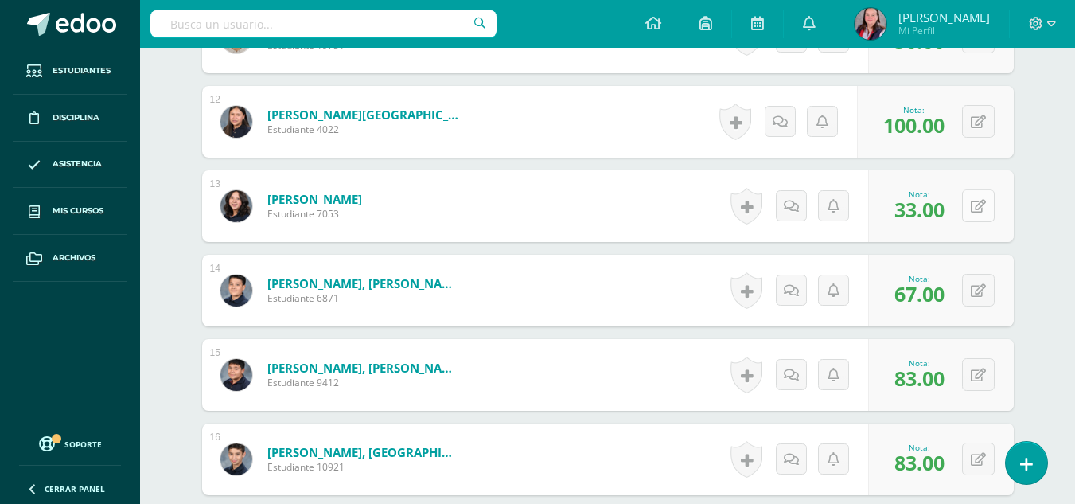
scroll to position [1396, 0]
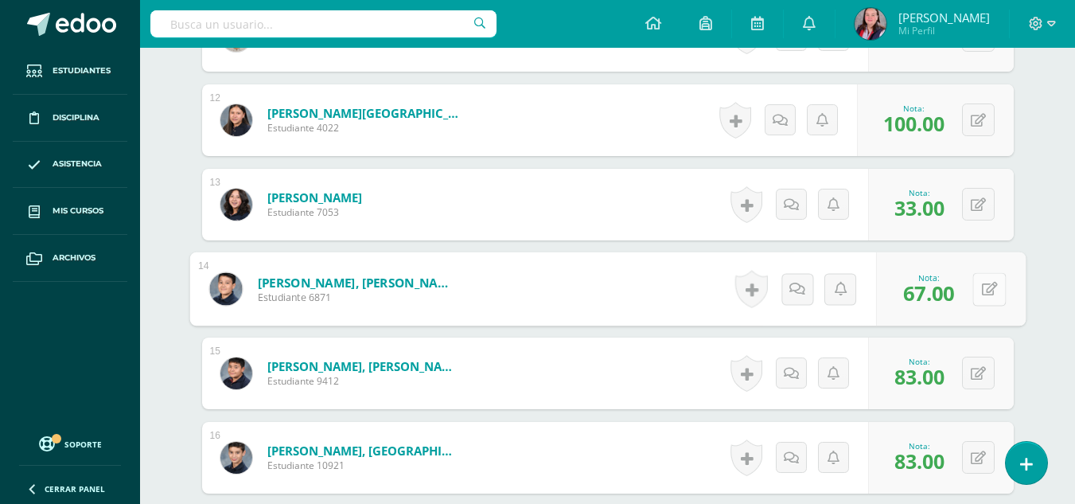
click at [978, 288] on button at bounding box center [988, 288] width 33 height 33
type input "100"
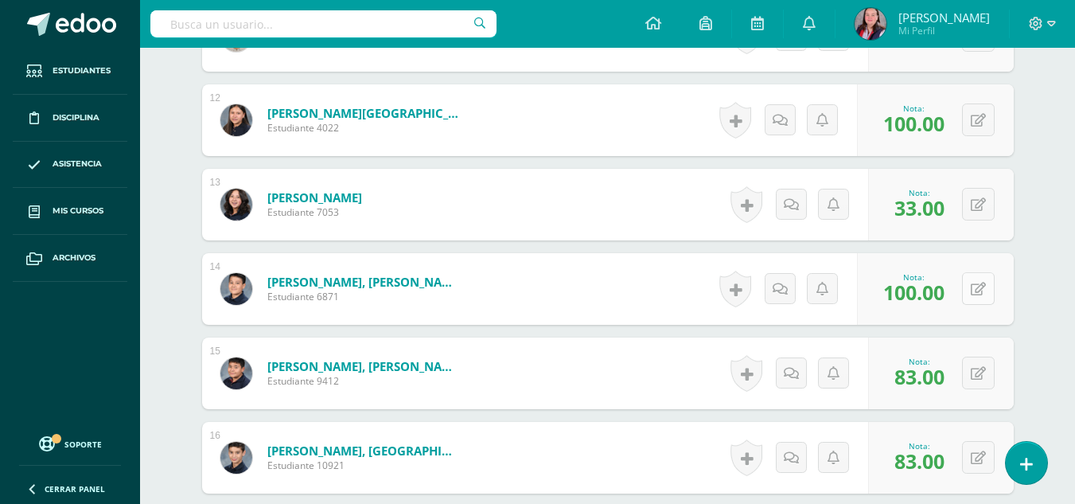
scroll to position [1560, 0]
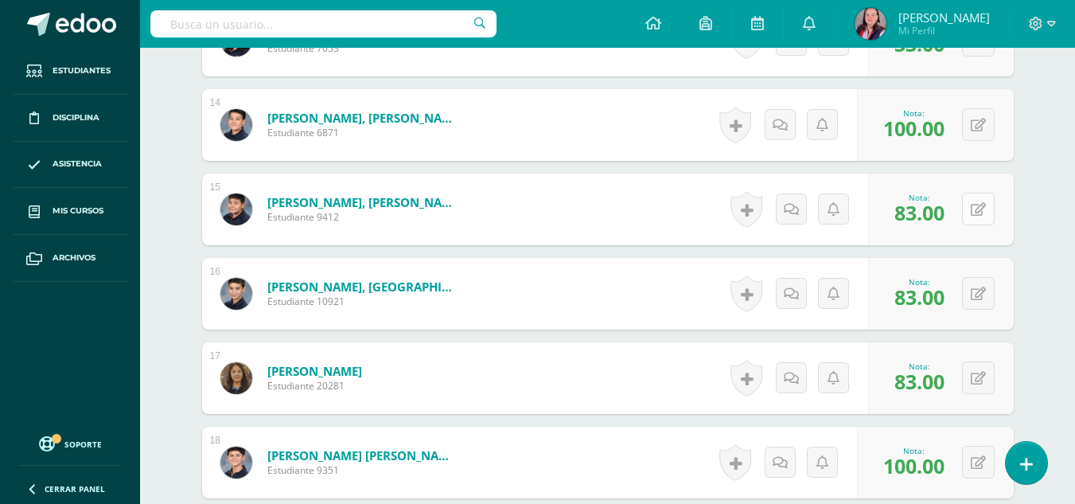
click at [977, 212] on button at bounding box center [978, 209] width 33 height 33
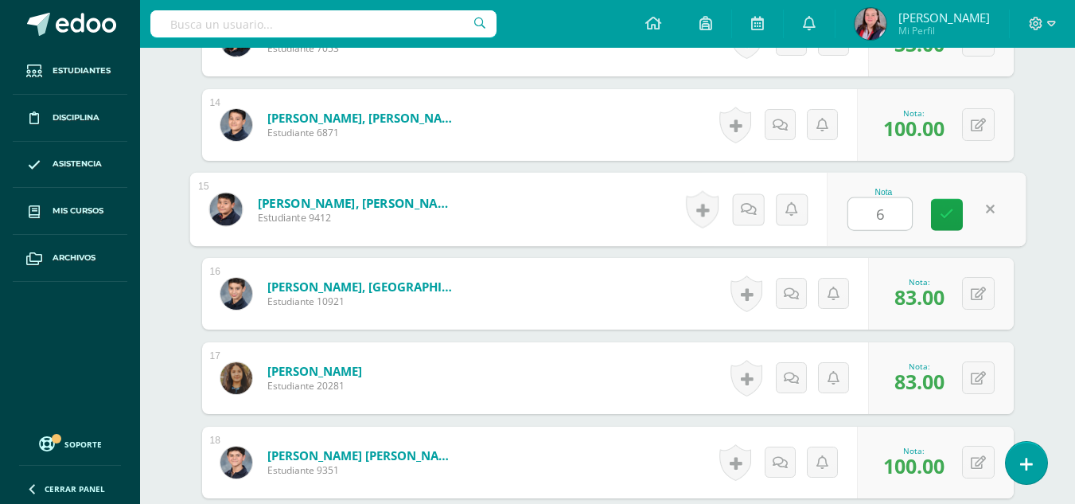
type input "67"
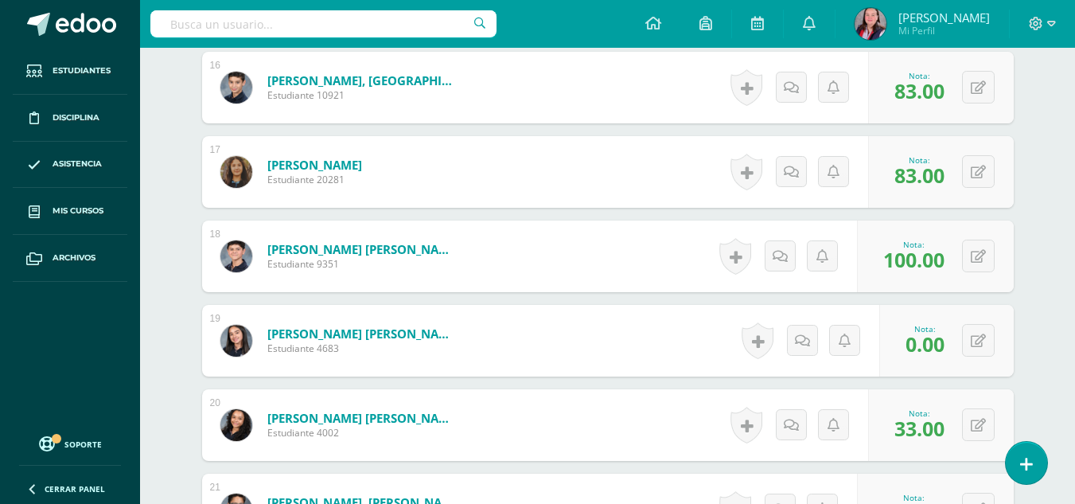
scroll to position [1767, 0]
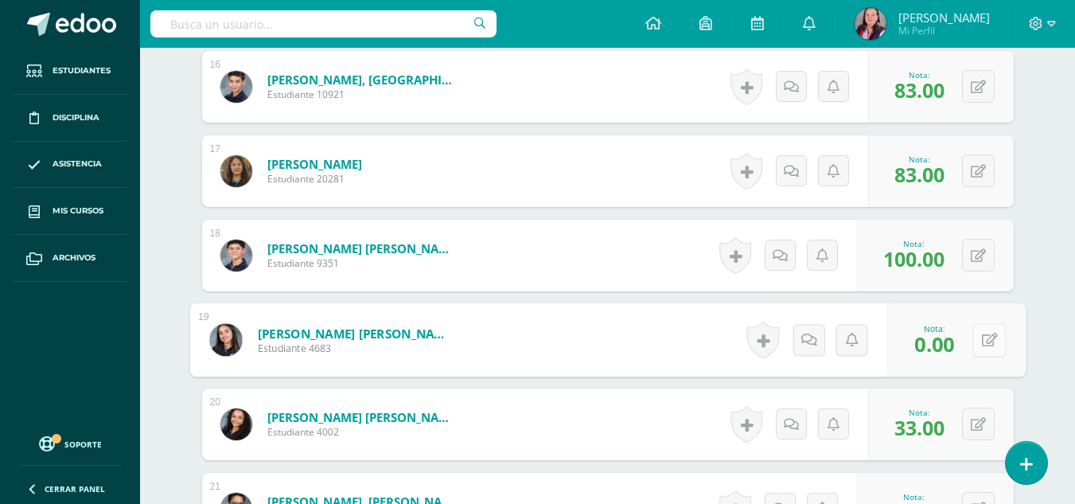
drag, startPoint x: 975, startPoint y: 340, endPoint x: 983, endPoint y: 341, distance: 8.8
click at [983, 341] on icon at bounding box center [989, 340] width 16 height 14
type input "100"
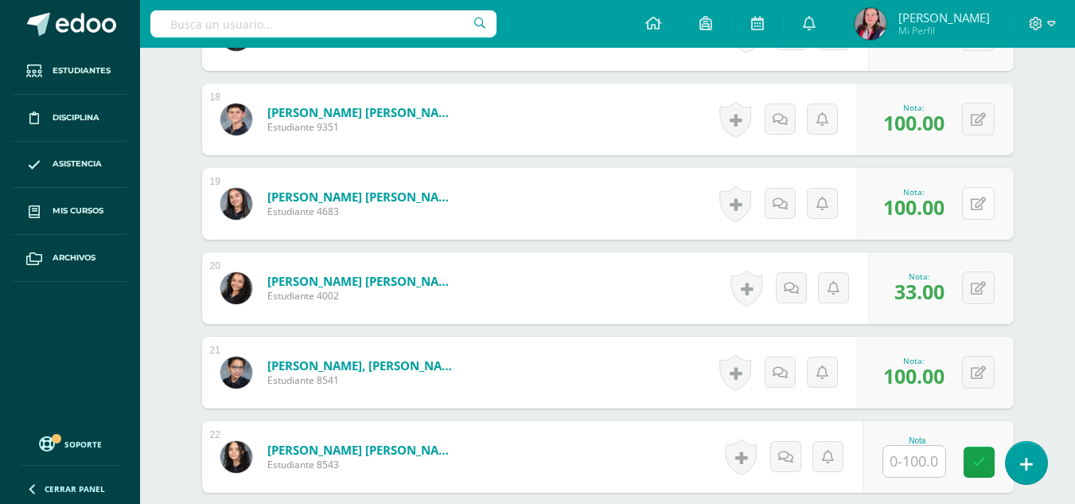
scroll to position [1938, 0]
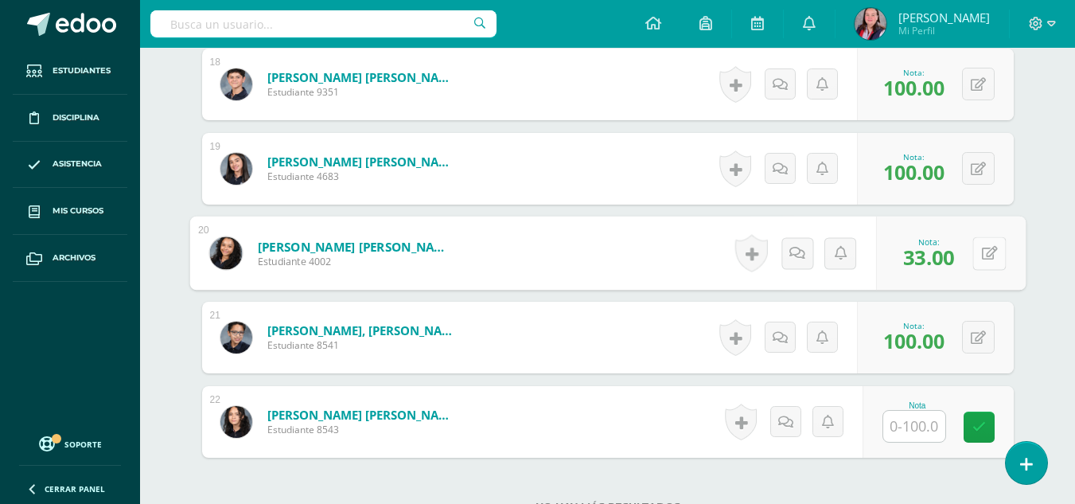
click at [978, 248] on button at bounding box center [988, 252] width 33 height 33
type input "0"
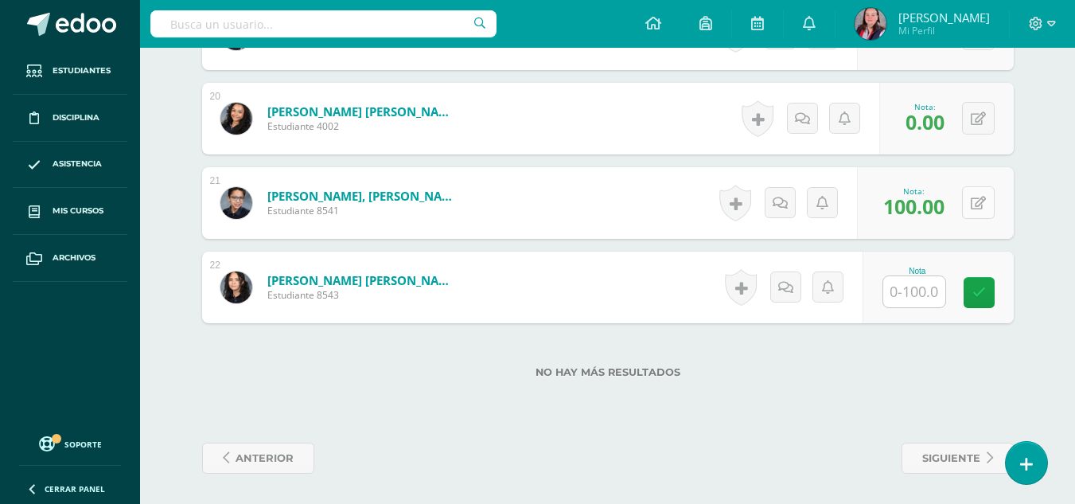
scroll to position [2074, 0]
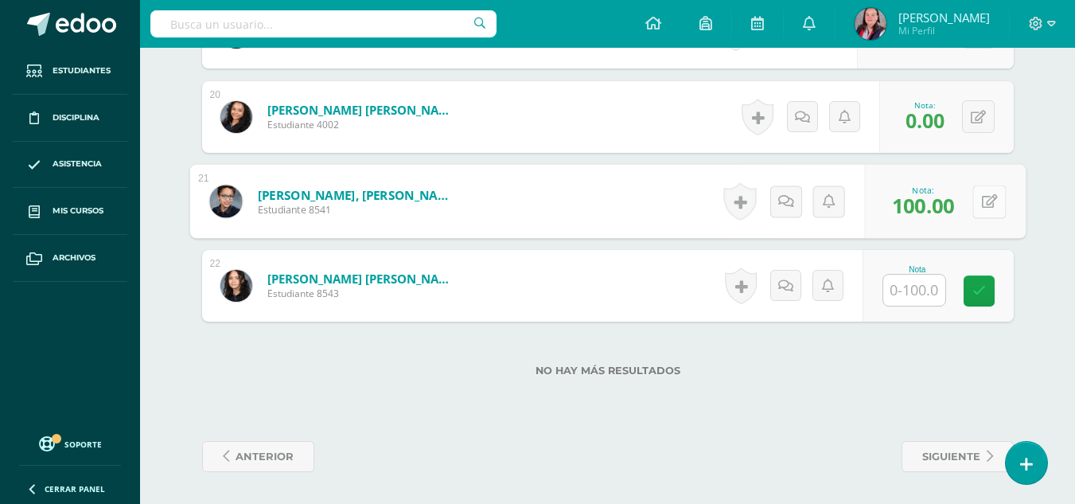
click at [980, 204] on button at bounding box center [988, 201] width 33 height 33
type input "33"
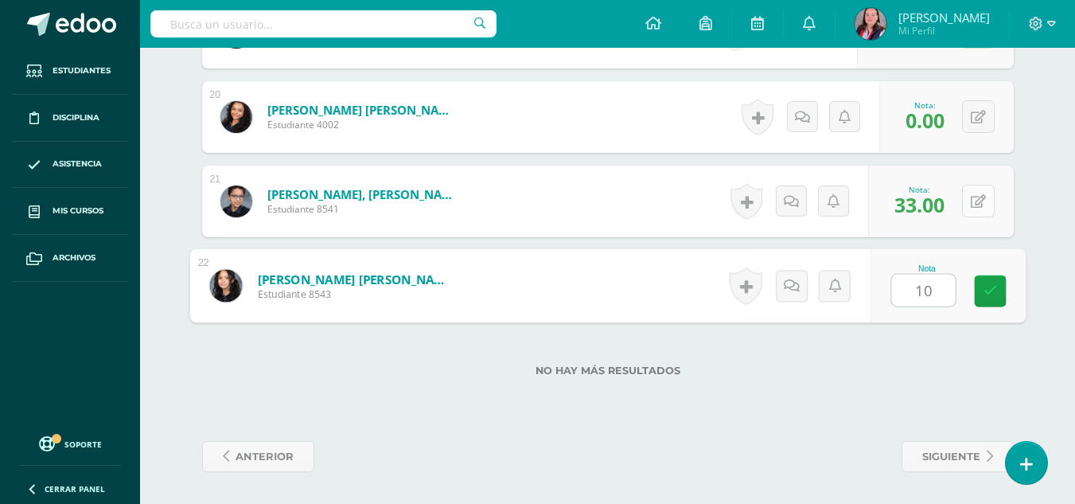
type input "100"
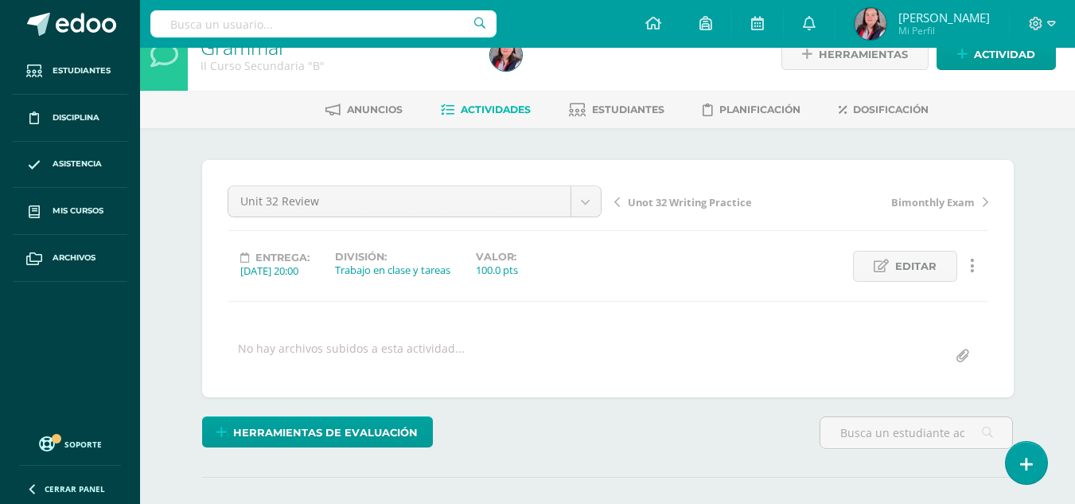
scroll to position [0, 0]
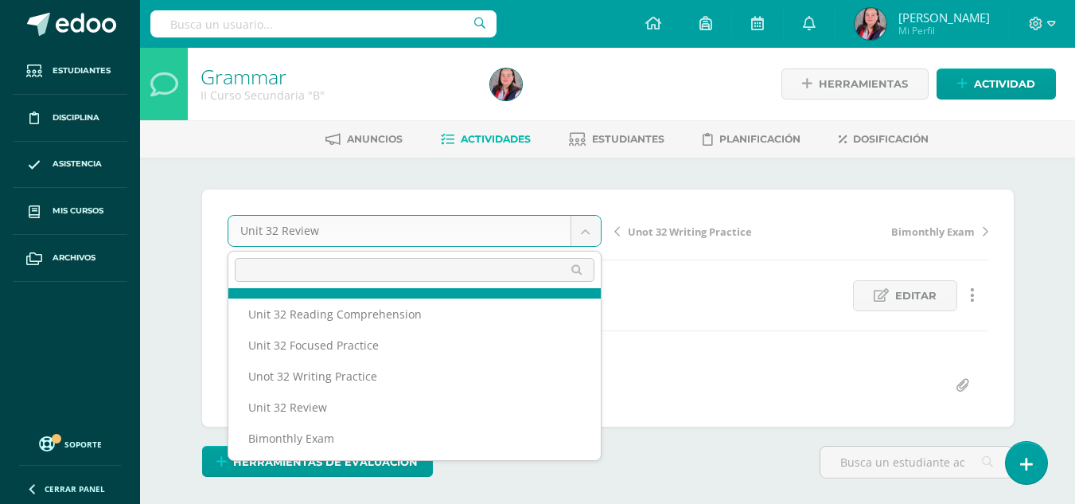
scroll to position [122, 0]
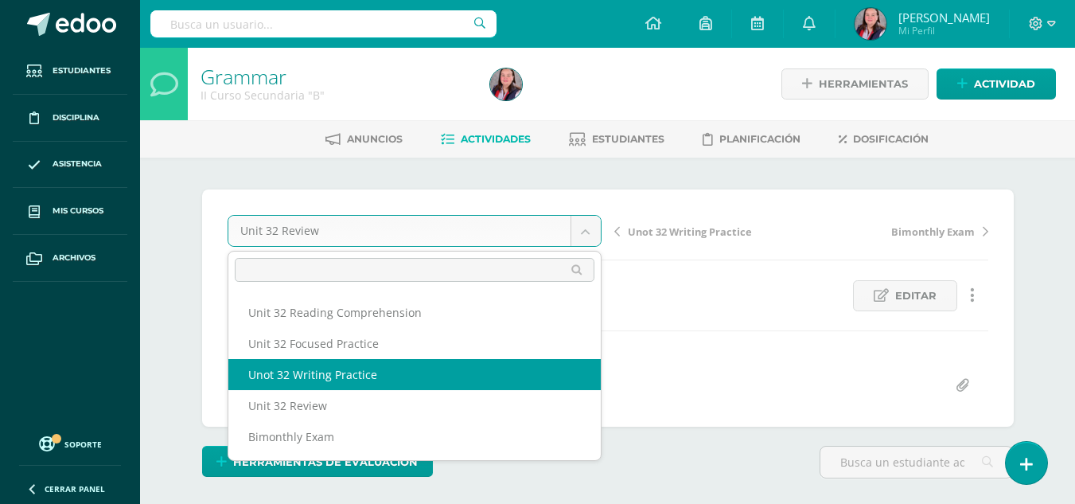
select select "/dashboard/teacher/grade-activity/238457/"
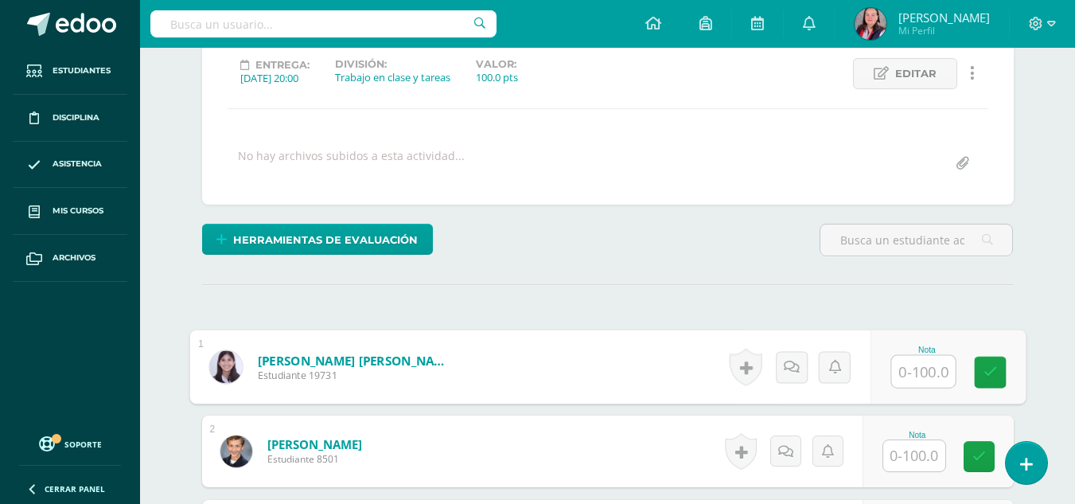
scroll to position [223, 0]
click at [920, 370] on input "text" at bounding box center [923, 371] width 64 height 32
type input "100"
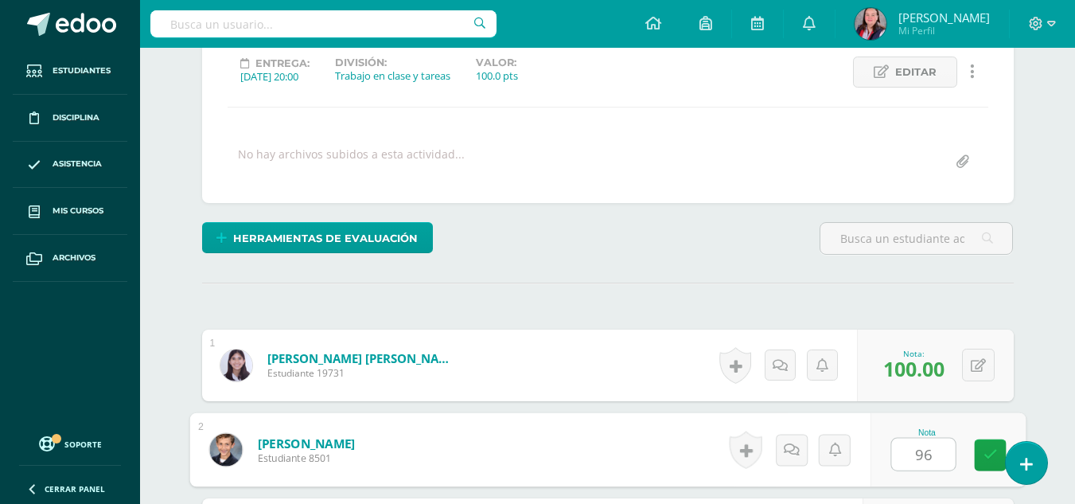
type input "96"
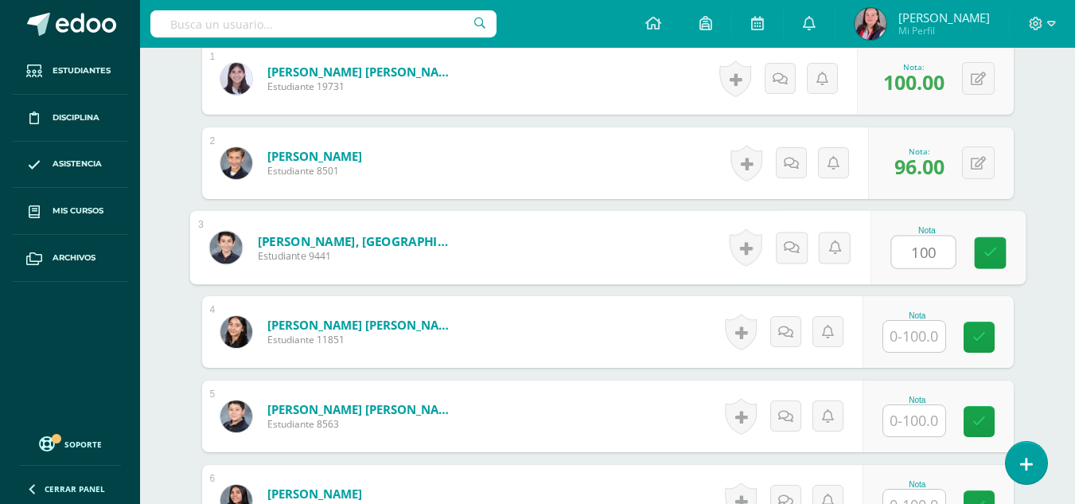
type input "100"
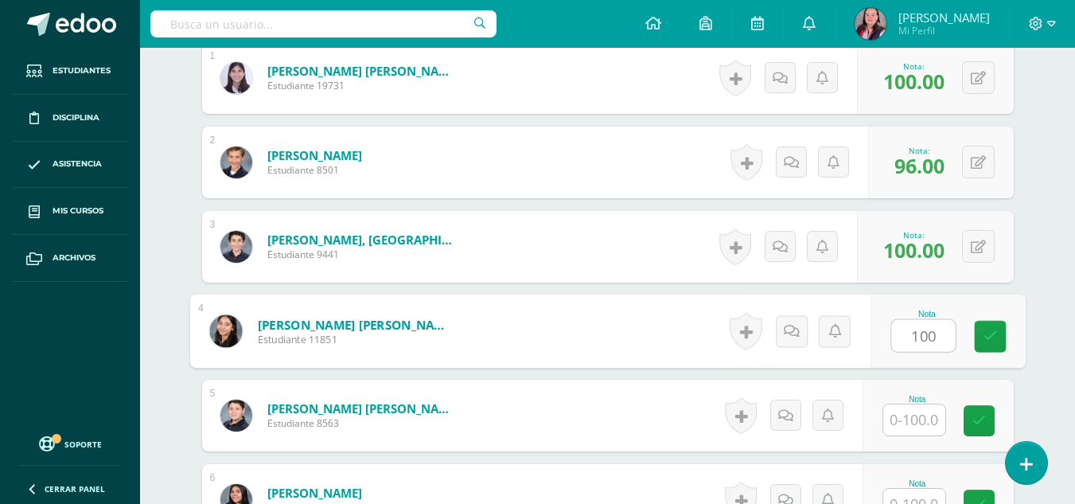
type input "100"
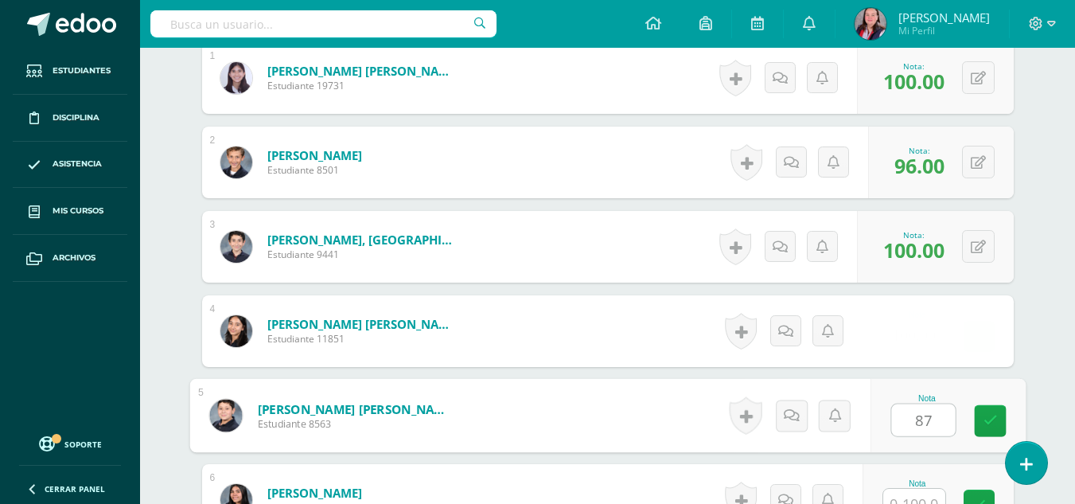
type input "87"
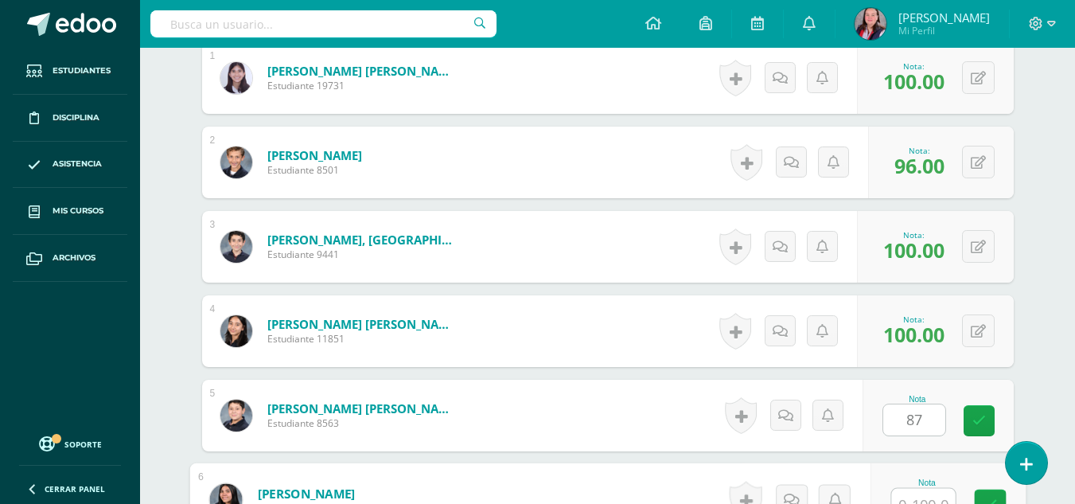
scroll to position [527, 0]
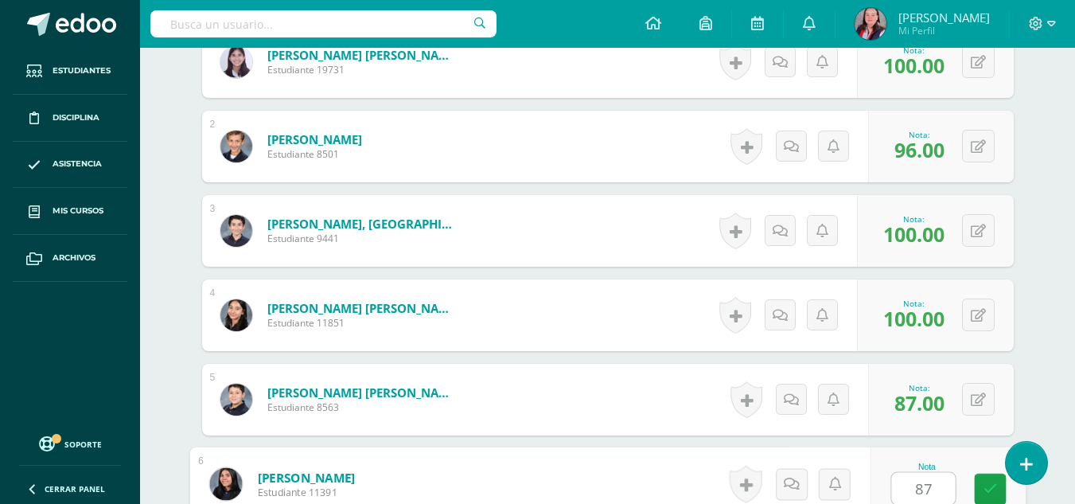
type input "87"
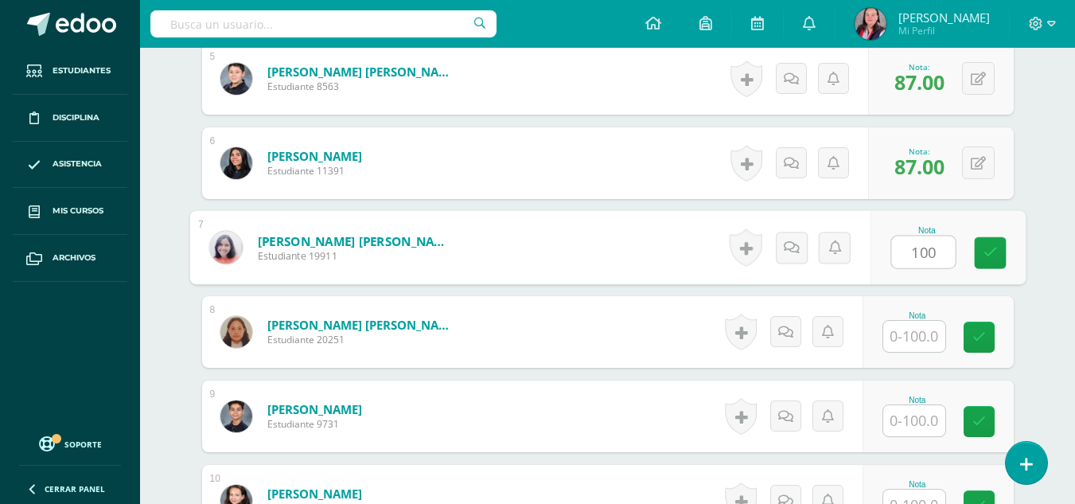
type input "100"
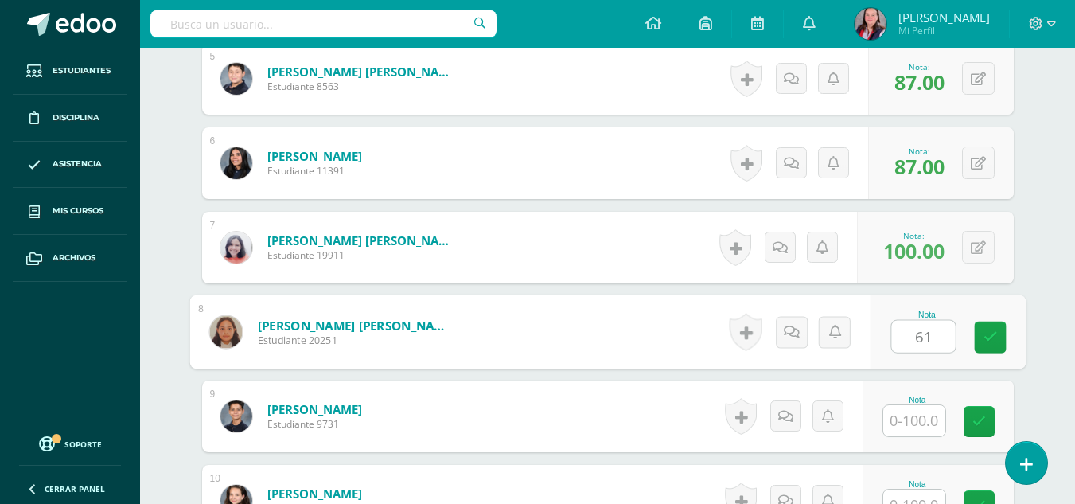
type input "61"
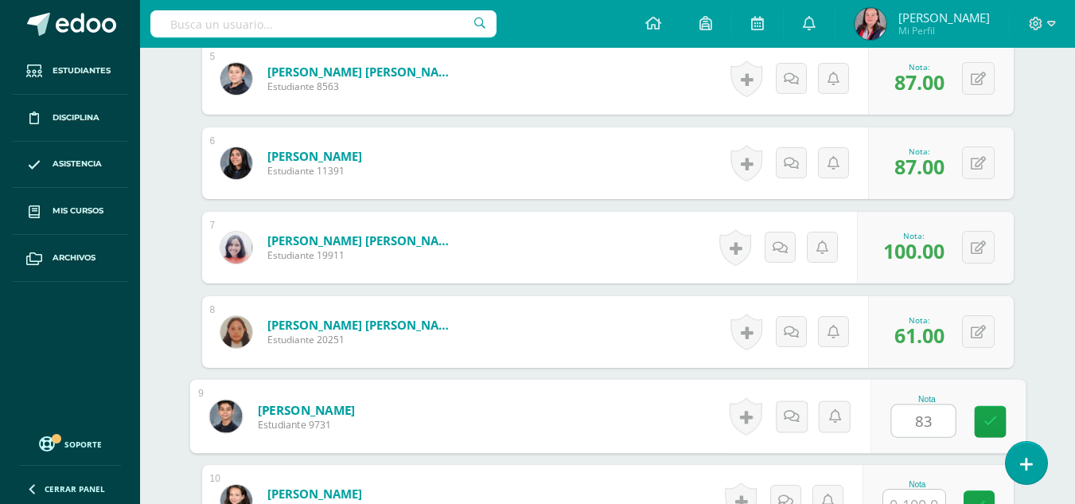
type input "83"
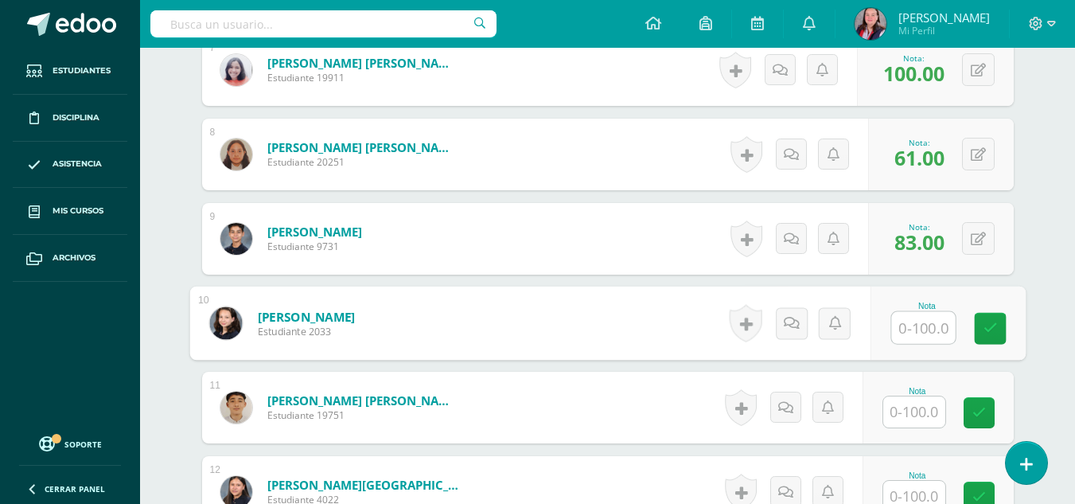
scroll to position [1025, 0]
click at [920, 419] on input "text" at bounding box center [914, 410] width 62 height 31
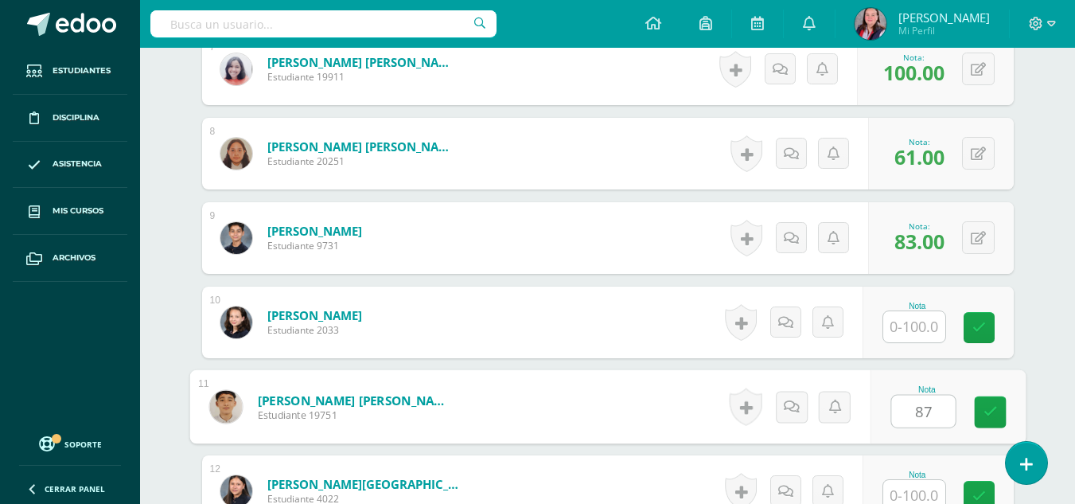
type input "87"
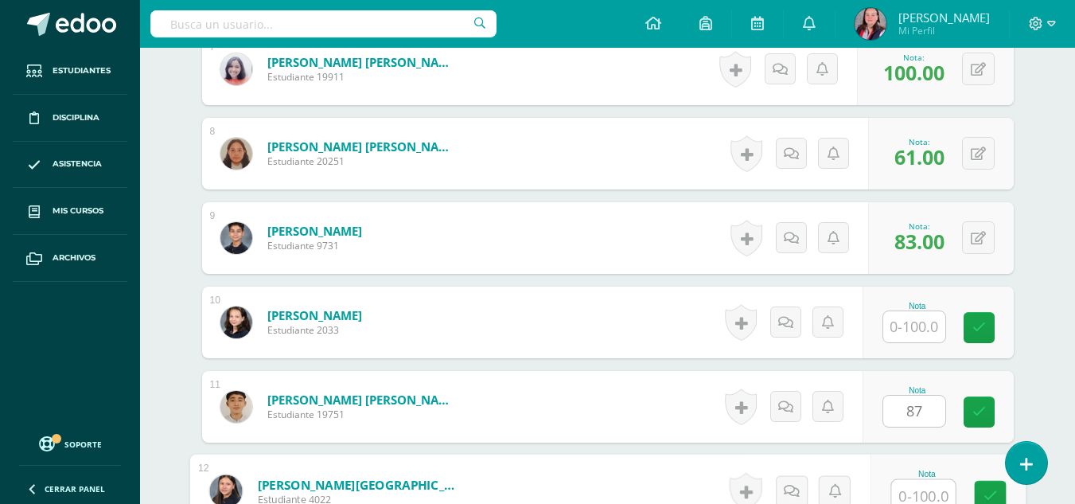
scroll to position [1033, 0]
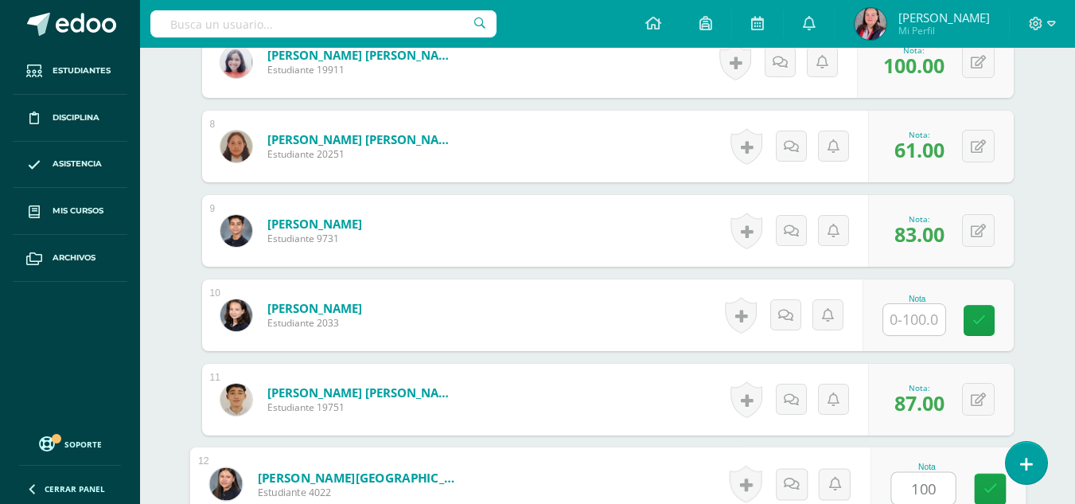
type input "100"
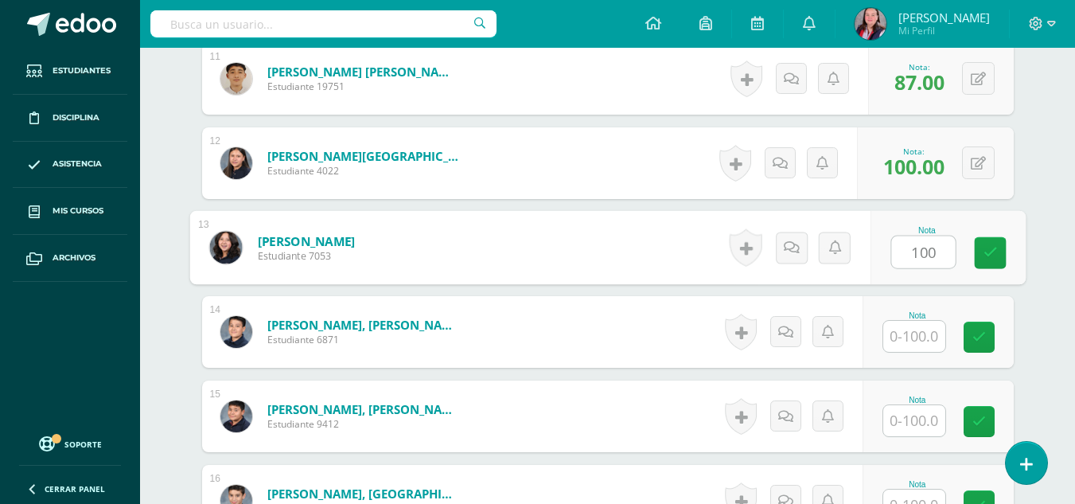
type input "100"
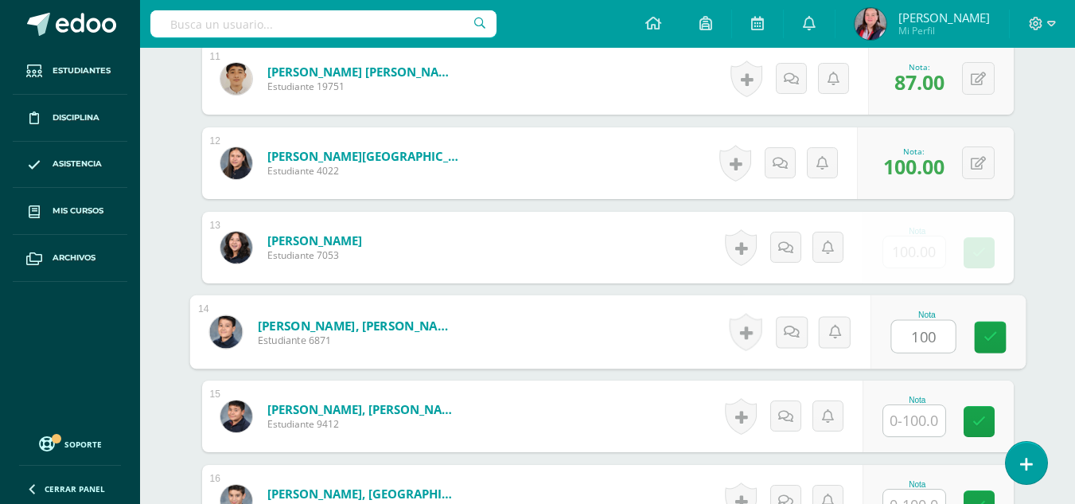
type input "100"
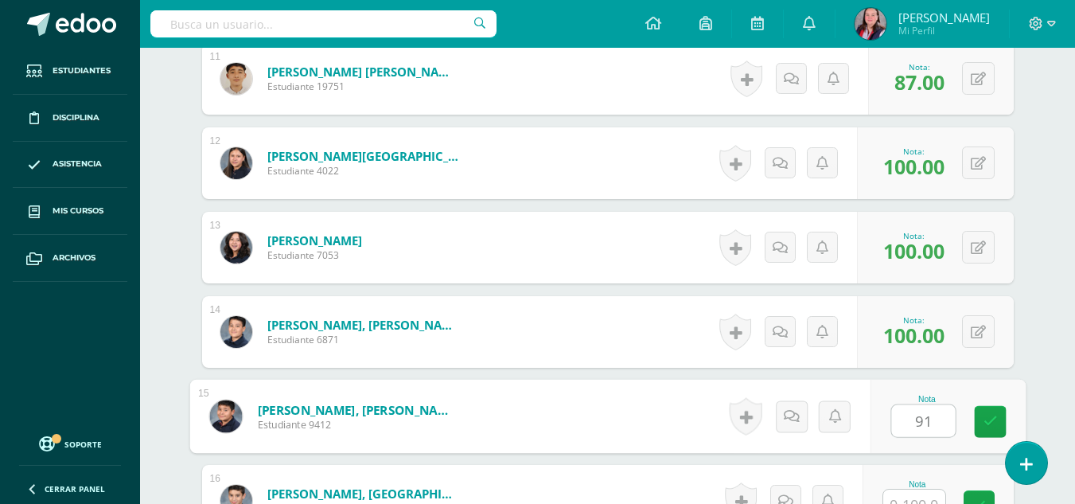
type input "91"
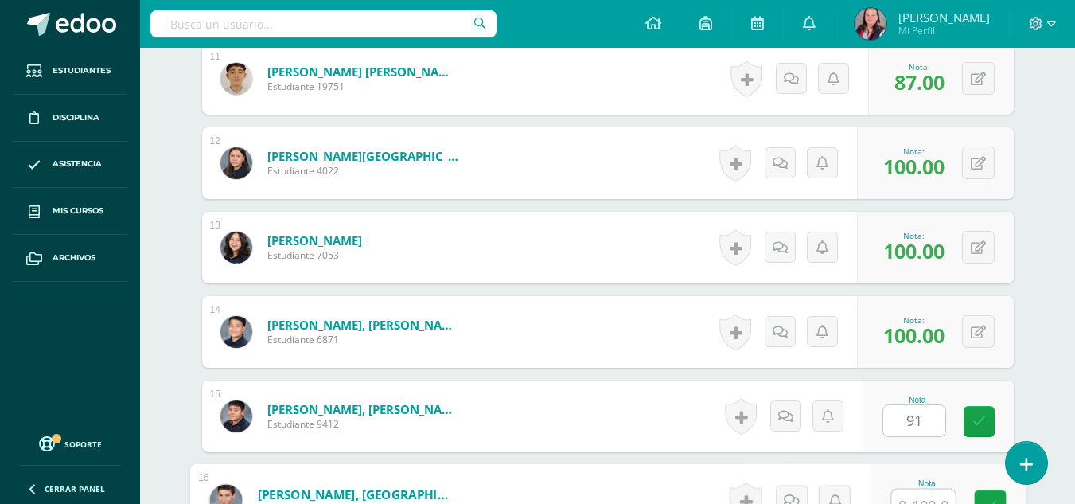
scroll to position [1370, 0]
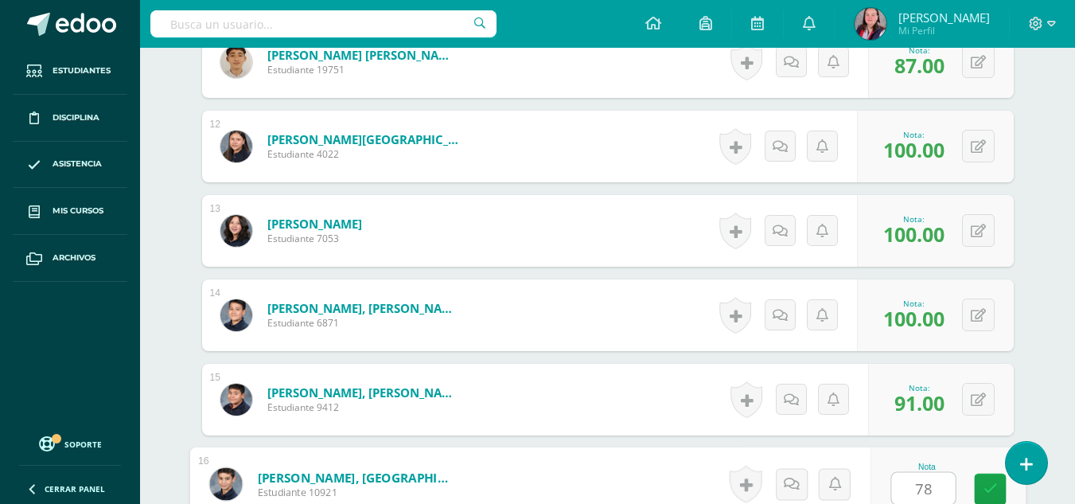
type input "78"
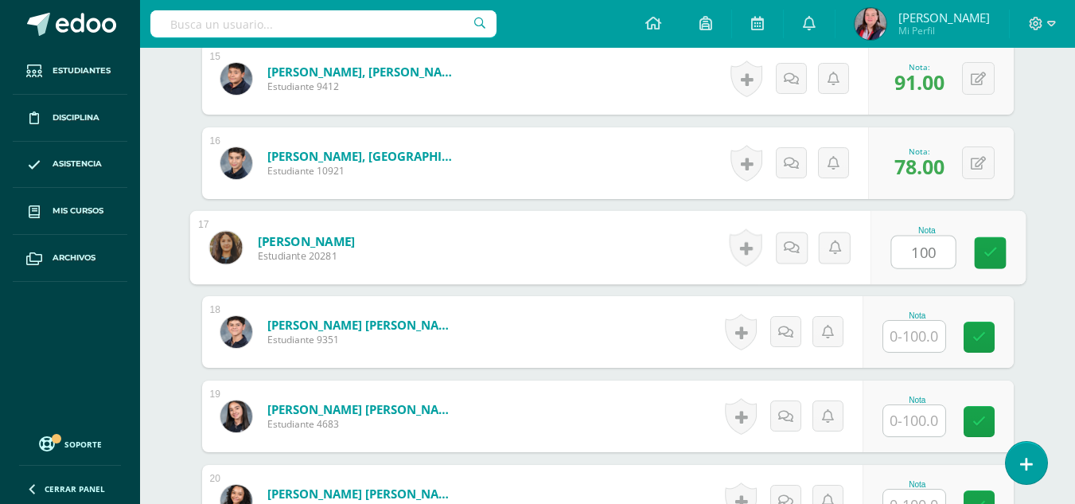
type input "100"
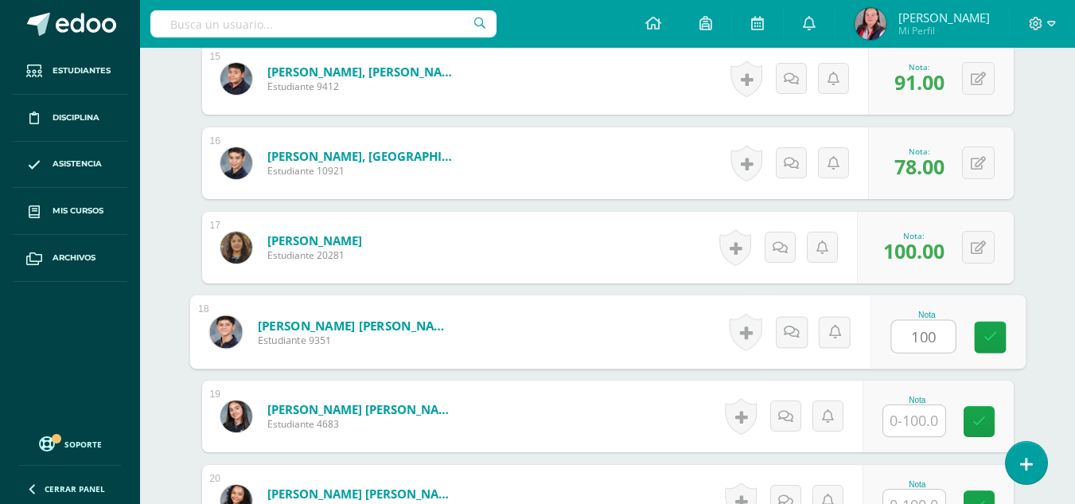
type input "100"
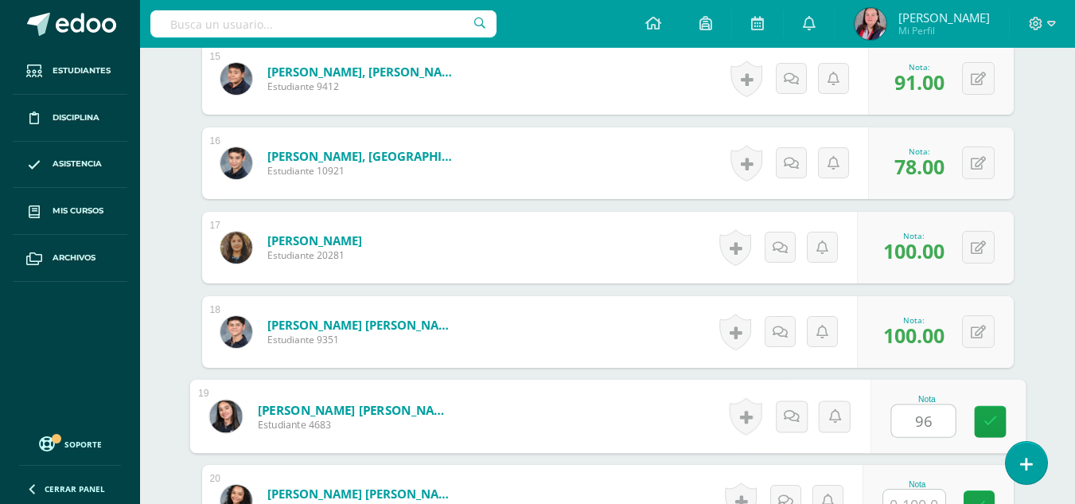
type input "96"
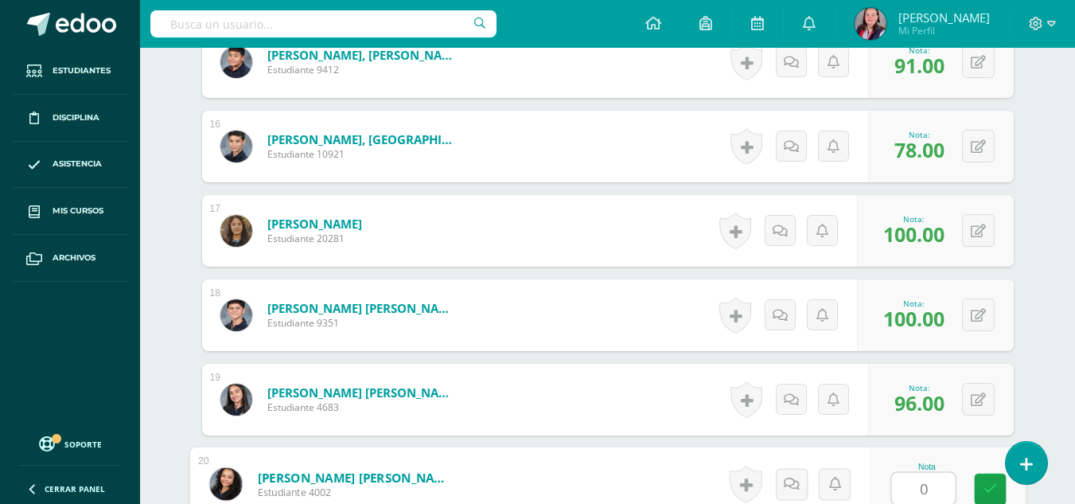
type input "0"
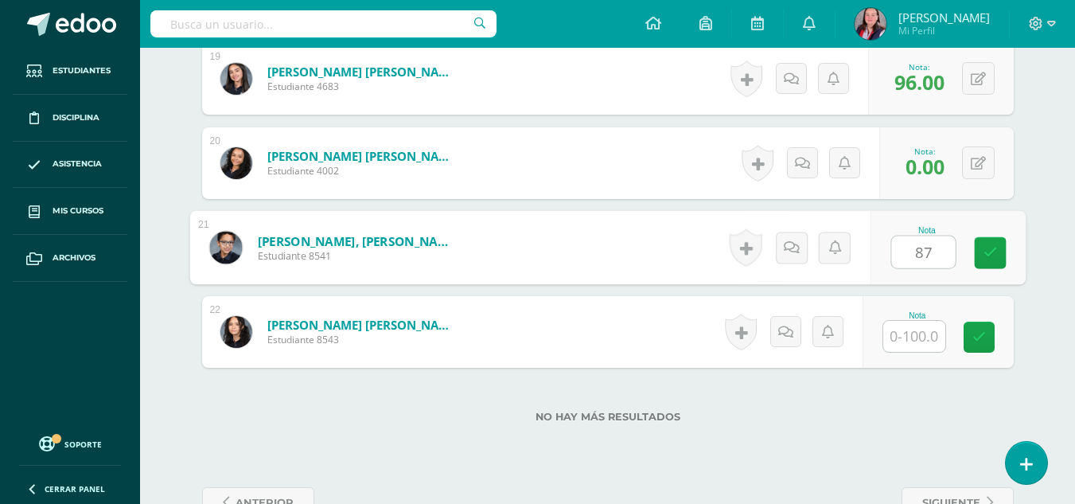
type input "87"
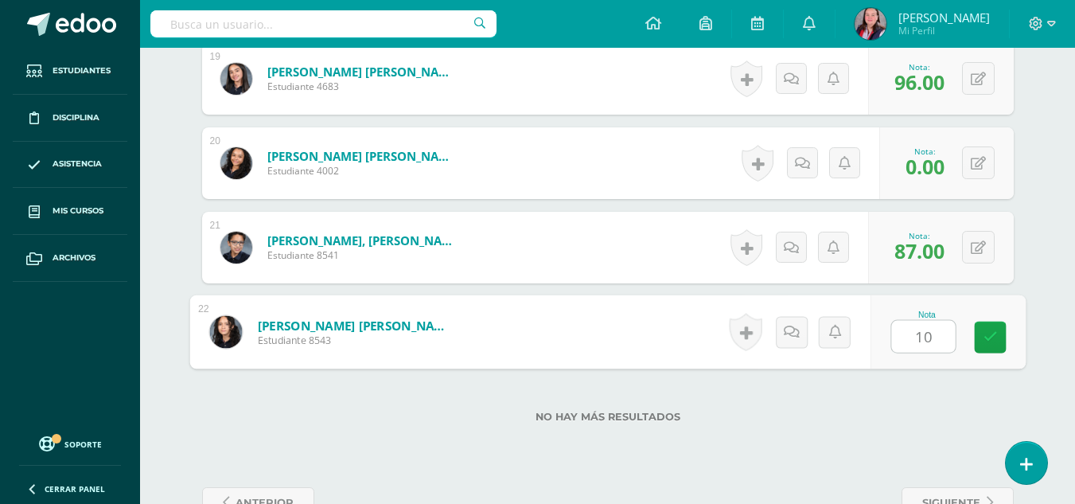
type input "100"
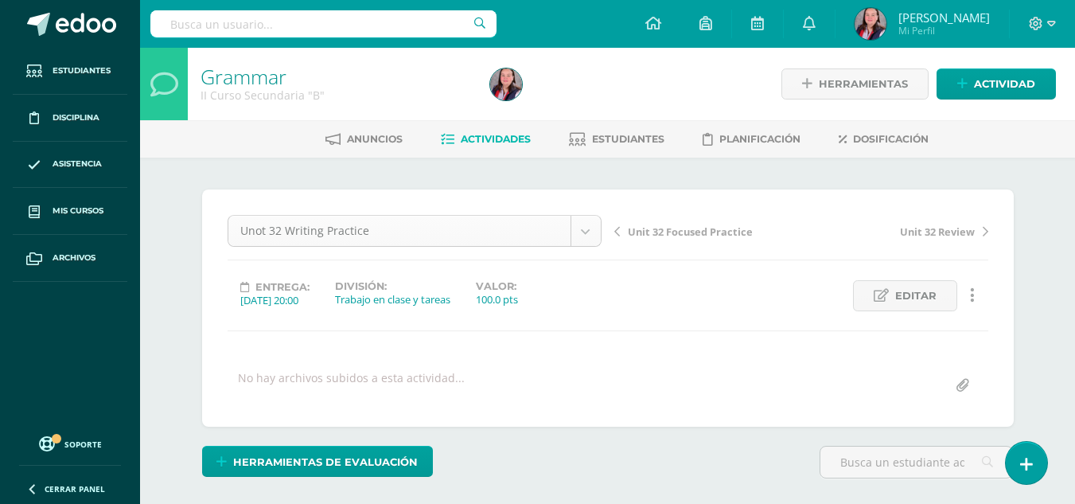
scroll to position [52, 0]
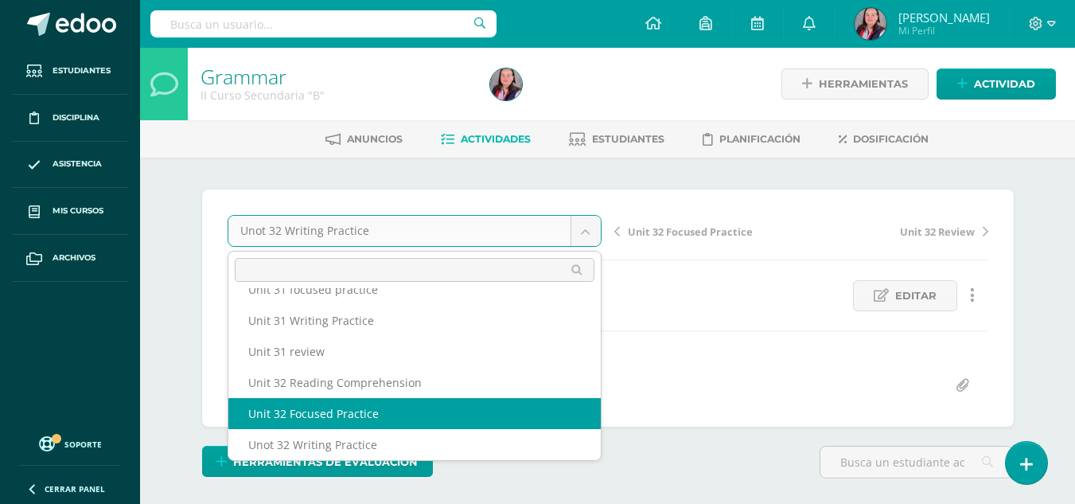
scroll to position [175, 0]
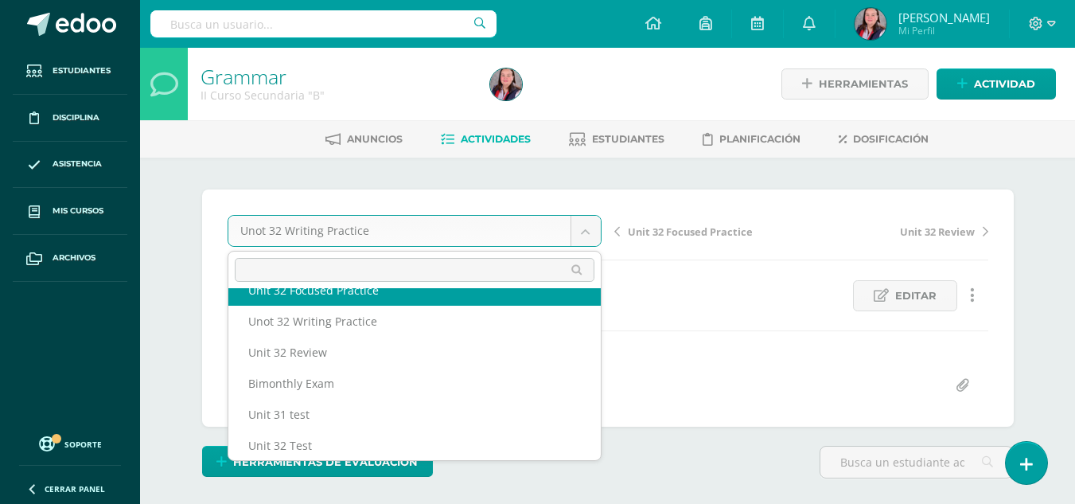
select select "/dashboard/teacher/grade-activity/238459/"
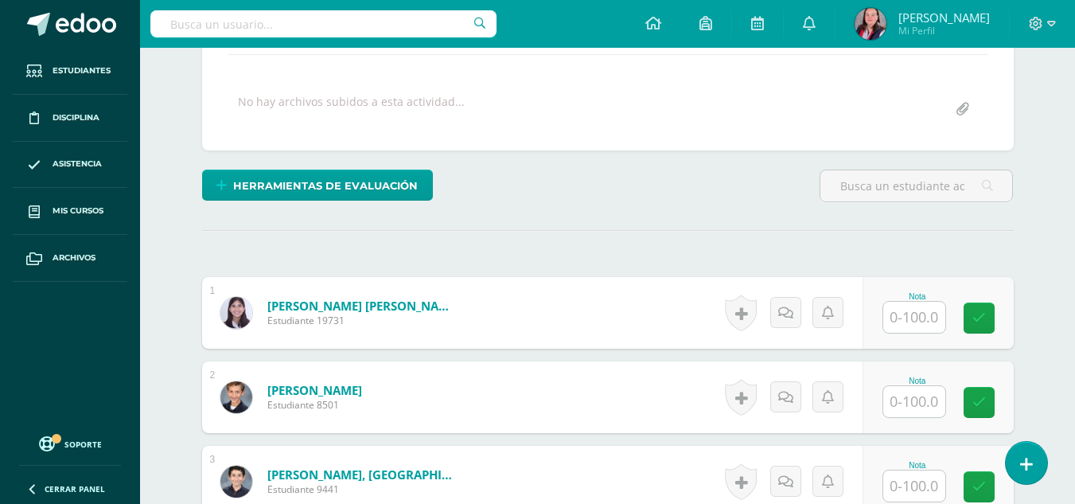
scroll to position [277, 0]
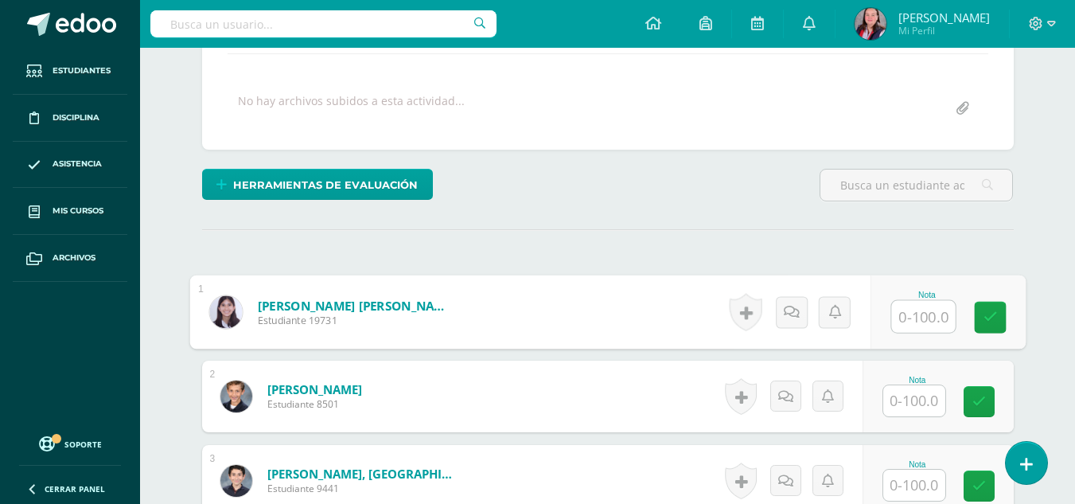
click at [892, 323] on input "text" at bounding box center [923, 317] width 64 height 32
type input "80"
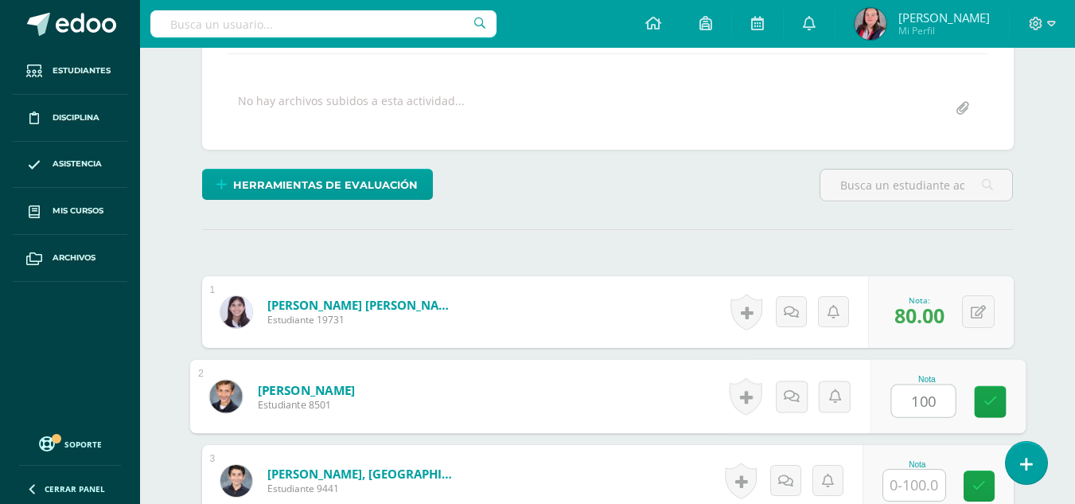
type input "100"
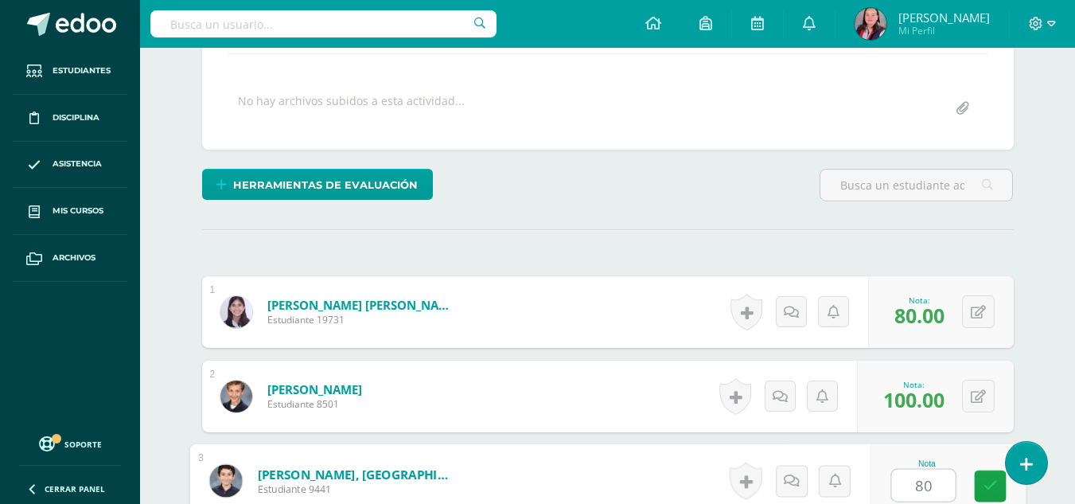
type input "80"
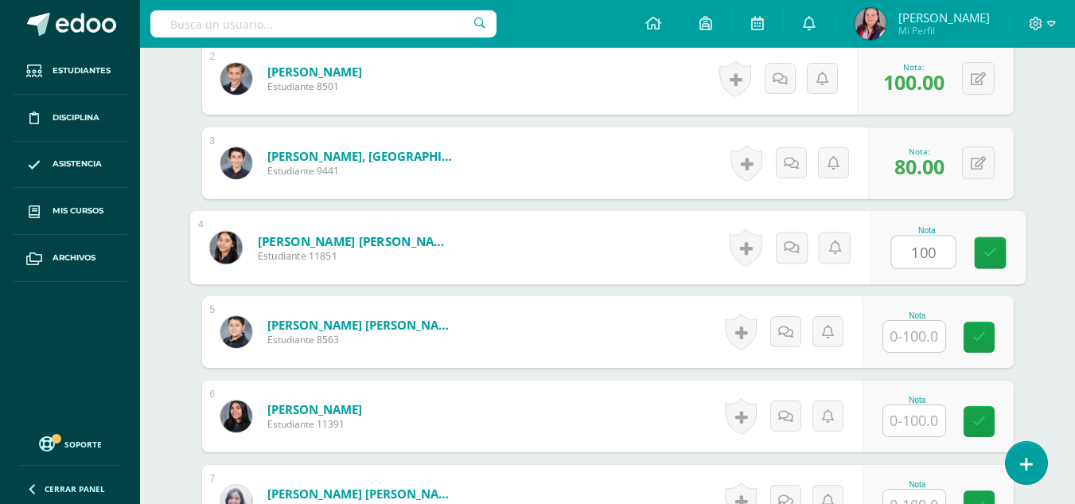
type input "100"
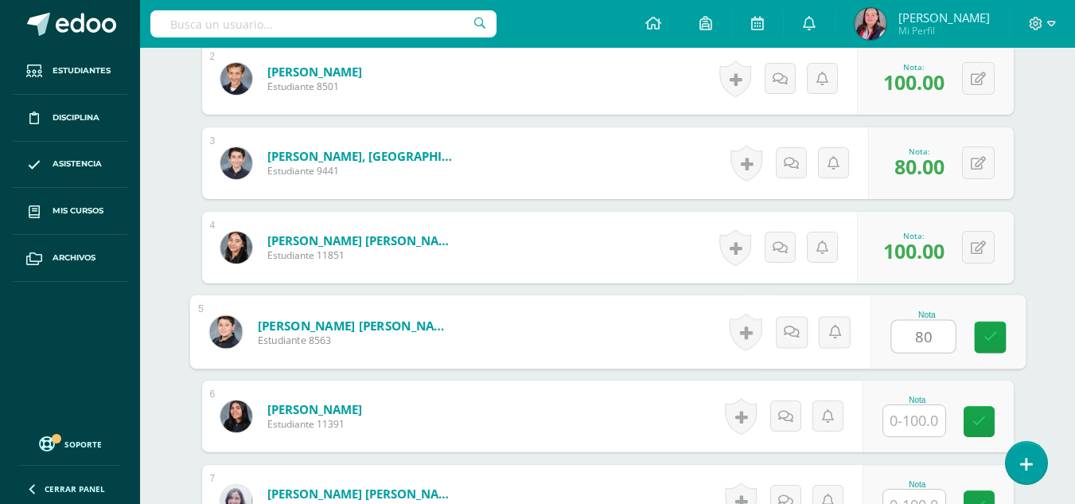
type input "80"
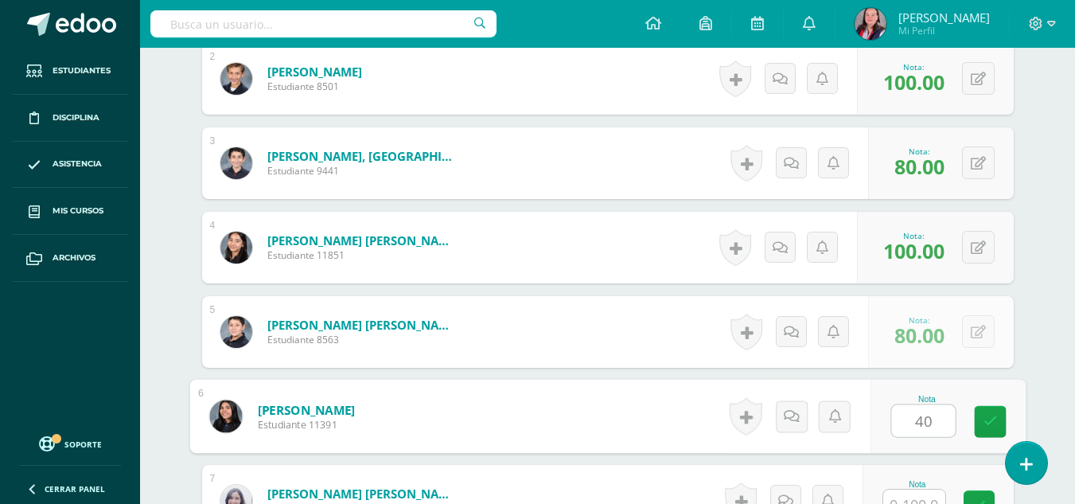
type input "40"
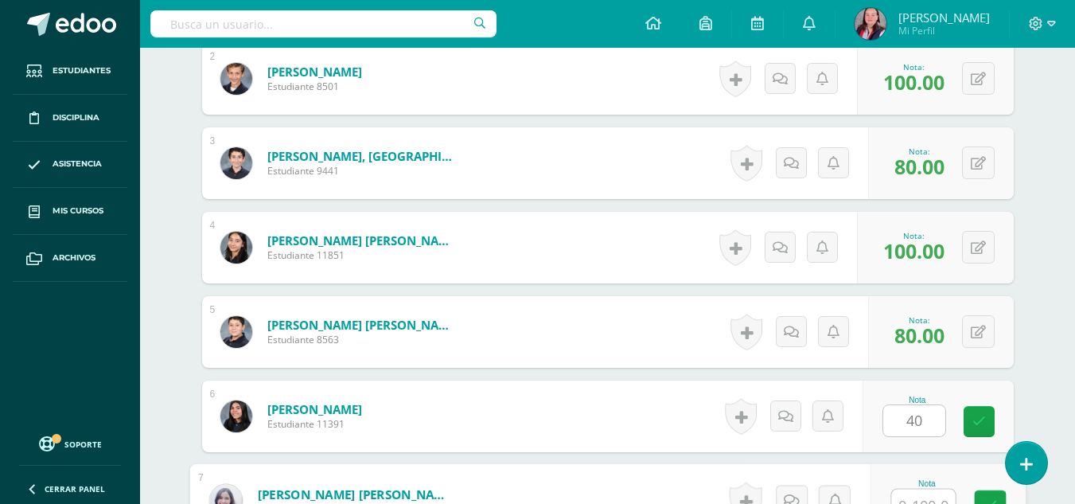
scroll to position [611, 0]
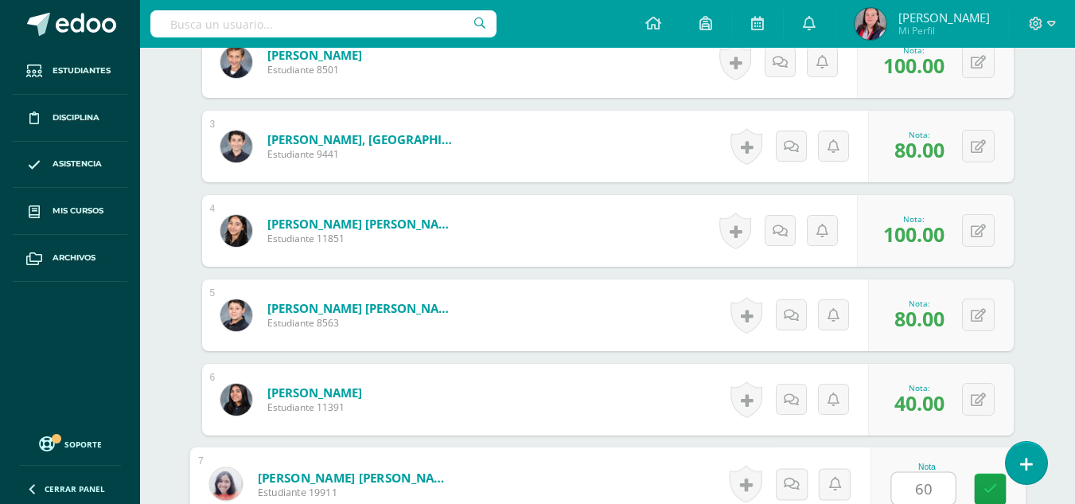
type input "60"
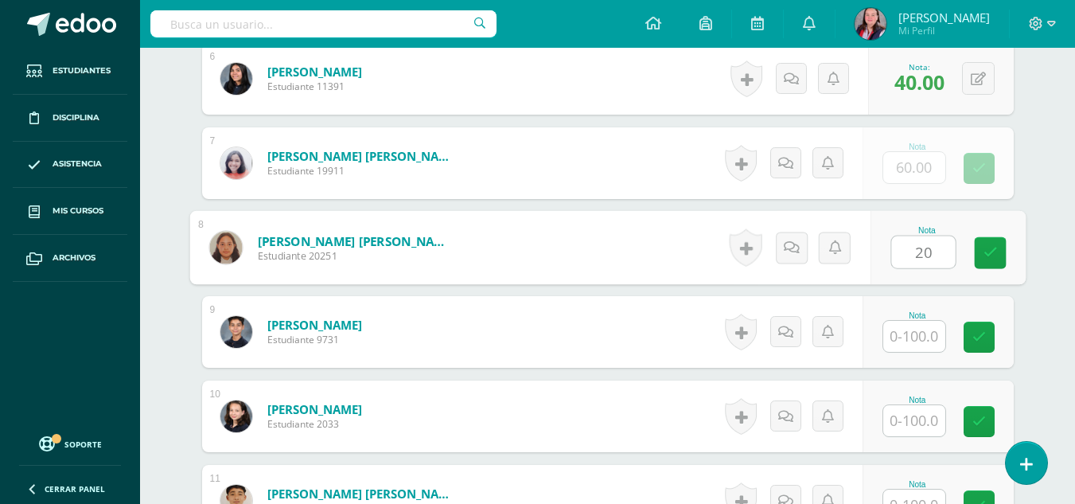
type input "20"
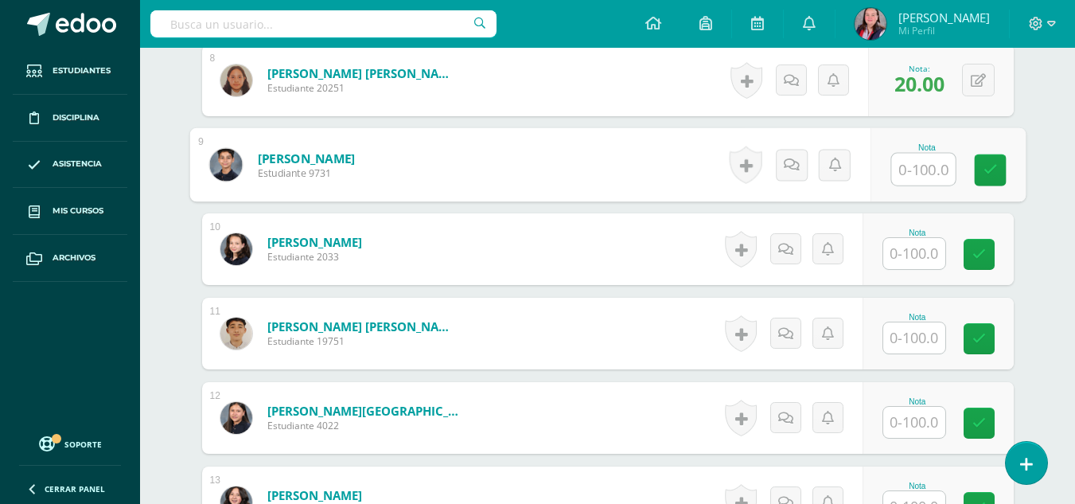
scroll to position [1099, 0]
type input "80"
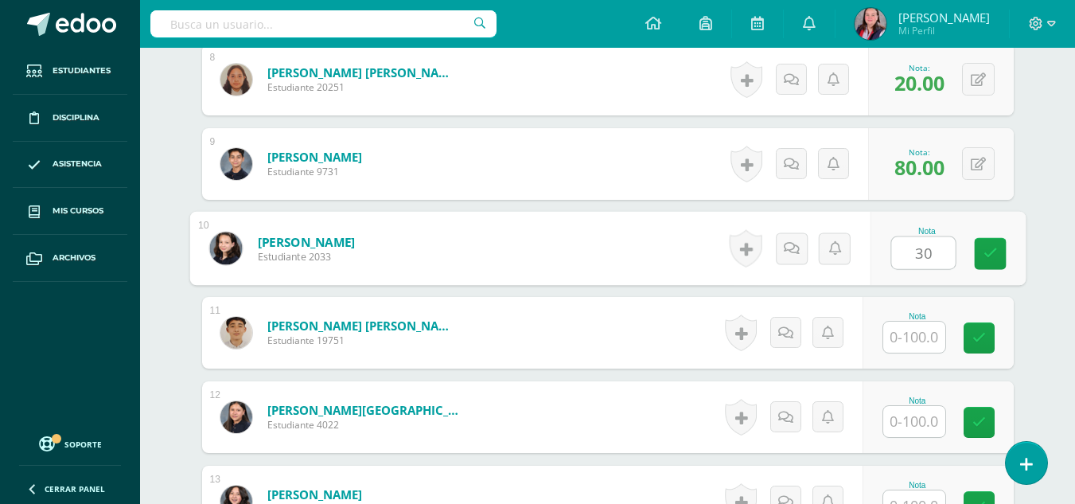
type input "30"
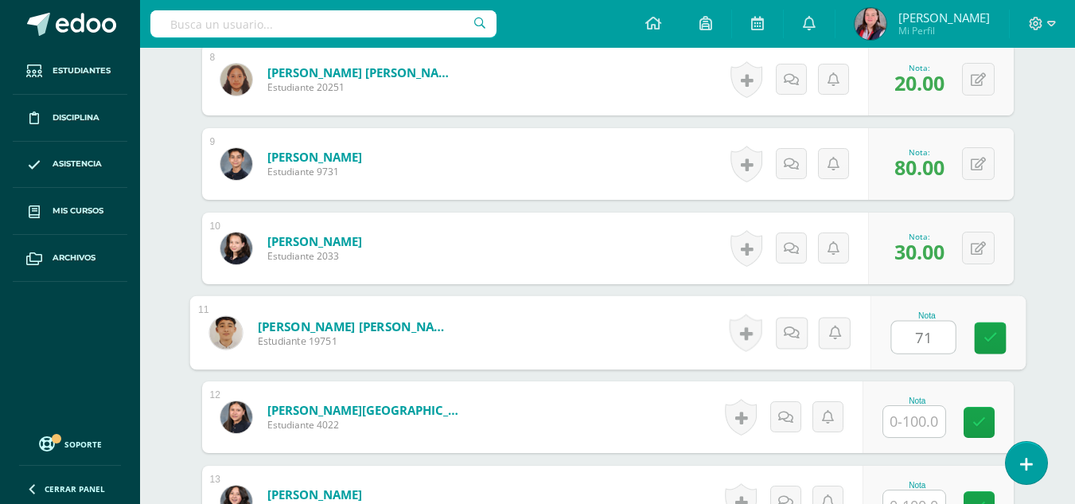
type input "71"
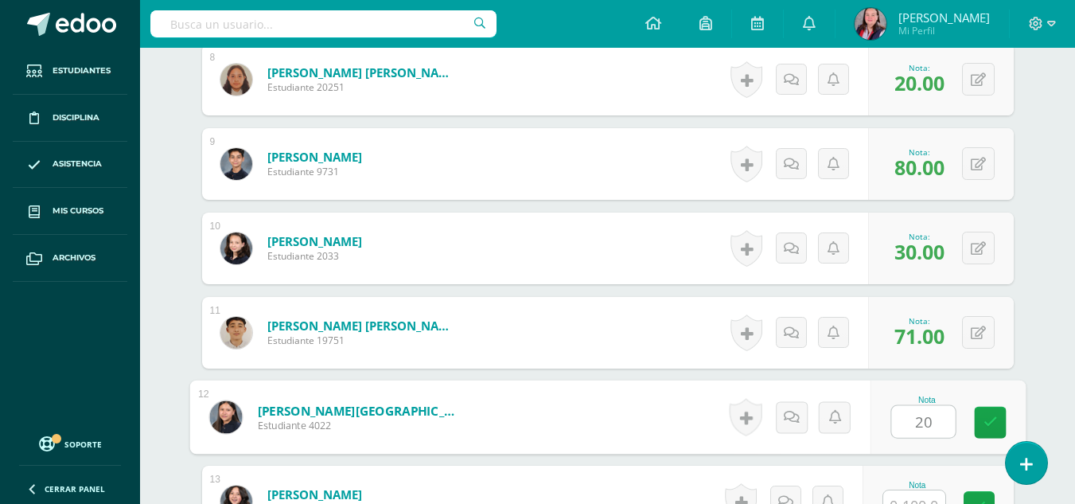
type input "20"
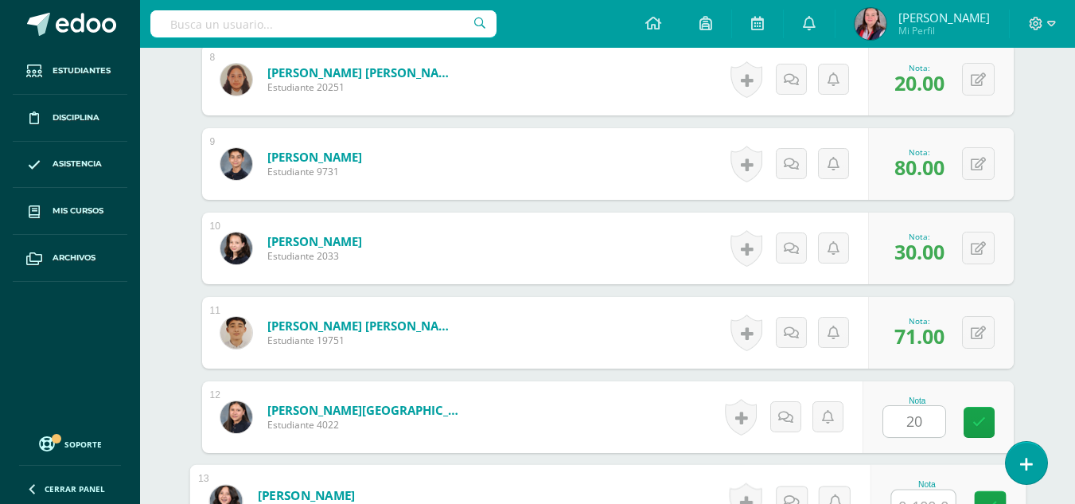
scroll to position [1117, 0]
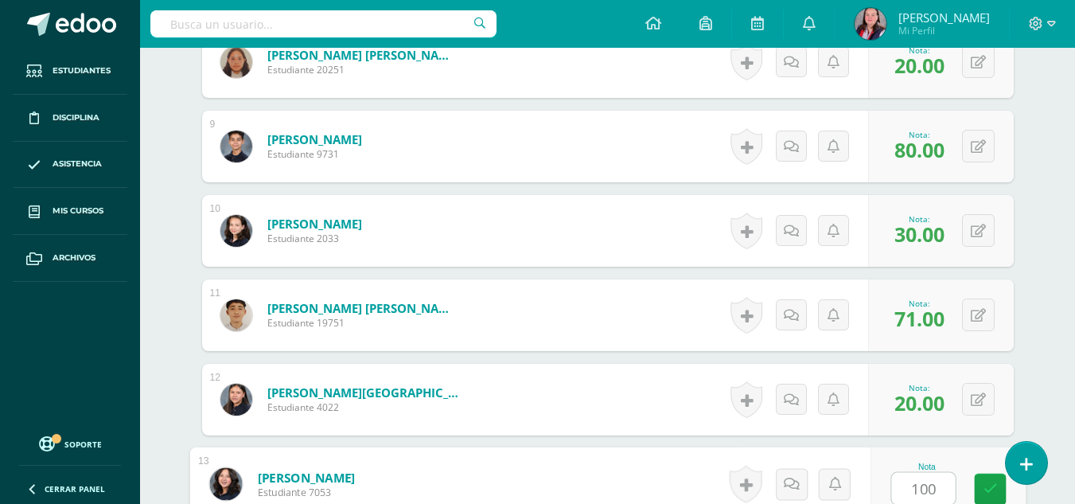
type input "100"
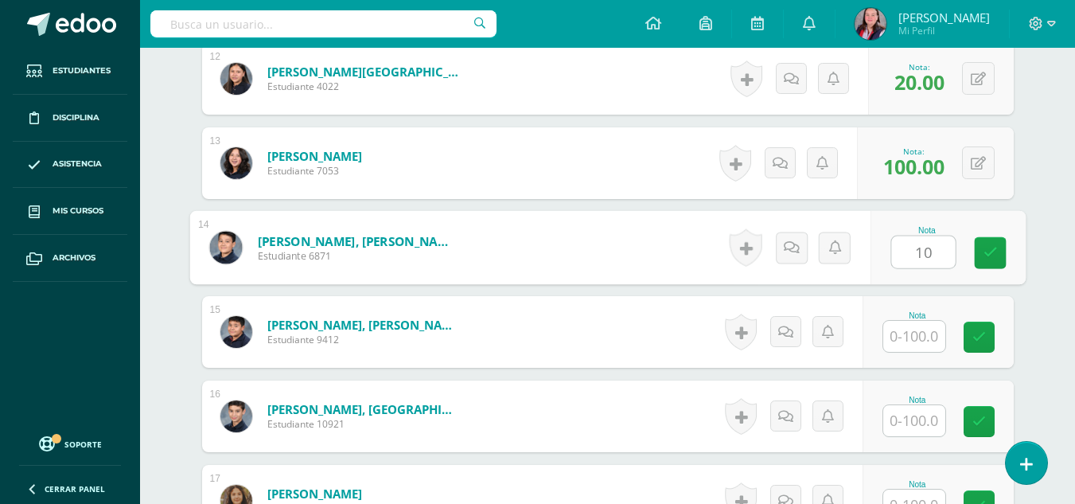
type input "10"
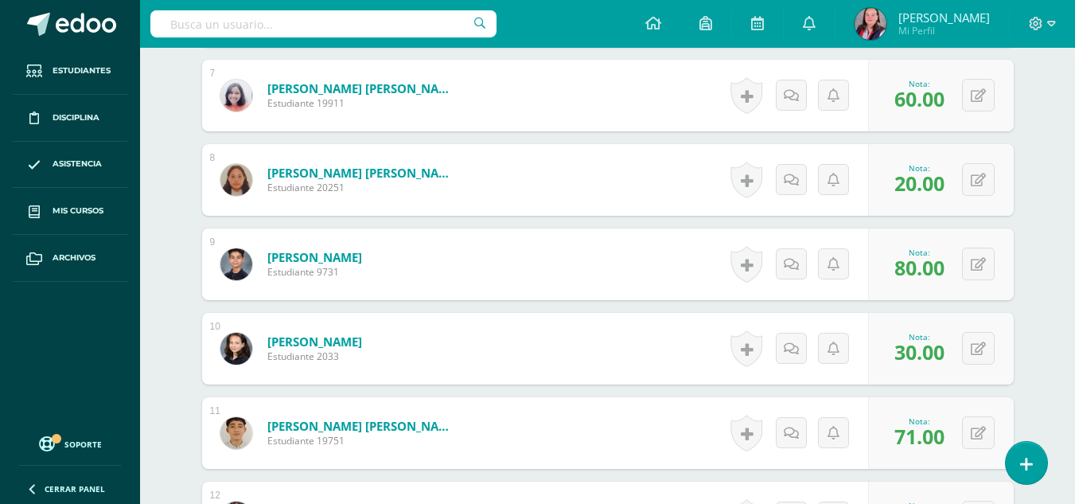
scroll to position [999, 0]
click at [979, 347] on button at bounding box center [988, 348] width 33 height 33
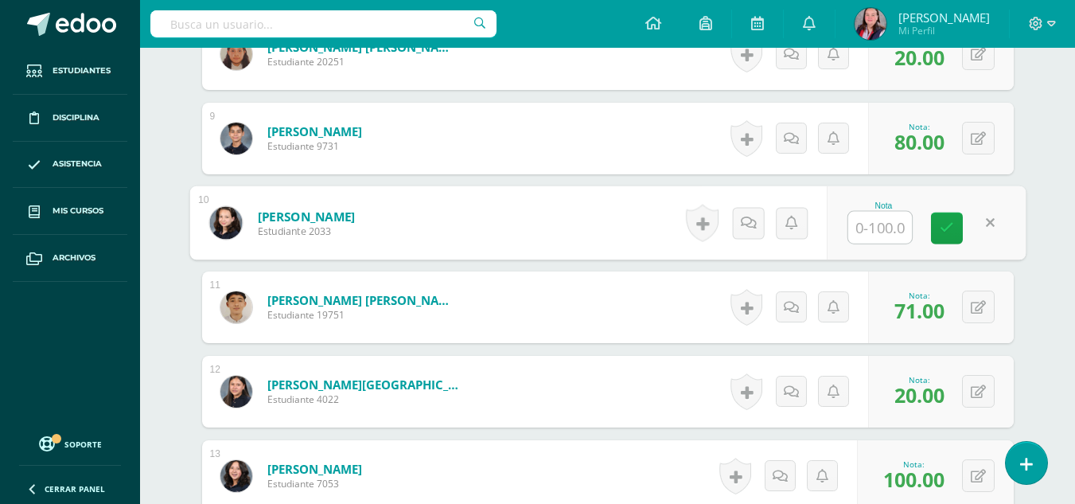
scroll to position [1126, 0]
click at [947, 222] on icon at bounding box center [947, 227] width 14 height 14
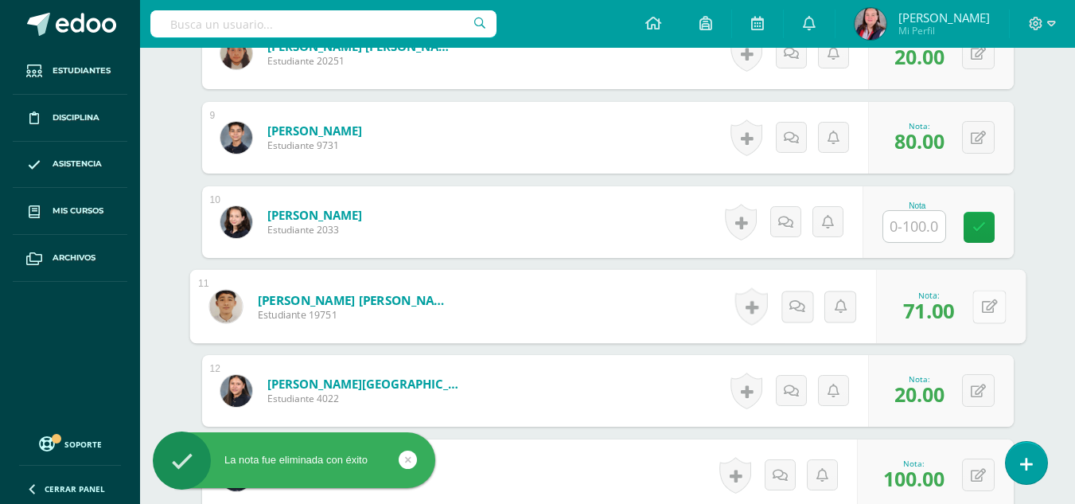
click at [986, 304] on button at bounding box center [988, 306] width 33 height 33
type input "30"
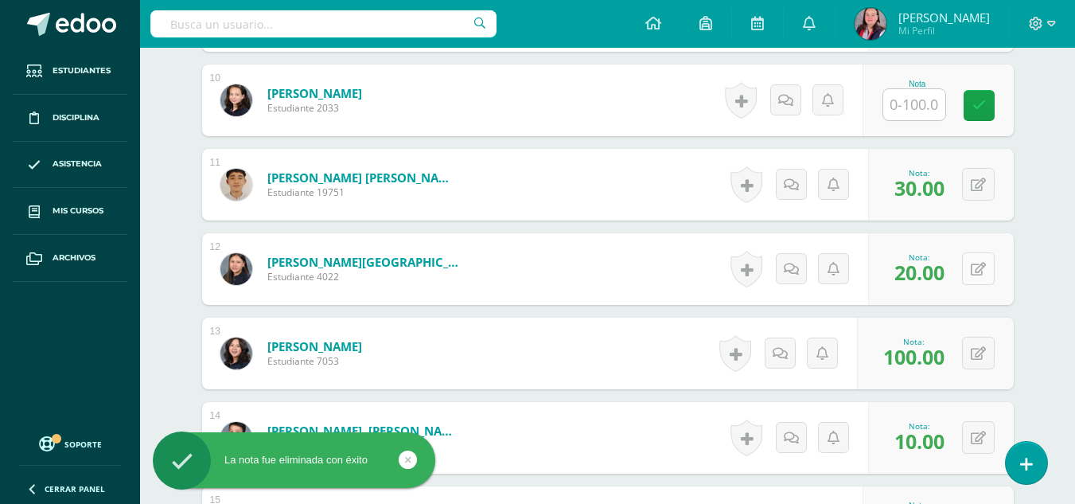
click at [978, 273] on button at bounding box center [978, 268] width 33 height 33
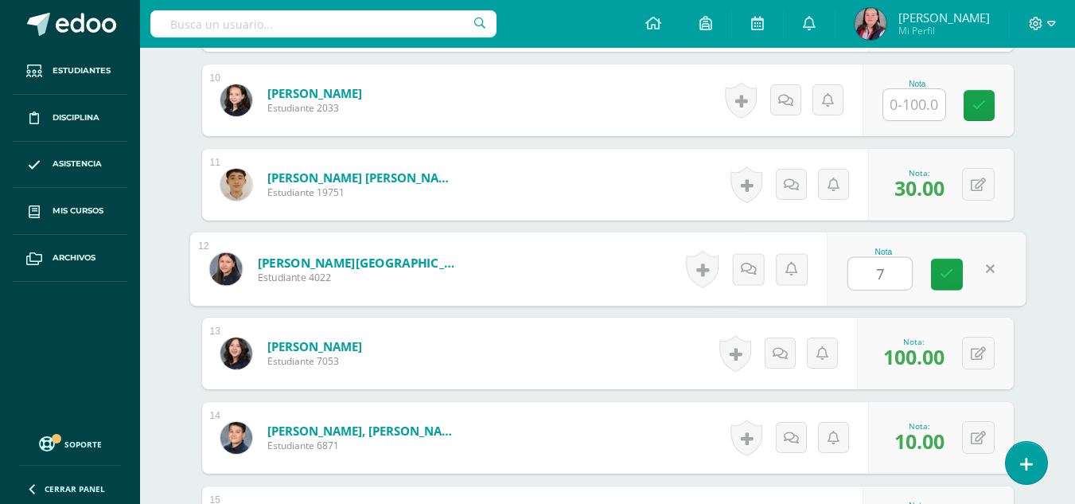
type input "71"
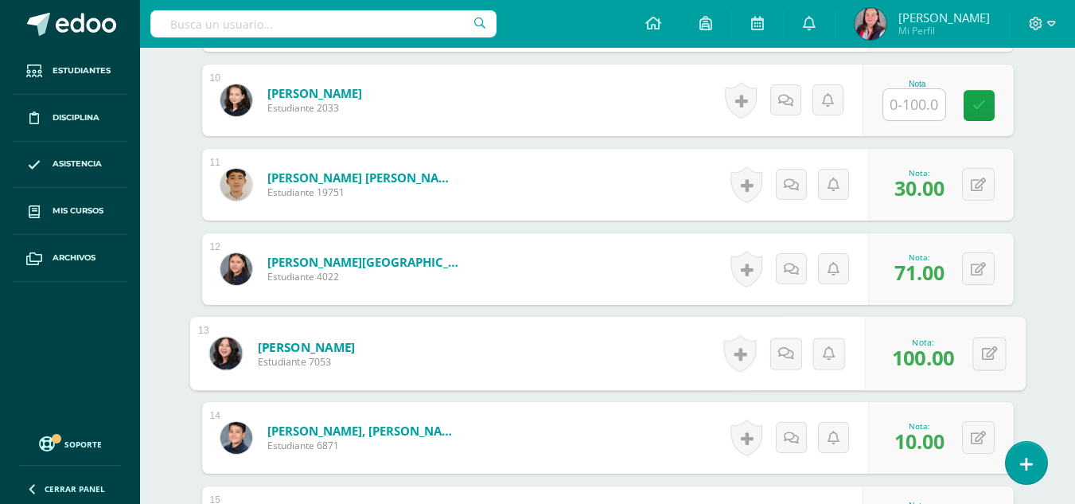
drag, startPoint x: 984, startPoint y: 348, endPoint x: 632, endPoint y: 248, distance: 365.4
click at [632, 248] on form "Lanuza Zelaya, Anghella Estudiante 4022 Nota 71.00 0 Logros 71.00" at bounding box center [607, 269] width 811 height 72
click at [978, 353] on button at bounding box center [988, 353] width 33 height 33
type input "20"
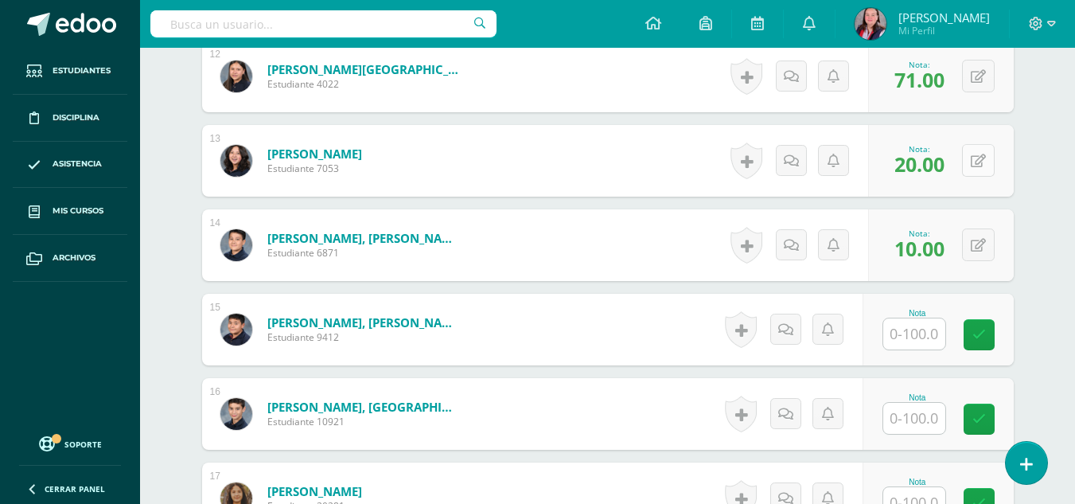
scroll to position [1441, 0]
click at [914, 329] on input "text" at bounding box center [914, 332] width 62 height 31
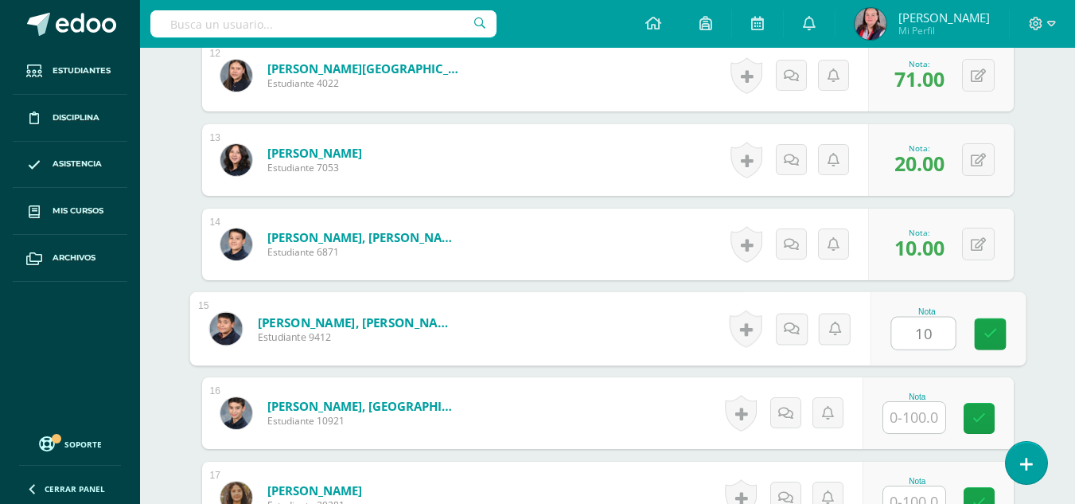
type input "10"
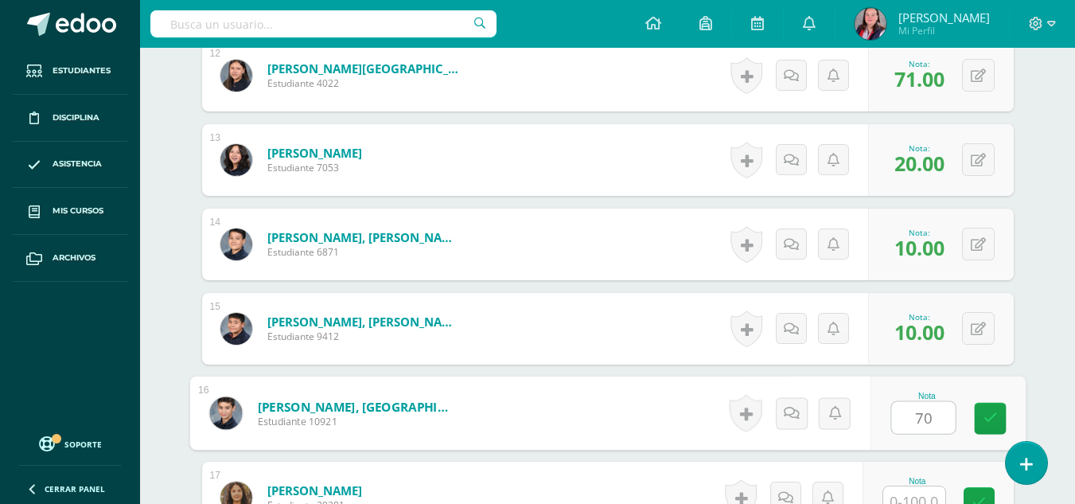
type input "70"
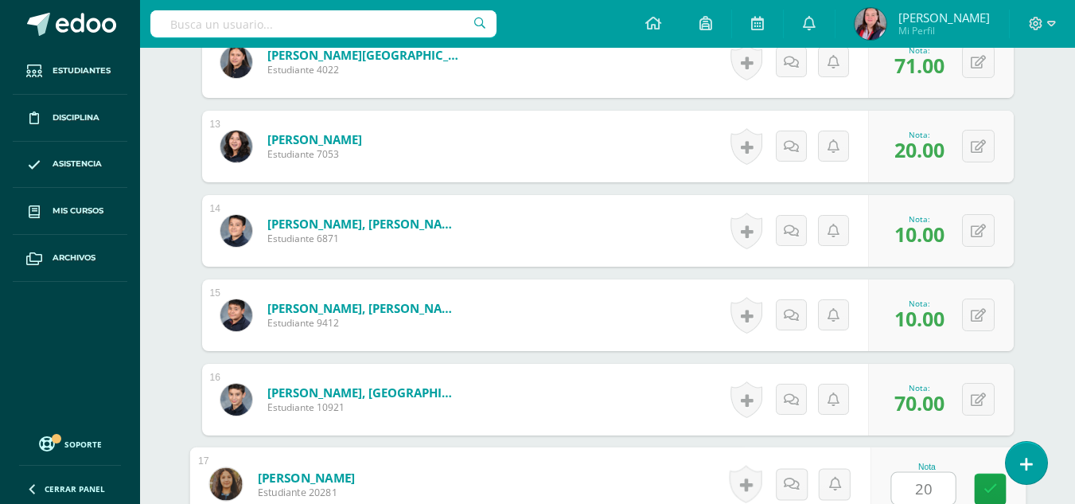
type input "20"
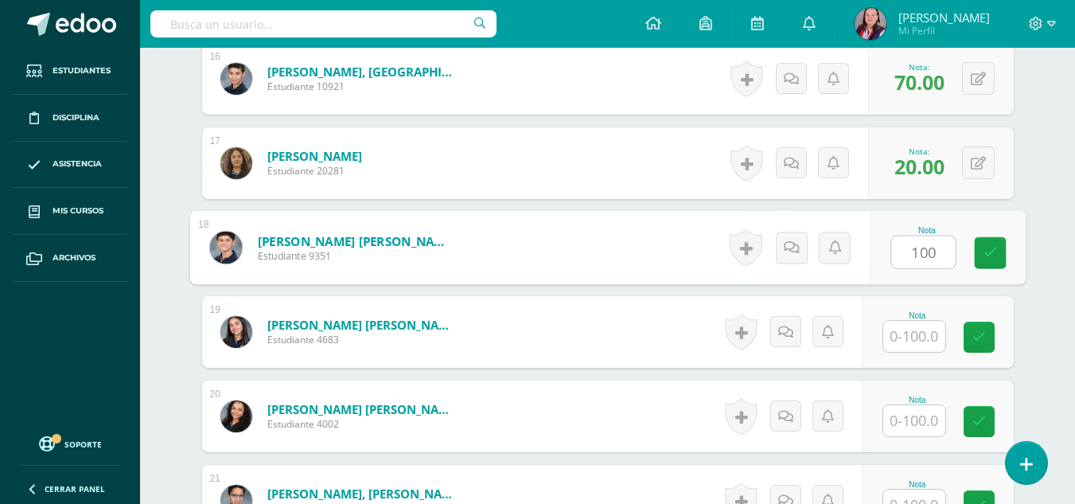
type input "100"
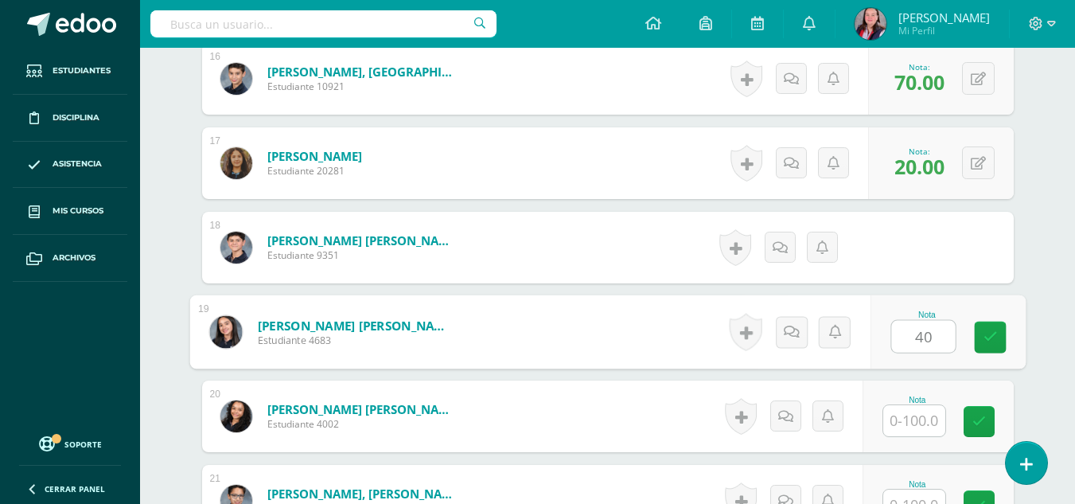
type input "40"
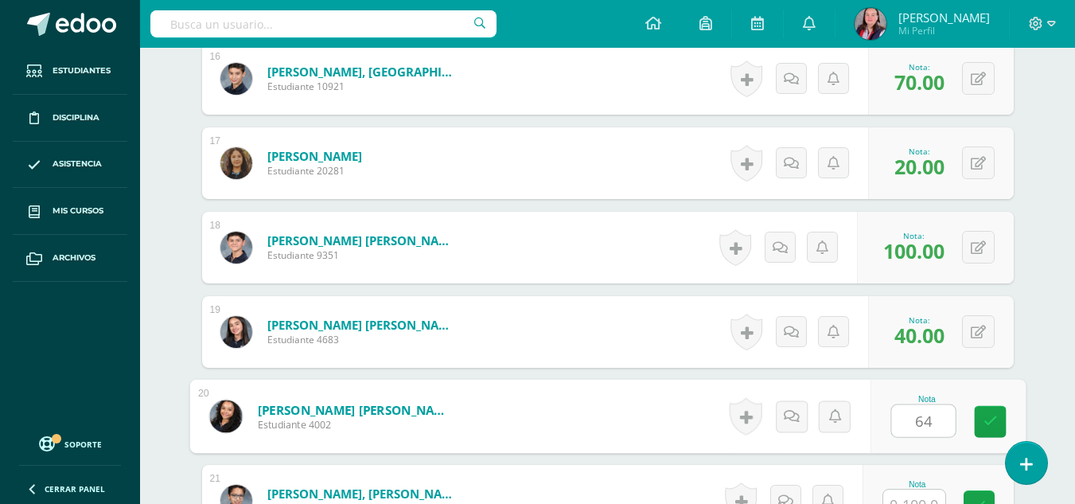
type input "64"
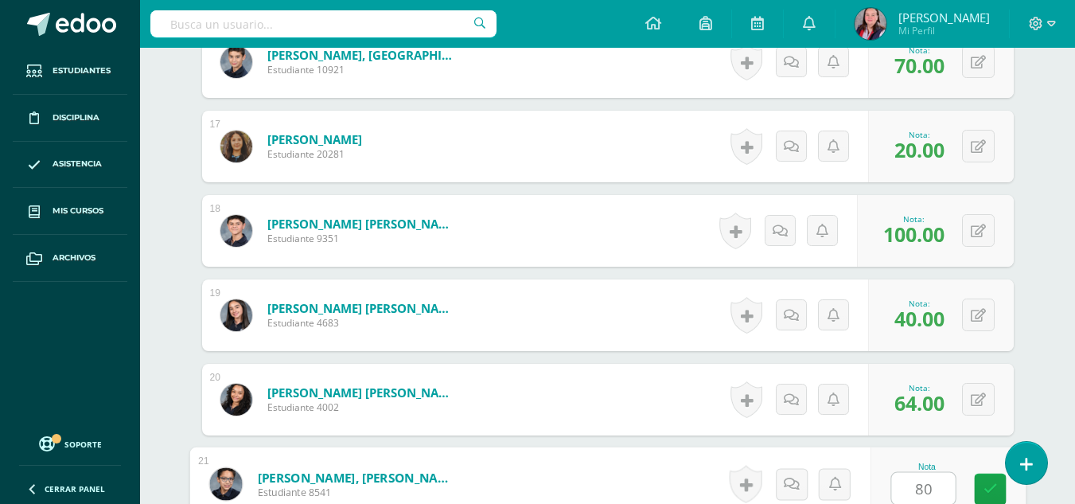
type input "80"
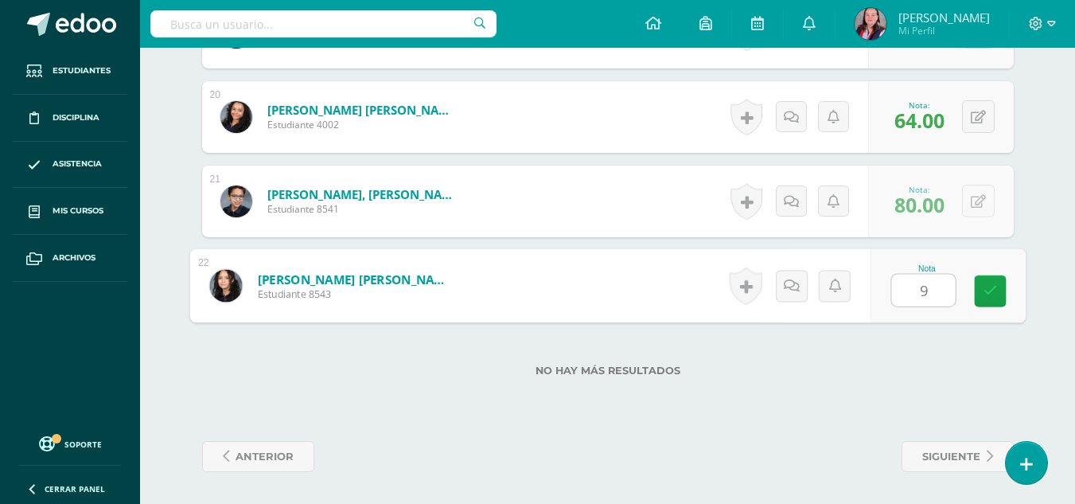
type input "90"
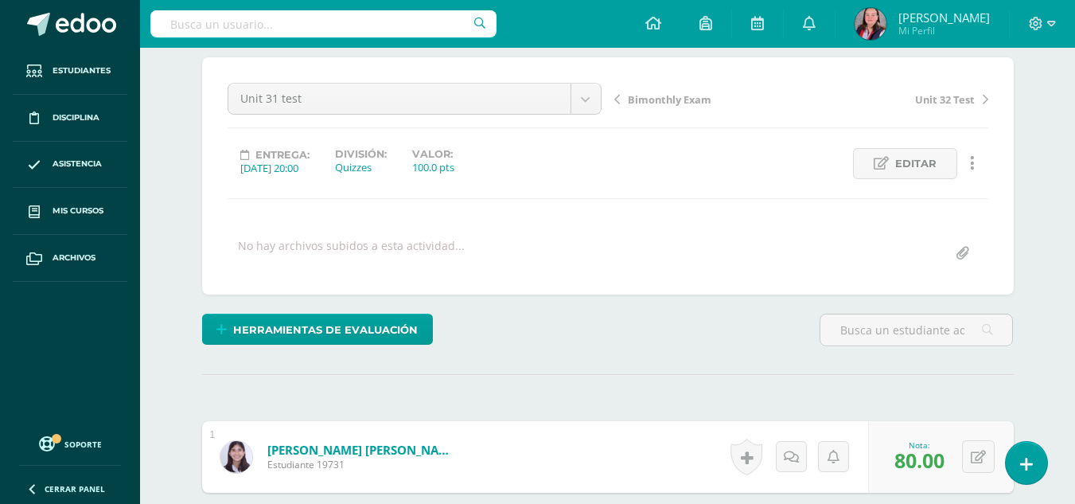
scroll to position [0, 0]
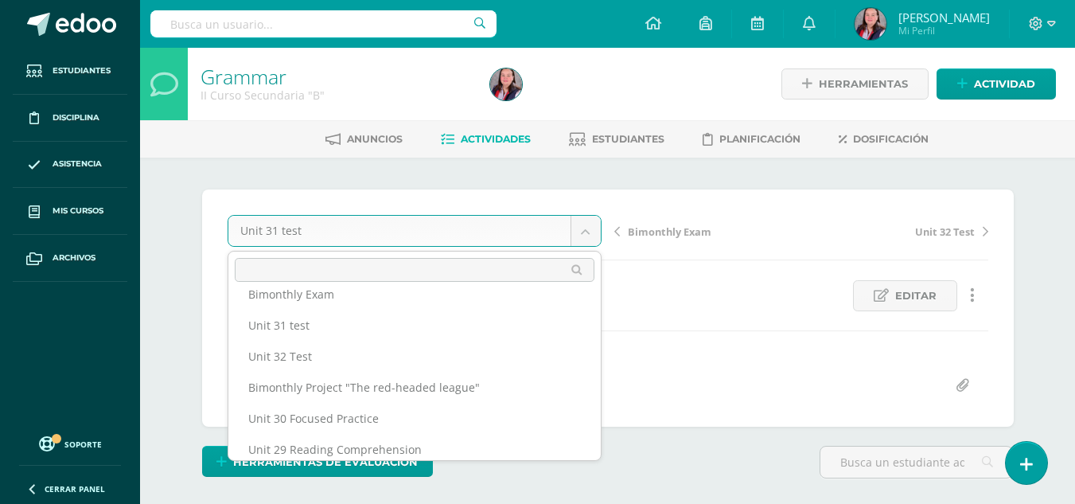
scroll to position [265, 0]
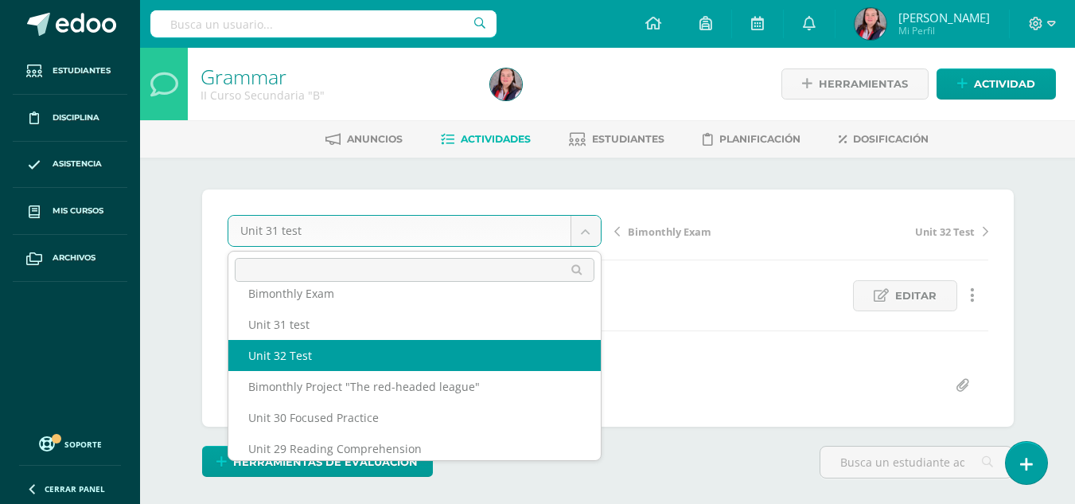
select select "/dashboard/teacher/grade-activity/238460/"
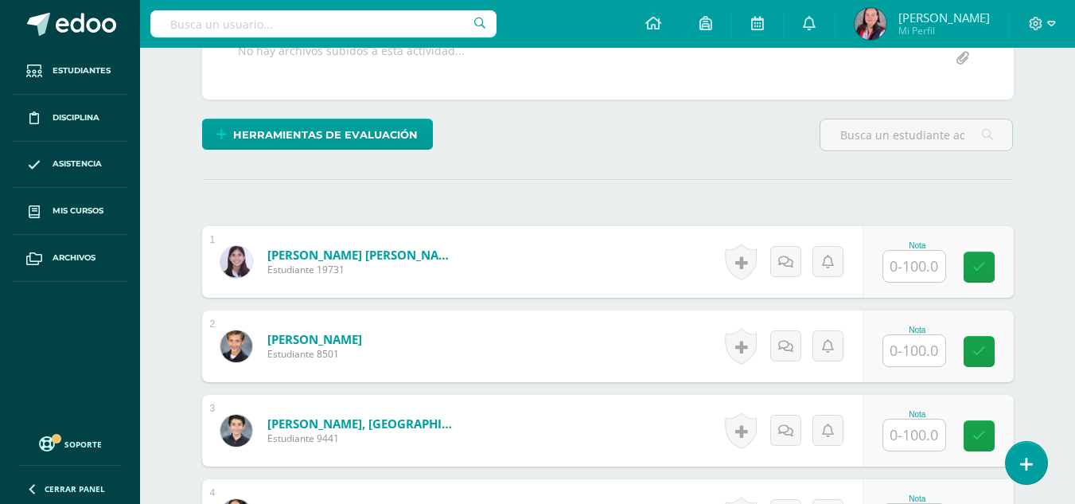
scroll to position [328, 0]
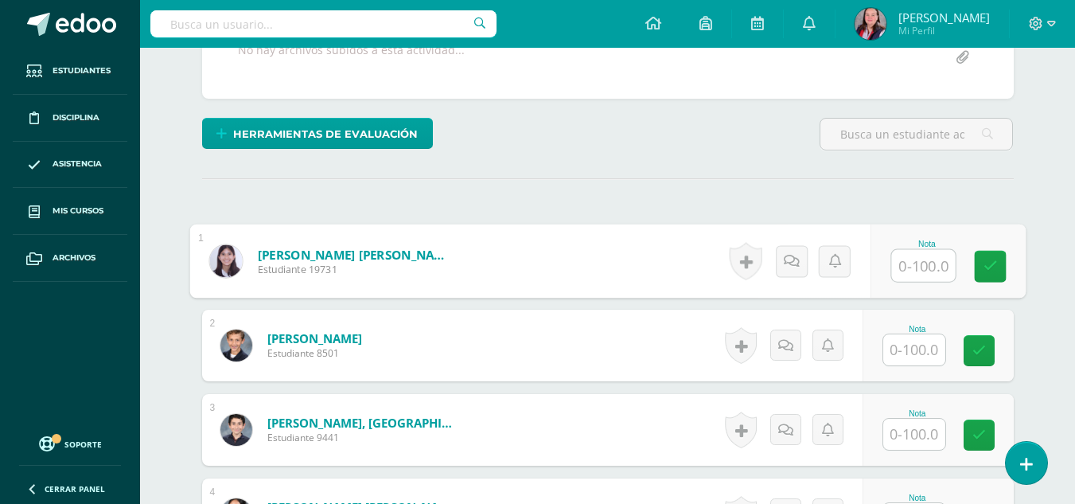
click at [922, 270] on input "text" at bounding box center [923, 266] width 64 height 32
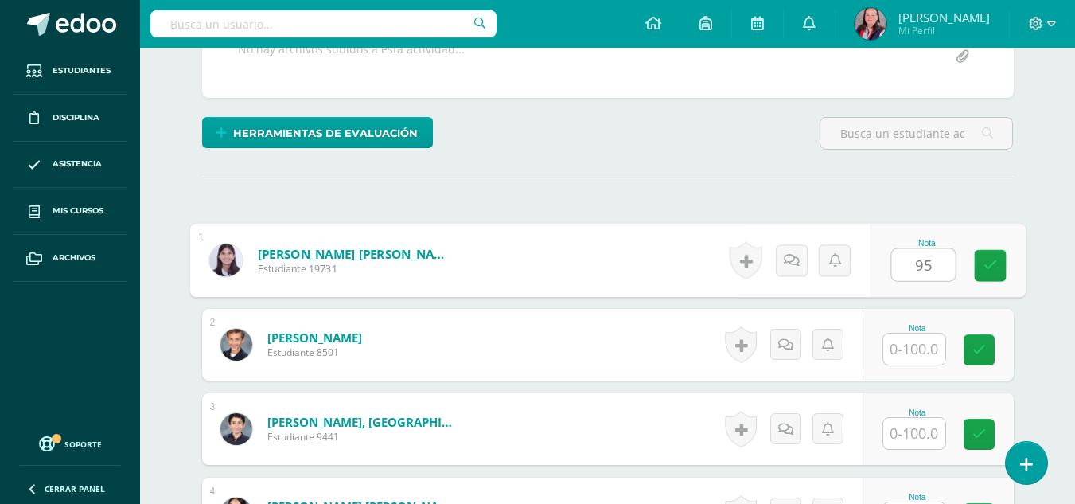
type input "95"
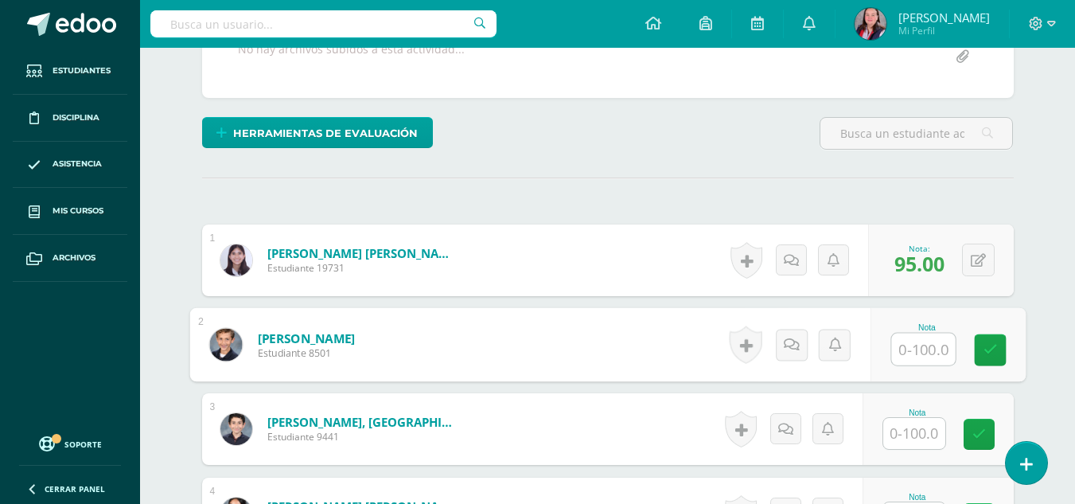
scroll to position [329, 0]
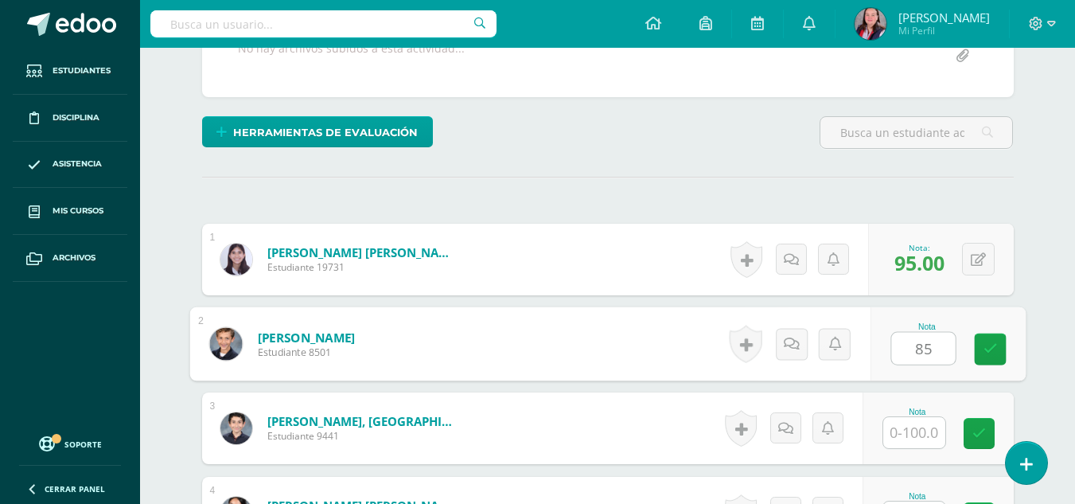
type input "85"
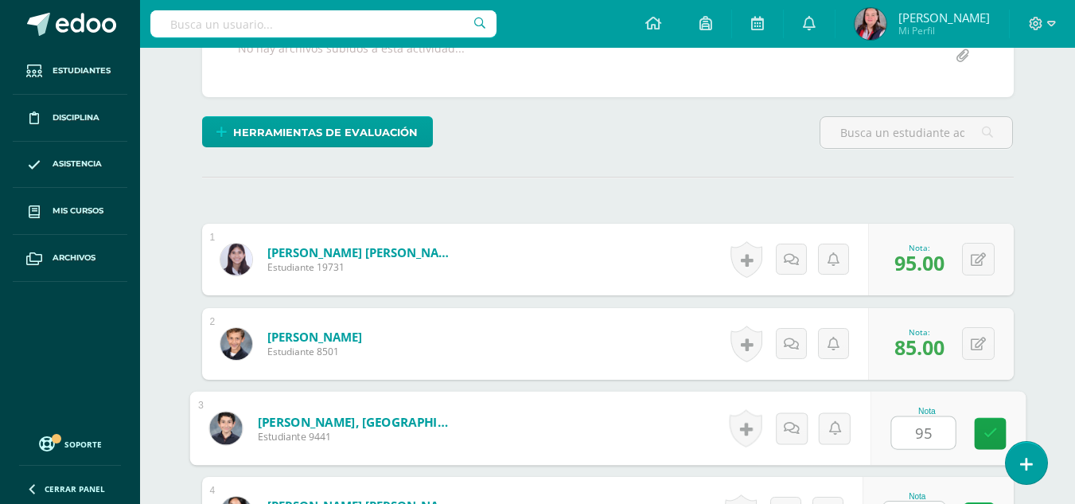
type input "95"
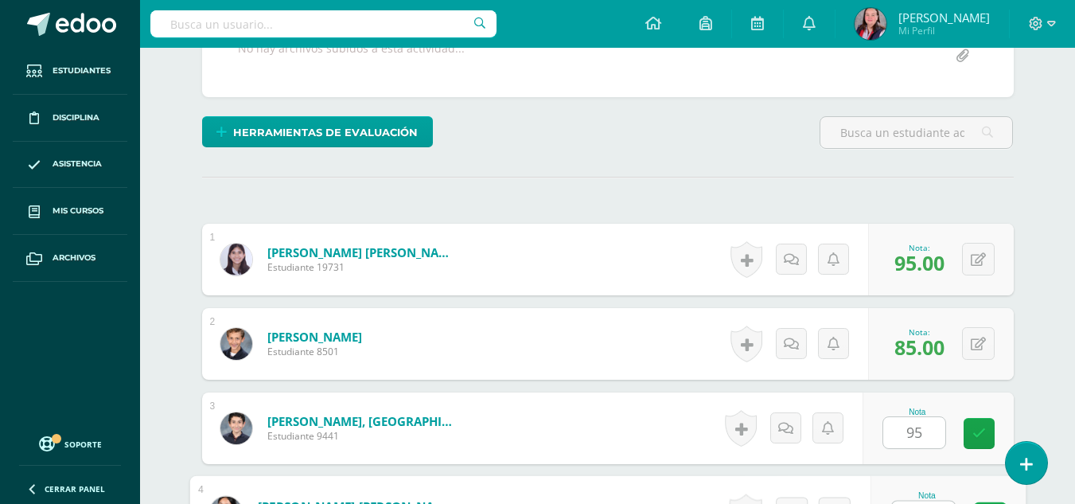
scroll to position [358, 0]
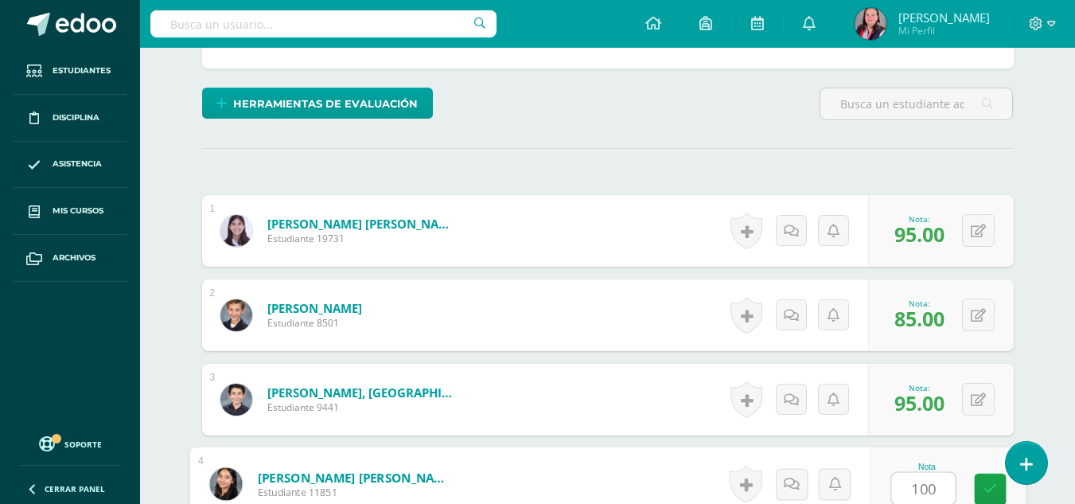
type input "100"
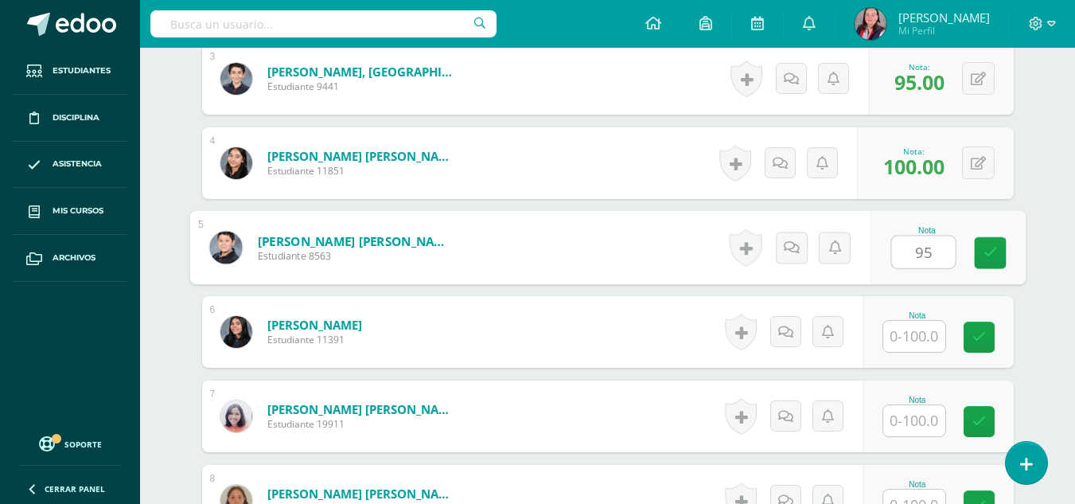
type input "95"
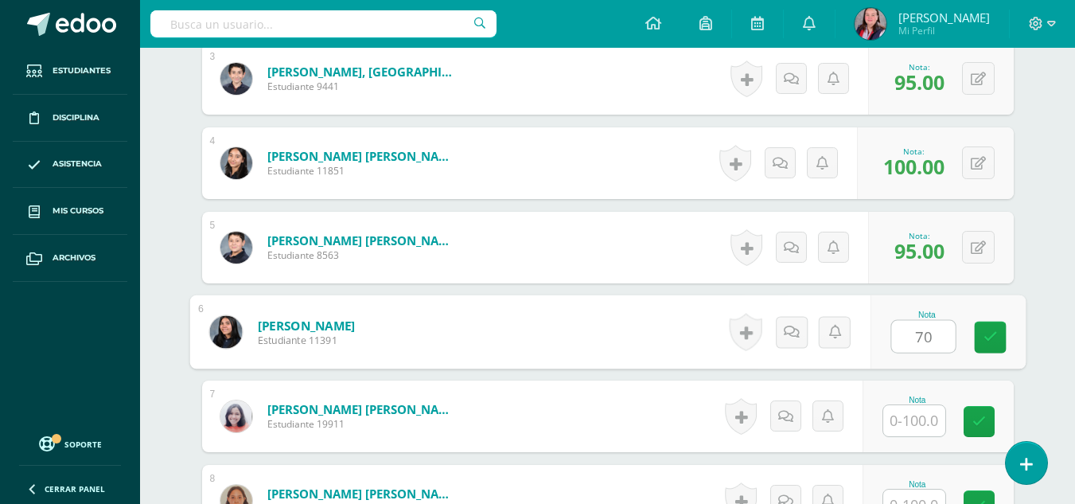
type input "70"
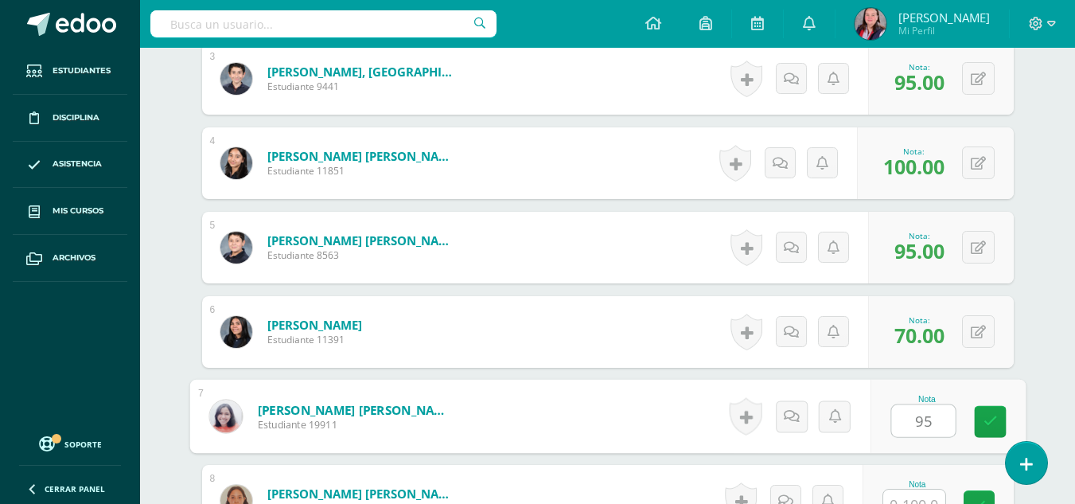
type input "95"
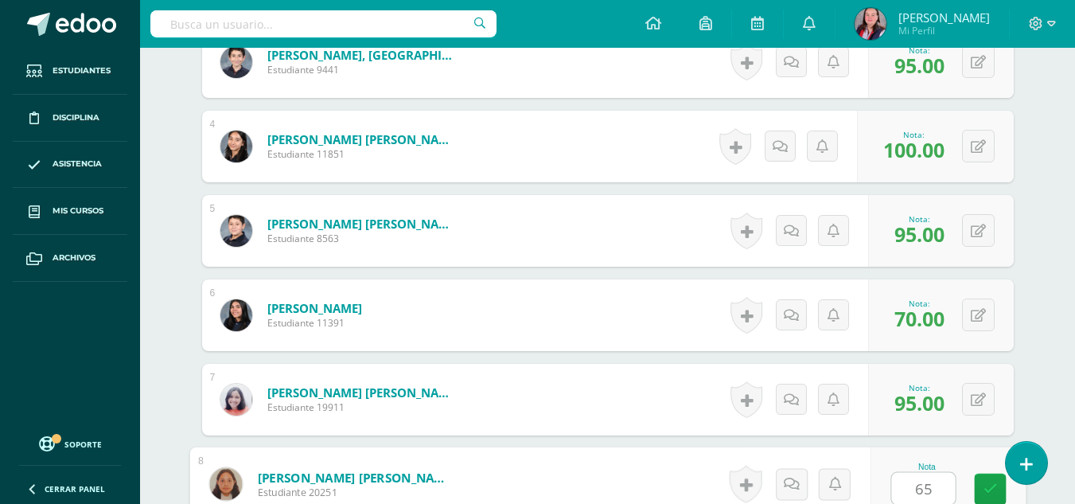
type input "65"
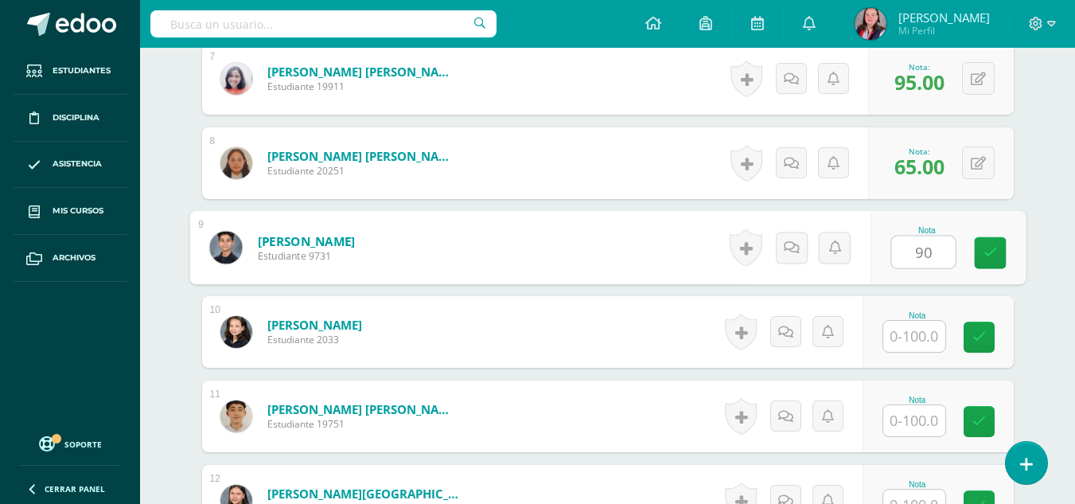
type input "90"
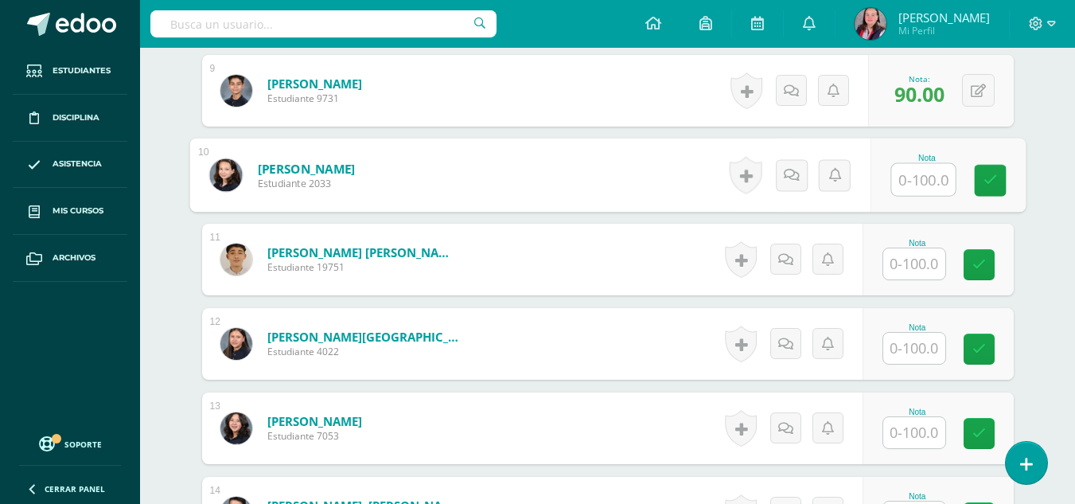
scroll to position [1173, 0]
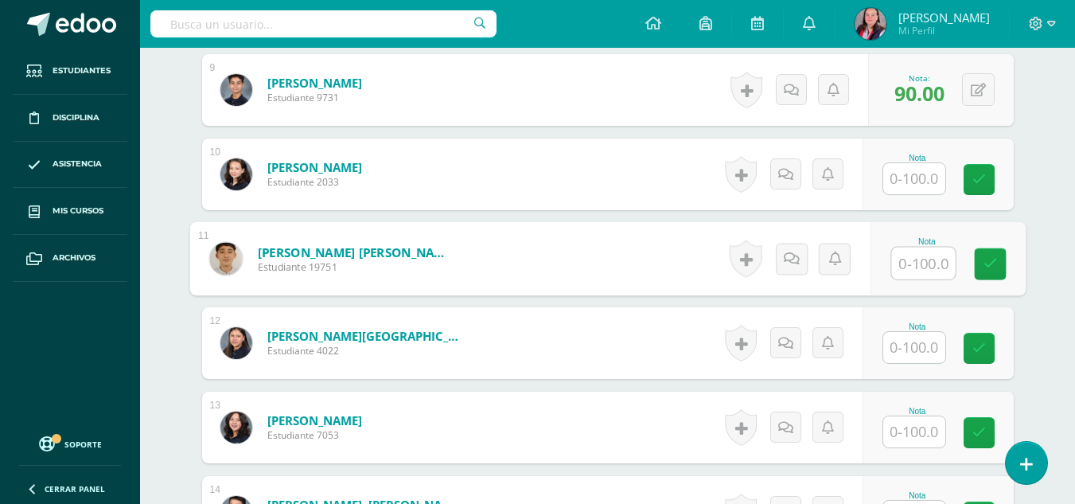
click at [919, 271] on input "text" at bounding box center [923, 263] width 64 height 32
type input "65"
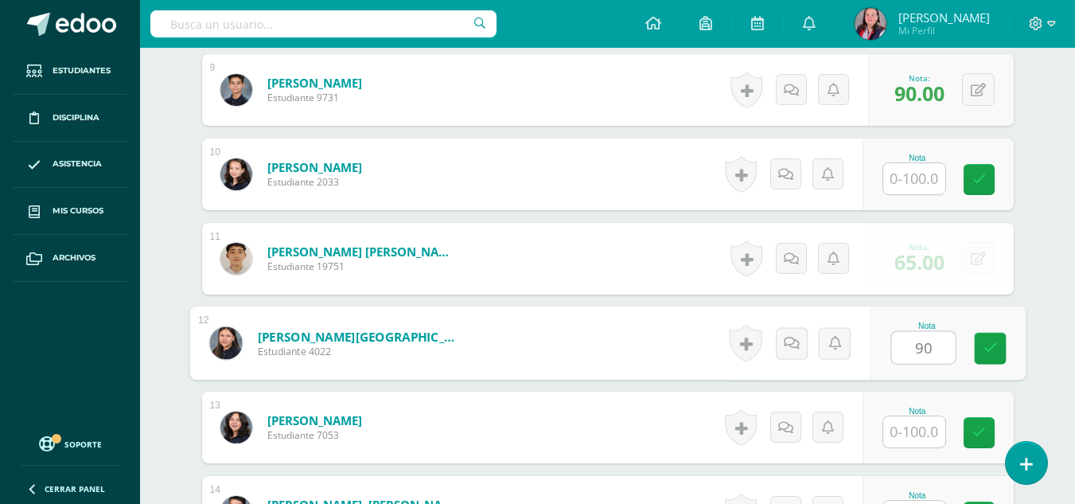
type input "90"
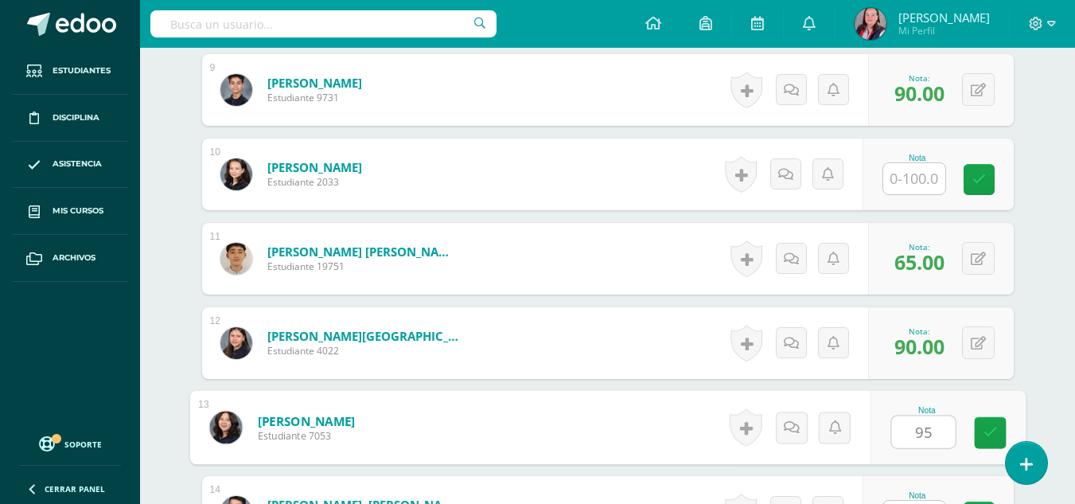
type input "95"
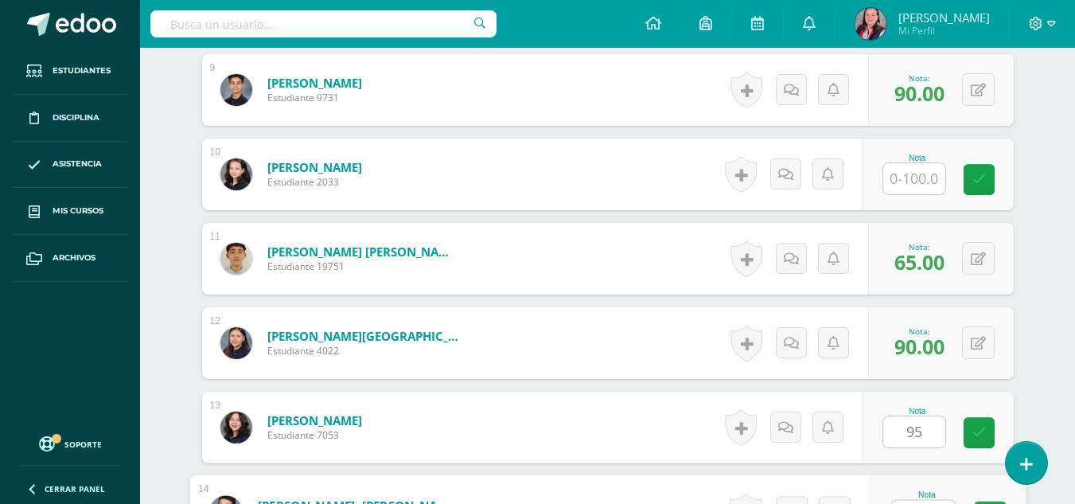
scroll to position [1201, 0]
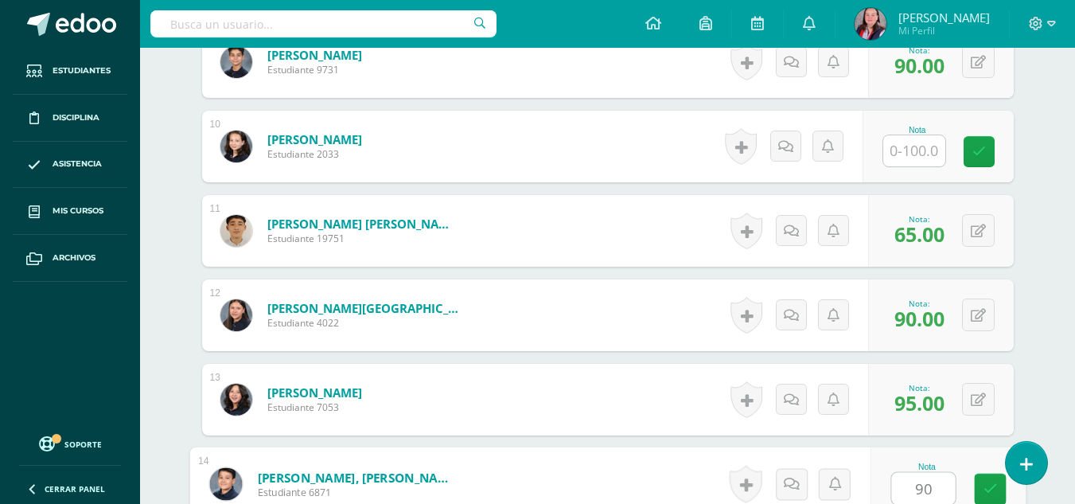
type input "90"
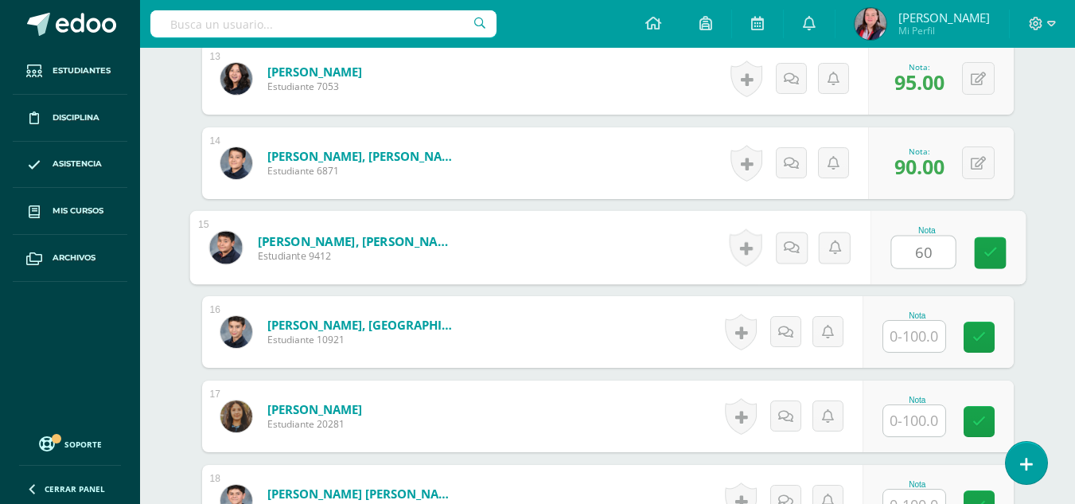
type input "60"
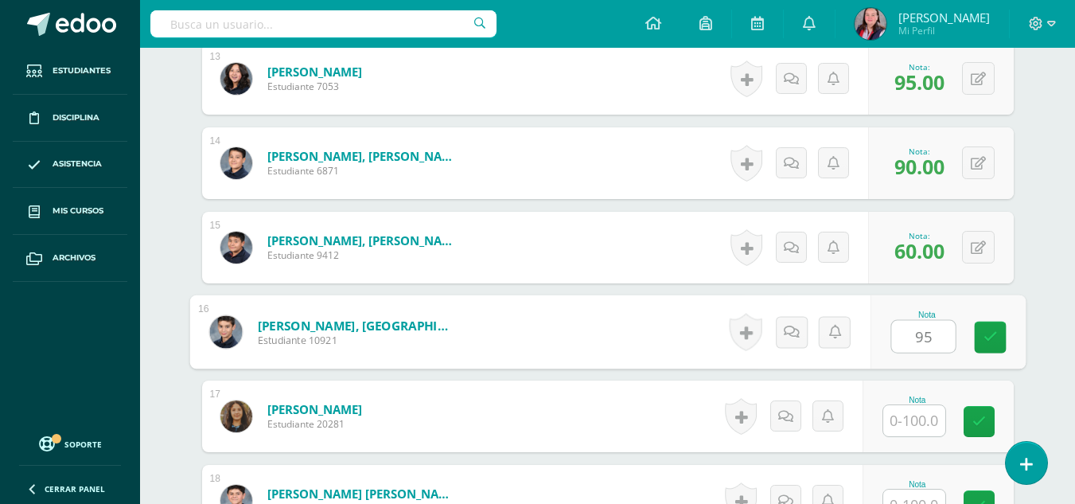
type input "95"
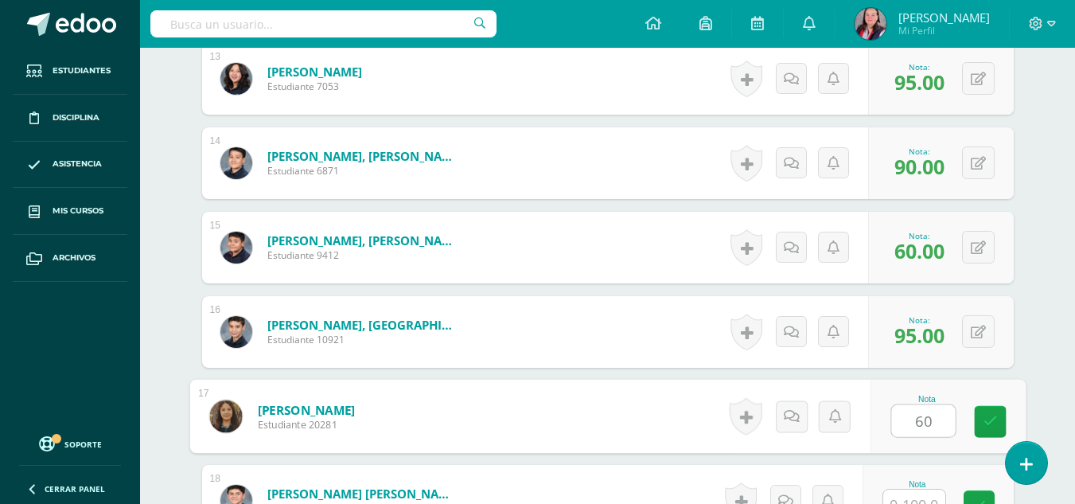
type input "60"
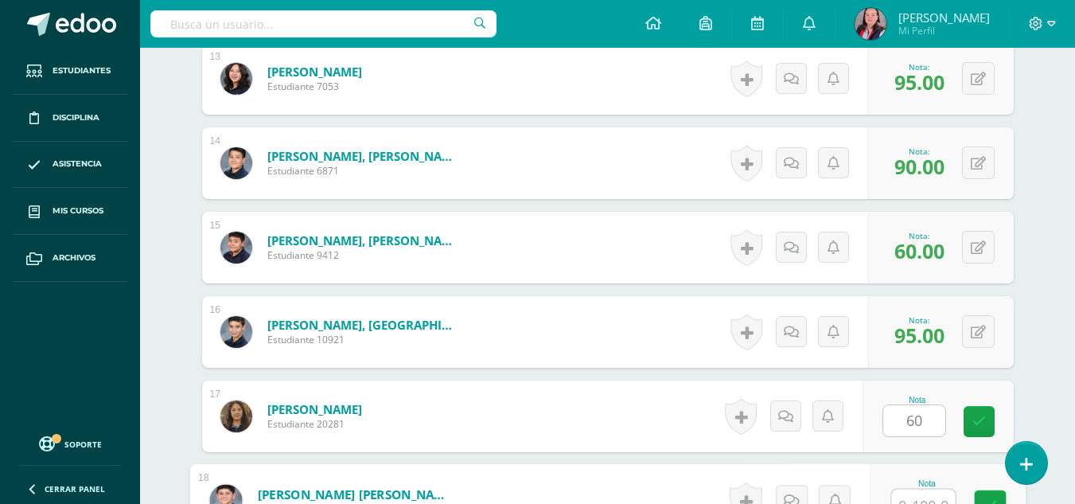
scroll to position [1539, 0]
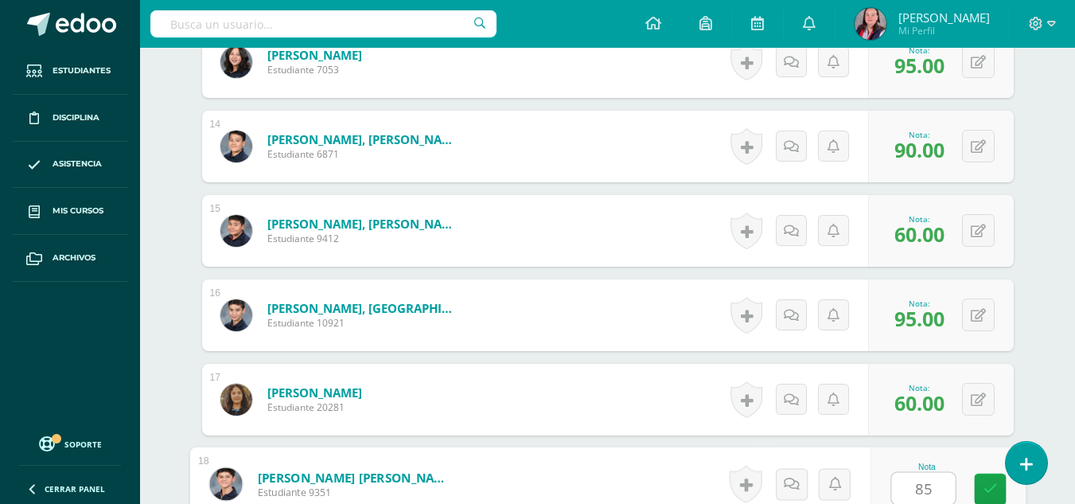
type input "85"
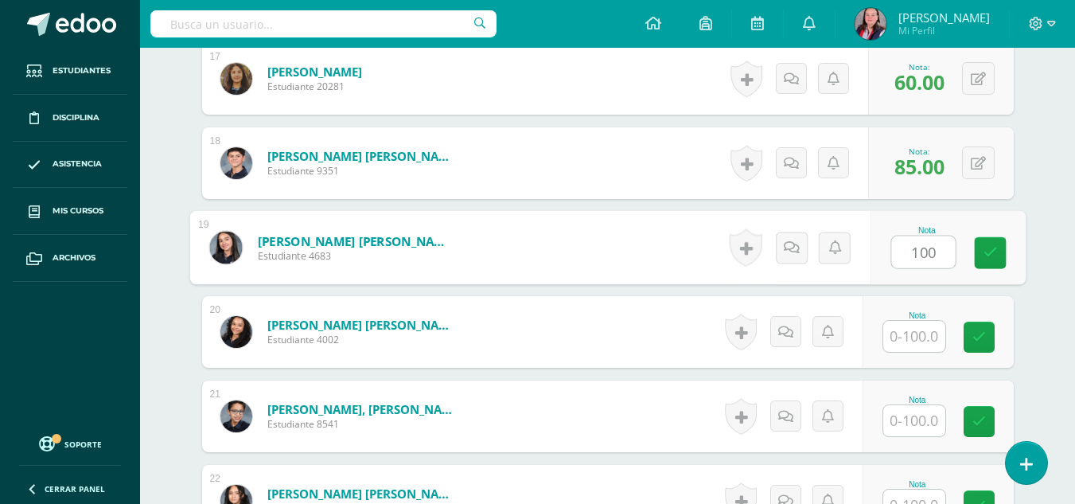
type input "100"
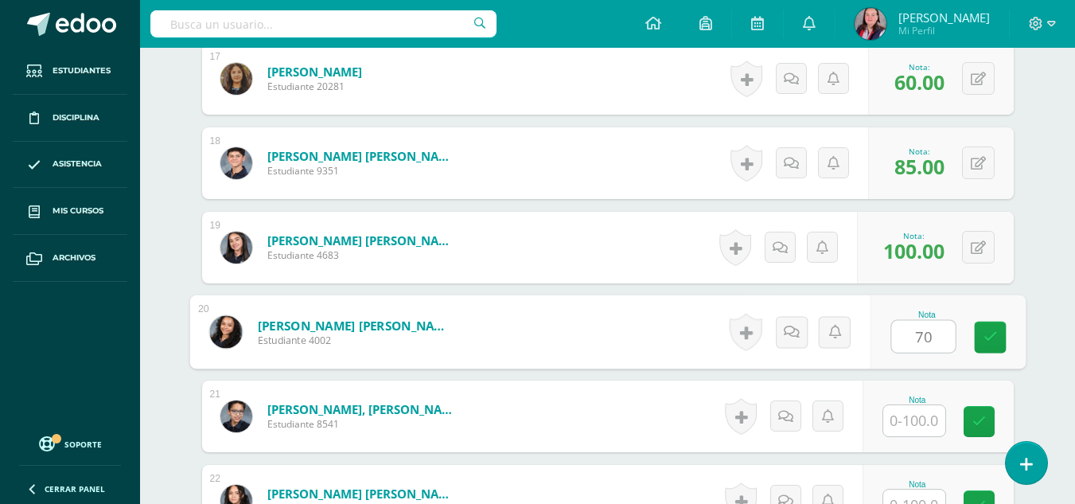
type input "70"
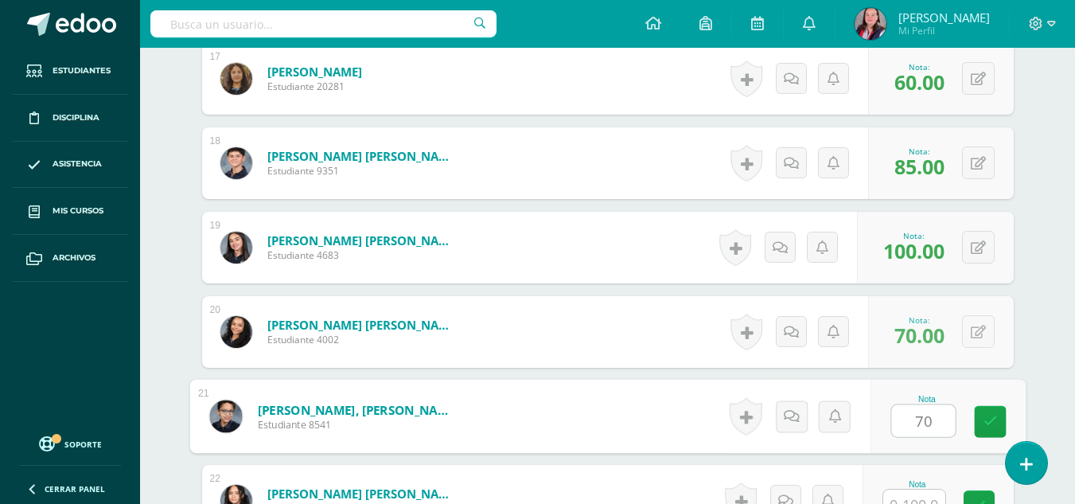
type input "70"
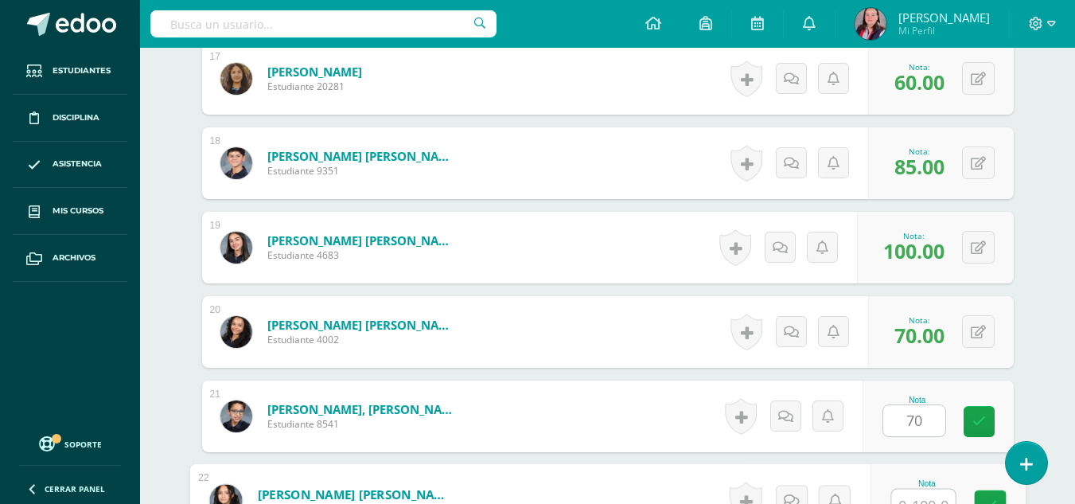
scroll to position [1876, 0]
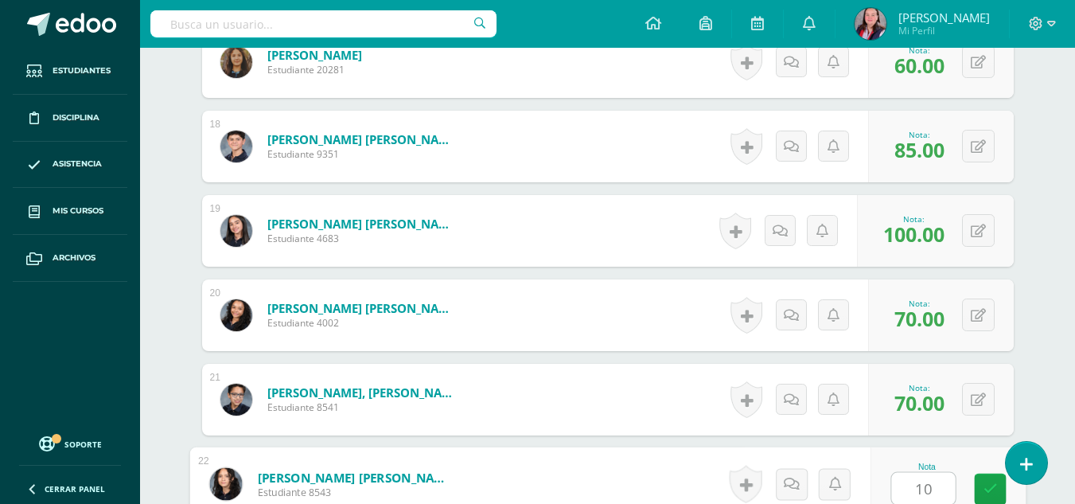
type input "100"
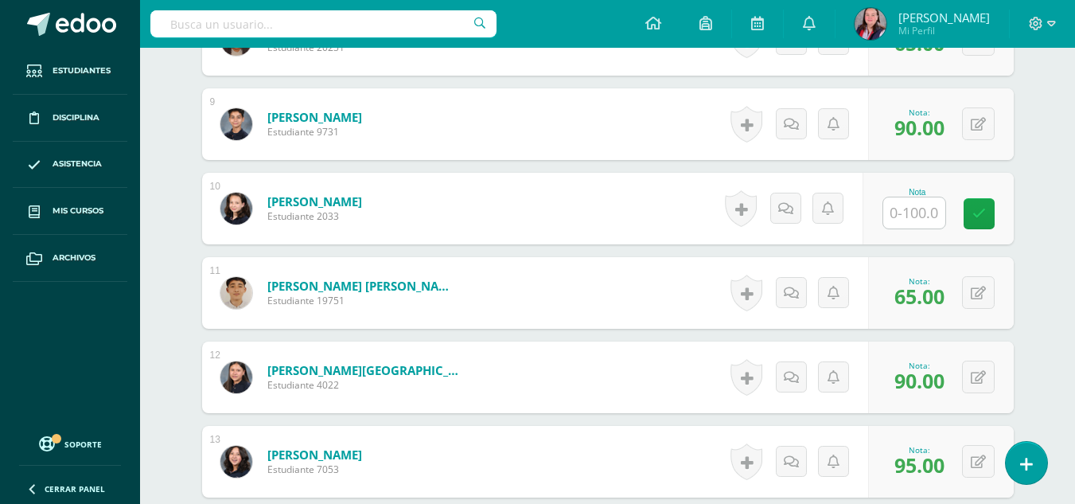
scroll to position [1076, 0]
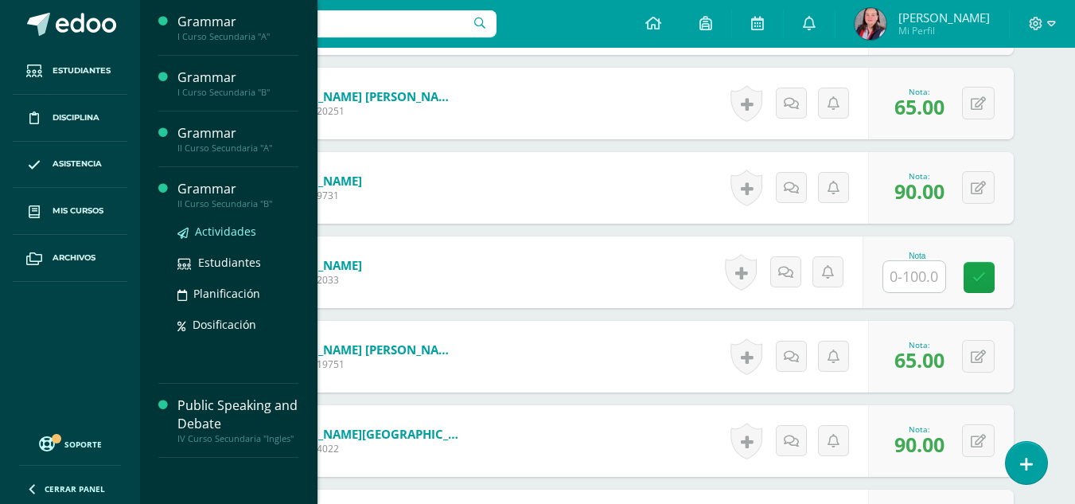
click at [212, 227] on span "Actividades" at bounding box center [225, 231] width 61 height 15
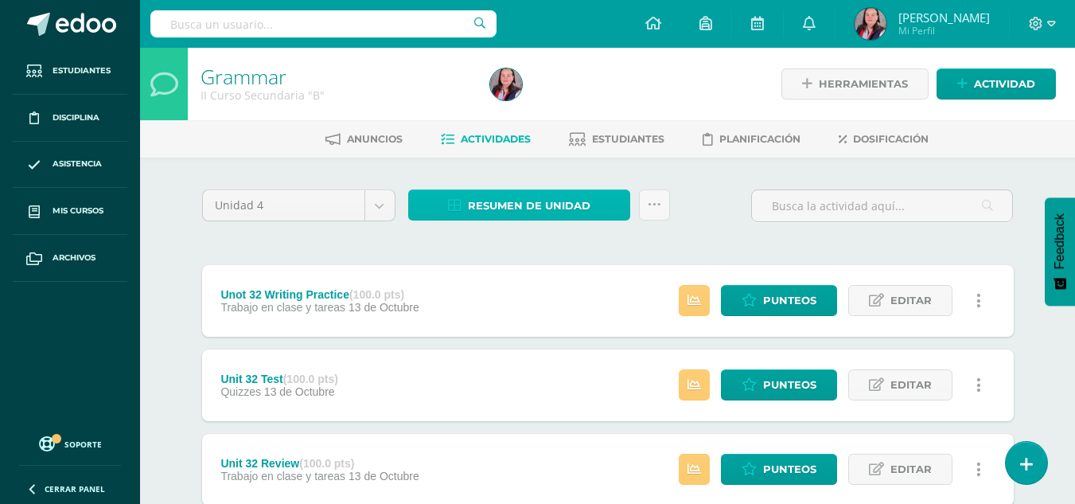
click at [487, 200] on span "Resumen de unidad" at bounding box center [529, 205] width 123 height 29
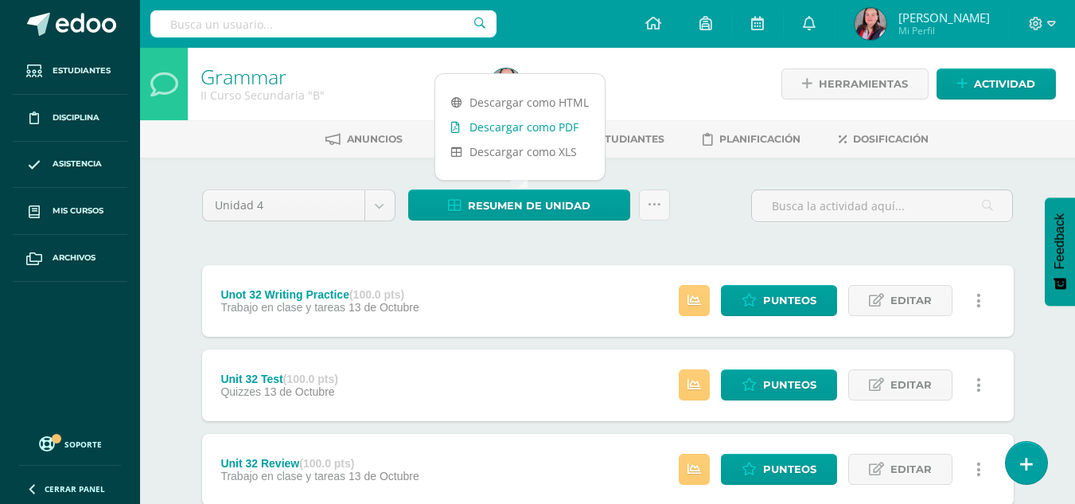
click at [500, 130] on link "Descargar como PDF" at bounding box center [519, 127] width 169 height 25
